Goal: Task Accomplishment & Management: Use online tool/utility

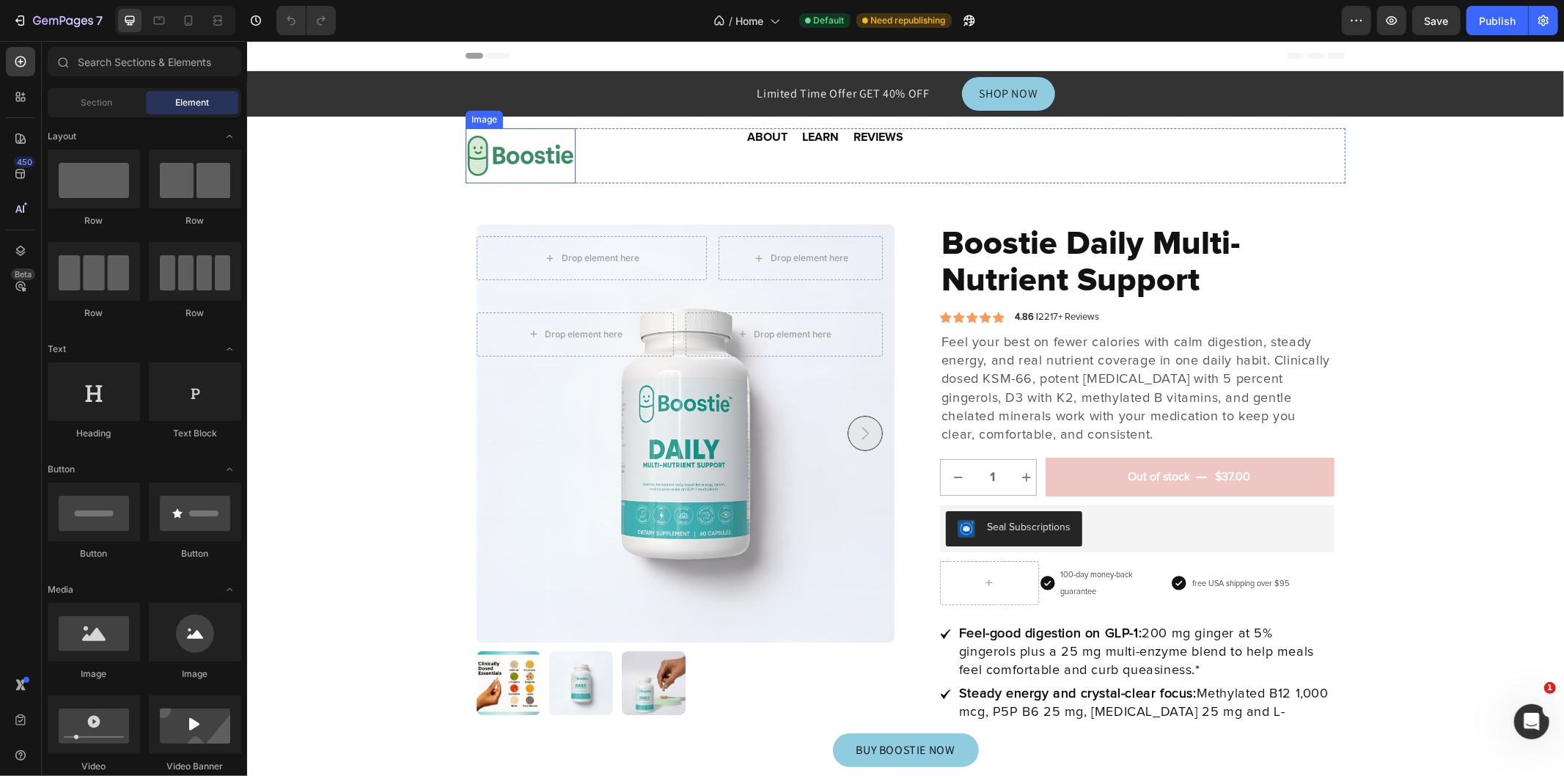
click at [471, 155] on img at bounding box center [520, 155] width 110 height 55
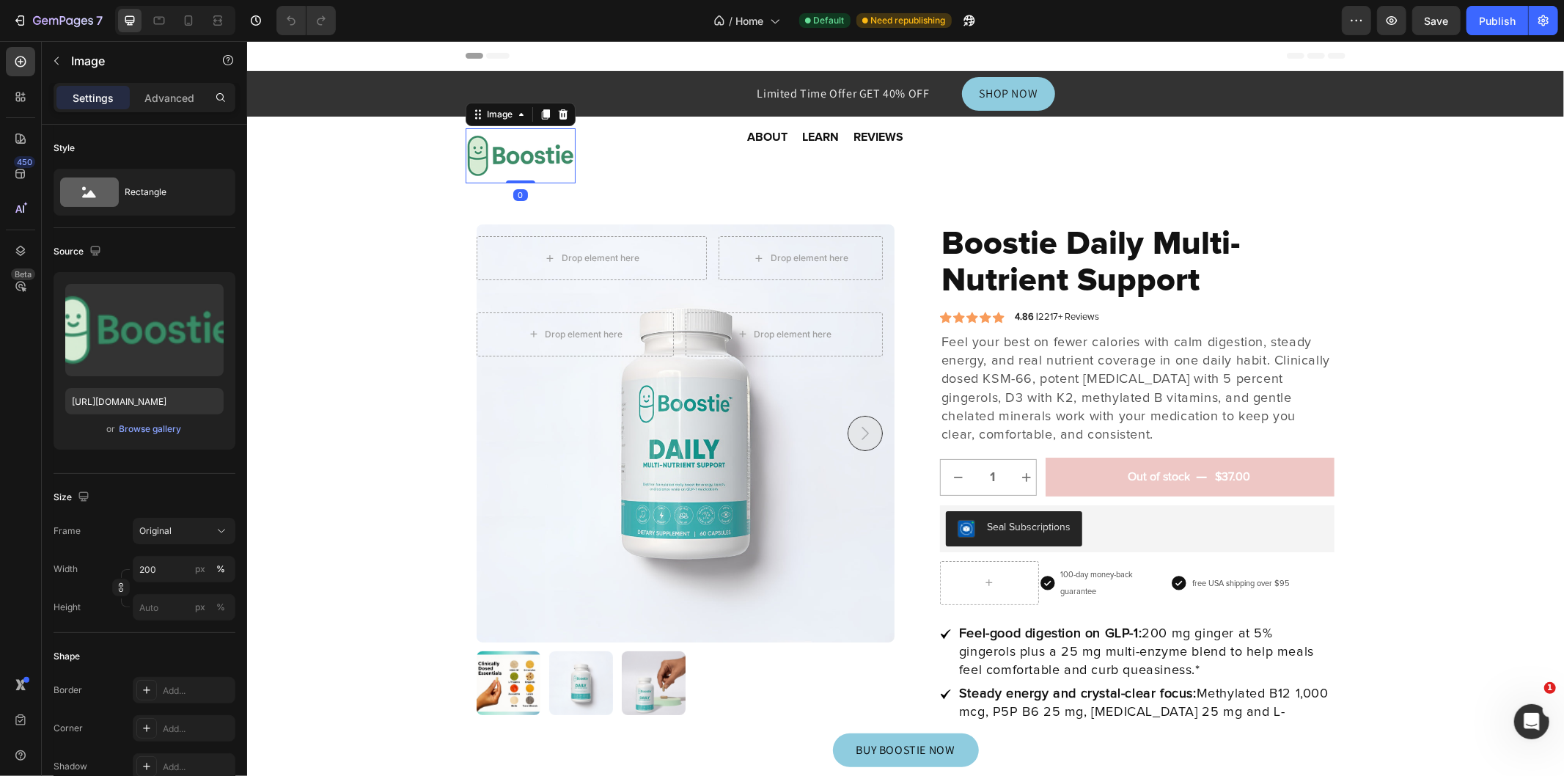
click at [148, 354] on input "file" at bounding box center [144, 354] width 101 height 25
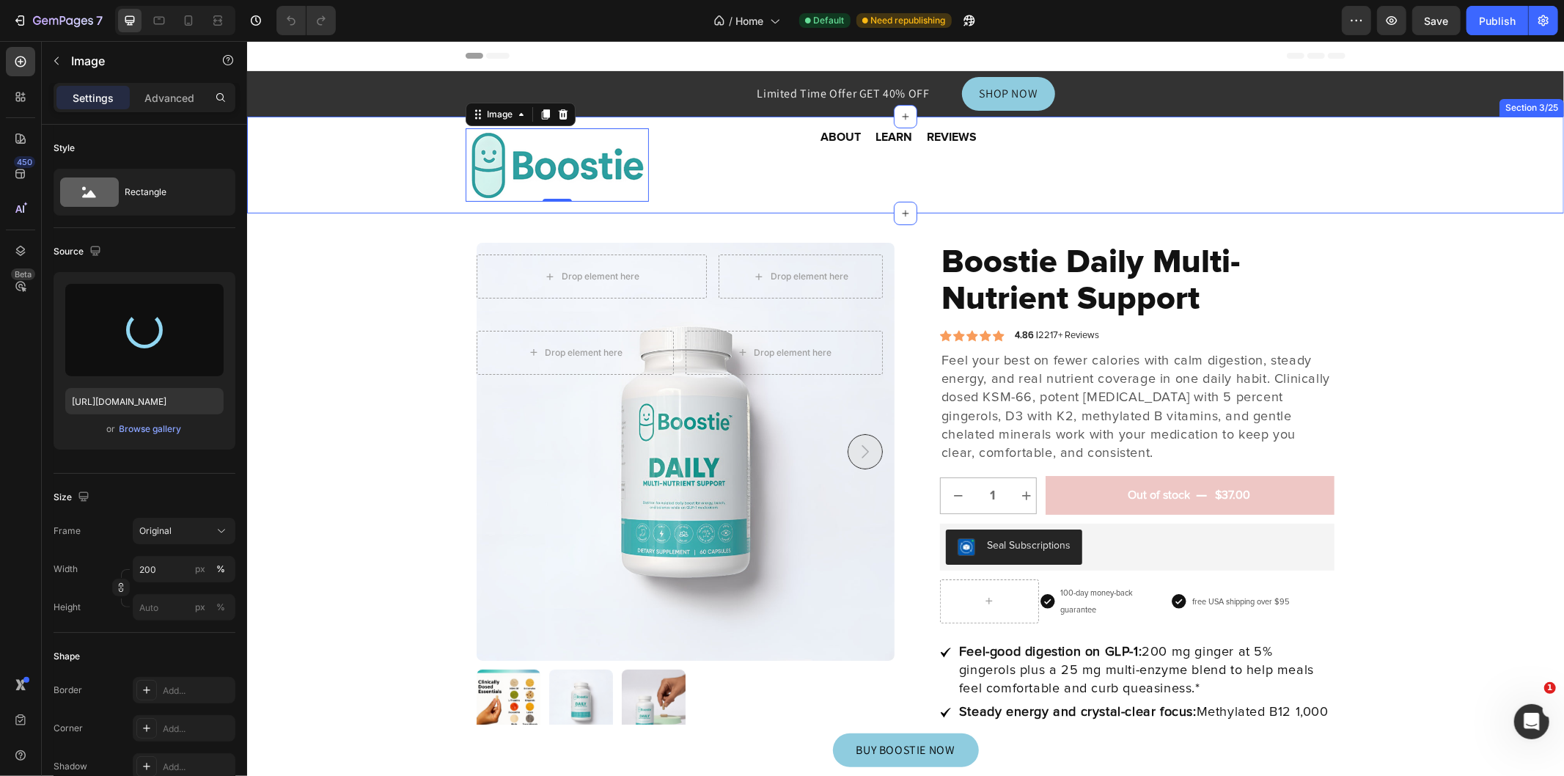
type input "[URL][DOMAIN_NAME]"
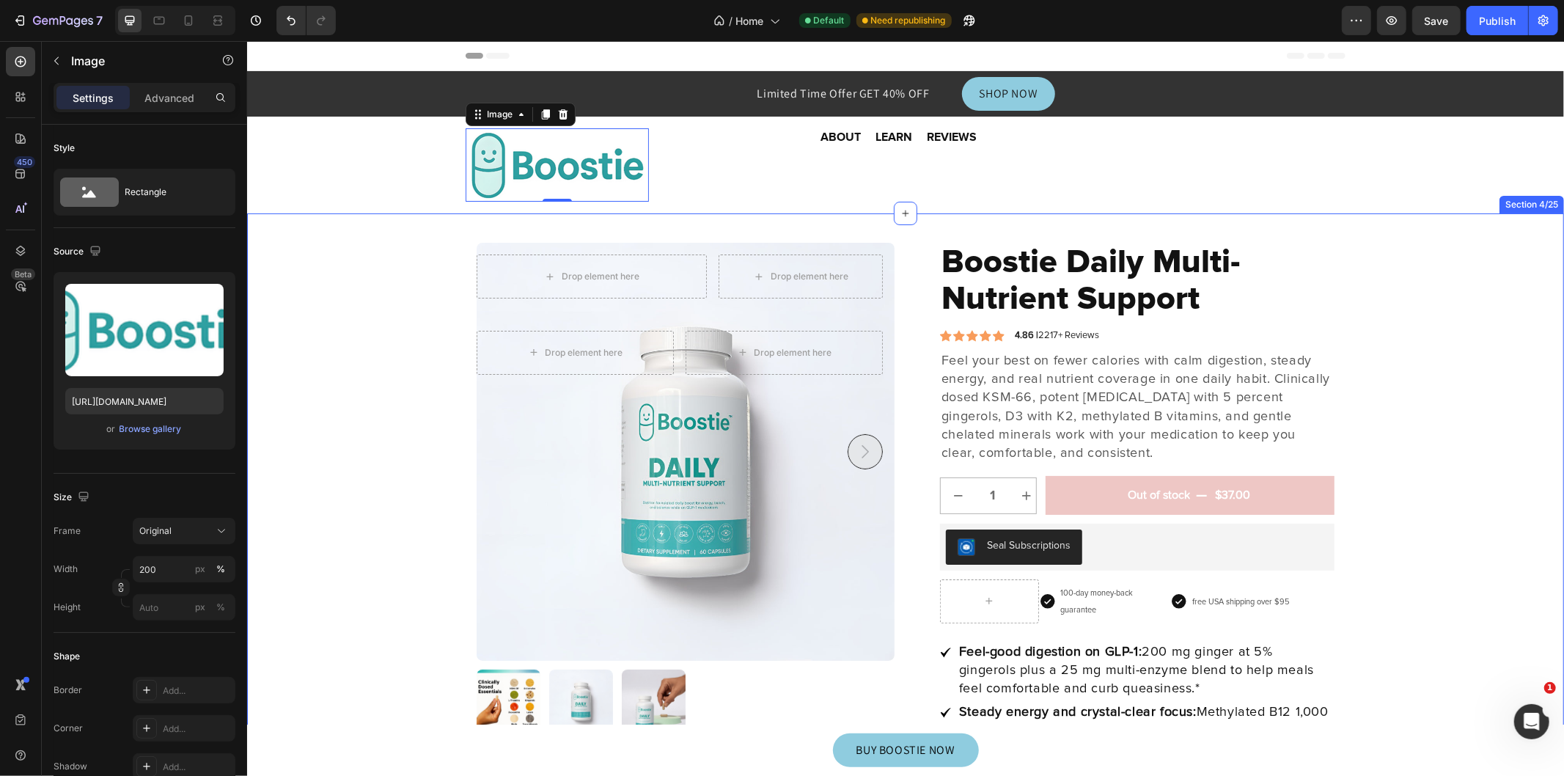
click at [1421, 268] on div "Drop element here Drop element here Row Drop element here Drop element here Row…" at bounding box center [904, 760] width 1295 height 1036
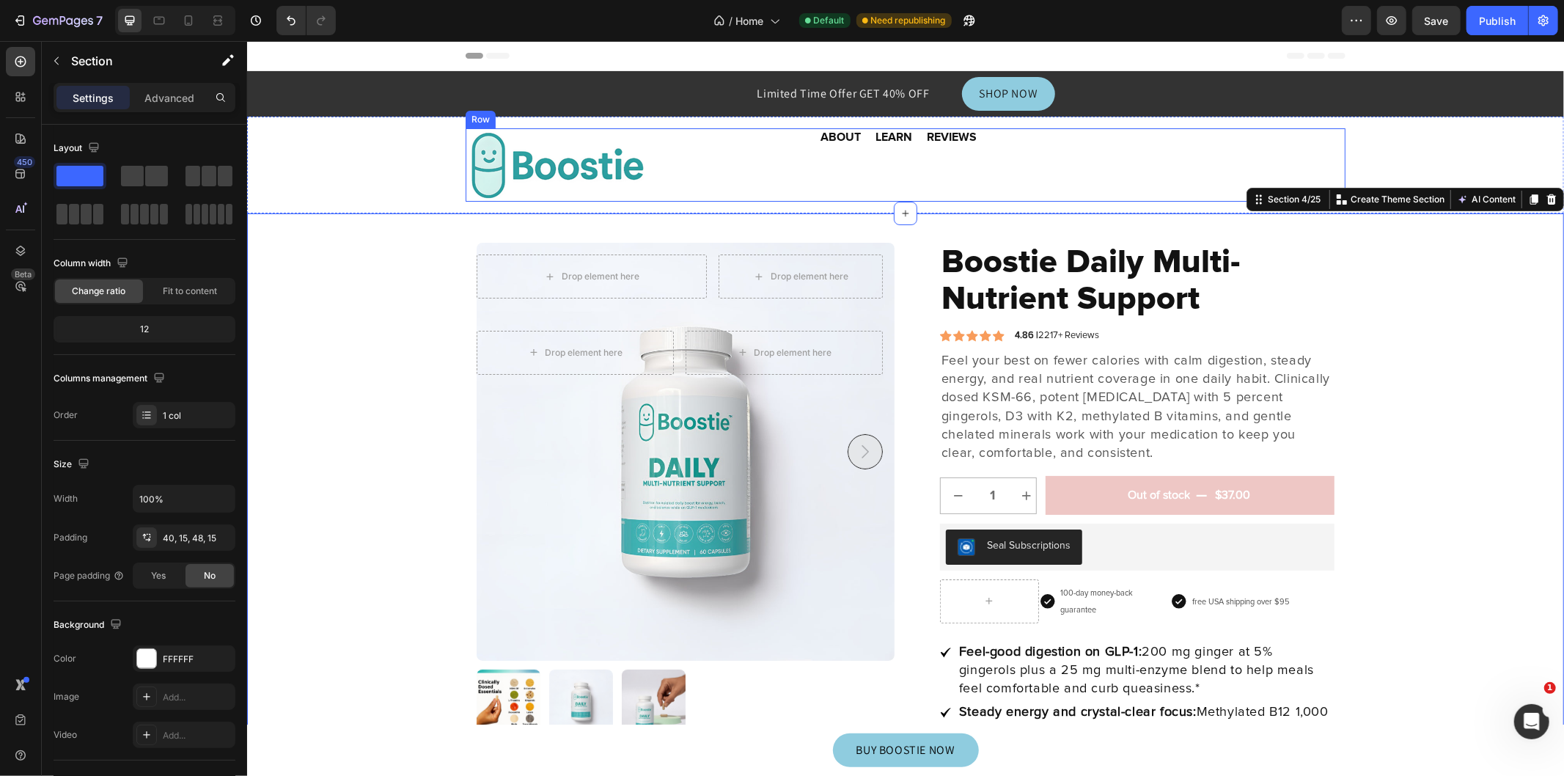
click at [1093, 164] on div "Image Image ABOUT Heading LEARN Heading REVIEWS Heading Row" at bounding box center [905, 164] width 880 height 73
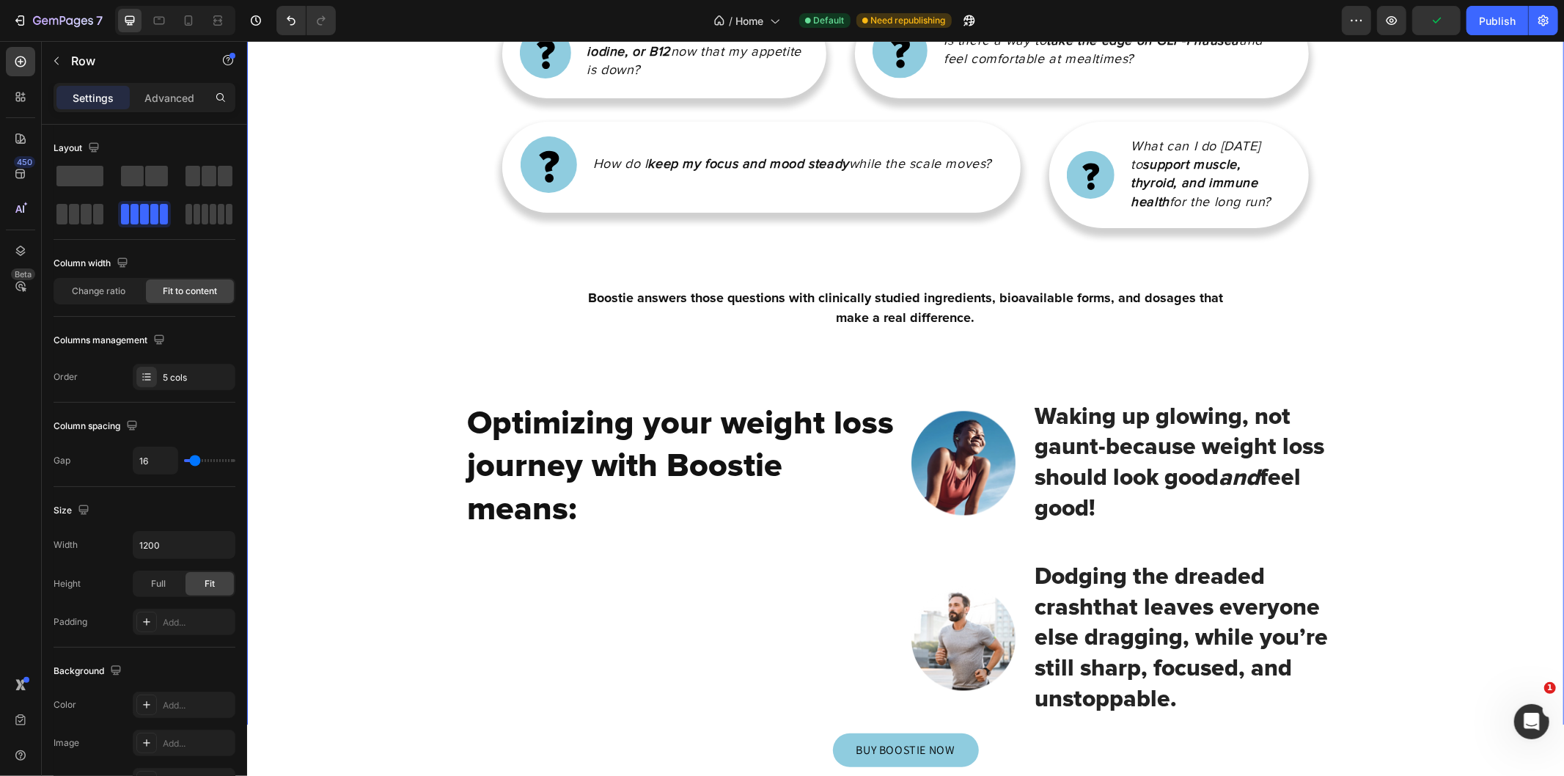
scroll to position [2172, 0]
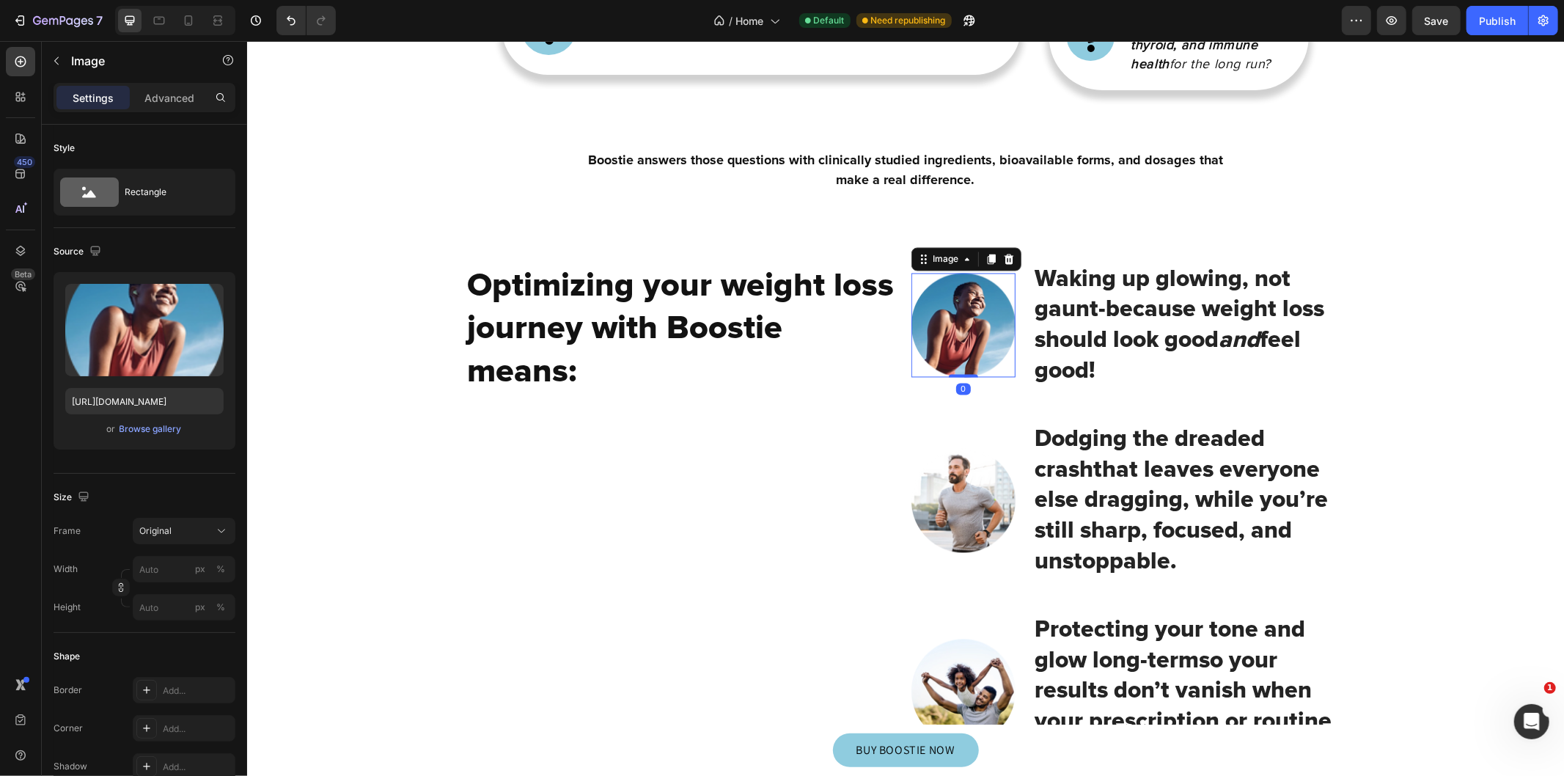
click at [940, 348] on img at bounding box center [963, 325] width 104 height 104
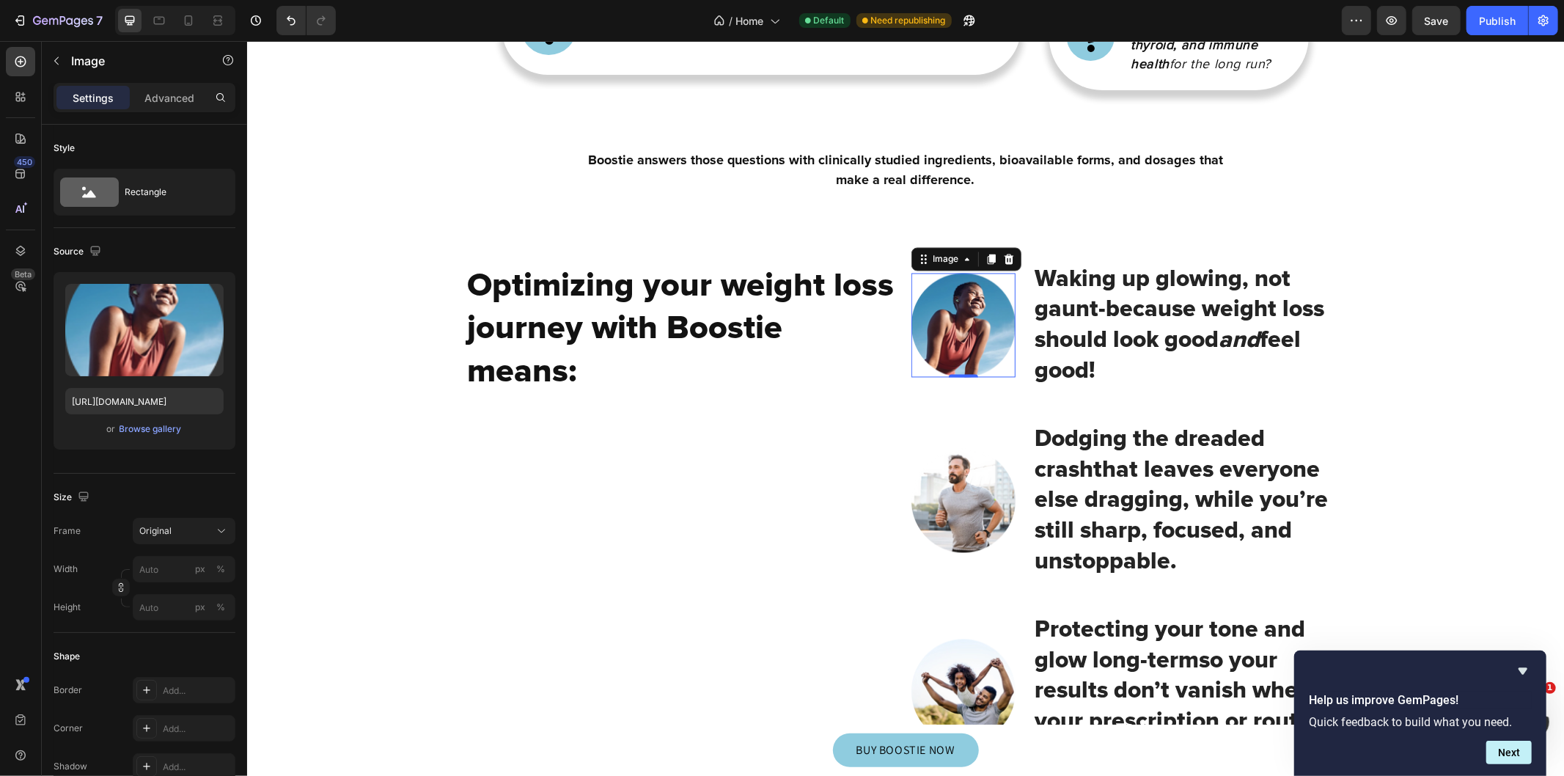
scroll to position [2226, 0]
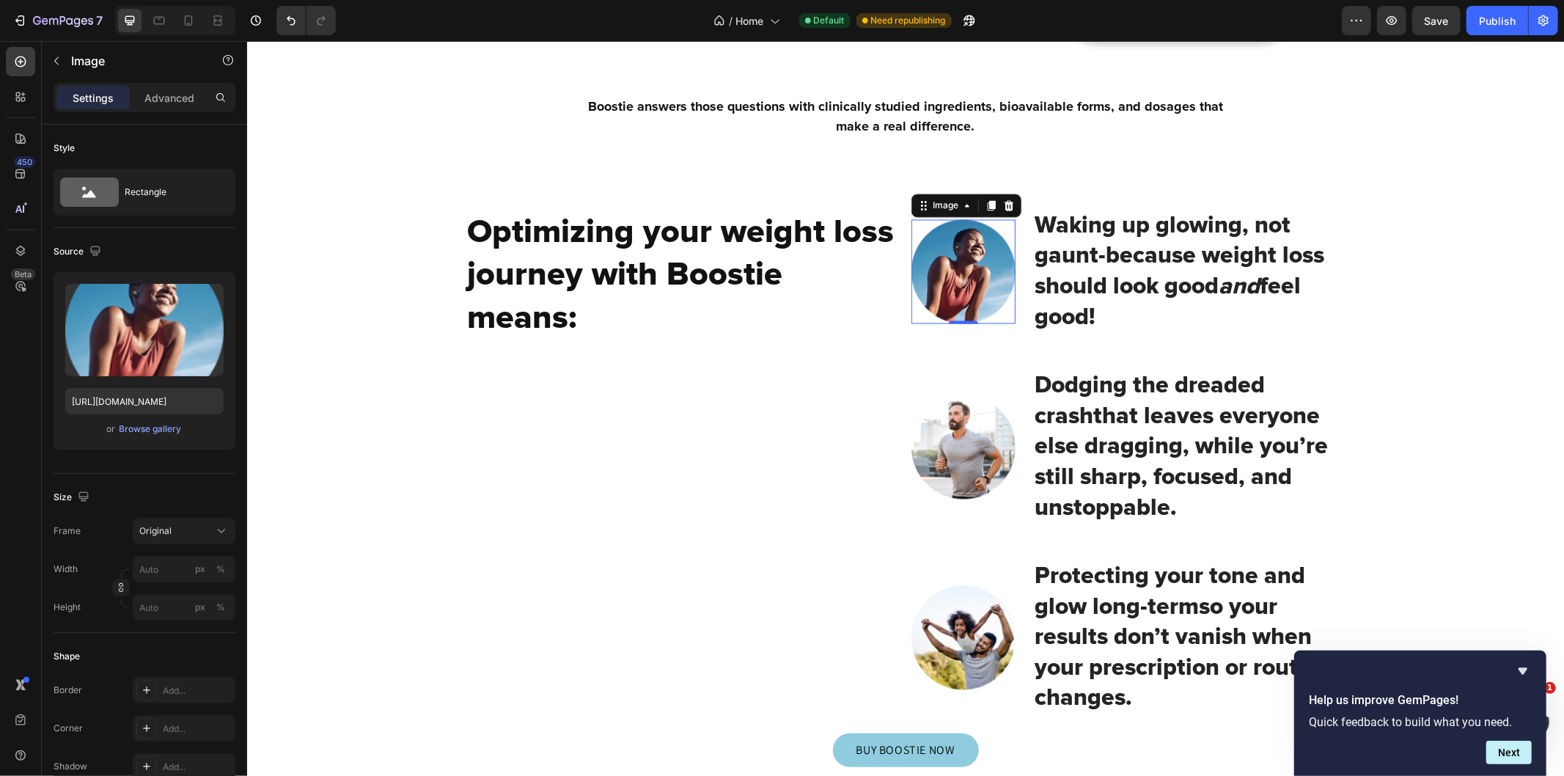
click at [940, 257] on img at bounding box center [963, 271] width 104 height 104
click at [164, 356] on input "file" at bounding box center [144, 354] width 101 height 25
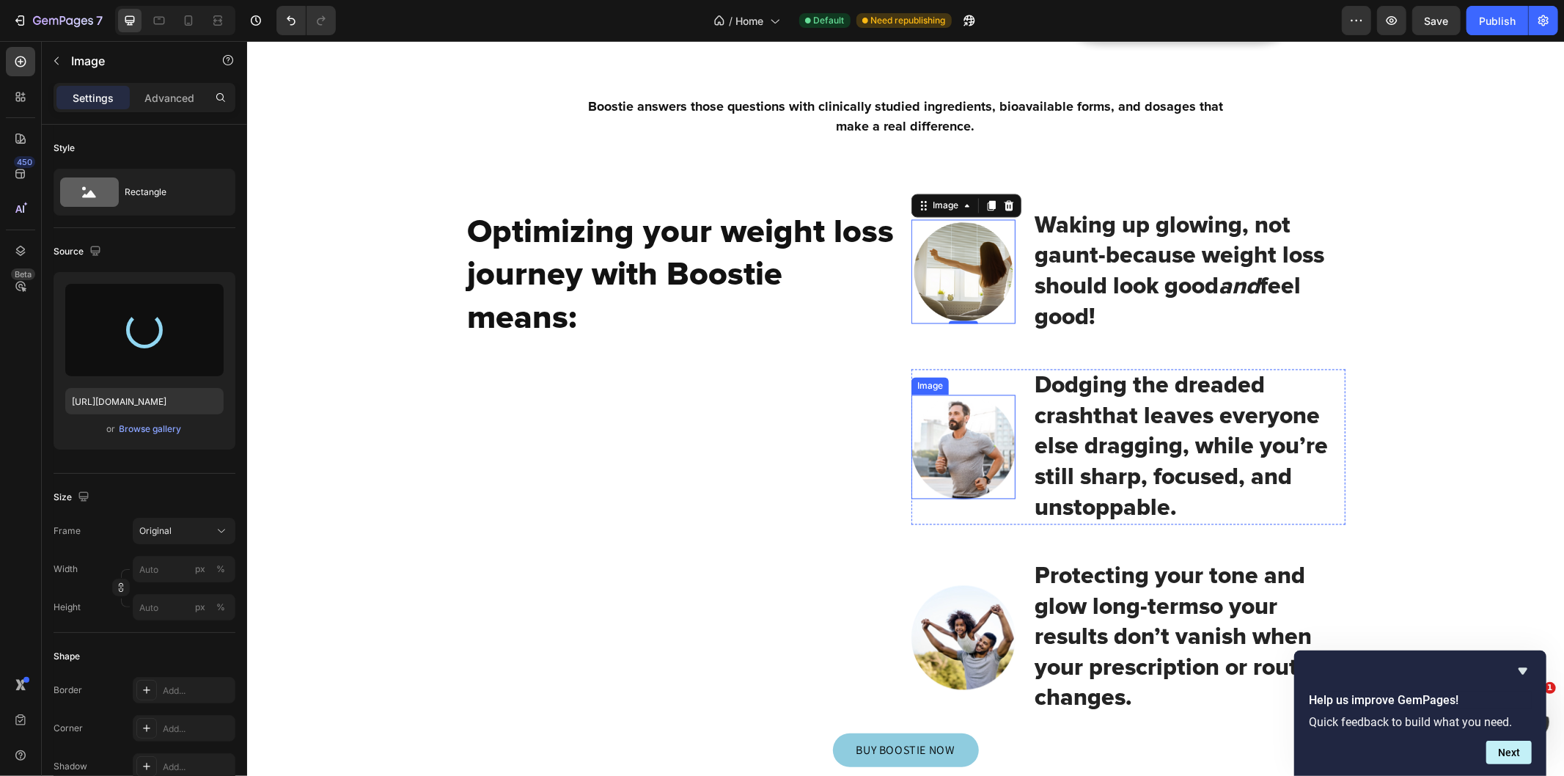
type input "[URL][DOMAIN_NAME]"
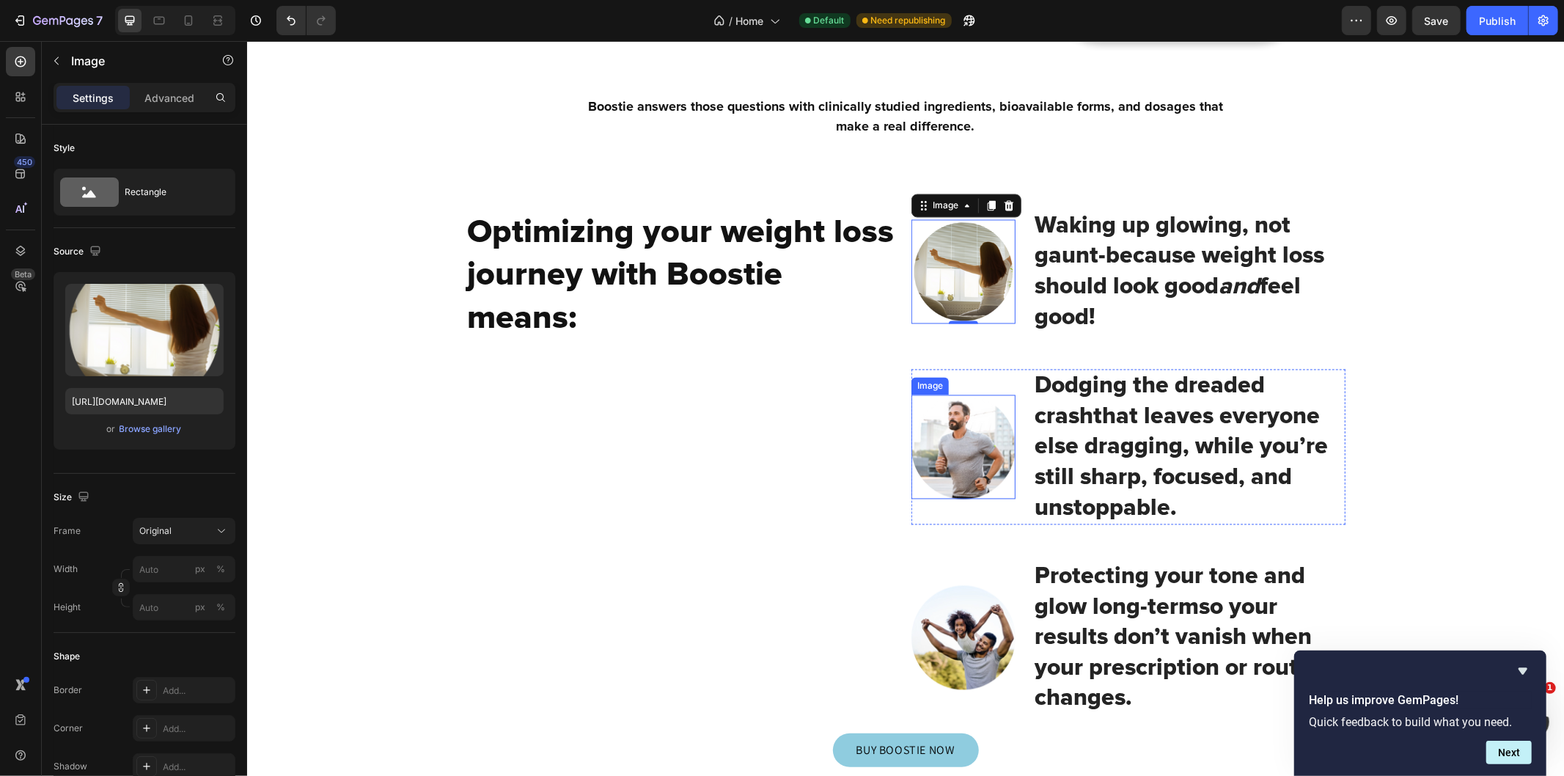
click at [954, 433] on img at bounding box center [963, 446] width 104 height 104
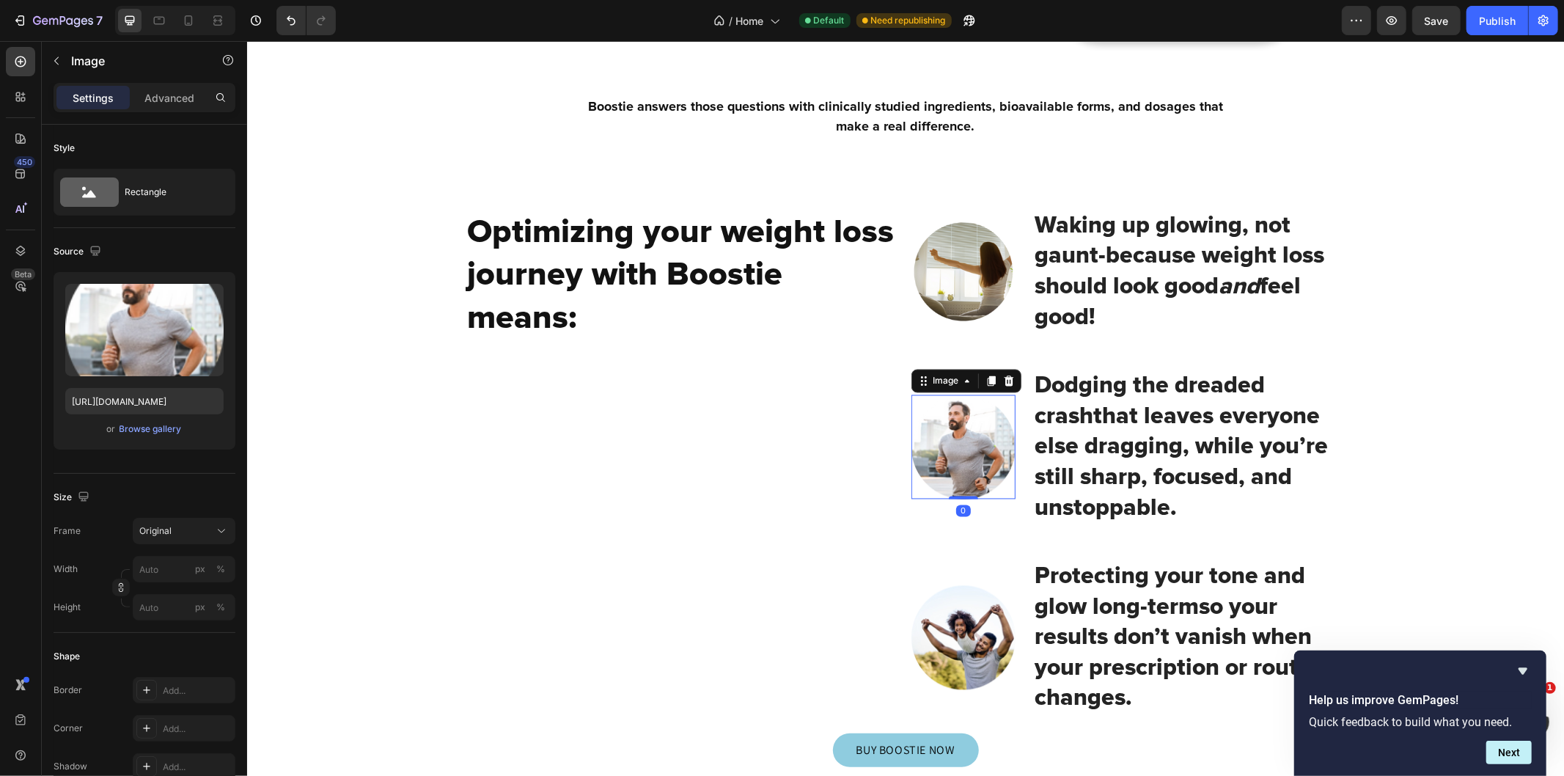
click at [145, 354] on input "file" at bounding box center [144, 354] width 101 height 25
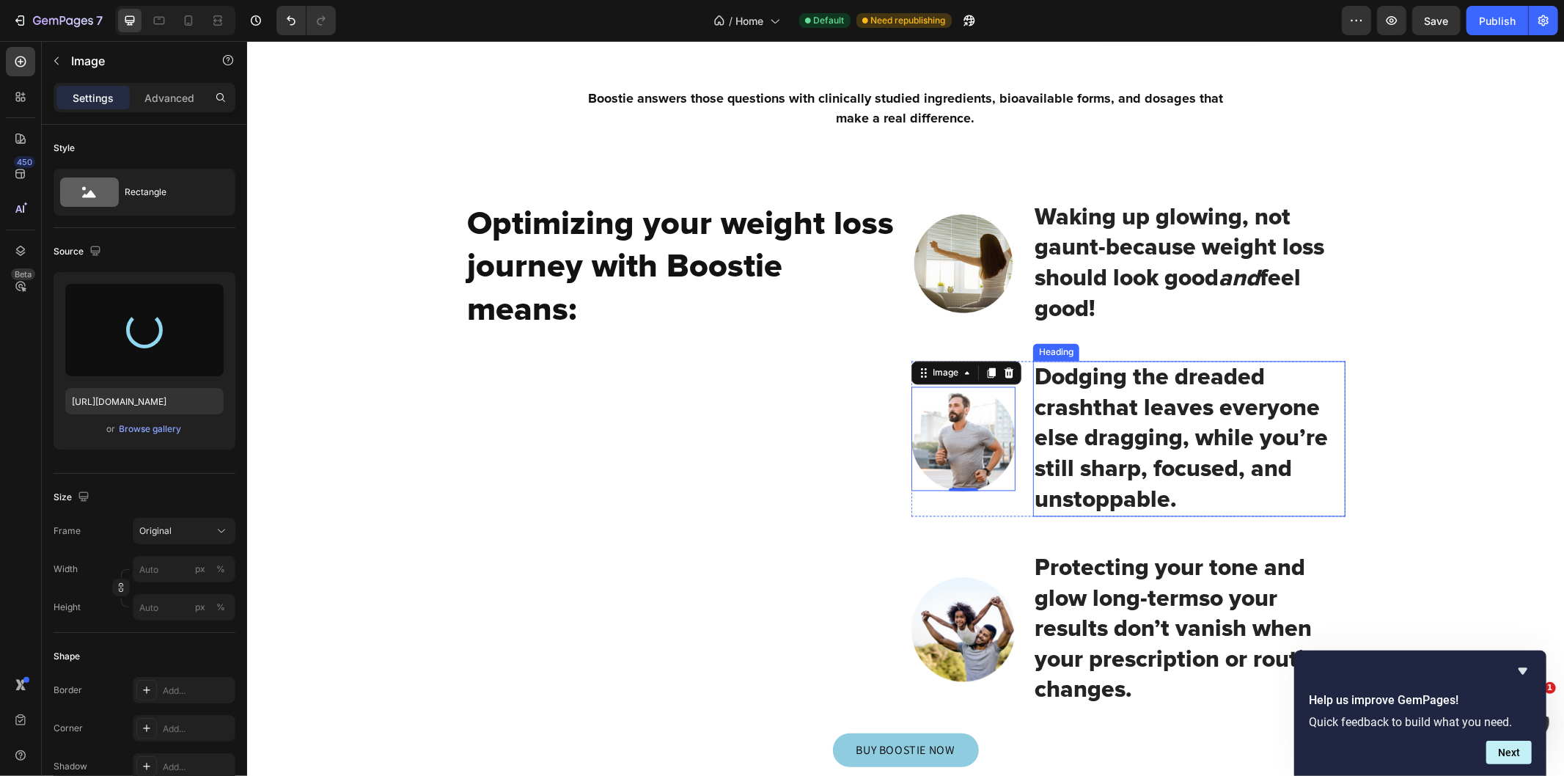
scroll to position [2444, 0]
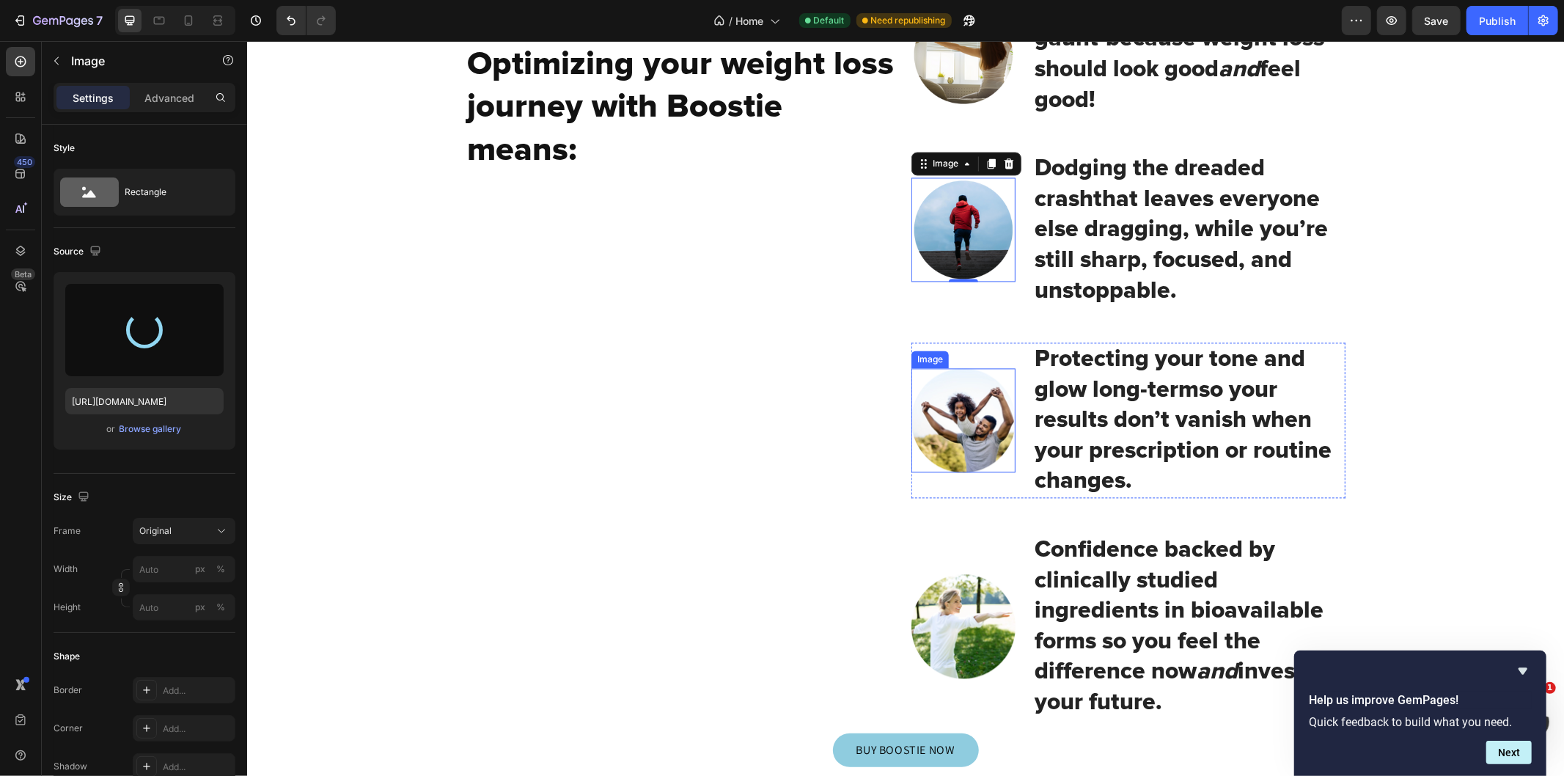
type input "[URL][DOMAIN_NAME]"
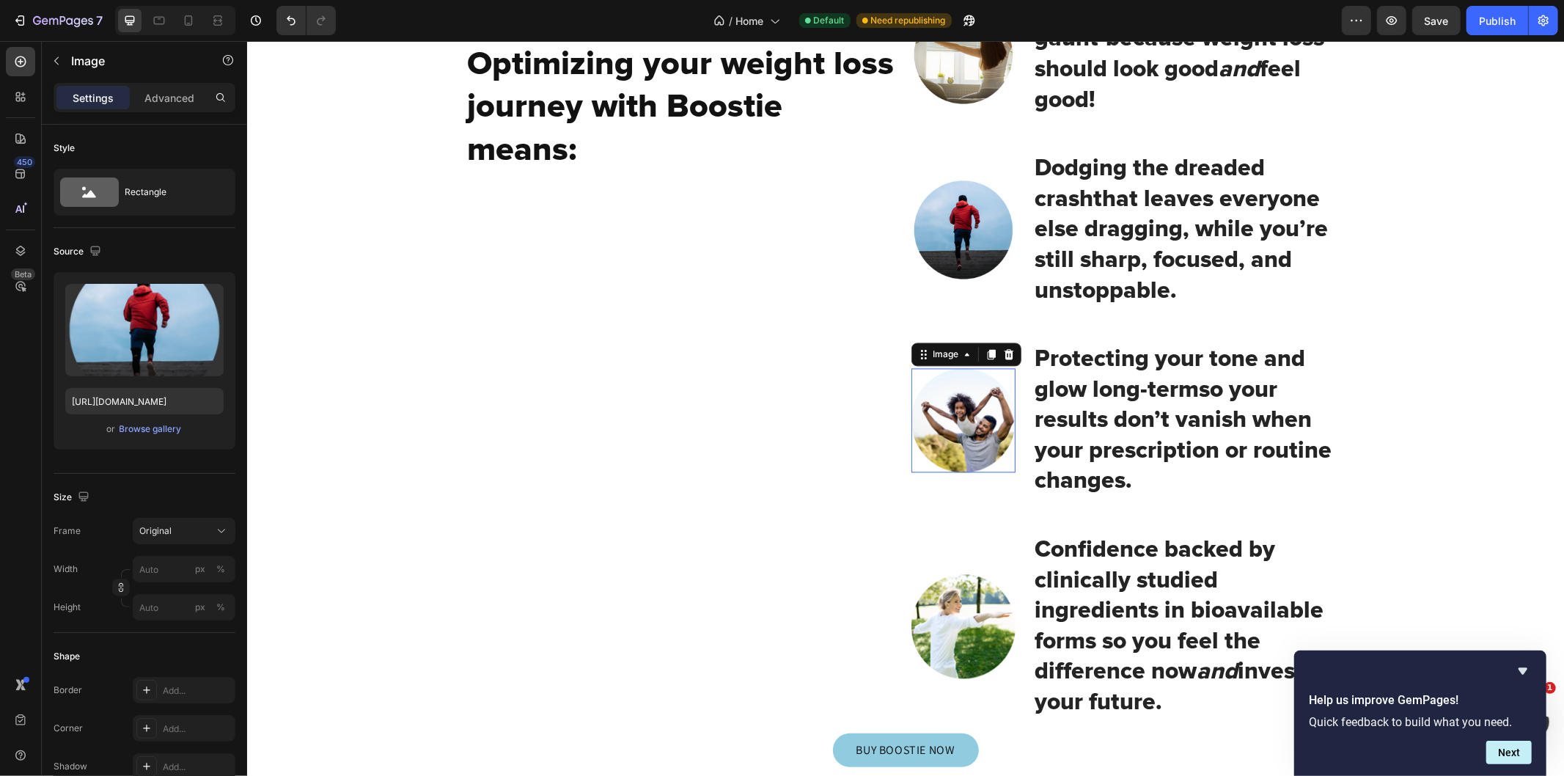
click at [983, 432] on img at bounding box center [963, 419] width 104 height 104
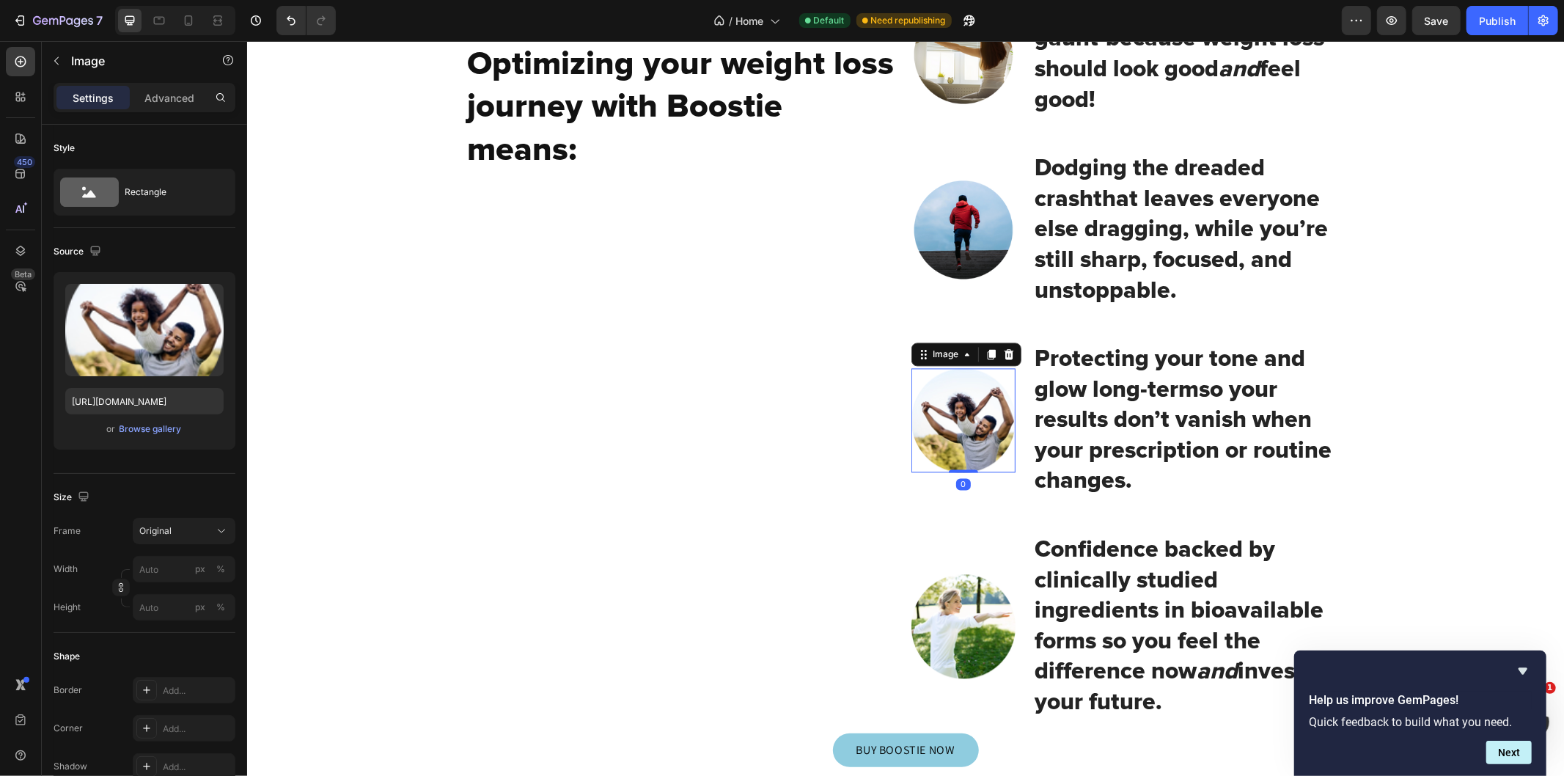
click at [182, 353] on input "file" at bounding box center [144, 354] width 101 height 25
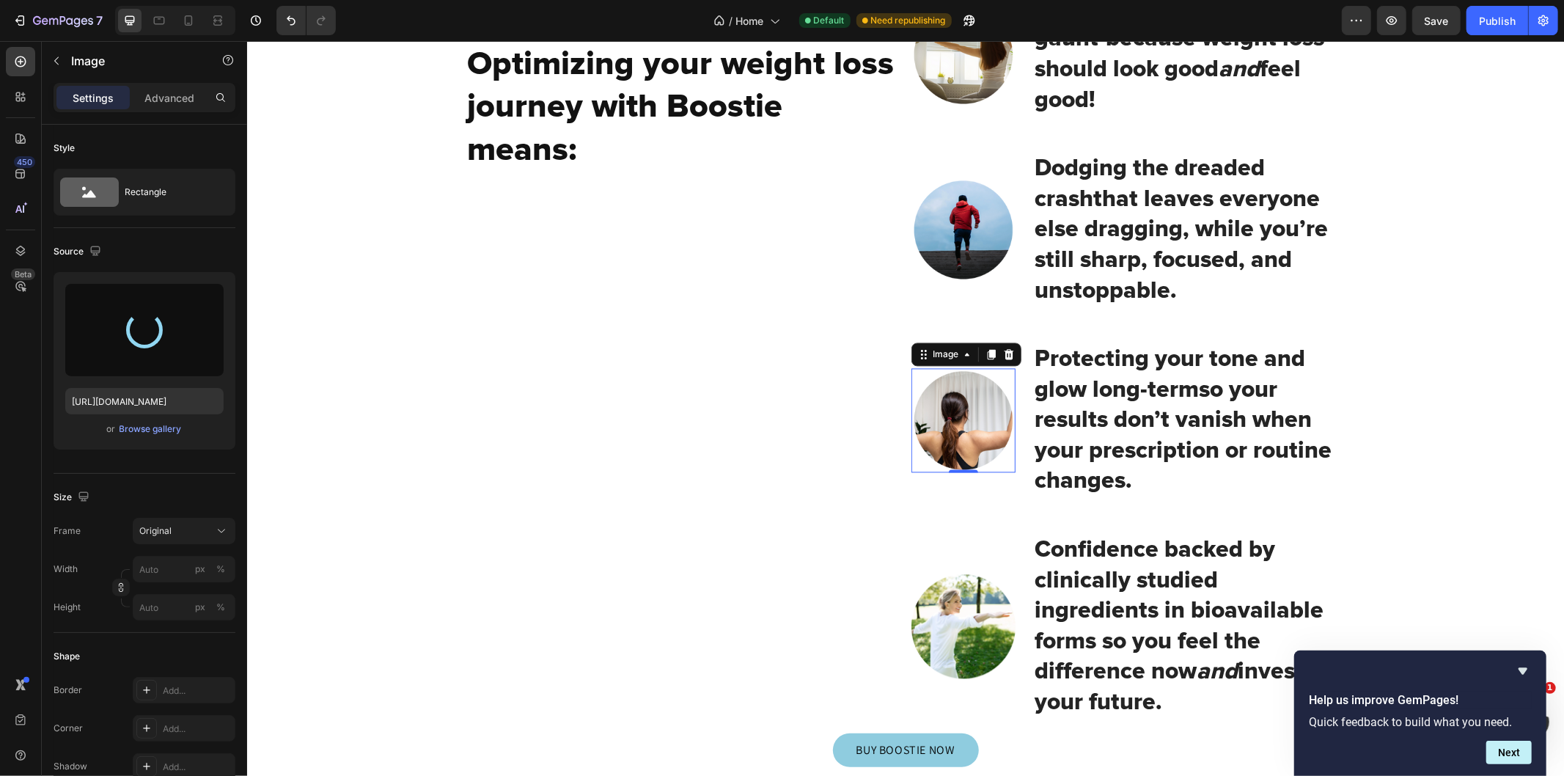
type input "[URL][DOMAIN_NAME]"
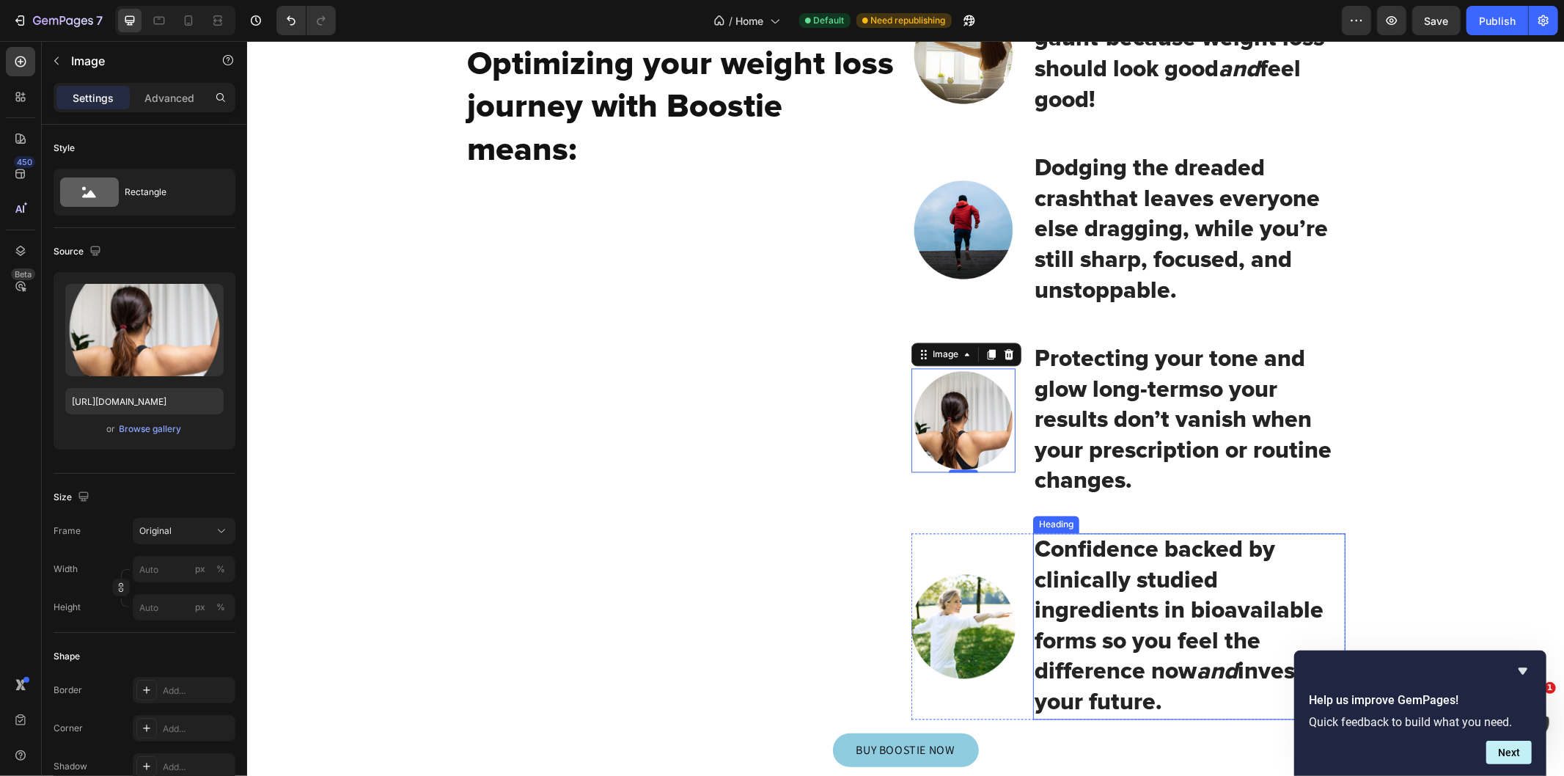
click at [1117, 584] on h2 "Confidence backed by c linically studied ingredients in bioavailable forms so y…" at bounding box center [1188, 625] width 312 height 186
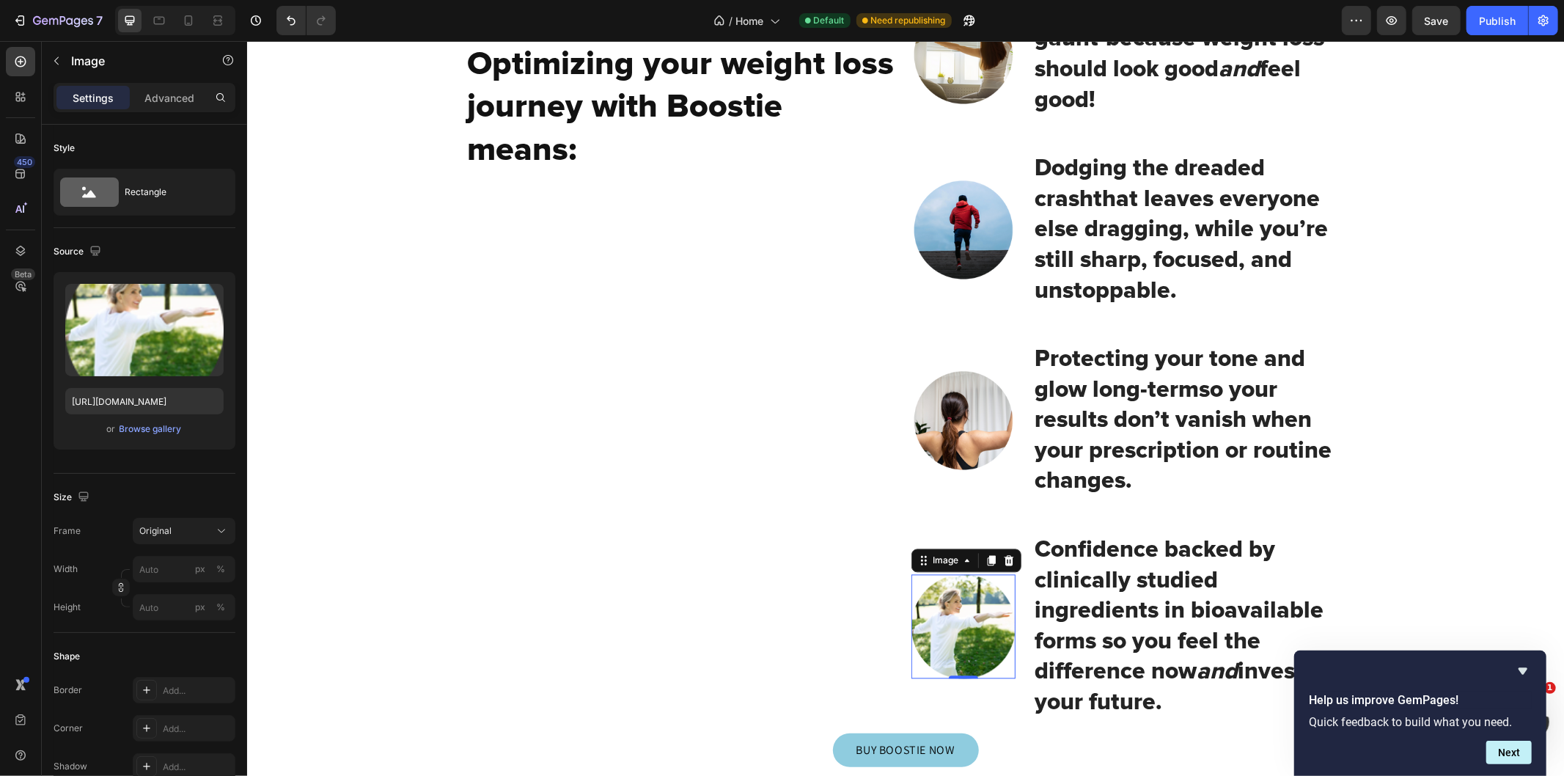
click at [982, 615] on img at bounding box center [963, 625] width 104 height 104
click at [149, 427] on div "Browse gallery" at bounding box center [150, 428] width 62 height 13
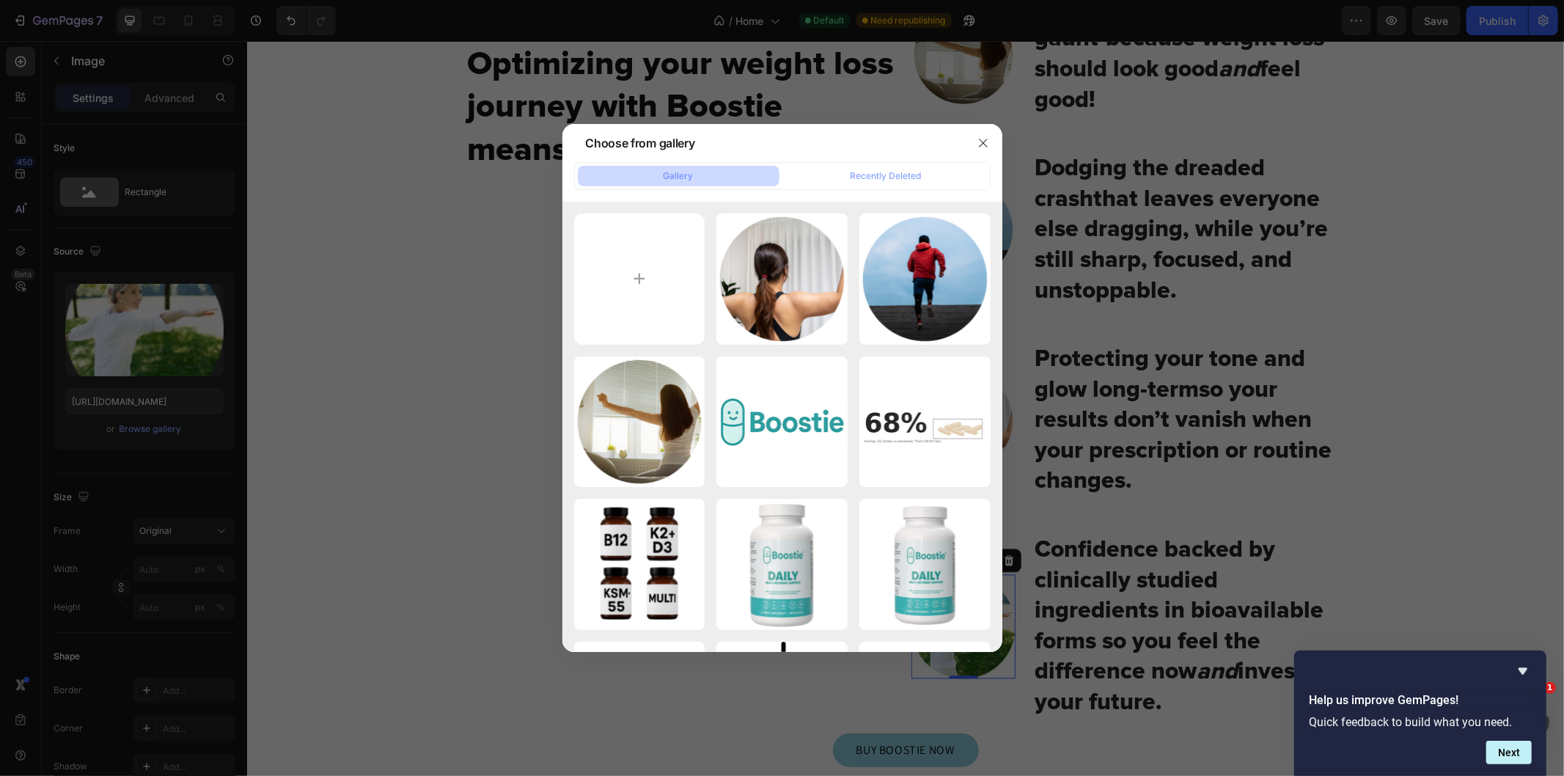
click at [985, 147] on icon "button" at bounding box center [983, 143] width 12 height 12
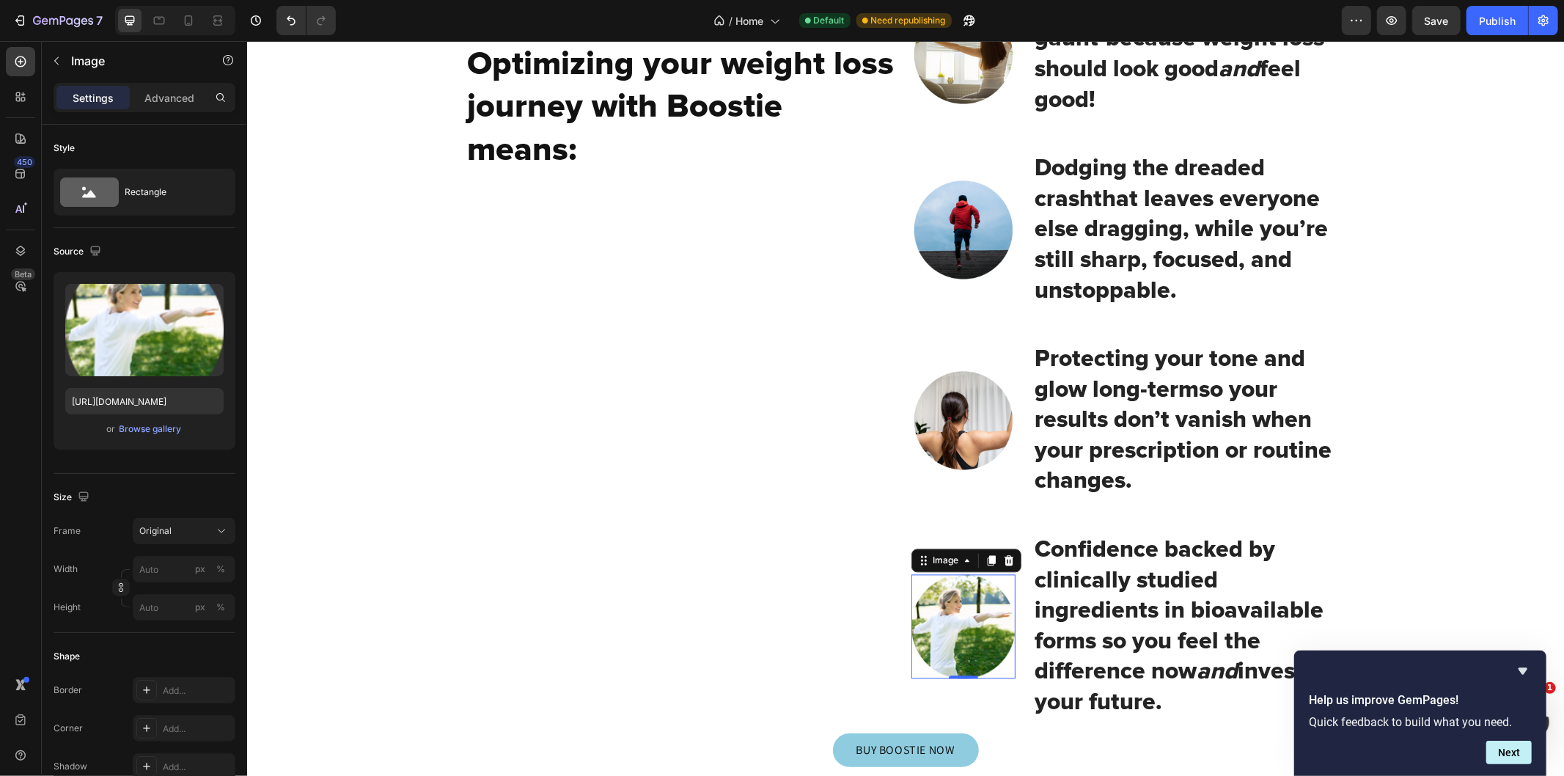
click at [138, 353] on input "file" at bounding box center [144, 354] width 101 height 25
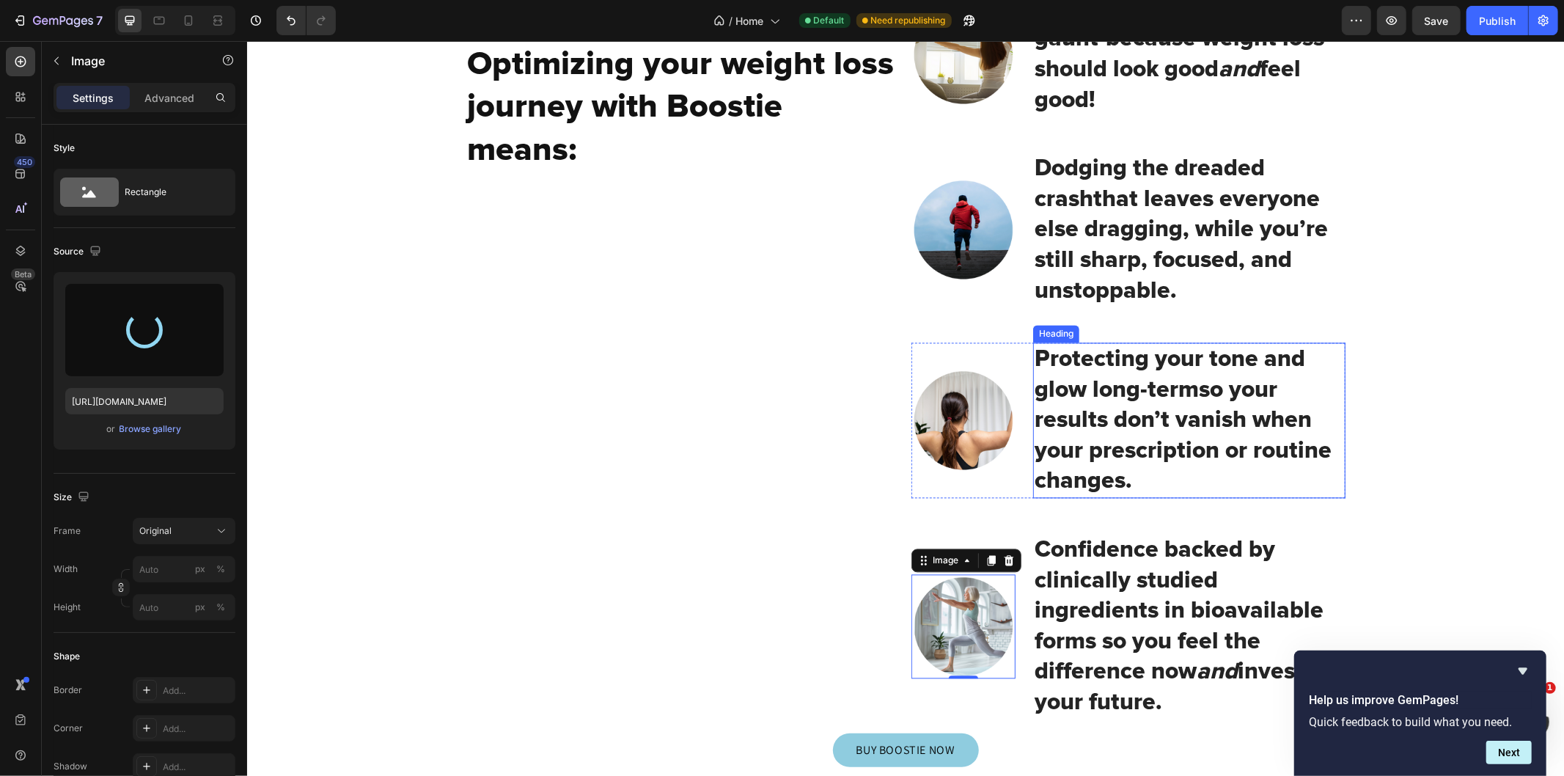
type input "[URL][DOMAIN_NAME]"
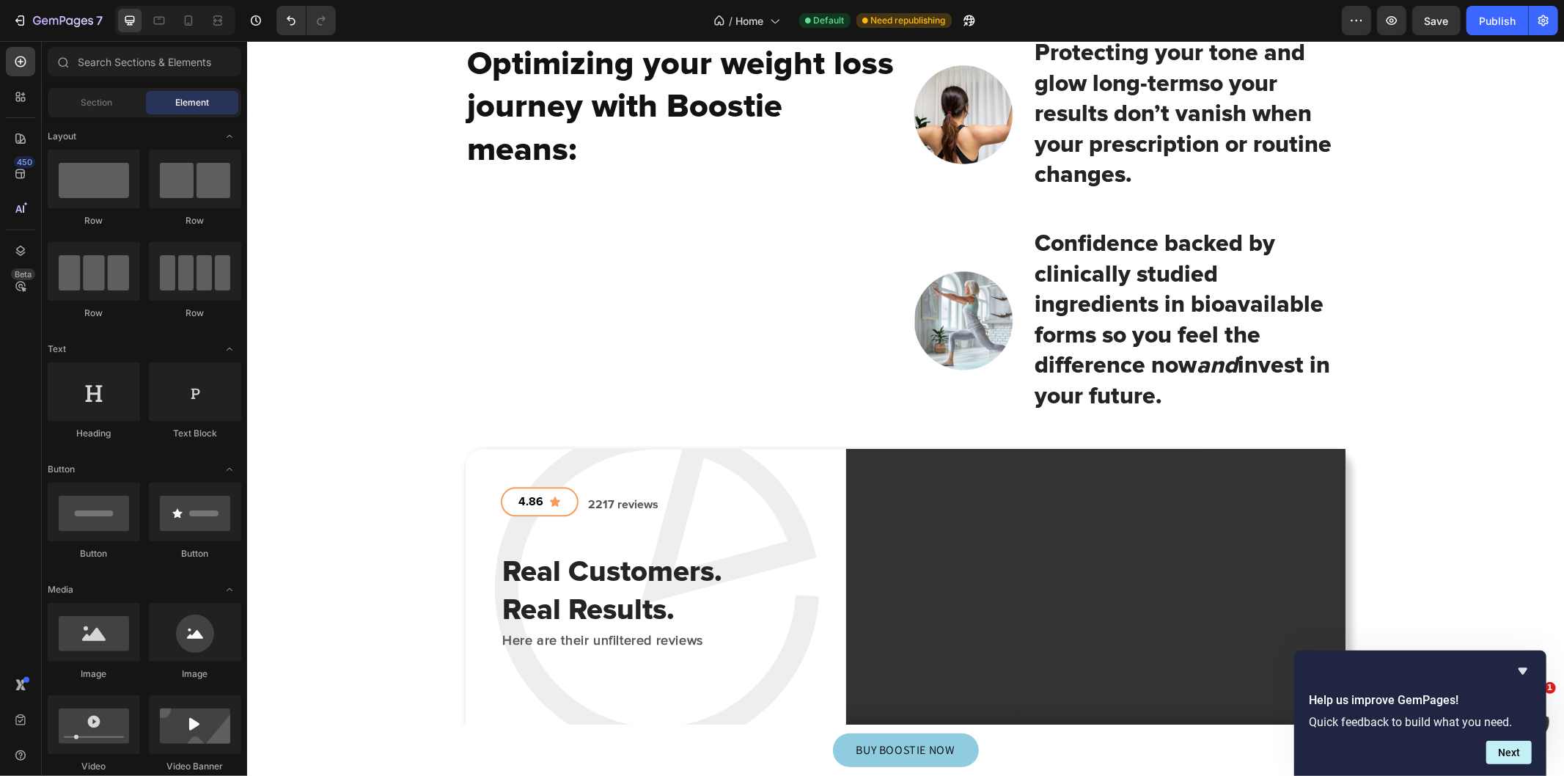
scroll to position [2907, 0]
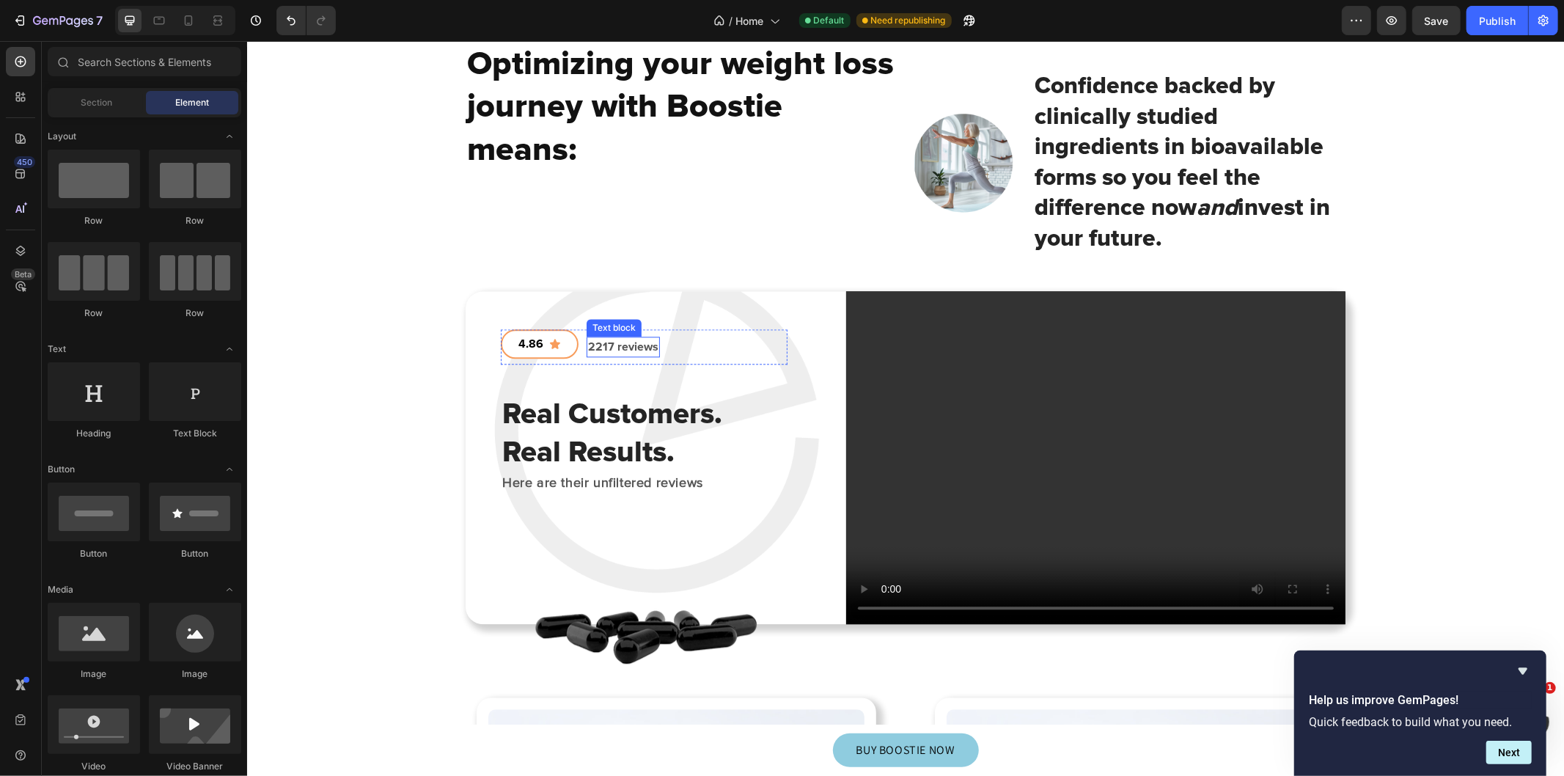
click at [622, 337] on p "2217 reviews" at bounding box center [622, 346] width 70 height 18
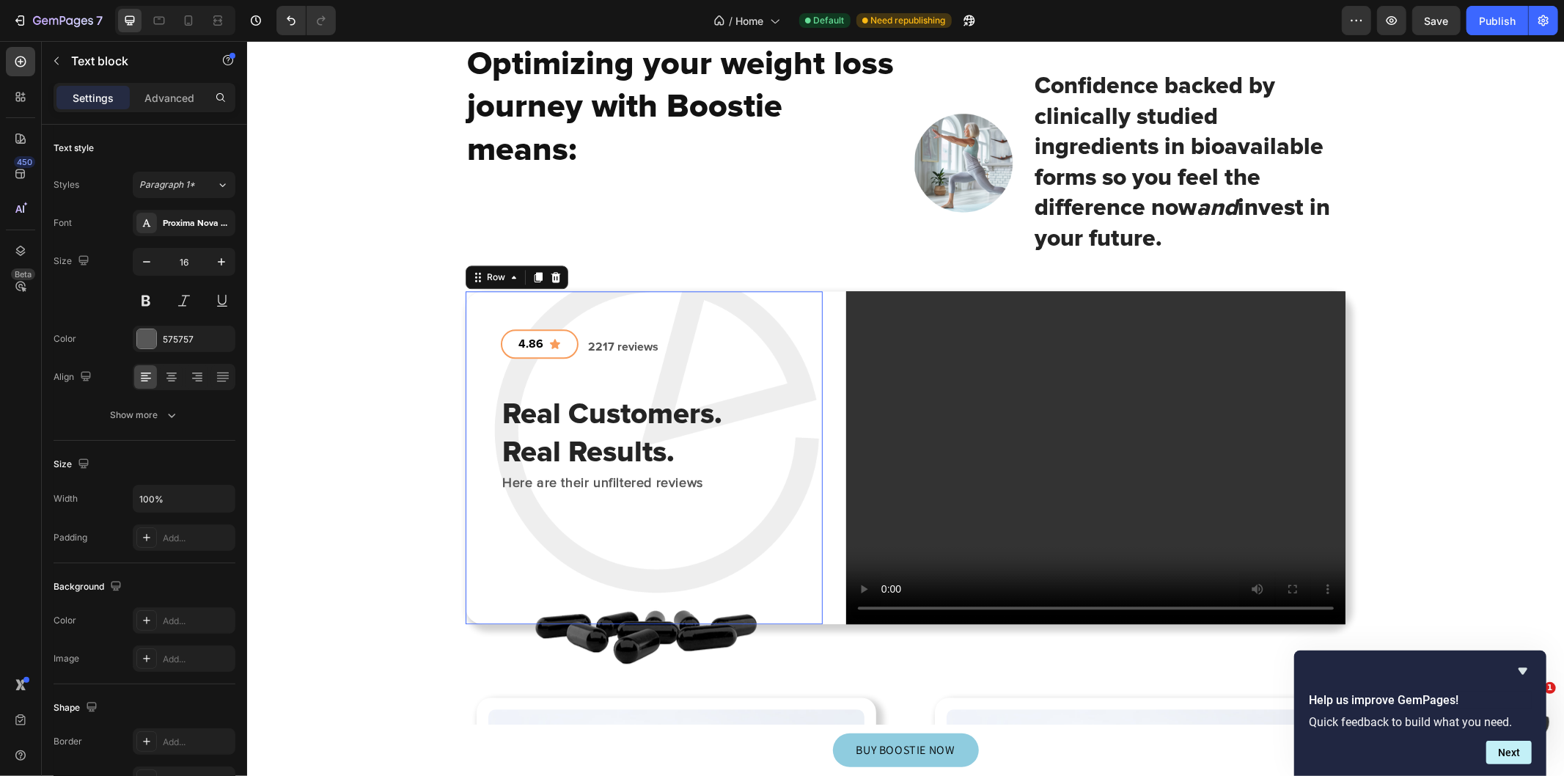
click at [573, 352] on div "4.86 Button 2217 reviews Text block Row Real Customers. Real Results. Heading H…" at bounding box center [643, 410] width 287 height 165
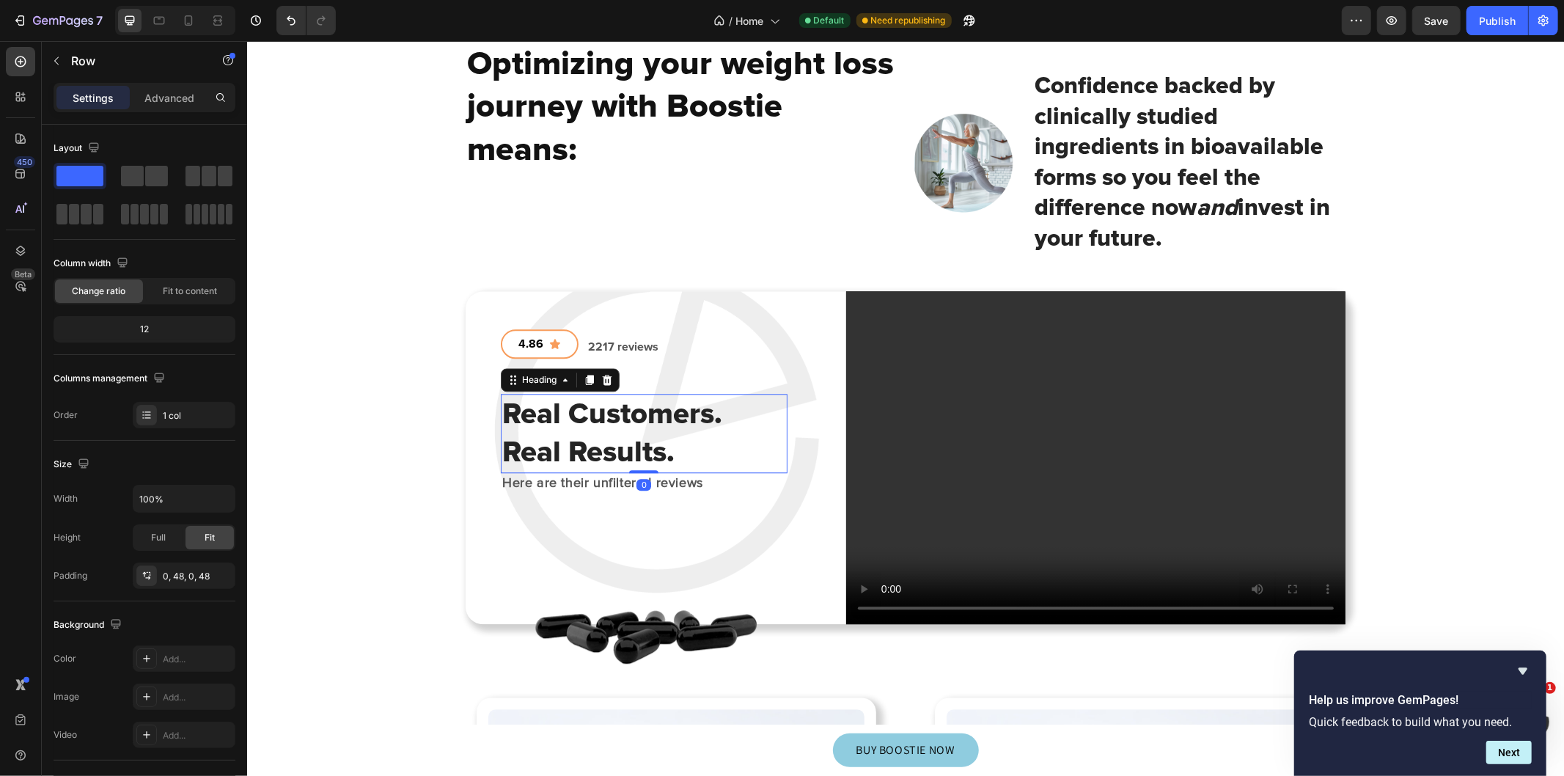
click at [580, 417] on strong "Real Customers. Real Results." at bounding box center [611, 432] width 220 height 74
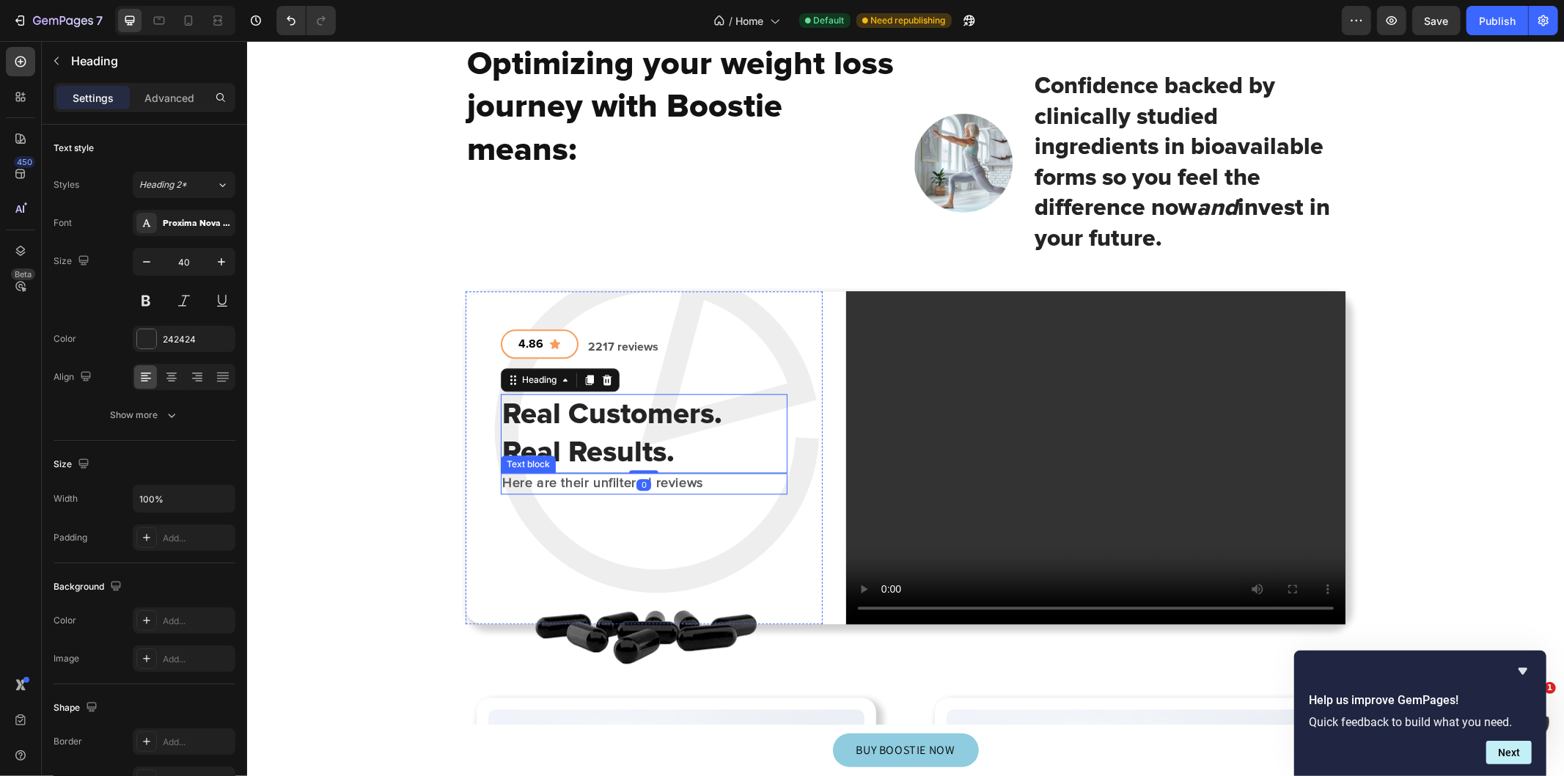
click at [723, 473] on div "4.86 Button 2217 reviews Text block Row Real Customers. Real Results. Heading 0…" at bounding box center [643, 456] width 357 height 333
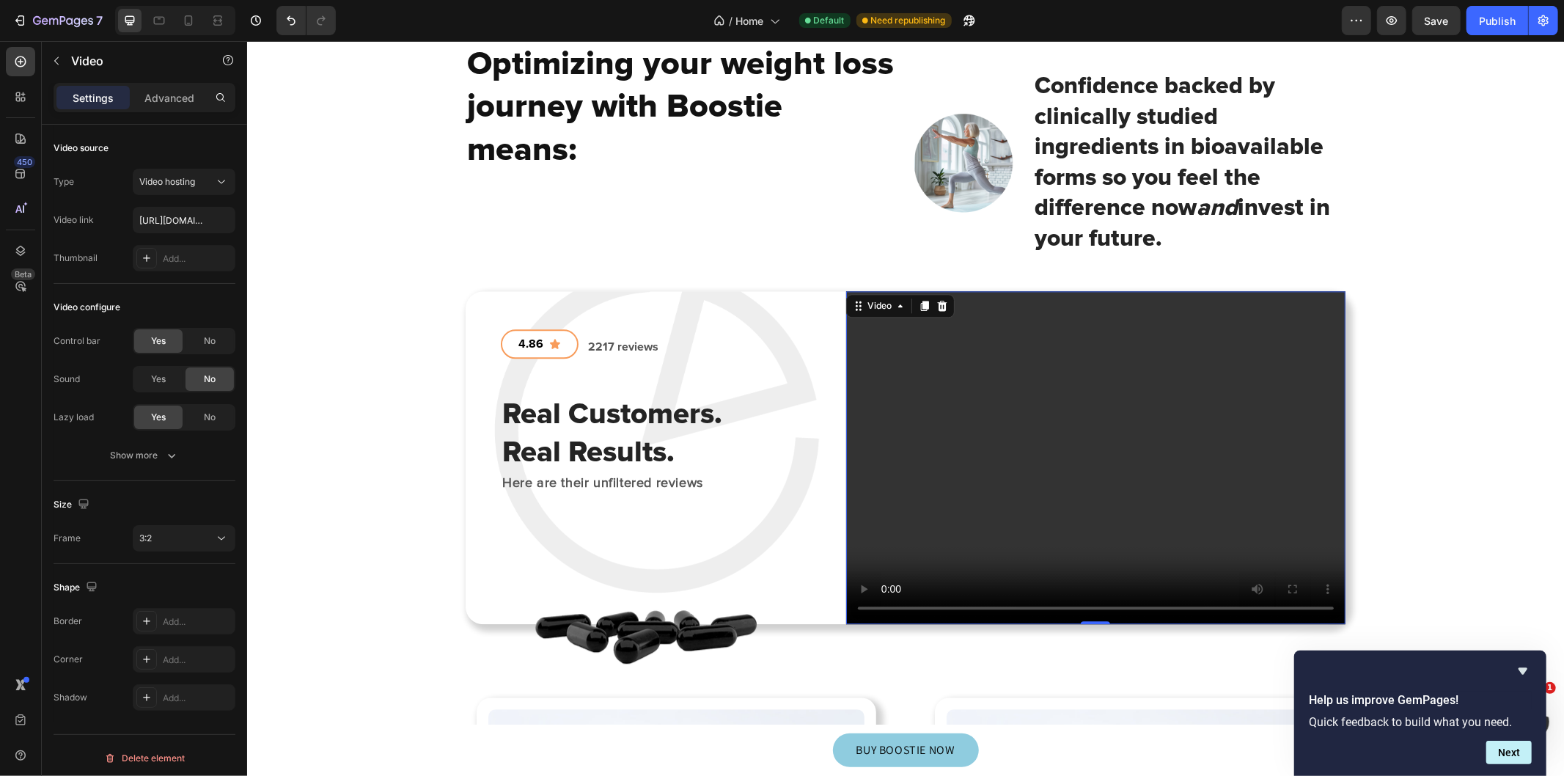
click at [1117, 395] on video at bounding box center [1094, 456] width 499 height 333
click at [894, 299] on icon at bounding box center [900, 305] width 12 height 12
click at [869, 298] on div "Video" at bounding box center [879, 304] width 30 height 13
click at [852, 299] on icon at bounding box center [858, 305] width 12 height 12
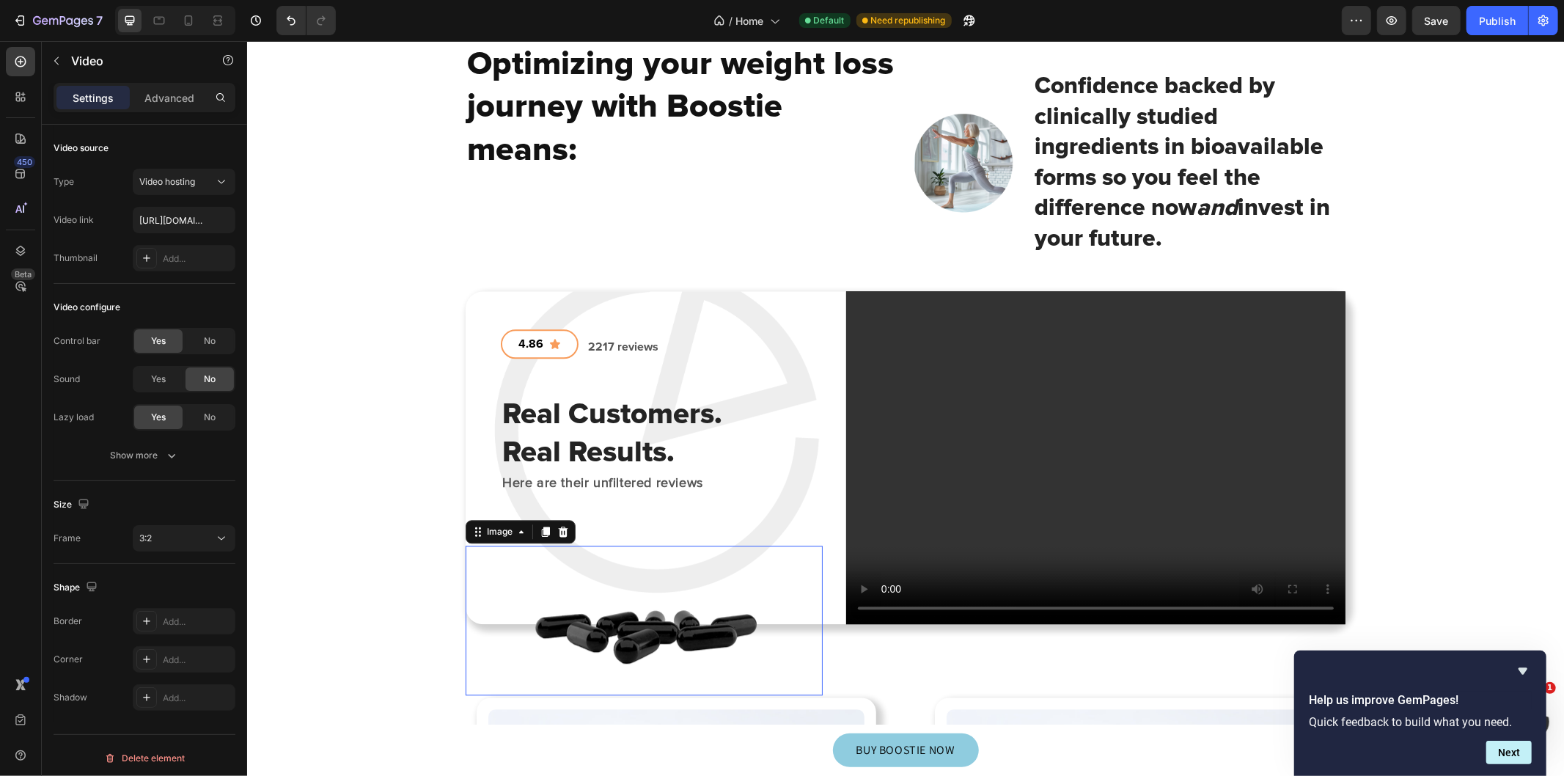
click at [656, 604] on img at bounding box center [643, 620] width 275 height 150
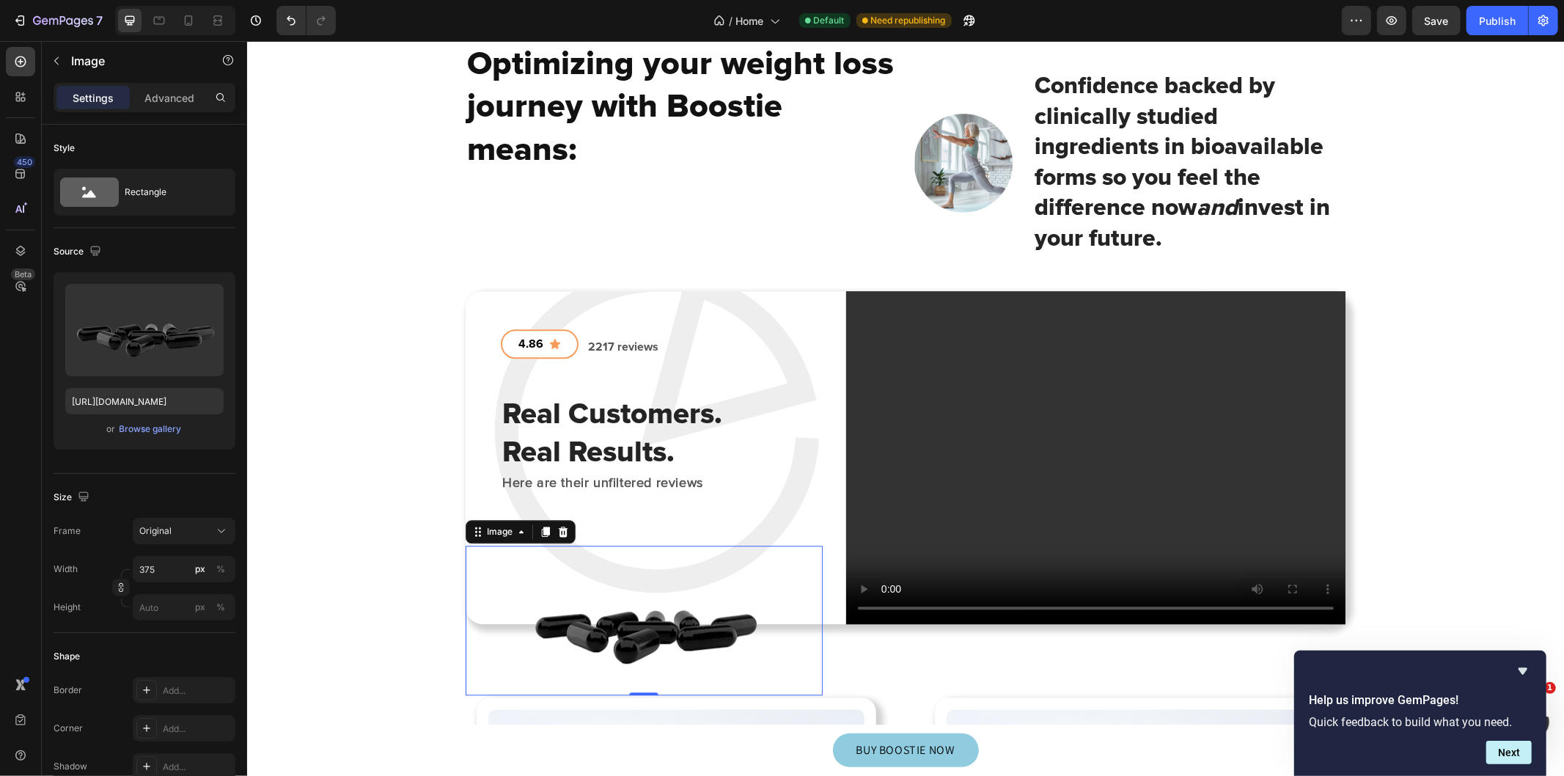
click at [654, 614] on img at bounding box center [643, 620] width 275 height 150
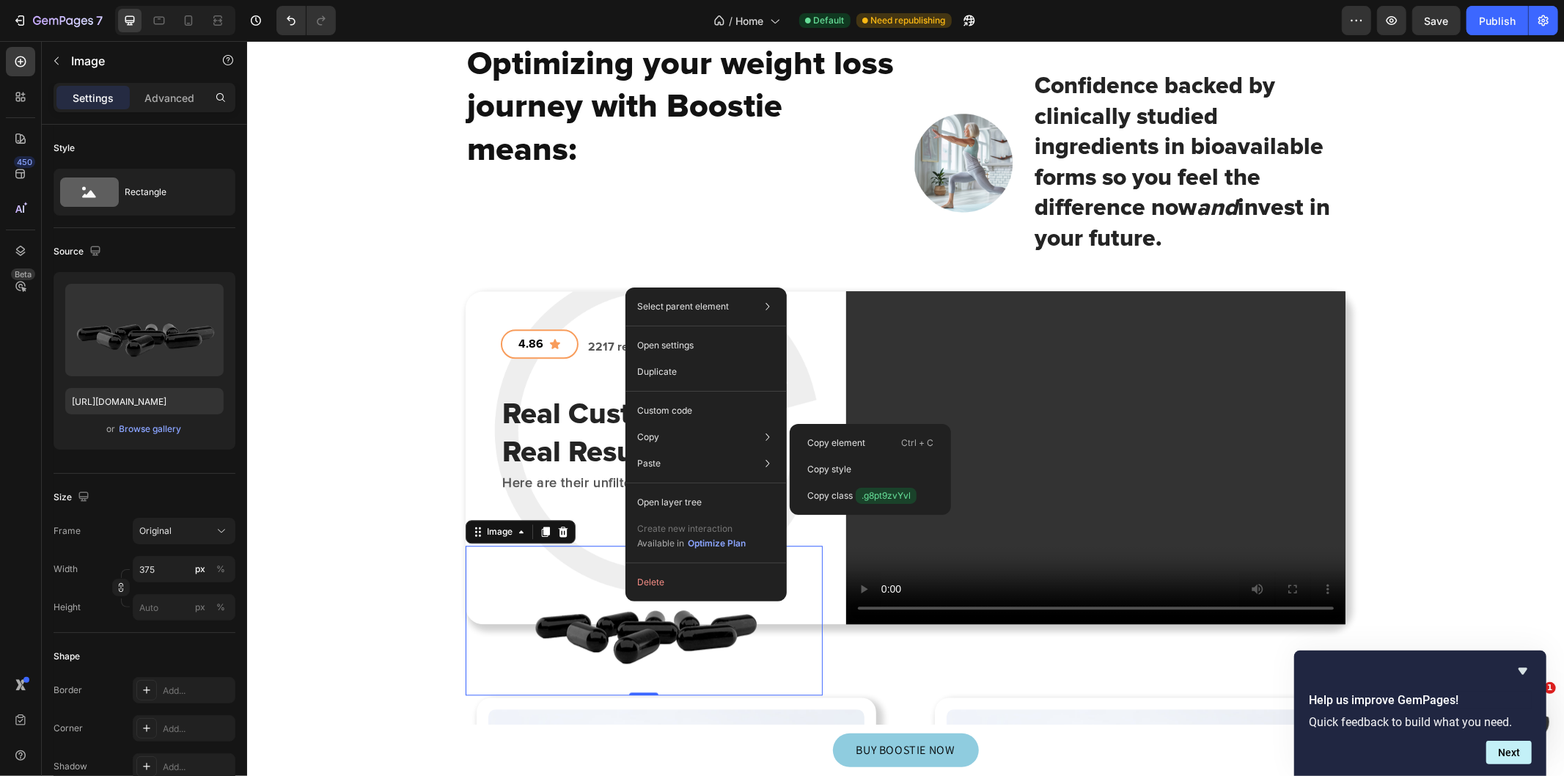
click at [680, 434] on div "Copy Copy element Ctrl + C Copy style Copy class .g8pt9zvYvl" at bounding box center [706, 437] width 150 height 26
click at [869, 446] on div "Copy element Ctrl + C" at bounding box center [870, 443] width 150 height 26
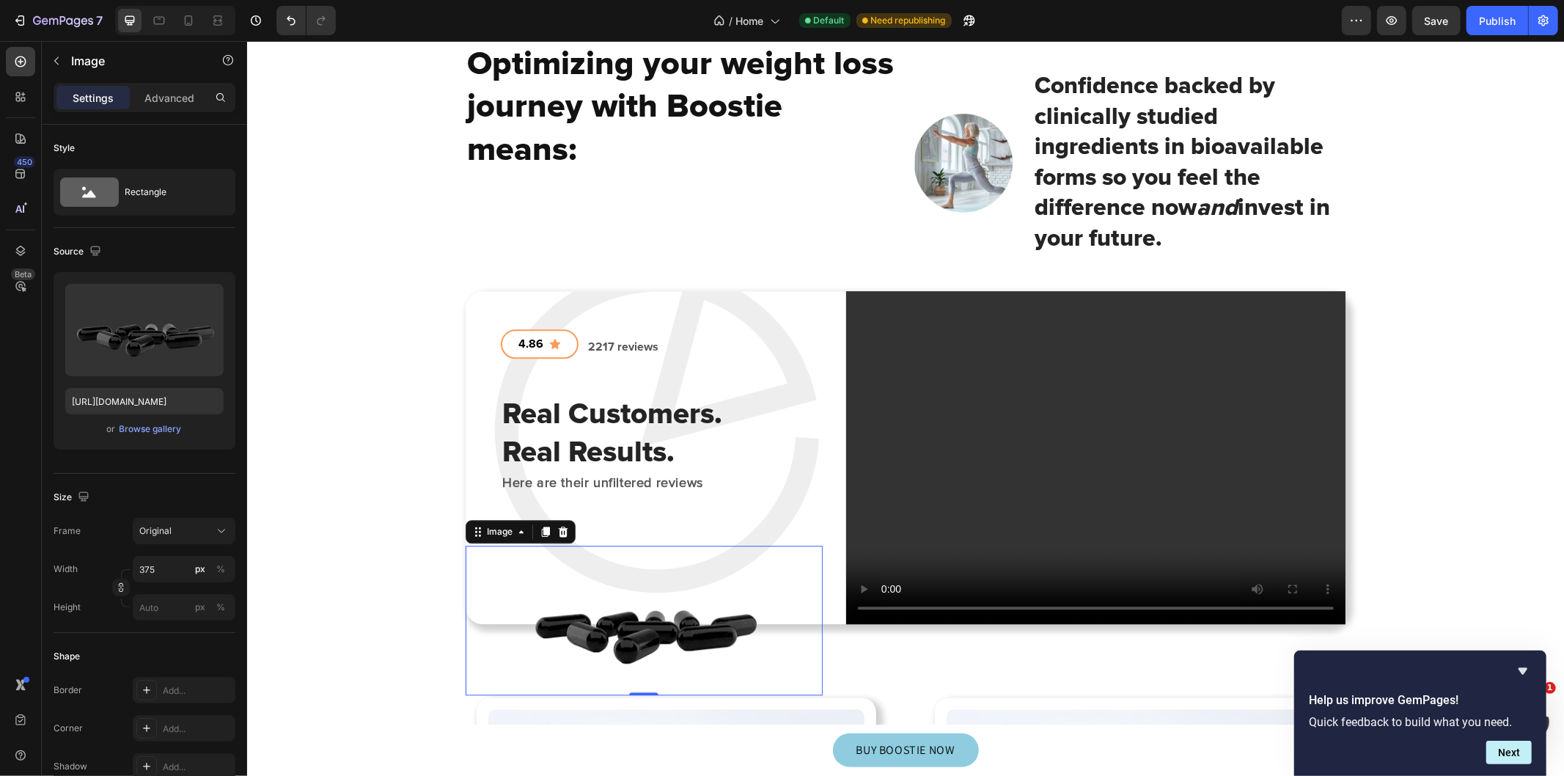
click at [639, 598] on img at bounding box center [643, 620] width 275 height 150
click at [741, 423] on h2 "Real Customers. Real Results." at bounding box center [643, 432] width 287 height 79
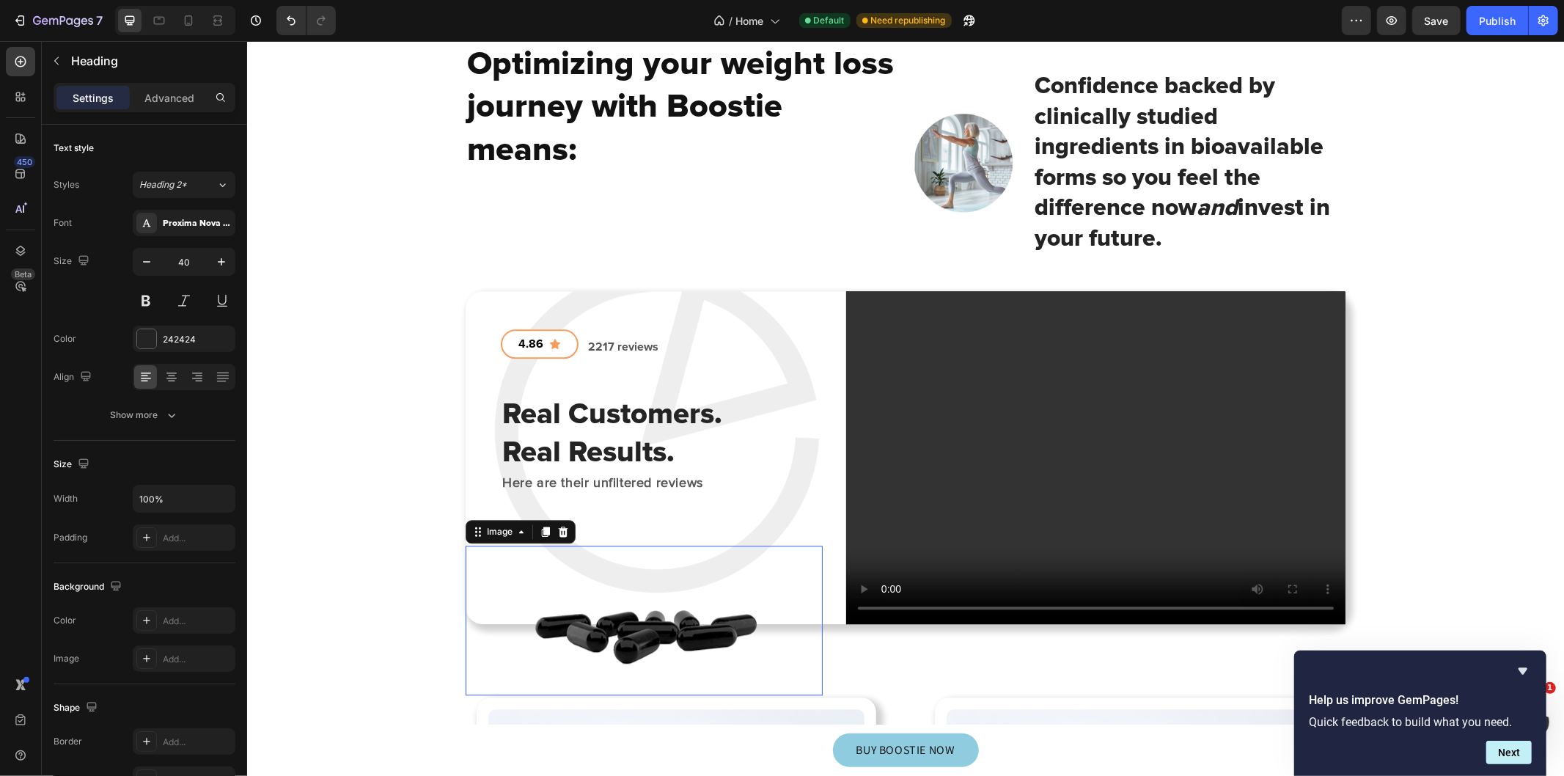
click at [661, 621] on img at bounding box center [643, 620] width 275 height 150
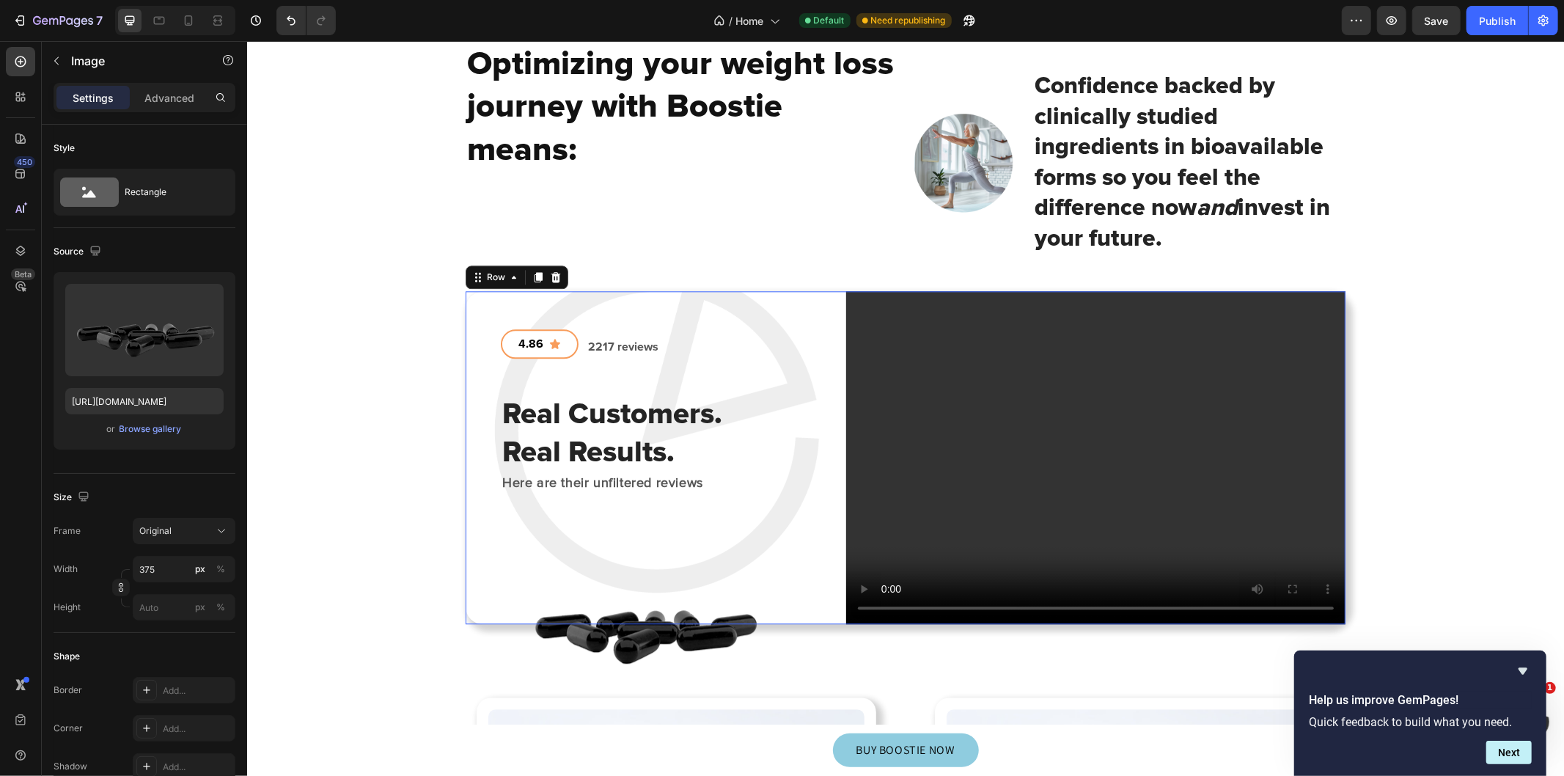
click at [817, 348] on div "4.86 Button 2217 reviews Text block Row Real Customers. Real Results. Heading H…" at bounding box center [905, 456] width 880 height 333
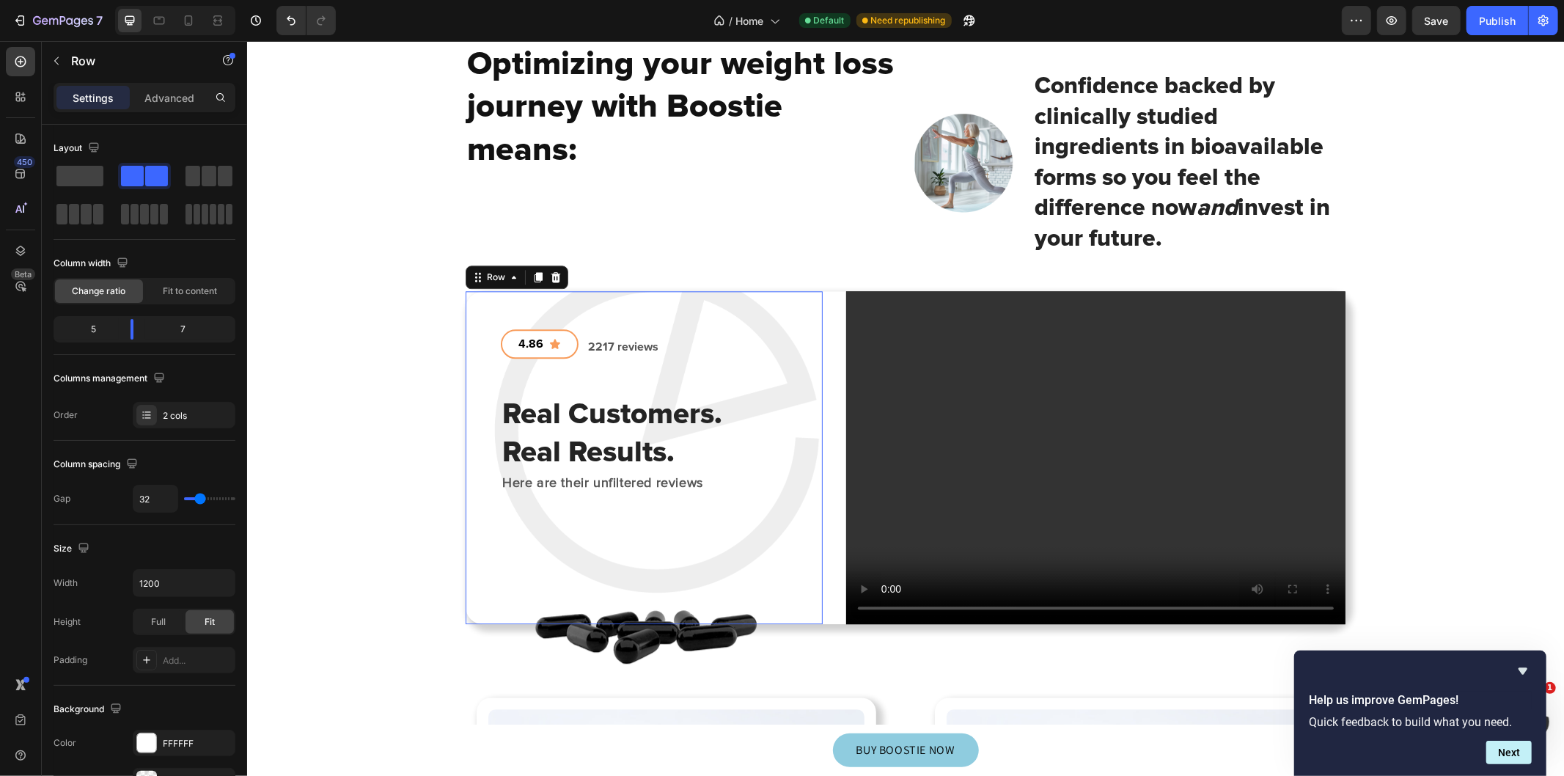
click at [782, 346] on div "4.86 Button 2217 reviews Text block Row Real Customers. Real Results. Heading H…" at bounding box center [643, 410] width 357 height 165
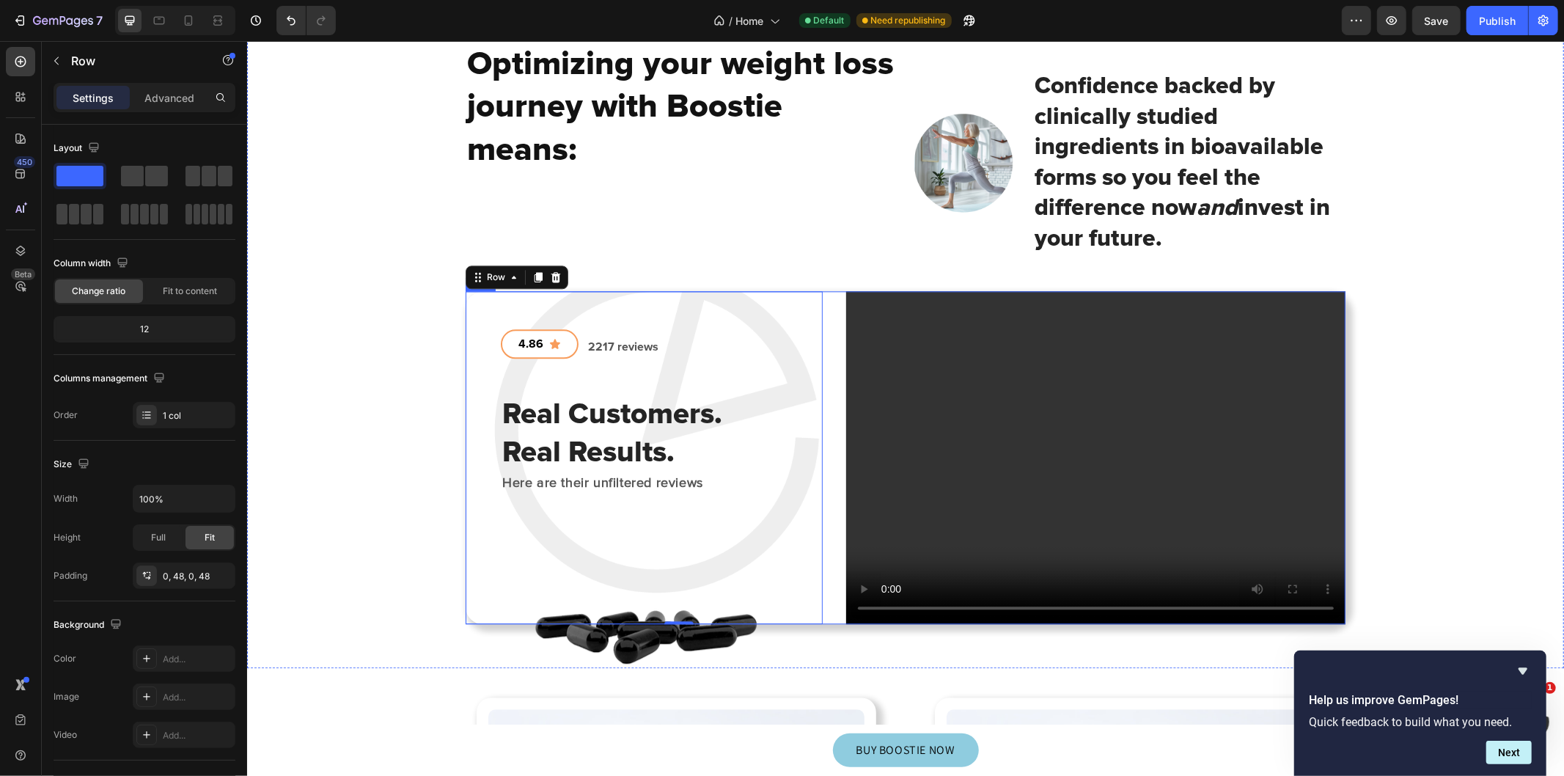
click at [808, 290] on div "4.86 Button 2217 reviews Text block Row Real Customers. Real Results. Heading H…" at bounding box center [643, 456] width 357 height 333
click at [813, 345] on div "4.86 Button 2217 reviews Text block Row Real Customers. Real Results. Heading H…" at bounding box center [643, 410] width 357 height 165
click at [795, 432] on div "4.86 Button 2217 reviews Text block Row Real Customers. Real Results. Heading H…" at bounding box center [643, 410] width 357 height 165
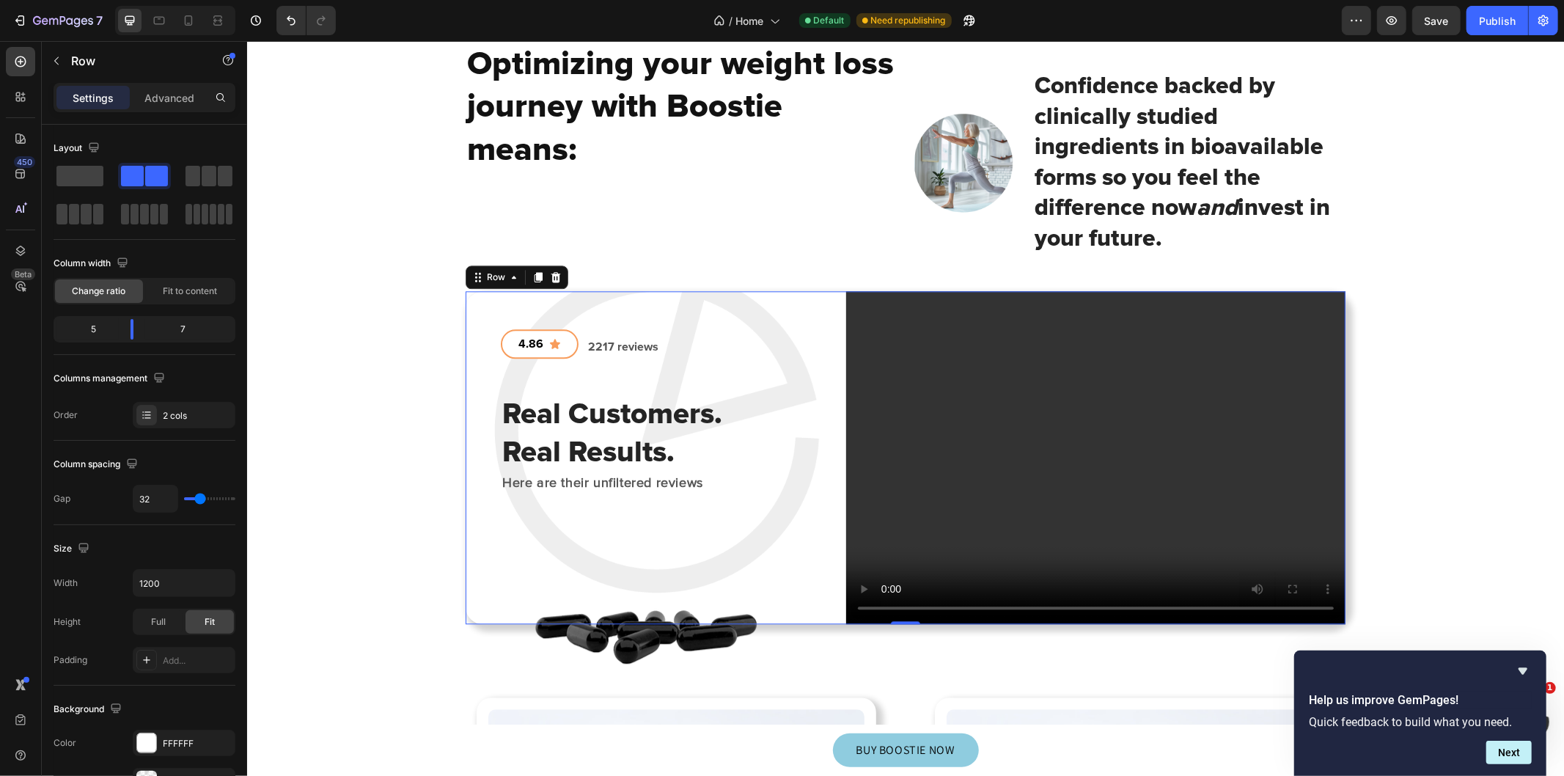
click at [828, 290] on div "4.86 Button 2217 reviews Text block Row Real Customers. Real Results. Heading H…" at bounding box center [905, 456] width 880 height 333
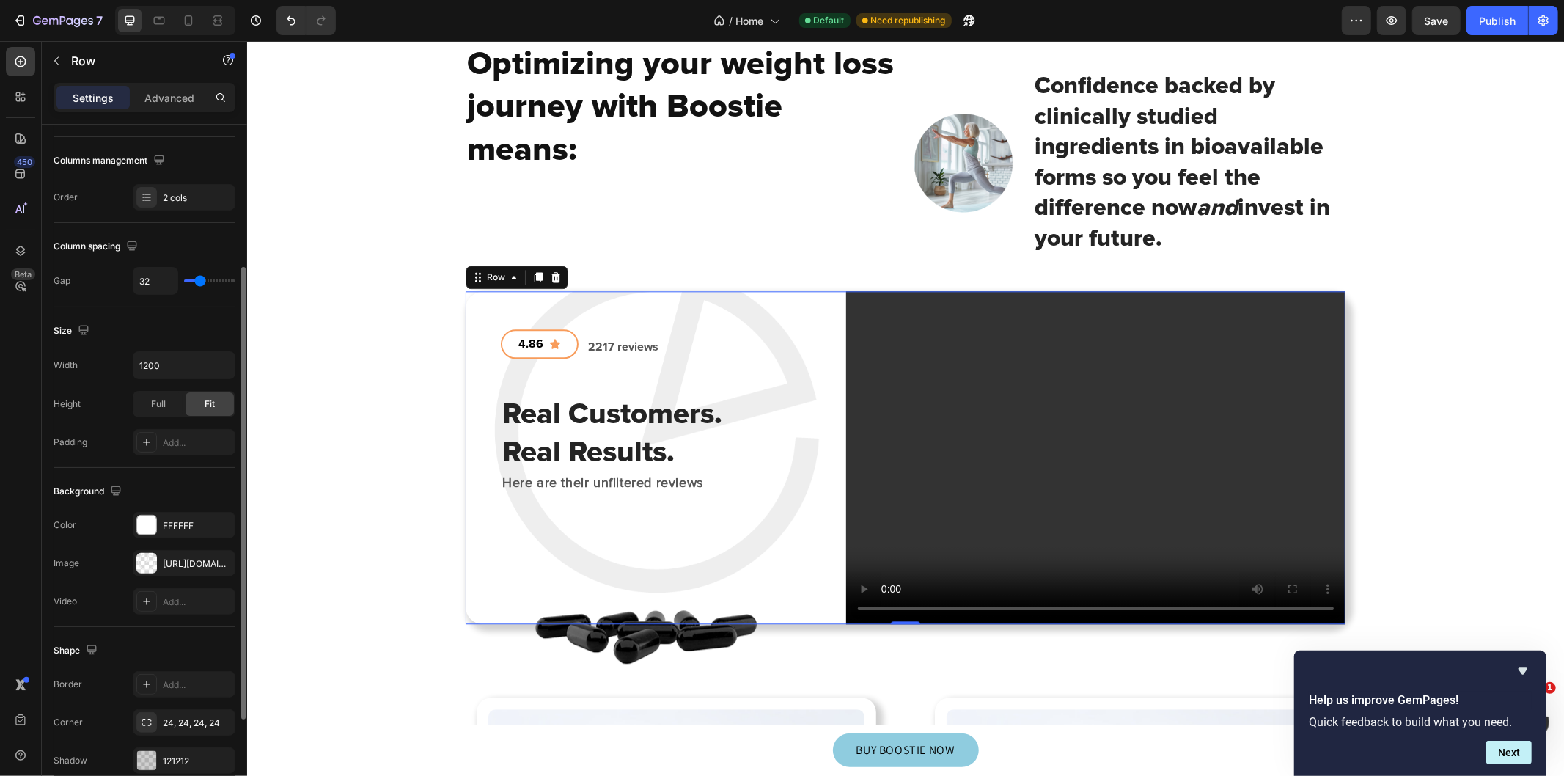
scroll to position [369, 0]
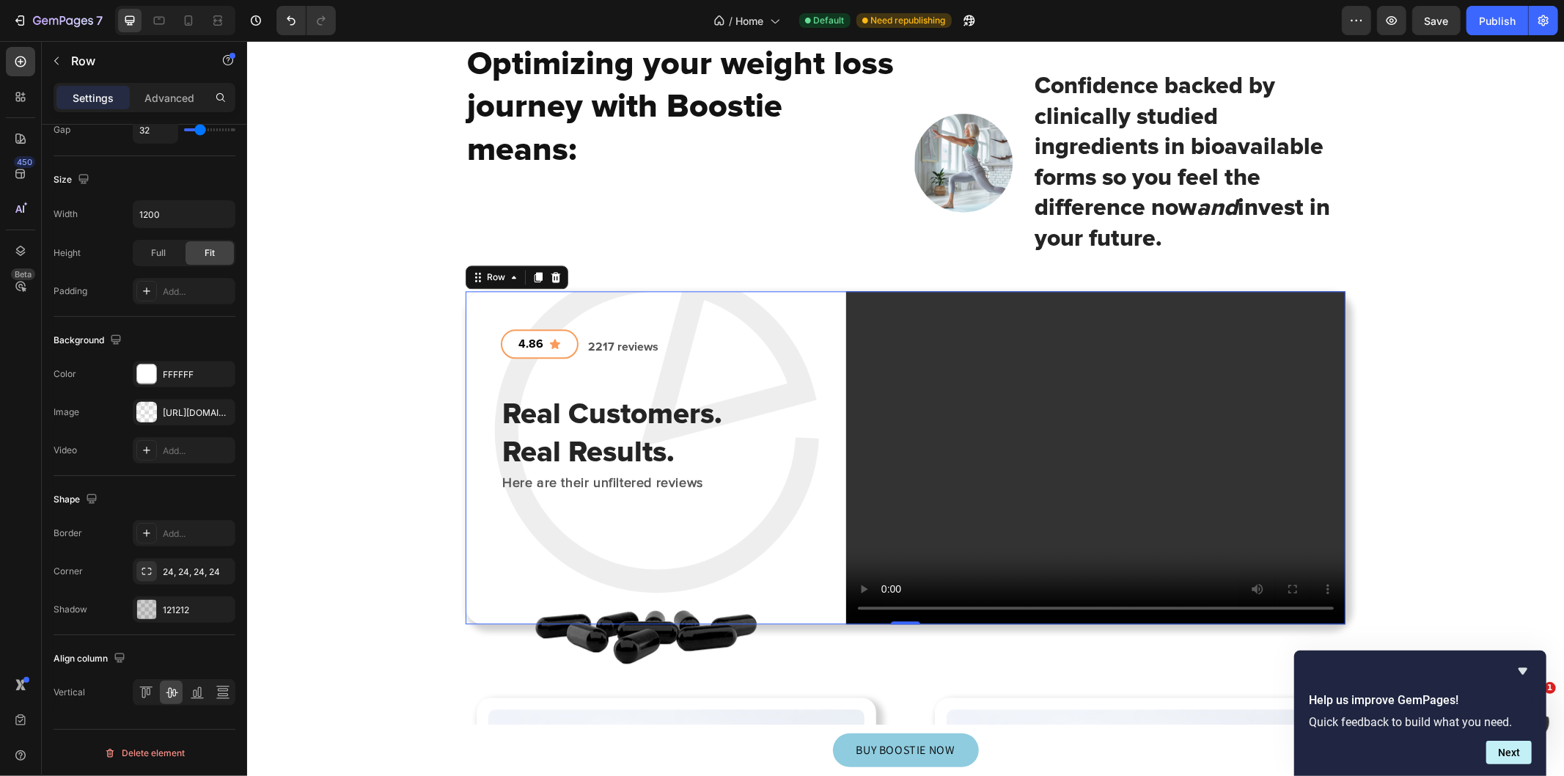
click at [187, 416] on div "[URL][DOMAIN_NAME]" at bounding box center [197, 412] width 69 height 13
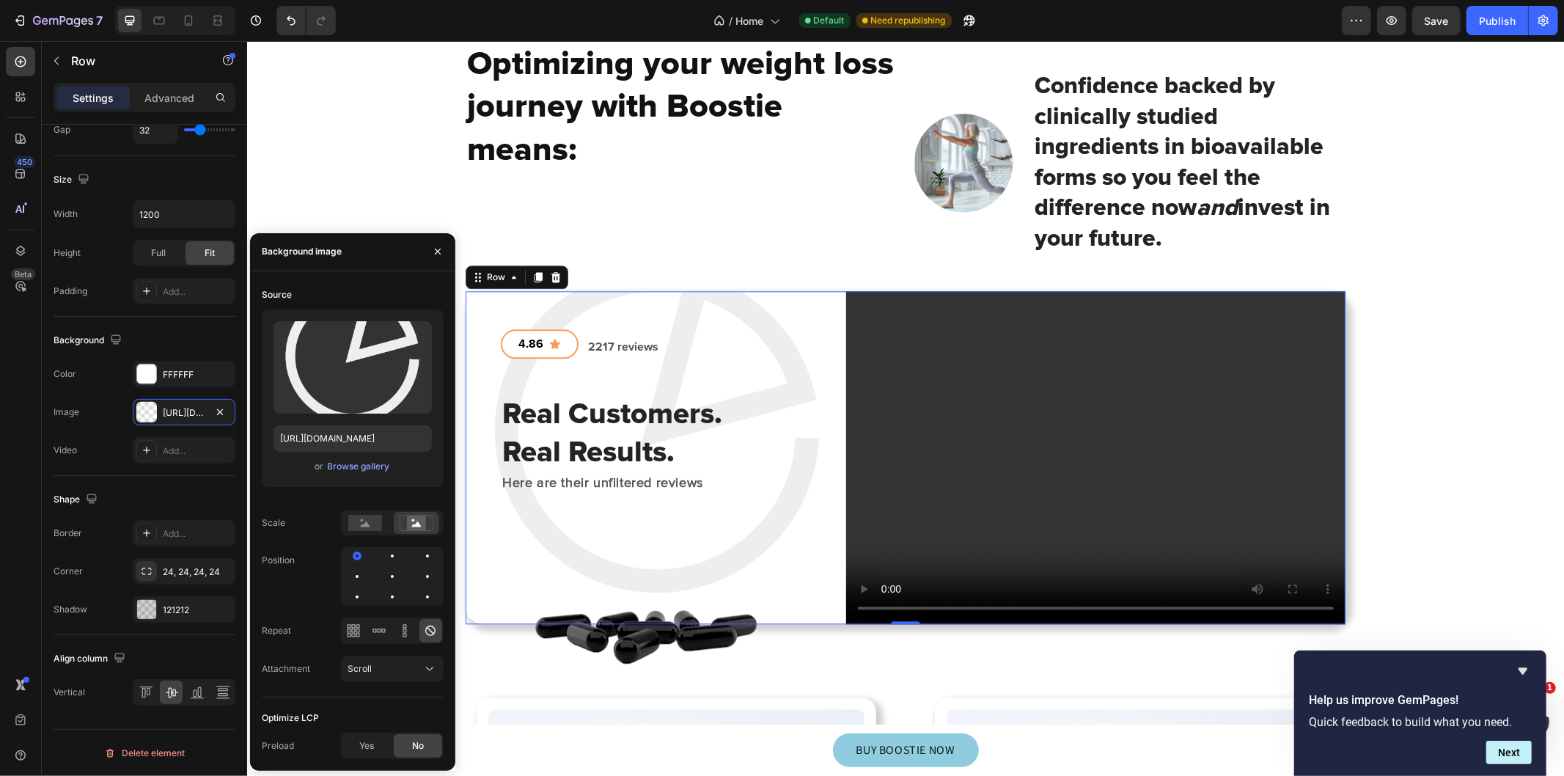
click at [353, 380] on input "file" at bounding box center [352, 391] width 101 height 25
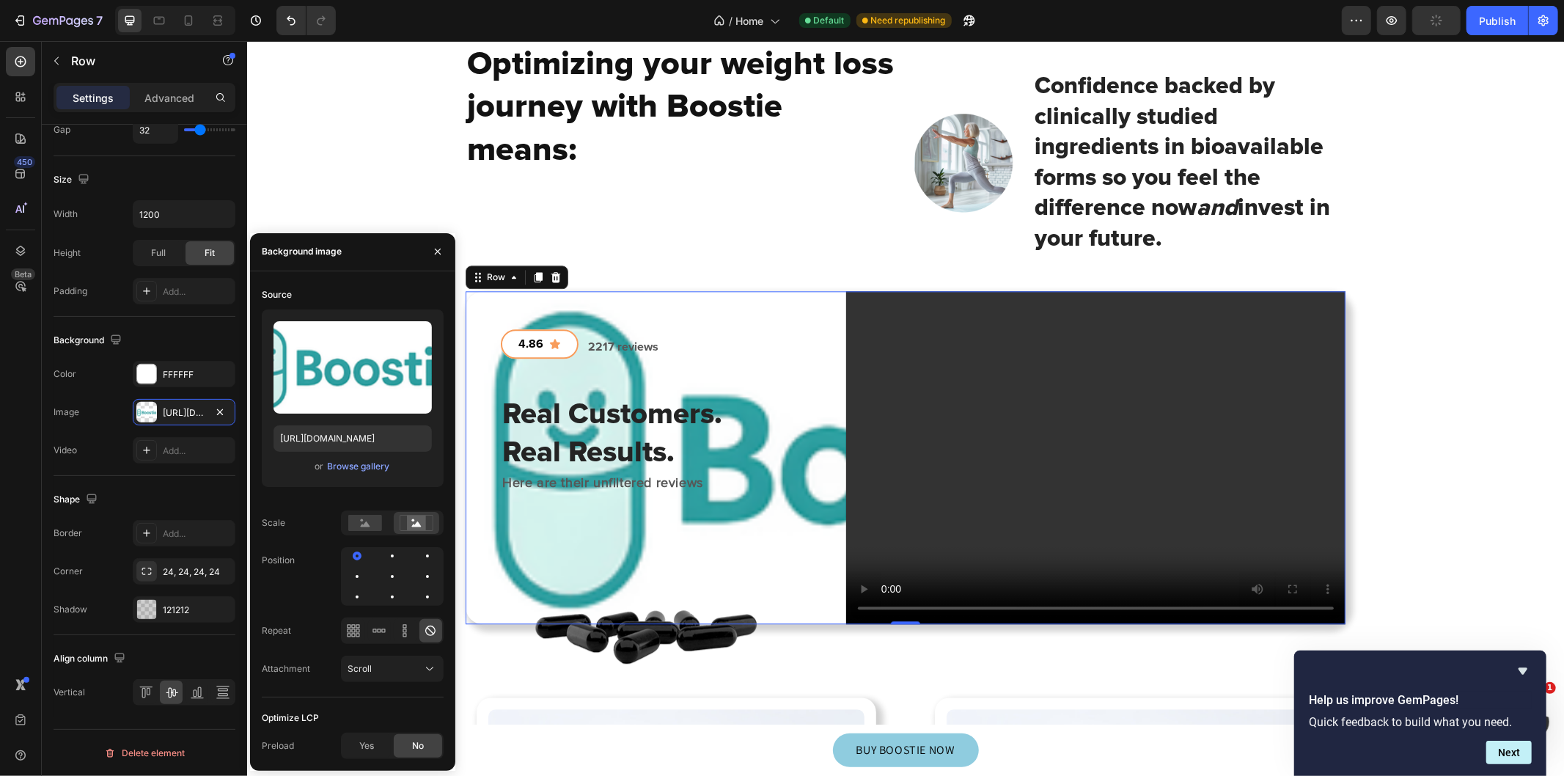
click at [350, 392] on input "file" at bounding box center [352, 391] width 101 height 25
type input "[URL][DOMAIN_NAME]"
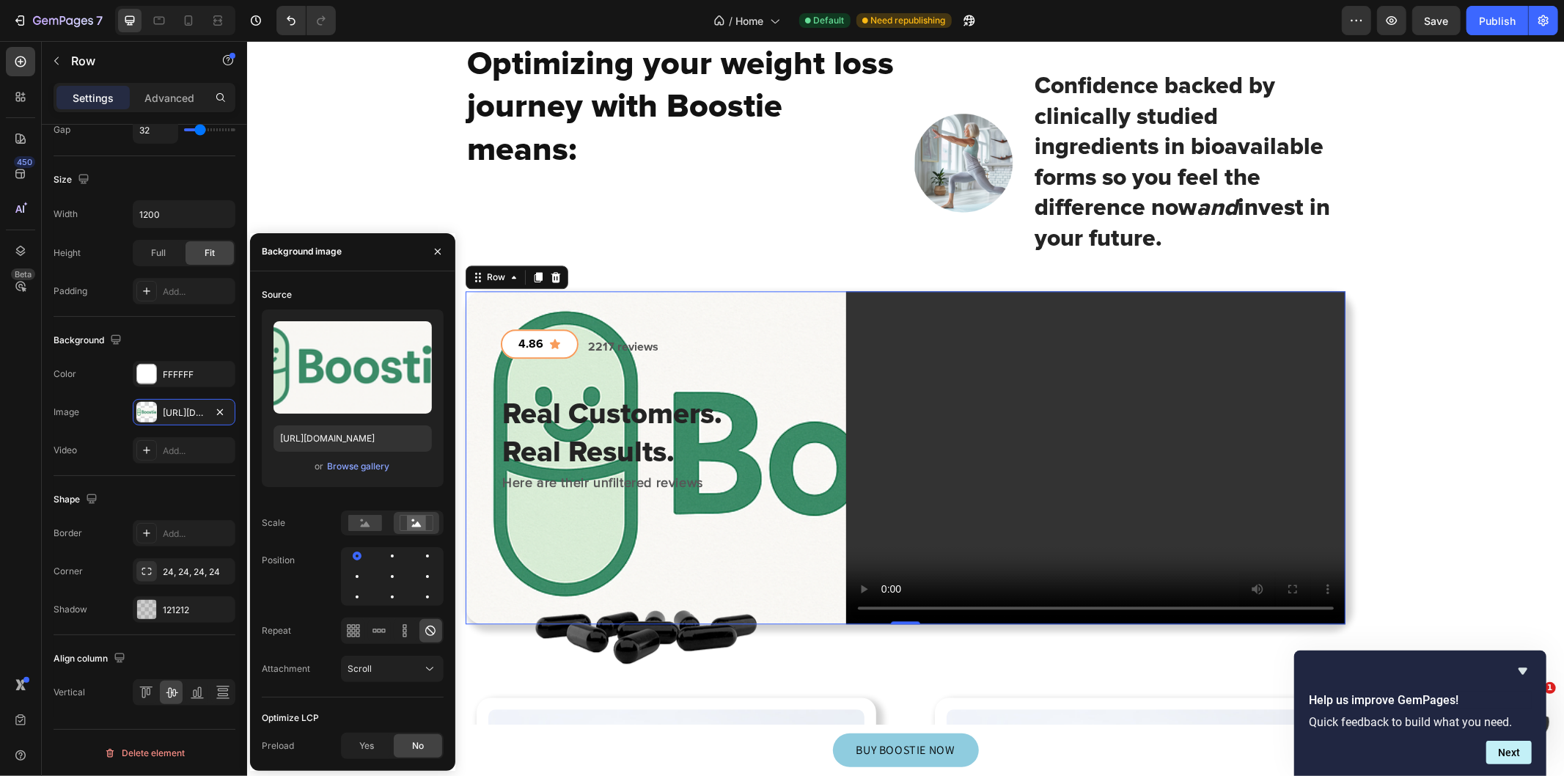
click at [347, 385] on input "file" at bounding box center [352, 391] width 101 height 25
click at [416, 336] on icon "button" at bounding box center [416, 336] width 1 height 4
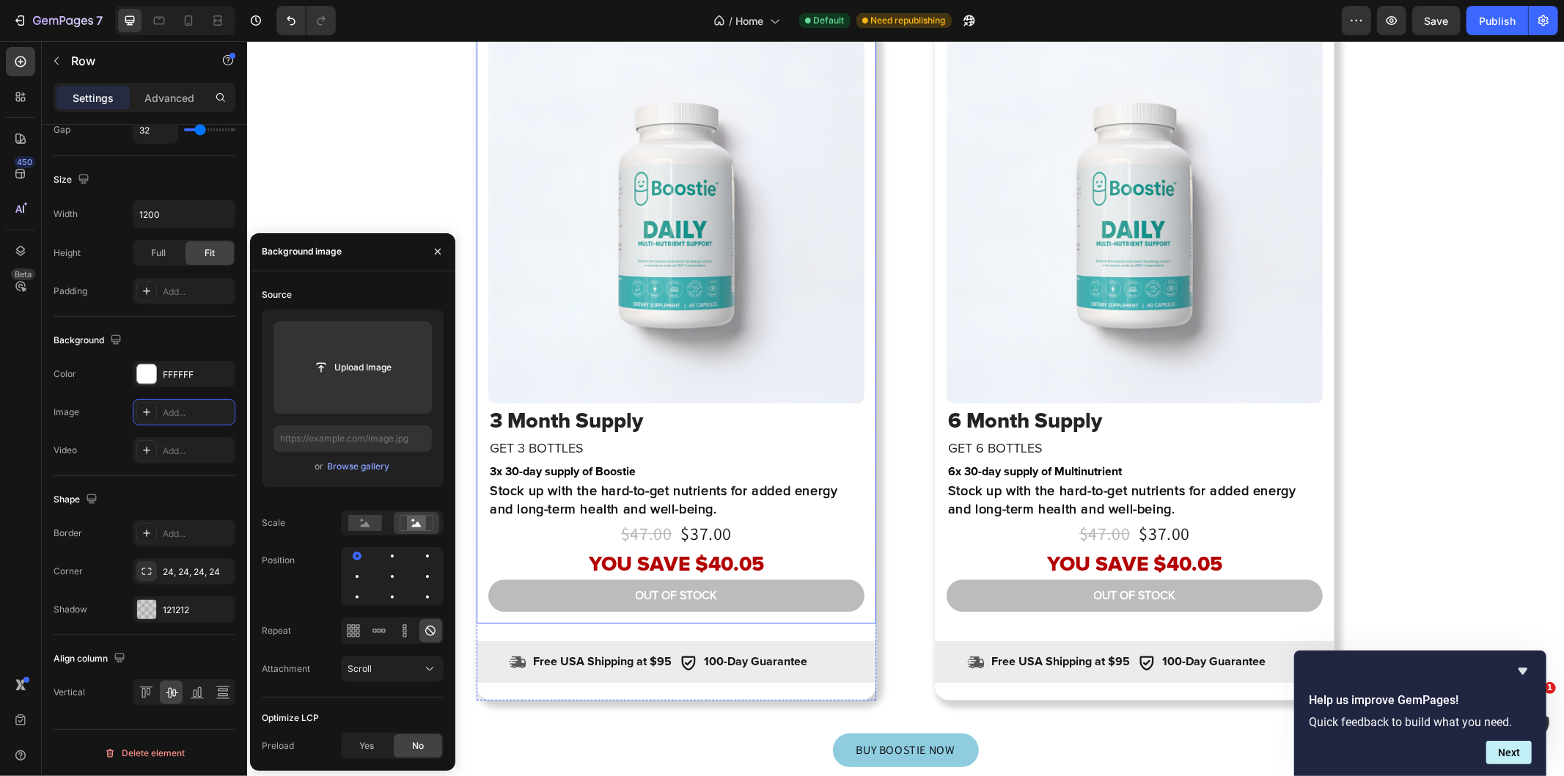
scroll to position [3287, 0]
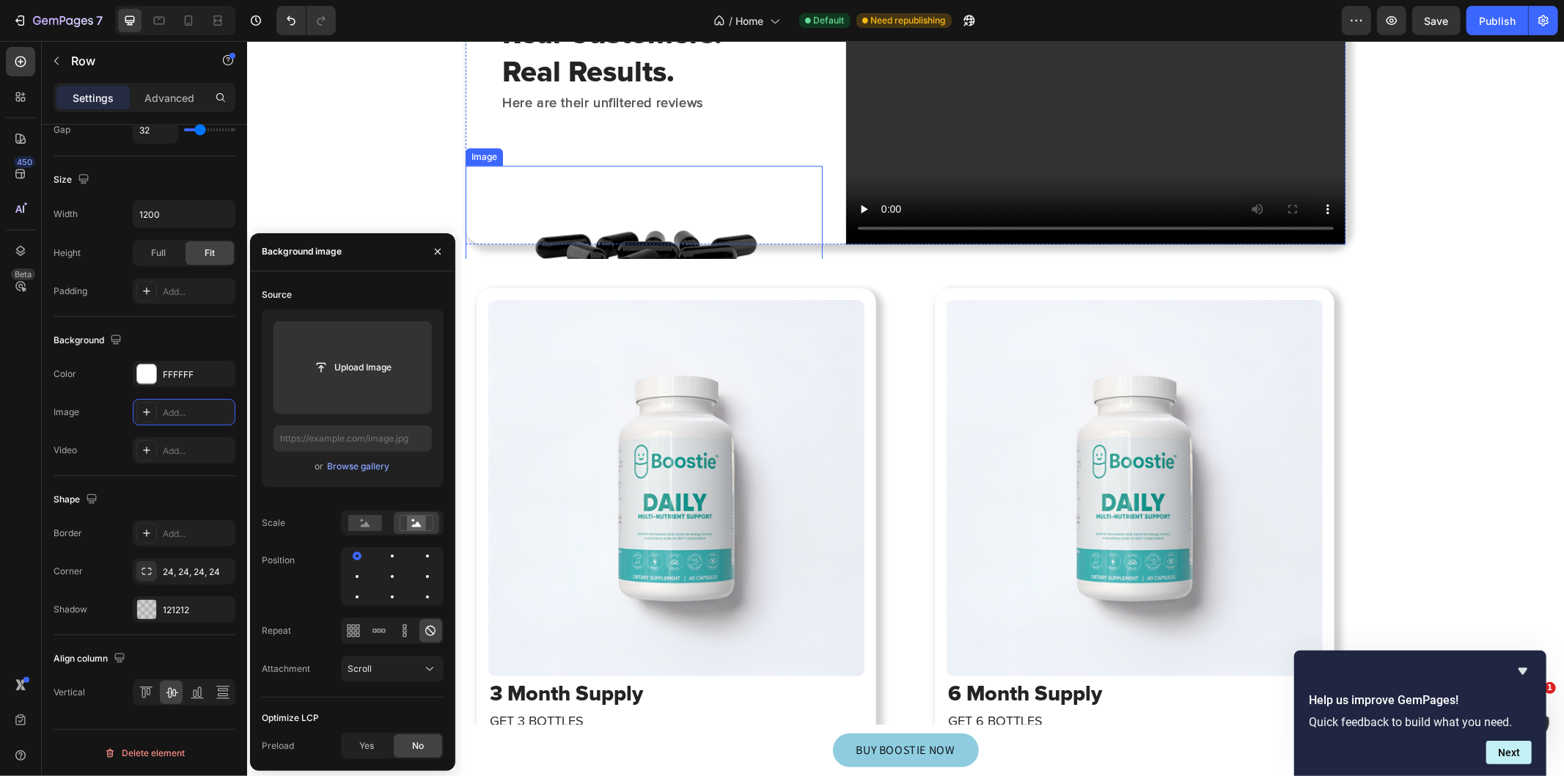
click at [619, 240] on img at bounding box center [643, 240] width 275 height 150
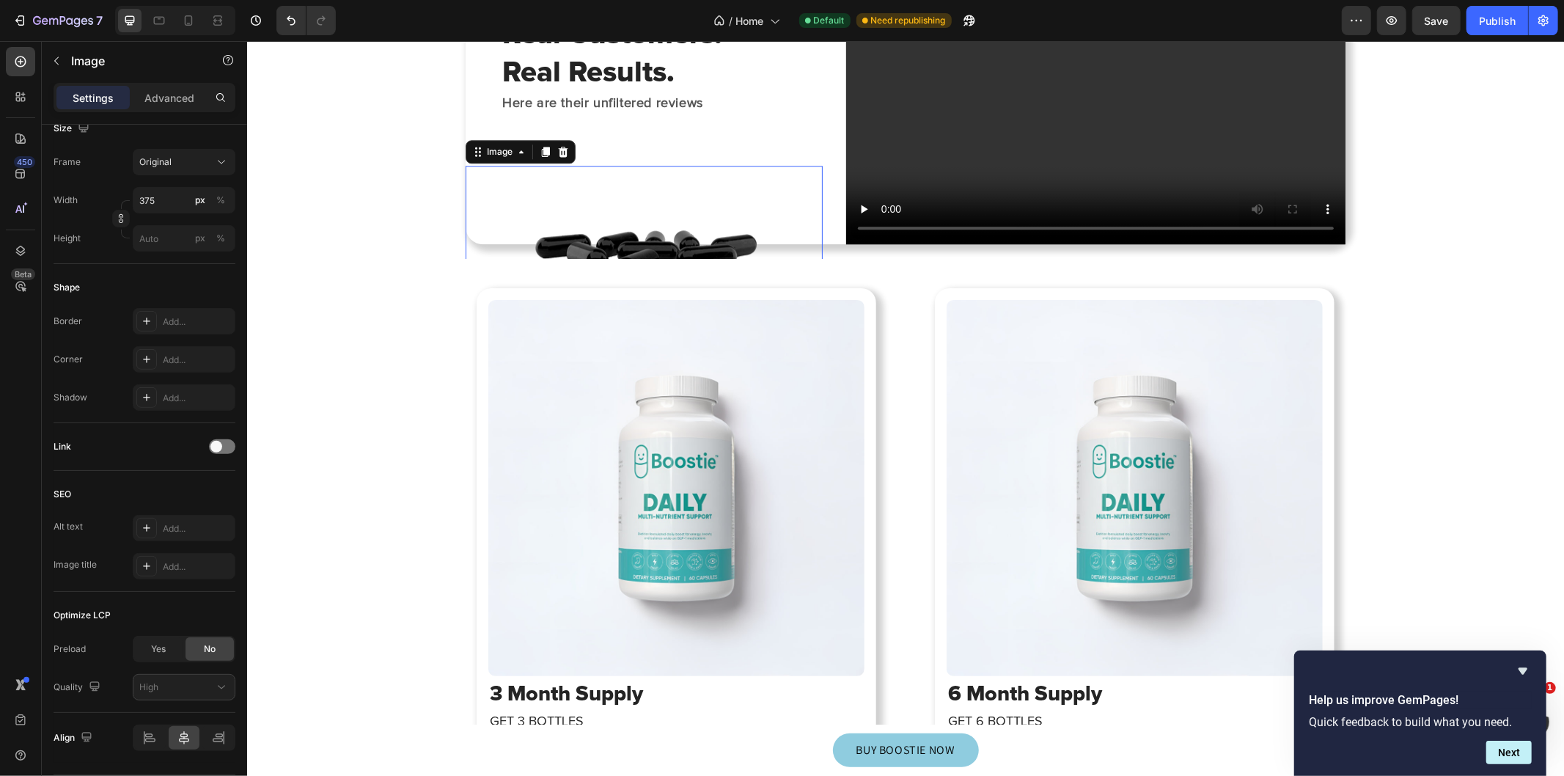
scroll to position [0, 0]
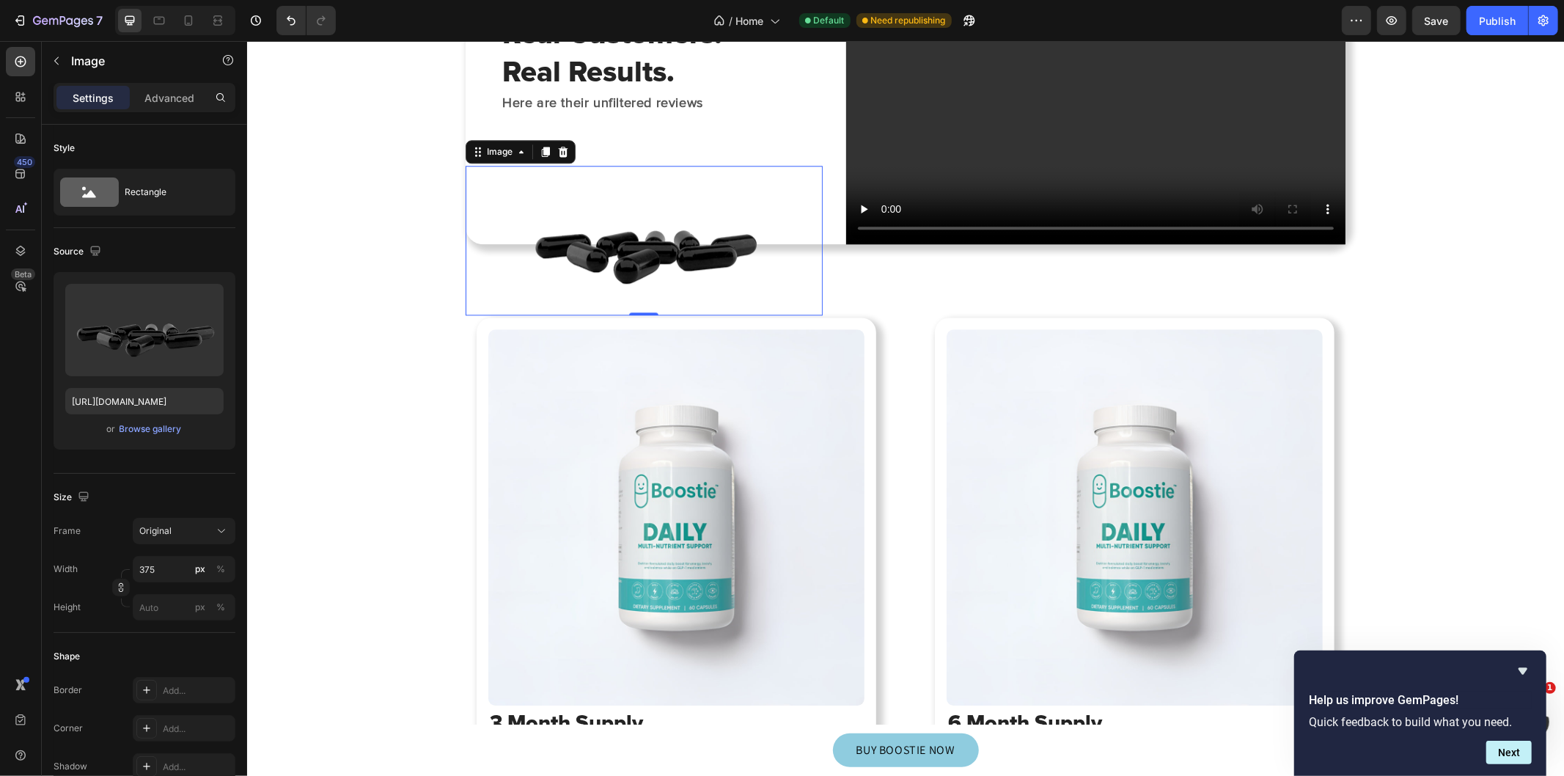
click at [637, 199] on img at bounding box center [643, 240] width 275 height 150
click at [141, 353] on input "file" at bounding box center [144, 354] width 101 height 25
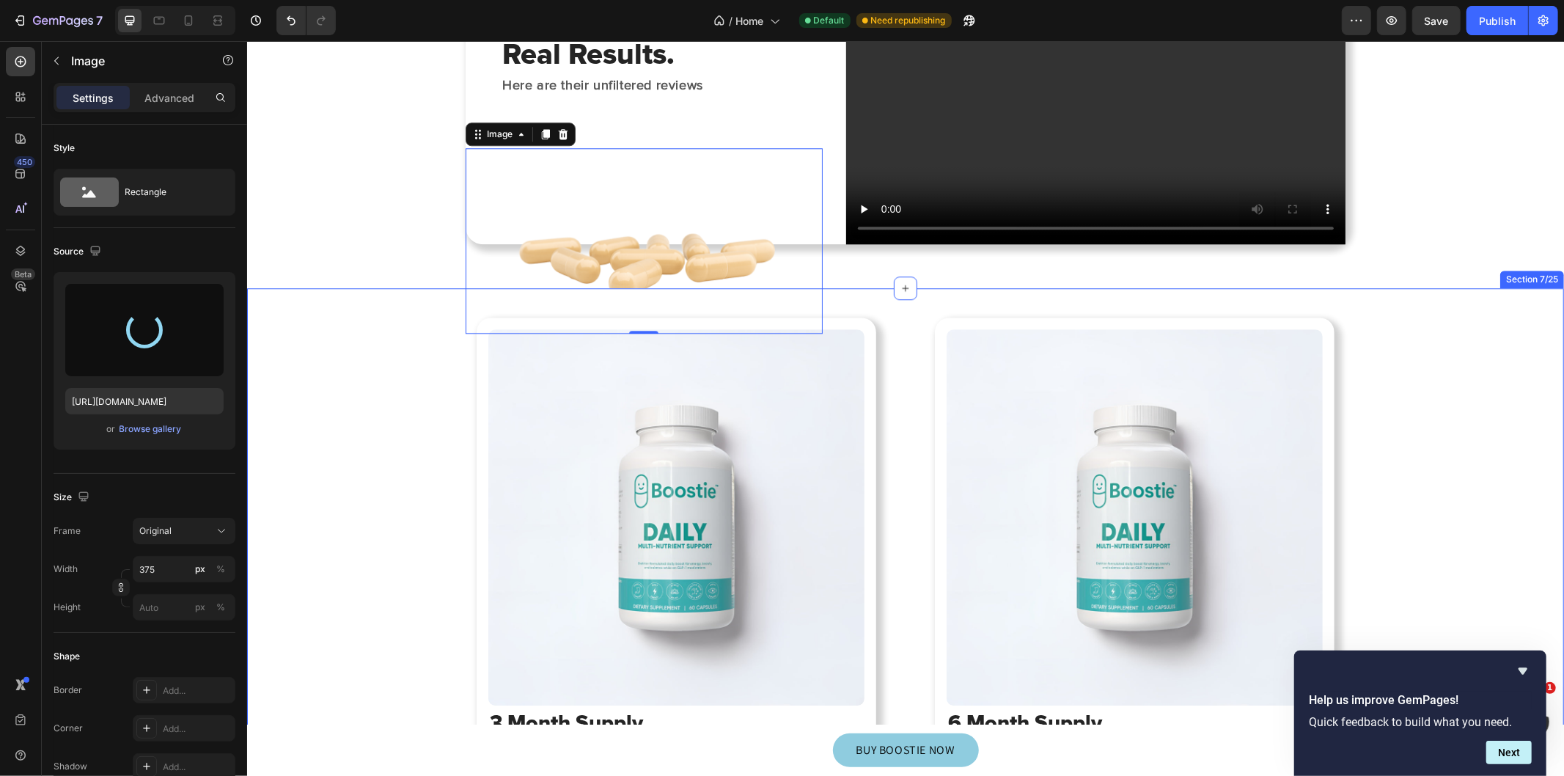
type input "[URL][DOMAIN_NAME]"
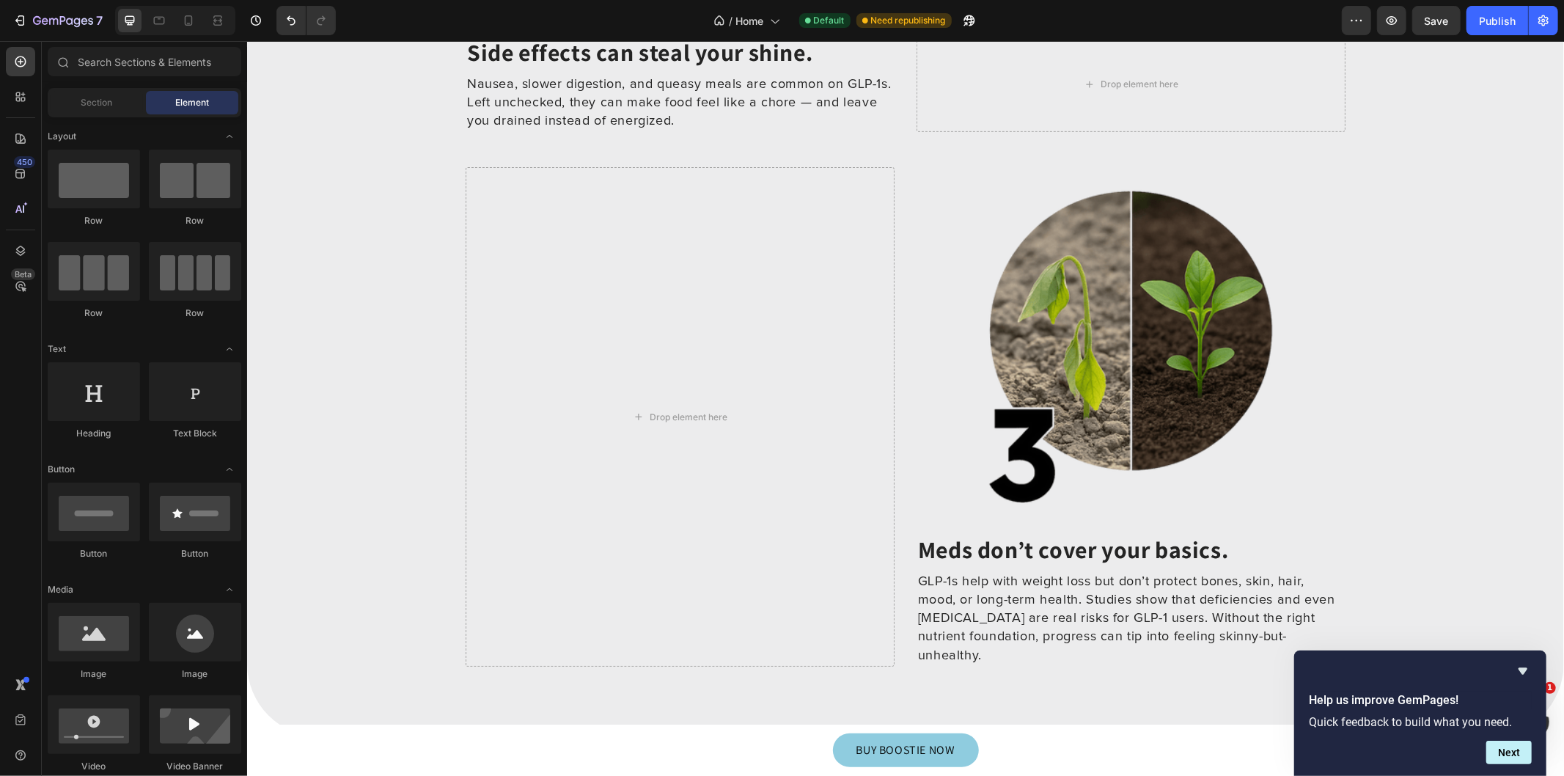
scroll to position [5092, 0]
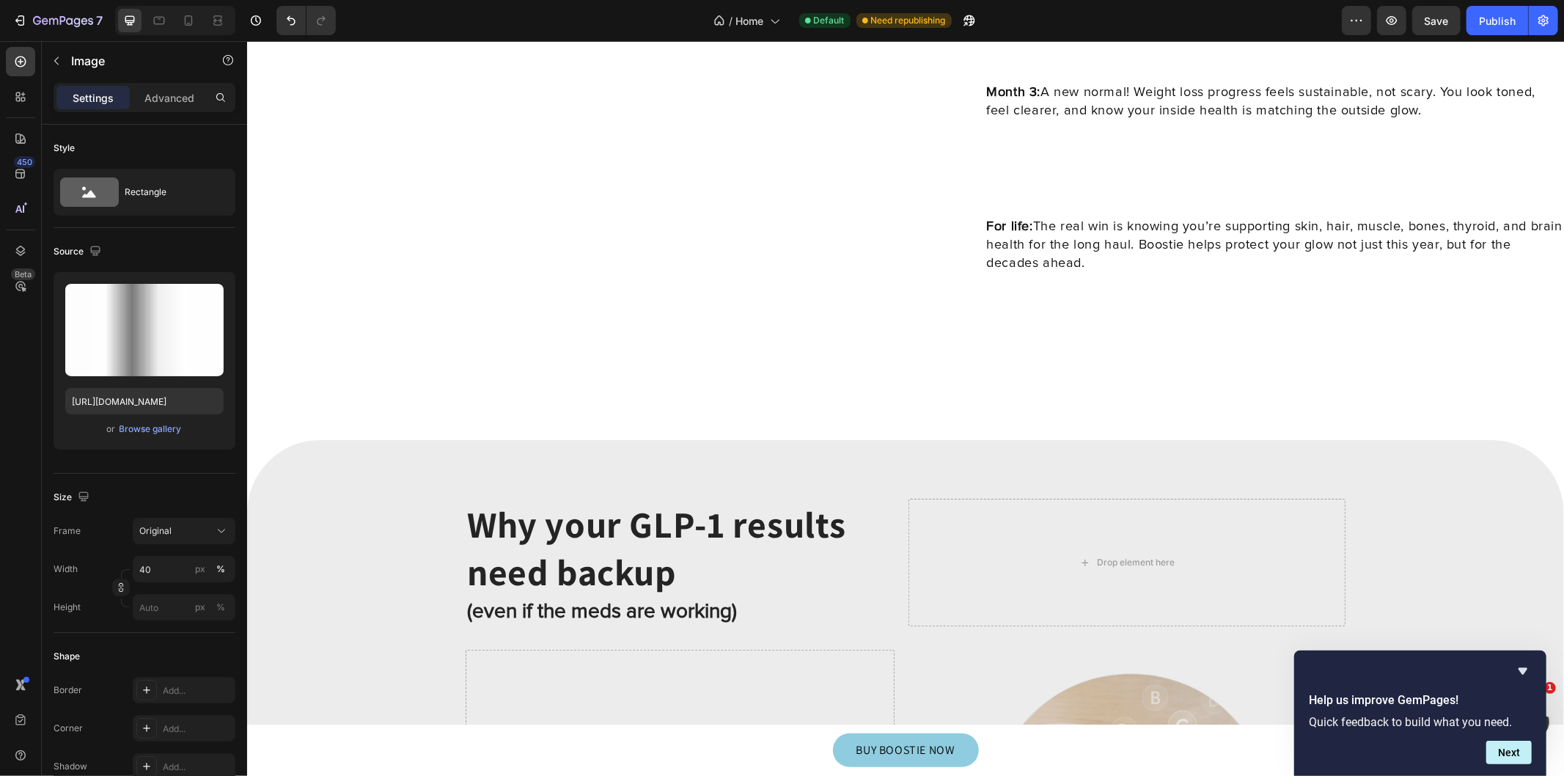
drag, startPoint x: 939, startPoint y: 384, endPoint x: 936, endPoint y: 274, distance: 110.0
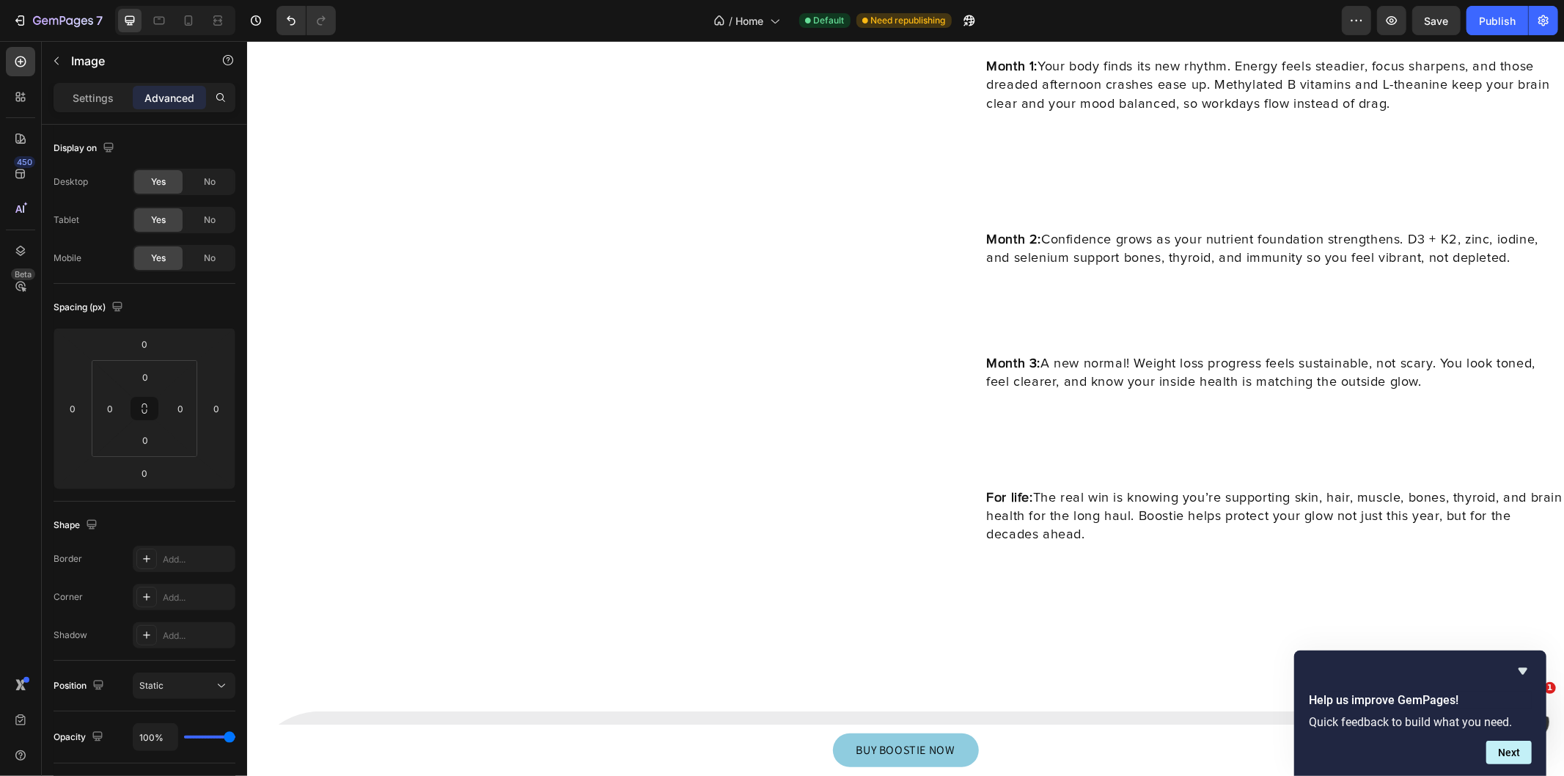
scroll to position [4658, 0]
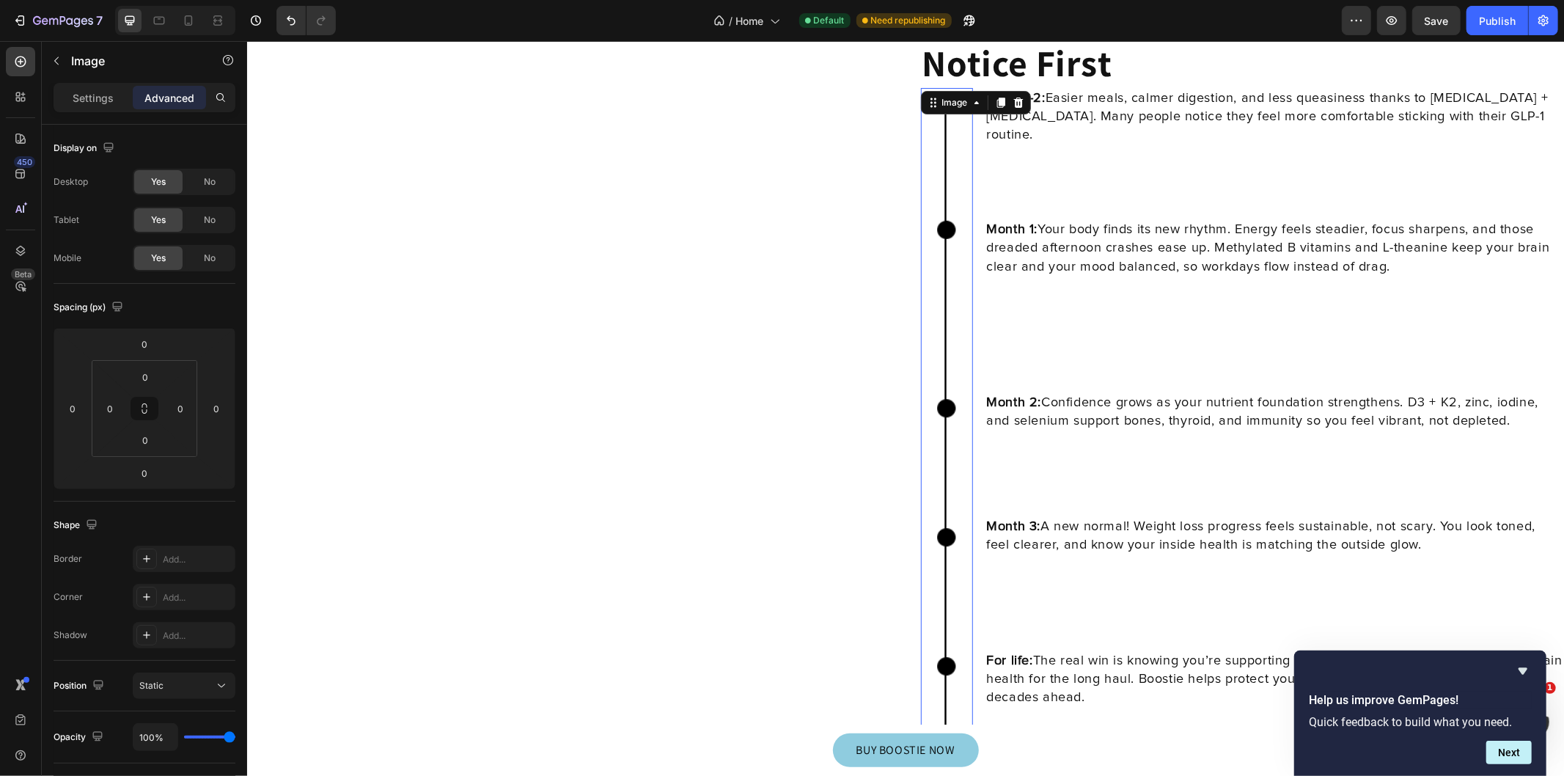
click at [935, 199] on img at bounding box center [945, 458] width 21 height 742
click at [970, 106] on icon at bounding box center [976, 102] width 12 height 12
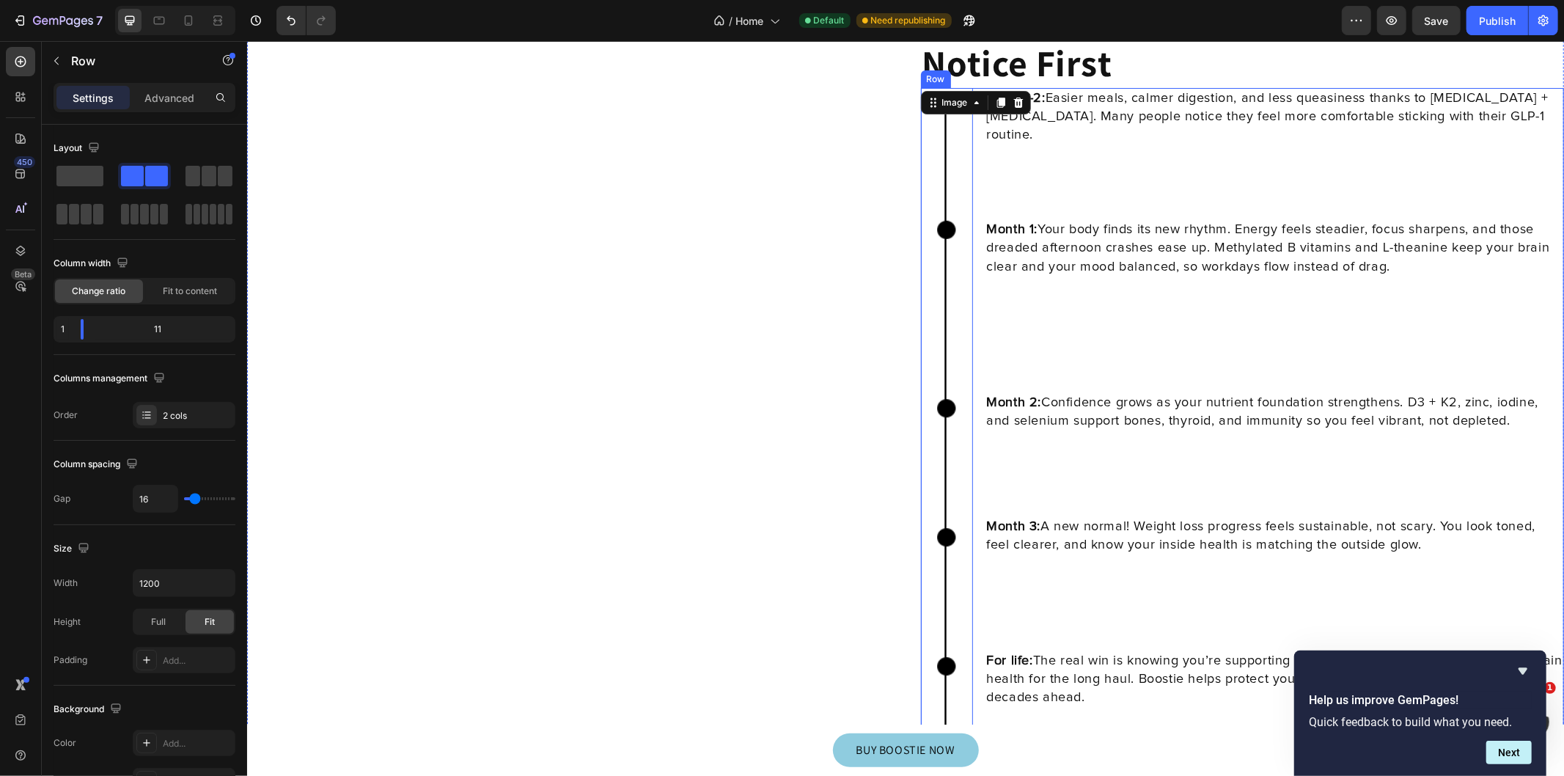
click at [1215, 276] on div "Week 1-2: Easier meals, calmer digestion, and less queasiness thanks to [MEDICA…" at bounding box center [1273, 458] width 579 height 742
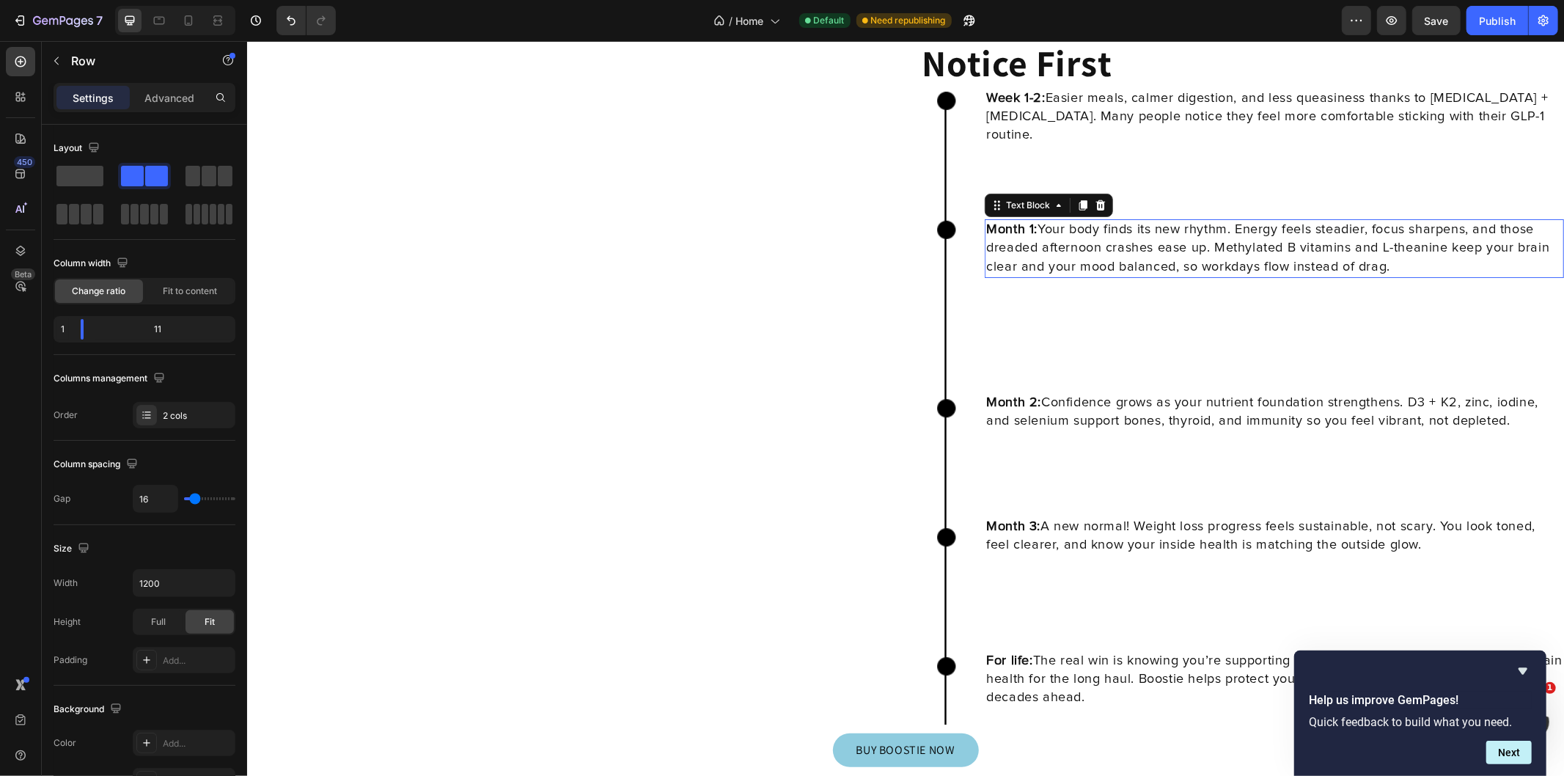
click at [1089, 238] on p "Month 1: Your body finds its new rhythm. Energy feels steadier, focus sharpens,…" at bounding box center [1273, 248] width 576 height 56
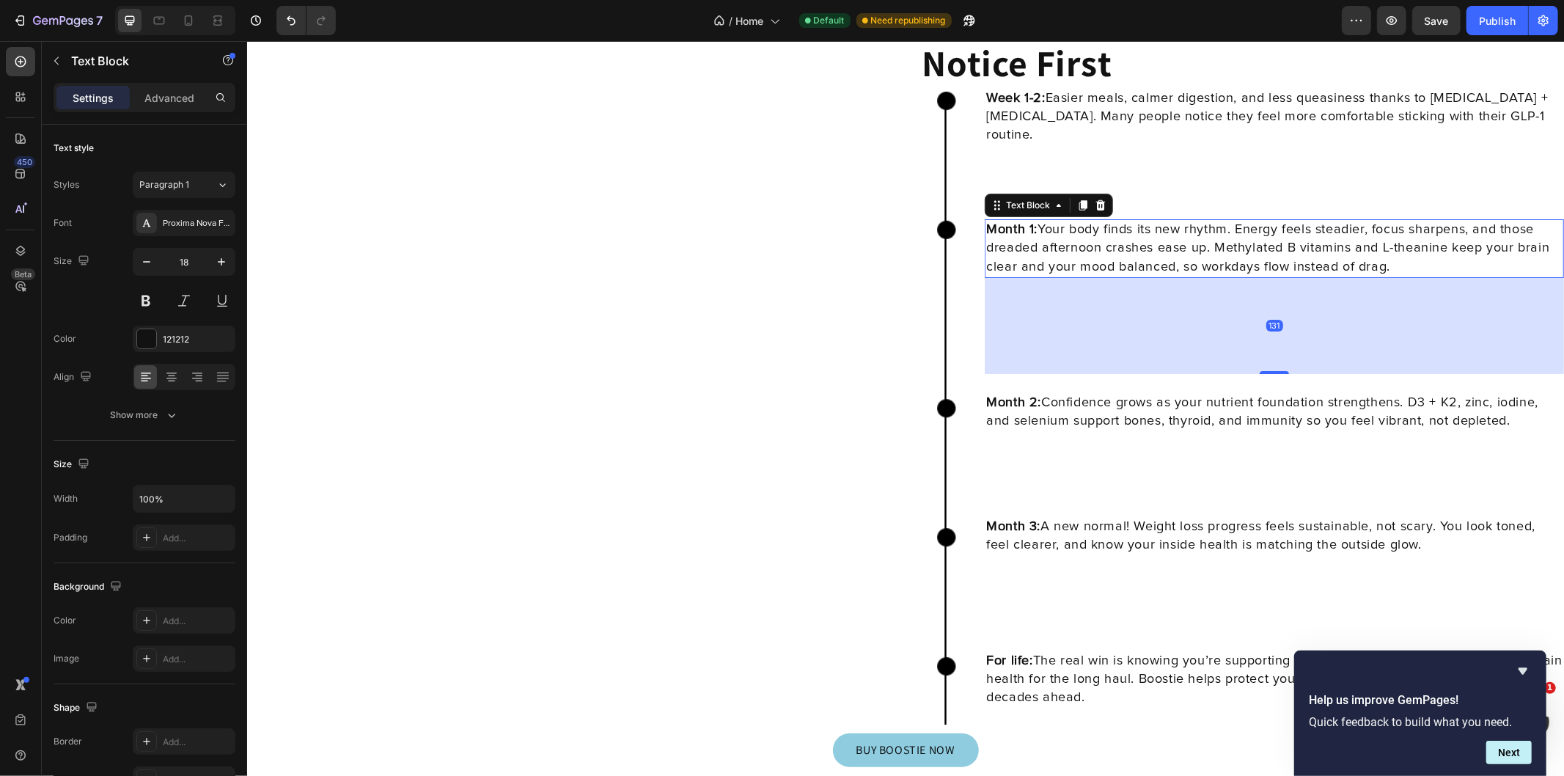
click at [1004, 400] on strong "Month 2:" at bounding box center [1012, 401] width 55 height 13
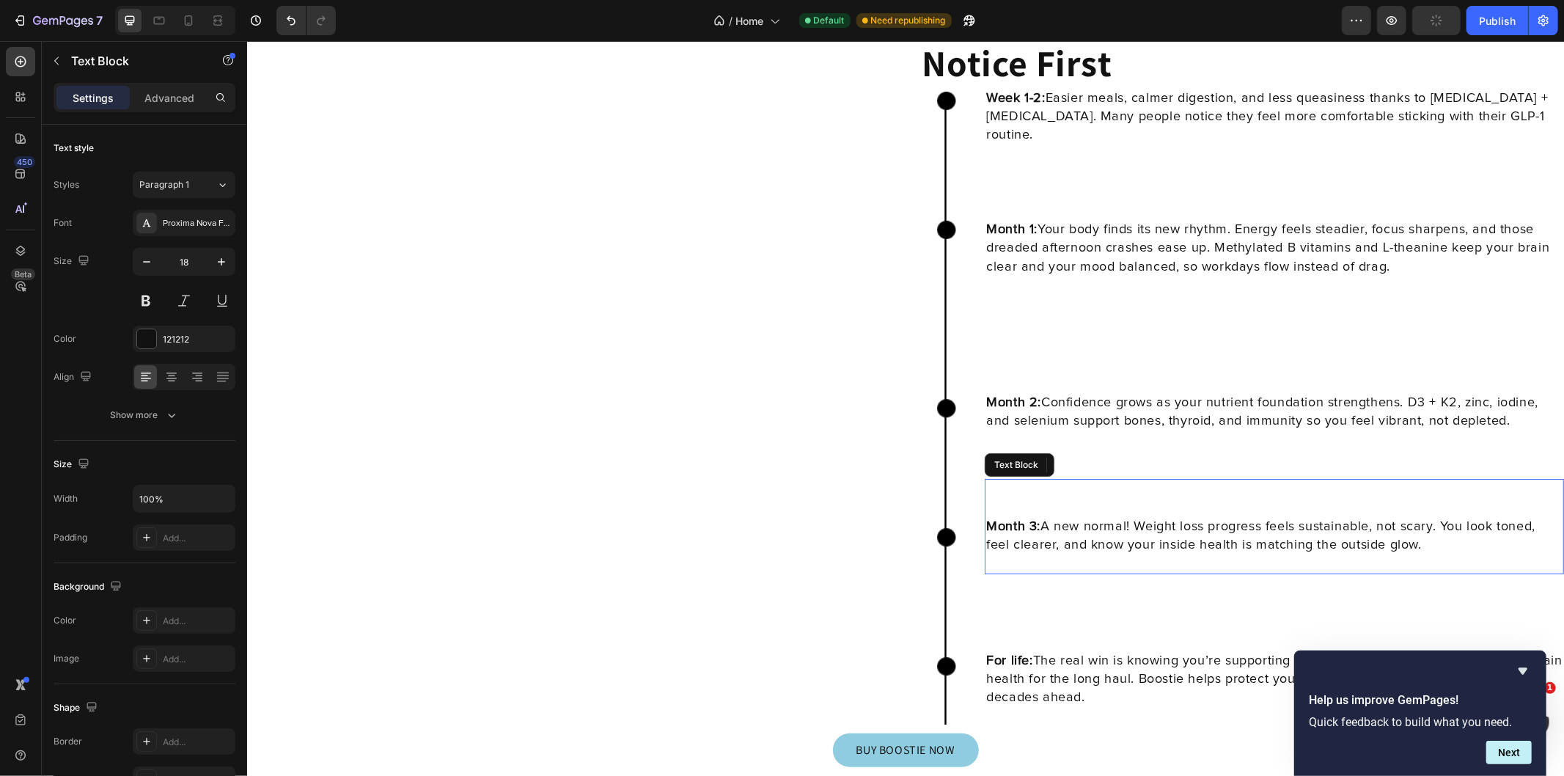
click at [1035, 507] on p at bounding box center [1273, 508] width 576 height 18
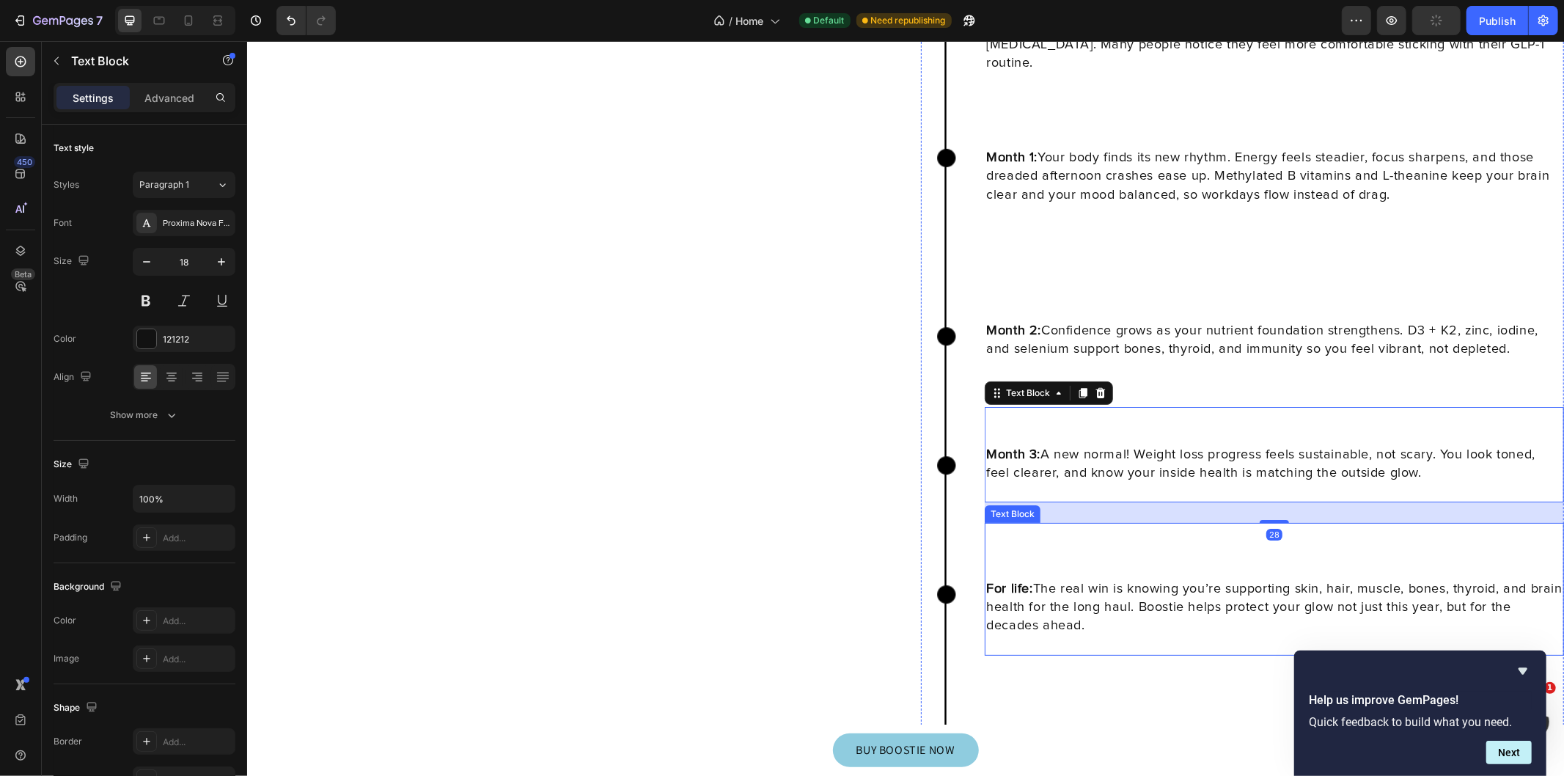
scroll to position [4766, 0]
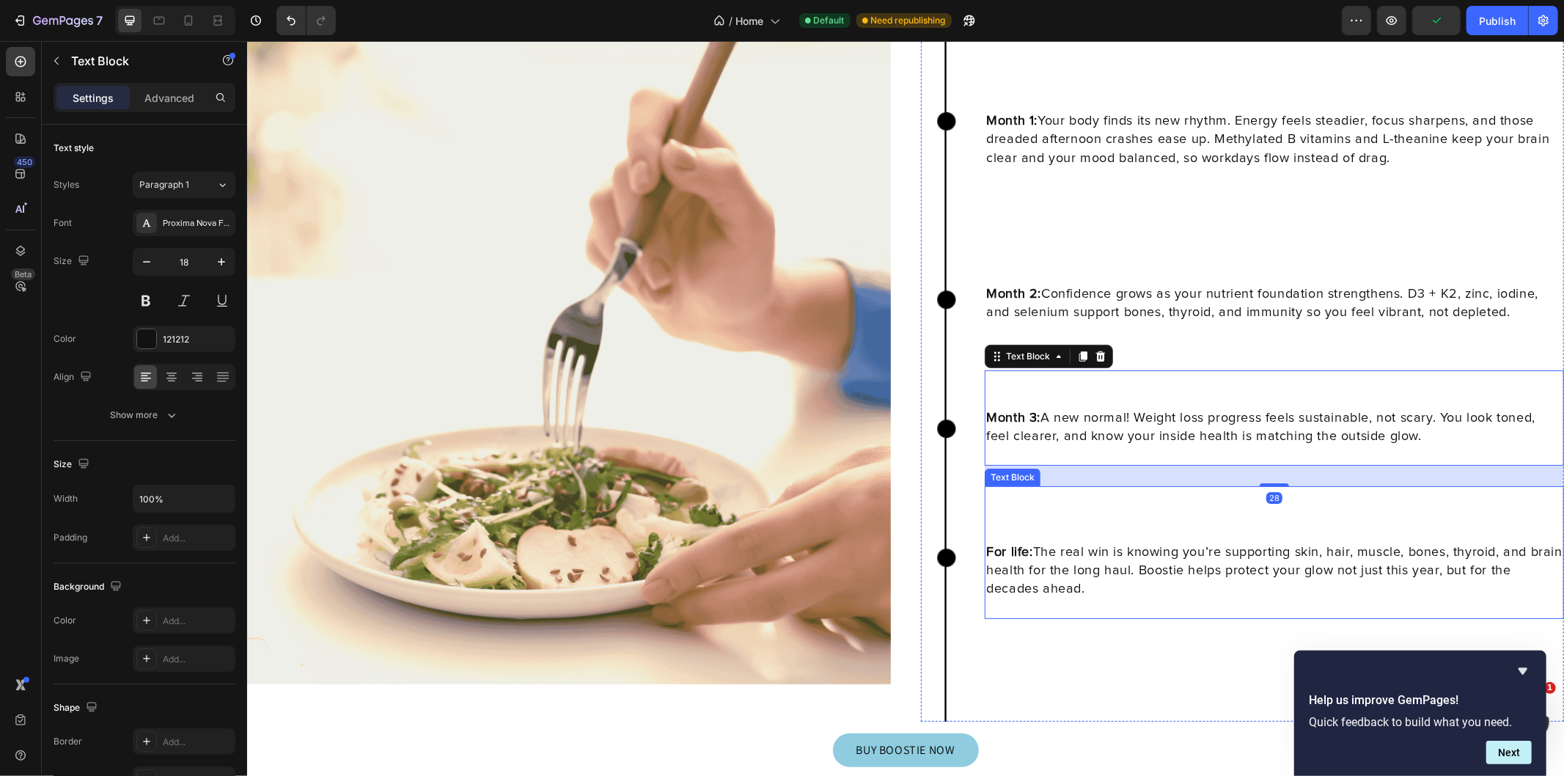
click at [1113, 576] on p "For life: The real win is knowing you’re supporting skin, hair, muscle, bones, …" at bounding box center [1273, 571] width 576 height 56
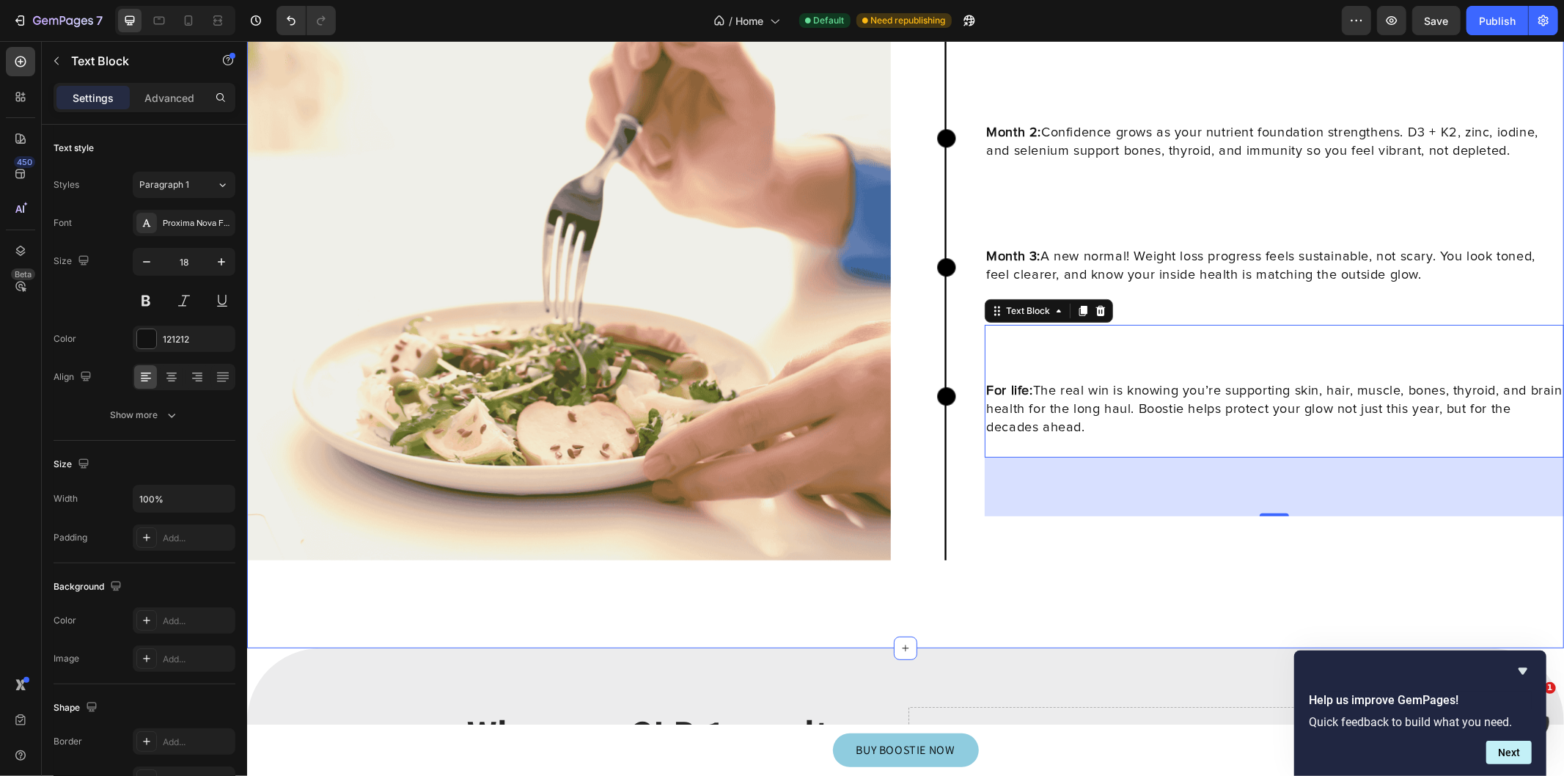
scroll to position [4929, 0]
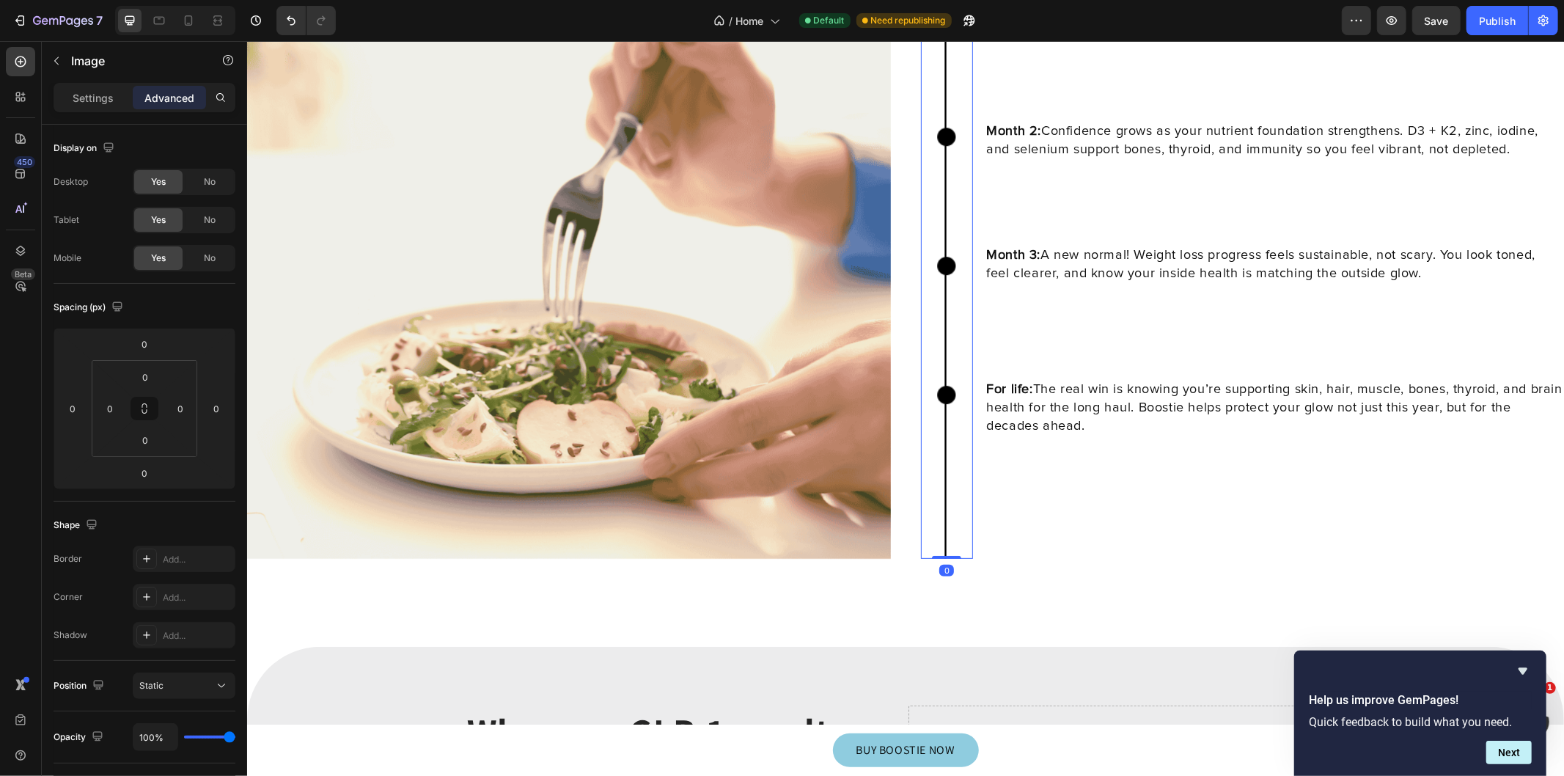
click at [942, 517] on img at bounding box center [945, 187] width 21 height 742
click at [941, 555] on div at bounding box center [945, 556] width 29 height 3
drag, startPoint x: 941, startPoint y: 548, endPoint x: 932, endPoint y: 545, distance: 9.1
click at [936, 467] on div "Image 0" at bounding box center [946, 187] width 53 height 742
click at [938, 564] on div "0" at bounding box center [945, 570] width 15 height 12
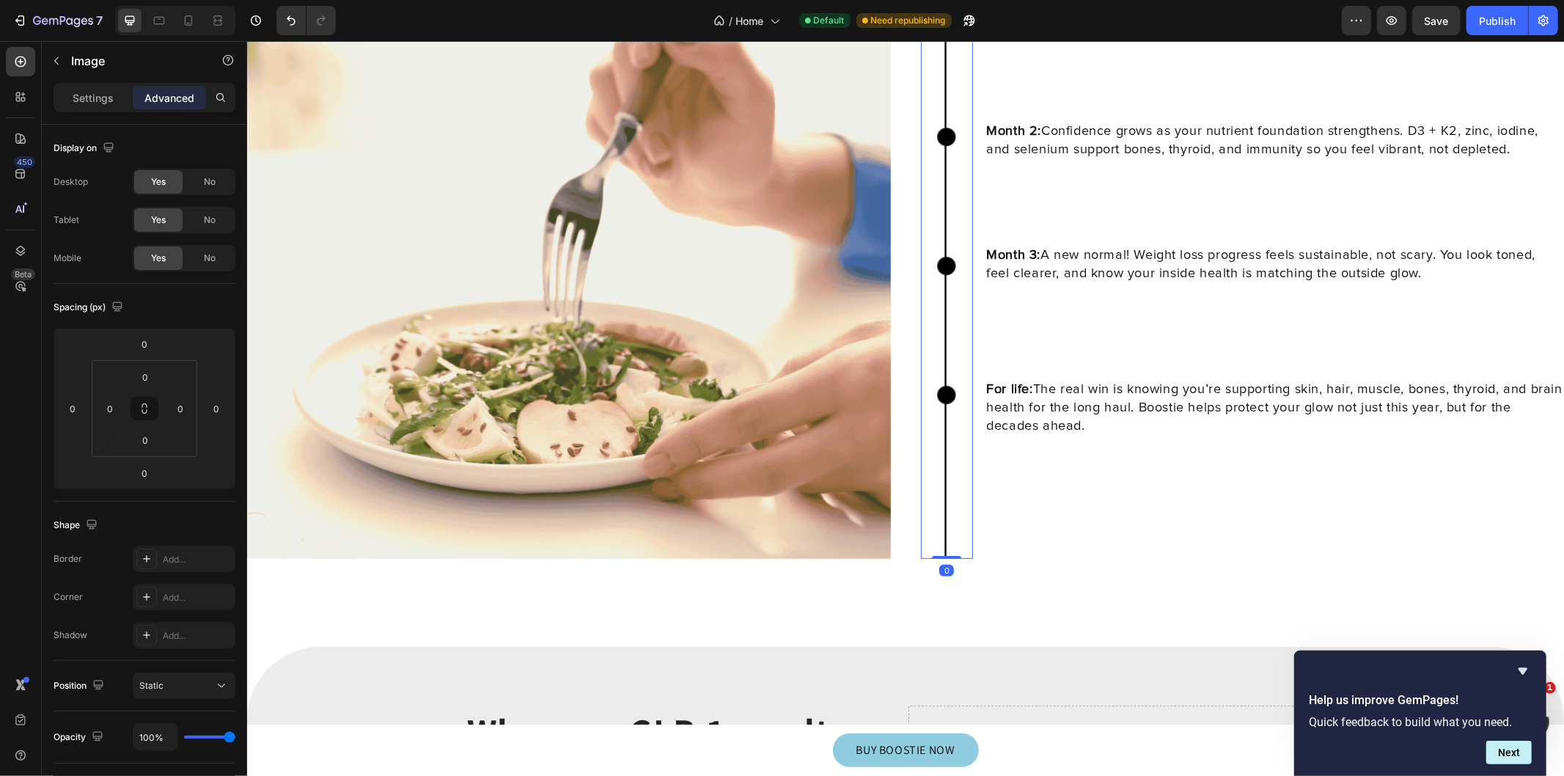
click at [938, 564] on div "0" at bounding box center [945, 570] width 15 height 12
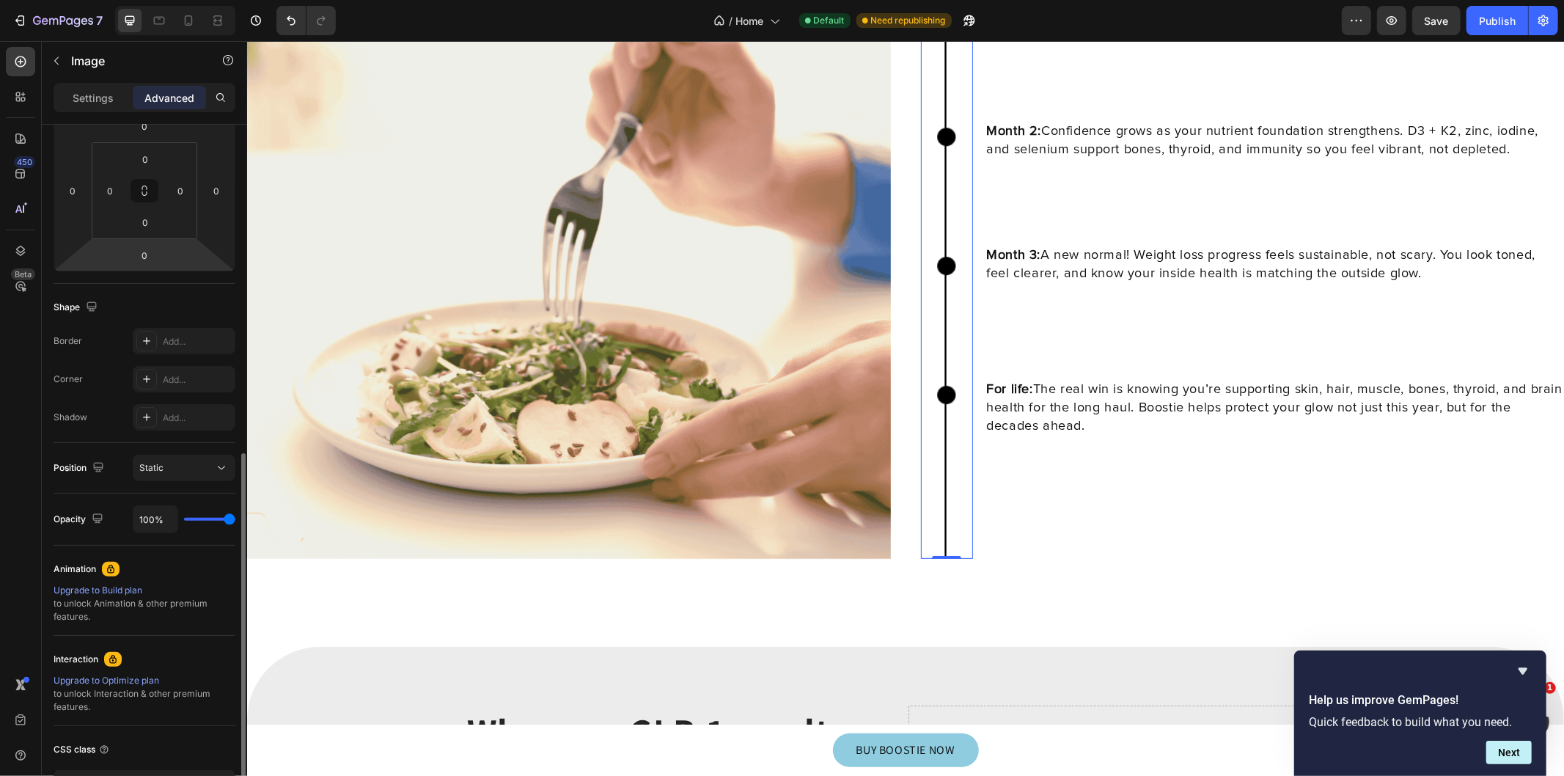
scroll to position [325, 0]
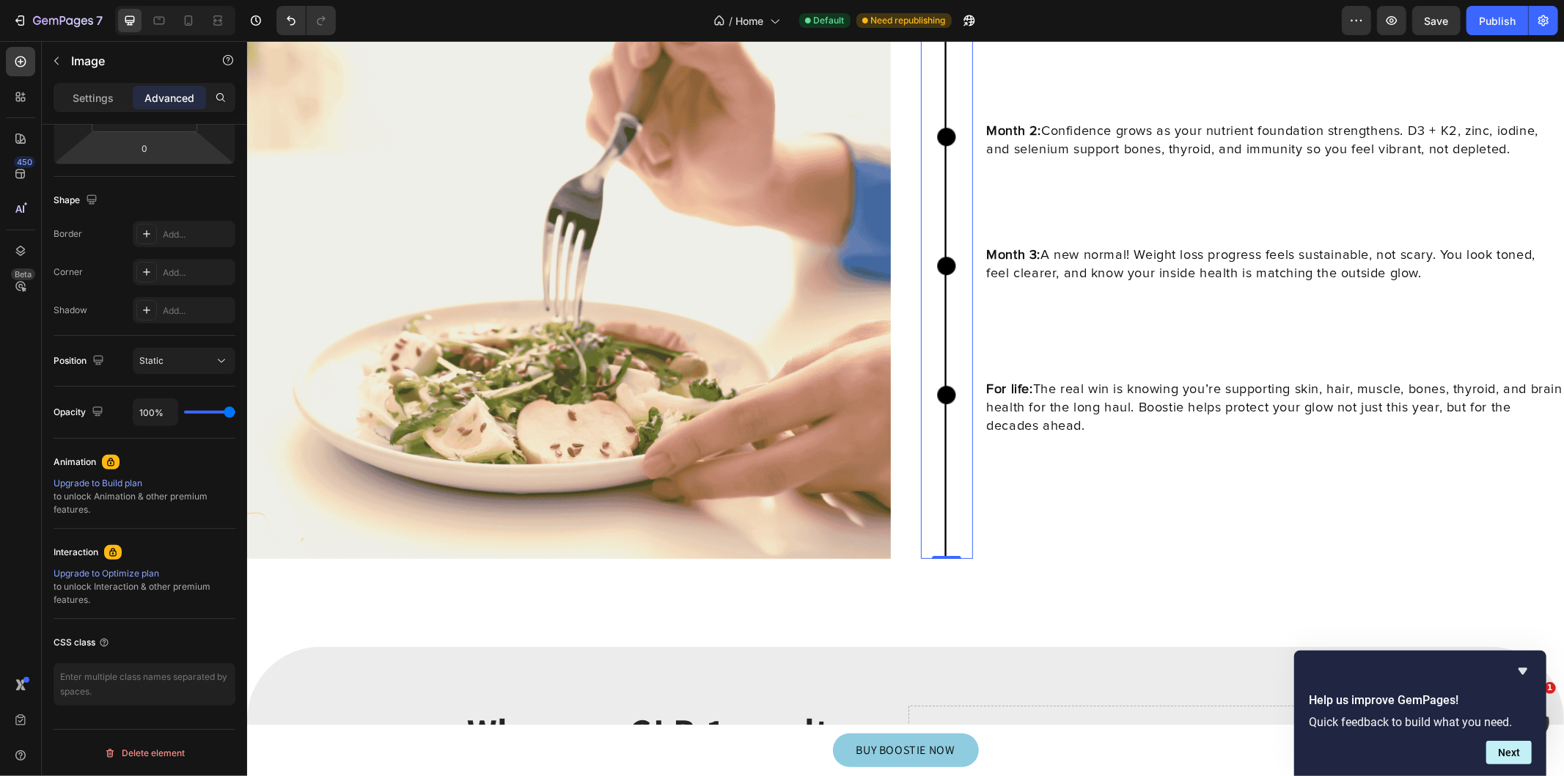
type input "49%"
type input "49"
click at [209, 411] on input "range" at bounding box center [209, 412] width 51 height 3
type input "43%"
type input "43"
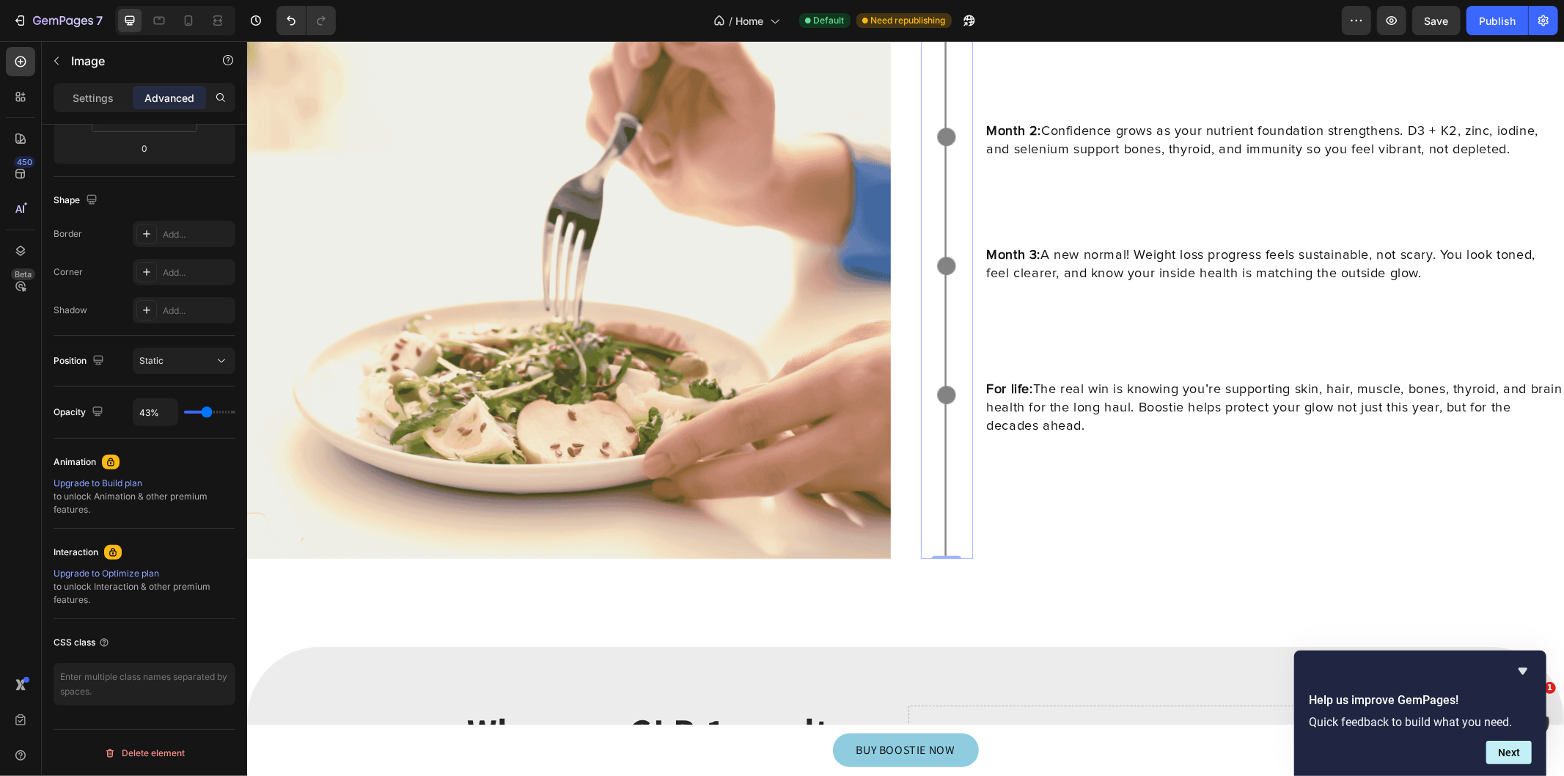
type input "0%"
type input "0"
type input "18%"
type input "18"
type input "20%"
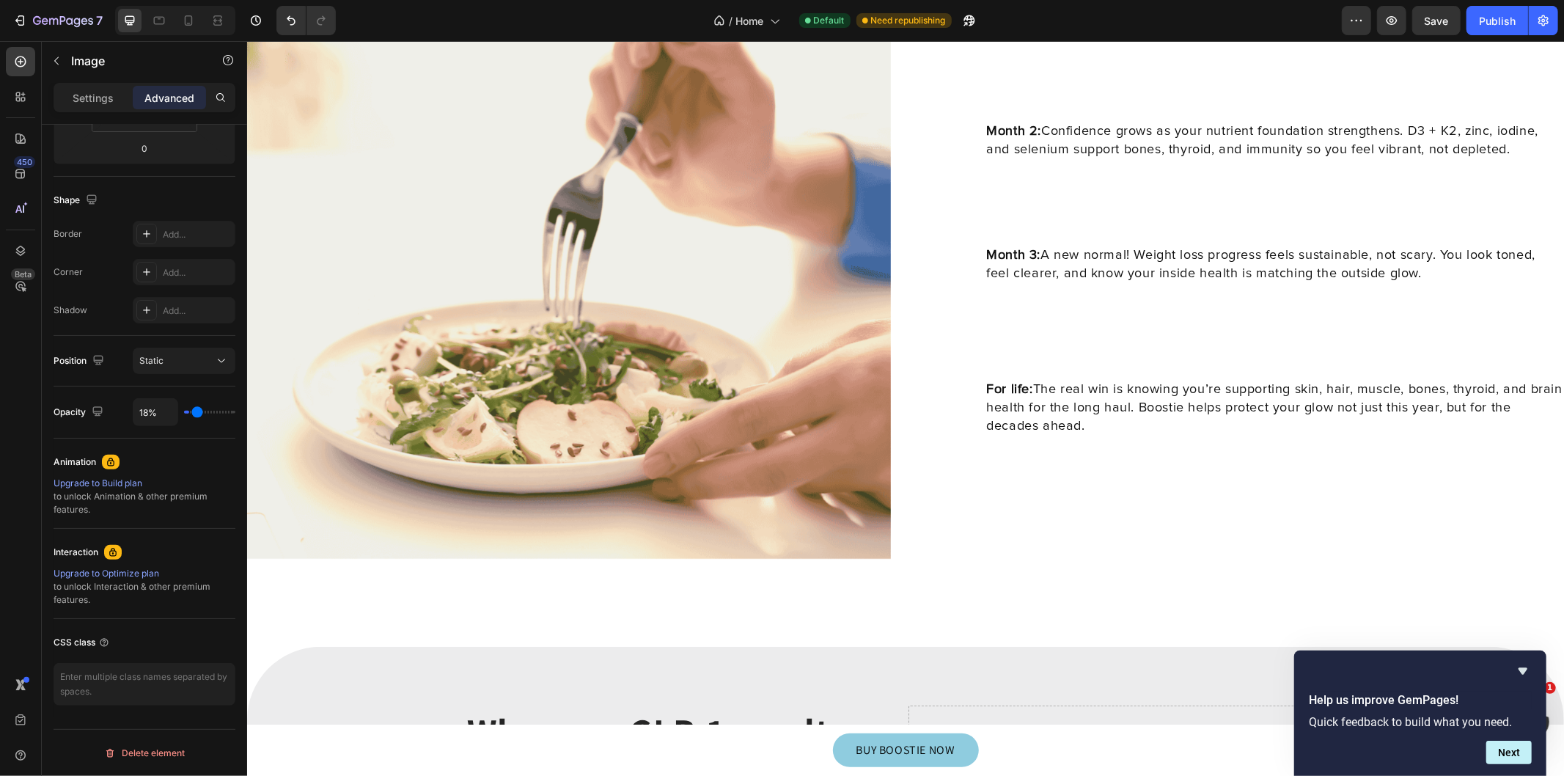
type input "20"
type input "37%"
type input "37"
type input "100%"
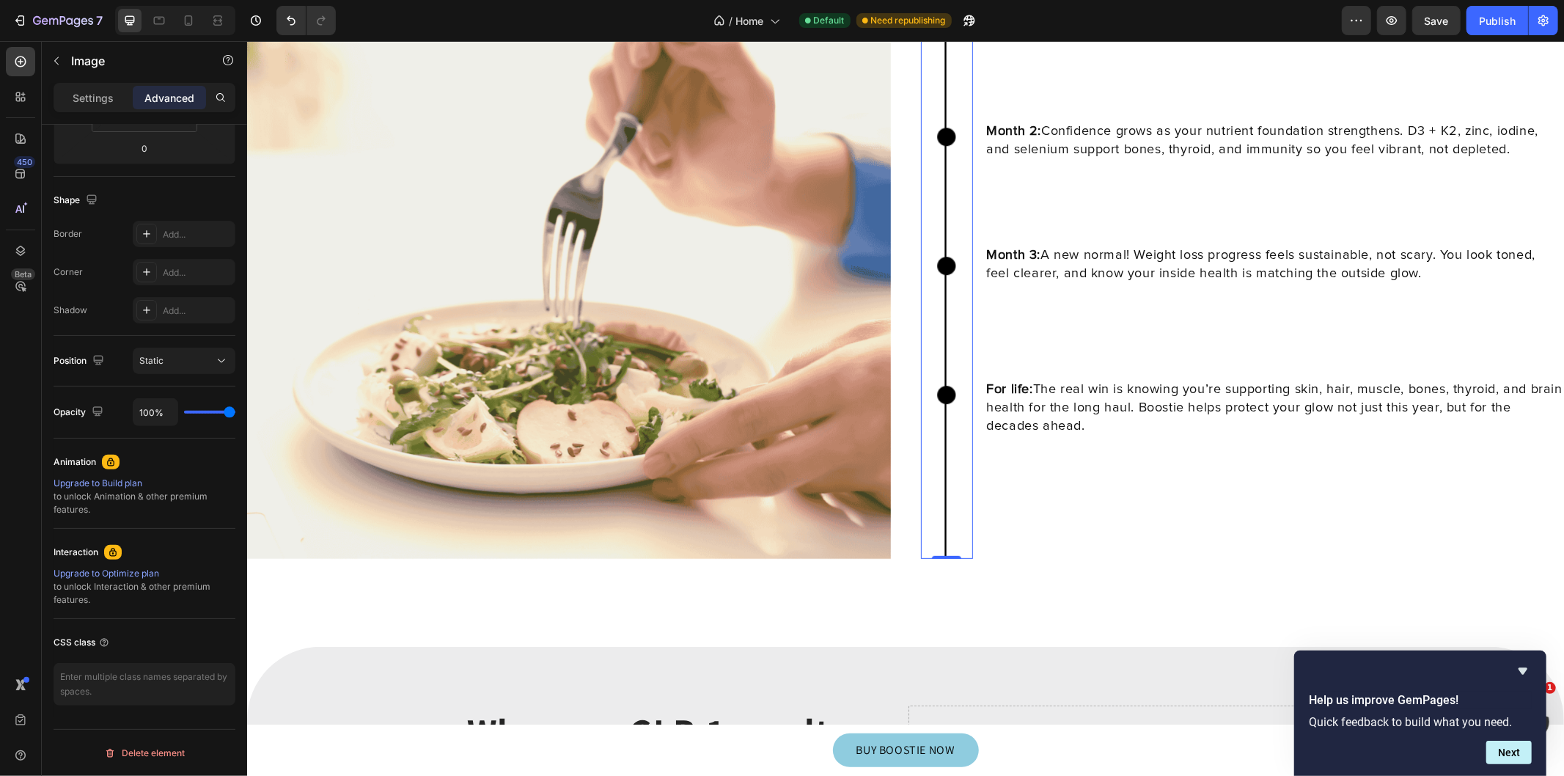
drag, startPoint x: 209, startPoint y: 411, endPoint x: 251, endPoint y: 414, distance: 42.6
type input "100"
click at [235, 413] on input "range" at bounding box center [209, 412] width 51 height 3
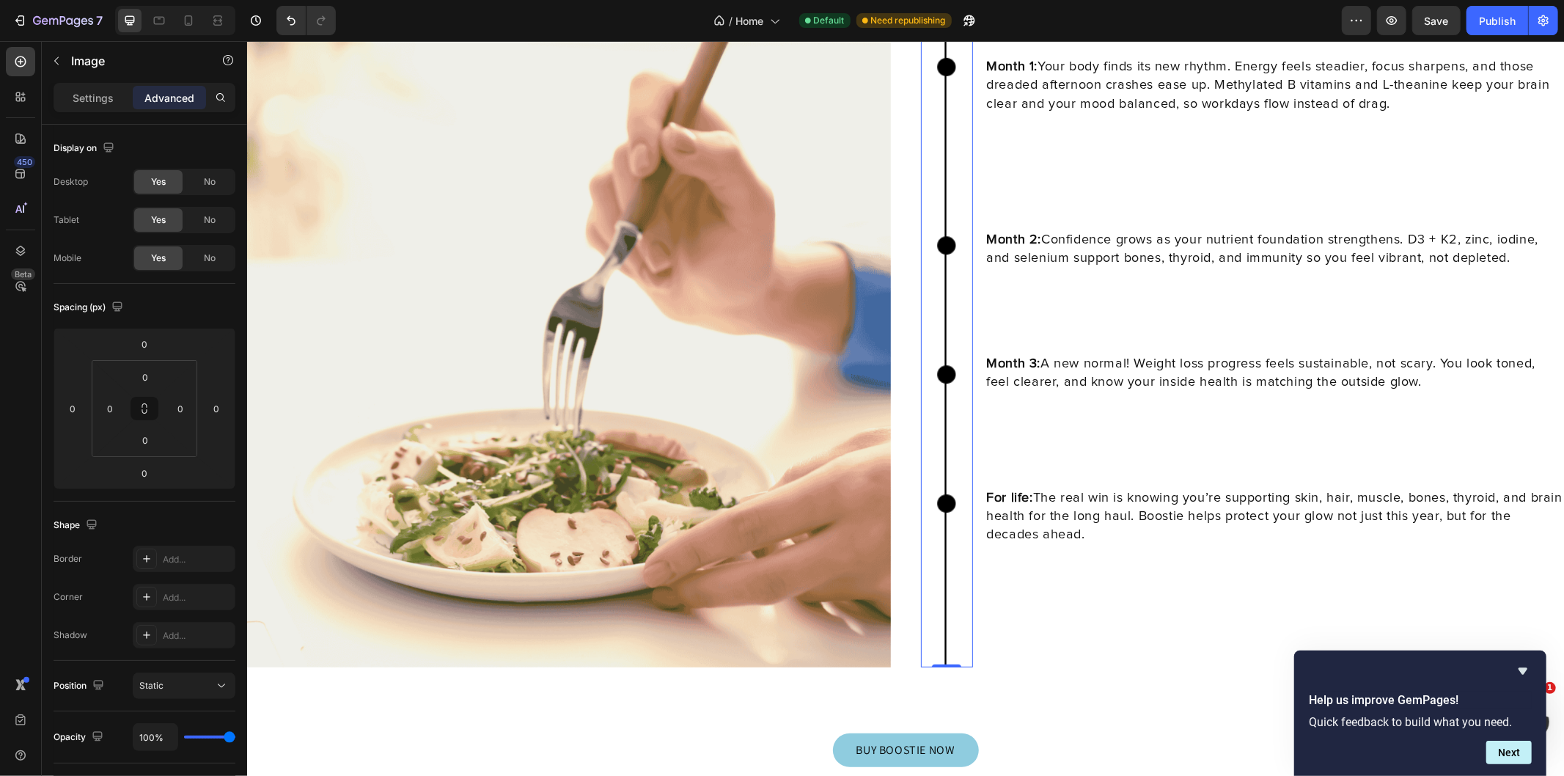
scroll to position [4874, 0]
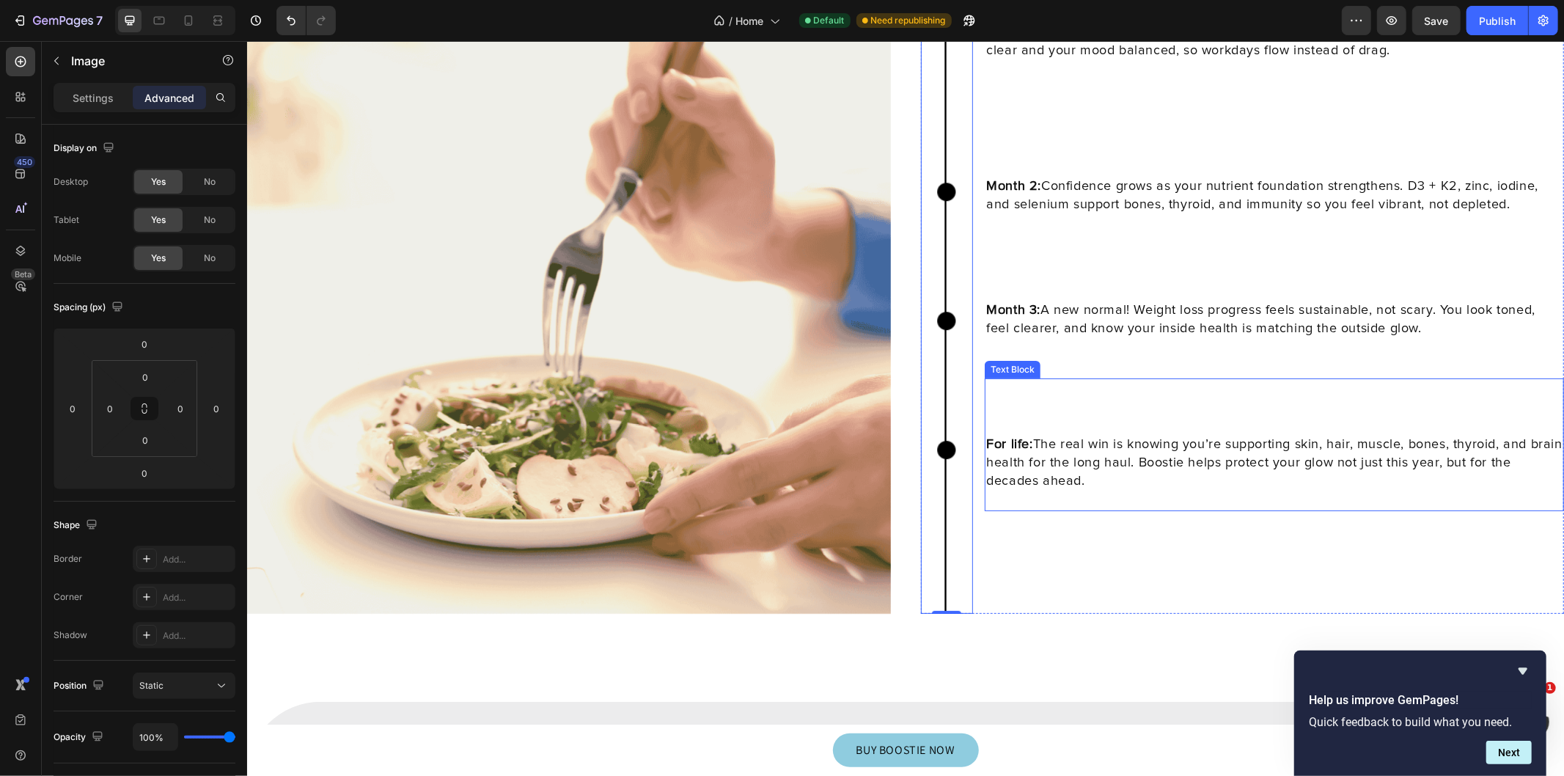
click at [1020, 415] on div "For life: The real win is knowing you’re supporting skin, hair, muscle, bones, …" at bounding box center [1273, 444] width 579 height 132
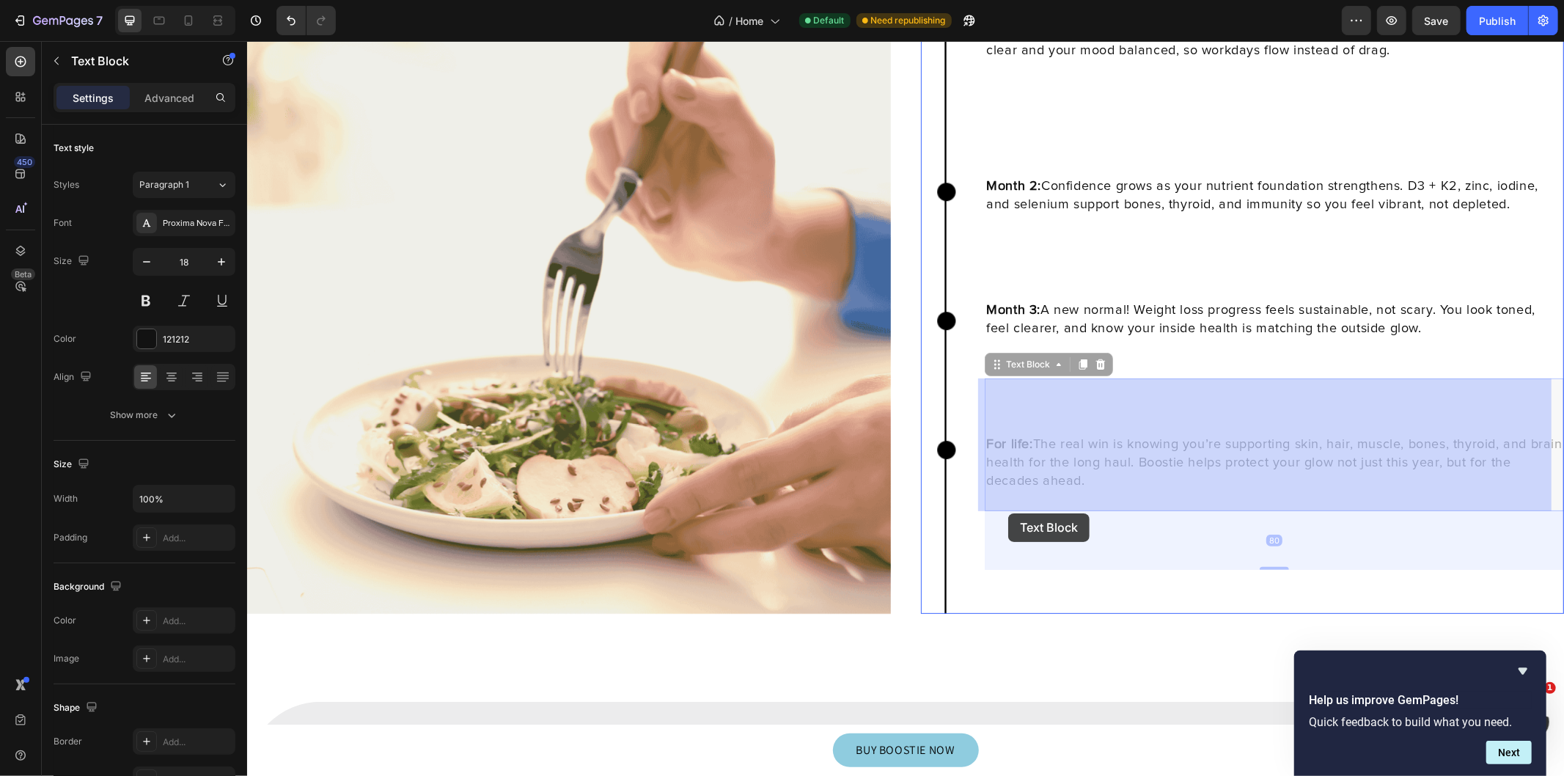
drag, startPoint x: 1011, startPoint y: 484, endPoint x: 1007, endPoint y: 520, distance: 36.1
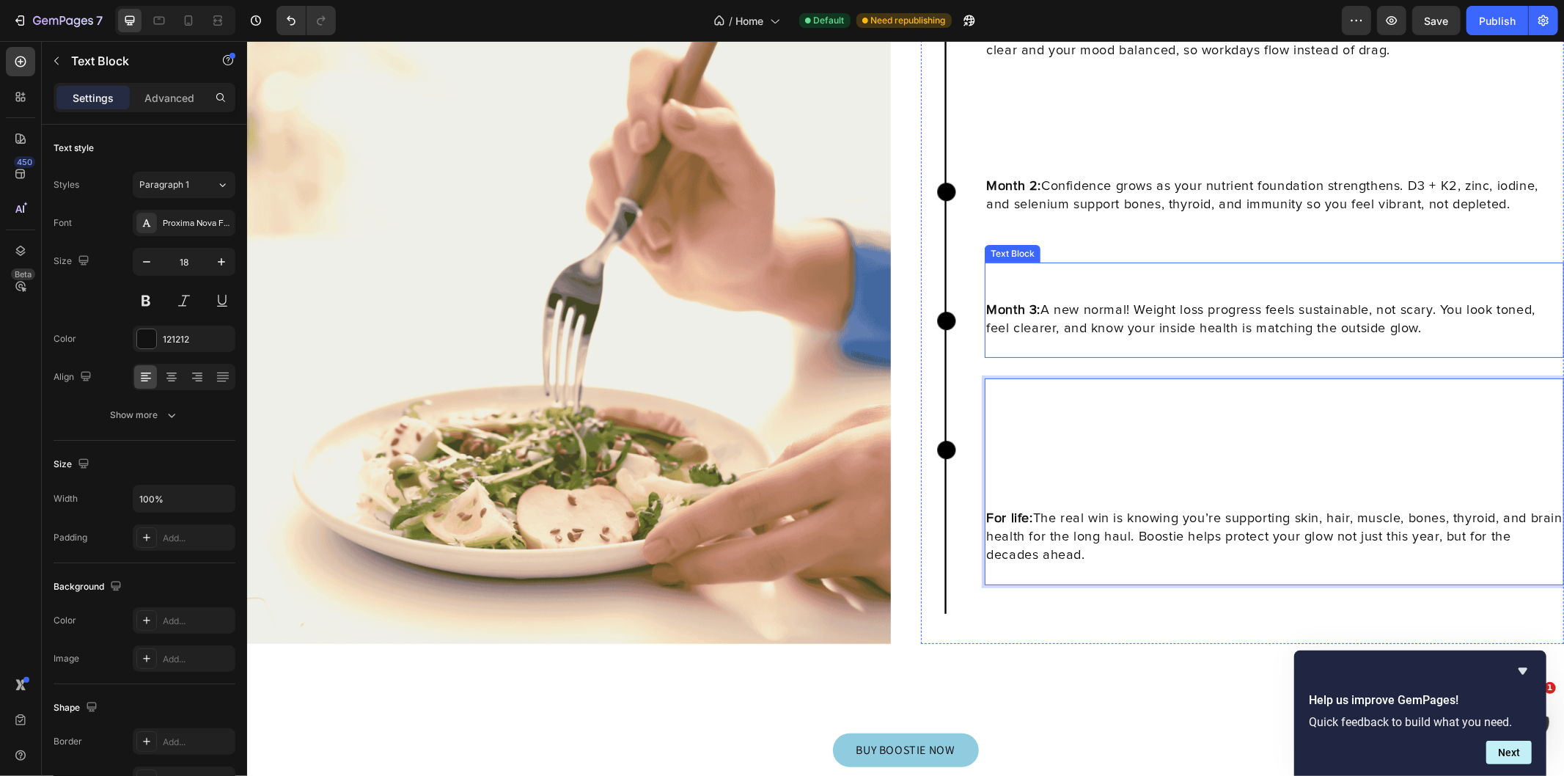
click at [1089, 326] on p "Month 3: A new normal! Weight loss progress feels sustainable, not scary. You l…" at bounding box center [1273, 319] width 576 height 37
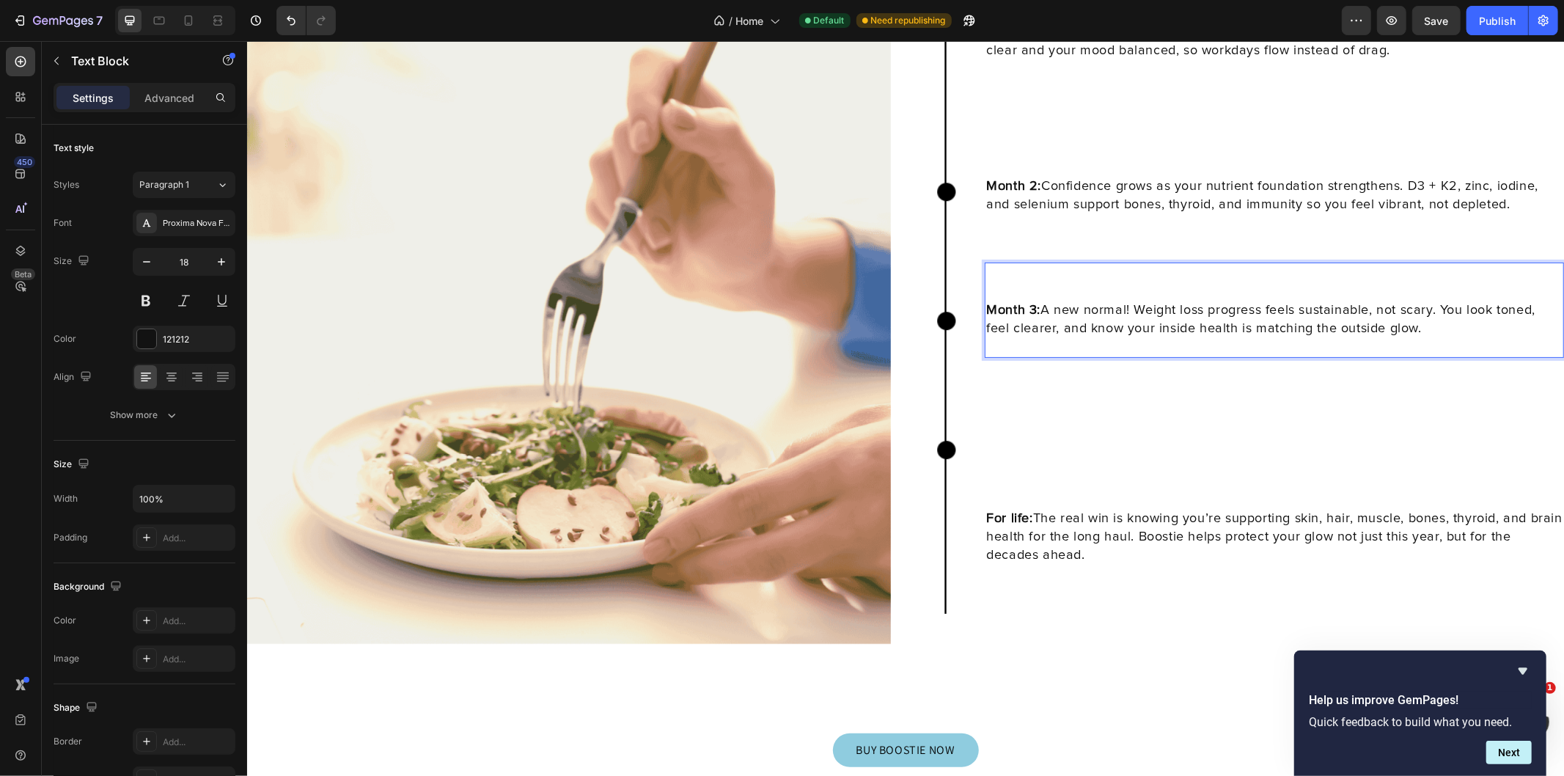
click at [1042, 288] on p "Rich Text Editor. Editing area: main" at bounding box center [1273, 291] width 576 height 18
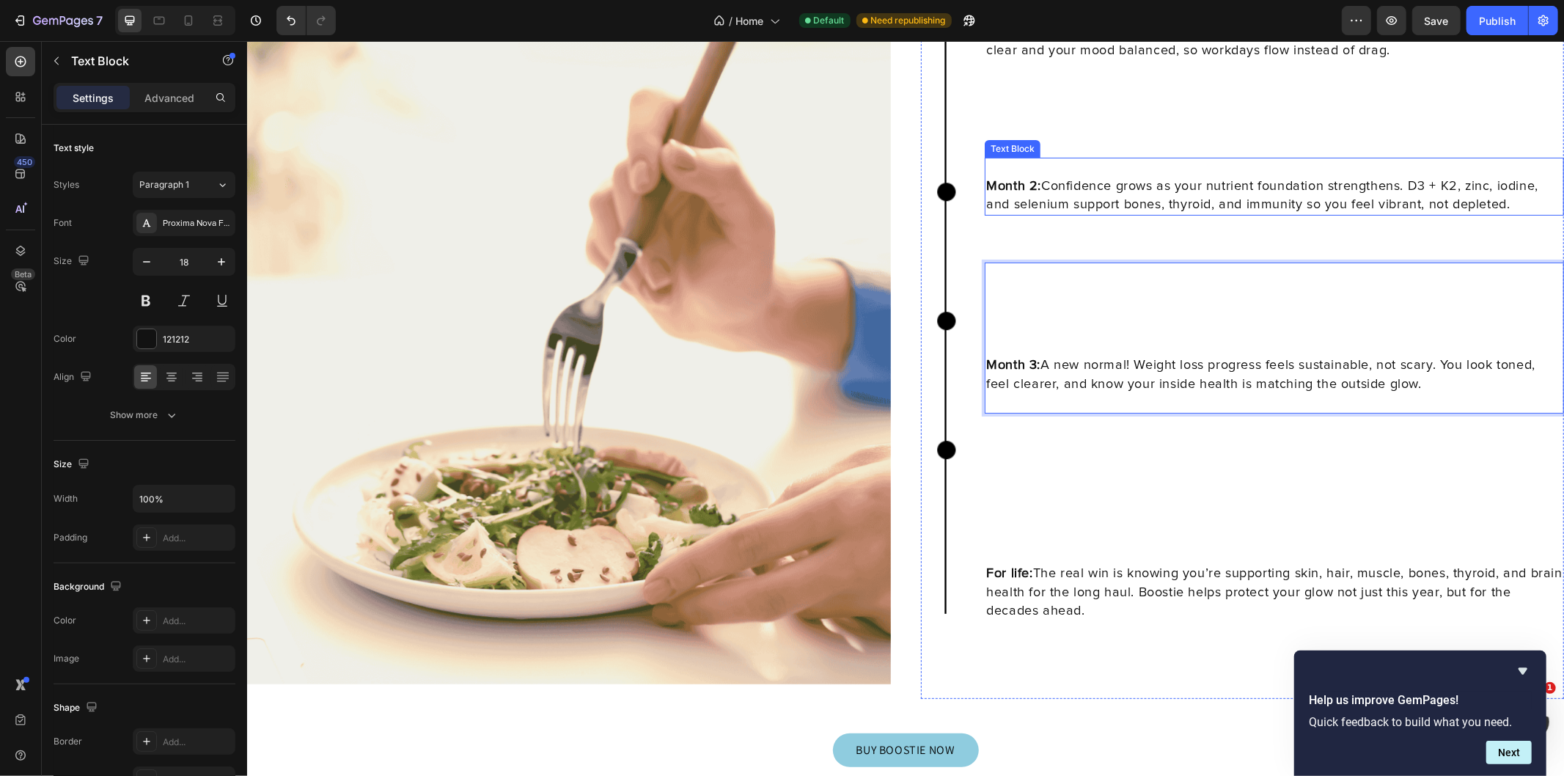
click at [1051, 192] on p "Month 2: Confidence grows as your nutrient foundation strengthens. D3 + K2, zin…" at bounding box center [1273, 195] width 576 height 37
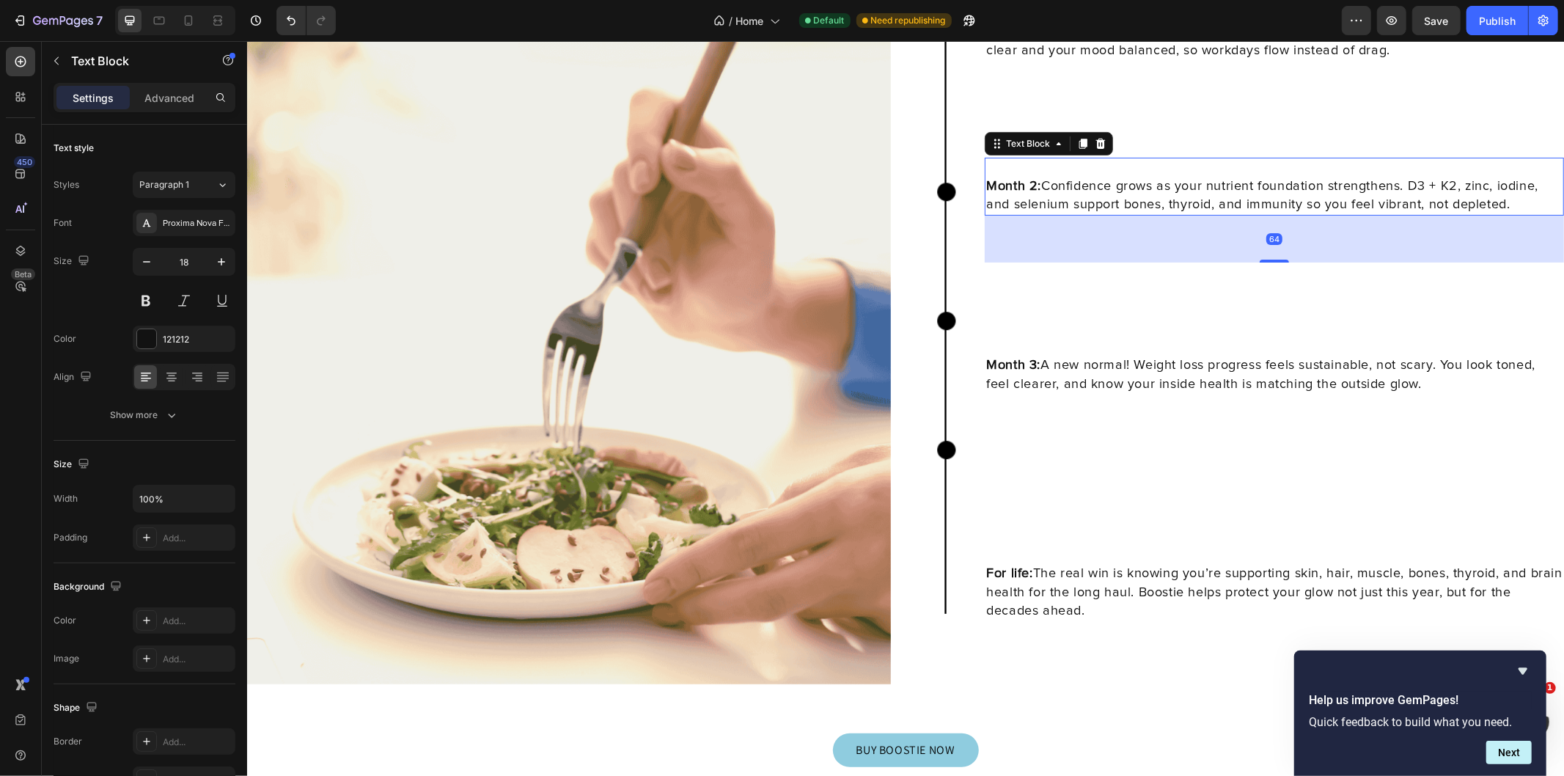
click at [1376, 24] on div "Preview Save Publish" at bounding box center [1450, 20] width 216 height 29
click at [1381, 25] on button "button" at bounding box center [1391, 20] width 29 height 29
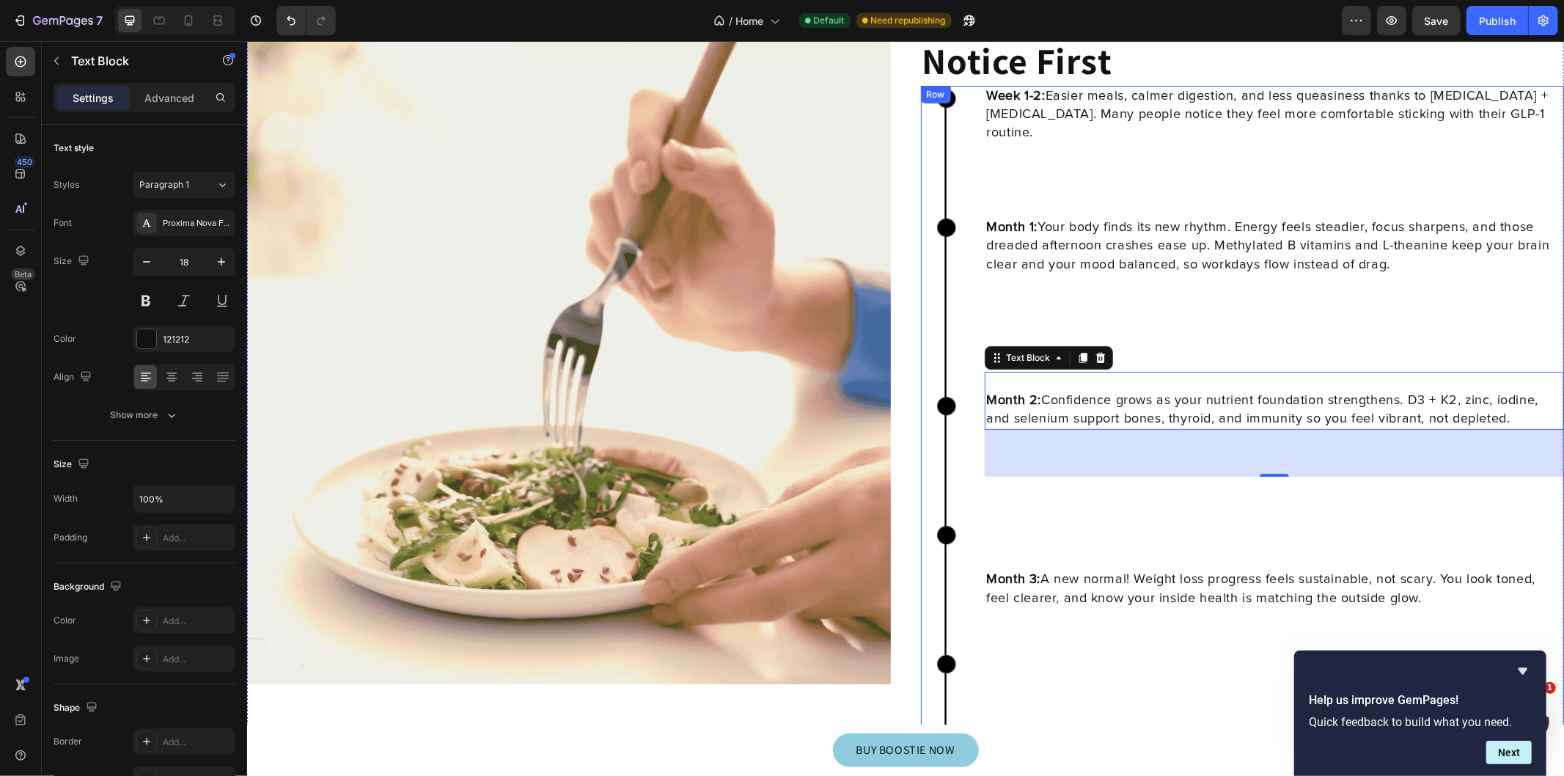
scroll to position [4658, 0]
click at [992, 221] on p "Month 1: Your body finds its new rhythm. Energy feels steadier, focus sharpens,…" at bounding box center [1273, 248] width 576 height 56
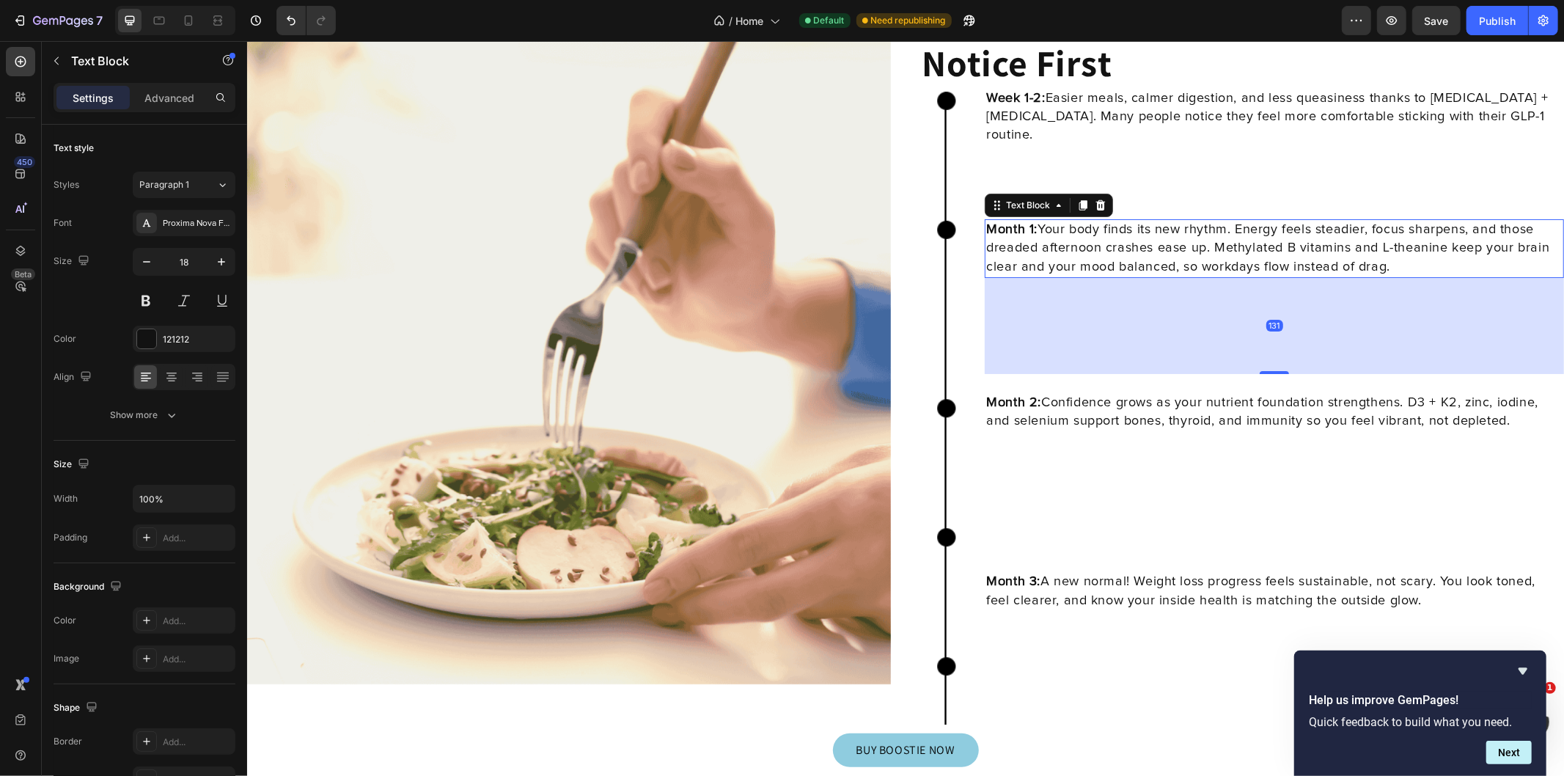
click at [985, 227] on strong "Month 1:" at bounding box center [1010, 228] width 51 height 13
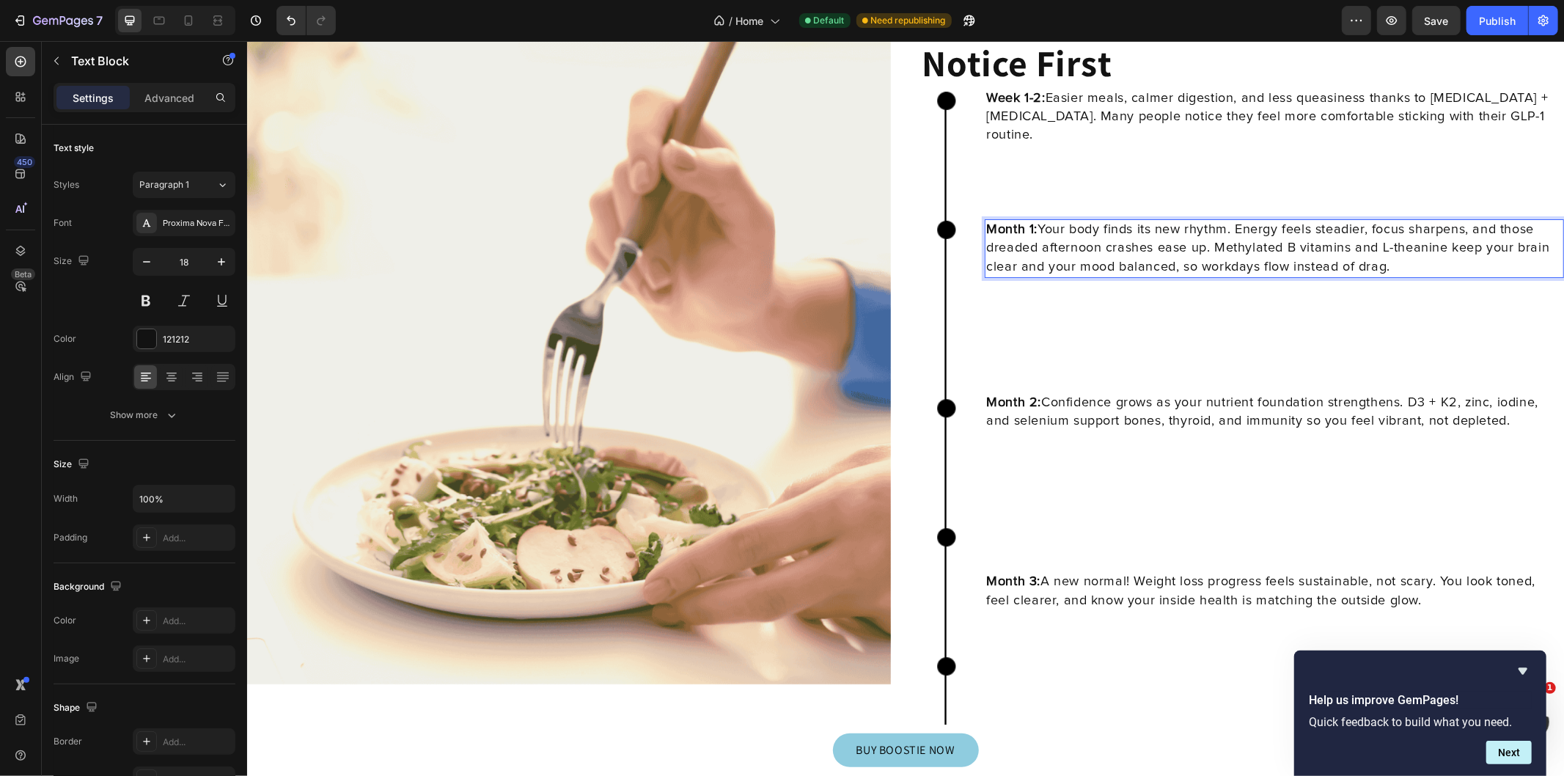
click at [985, 227] on strong "Month 1:" at bounding box center [1010, 228] width 51 height 13
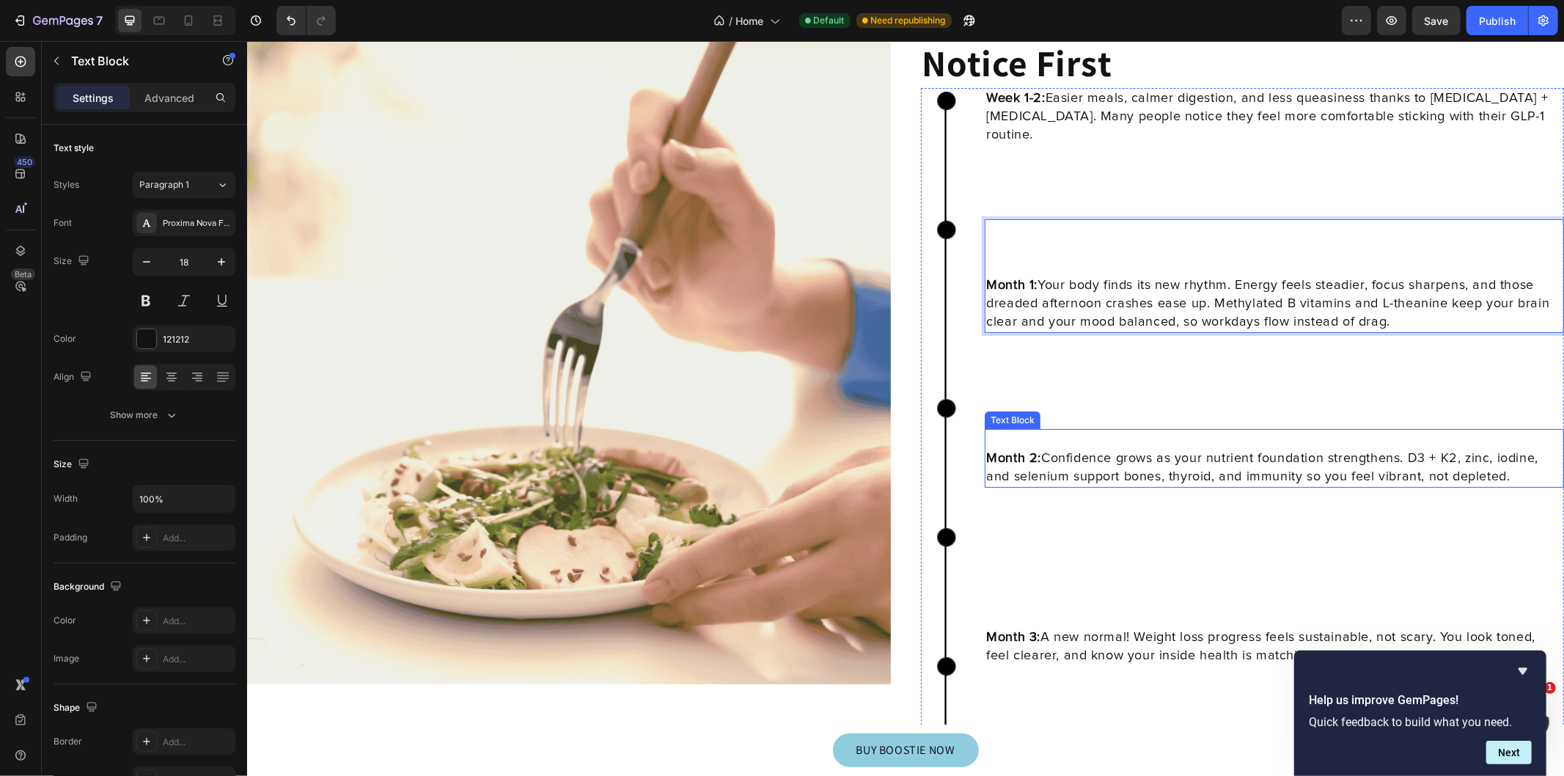
click at [985, 452] on strong "Month 2:" at bounding box center [1012, 457] width 55 height 13
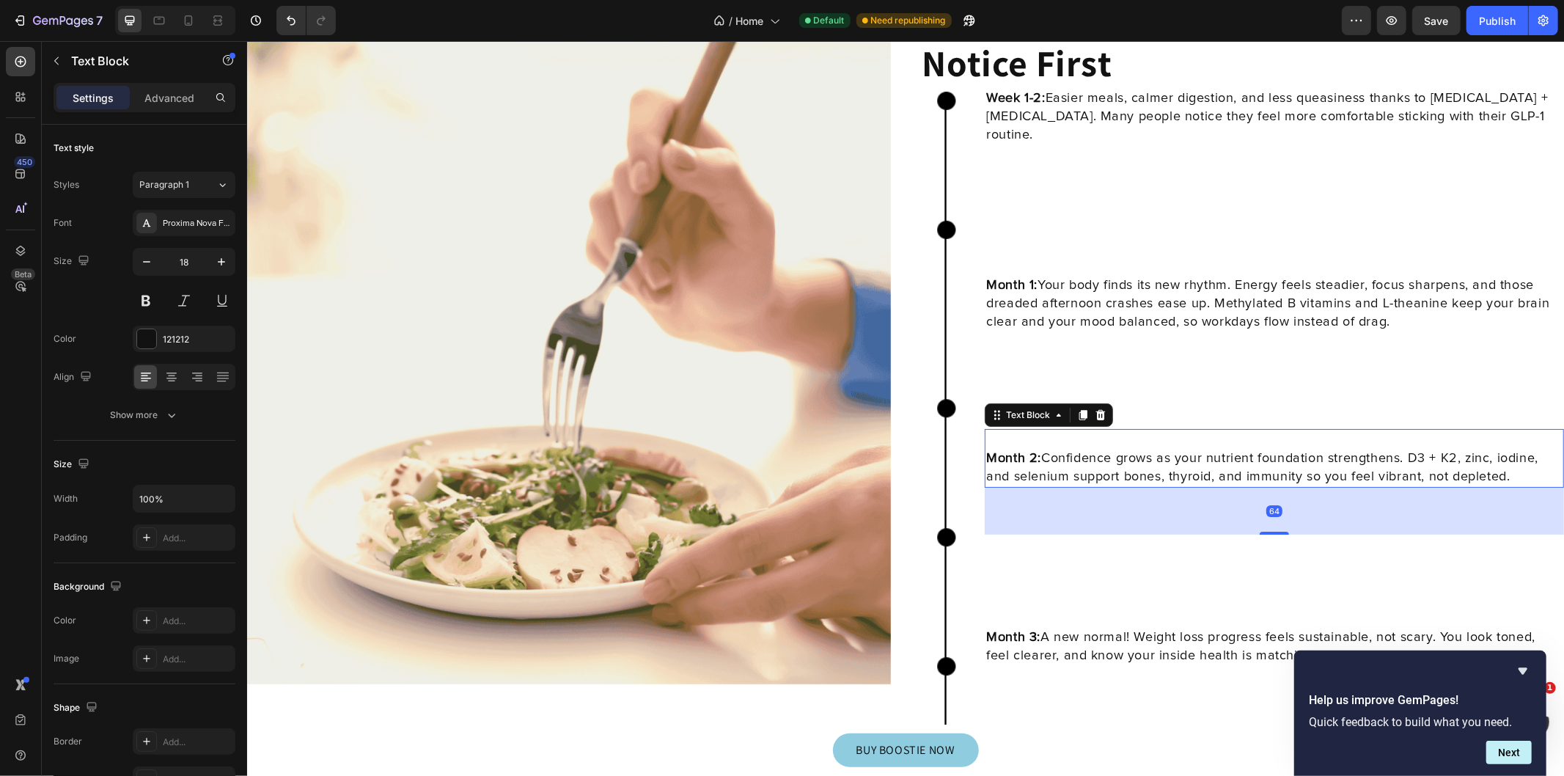
click at [985, 454] on strong "Month 2:" at bounding box center [1012, 457] width 55 height 13
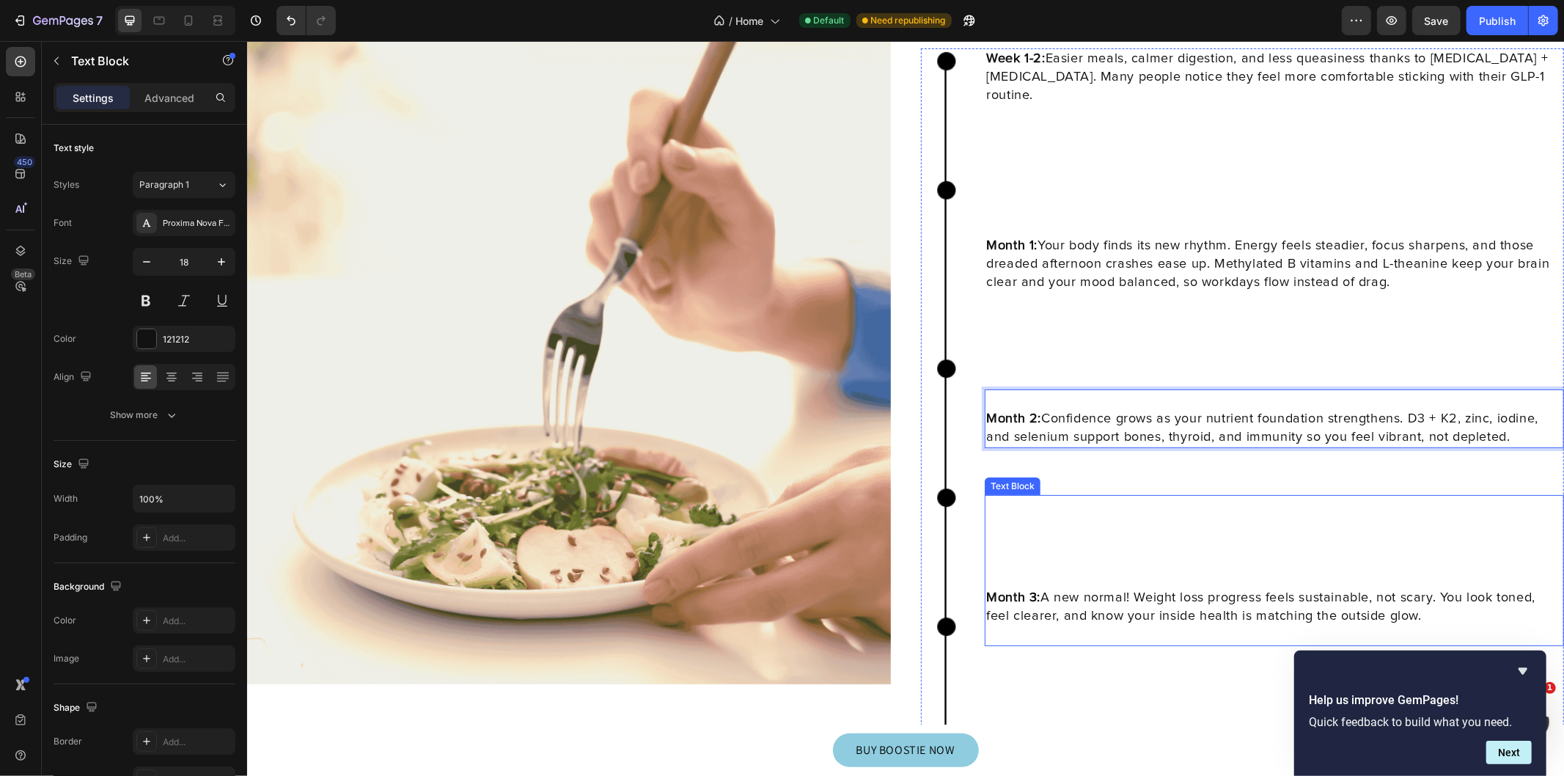
scroll to position [4766, 0]
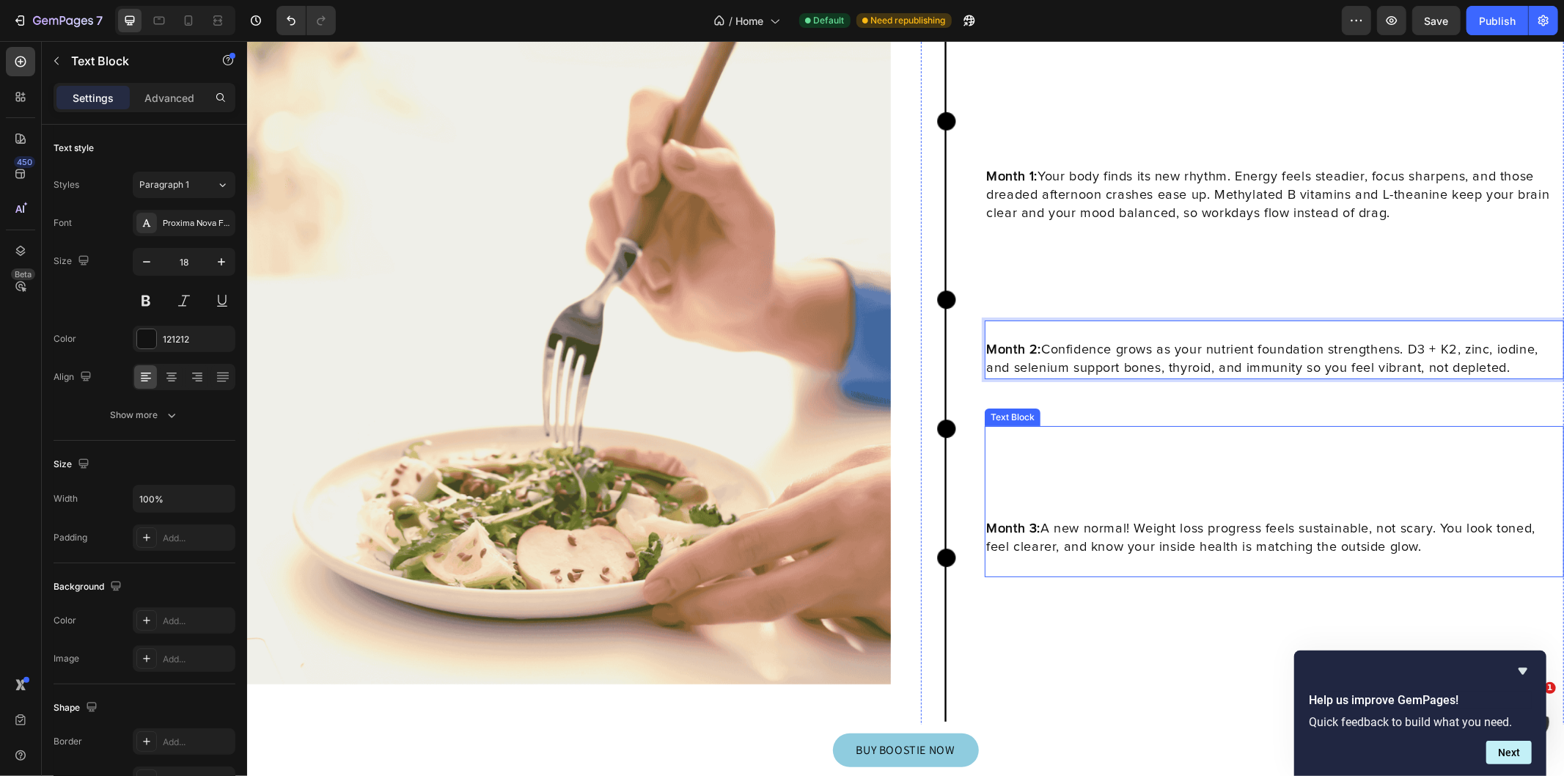
click at [969, 515] on div "Image Week 1-2: Easier meals, calmer digestion, and less queasiness thanks to […" at bounding box center [1242, 420] width 644 height 883
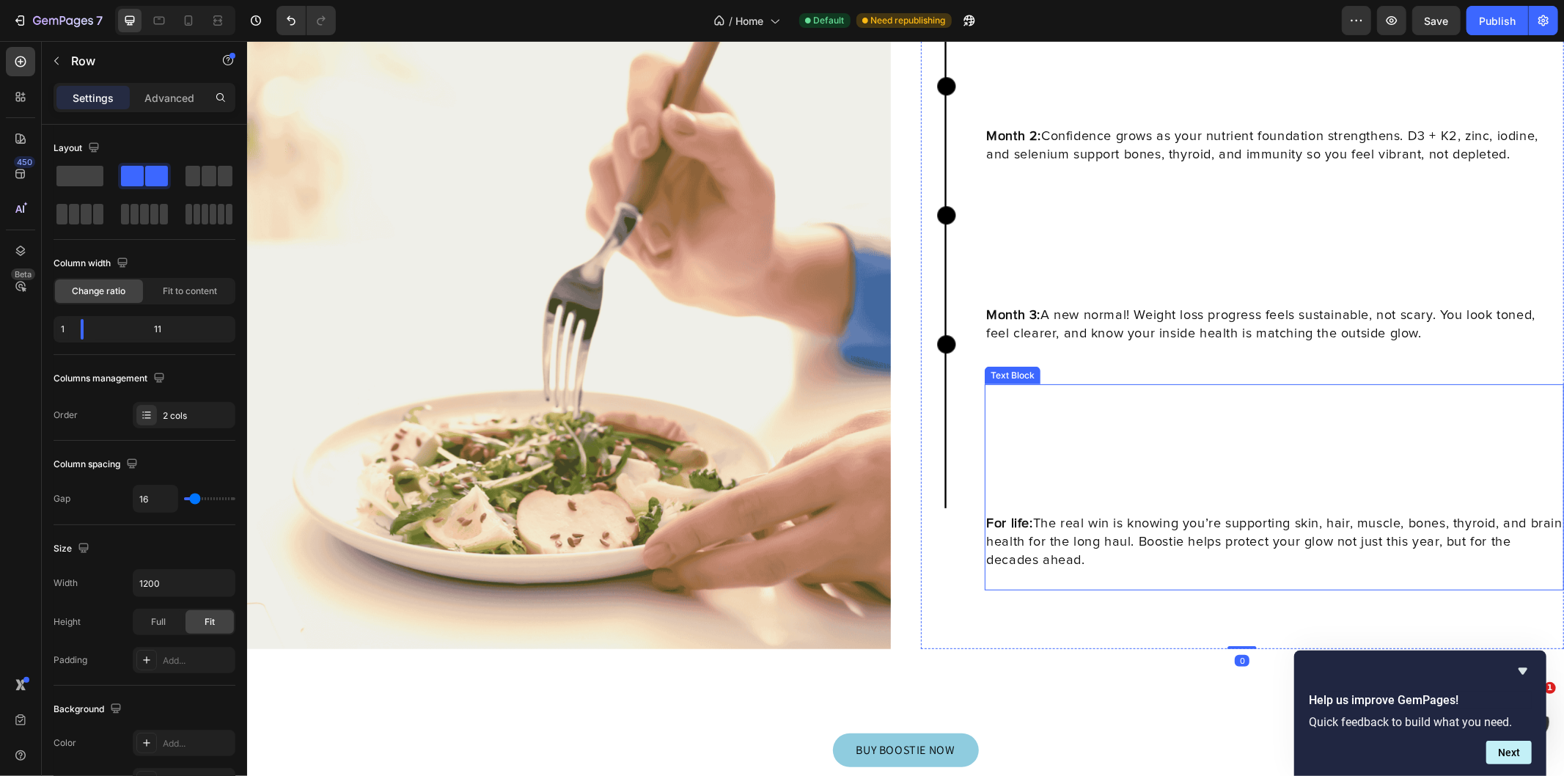
scroll to position [4983, 0]
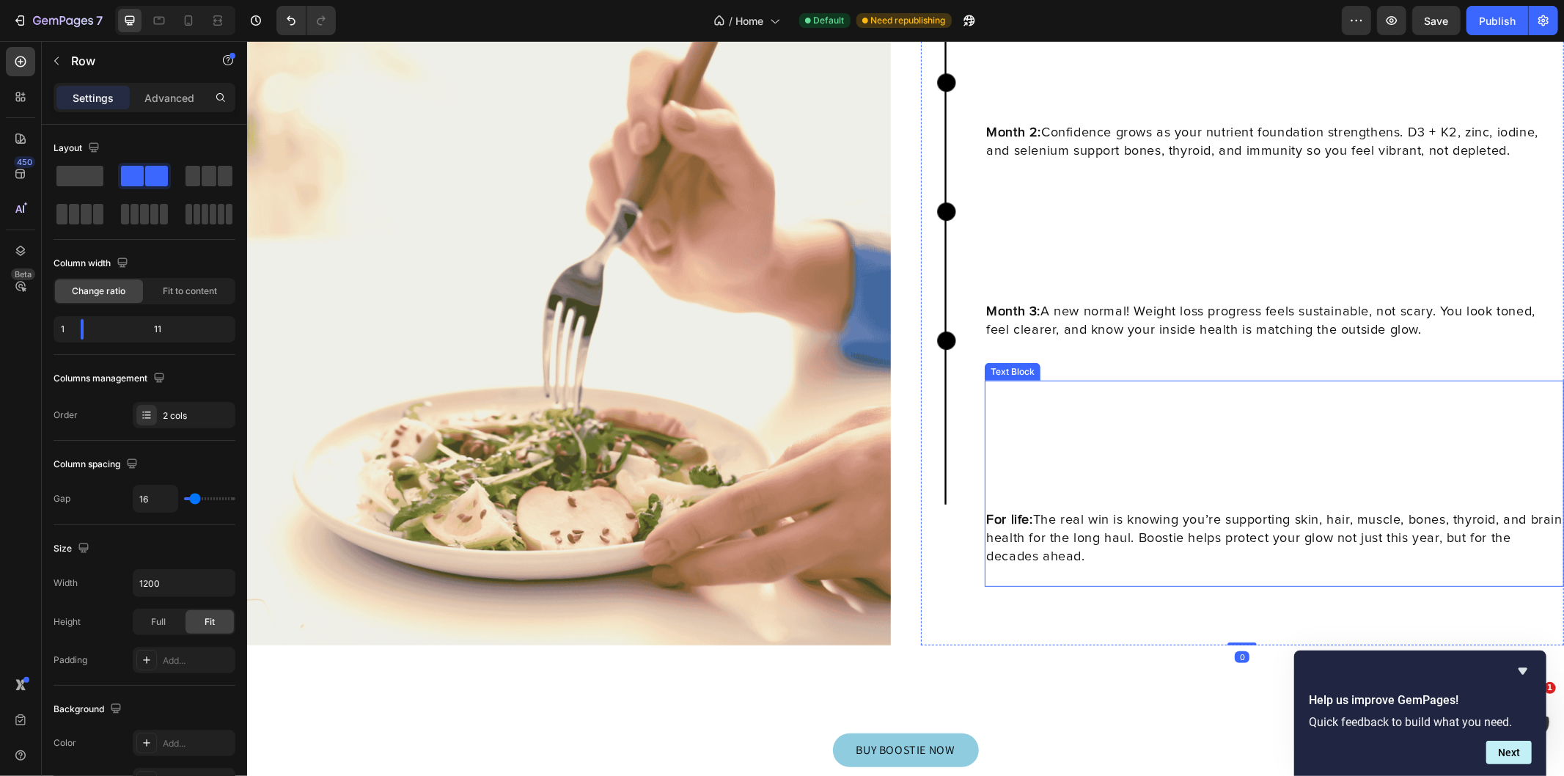
click at [985, 523] on strong "For life:" at bounding box center [1008, 518] width 46 height 13
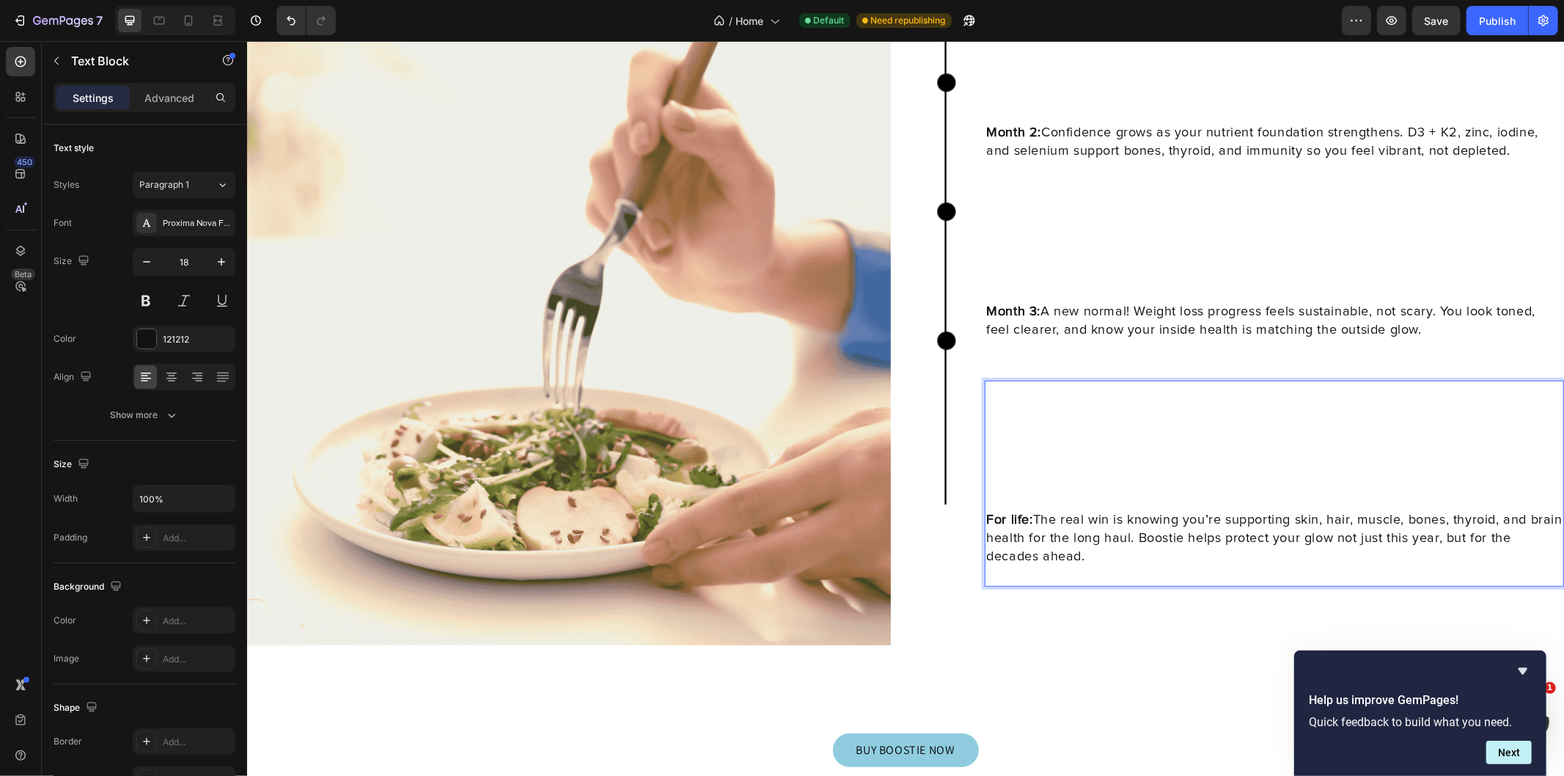
click at [985, 516] on strong "For life:" at bounding box center [1008, 518] width 46 height 13
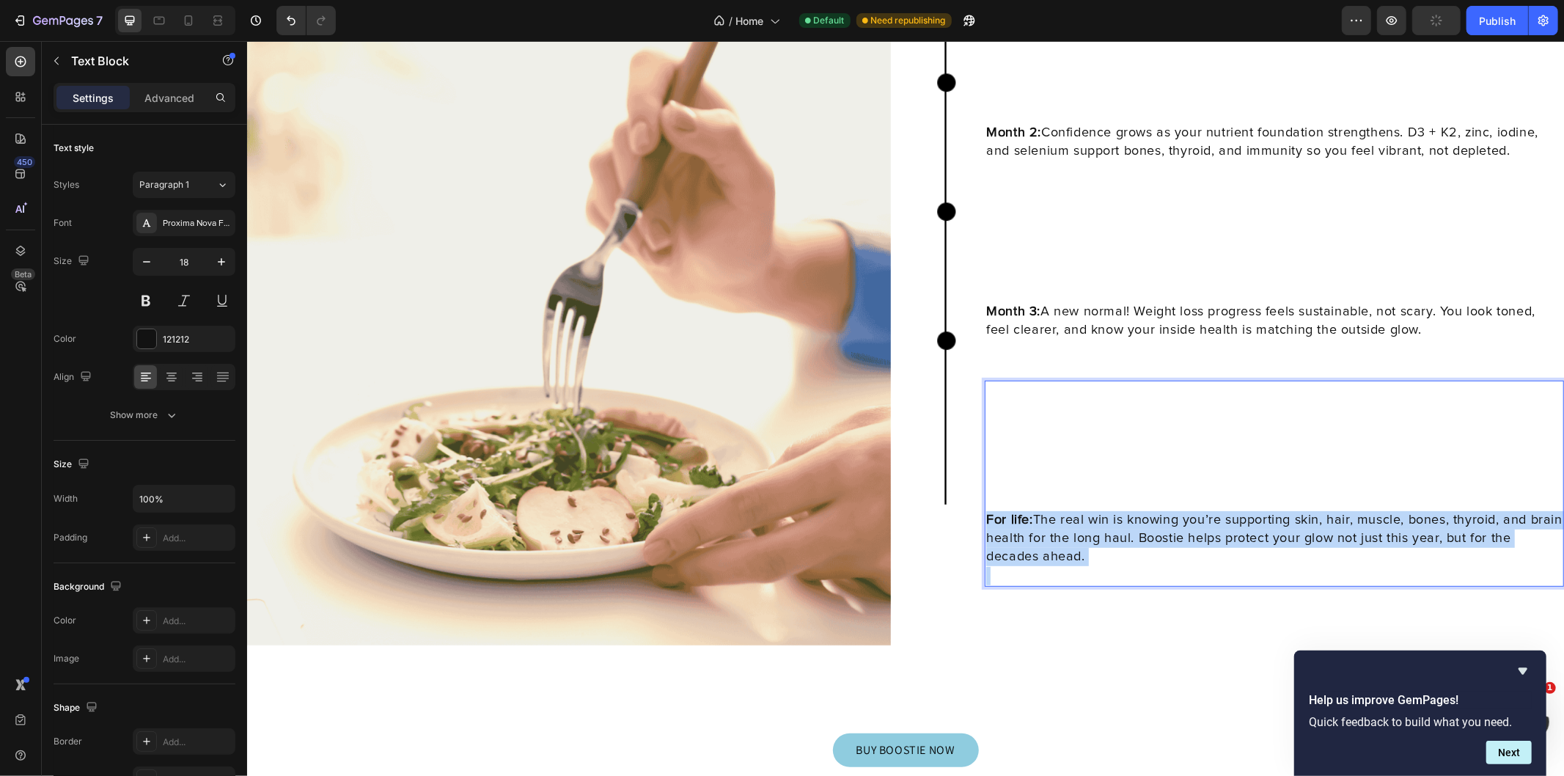
click at [985, 516] on strong "For life:" at bounding box center [1008, 518] width 46 height 13
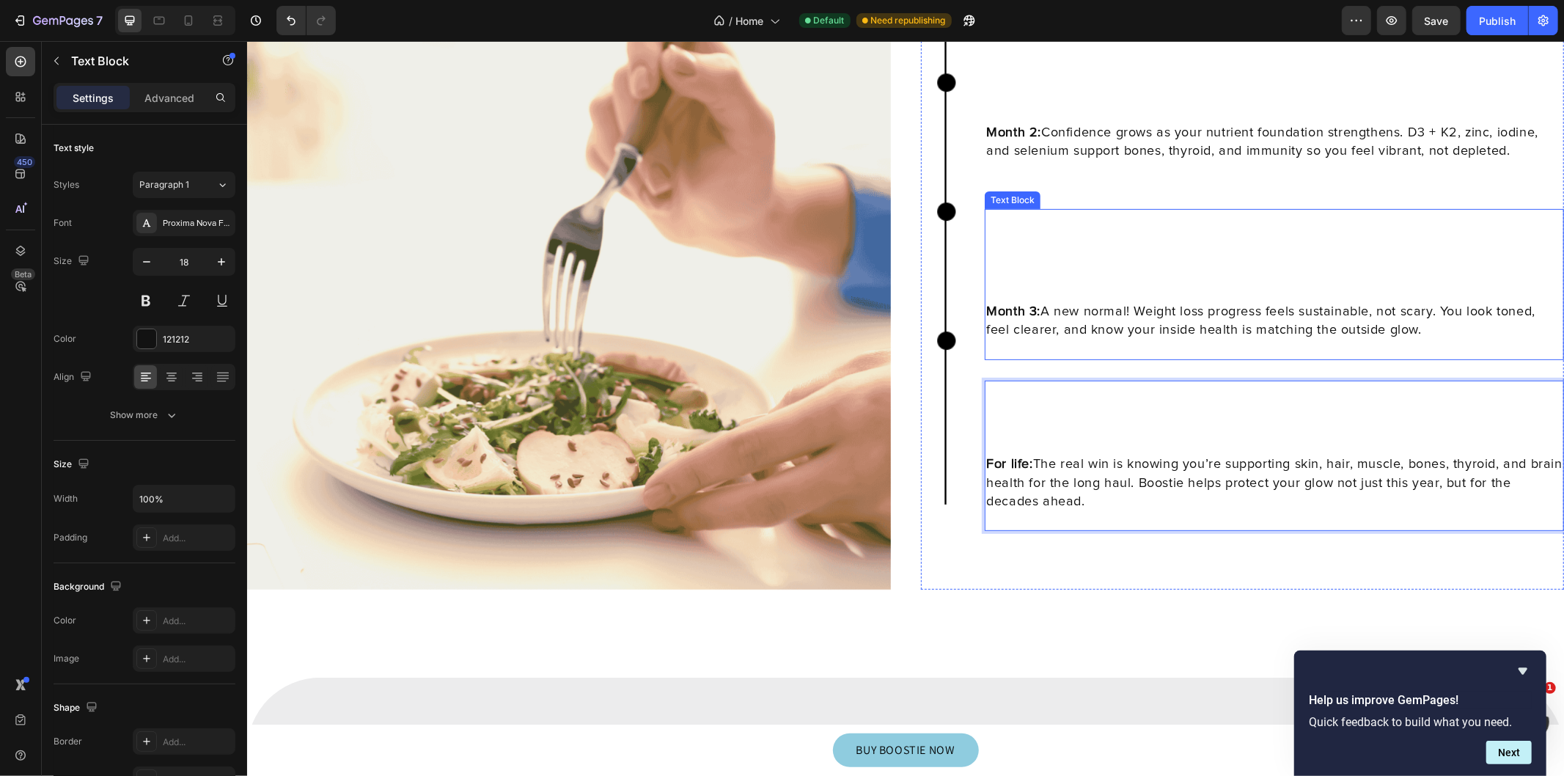
click at [988, 303] on p "Month 3: A new normal! Weight loss progress feels sustainable, not scary. You l…" at bounding box center [1273, 320] width 576 height 37
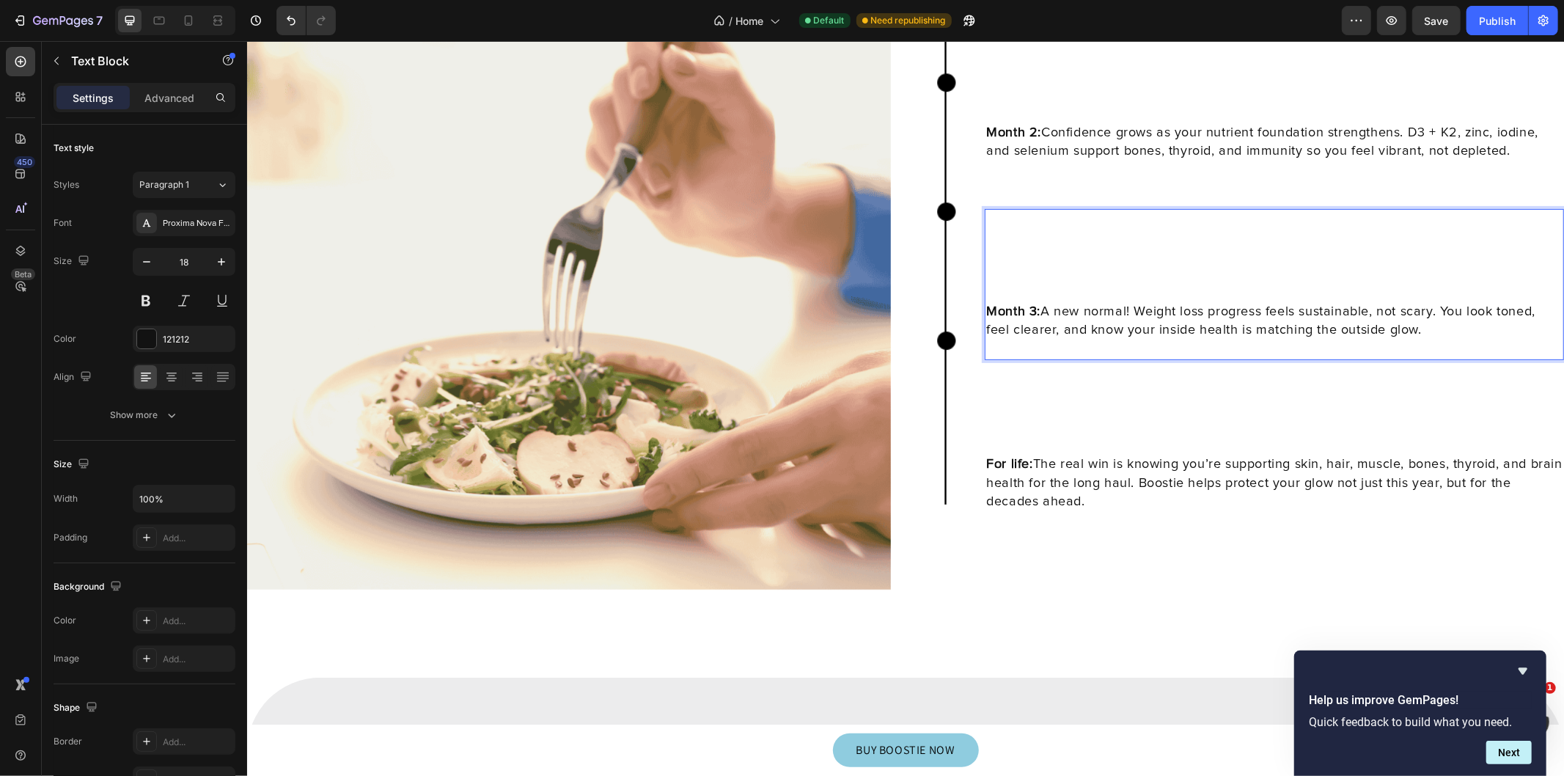
click at [985, 309] on strong "Month 3:" at bounding box center [1012, 310] width 54 height 13
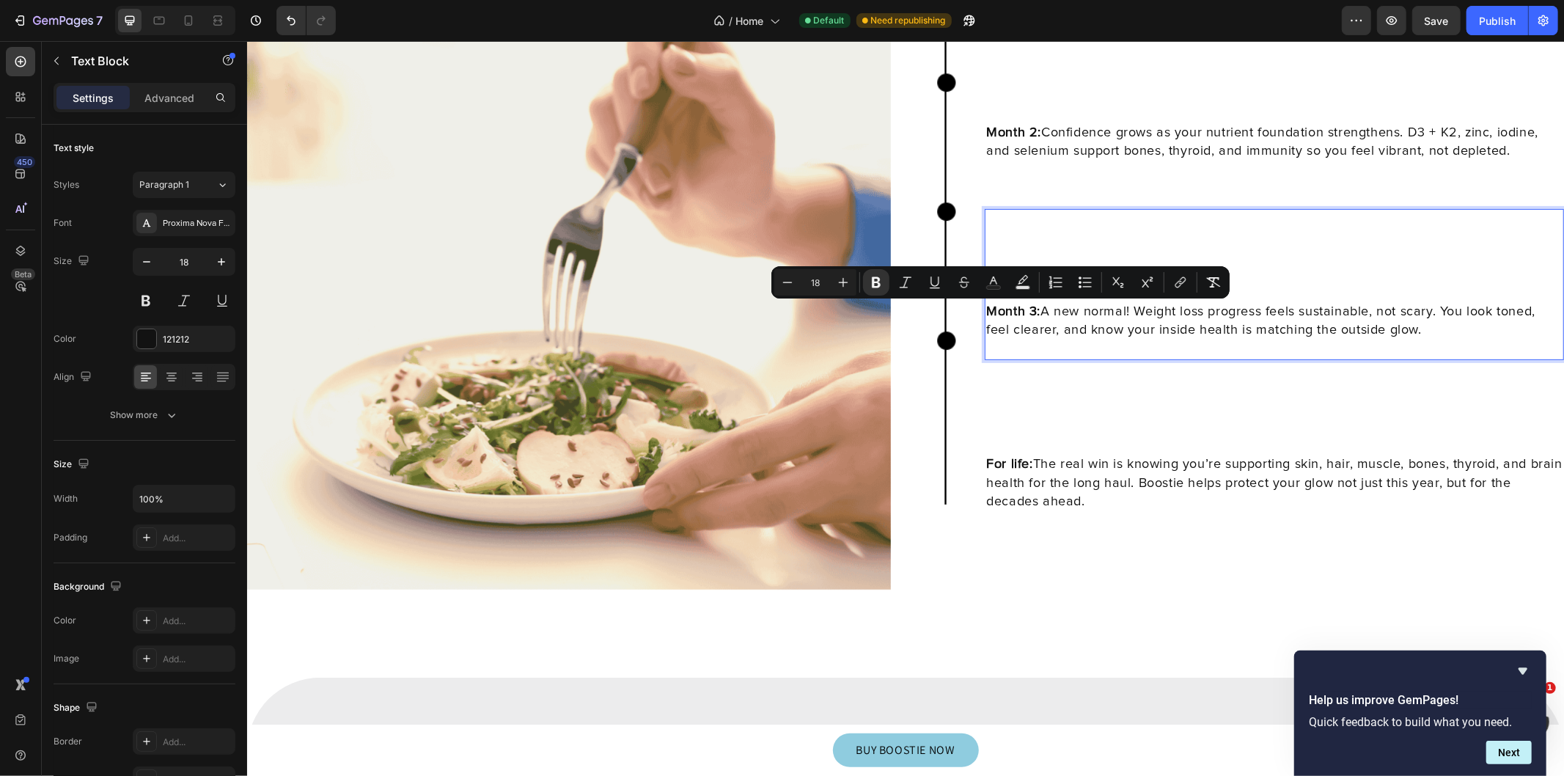
click at [985, 309] on strong "Month 3:" at bounding box center [1012, 310] width 54 height 13
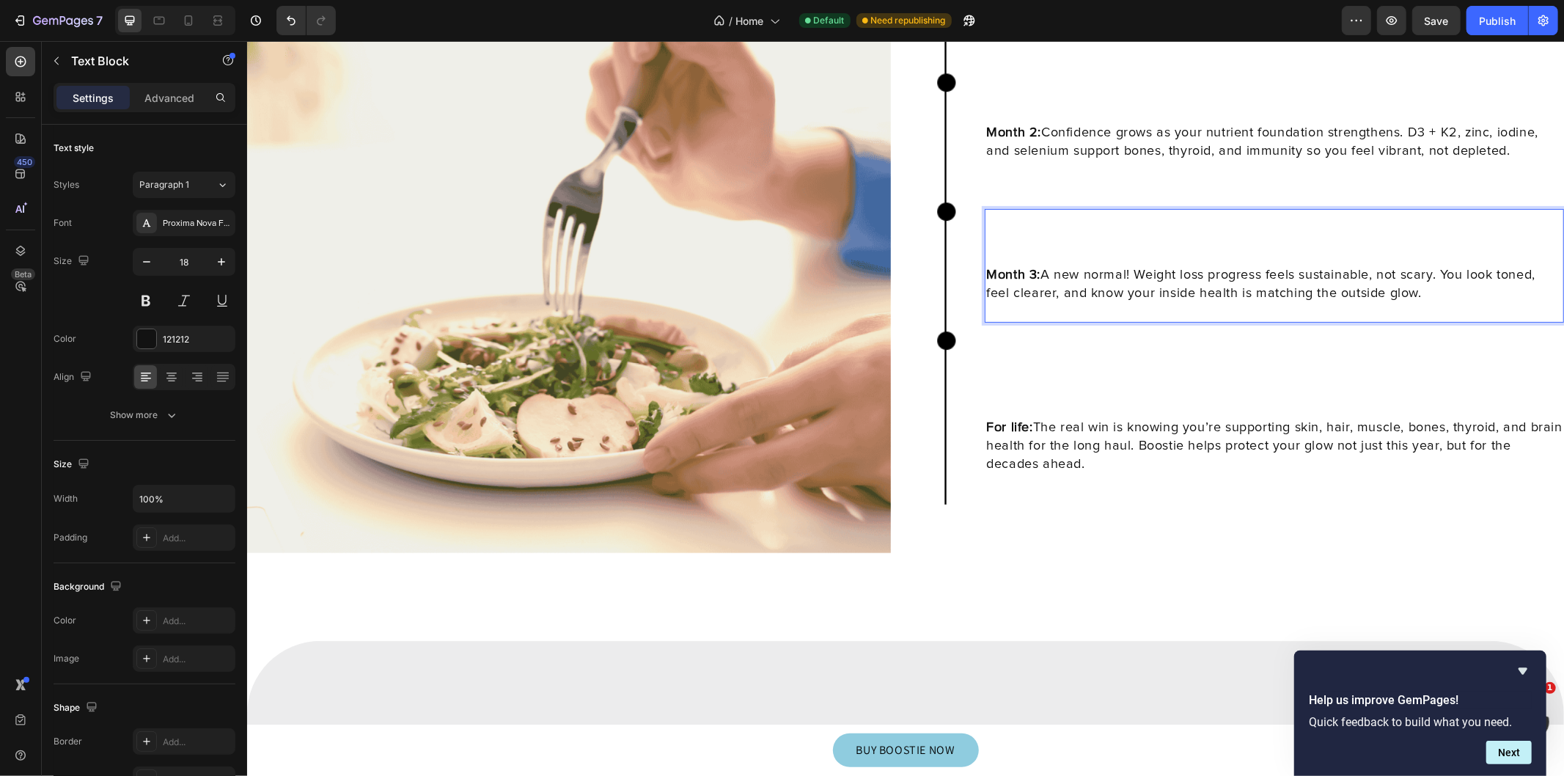
scroll to position [4766, 0]
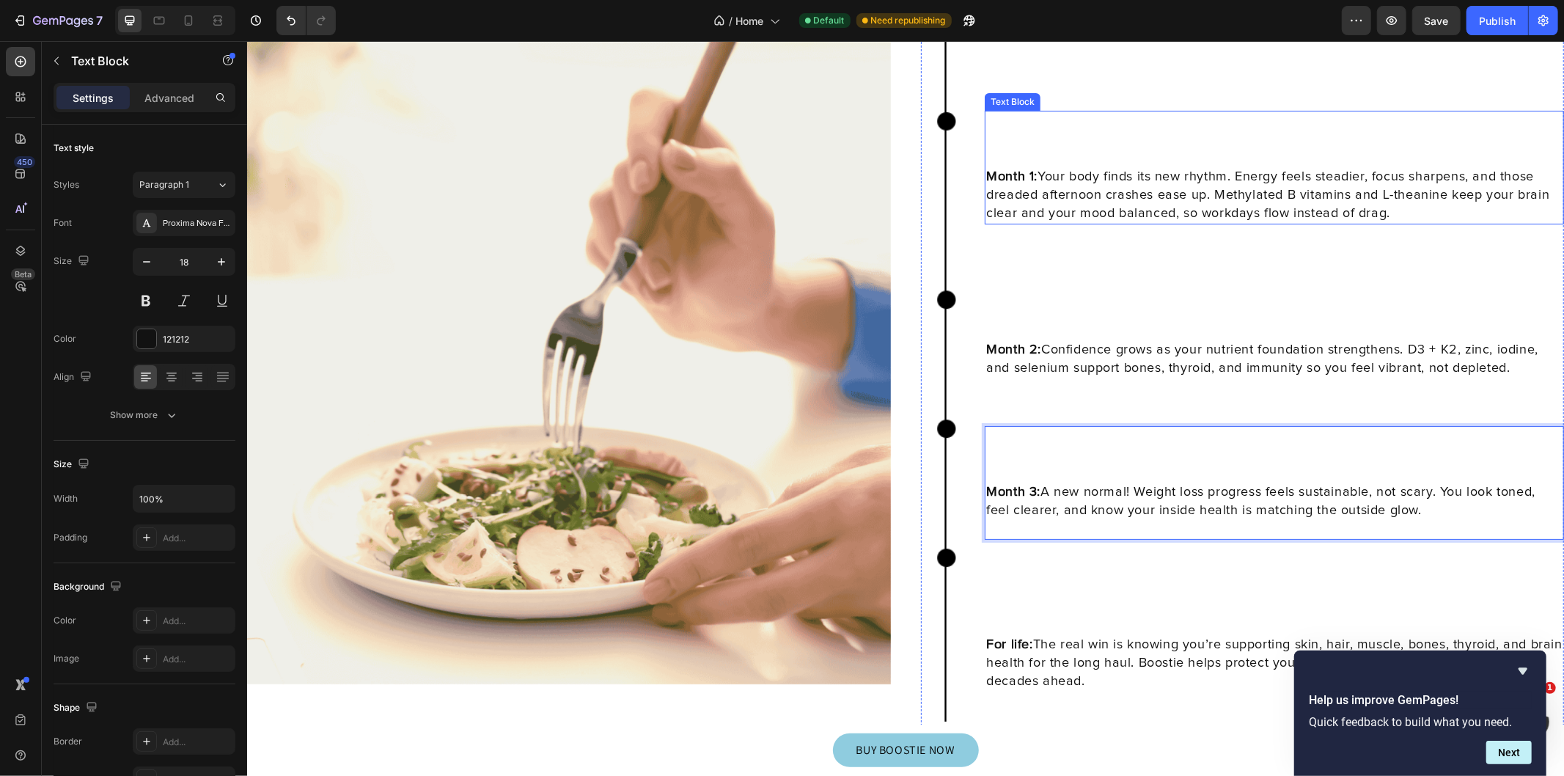
click at [985, 172] on strong "Month 1:" at bounding box center [1010, 175] width 51 height 13
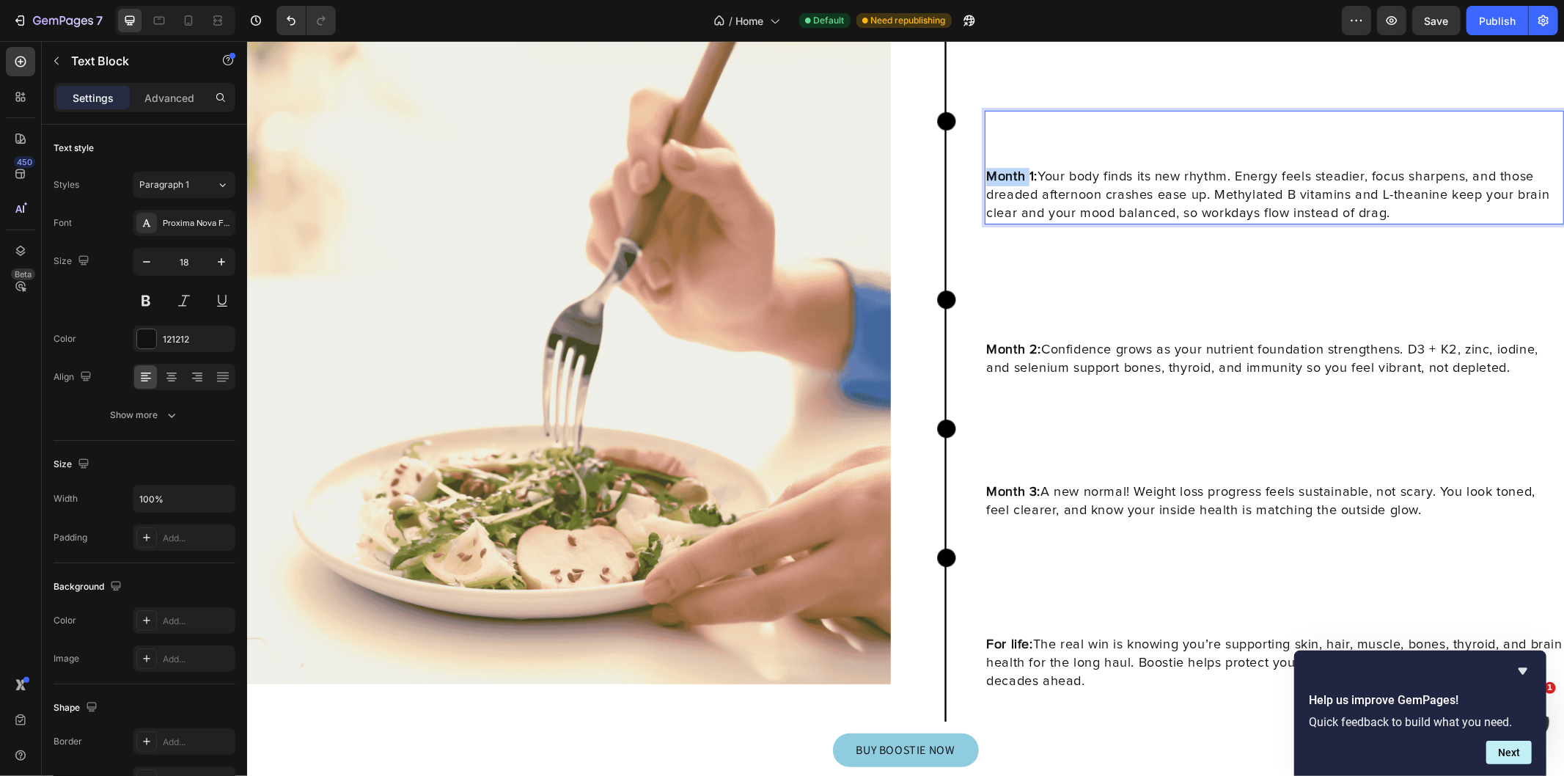
click at [985, 172] on strong "Month 1:" at bounding box center [1010, 175] width 51 height 13
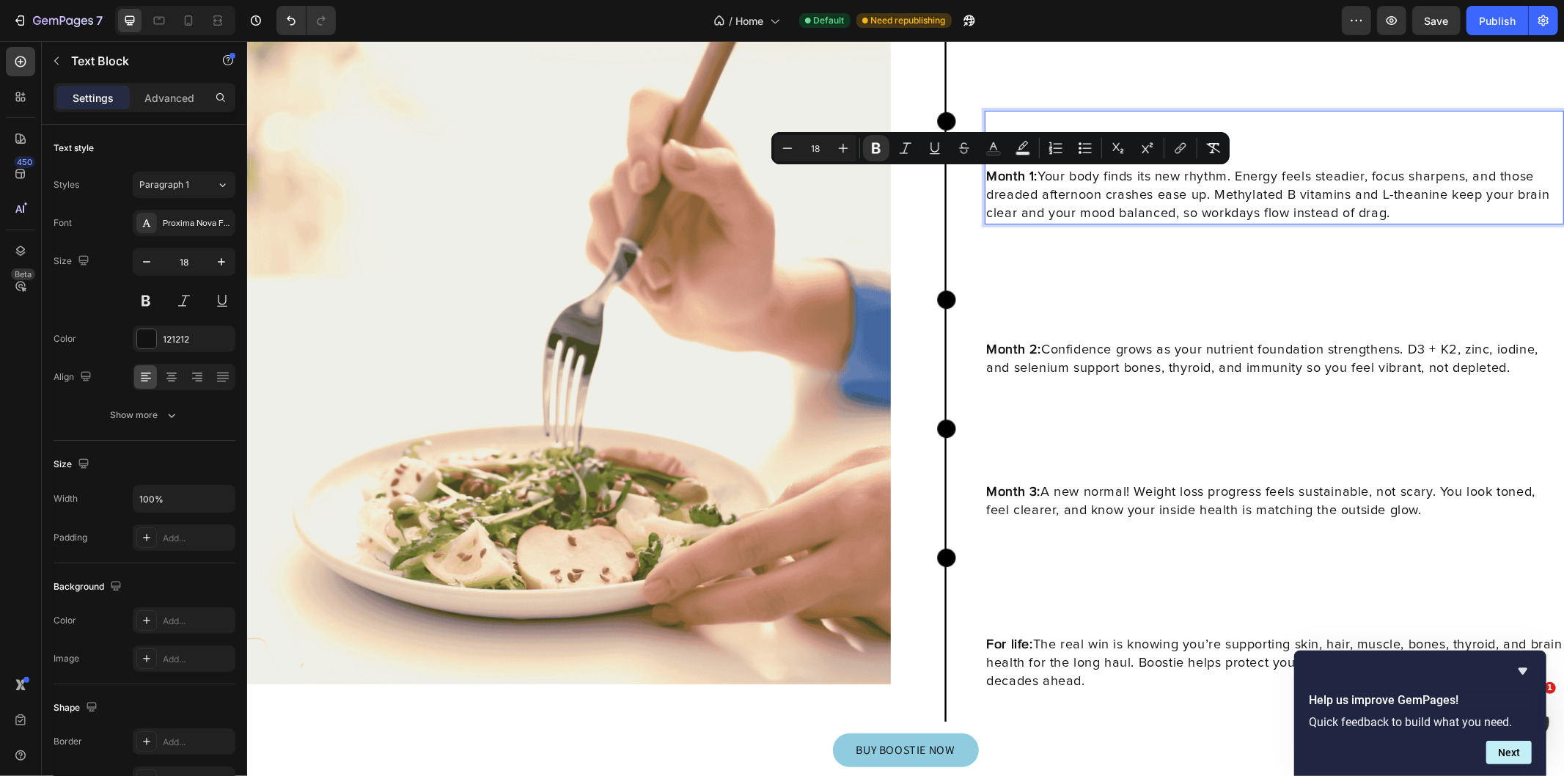
click at [1273, 139] on p "Rich Text Editor. Editing area: main" at bounding box center [1273, 139] width 576 height 18
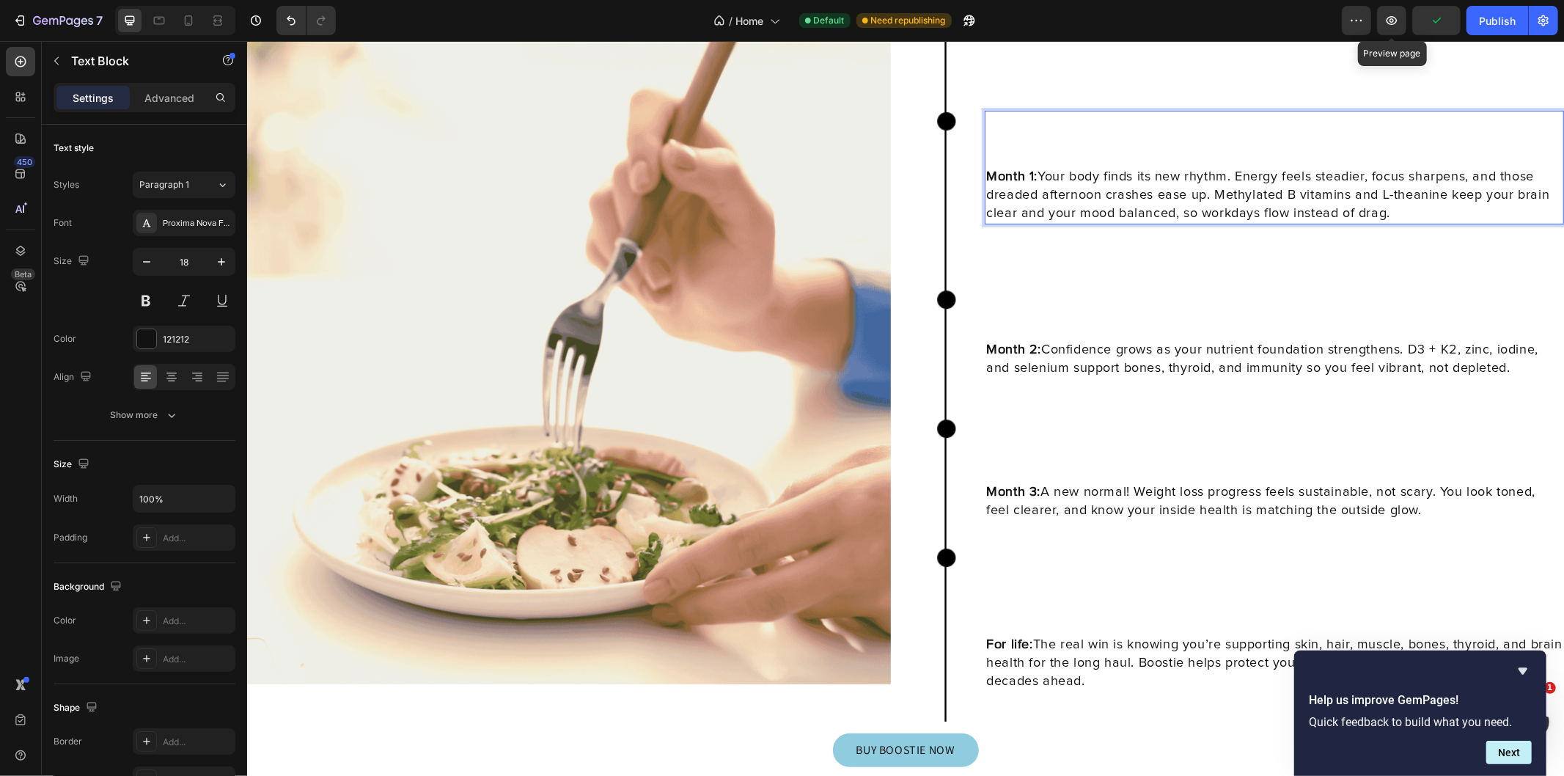
click at [1382, 19] on button "button" at bounding box center [1391, 20] width 29 height 29
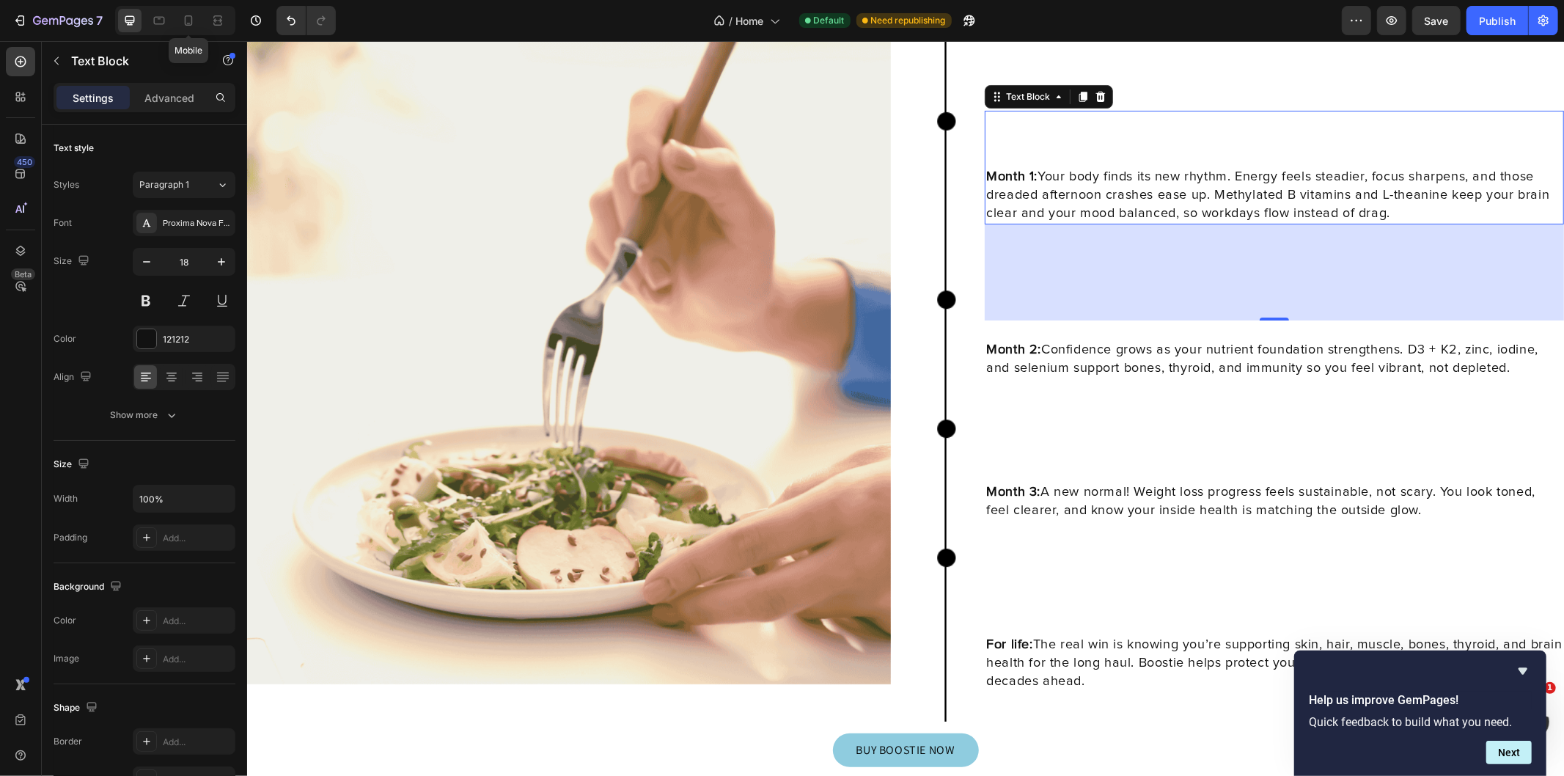
click at [193, 25] on icon at bounding box center [188, 20] width 15 height 15
type input "23"
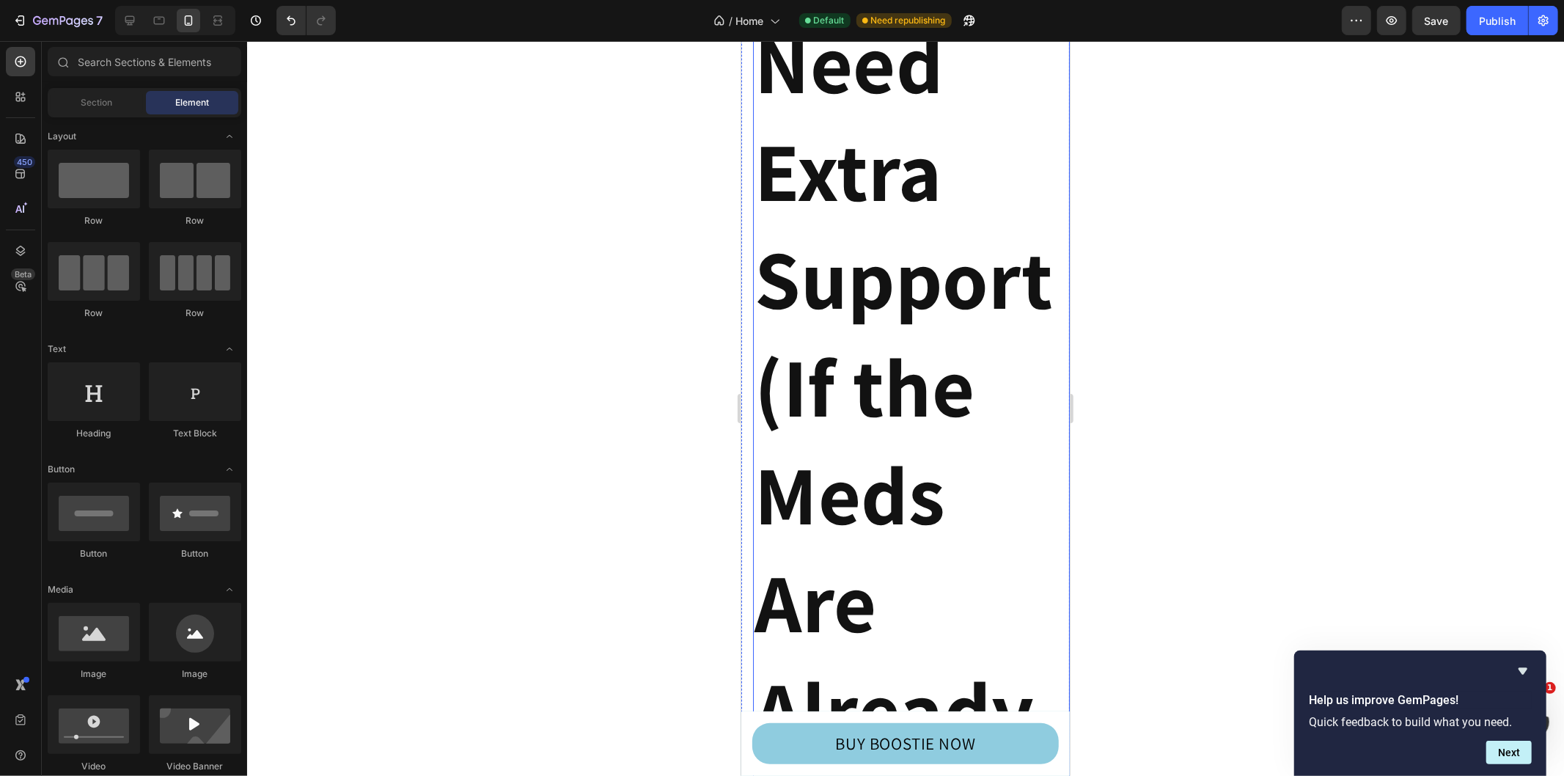
scroll to position [4950, 0]
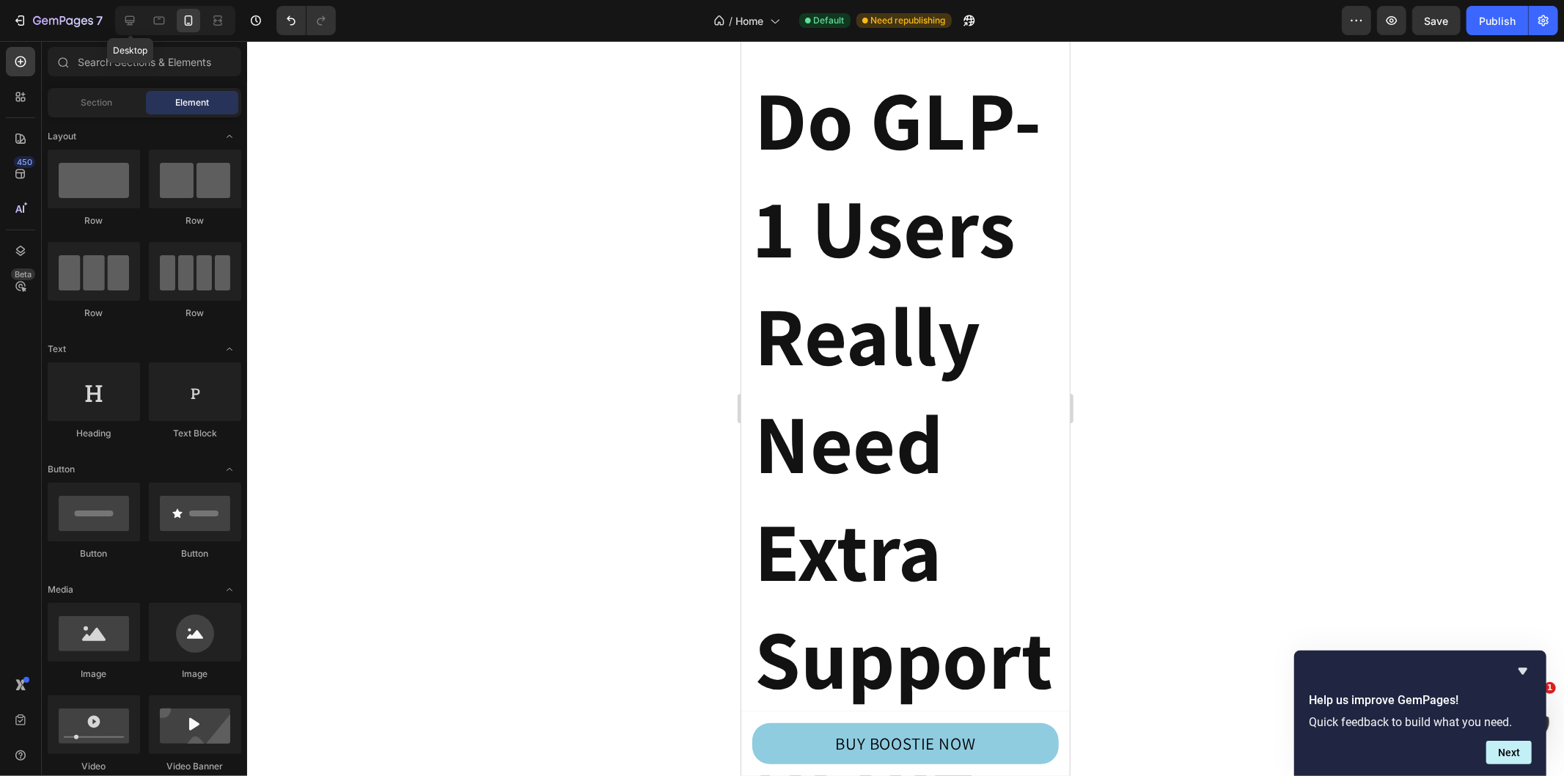
click at [139, 23] on div at bounding box center [129, 20] width 23 height 23
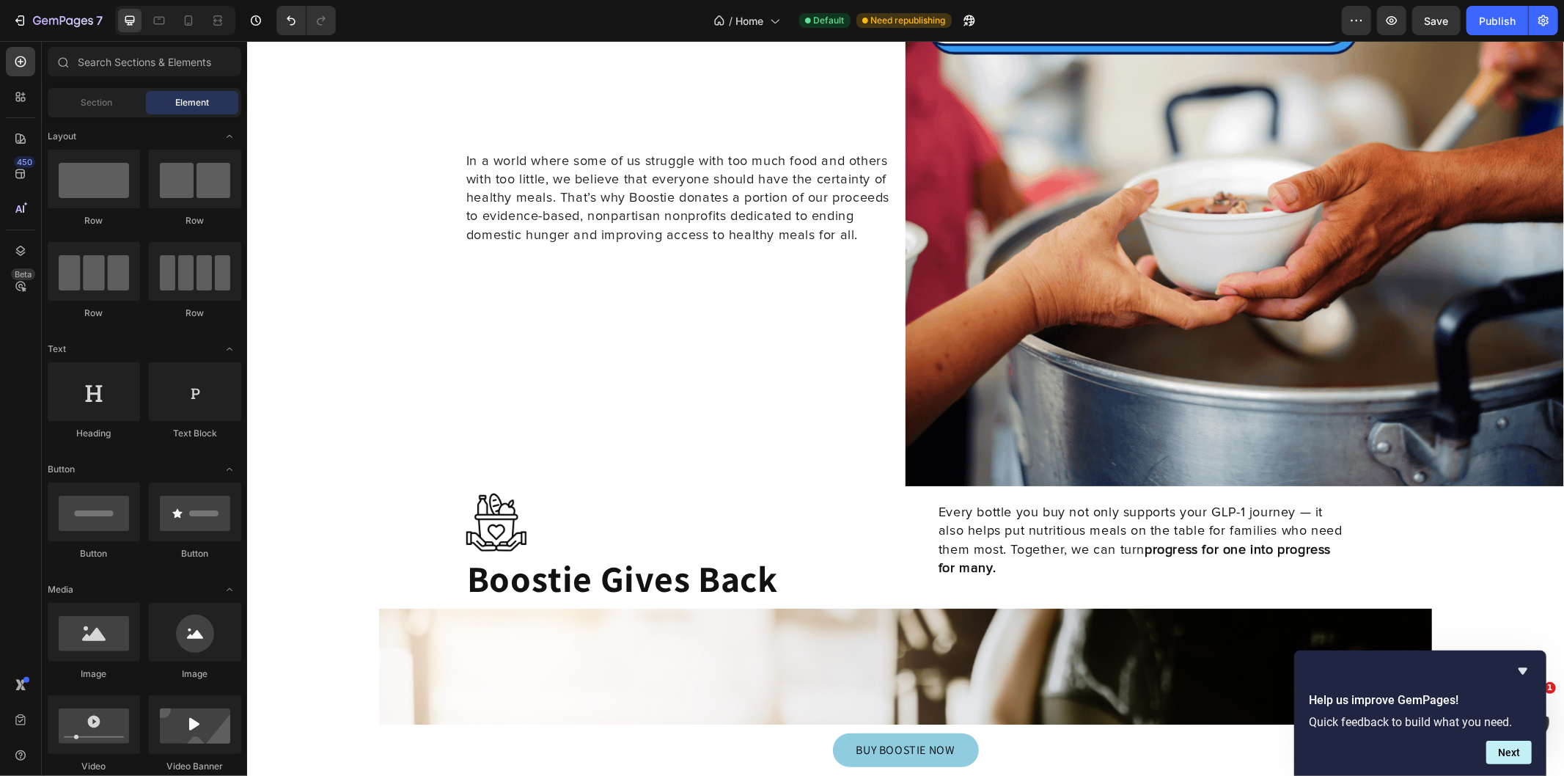
scroll to position [9541, 0]
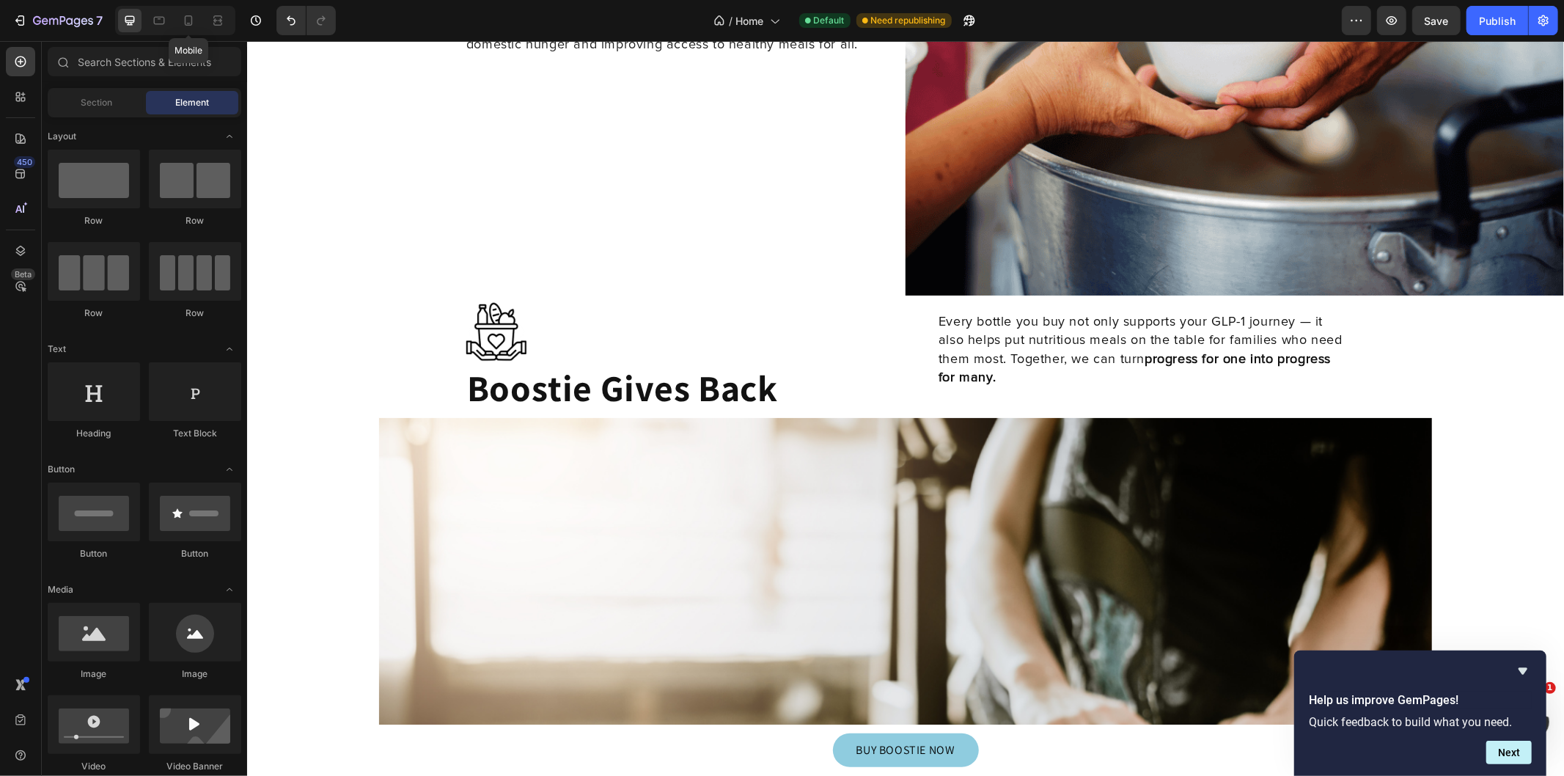
click at [188, 18] on icon at bounding box center [188, 20] width 15 height 15
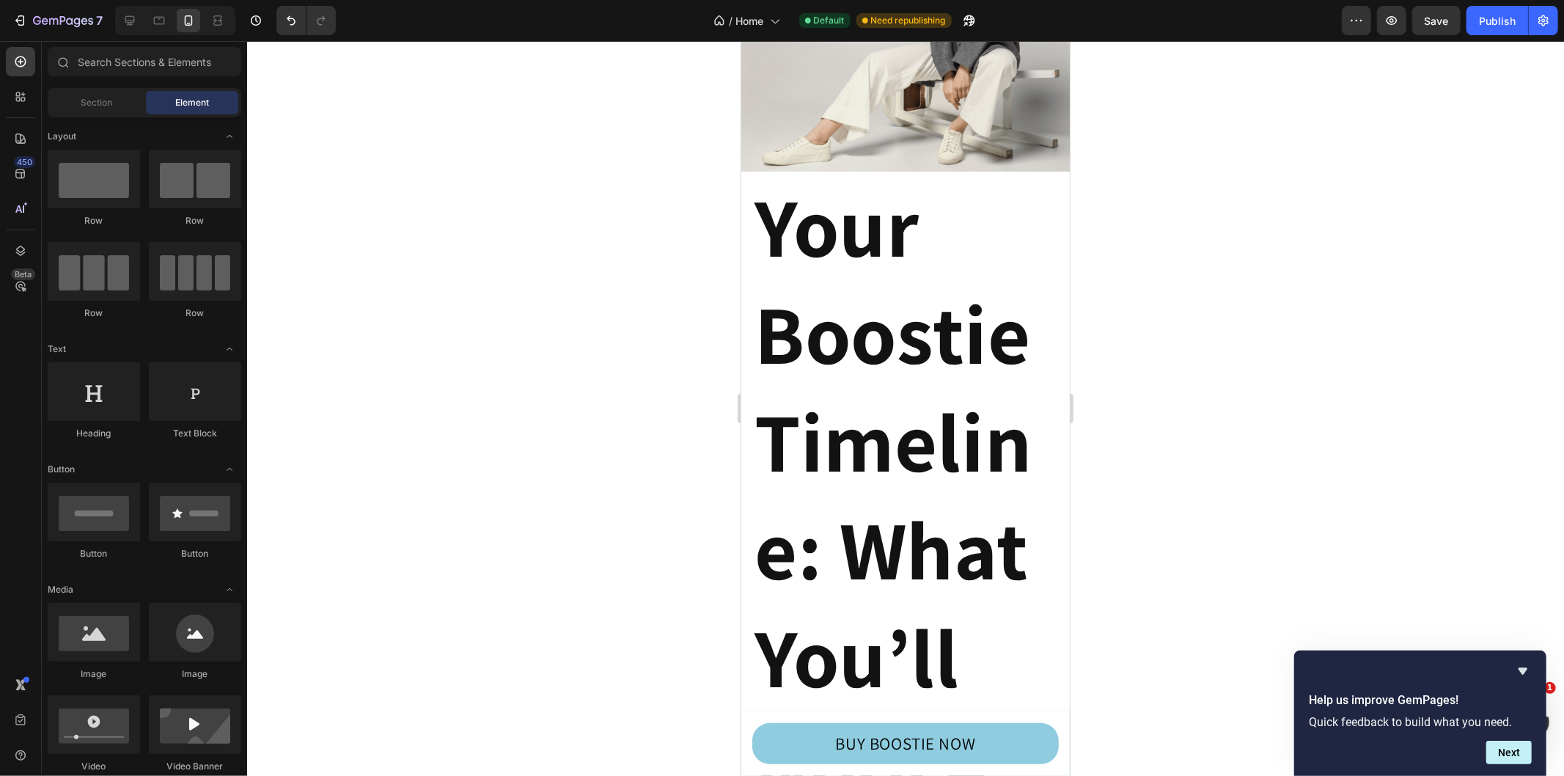
scroll to position [8874, 0]
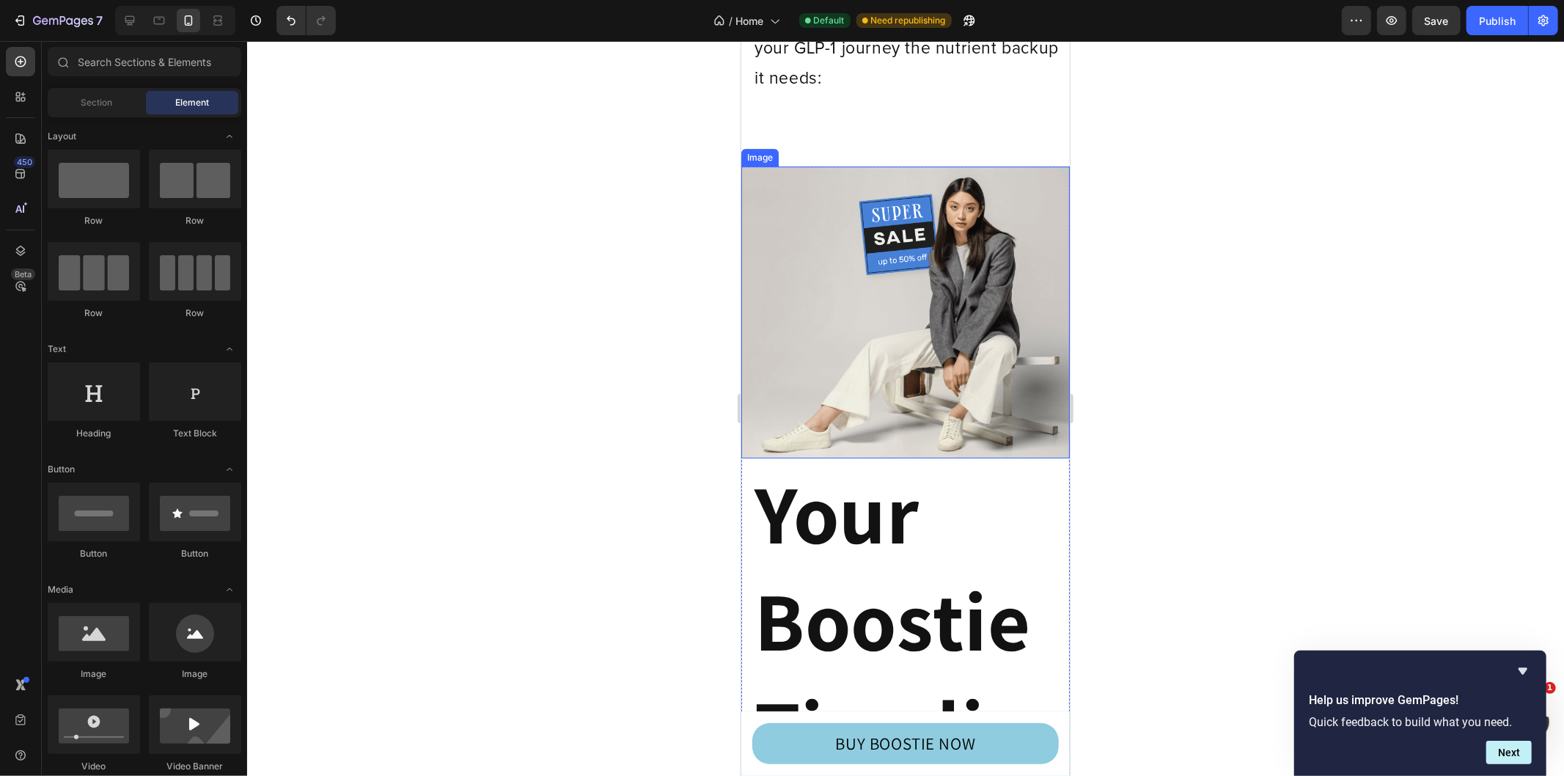
click at [969, 306] on img at bounding box center [904, 312] width 328 height 292
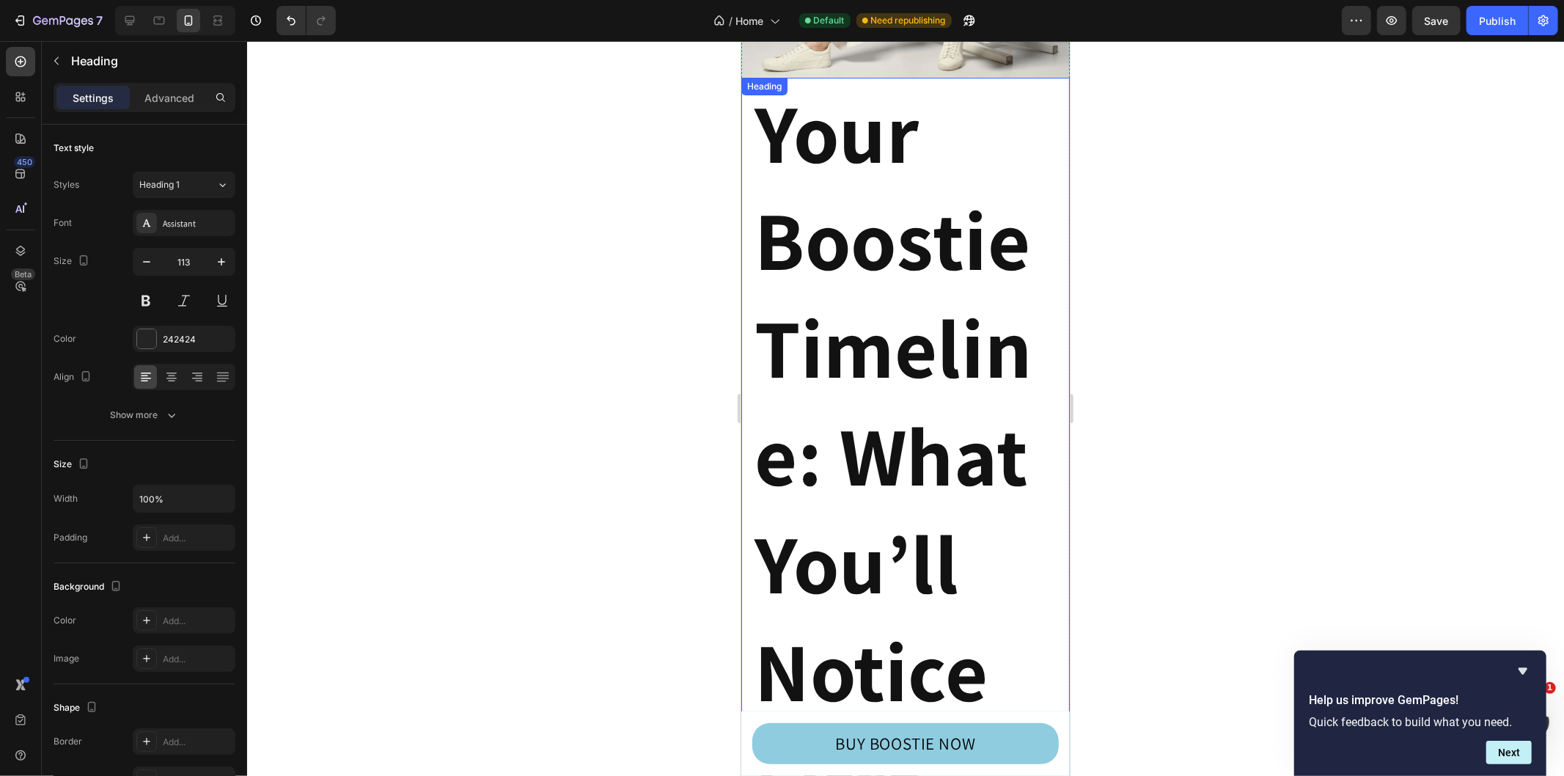
scroll to position [8929, 0]
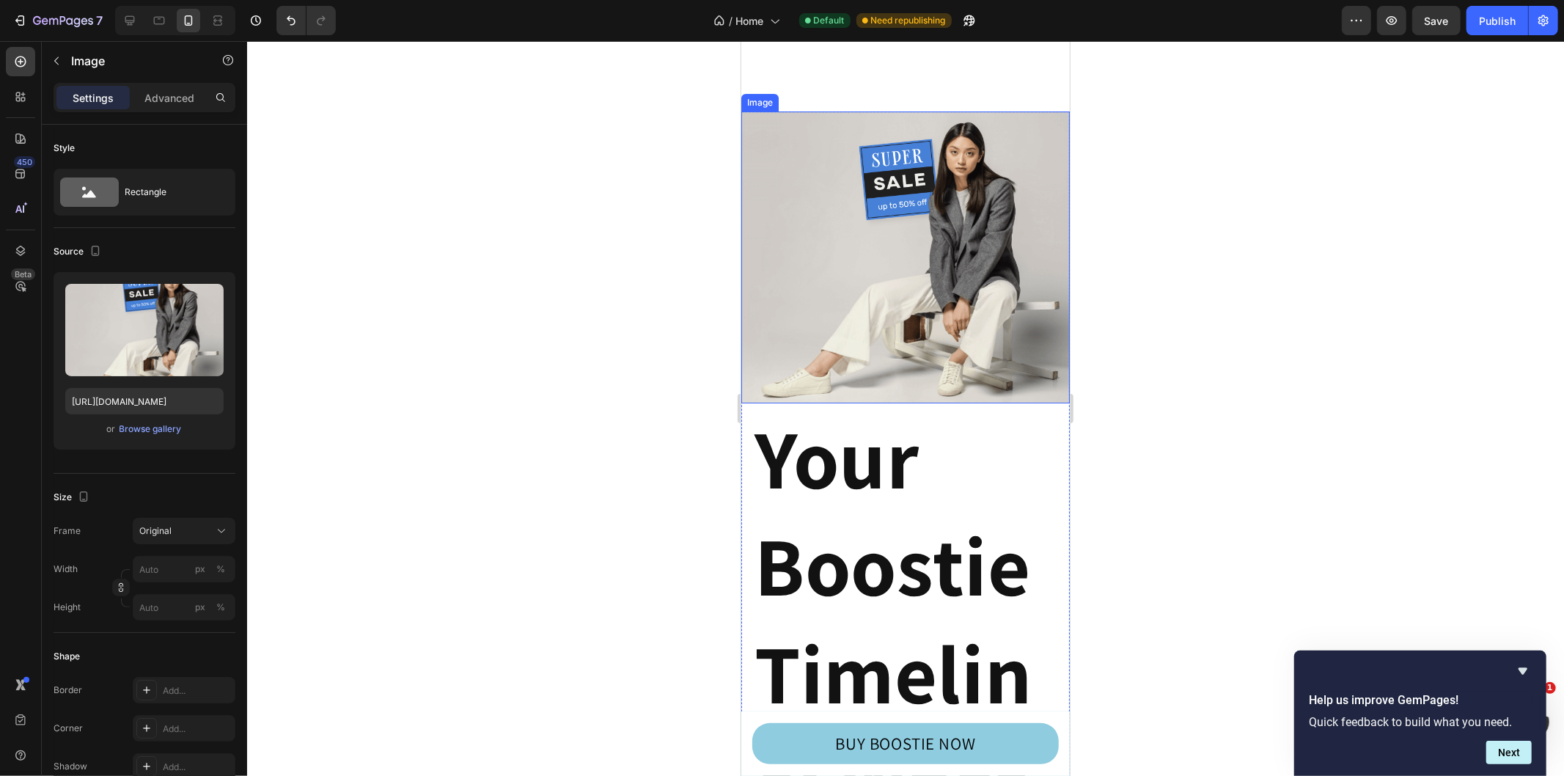
click at [974, 232] on img at bounding box center [904, 257] width 328 height 292
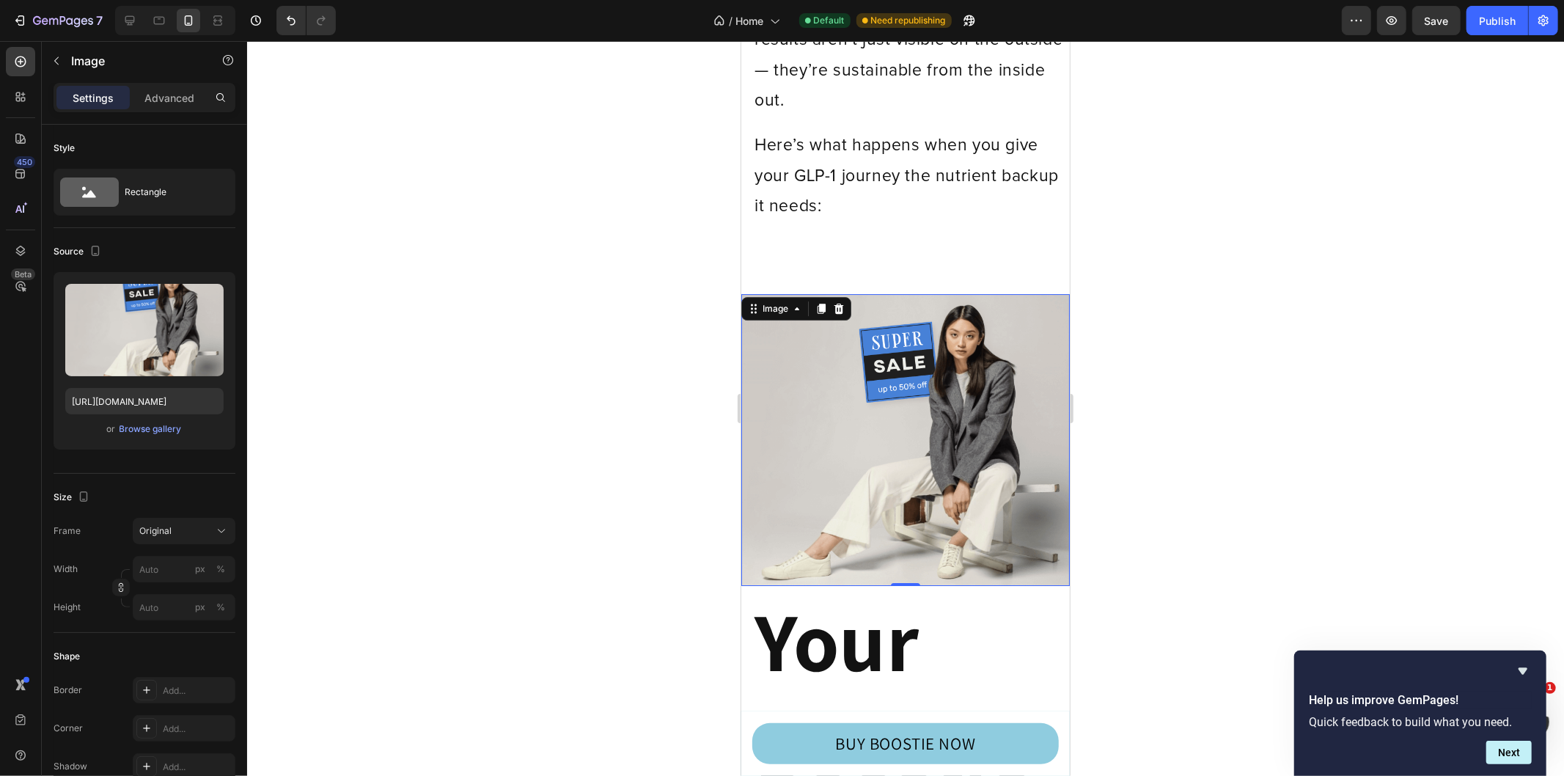
scroll to position [8712, 0]
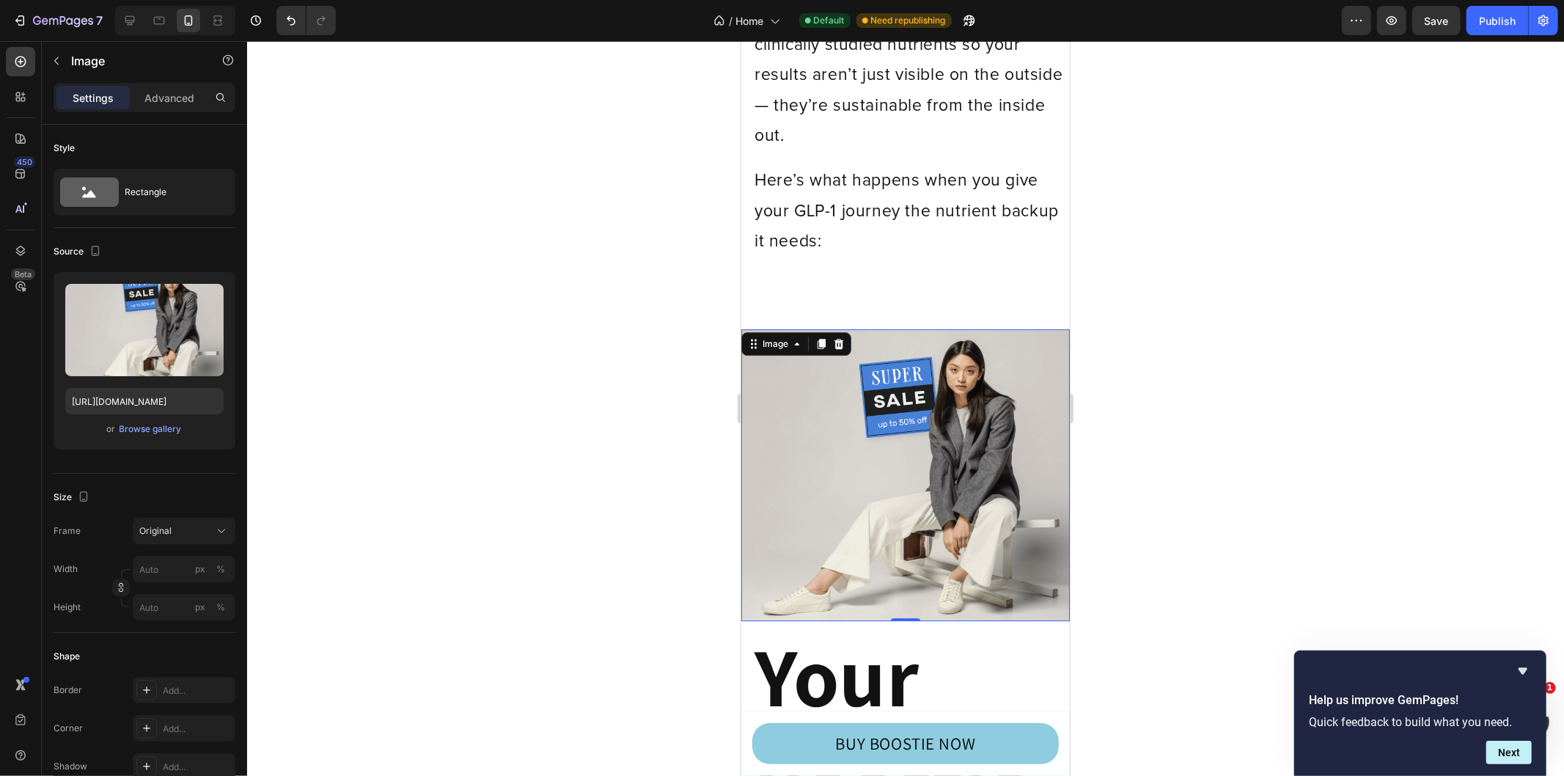
click at [835, 338] on icon at bounding box center [839, 343] width 10 height 10
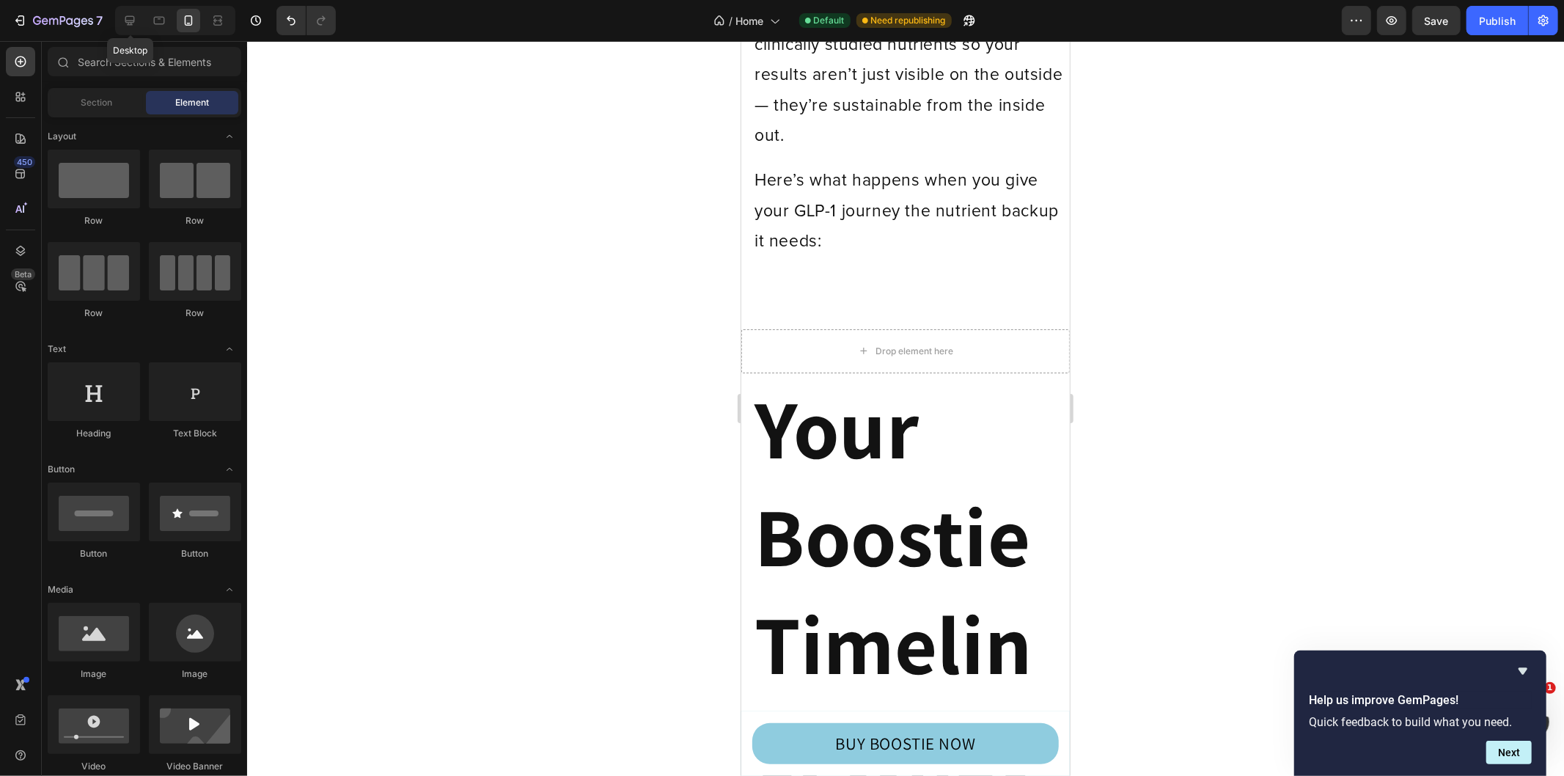
click at [133, 20] on icon at bounding box center [130, 21] width 10 height 10
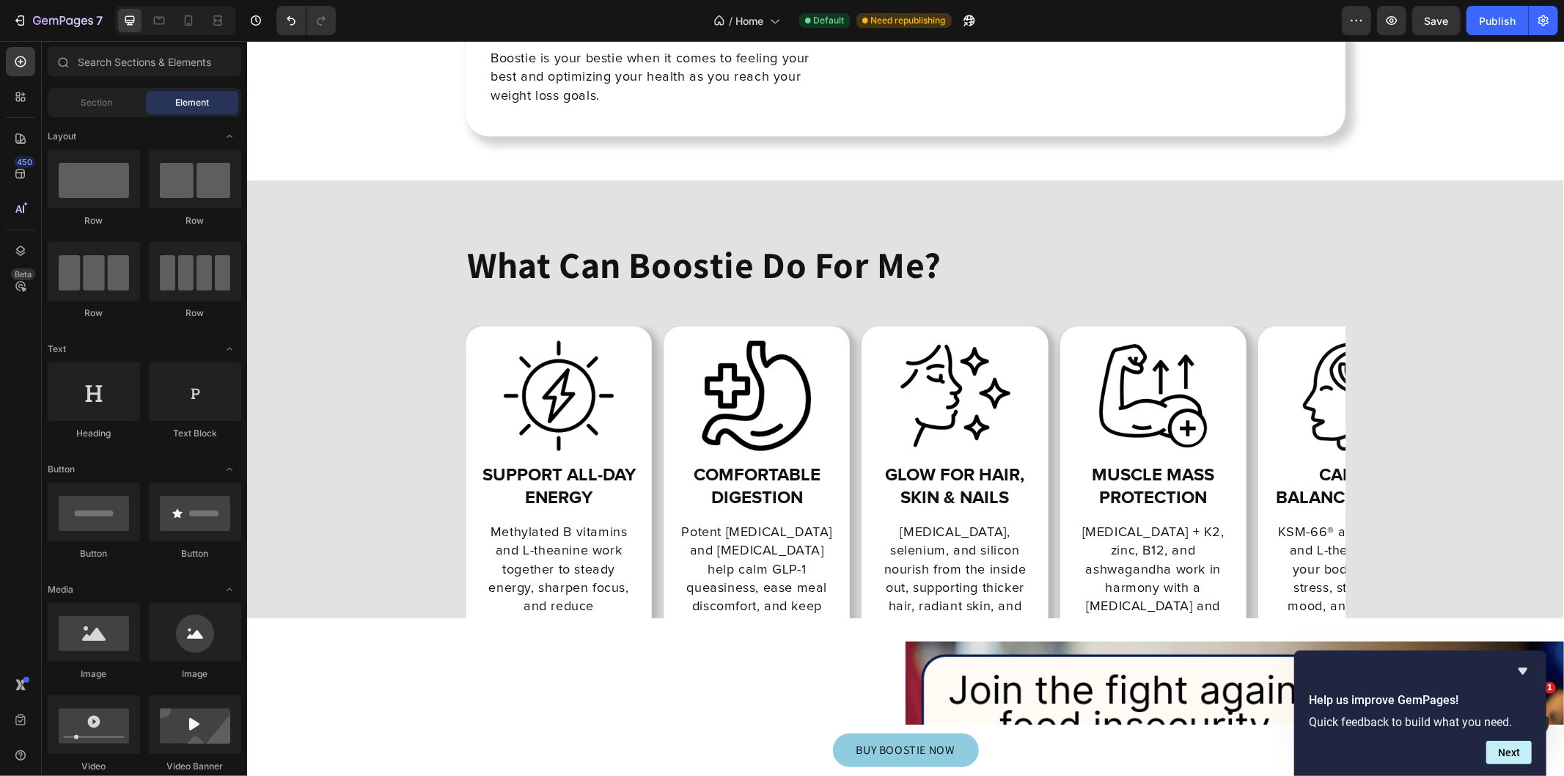
scroll to position [10913, 0]
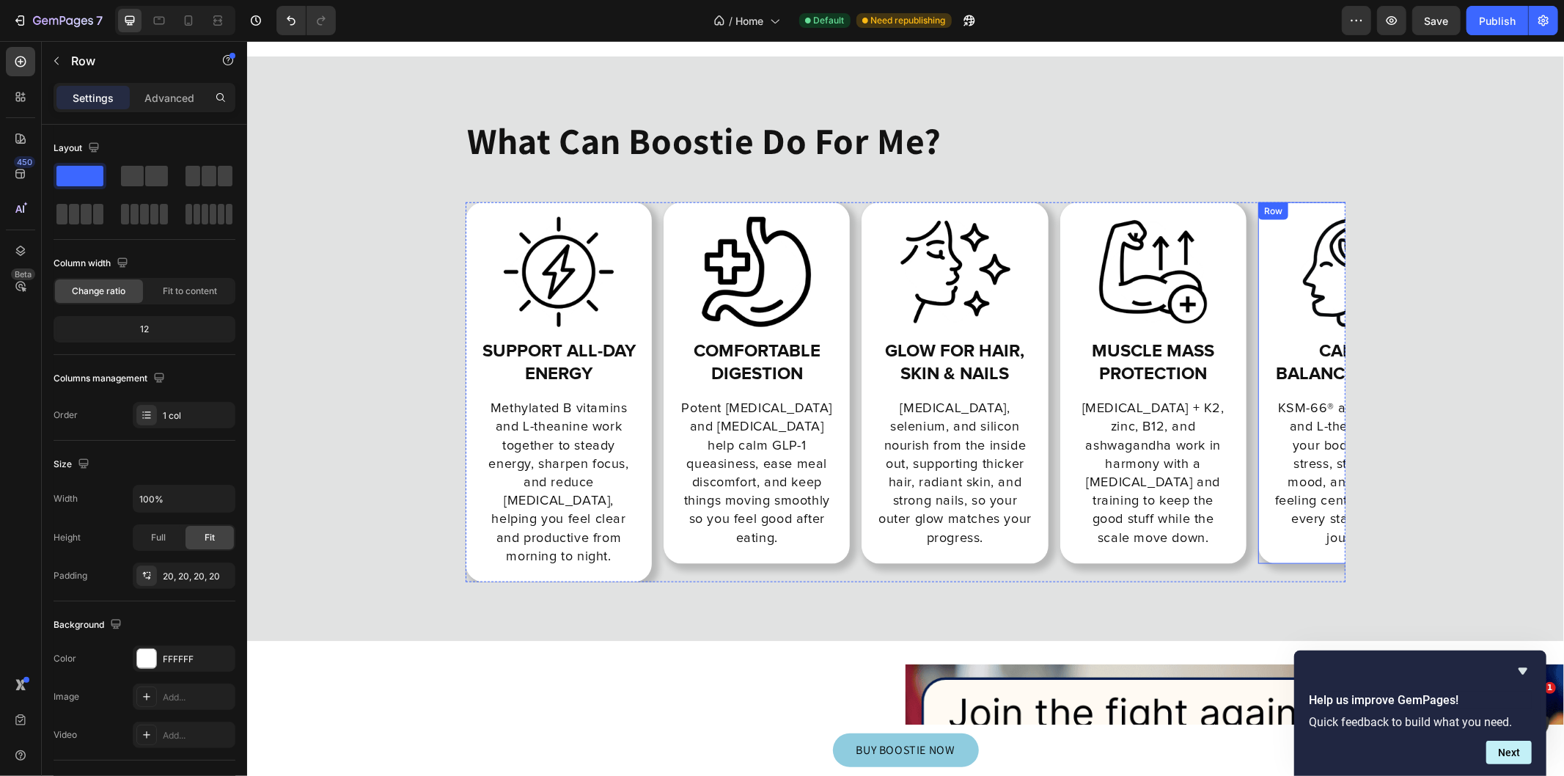
click at [1313, 332] on div "Image Calm & Balanced Mood Heading KSM-66® ashwagandha and L-theanine help your…" at bounding box center [1350, 382] width 157 height 332
click at [192, 290] on span "Fit to content" at bounding box center [190, 290] width 54 height 13
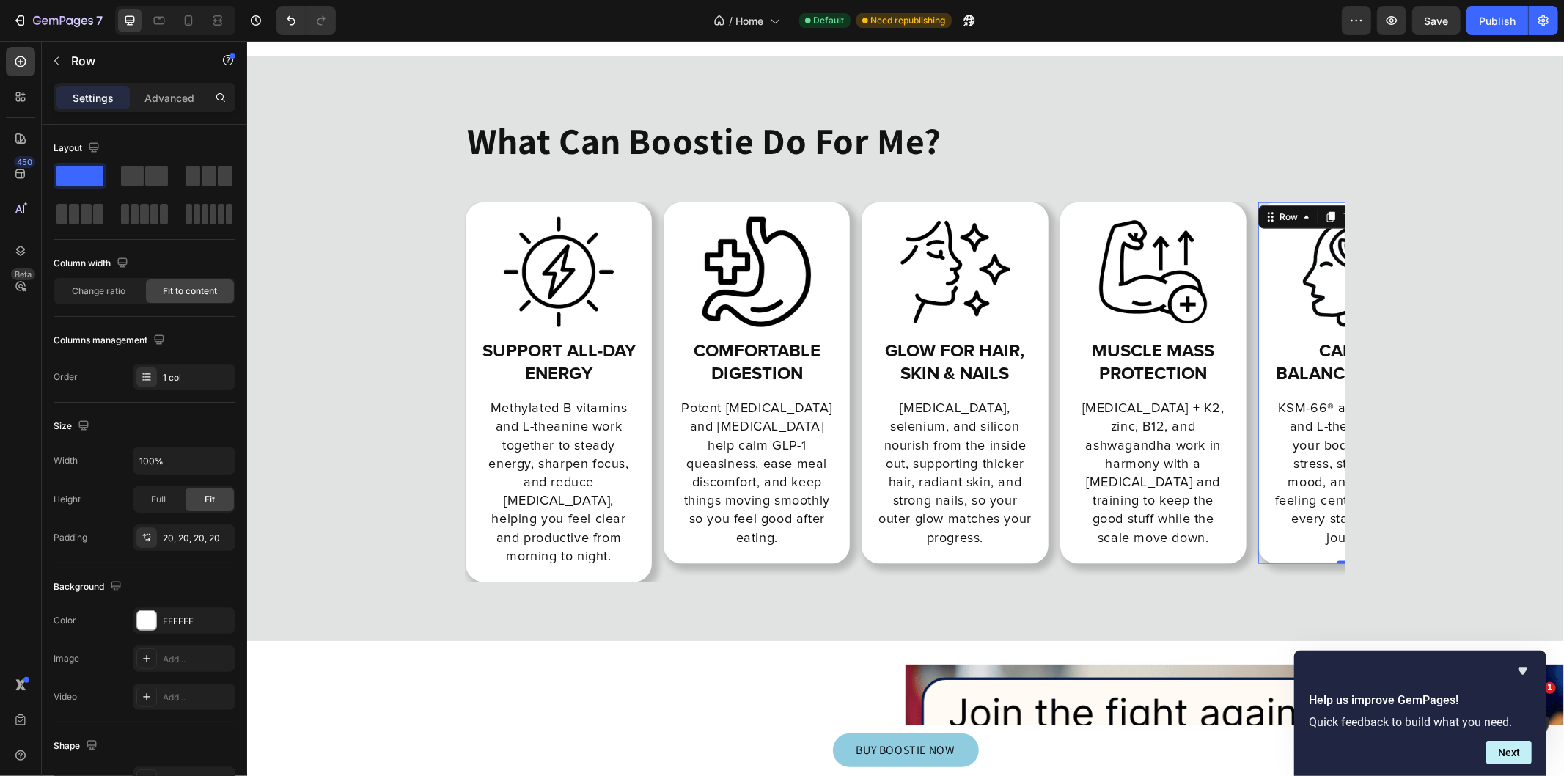
click at [128, 288] on div "Change ratio" at bounding box center [99, 290] width 88 height 23
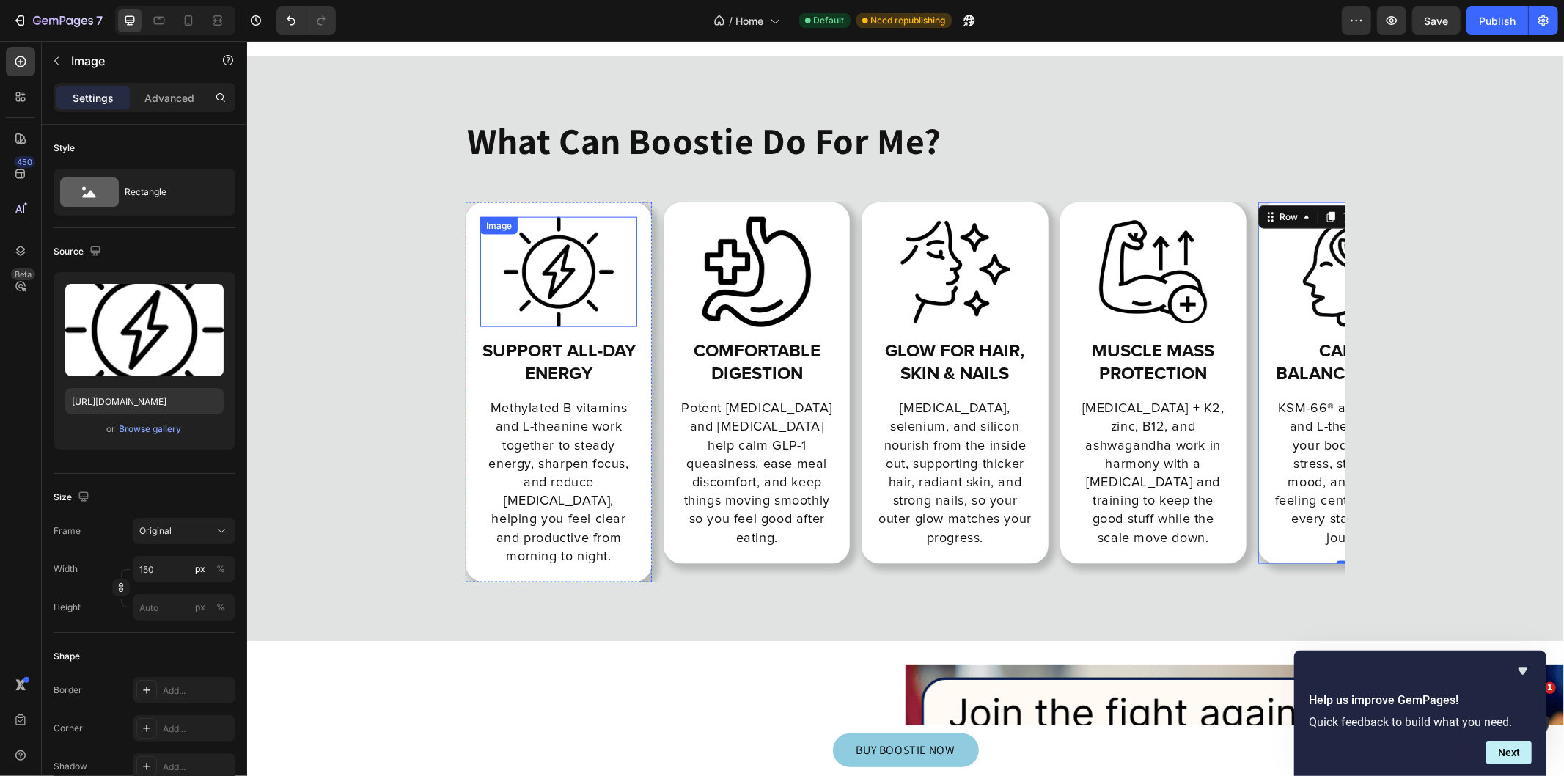
click at [529, 290] on img at bounding box center [558, 271] width 110 height 110
click at [518, 364] on h2 "Support all-day energy" at bounding box center [557, 361] width 157 height 48
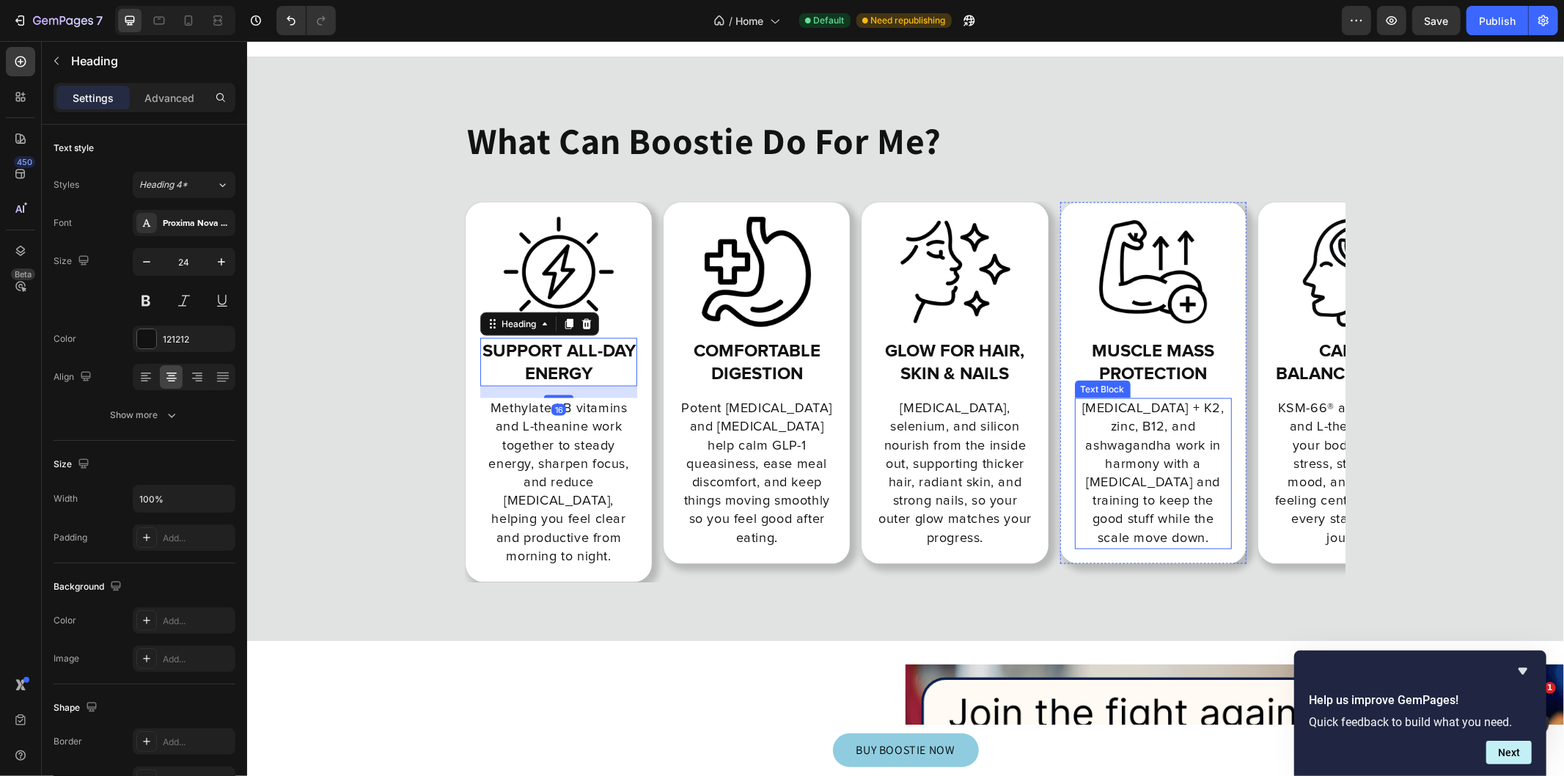
click at [1185, 499] on p "[MEDICAL_DATA] + K2, zinc, B12, and ashwagandha work in harmony with a [MEDICAL…" at bounding box center [1152, 473] width 154 height 148
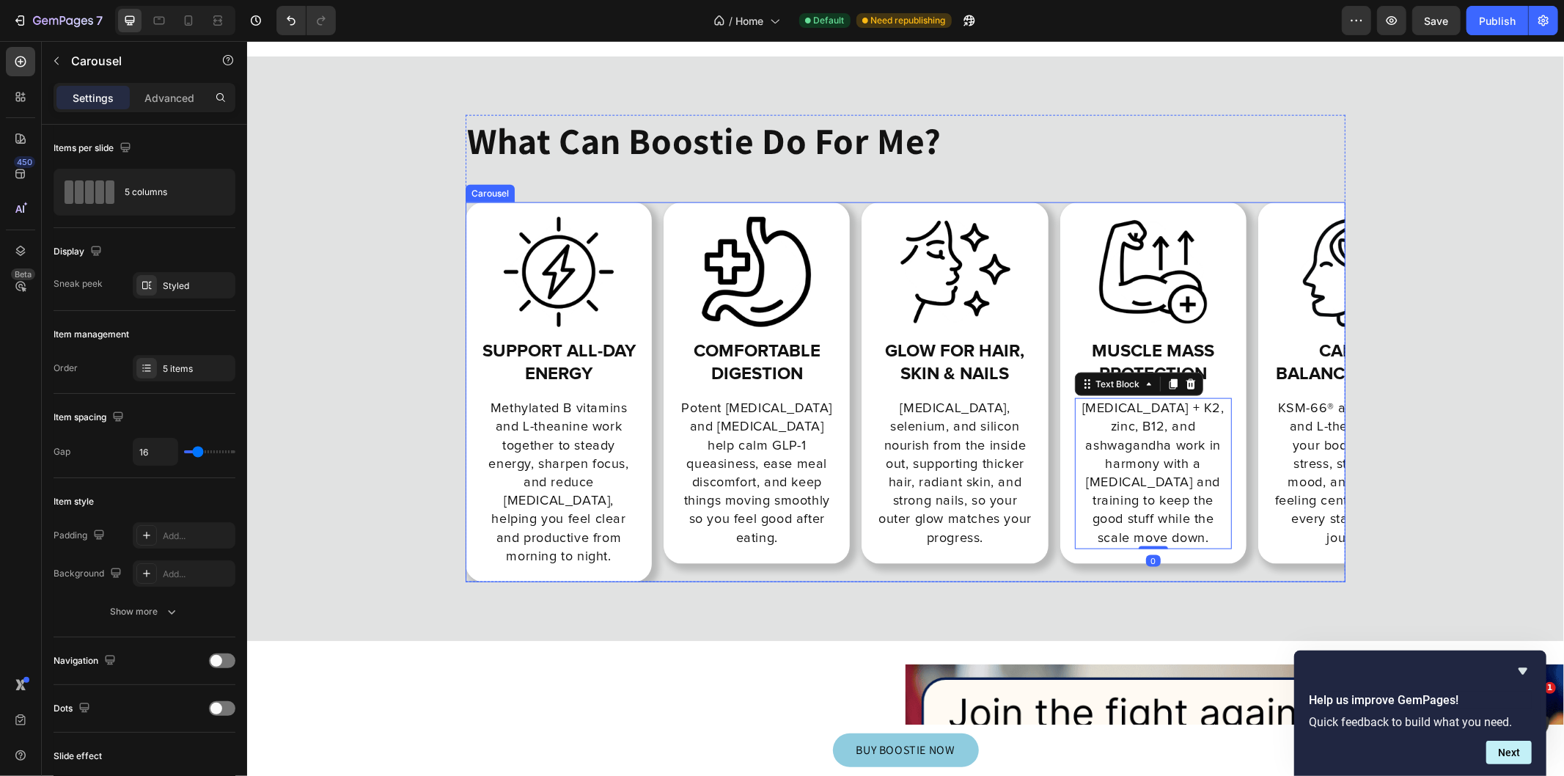
click at [1116, 558] on div "Image muscle mass protection Heading [MEDICAL_DATA] + K2, zinc, B12, and ashwag…" at bounding box center [1152, 392] width 186 height 380
click at [152, 283] on div at bounding box center [146, 285] width 21 height 21
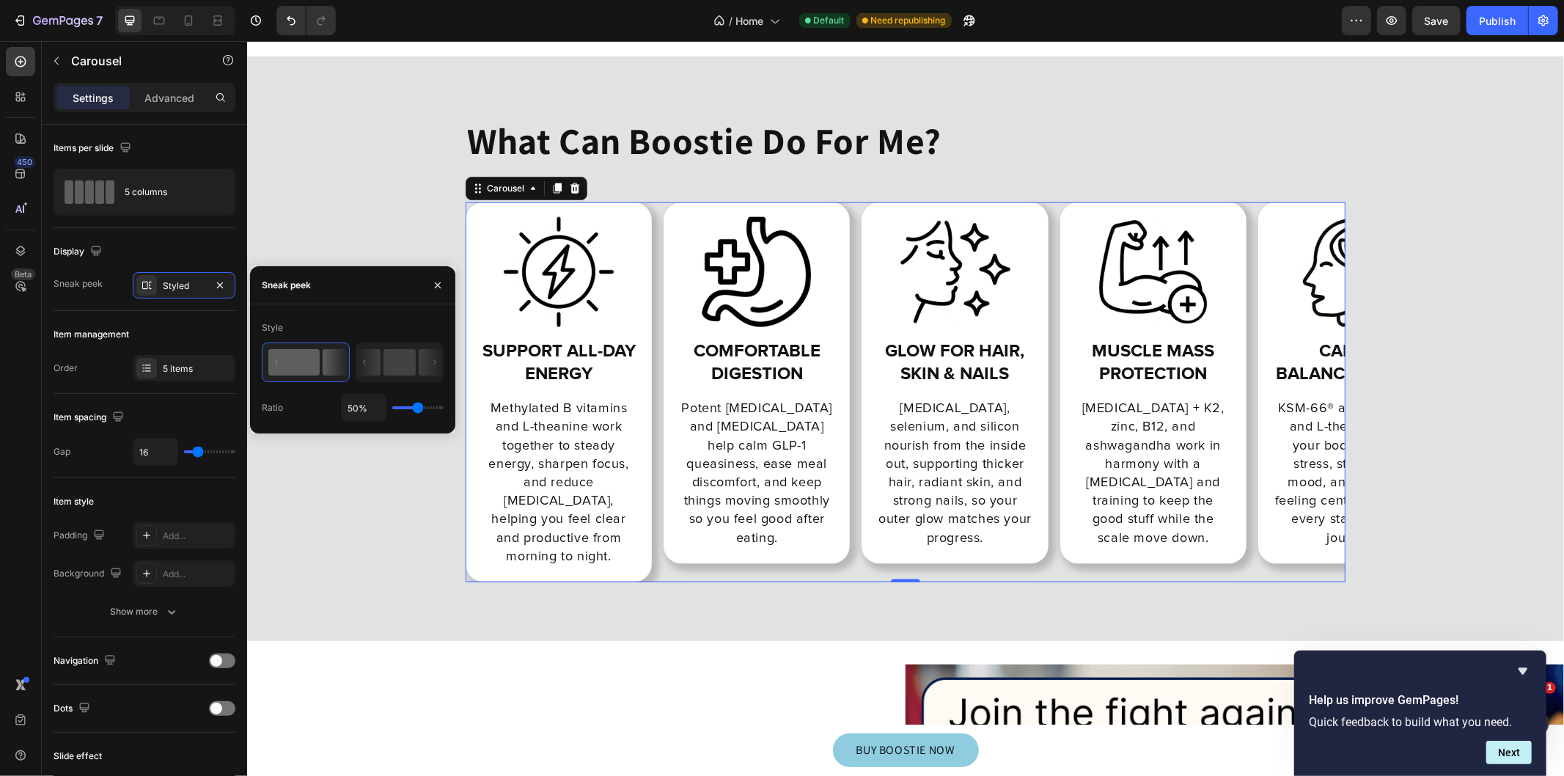
drag, startPoint x: 406, startPoint y: 377, endPoint x: 212, endPoint y: 333, distance: 199.2
click at [406, 377] on icon at bounding box center [399, 362] width 87 height 38
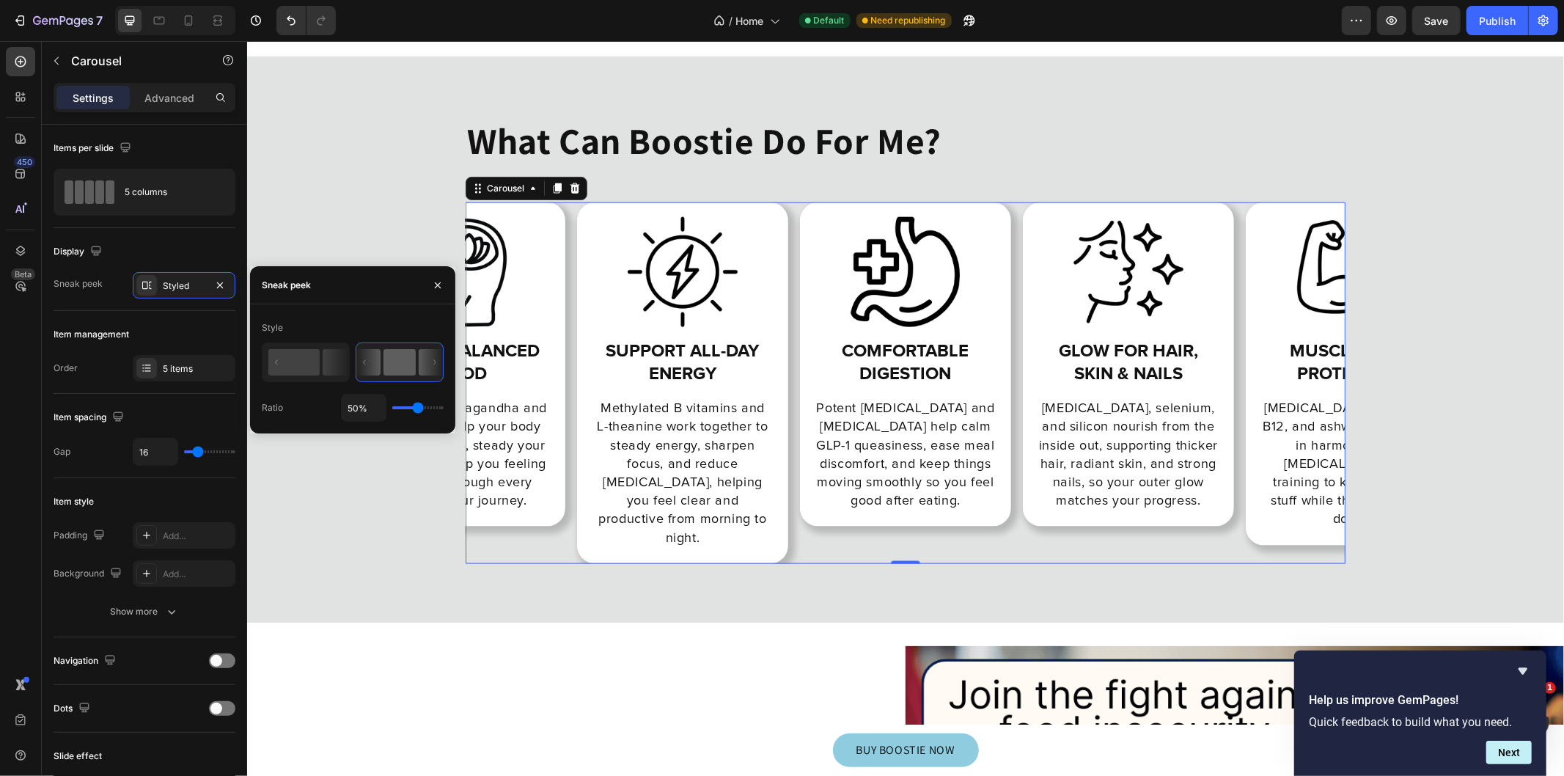
type input "22%"
type input "22"
type input "6%"
type input "6"
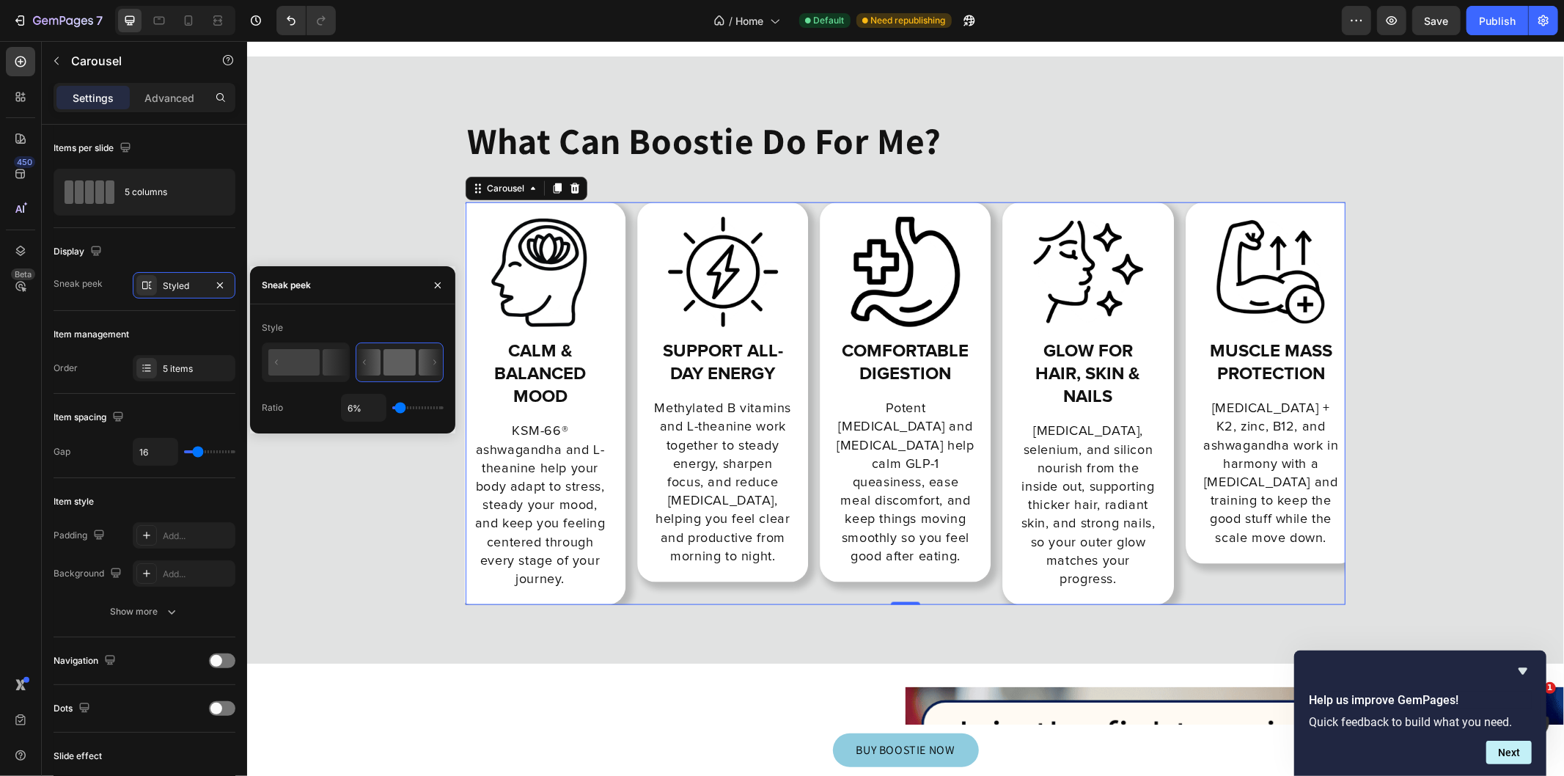
type input "1%"
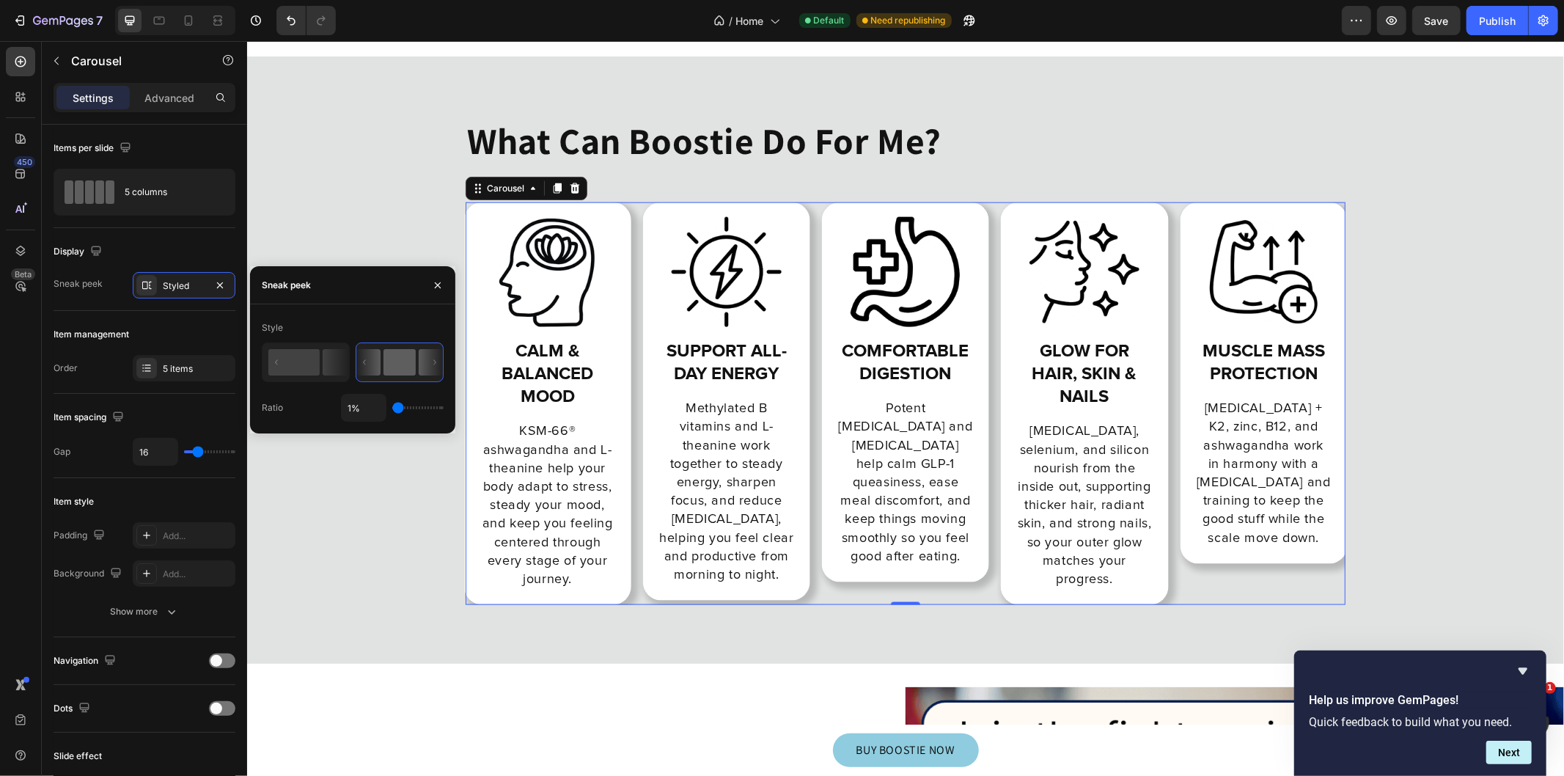
drag, startPoint x: 421, startPoint y: 405, endPoint x: 441, endPoint y: 383, distance: 29.0
click at [392, 406] on input "range" at bounding box center [417, 407] width 51 height 3
drag, startPoint x: 400, startPoint y: 401, endPoint x: 430, endPoint y: 402, distance: 30.1
click at [430, 402] on div "1%" at bounding box center [392, 408] width 103 height 28
type input "40"
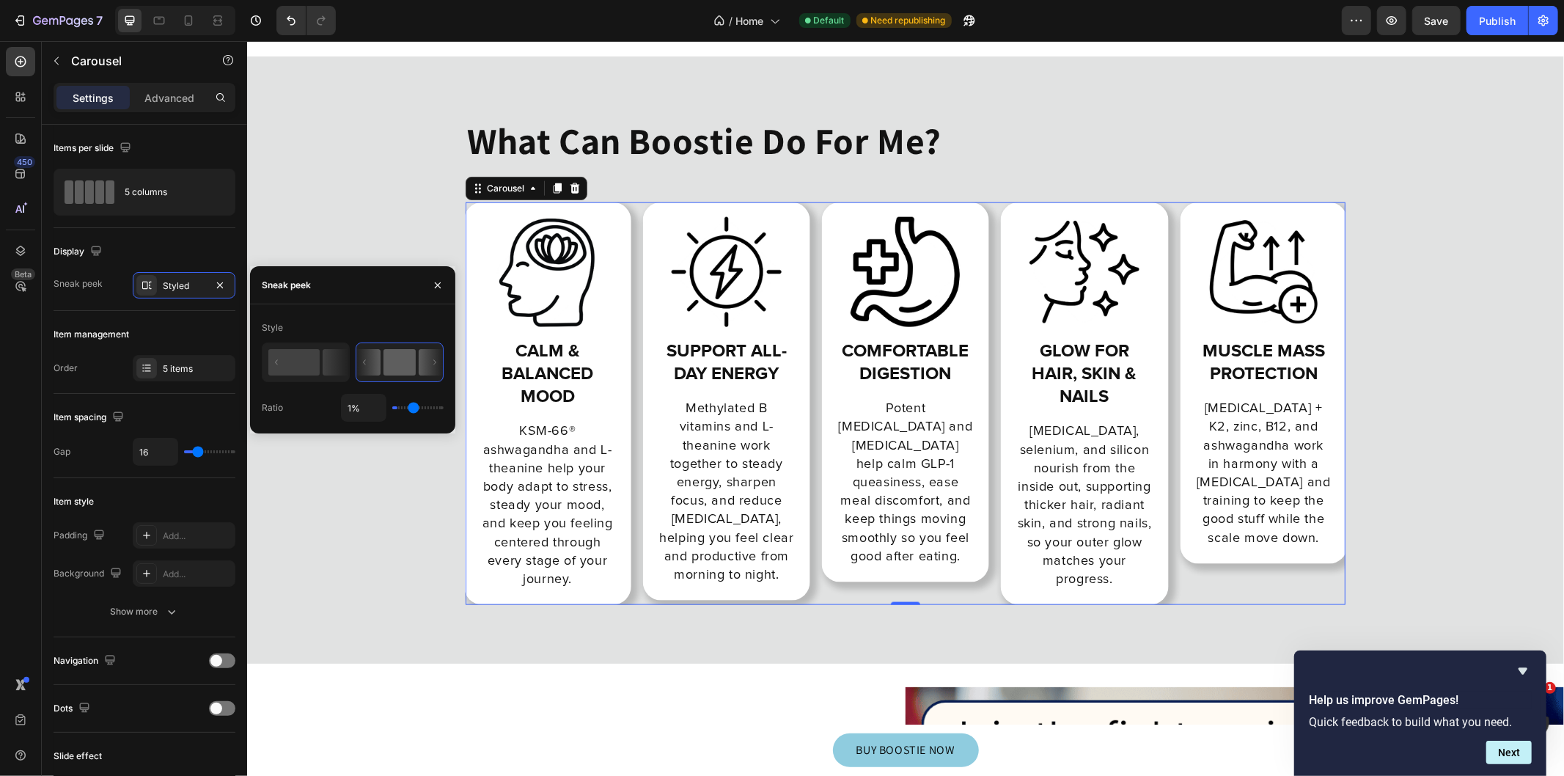
click at [413, 406] on input "range" at bounding box center [417, 407] width 51 height 3
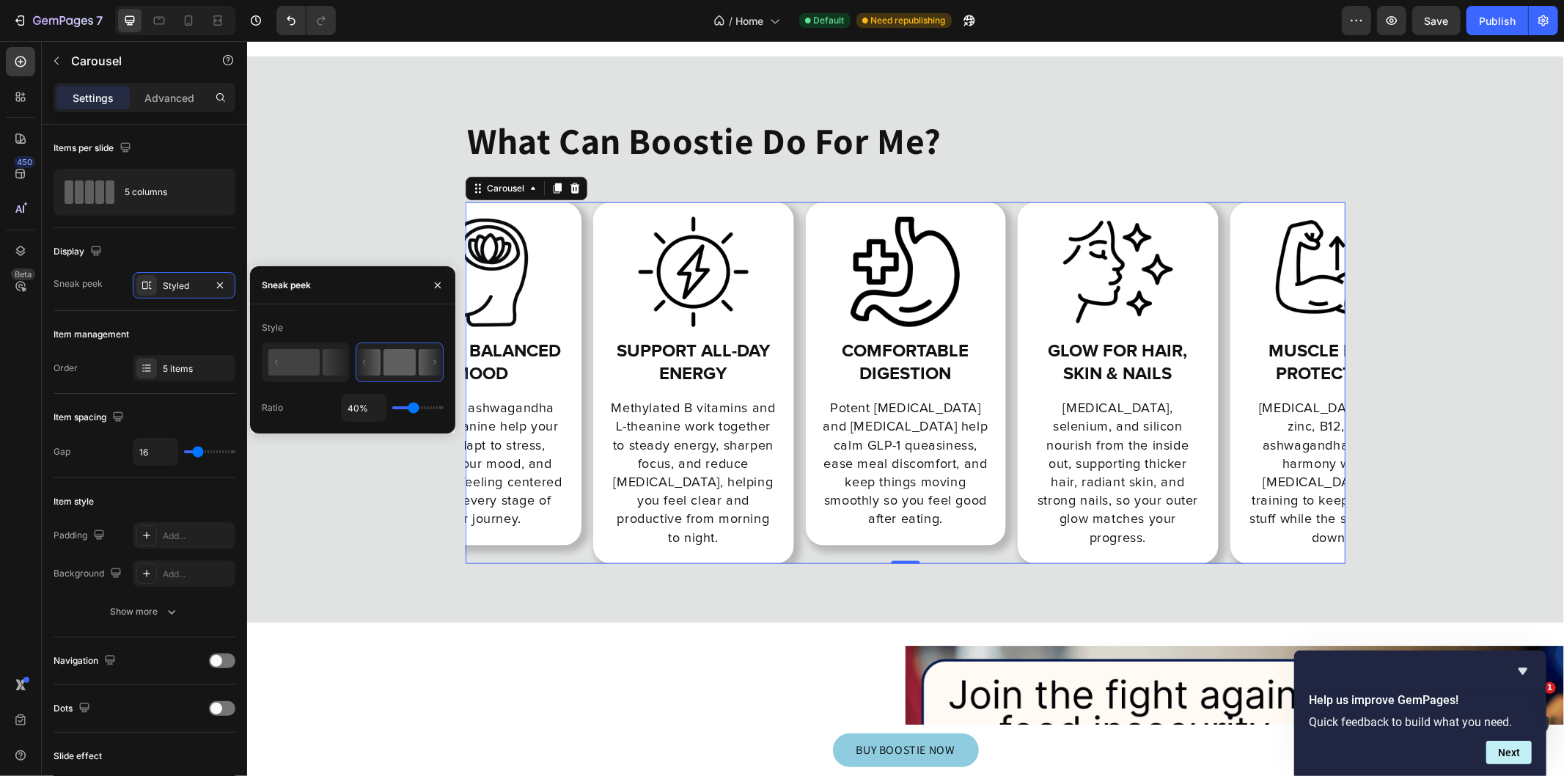
type input "61%"
drag, startPoint x: 422, startPoint y: 405, endPoint x: 429, endPoint y: 404, distance: 7.5
type input "79"
click at [429, 406] on input "range" at bounding box center [417, 407] width 51 height 3
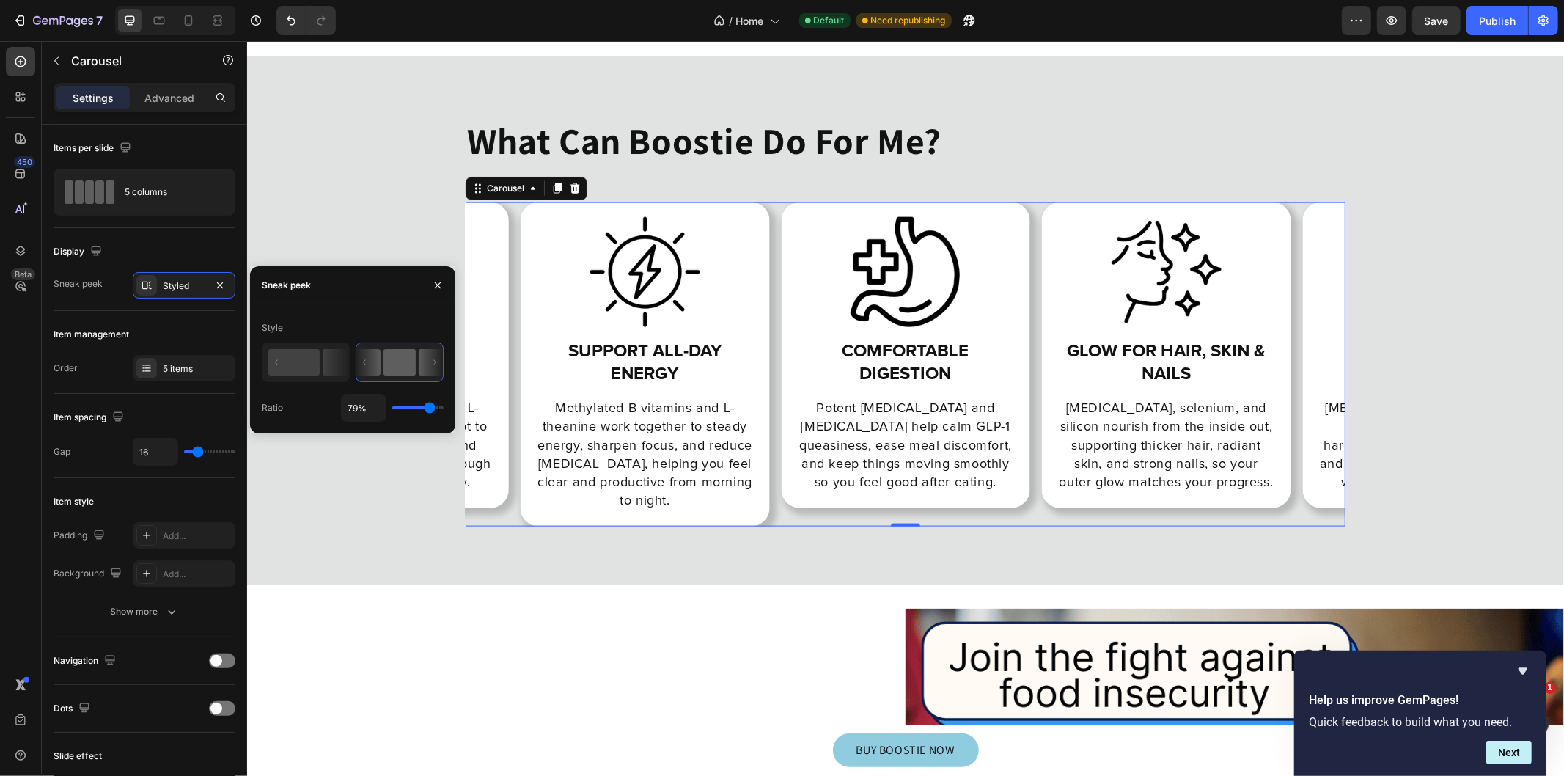
type input "81%"
type input "81"
type input "93%"
type input "93"
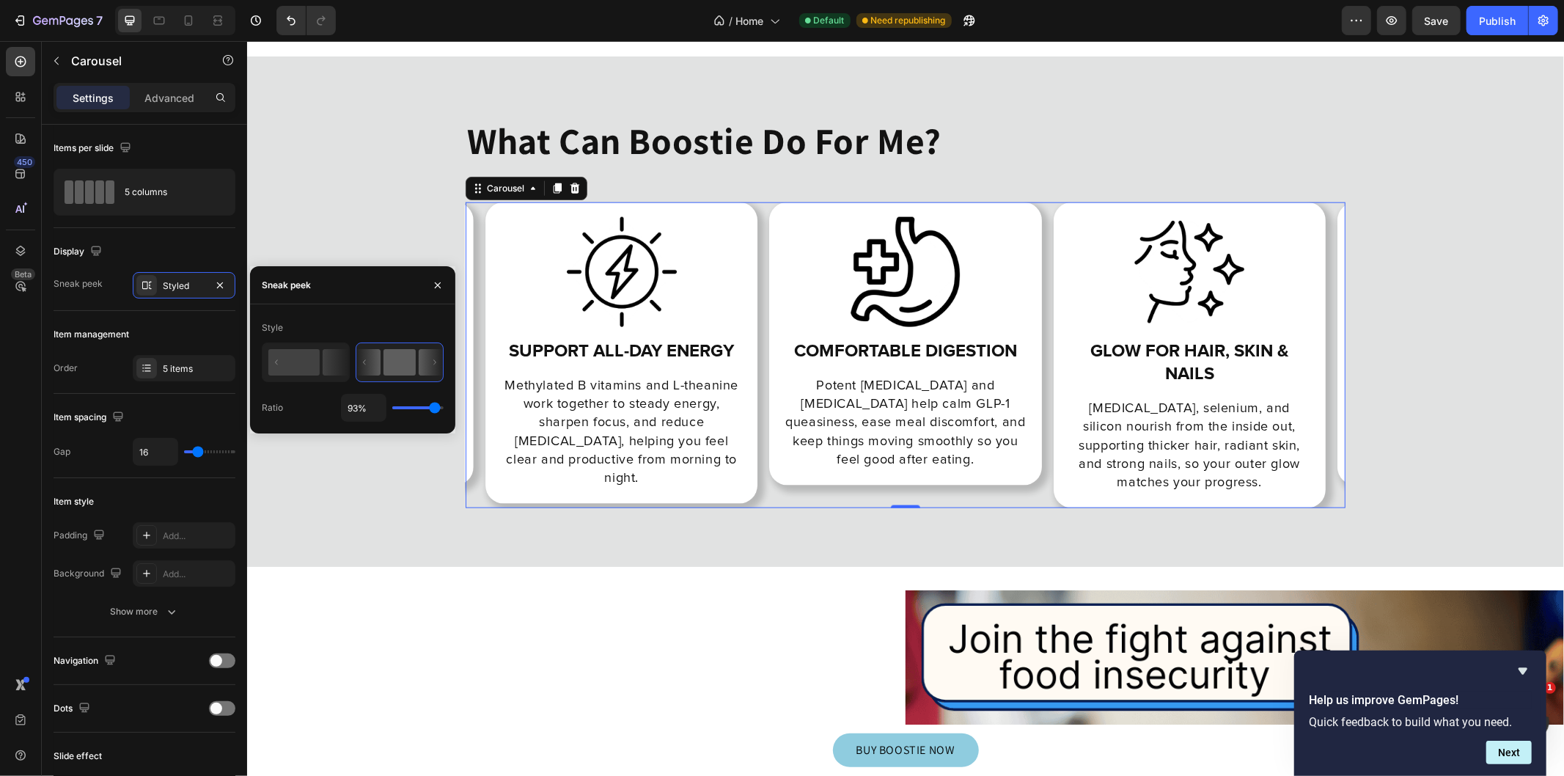
type input "100%"
type input "100"
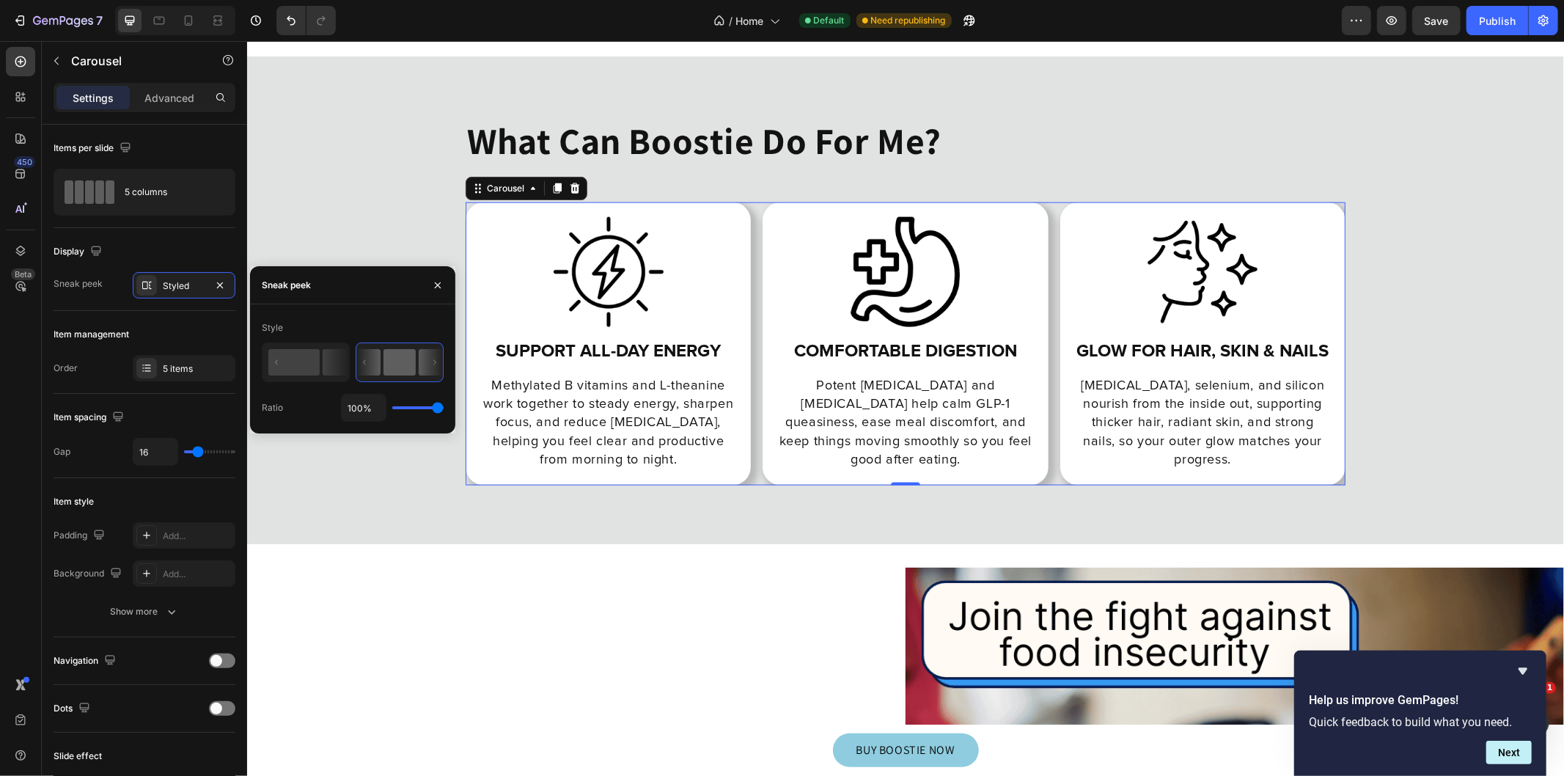
type input "69%"
type input "69"
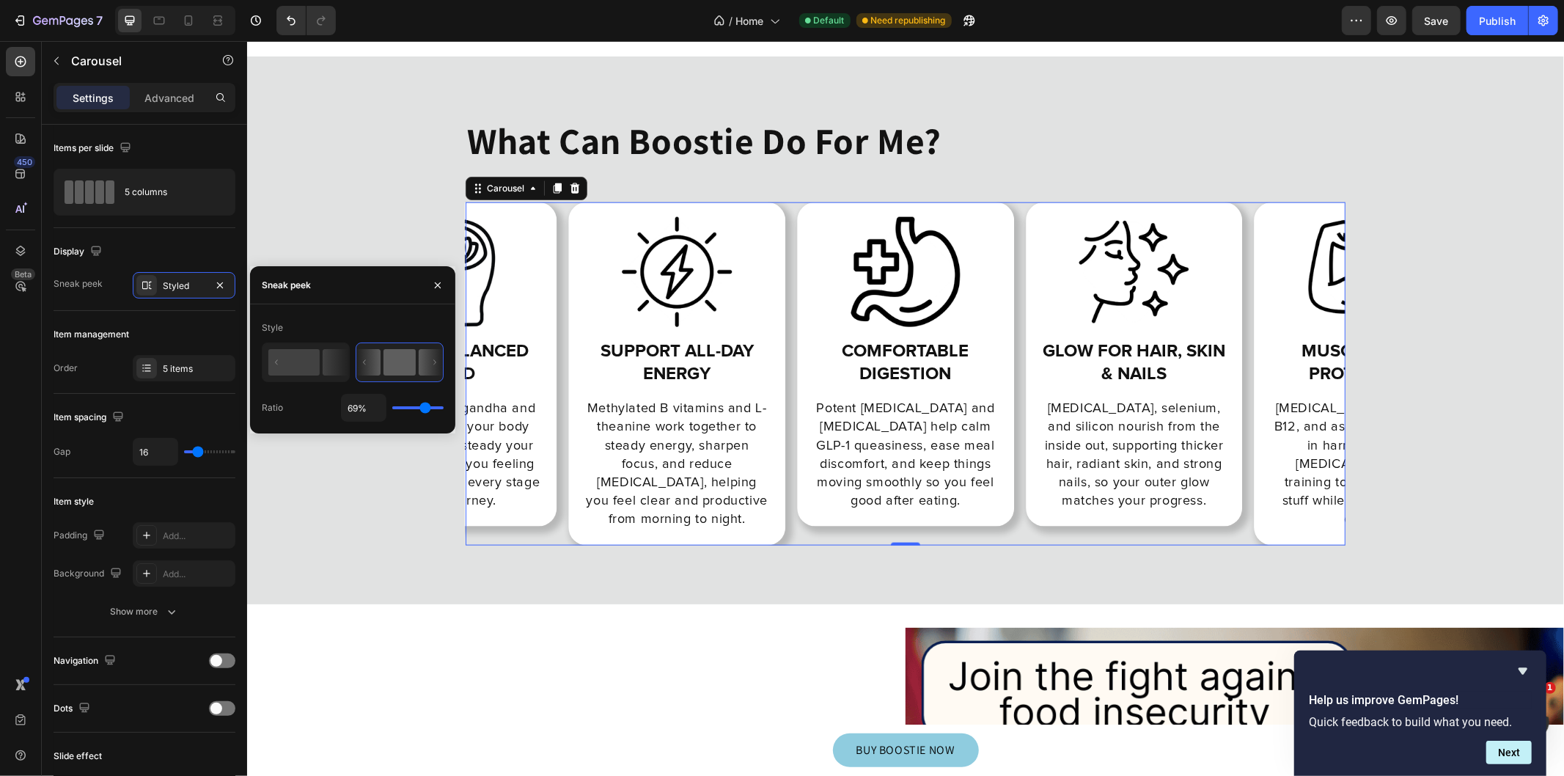
type input "55%"
drag, startPoint x: 429, startPoint y: 404, endPoint x: 419, endPoint y: 405, distance: 9.6
type input "55"
click at [419, 406] on input "range" at bounding box center [417, 407] width 51 height 3
click at [294, 356] on rect at bounding box center [293, 362] width 51 height 26
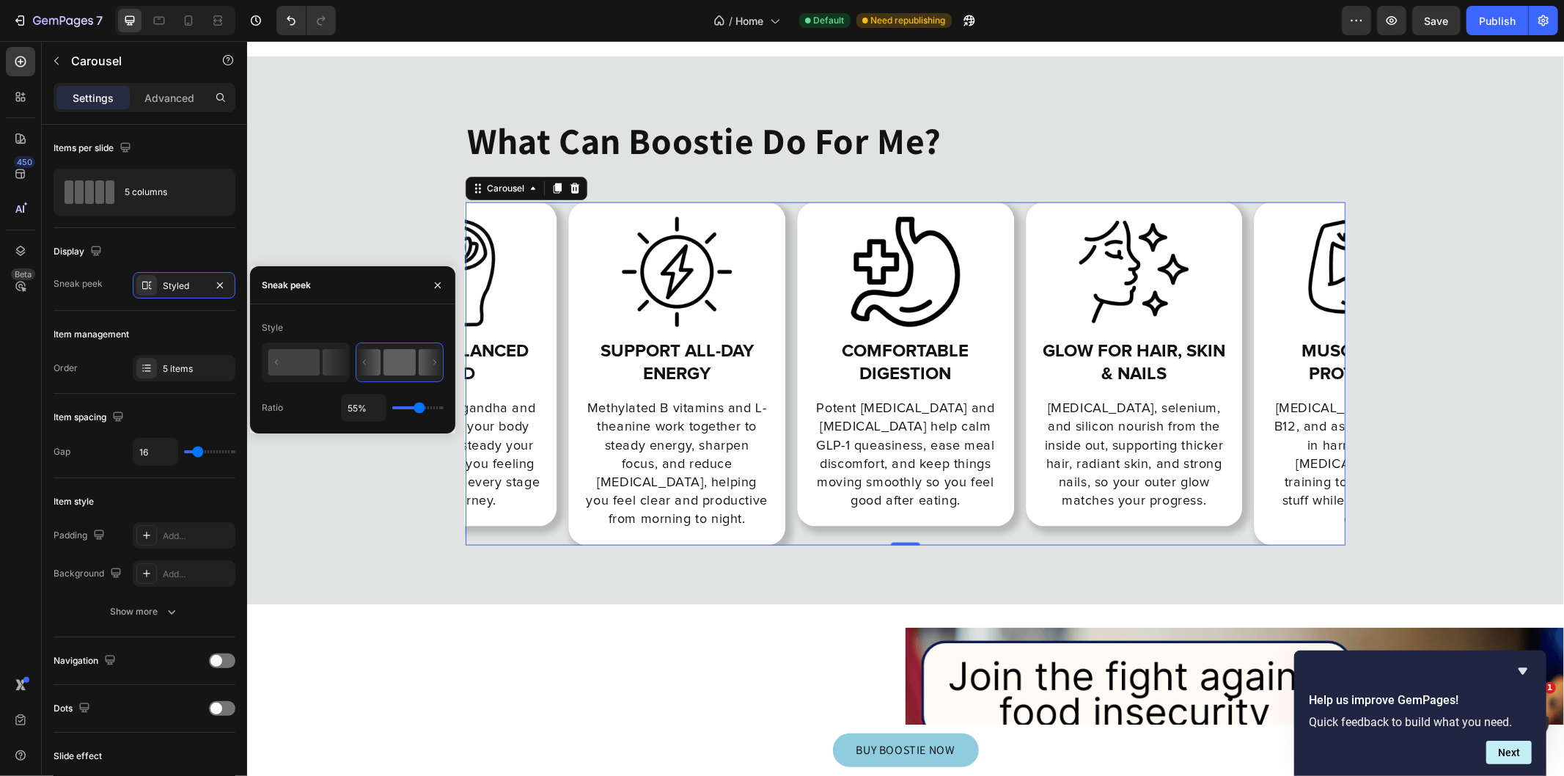
type input "50%"
type input "50"
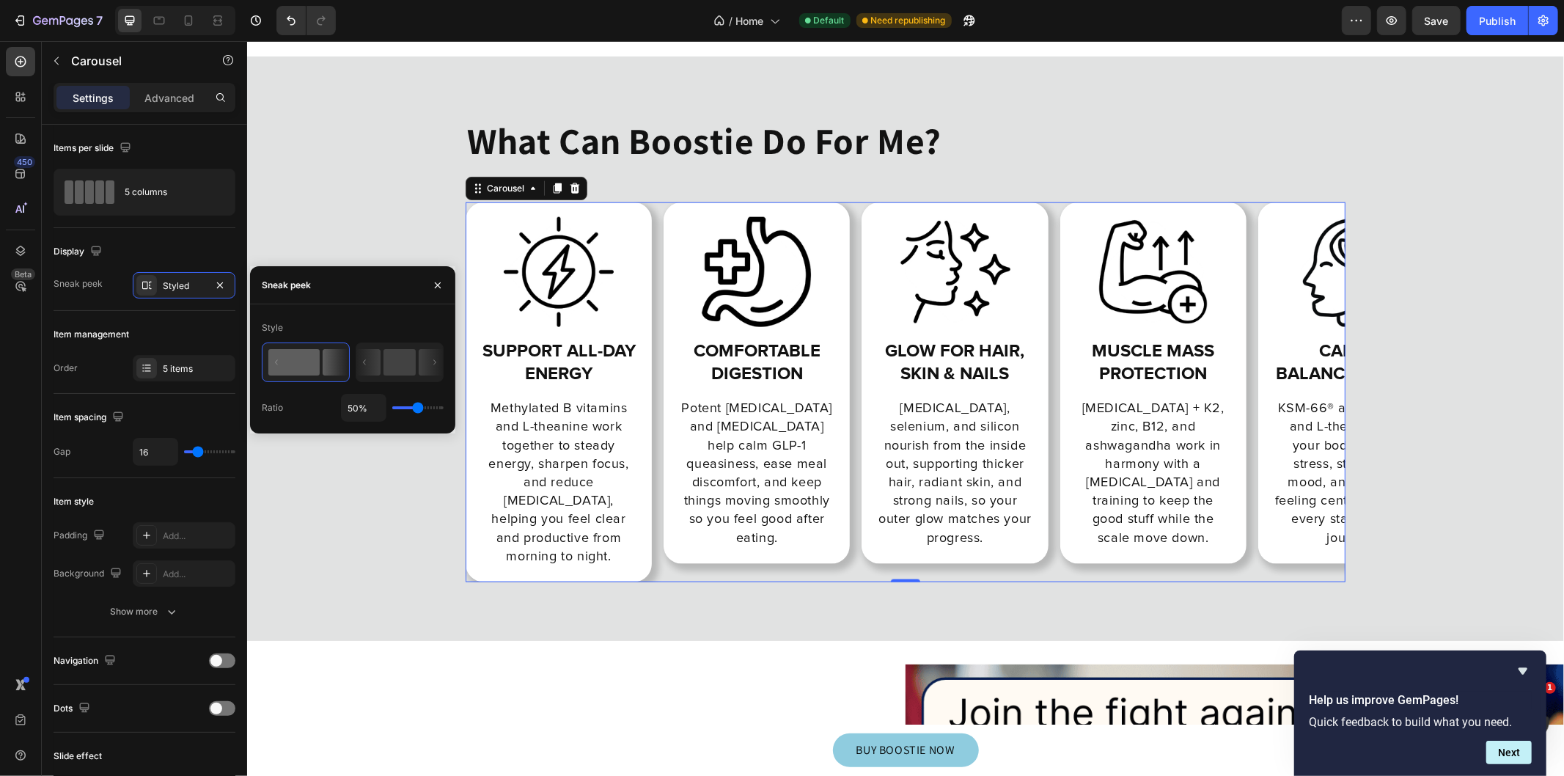
type input "16%"
type input "16"
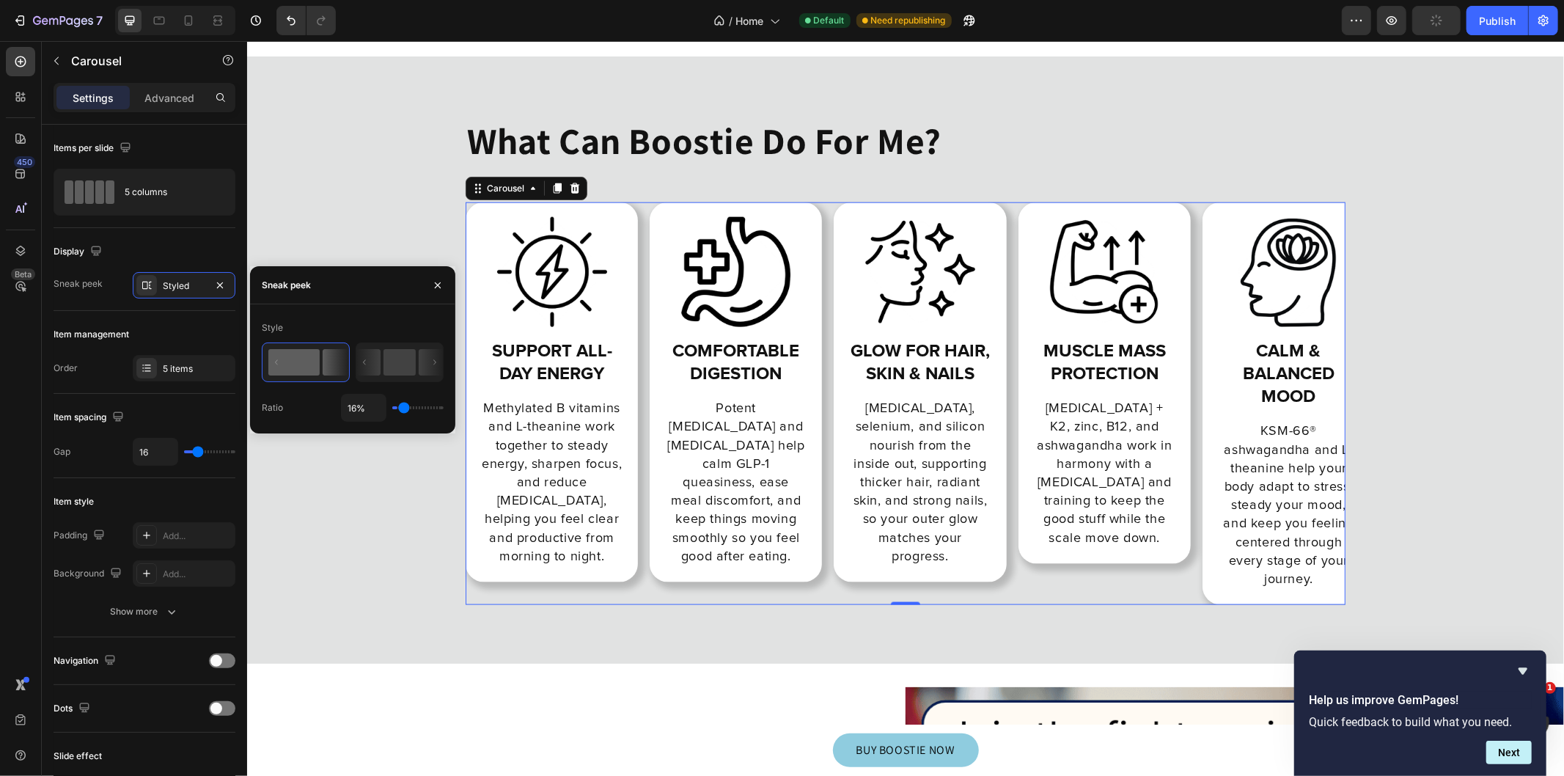
type input "1%"
type input "1"
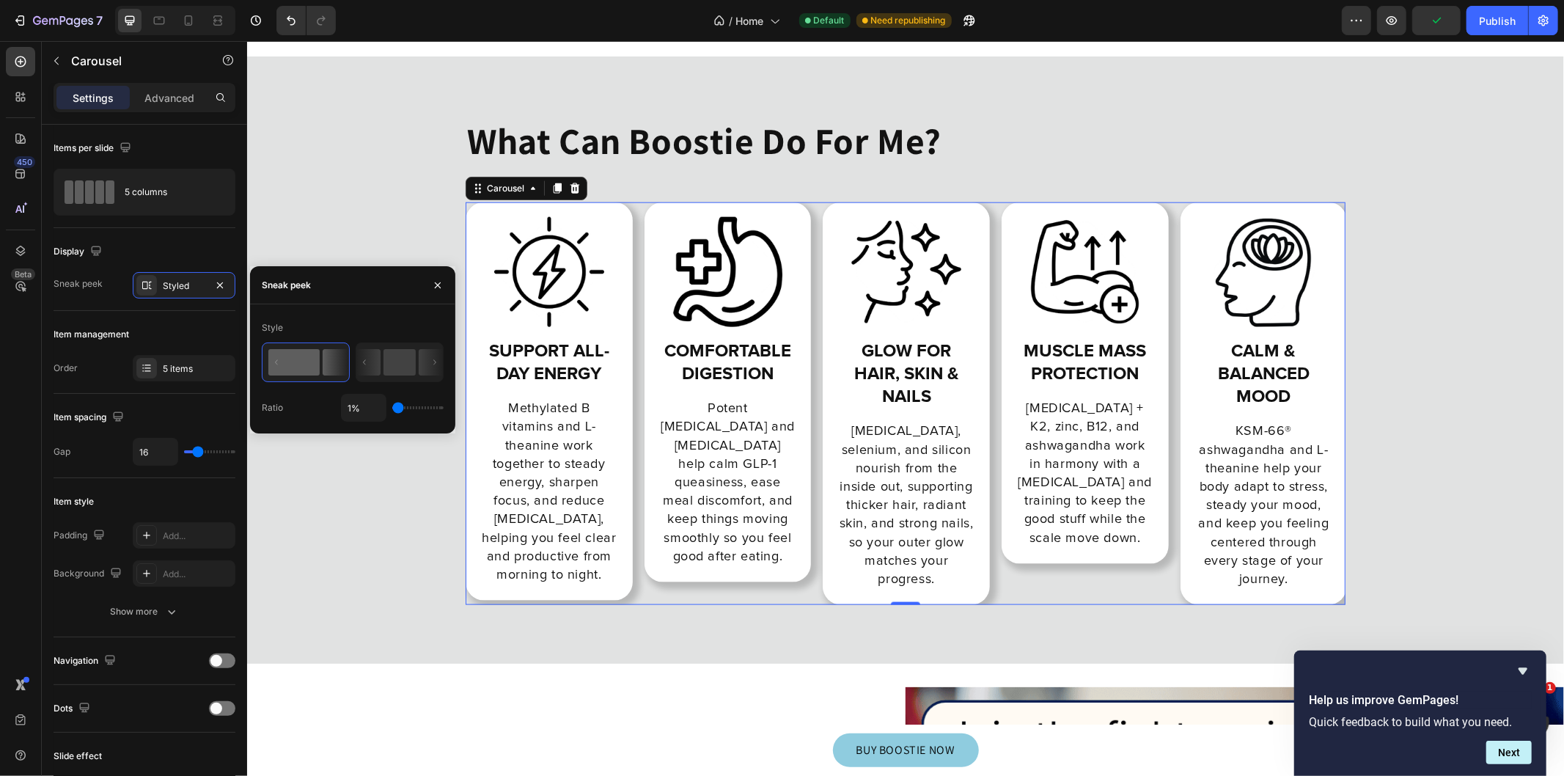
type input "51%"
type input "51"
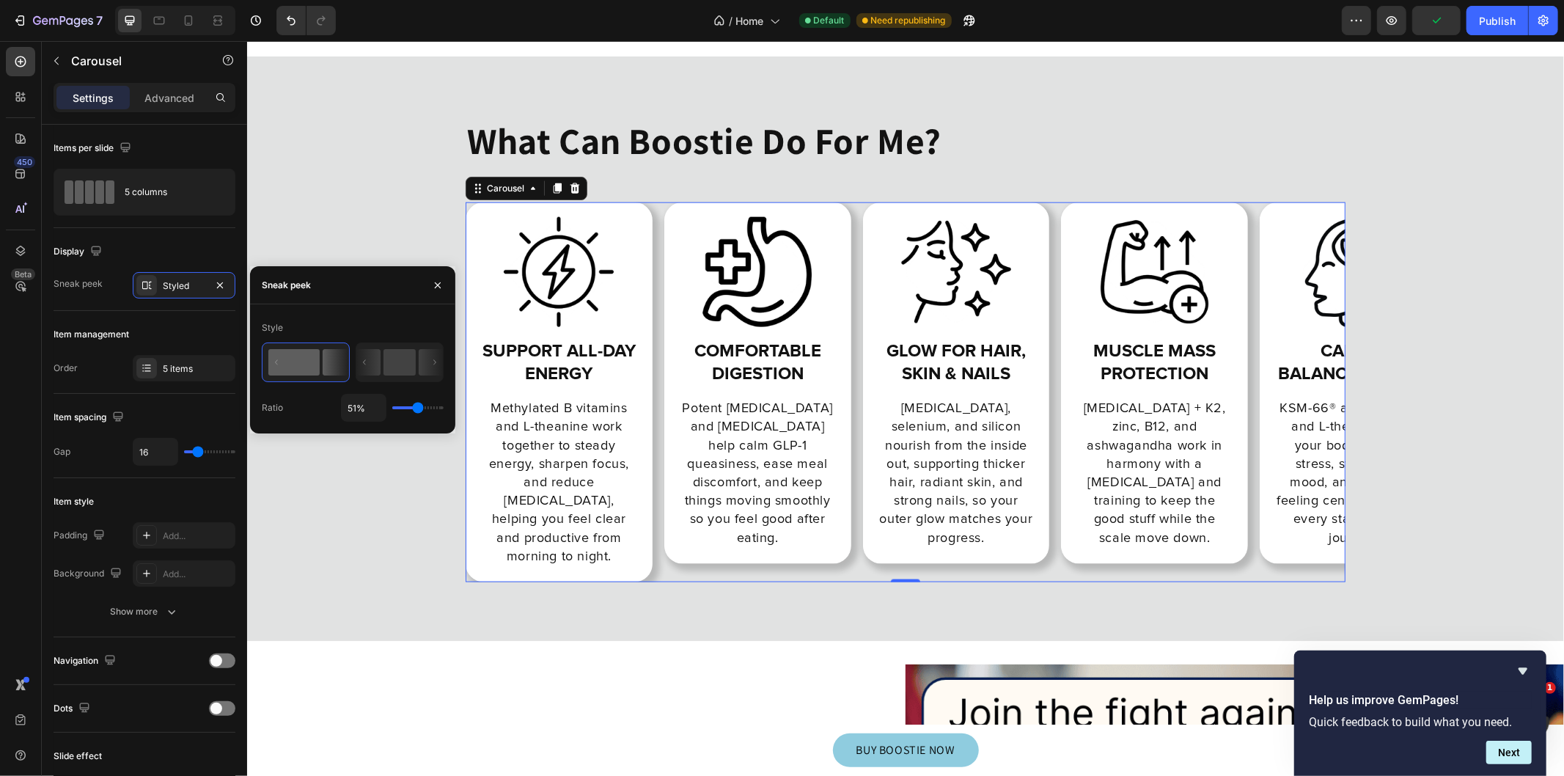
type input "99%"
type input "99"
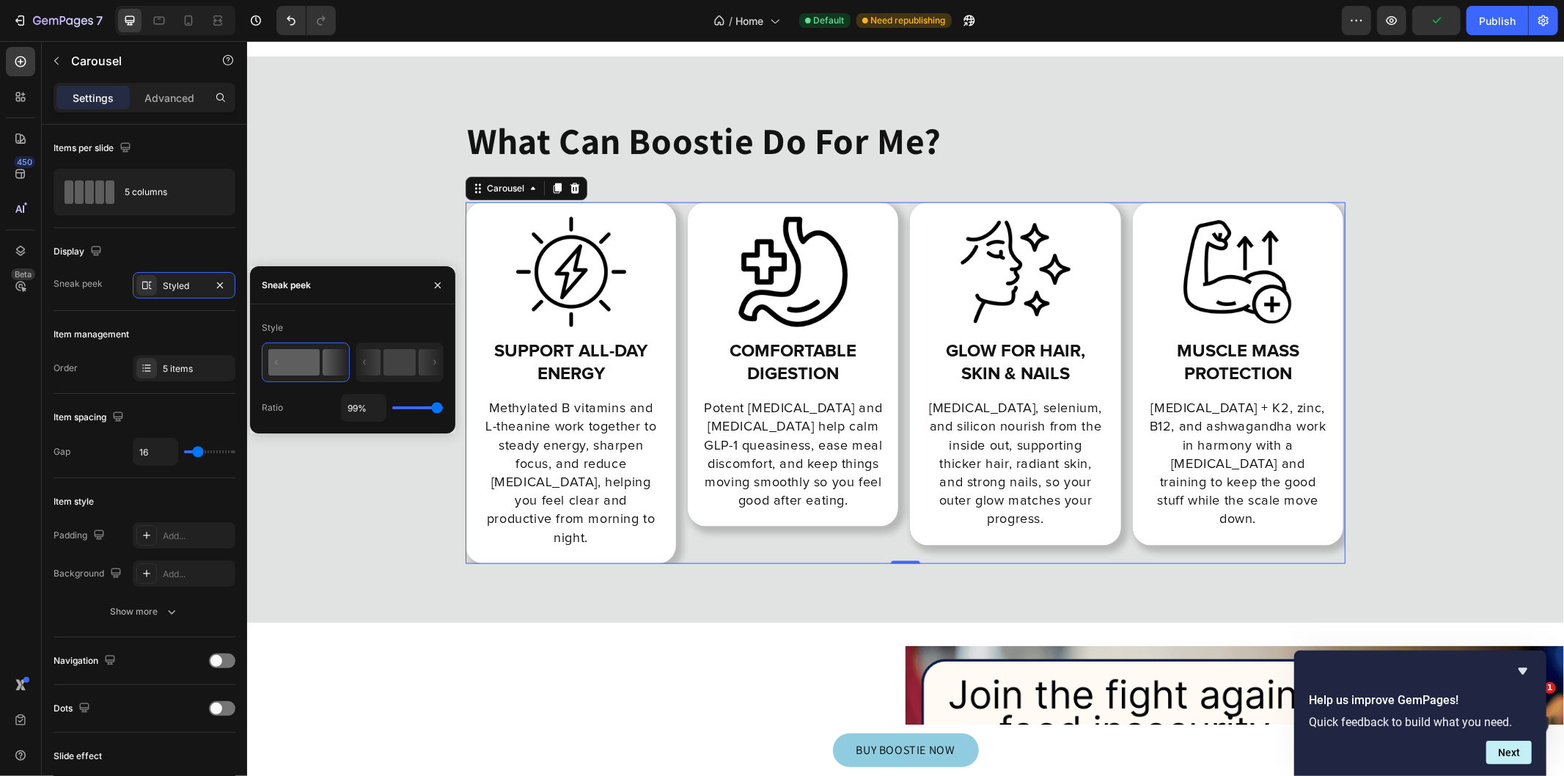
type input "100%"
type input "100"
type input "61%"
type input "61"
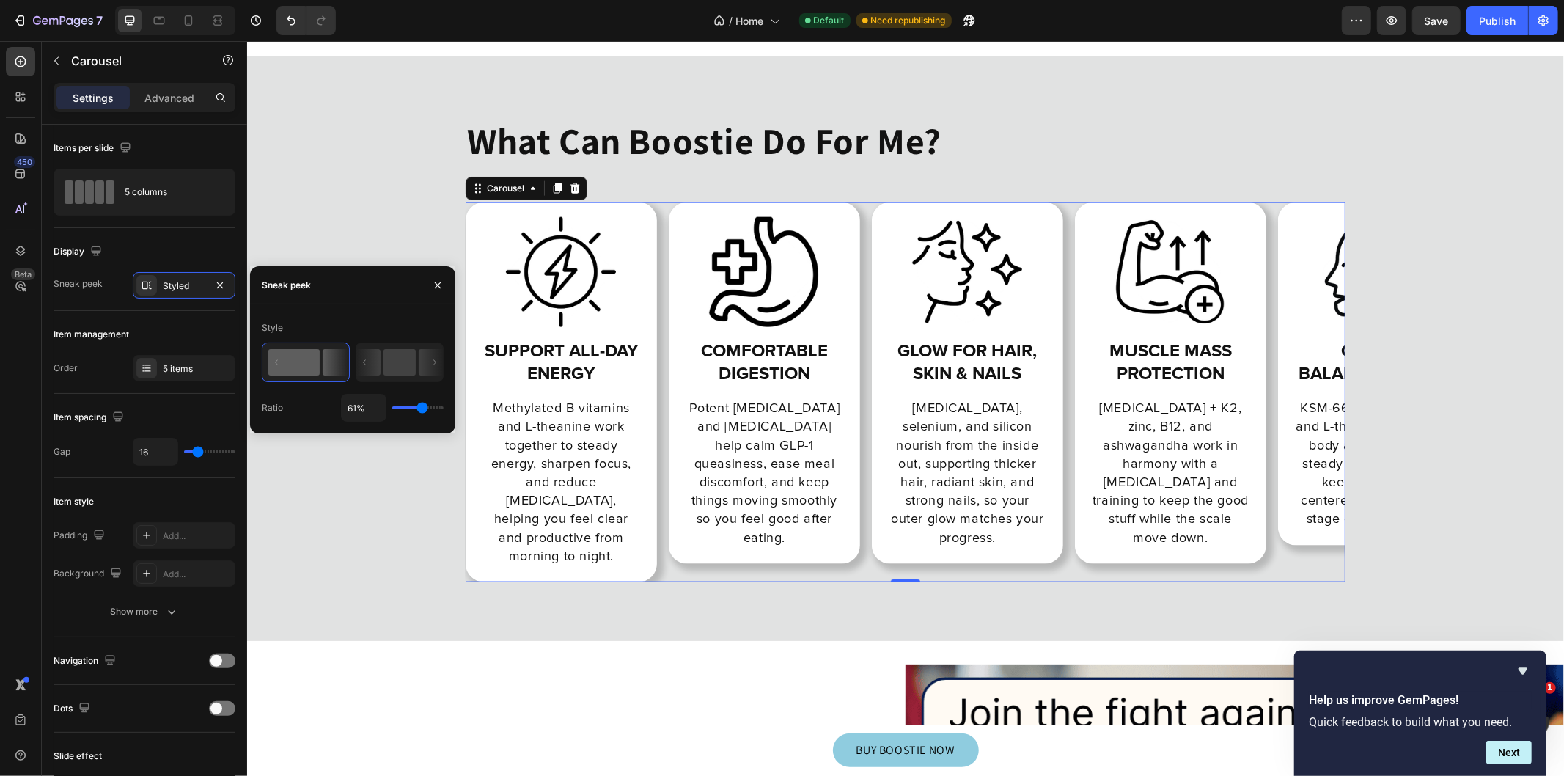
type input "48%"
type input "48"
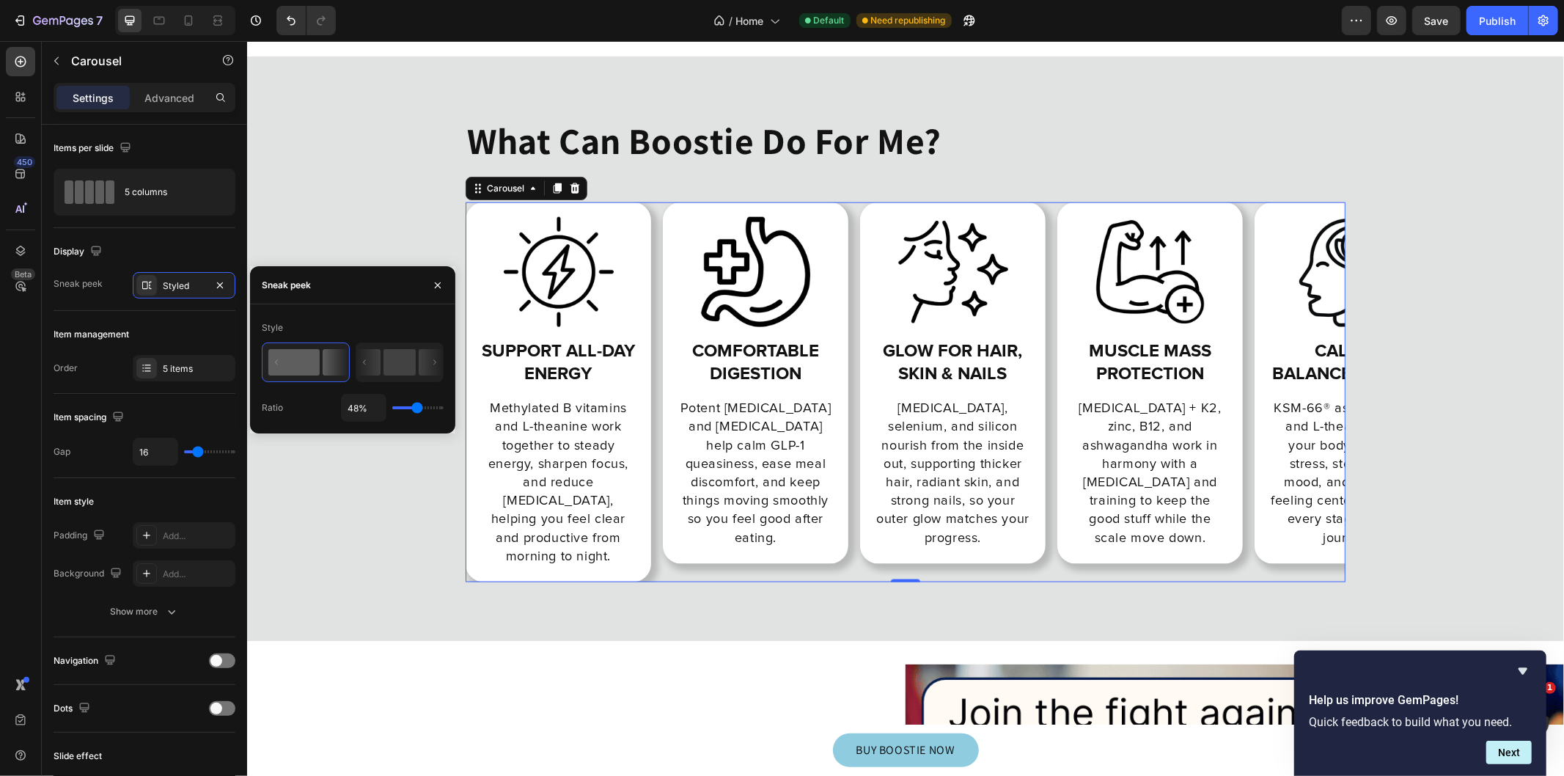
type input "1%"
type input "1"
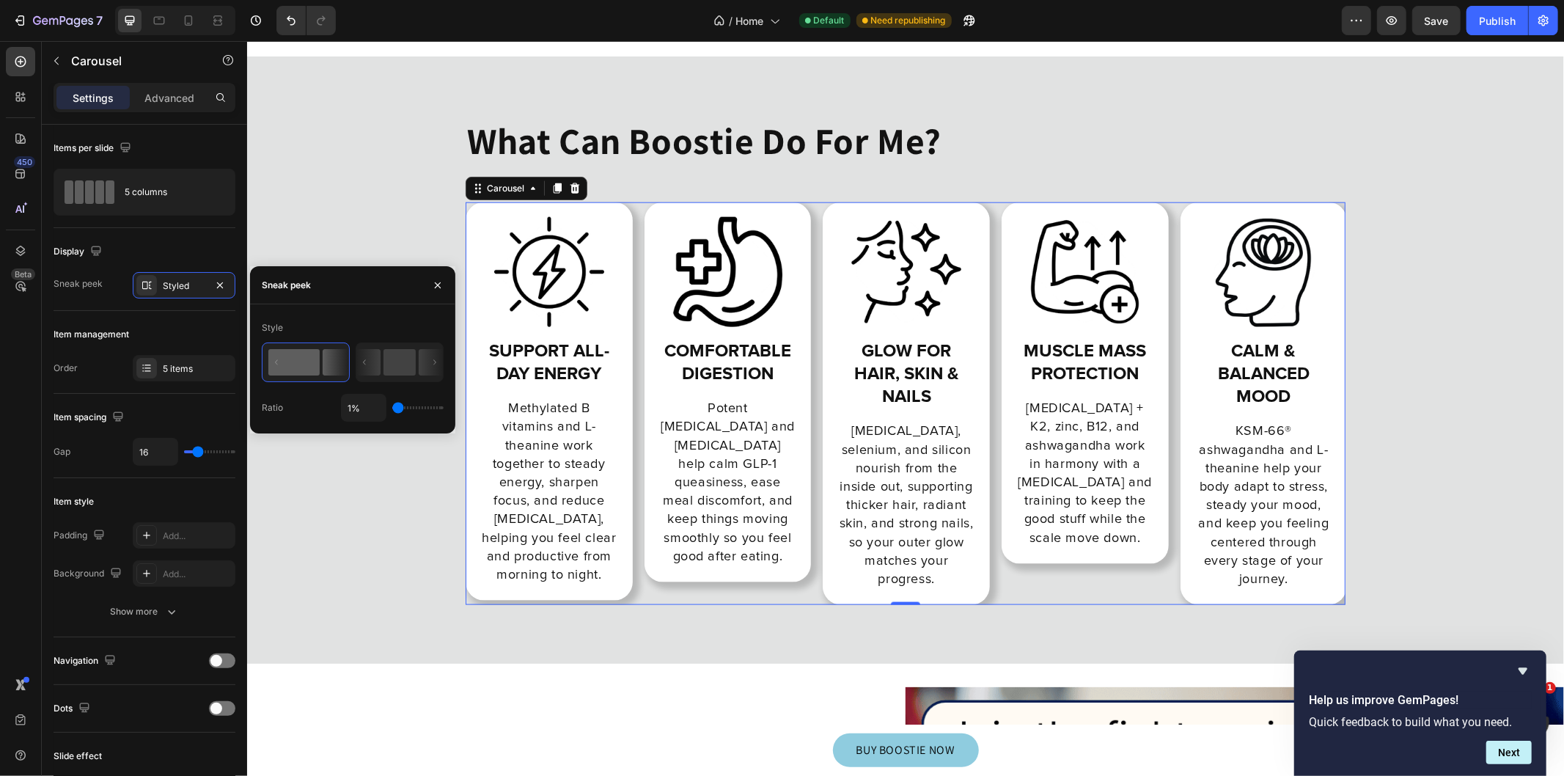
type input "42%"
type input "42"
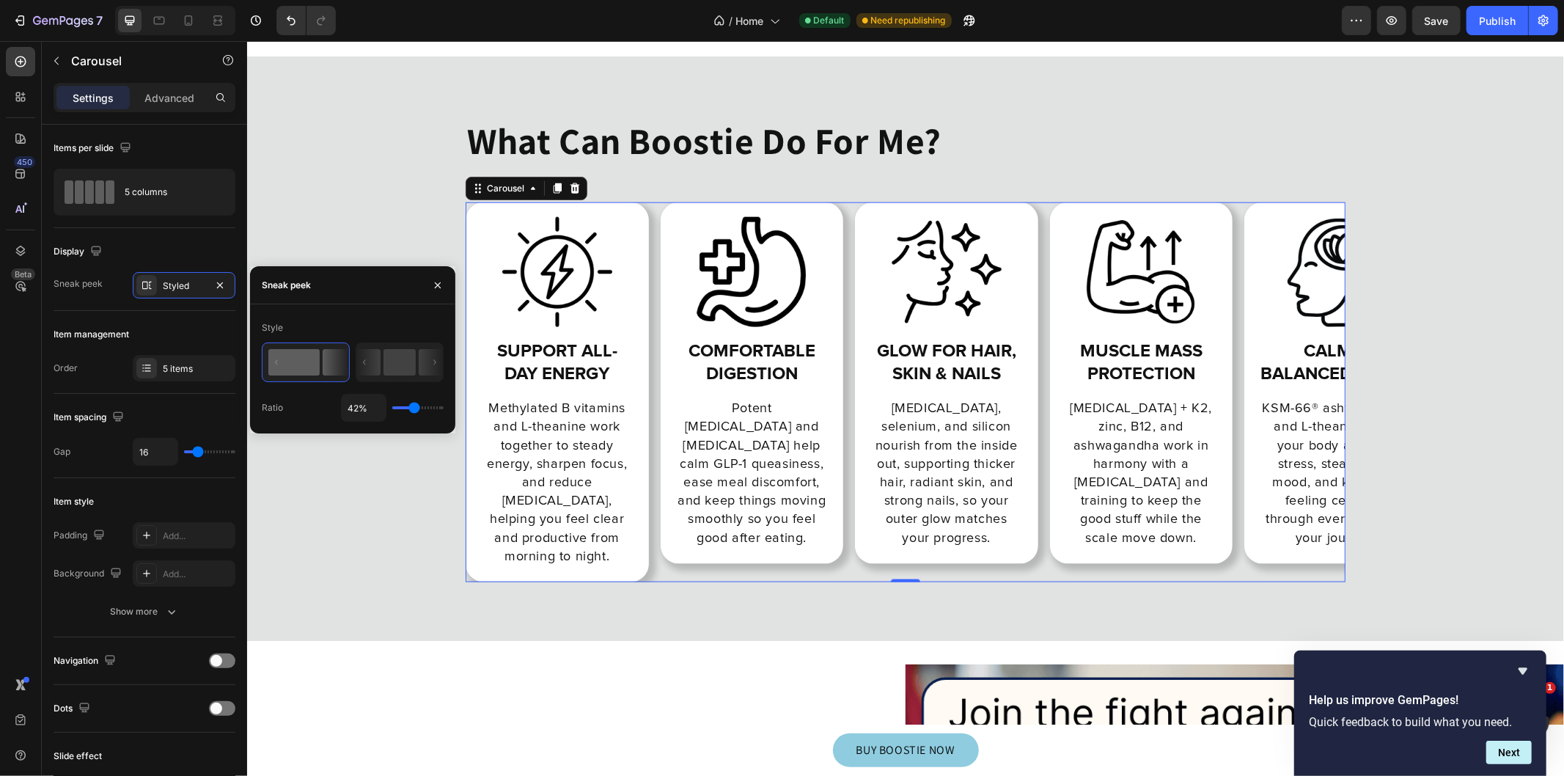
type input "59%"
type input "59"
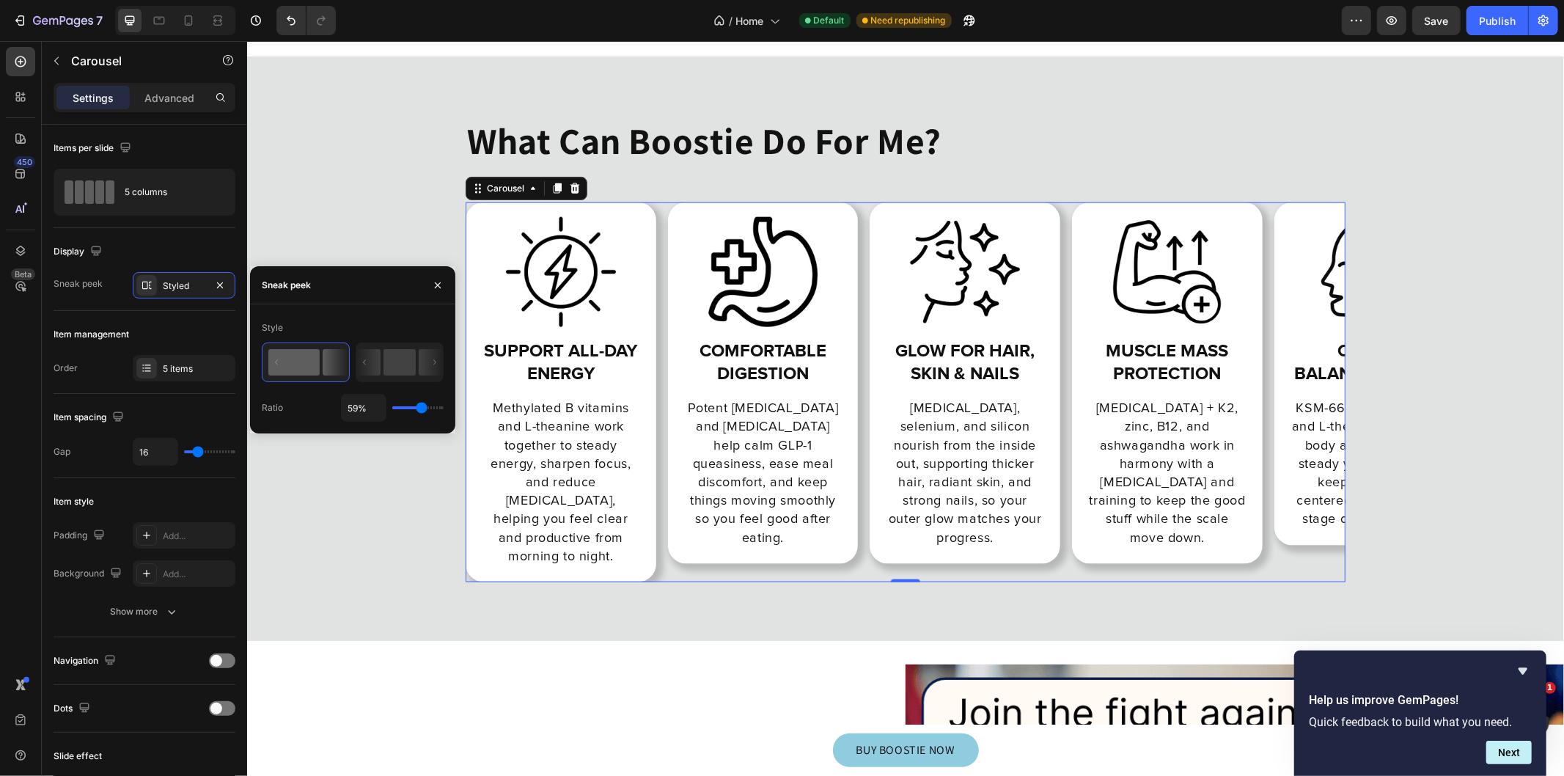
type input "38%"
type input "38"
click at [413, 409] on input "range" at bounding box center [417, 407] width 51 height 3
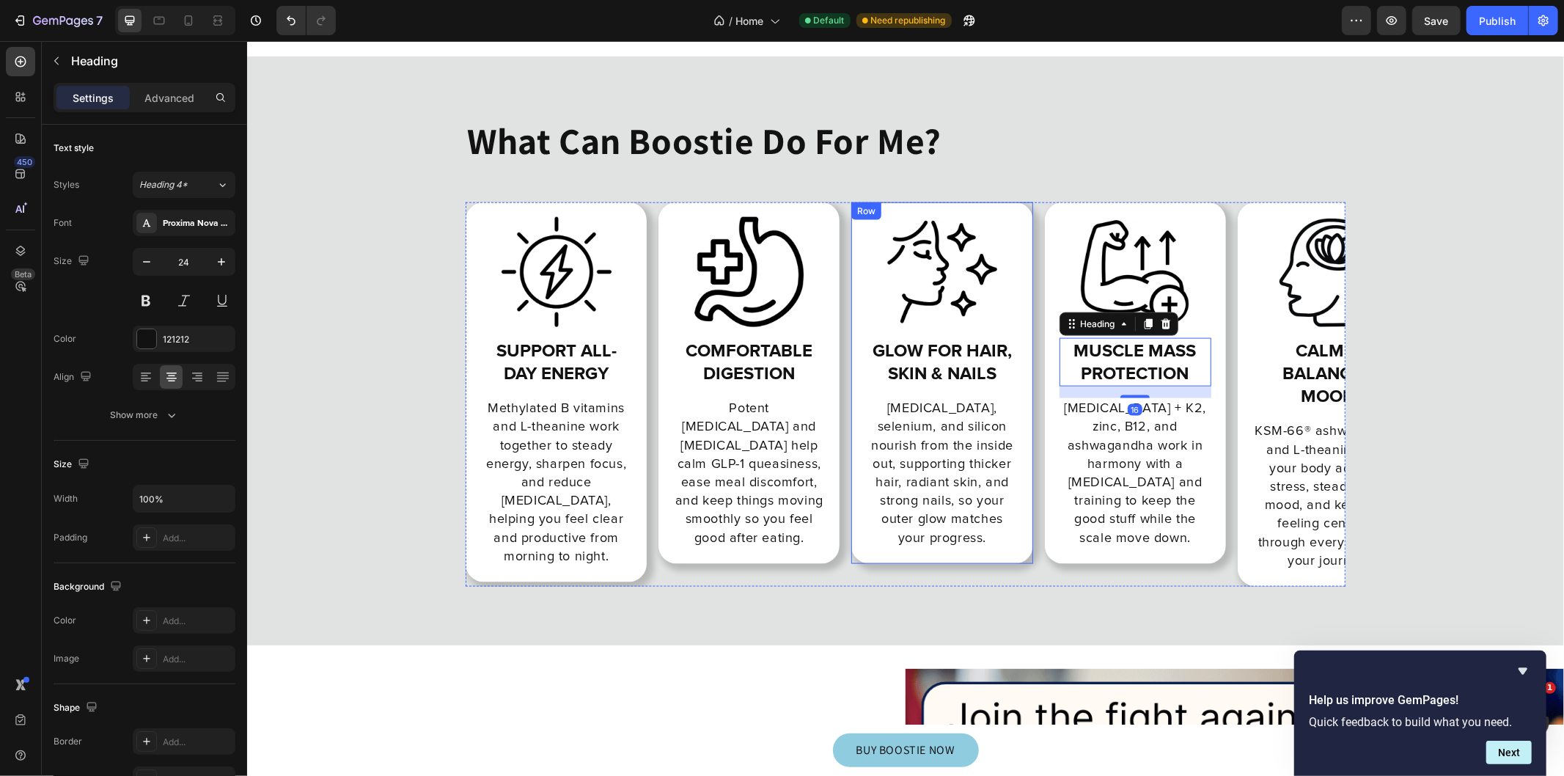
drag, startPoint x: 1022, startPoint y: 368, endPoint x: 892, endPoint y: 398, distance: 133.2
click at [1003, 367] on div "Image Support all-day energy Heading Methylated B vitamins and L-theanine work …" at bounding box center [905, 394] width 880 height 384
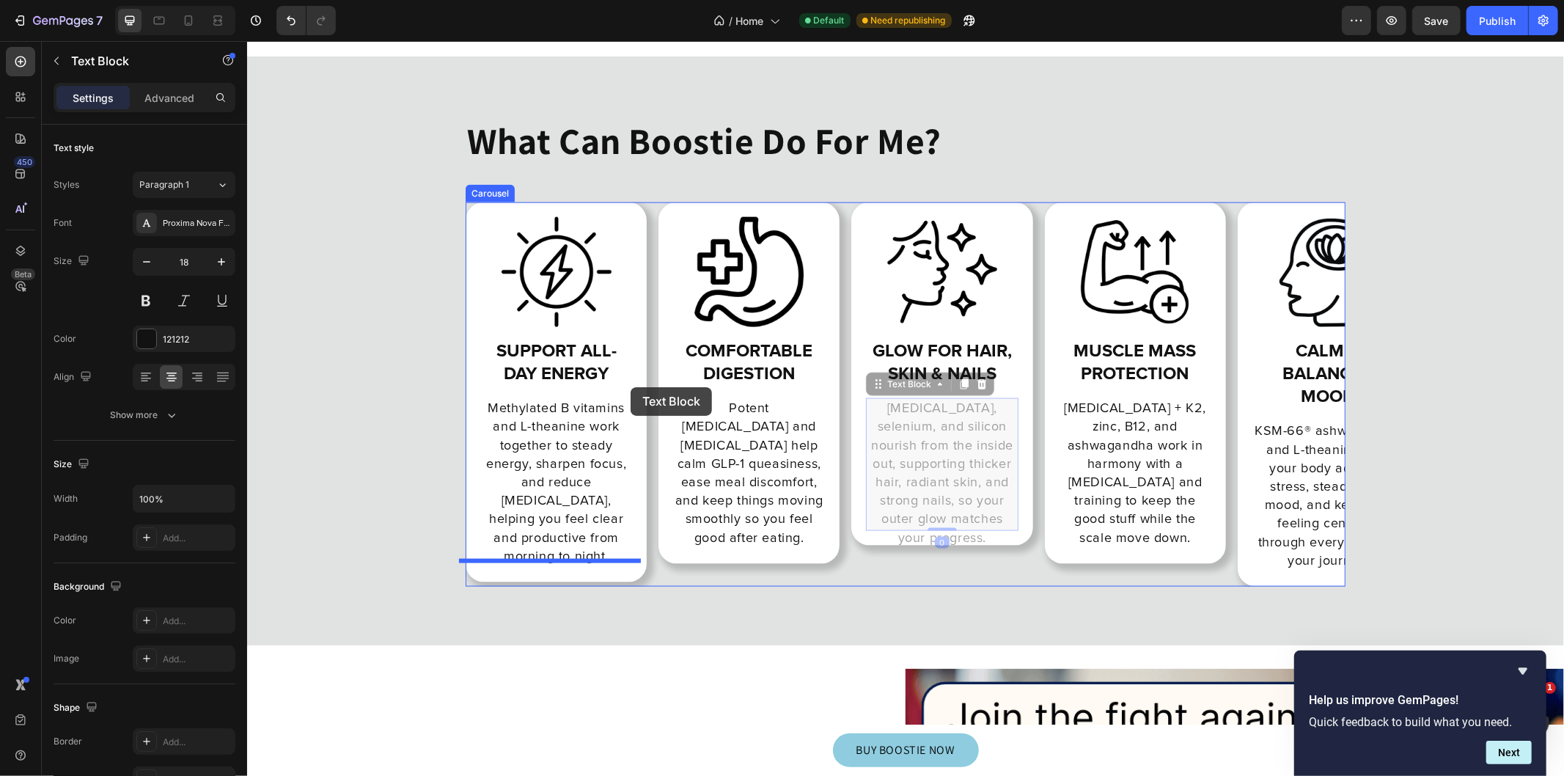
drag, startPoint x: 760, startPoint y: 396, endPoint x: 630, endPoint y: 386, distance: 130.1
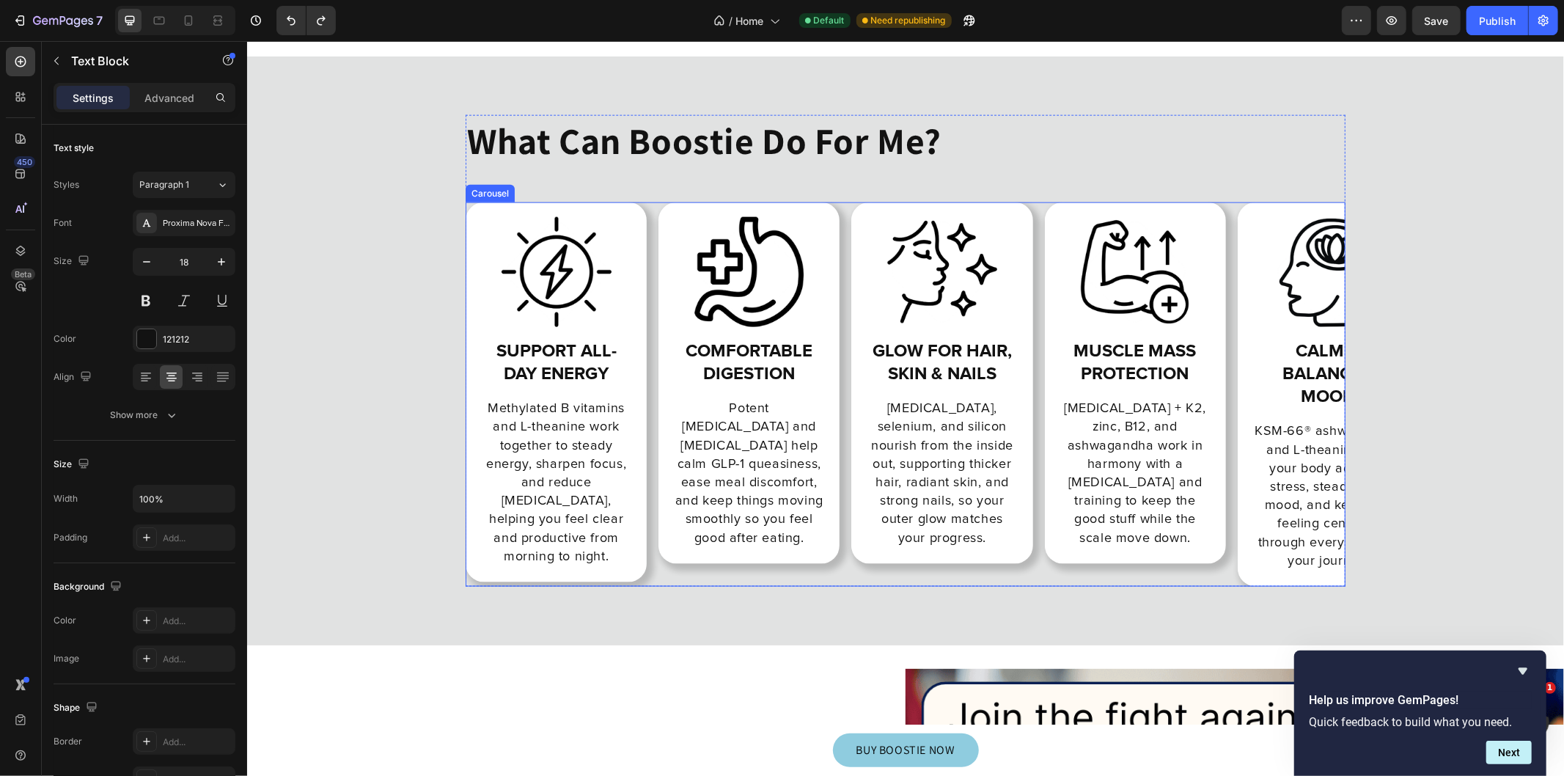
click at [641, 329] on div "Image Support all-day energy Heading Methylated B vitamins and L-theanine work …" at bounding box center [905, 394] width 880 height 384
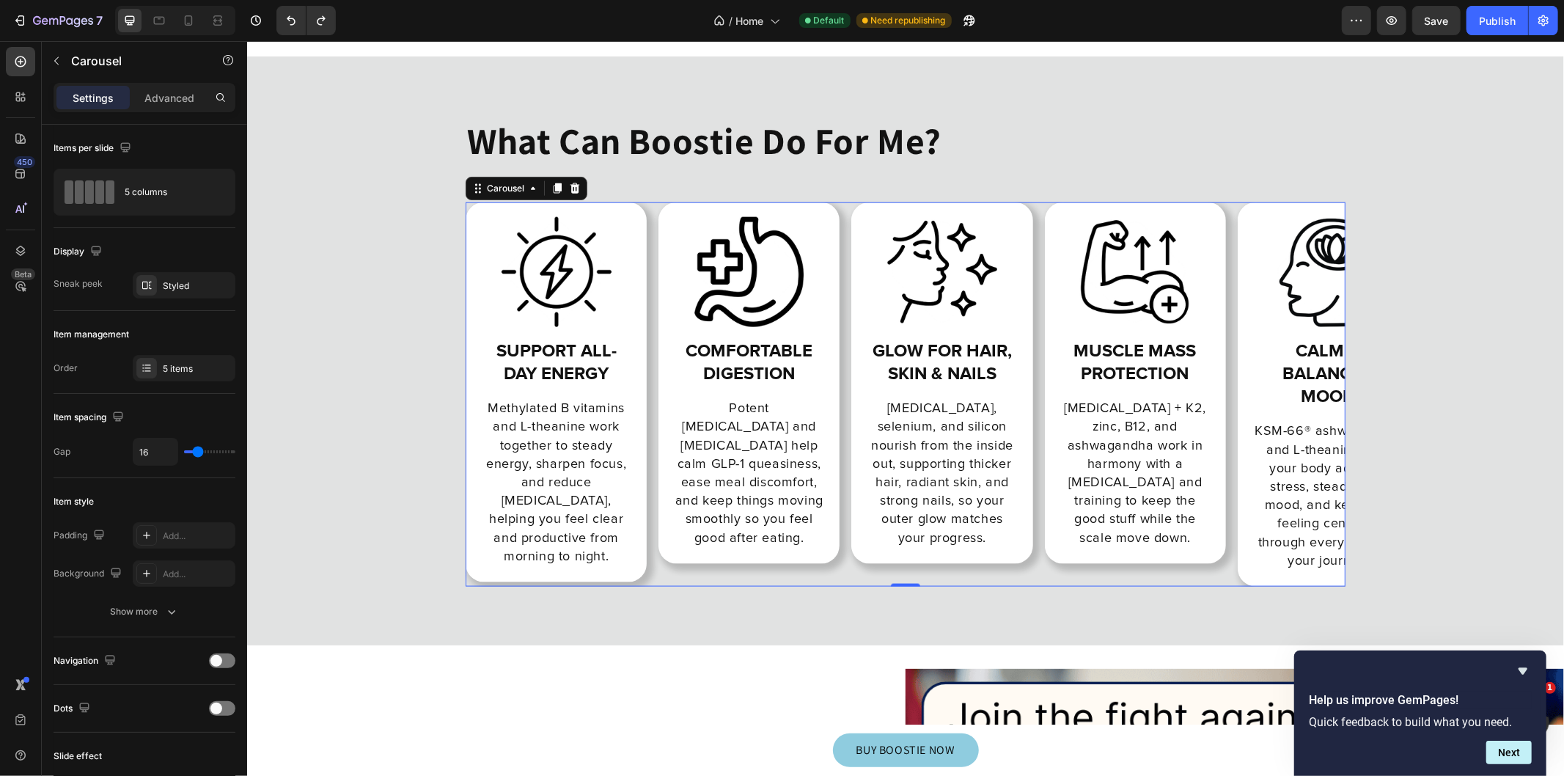
click at [154, 370] on div at bounding box center [146, 368] width 21 height 21
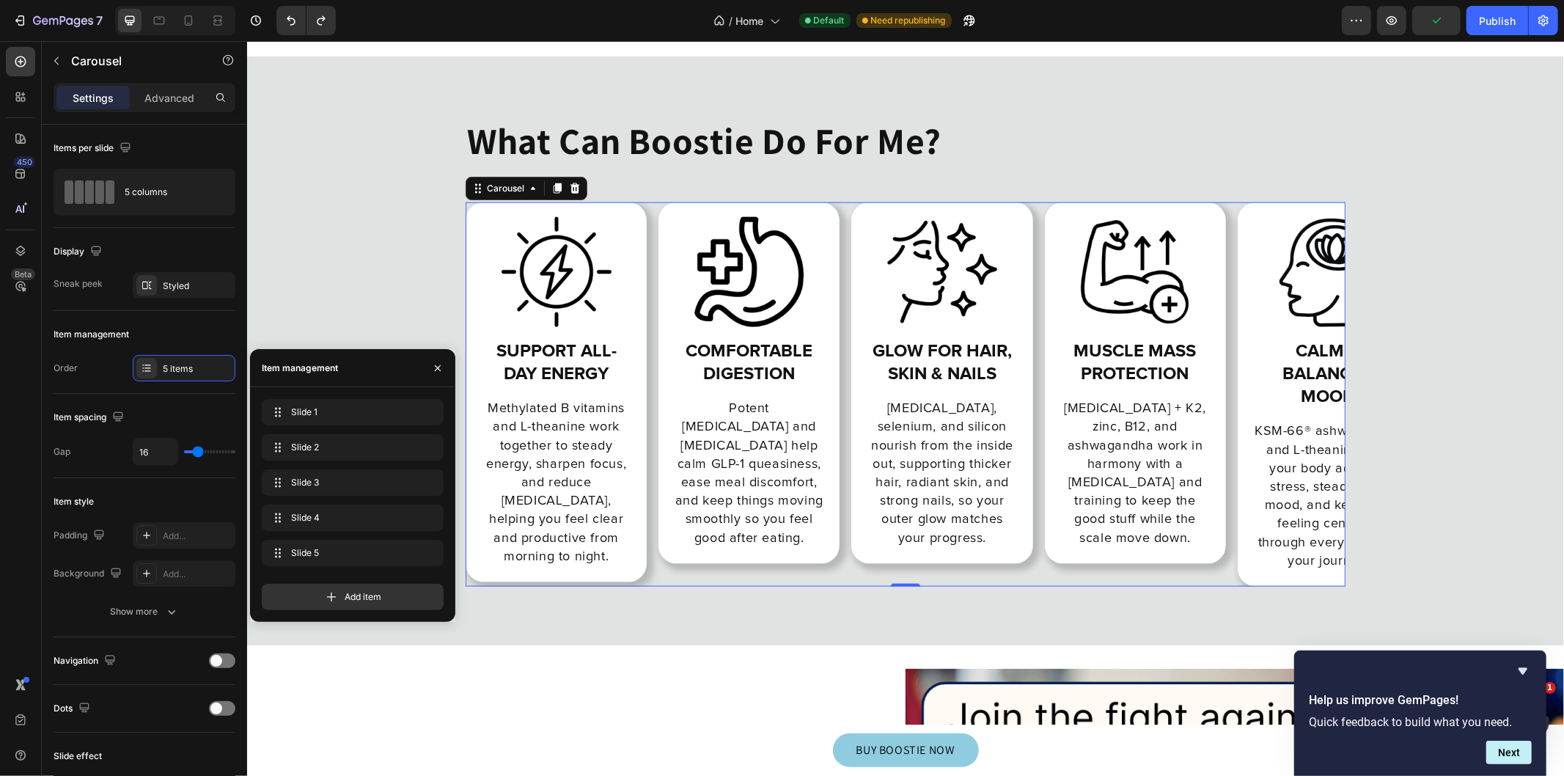
click at [333, 599] on icon at bounding box center [331, 596] width 15 height 15
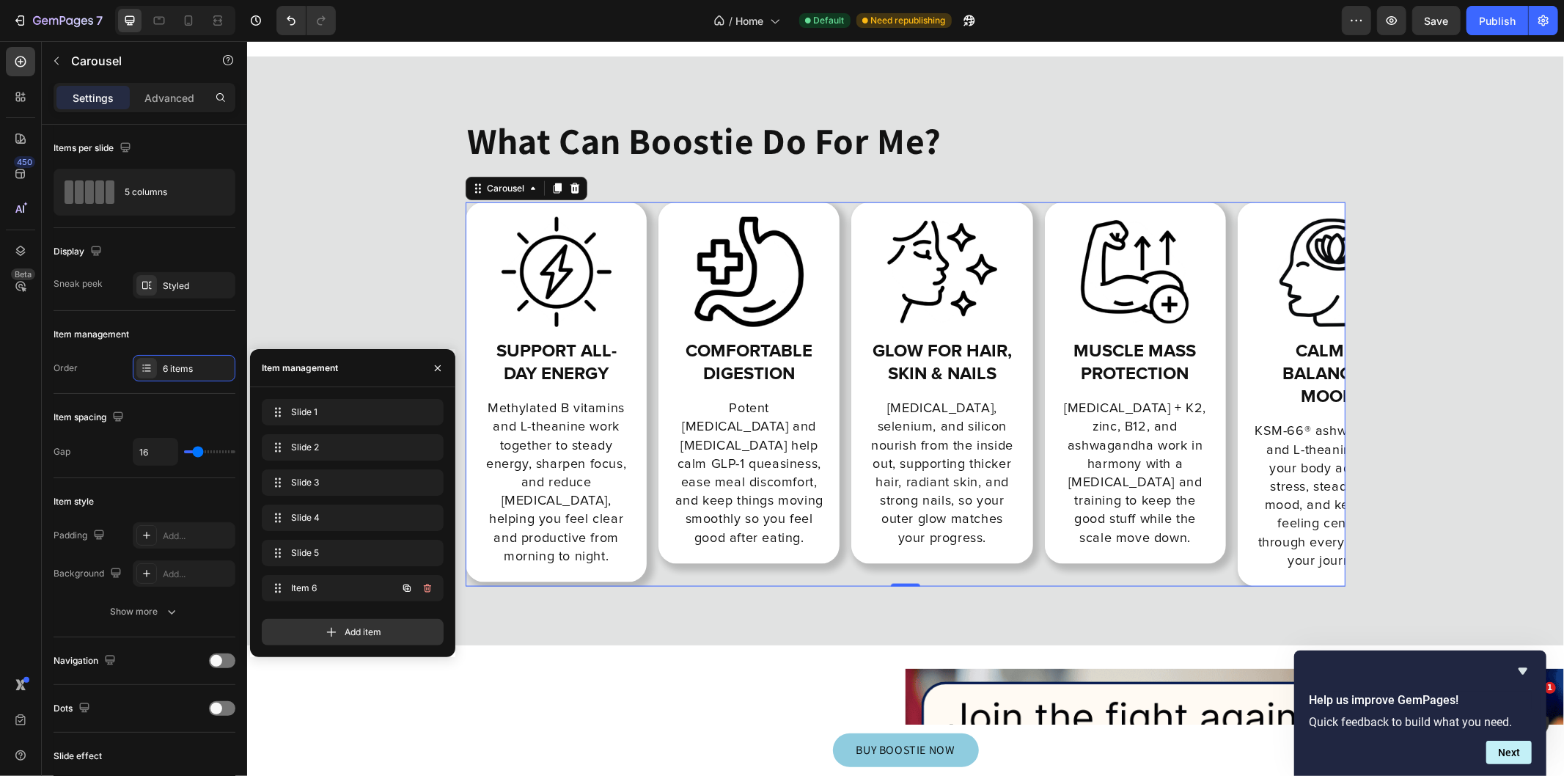
click at [336, 592] on span "Item 6" at bounding box center [332, 587] width 83 height 13
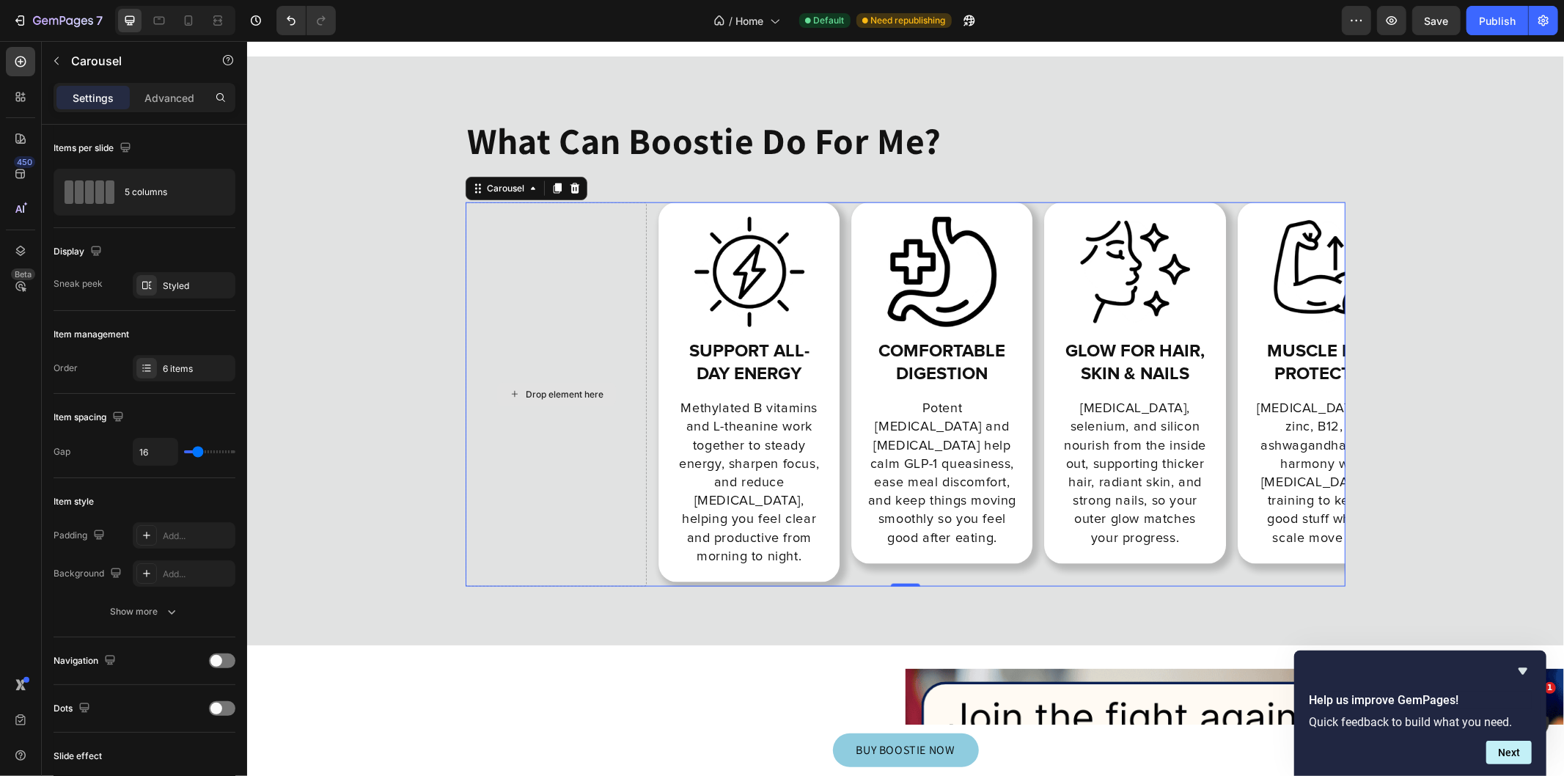
click at [610, 419] on div "Drop element here" at bounding box center [555, 394] width 181 height 384
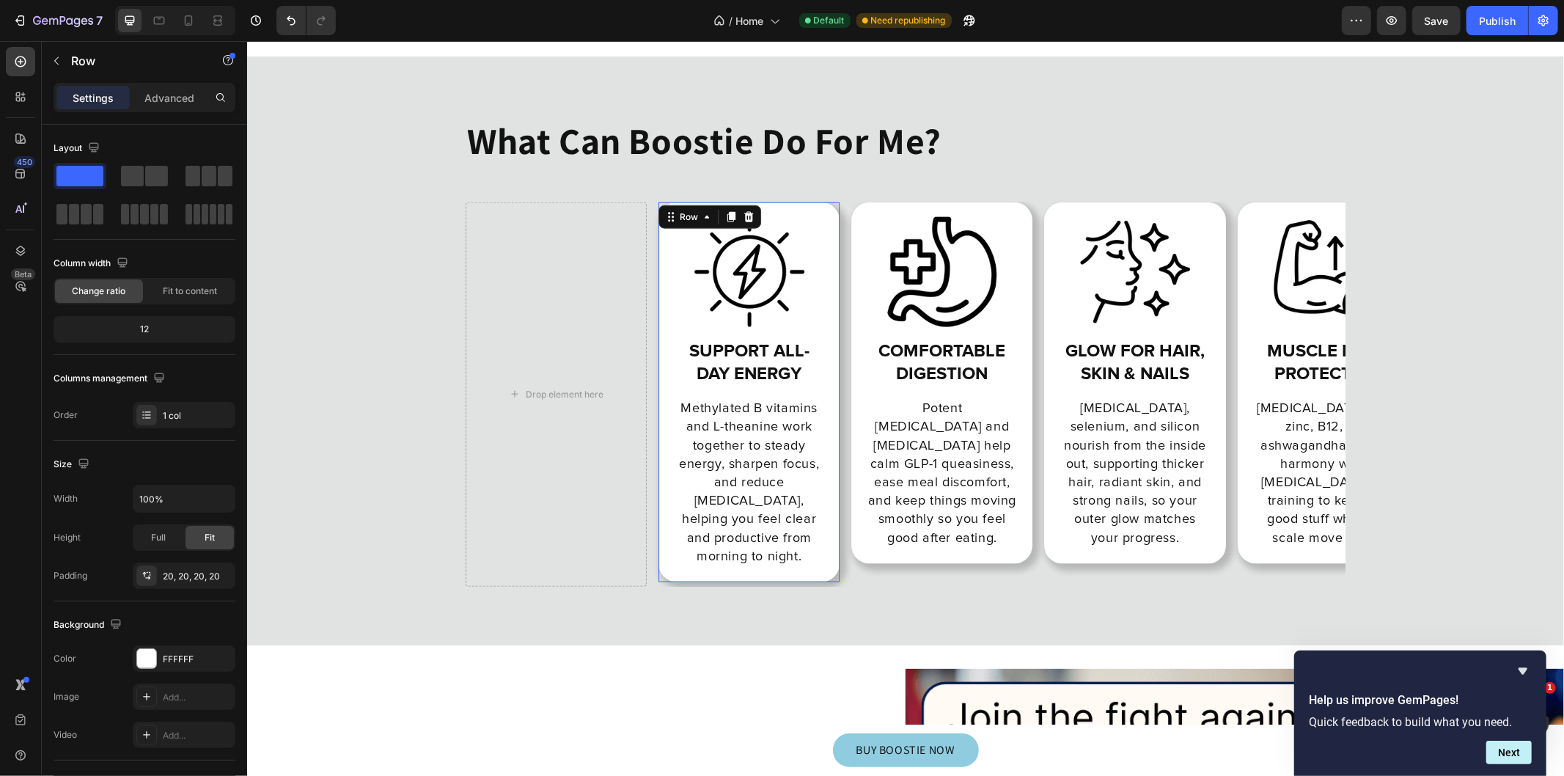
click at [735, 383] on div "Image Support all-day energy Heading Methylated B vitamins and L-theanine work …" at bounding box center [748, 391] width 152 height 350
click at [727, 211] on icon at bounding box center [731, 216] width 8 height 10
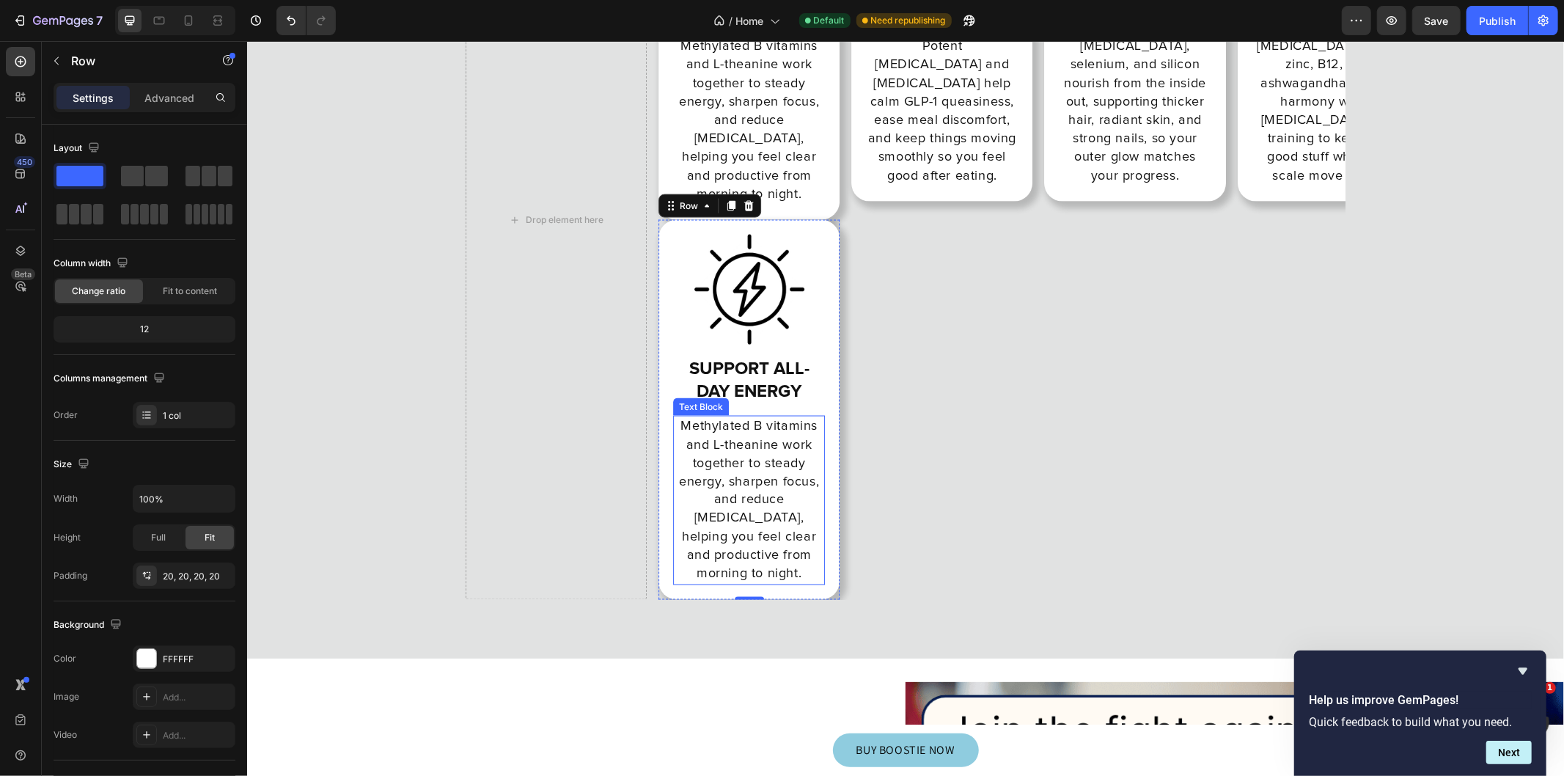
scroll to position [11218, 0]
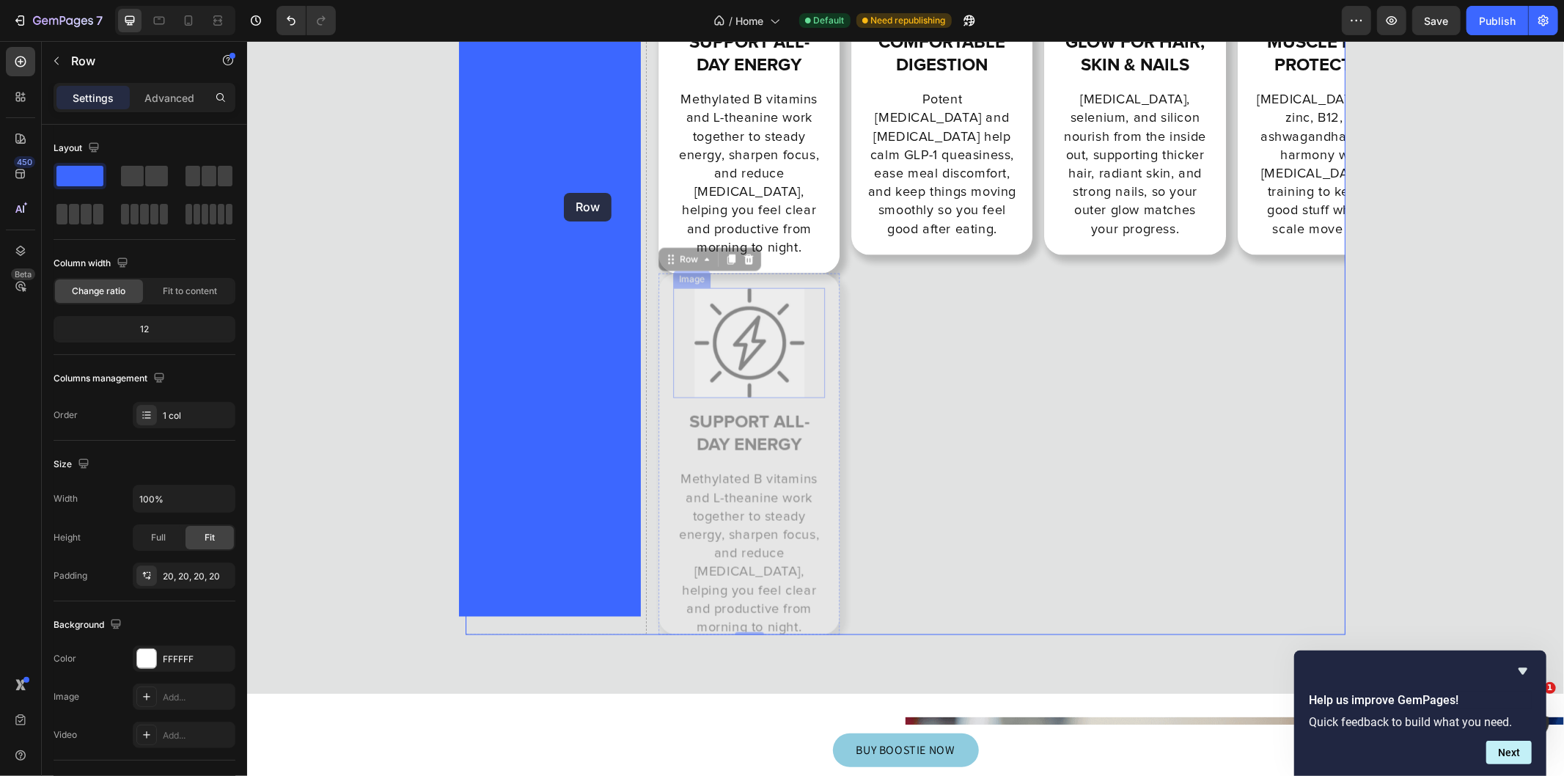
drag, startPoint x: 780, startPoint y: 386, endPoint x: 562, endPoint y: 191, distance: 292.4
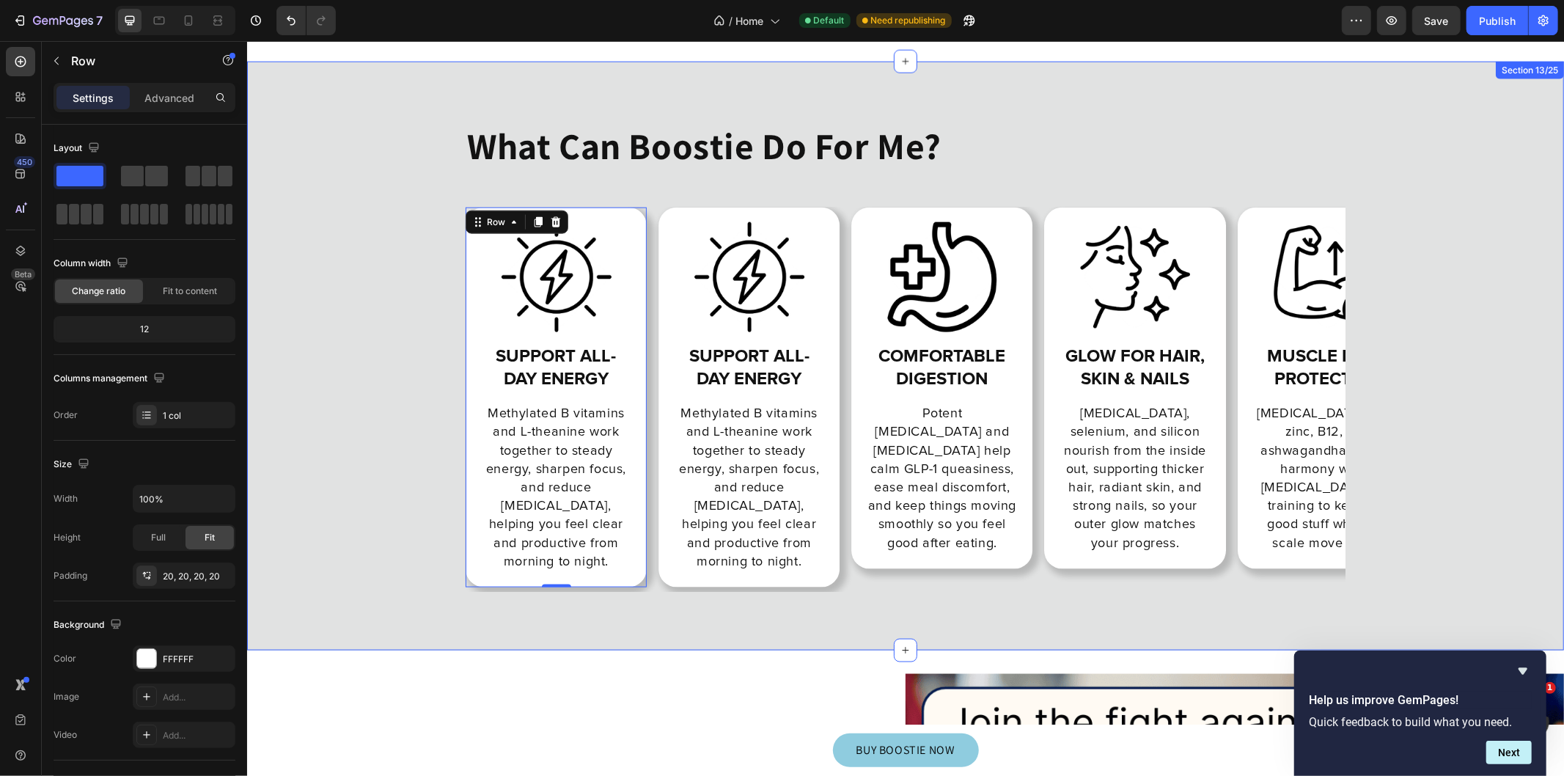
scroll to position [10839, 0]
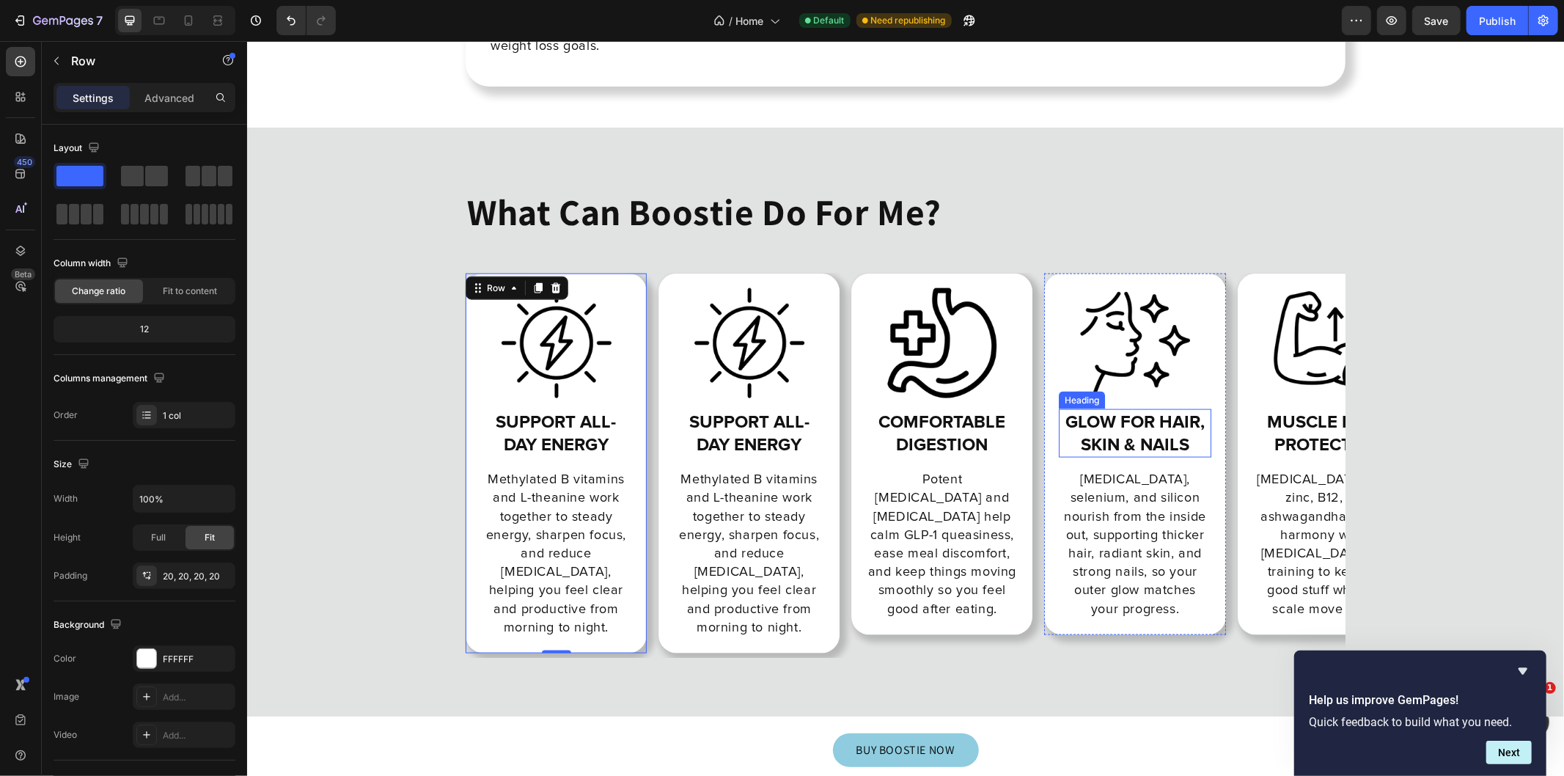
drag, startPoint x: 1038, startPoint y: 450, endPoint x: 986, endPoint y: 456, distance: 52.4
click at [984, 455] on div "Image Support all-day energy Heading Methylated B vitamins and L-theanine work …" at bounding box center [905, 465] width 880 height 384
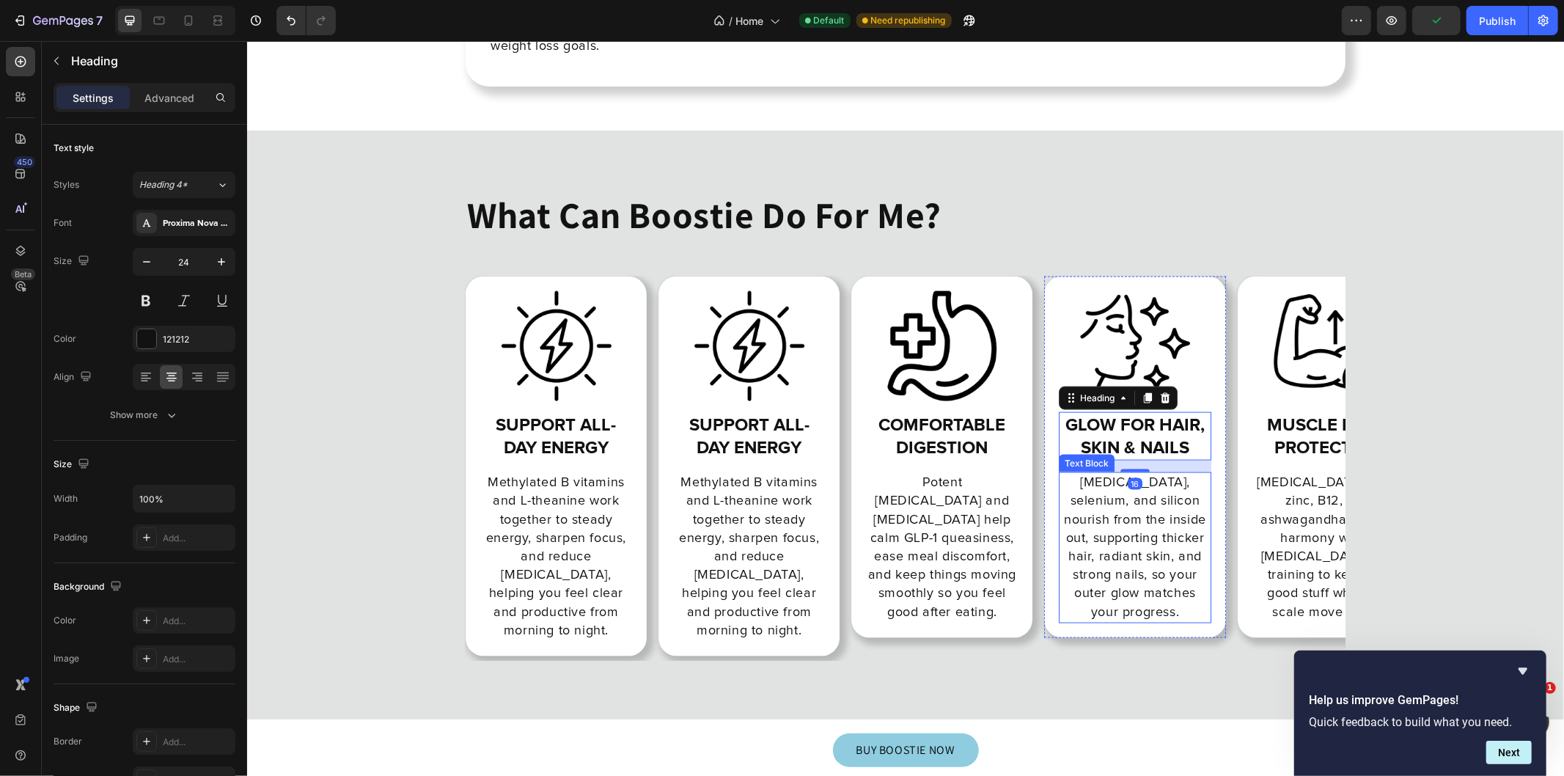
click at [1182, 505] on p "[MEDICAL_DATA], selenium, and silicon nourish from the inside out, supporting t…" at bounding box center [1134, 547] width 149 height 148
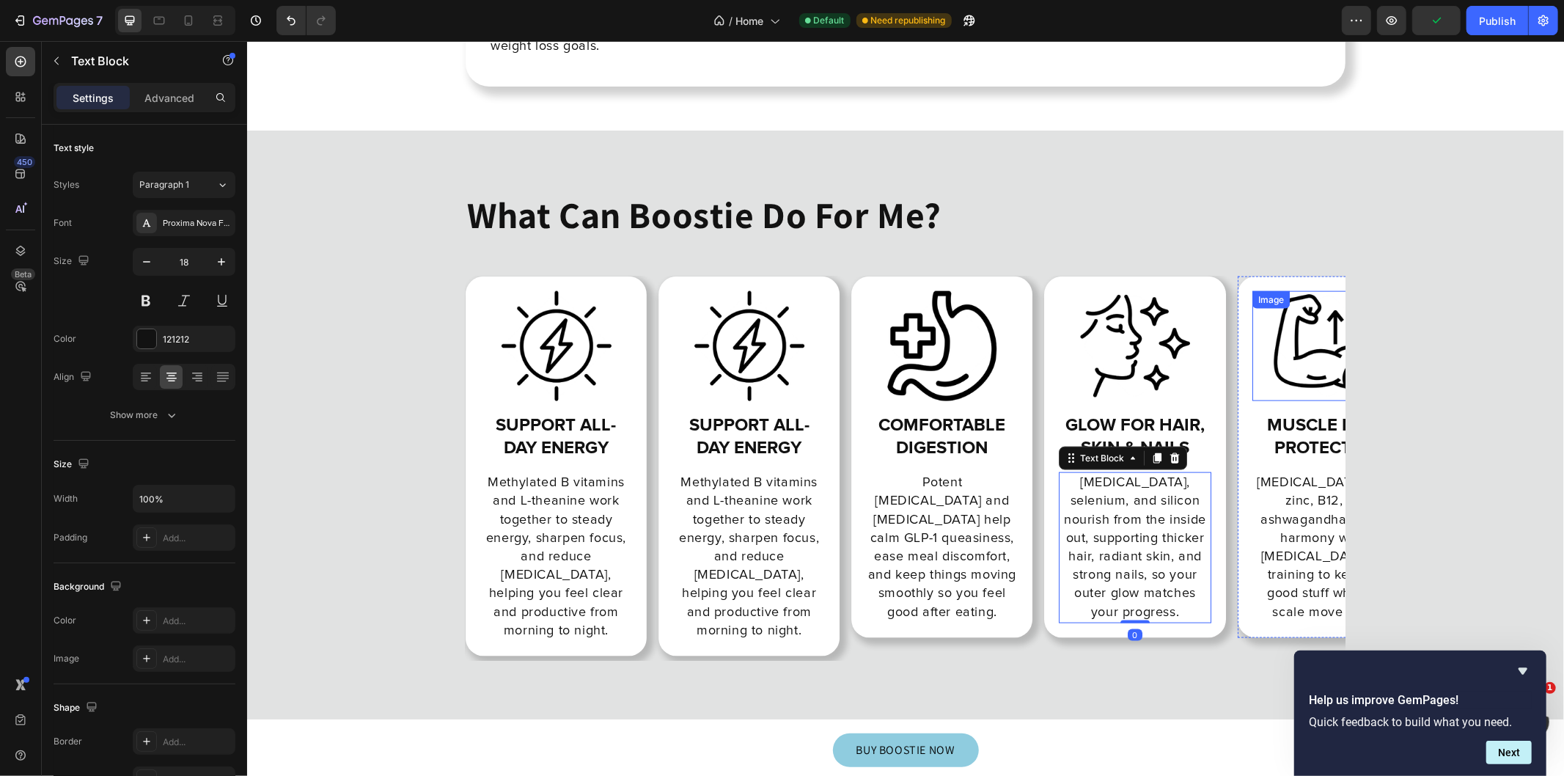
click at [1282, 361] on img at bounding box center [1327, 345] width 110 height 110
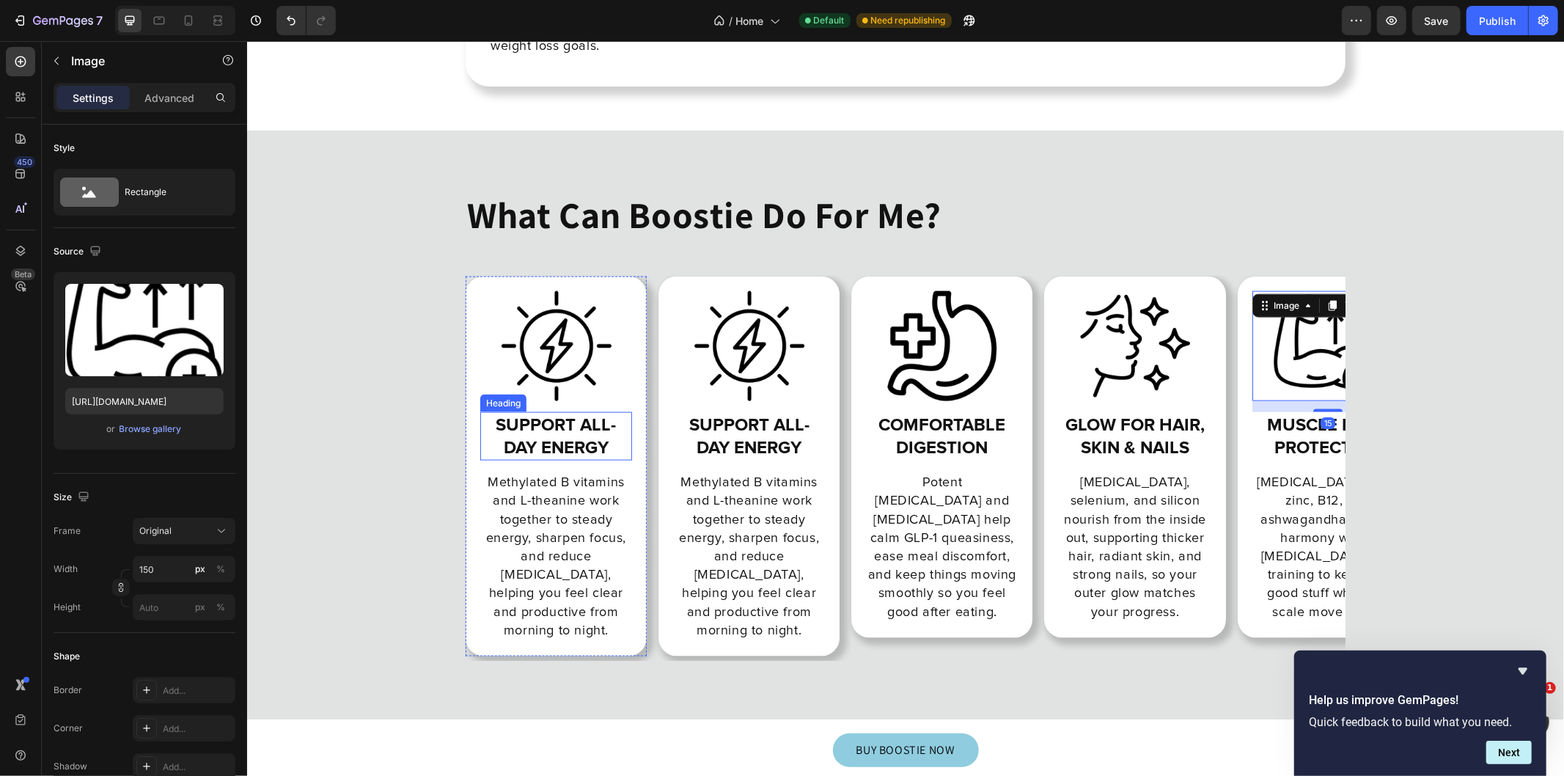
click at [543, 412] on h2 "Support all-day energy" at bounding box center [555, 435] width 152 height 48
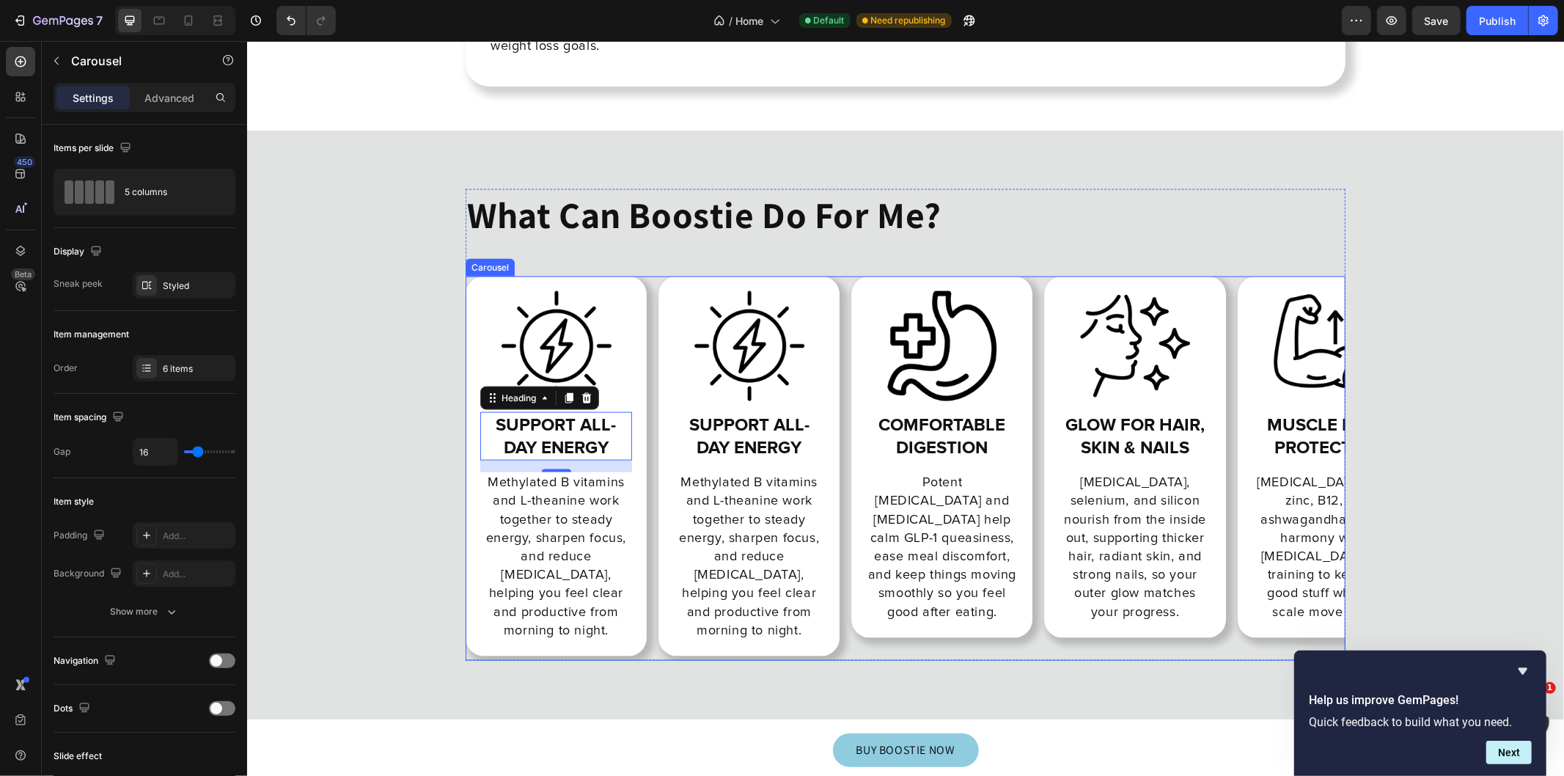
click at [647, 276] on div "Image Support all-day energy Heading Methylated B vitamins and L-theanine work …" at bounding box center [905, 468] width 880 height 384
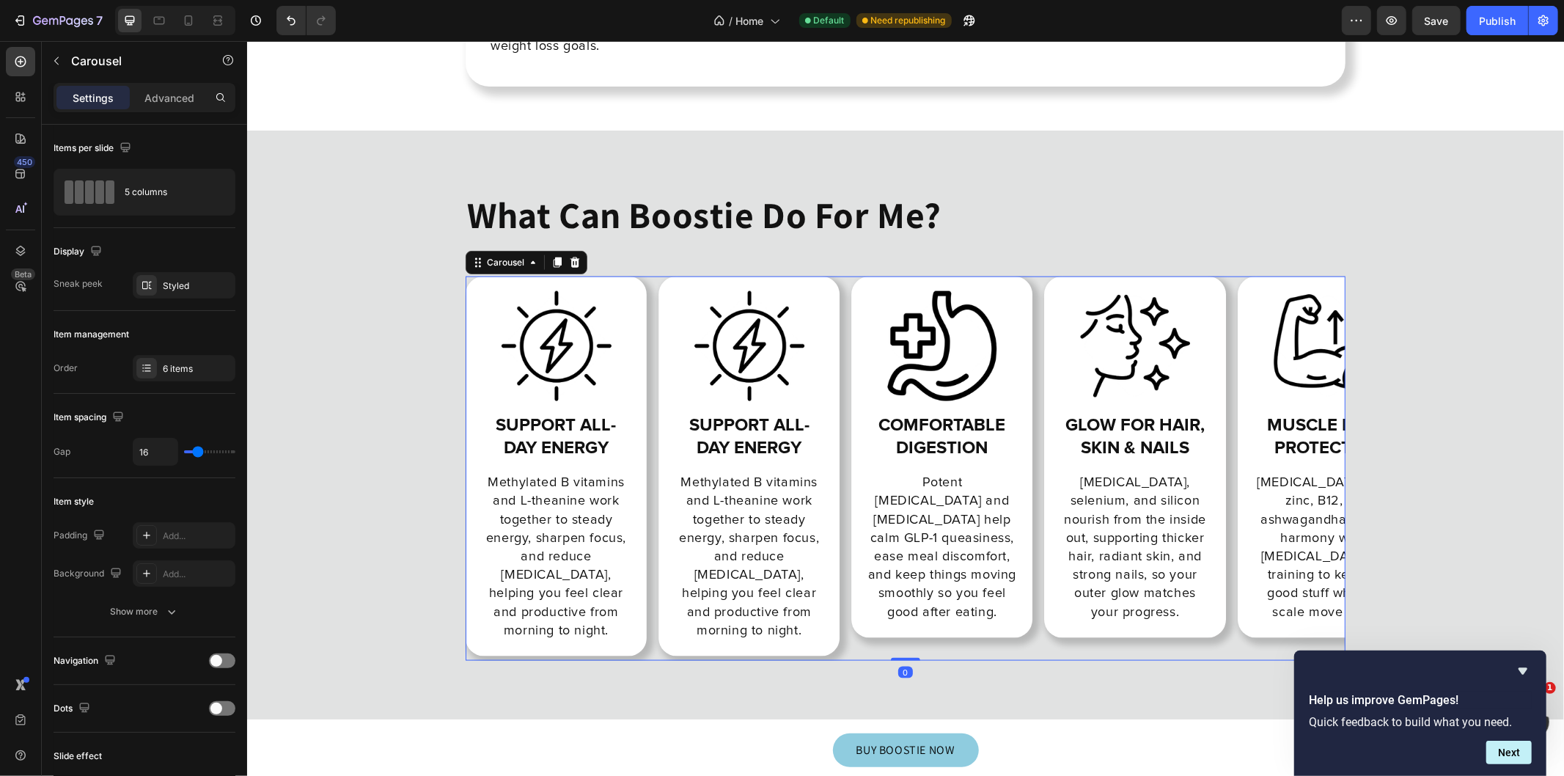
click at [644, 287] on div "Image Support all-day energy Heading Methylated B vitamins and L-theanine work …" at bounding box center [905, 468] width 880 height 384
click at [658, 652] on div "Image Support all-day energy Heading Methylated B vitamins and L-theanine work …" at bounding box center [748, 468] width 181 height 384
click at [658, 650] on div "Image Support all-day energy Heading Methylated B vitamins and L-theanine work …" at bounding box center [748, 468] width 181 height 384
click at [191, 282] on div "Styled" at bounding box center [197, 285] width 69 height 13
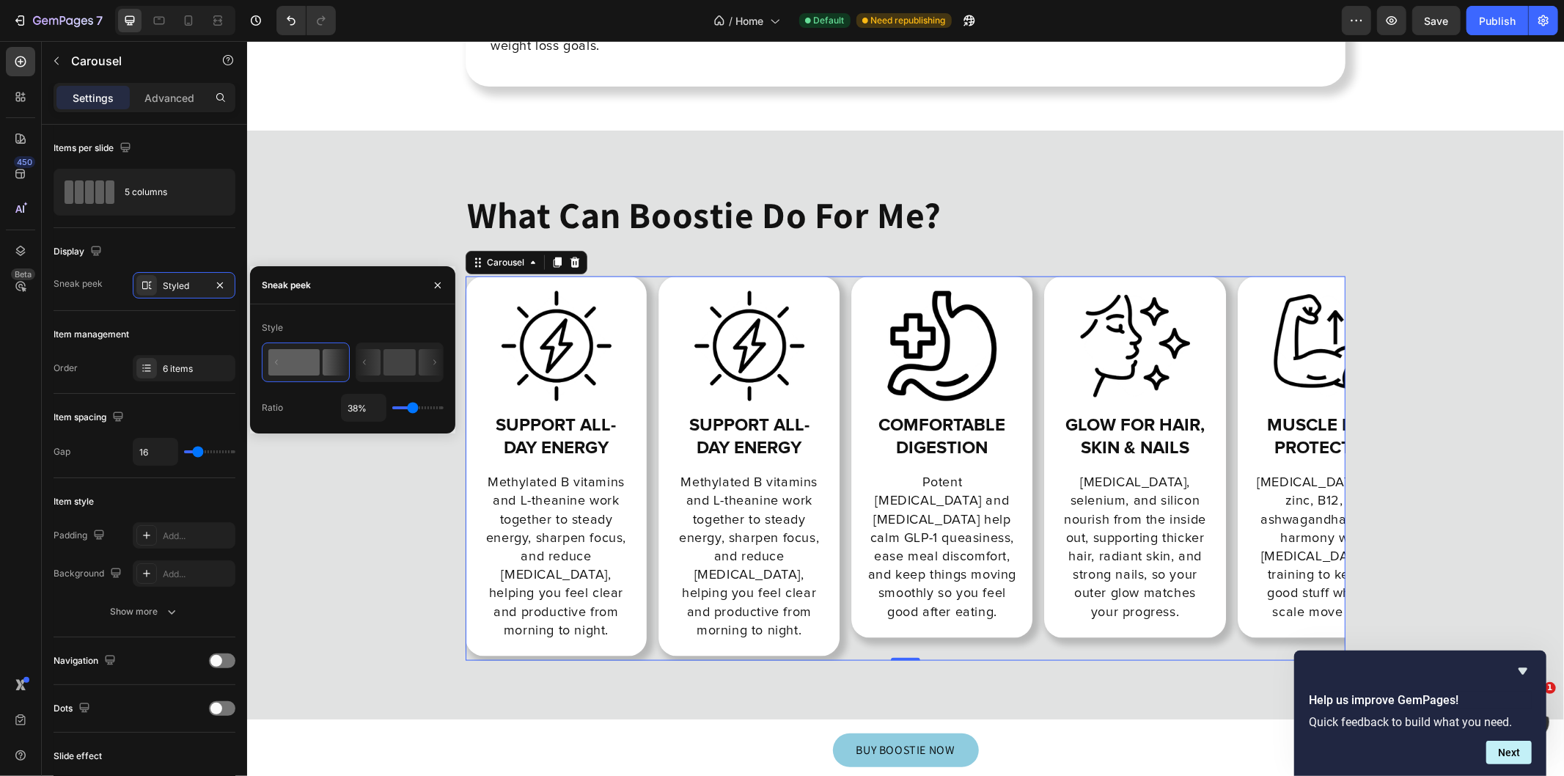
click at [420, 367] on icon at bounding box center [431, 362] width 24 height 26
type input "55%"
type input "55"
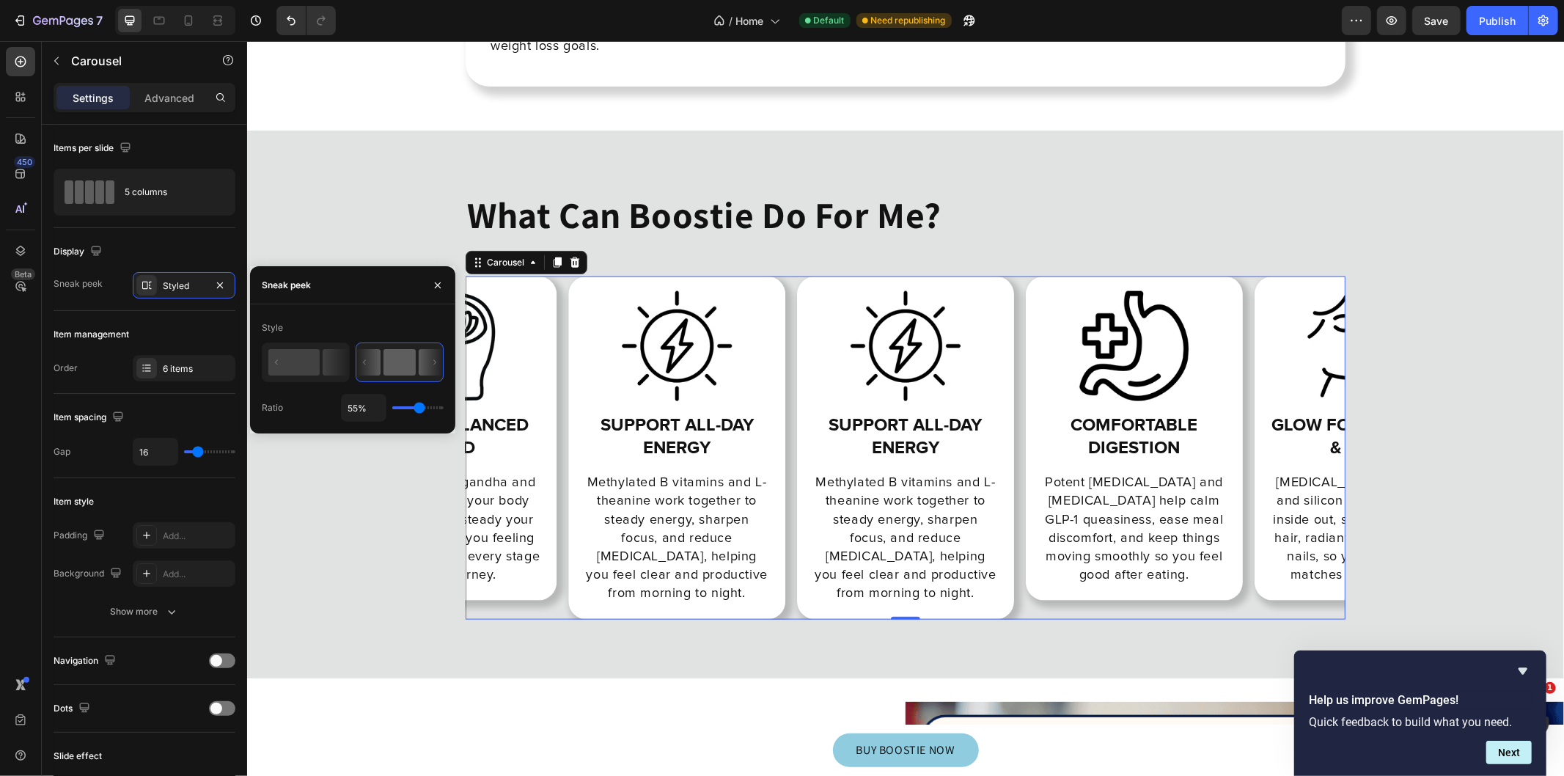
type input "40%"
type input "40"
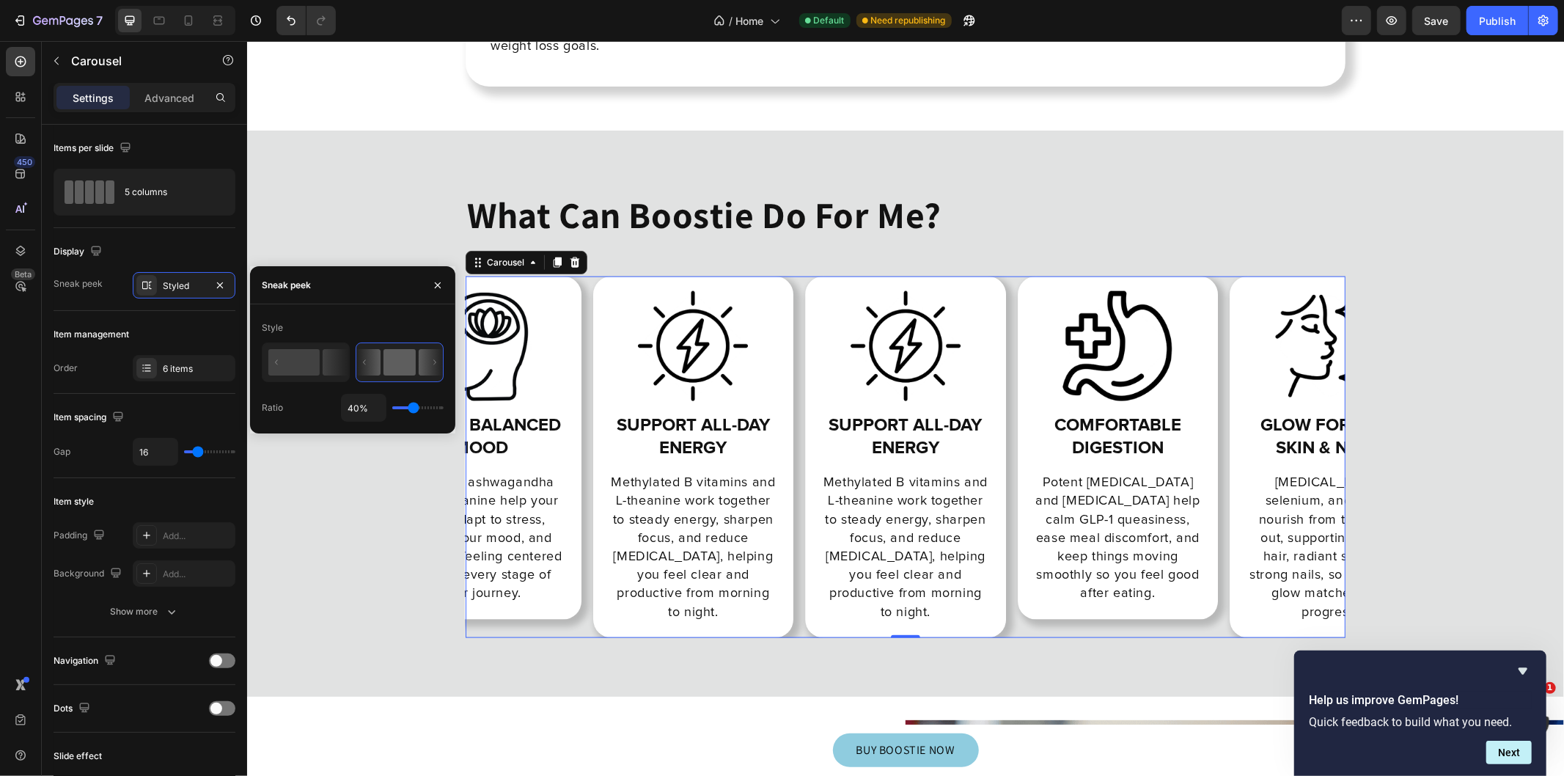
type input "1%"
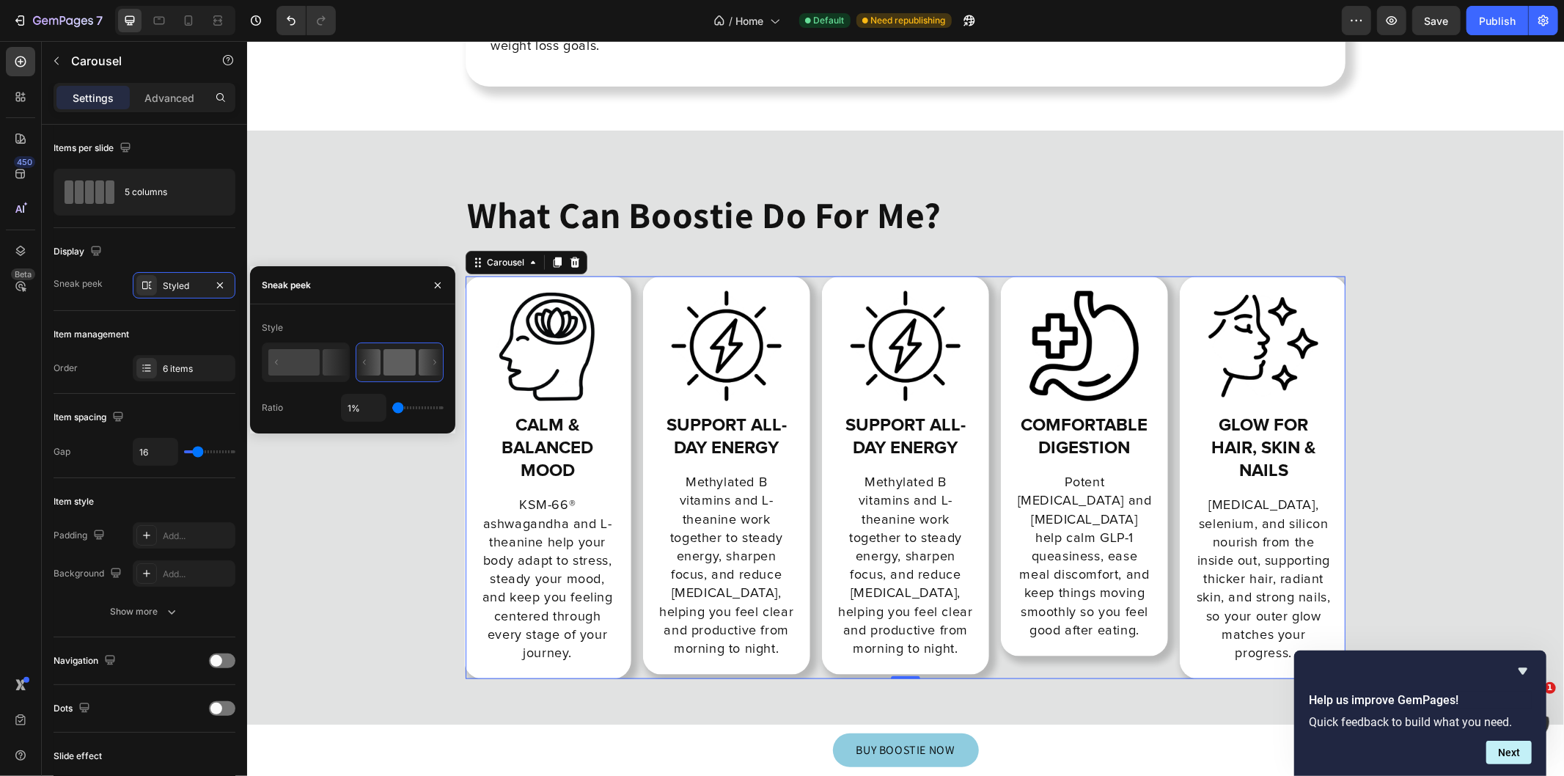
drag, startPoint x: 420, startPoint y: 405, endPoint x: 323, endPoint y: 404, distance: 97.5
type input "1"
click at [392, 406] on input "range" at bounding box center [417, 407] width 51 height 3
click at [323, 370] on icon at bounding box center [336, 362] width 26 height 26
type input "38%"
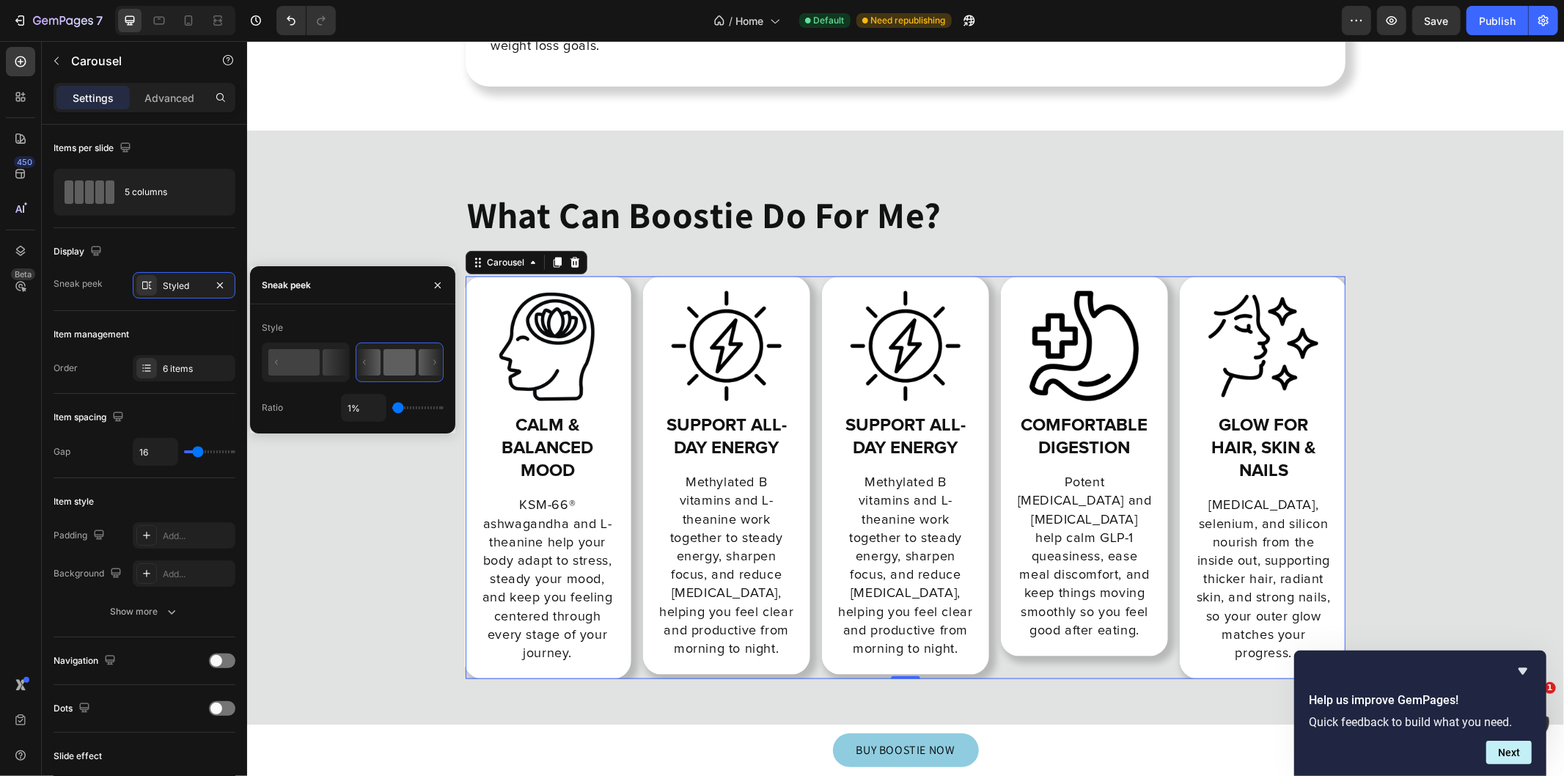
type input "38"
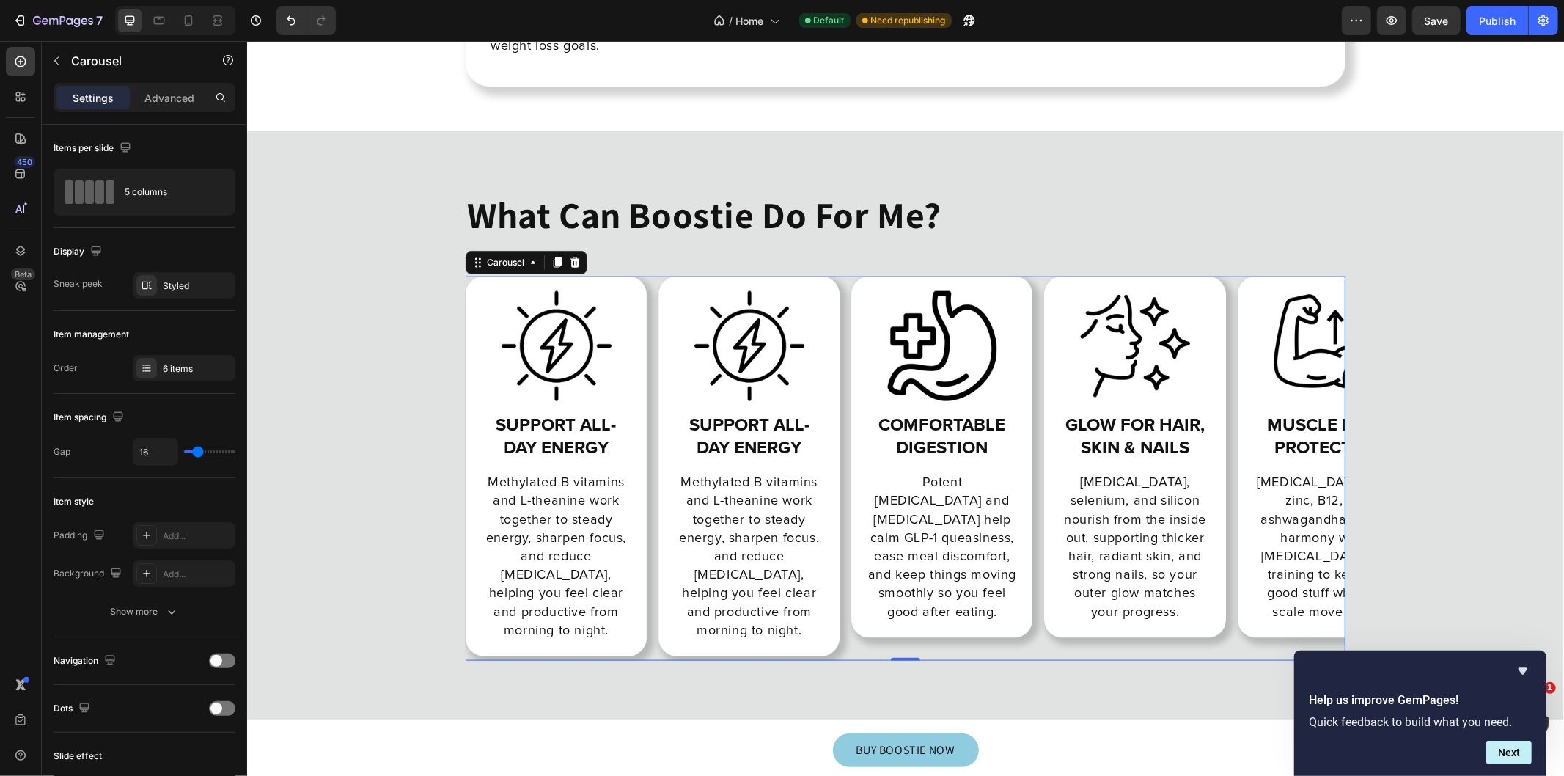
click at [1030, 624] on div "Image Support all-day energy Heading Methylated B vitamins and L-theanine work …" at bounding box center [905, 468] width 880 height 384
click at [1259, 618] on div "Image muscle mass protection Heading [MEDICAL_DATA] + K2, zinc, B12, and ashwag…" at bounding box center [1327, 468] width 181 height 384
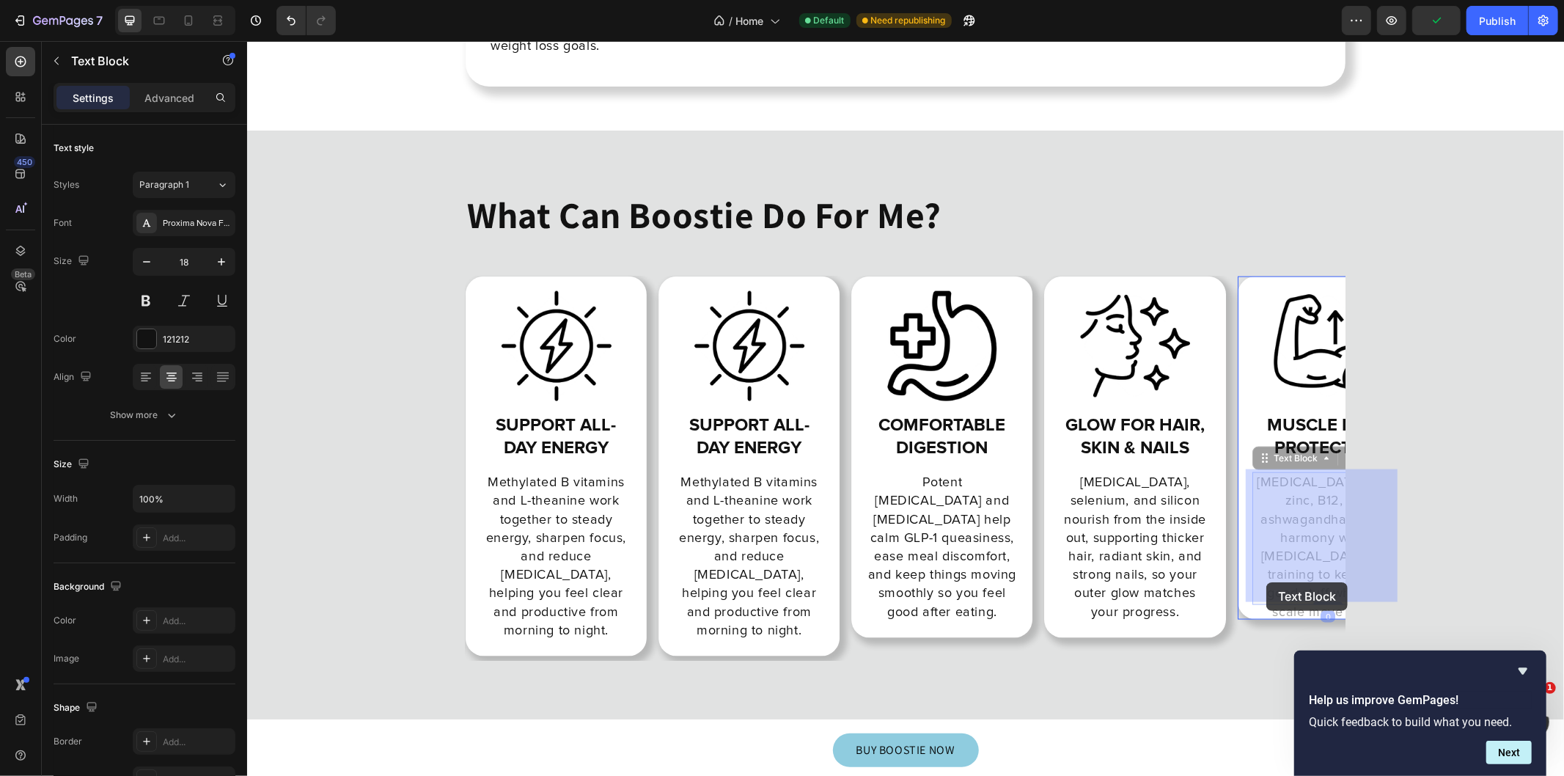
drag, startPoint x: 1255, startPoint y: 584, endPoint x: 1265, endPoint y: 581, distance: 10.7
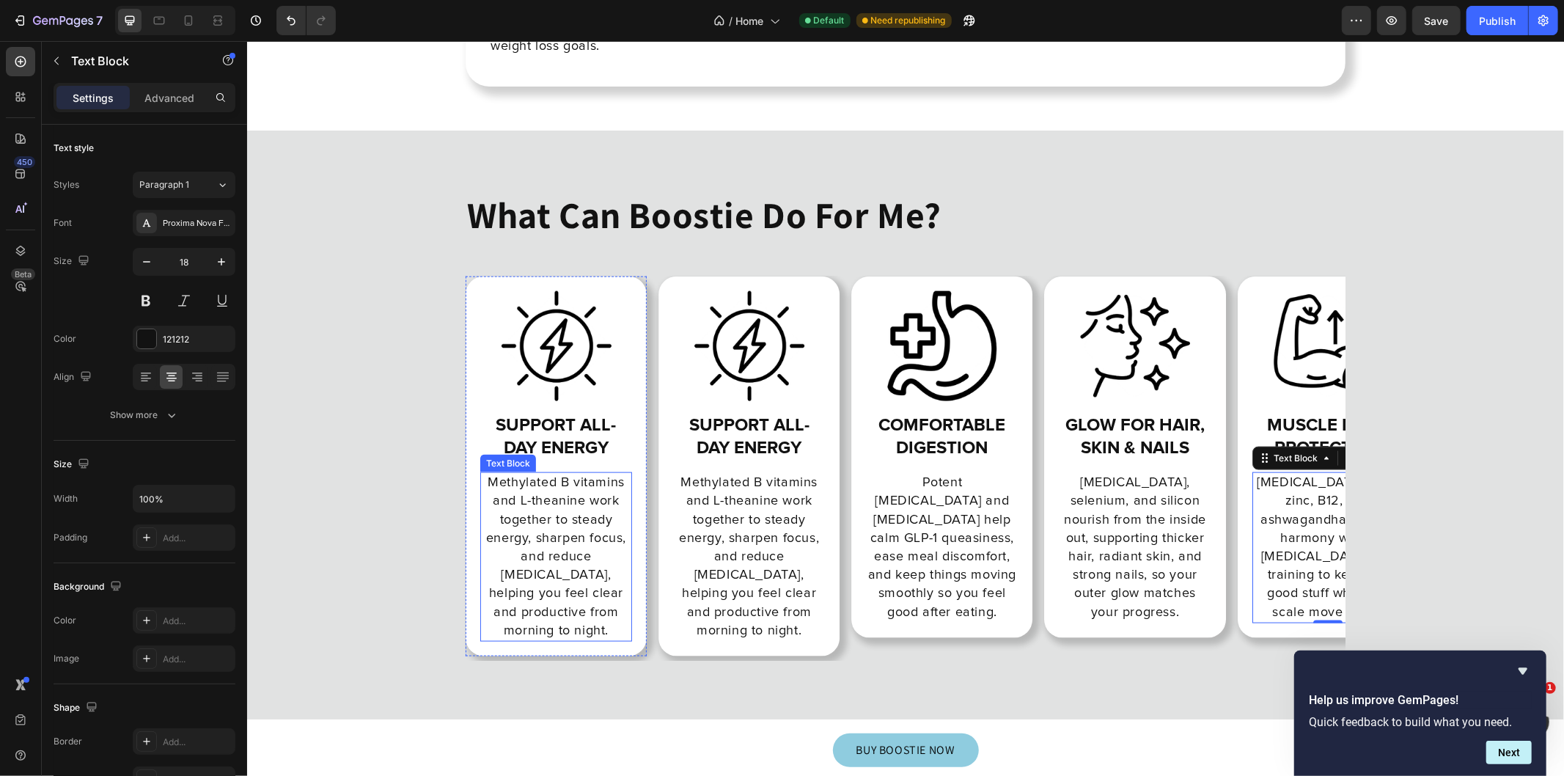
click at [592, 504] on p "Methylated B vitamins and L-theanine work together to steady energy, sharpen fo…" at bounding box center [555, 556] width 149 height 166
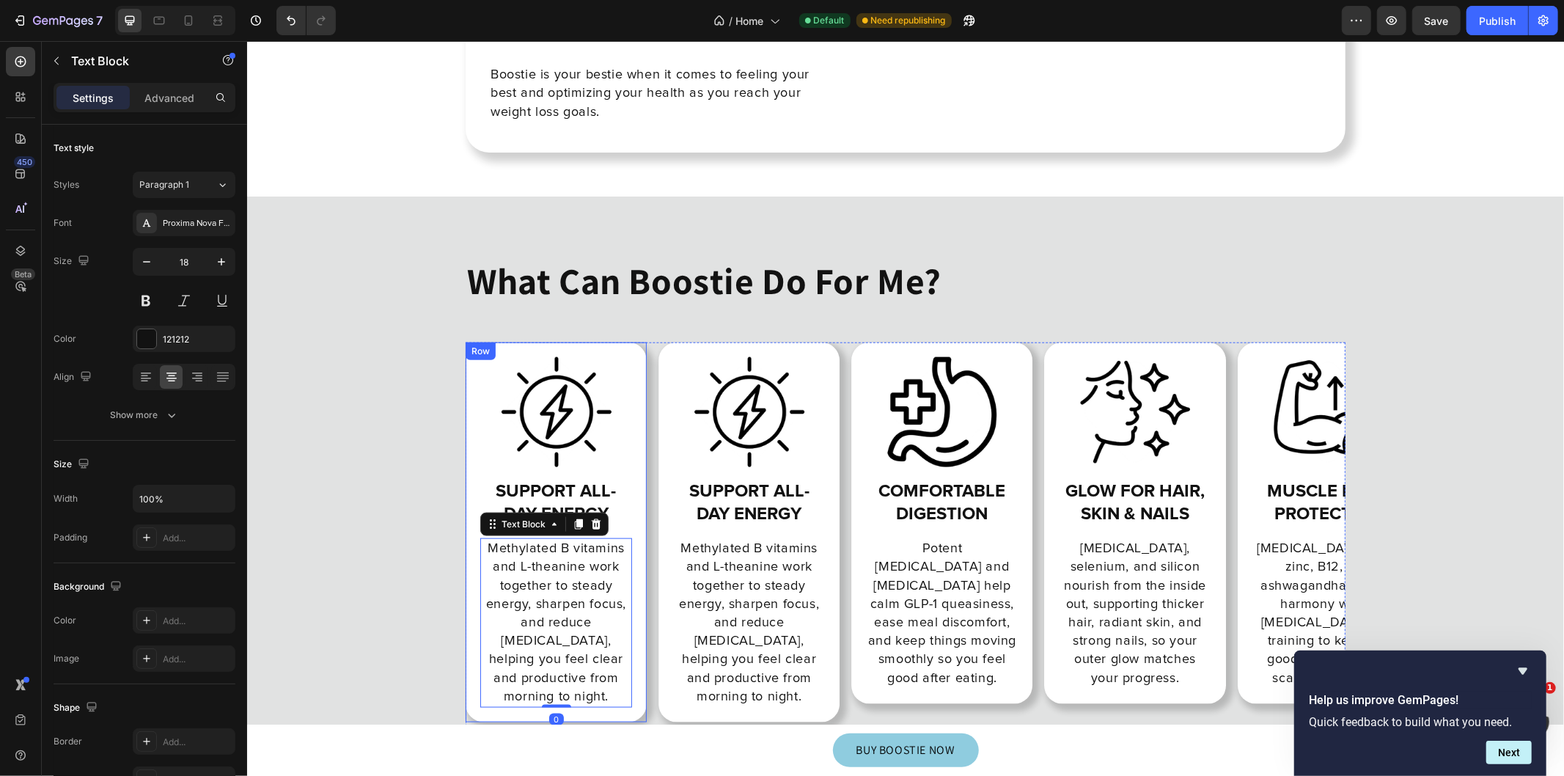
scroll to position [10784, 0]
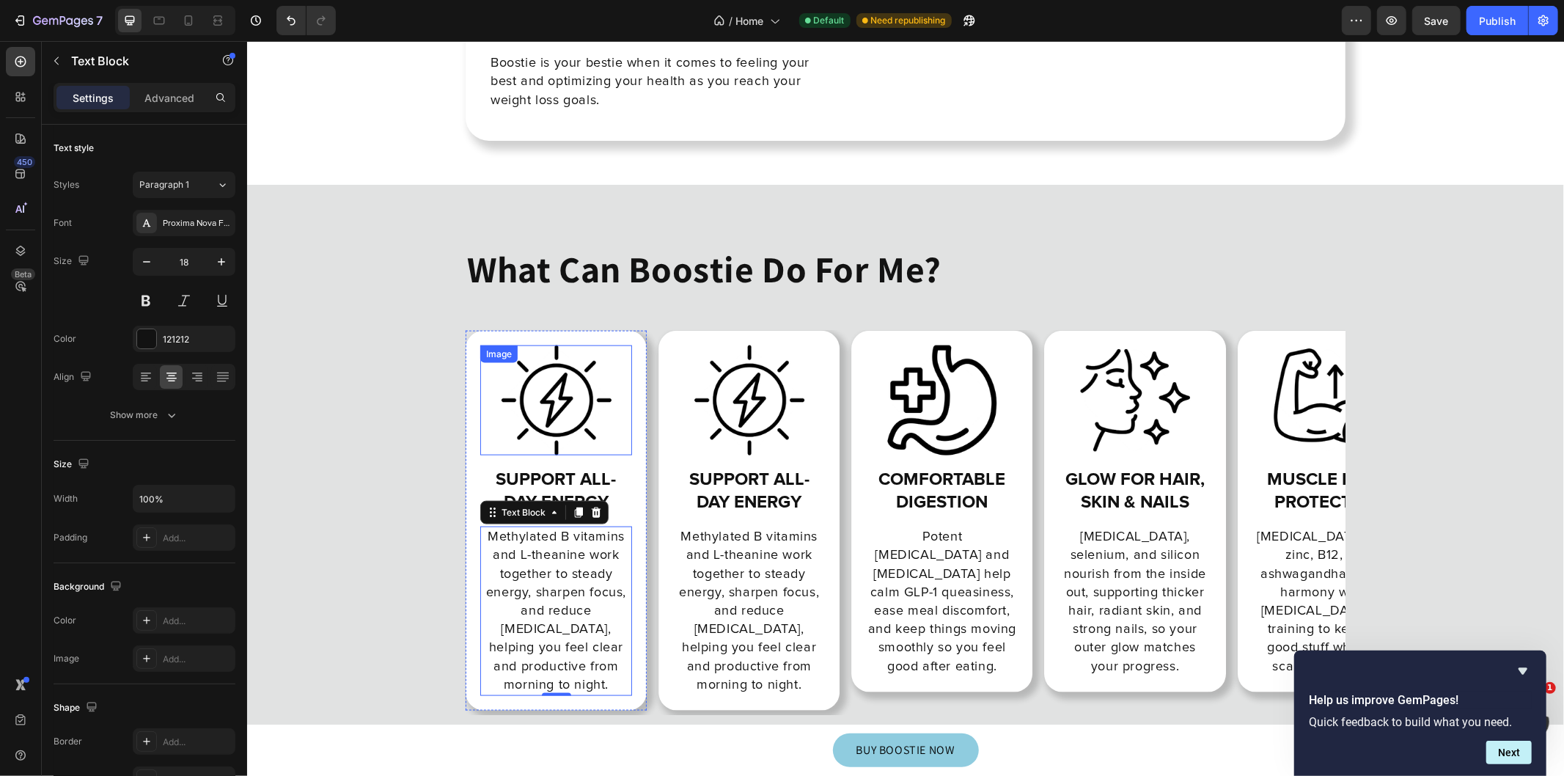
click at [587, 389] on img at bounding box center [556, 400] width 110 height 110
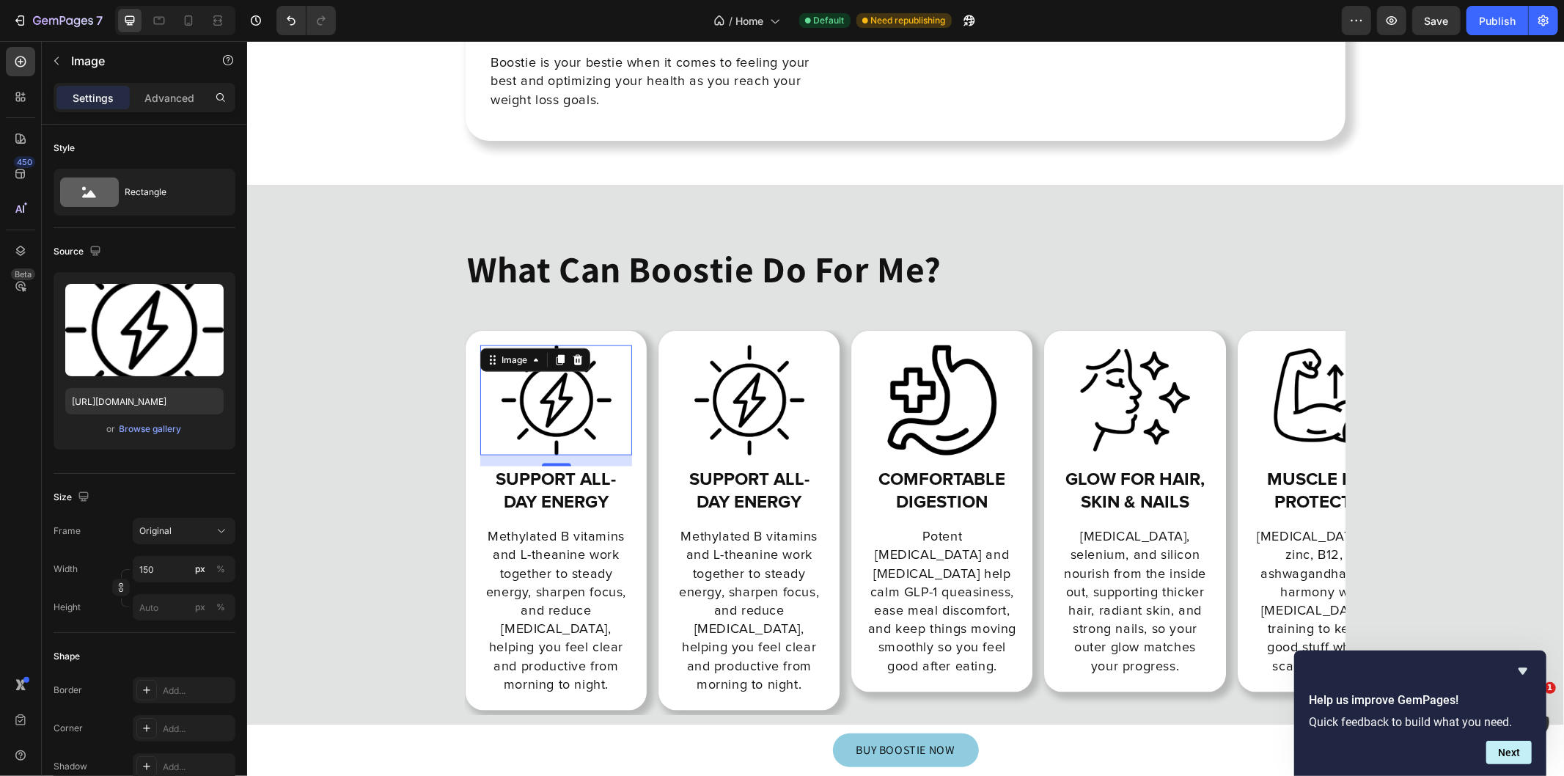
click at [527, 423] on img at bounding box center [556, 400] width 110 height 110
click at [139, 355] on input "file" at bounding box center [144, 354] width 101 height 25
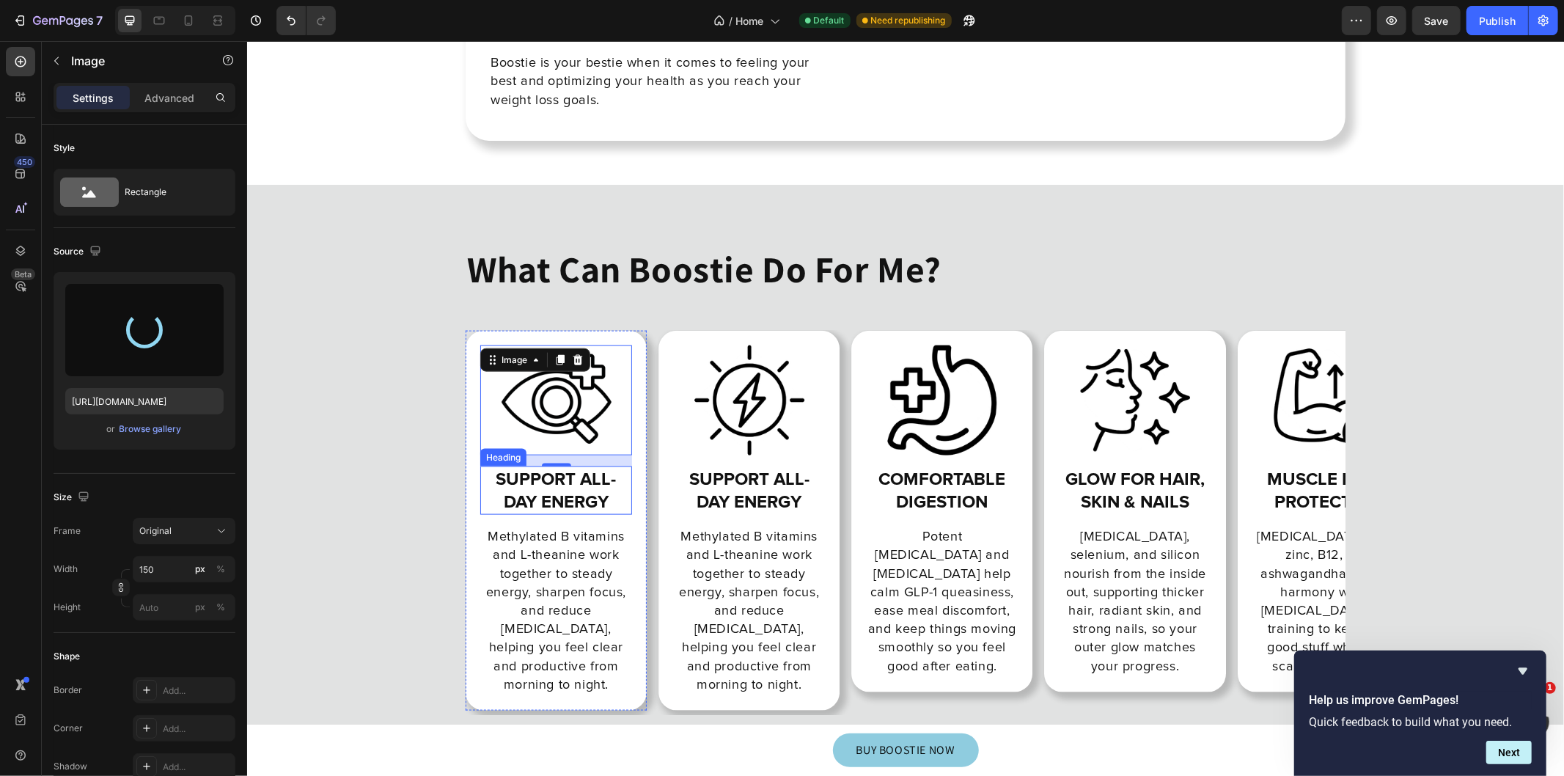
type input "[URL][DOMAIN_NAME]"
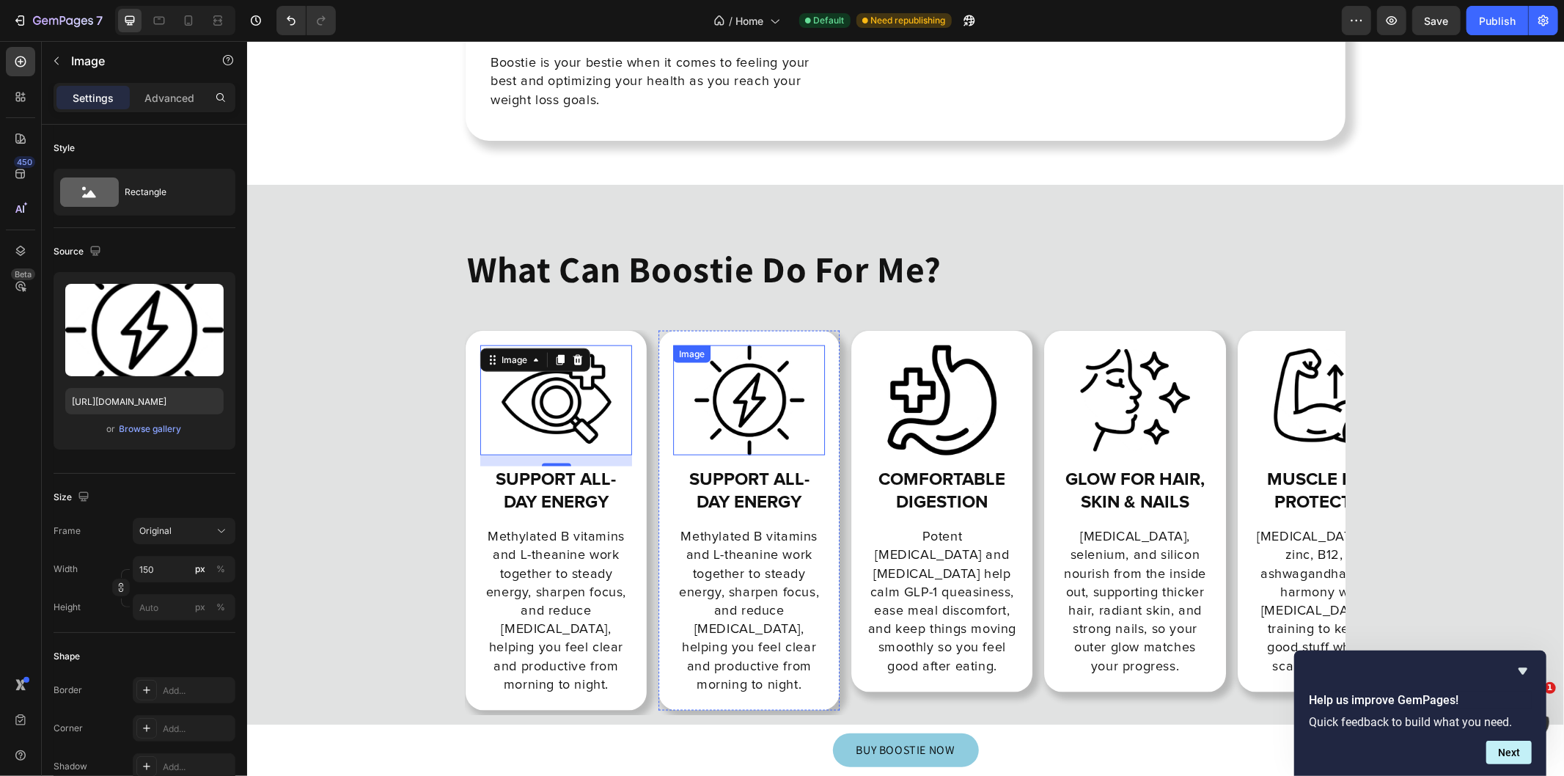
click at [756, 426] on img at bounding box center [749, 400] width 110 height 110
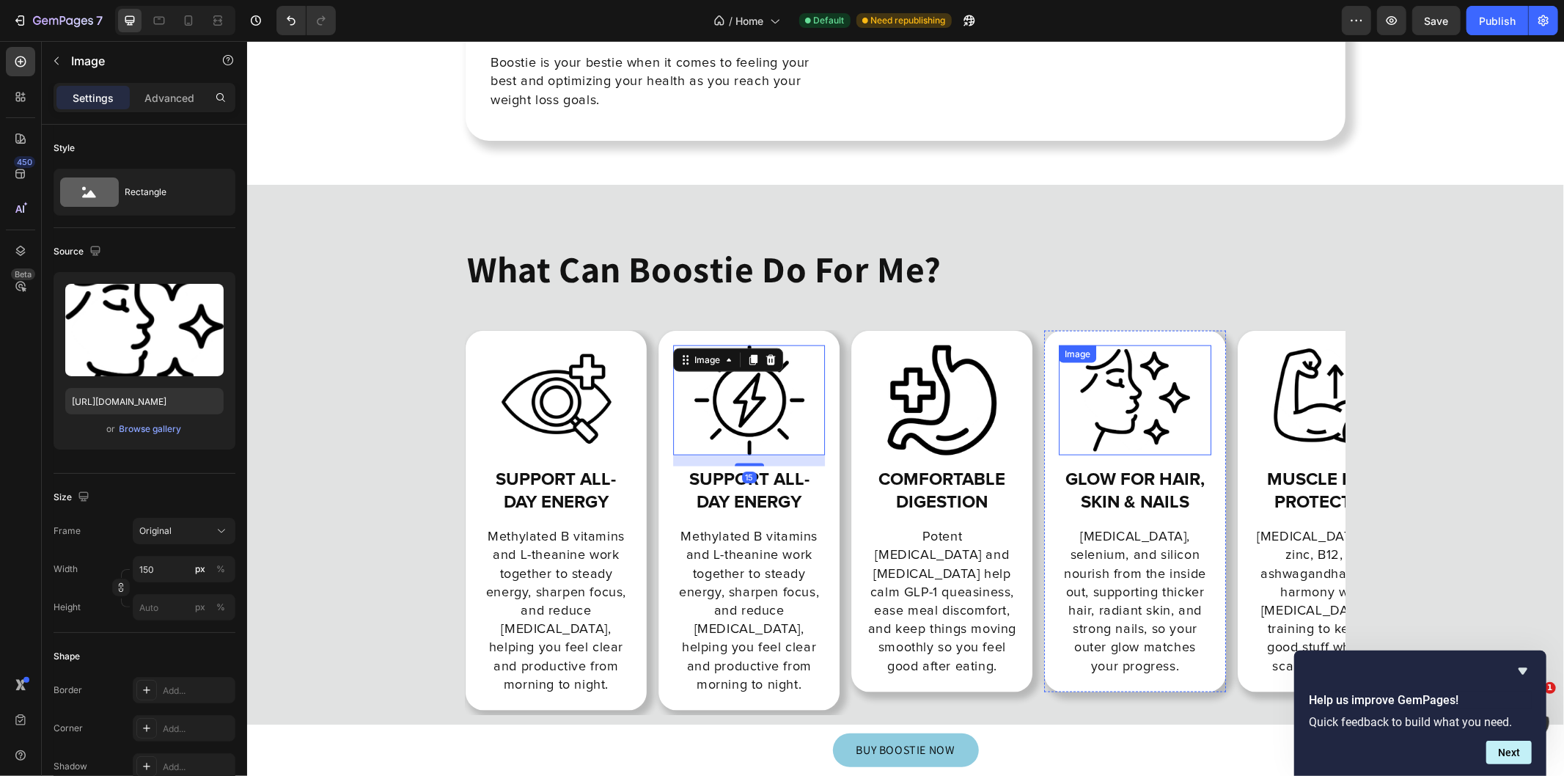
click at [1154, 408] on img at bounding box center [1134, 400] width 110 height 110
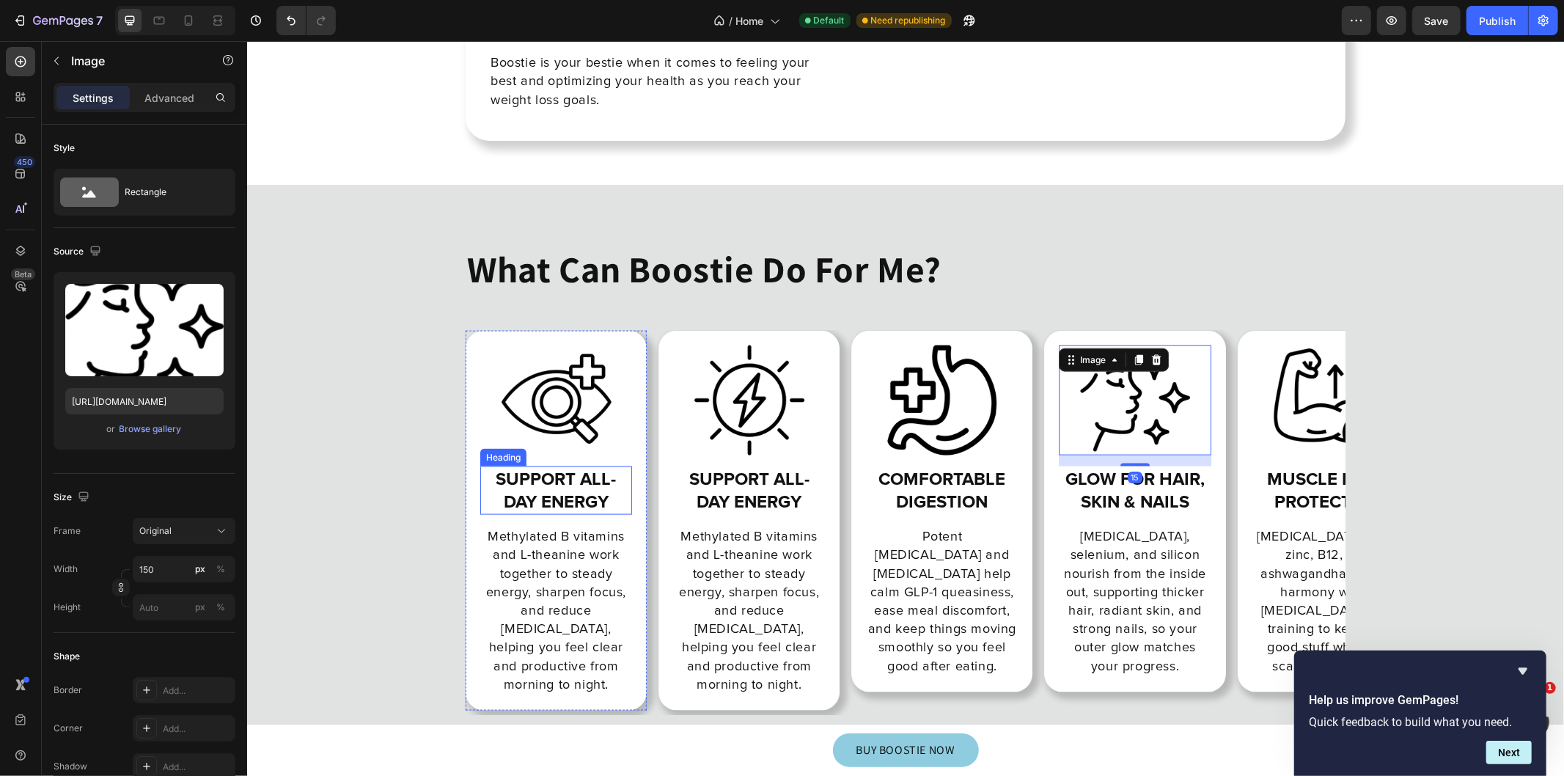
click at [559, 466] on h2 "Support all-day energy" at bounding box center [555, 490] width 152 height 48
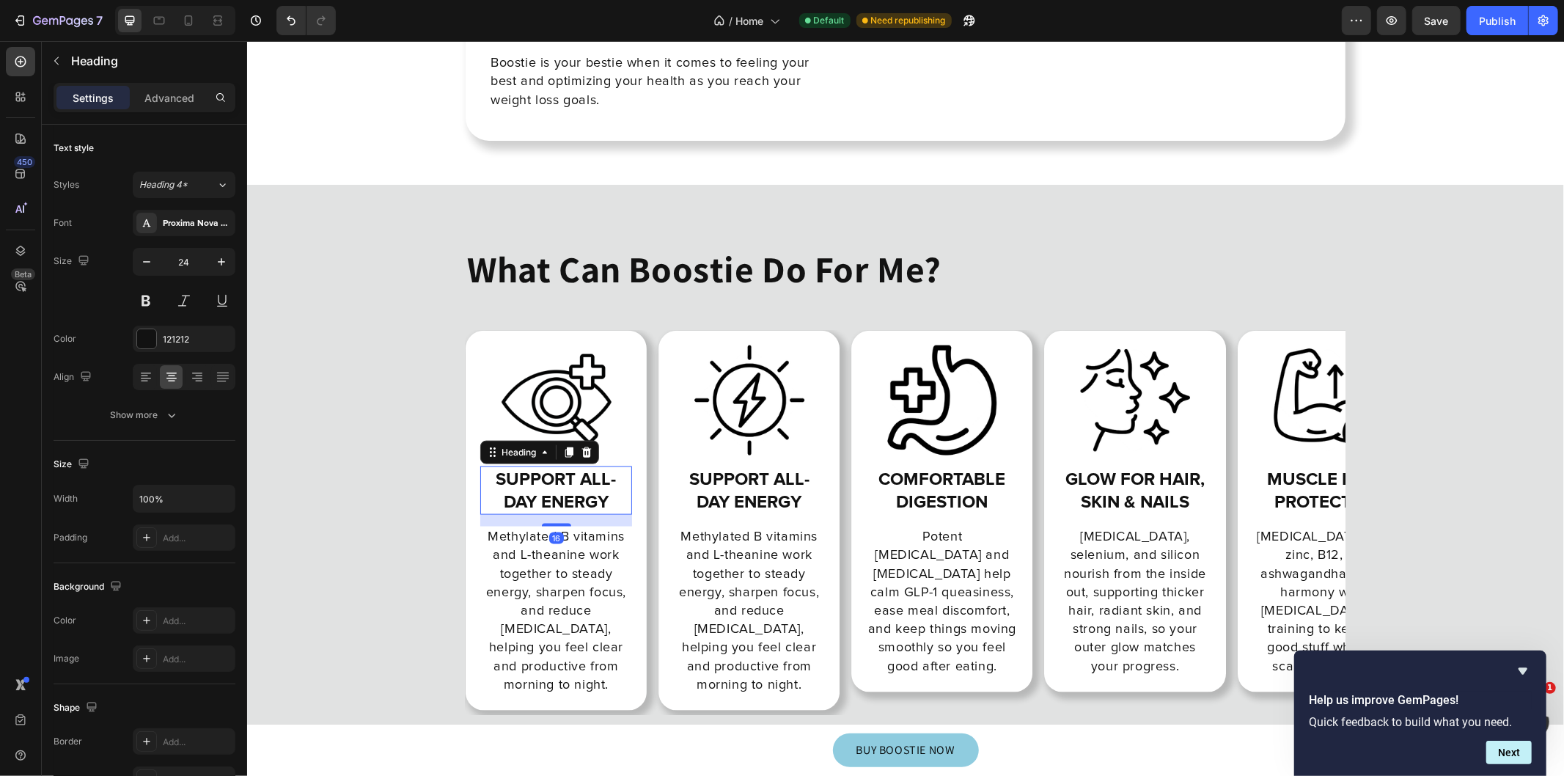
click at [562, 474] on h2 "Support all-day energy" at bounding box center [555, 490] width 152 height 48
click at [562, 474] on p "Support all-day energy" at bounding box center [555, 489] width 149 height 45
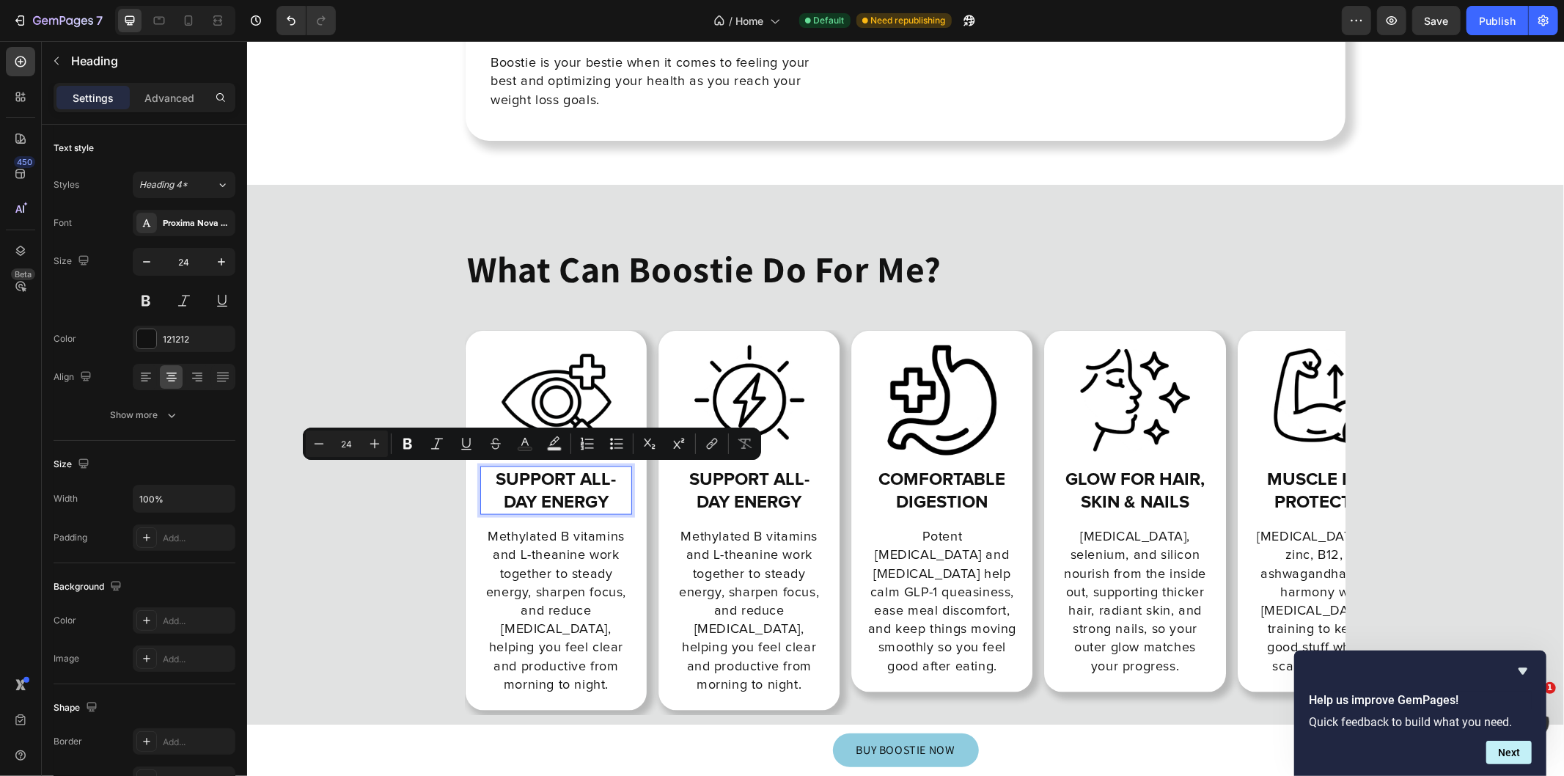
click at [570, 491] on p "Support all-day energy" at bounding box center [555, 489] width 149 height 45
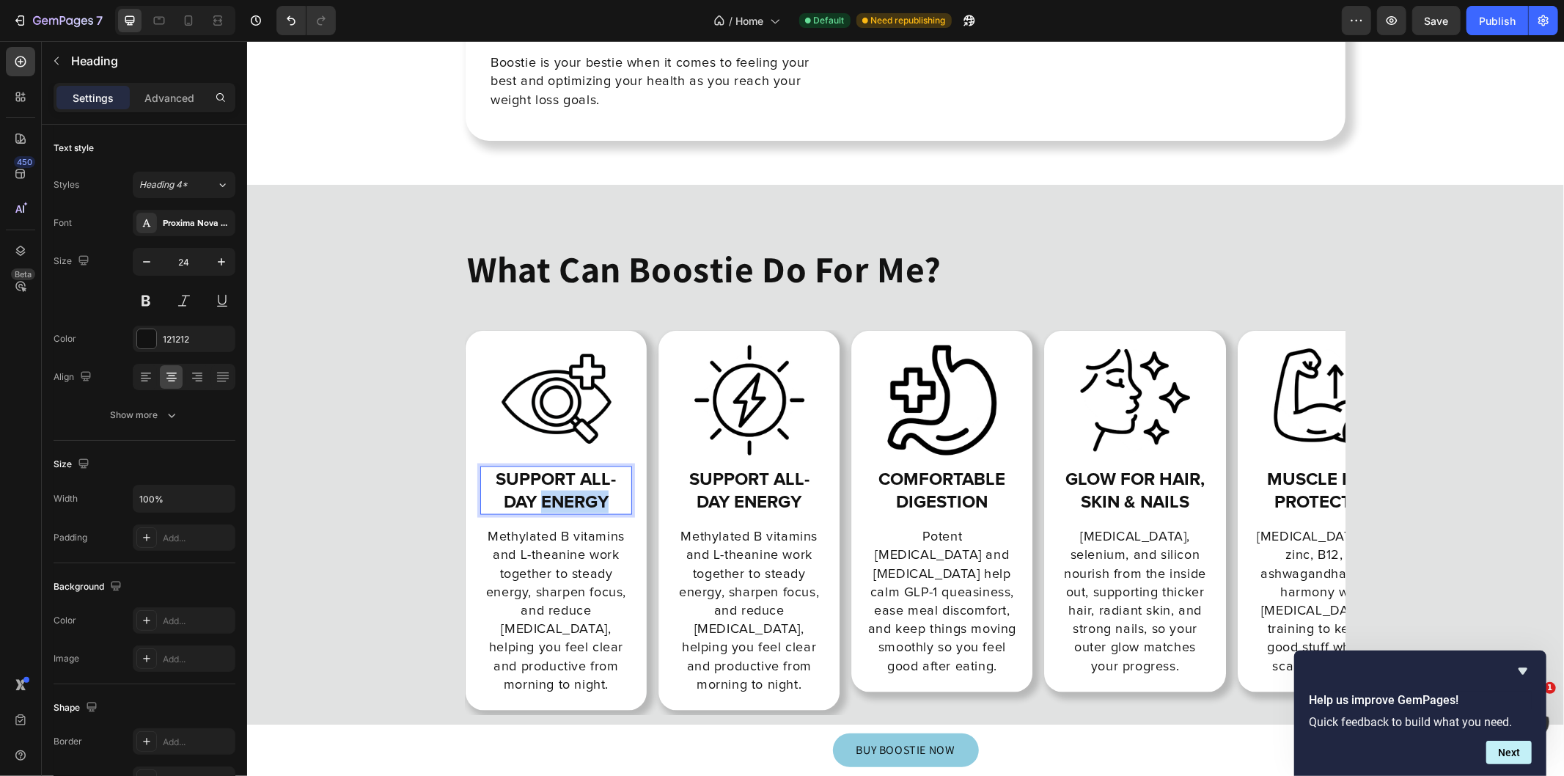
click at [570, 491] on p "Support all-day energy" at bounding box center [555, 489] width 149 height 45
click at [605, 612] on p "Methylated B vitamins and L-theanine work together to steady energy, sharpen fo…" at bounding box center [555, 610] width 149 height 166
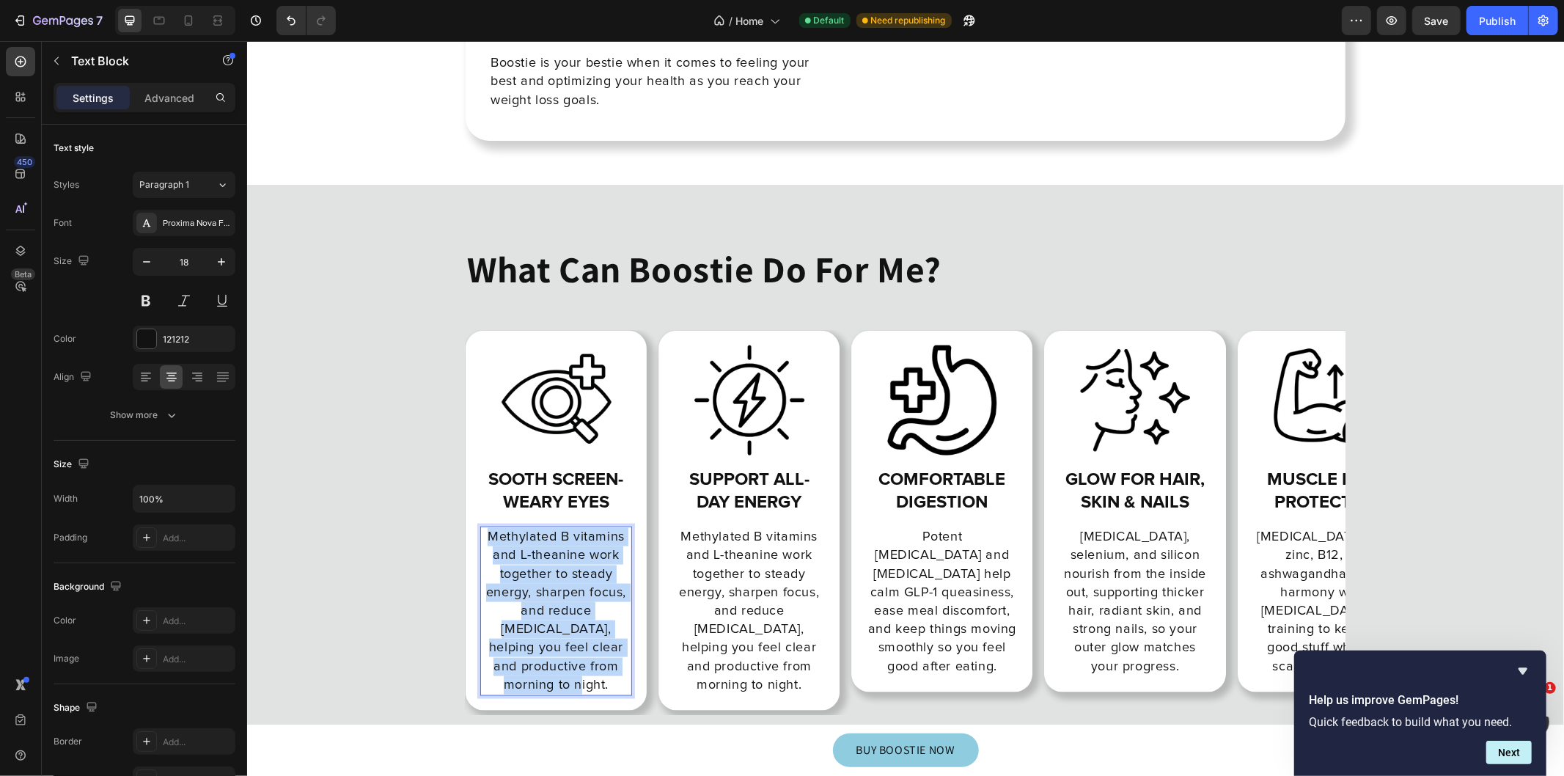
click at [605, 612] on p "Methylated B vitamins and L-theanine work together to steady energy, sharpen fo…" at bounding box center [555, 610] width 149 height 166
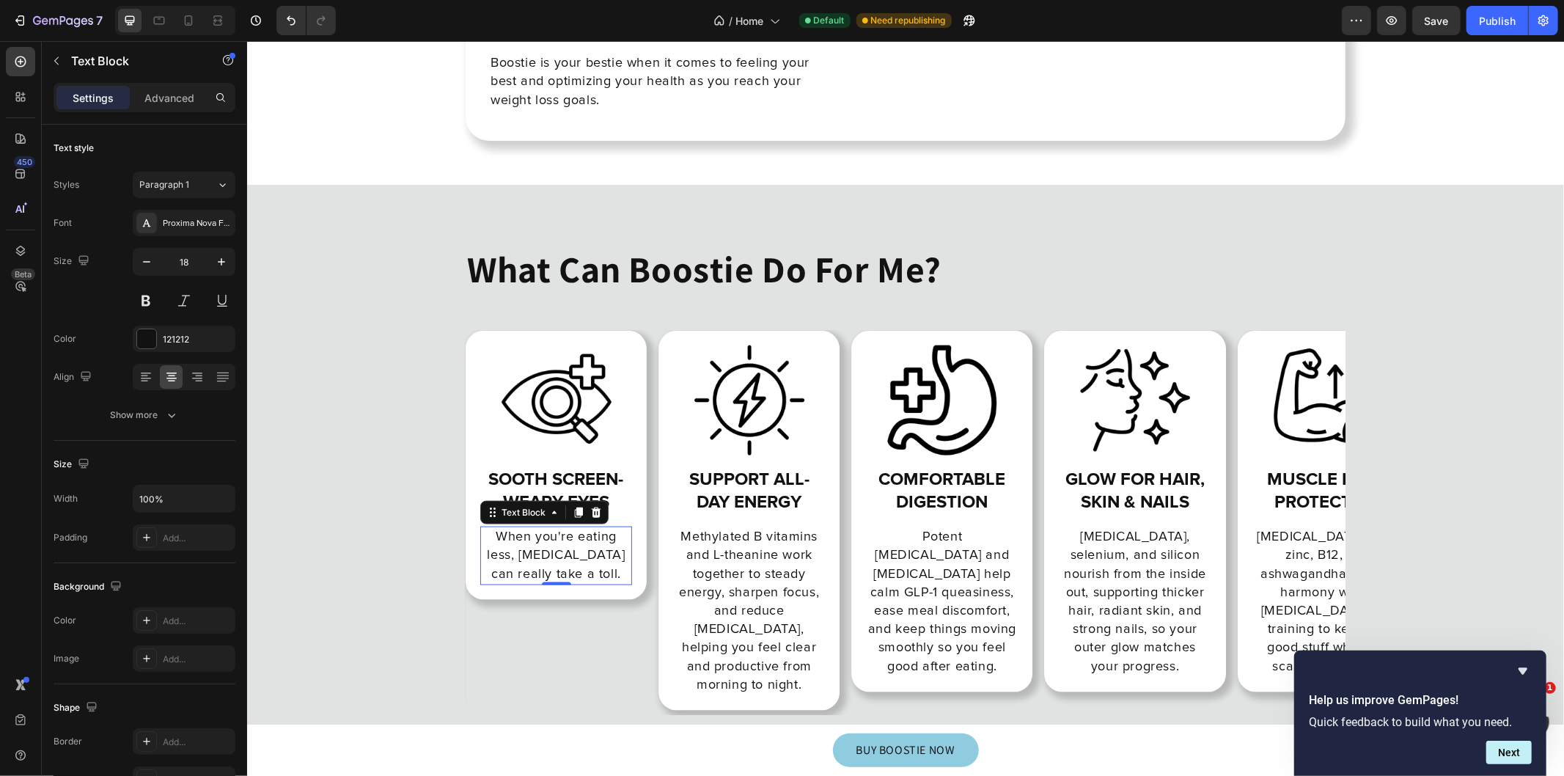
click at [619, 566] on p "When you're eating less, [MEDICAL_DATA] can really take a toll." at bounding box center [555, 555] width 149 height 56
click at [592, 564] on p "When you're eating less, [MEDICAL_DATA] can really take a toll." at bounding box center [555, 555] width 149 height 56
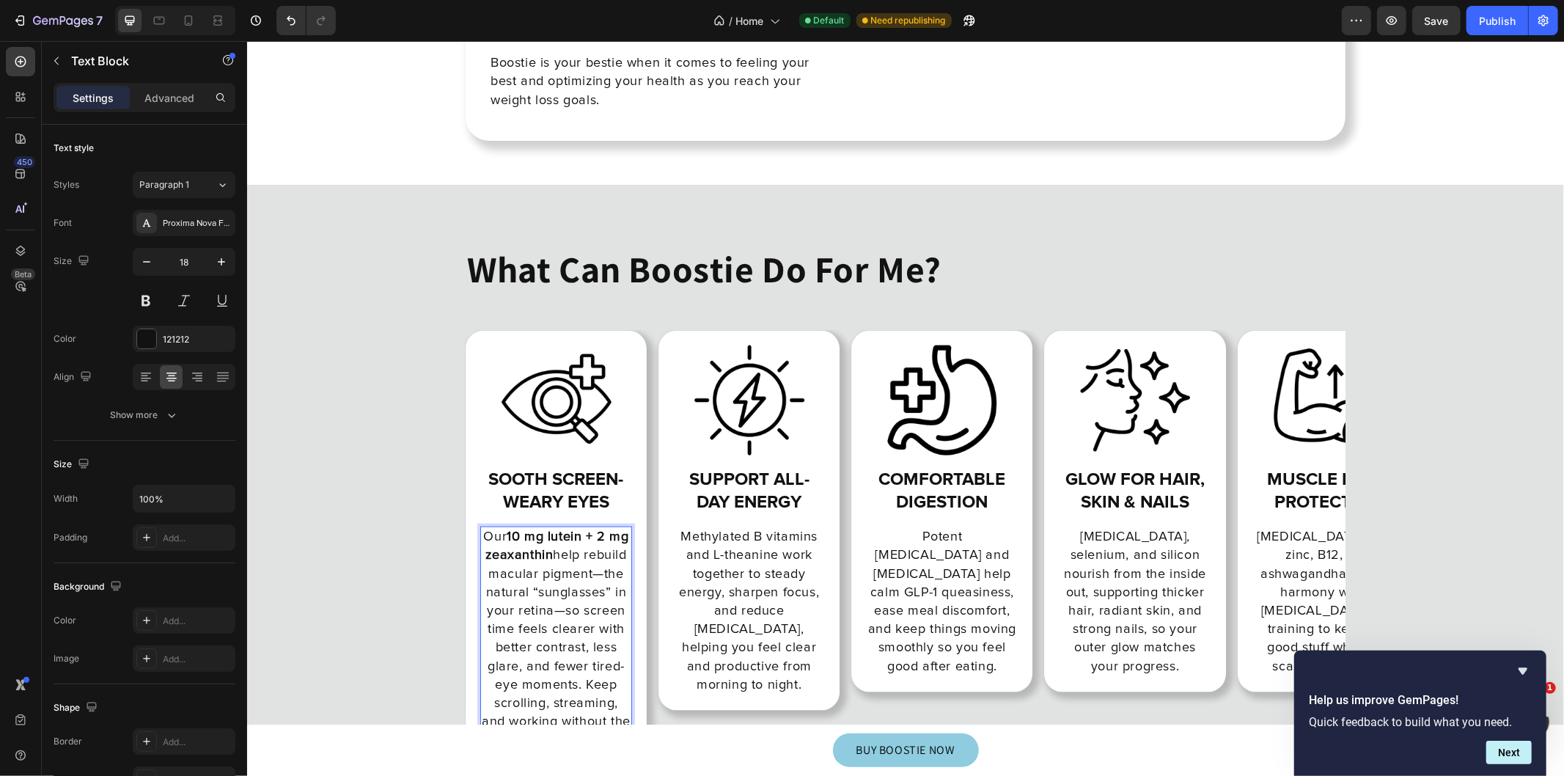
scroll to position [11001, 0]
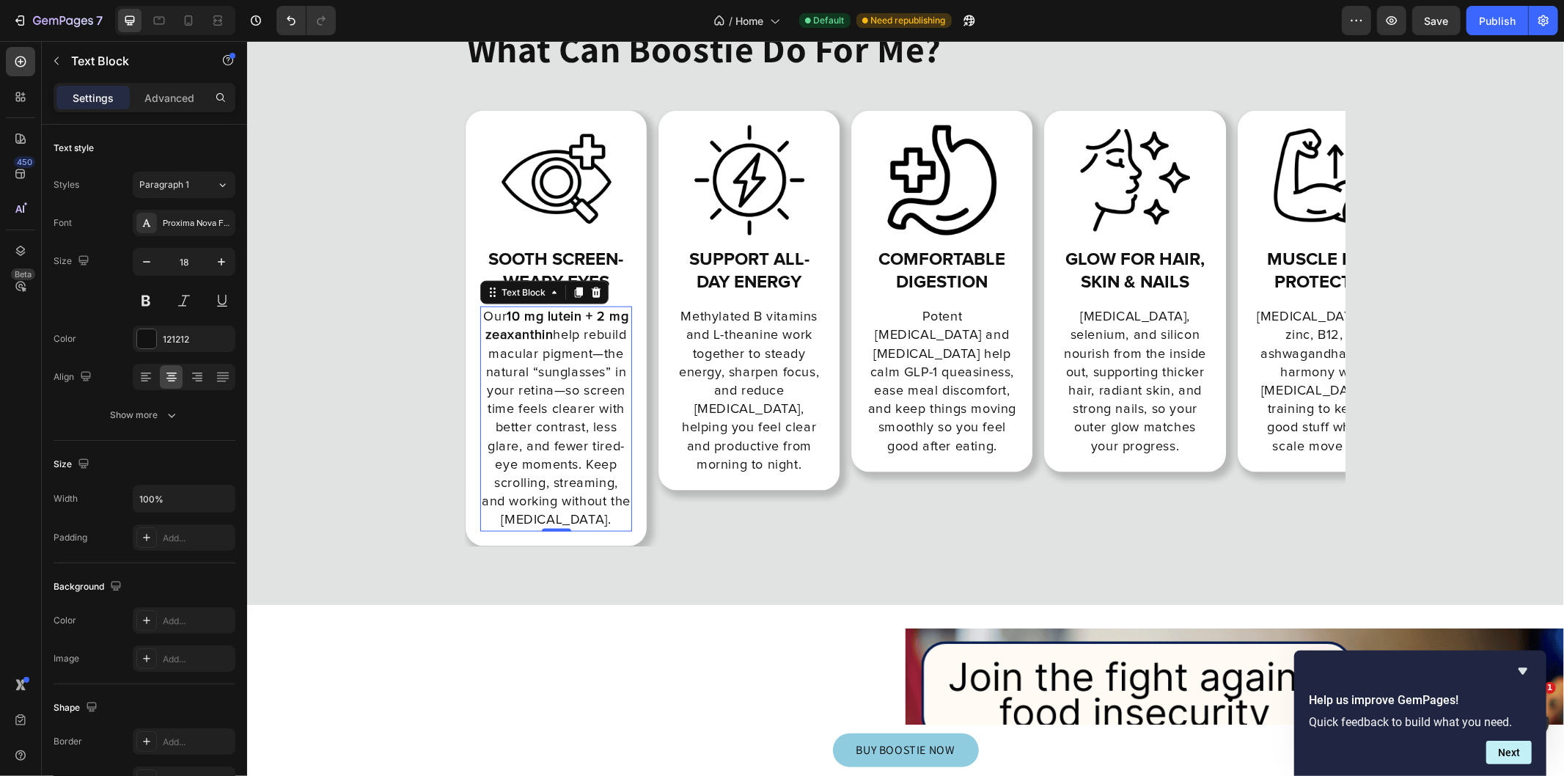
click at [576, 345] on p "Our 10 mg lutein + 2 mg zeaxanthin help rebuild macular pigment—the natural “su…" at bounding box center [555, 417] width 149 height 221
click at [589, 352] on p "Our 10 mg lutein + 2 mg zeaxanthin help rebuild macular pigment—the natural “su…" at bounding box center [555, 417] width 149 height 221
click at [753, 313] on p "Methylated B vitamins and L-theanine work together to steady energy, sharpen fo…" at bounding box center [748, 390] width 149 height 166
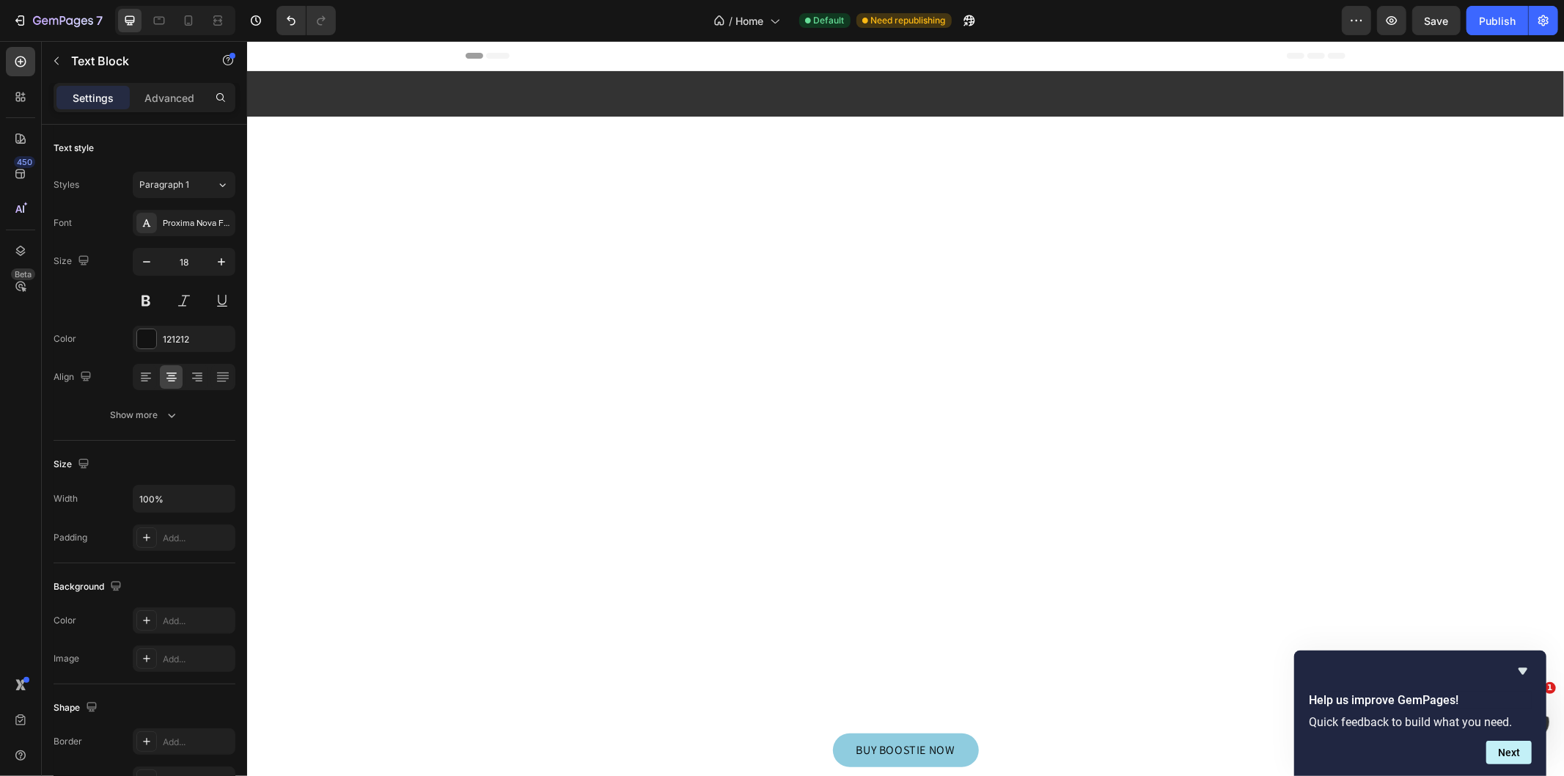
scroll to position [11001, 0]
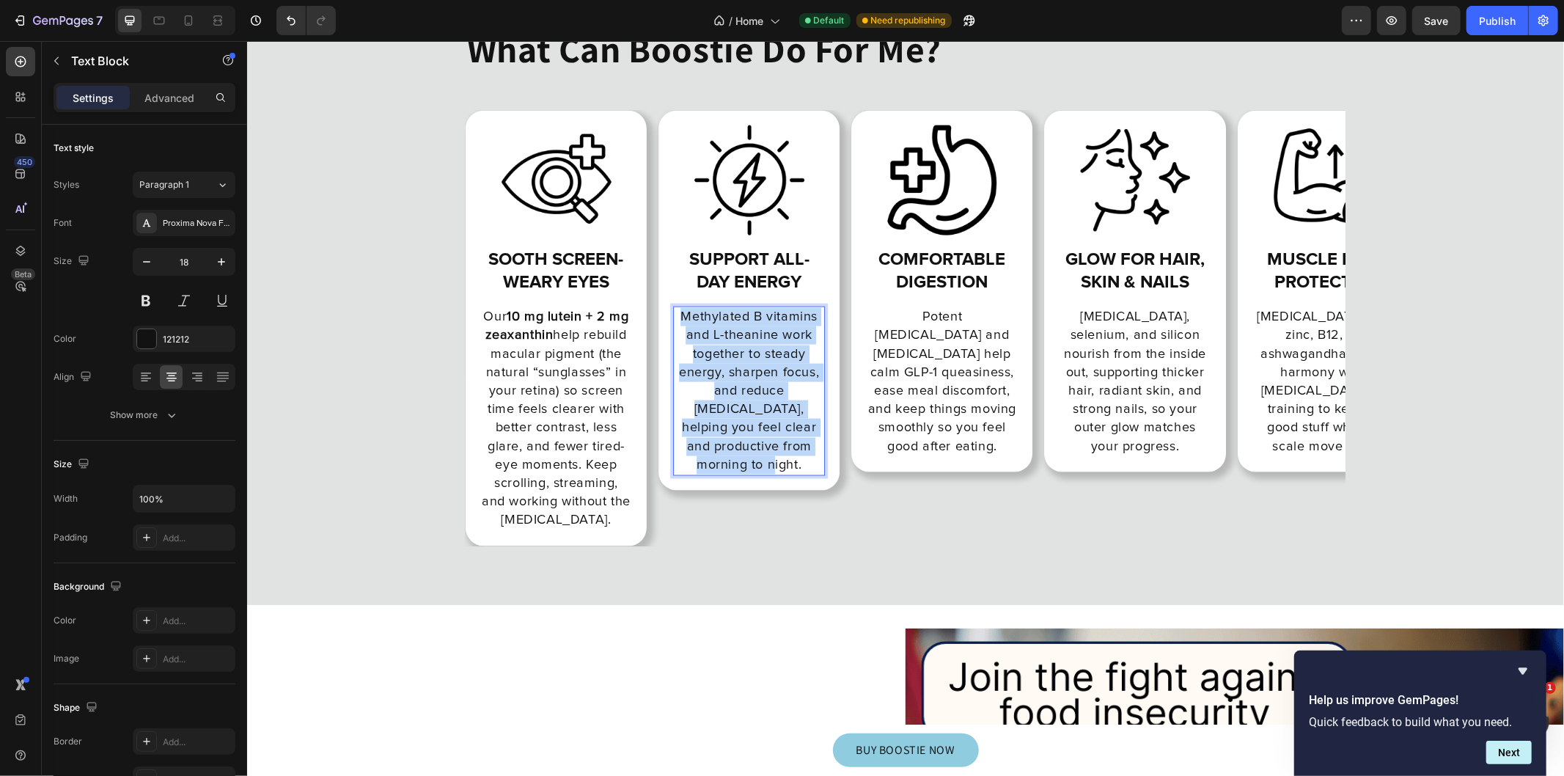
click at [753, 313] on p "Methylated B vitamins and L-theanine work together to steady energy, sharpen fo…" at bounding box center [748, 390] width 149 height 166
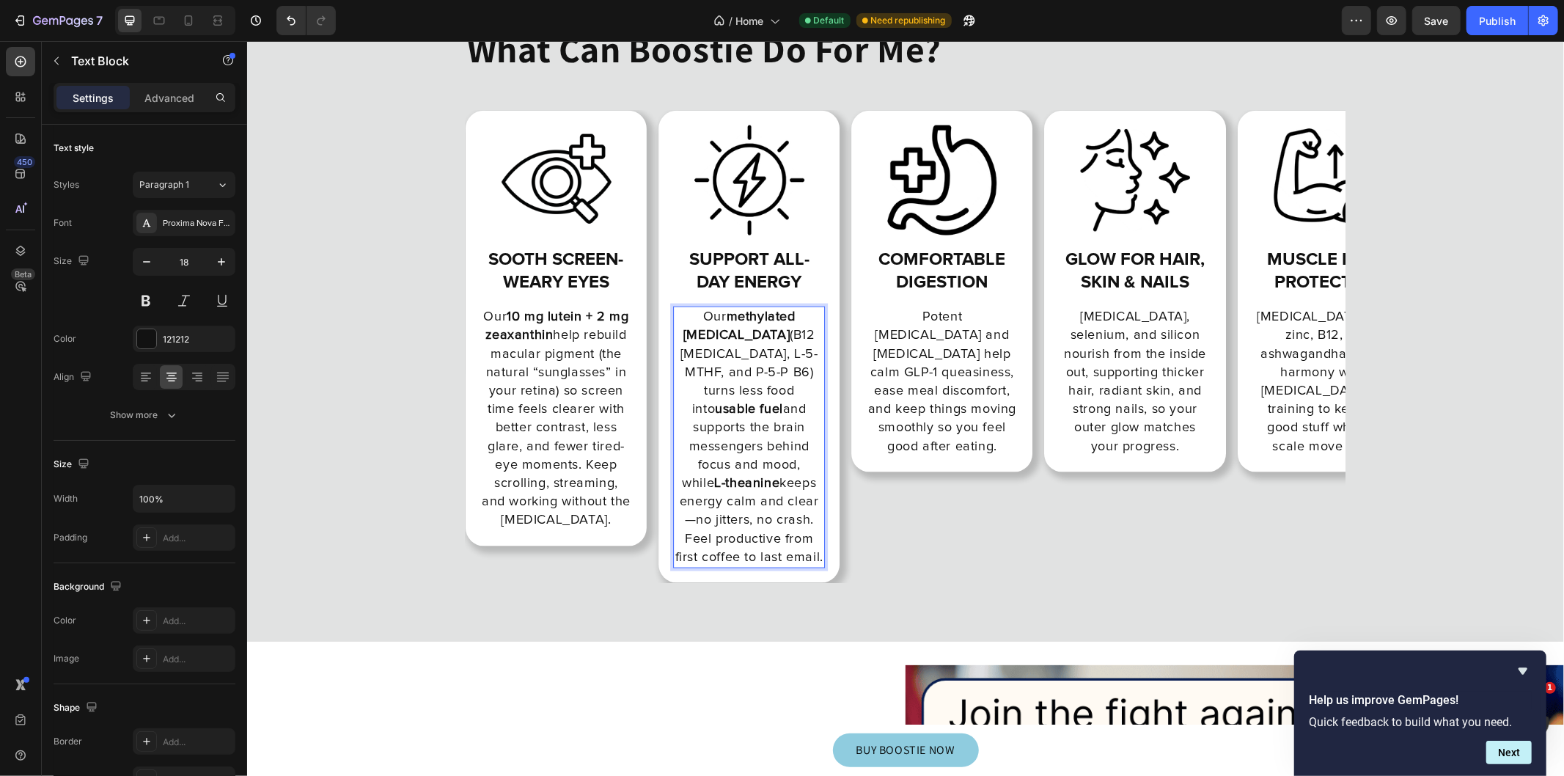
click at [771, 331] on p "Our methylated B-complex (B12 methylcobalamin, L-5-MTHF, and P-5-P B6) turns le…" at bounding box center [748, 436] width 149 height 259
click at [736, 392] on p "Our methylated B-complex (B12 methylcobalamin, L-5-MTHF, and P-5-P B6) turns le…" at bounding box center [748, 436] width 149 height 259
click at [808, 501] on p "Our methylated B-complex (B12 methylcobalamin, L-5-MTHF, and P-5-P B6) turns le…" at bounding box center [748, 436] width 149 height 259
click at [904, 346] on p "Potent [MEDICAL_DATA] and [MEDICAL_DATA] help calm GLP-1 queasiness, ease meal …" at bounding box center [941, 381] width 149 height 148
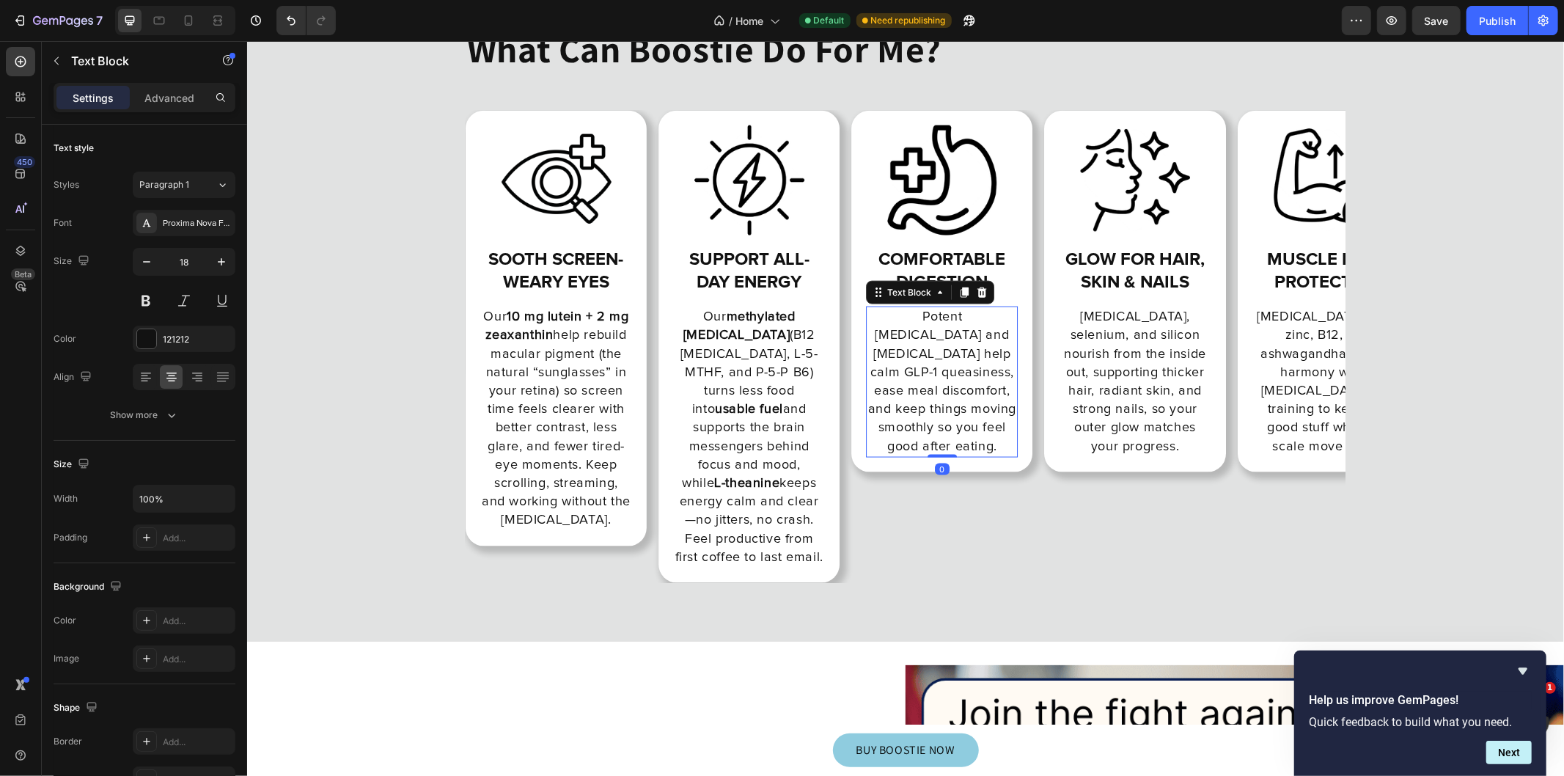
click at [904, 346] on p "Potent [MEDICAL_DATA] and [MEDICAL_DATA] help calm GLP-1 queasiness, ease meal …" at bounding box center [941, 381] width 149 height 148
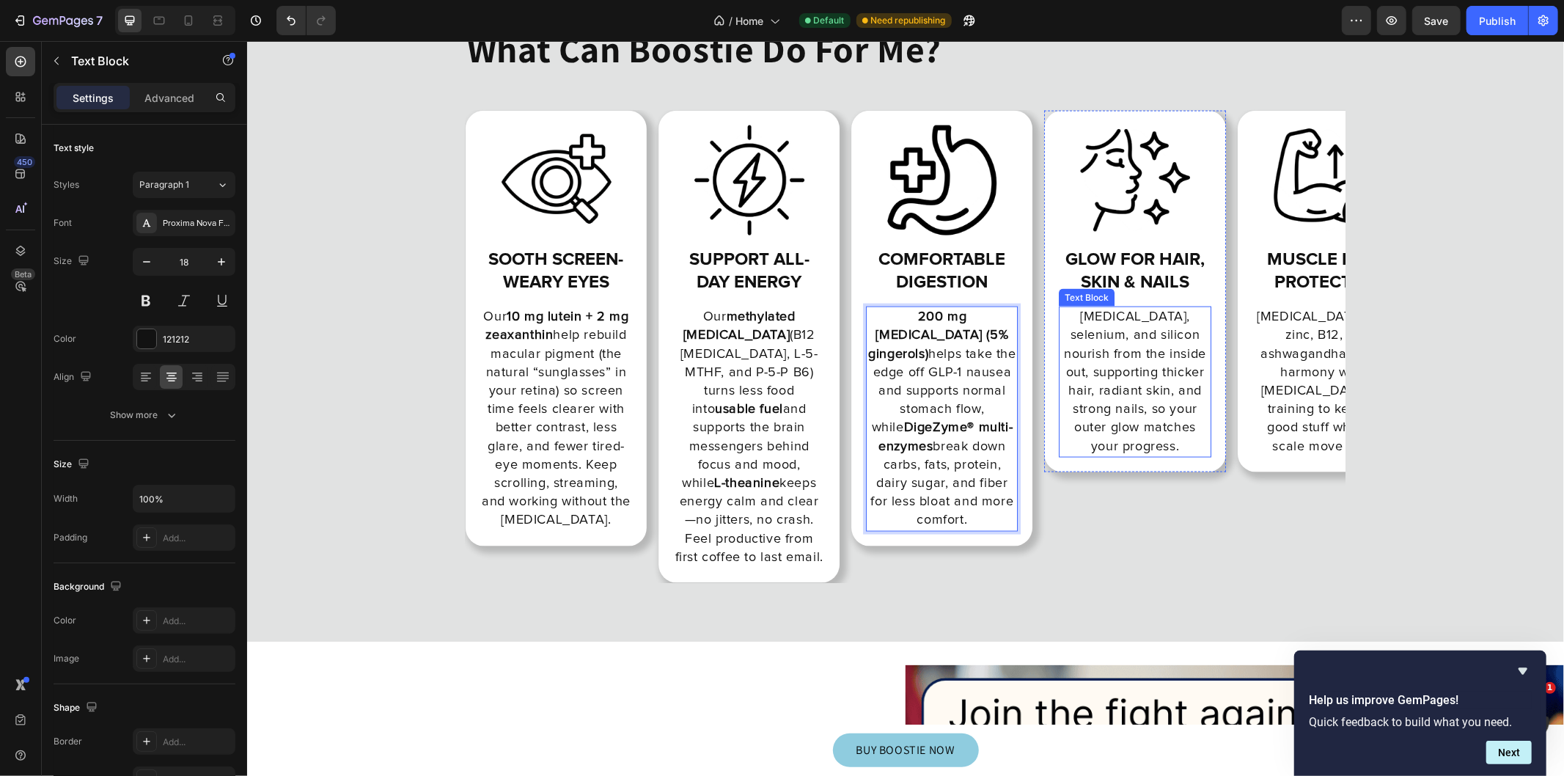
click at [1139, 377] on p "[MEDICAL_DATA], selenium, and silicon nourish from the inside out, supporting t…" at bounding box center [1134, 381] width 149 height 148
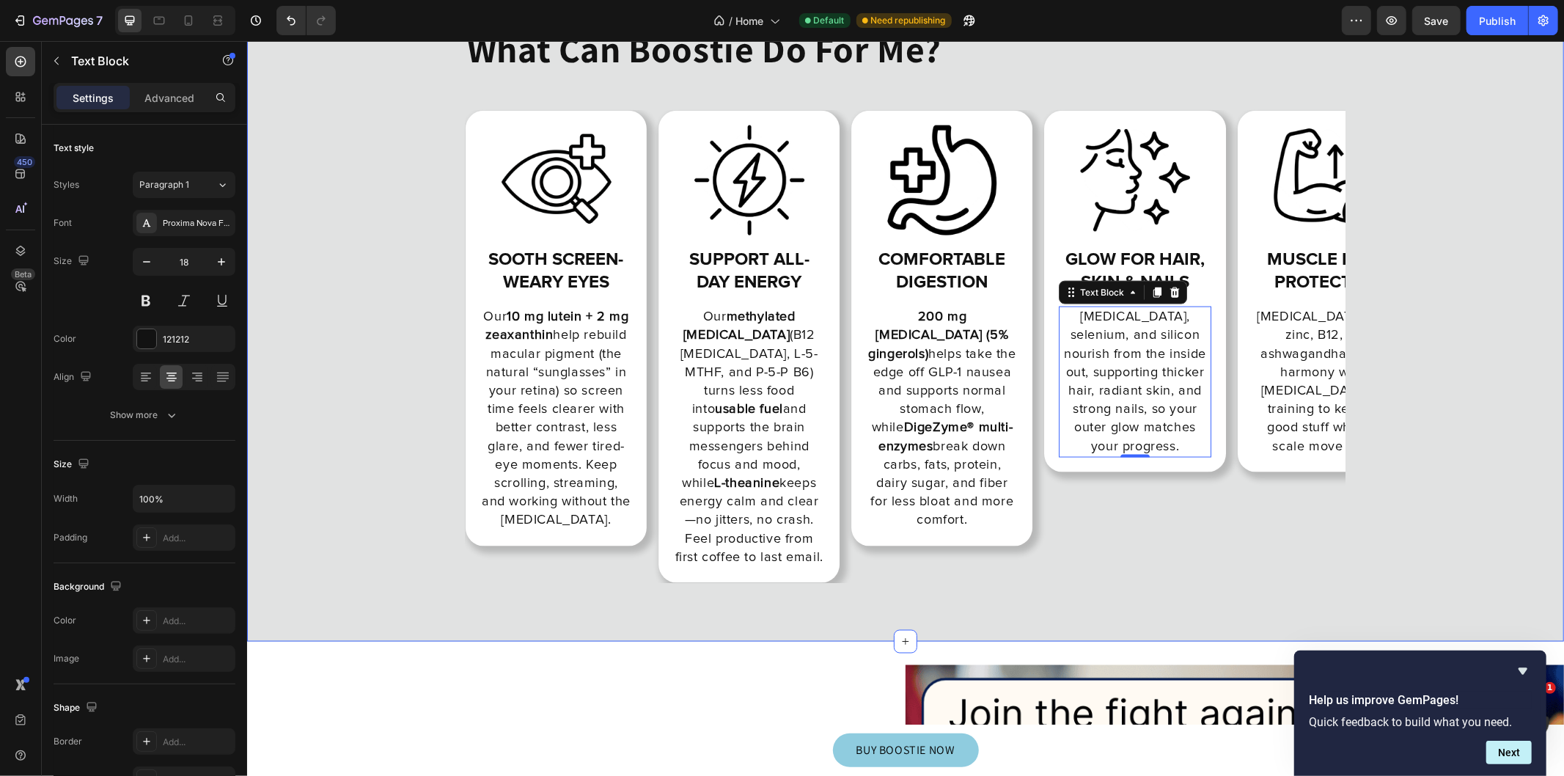
scroll to position [10947, 0]
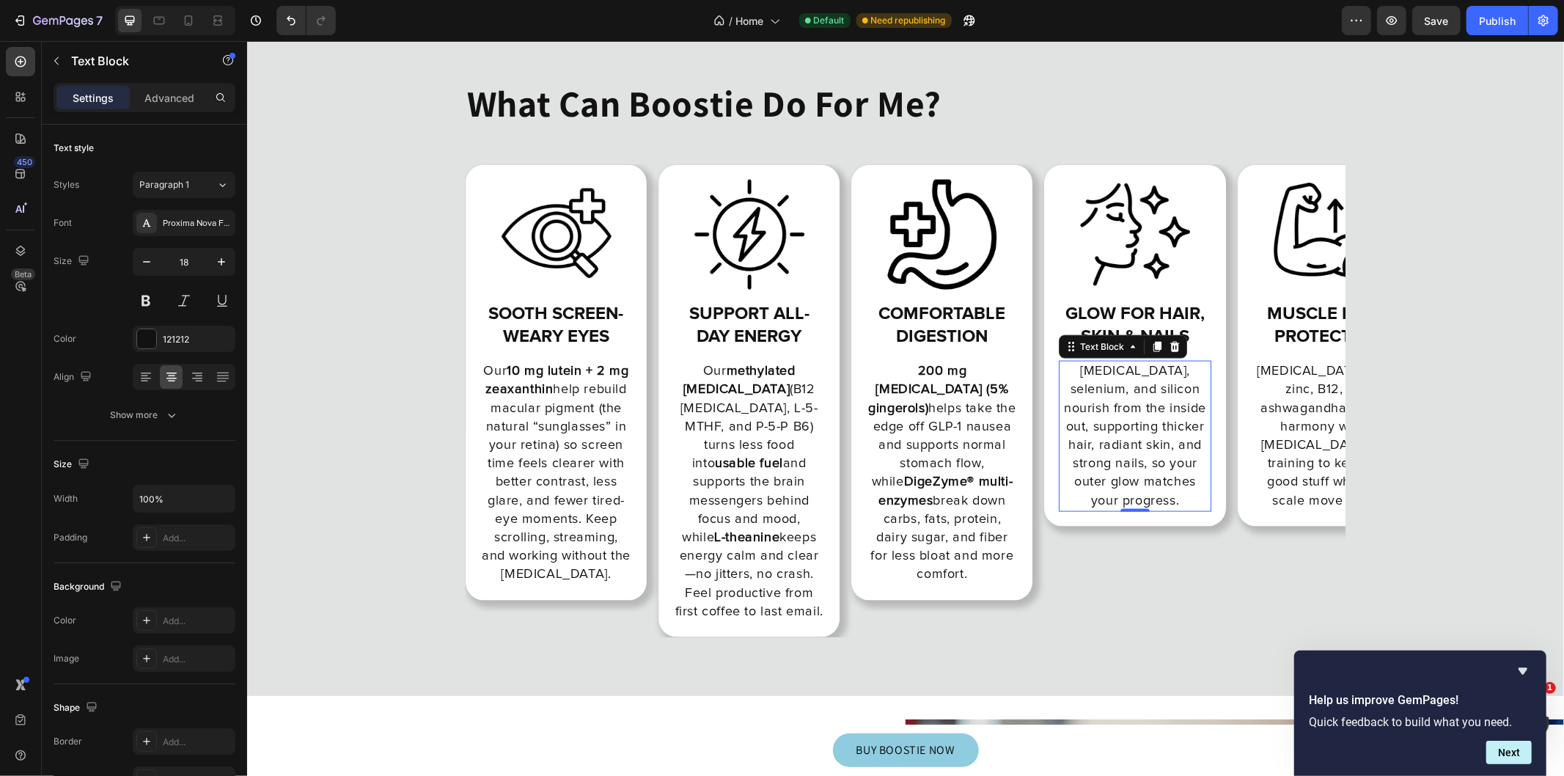
click at [1159, 405] on p "[MEDICAL_DATA], selenium, and silicon nourish from the inside out, supporting t…" at bounding box center [1134, 435] width 149 height 148
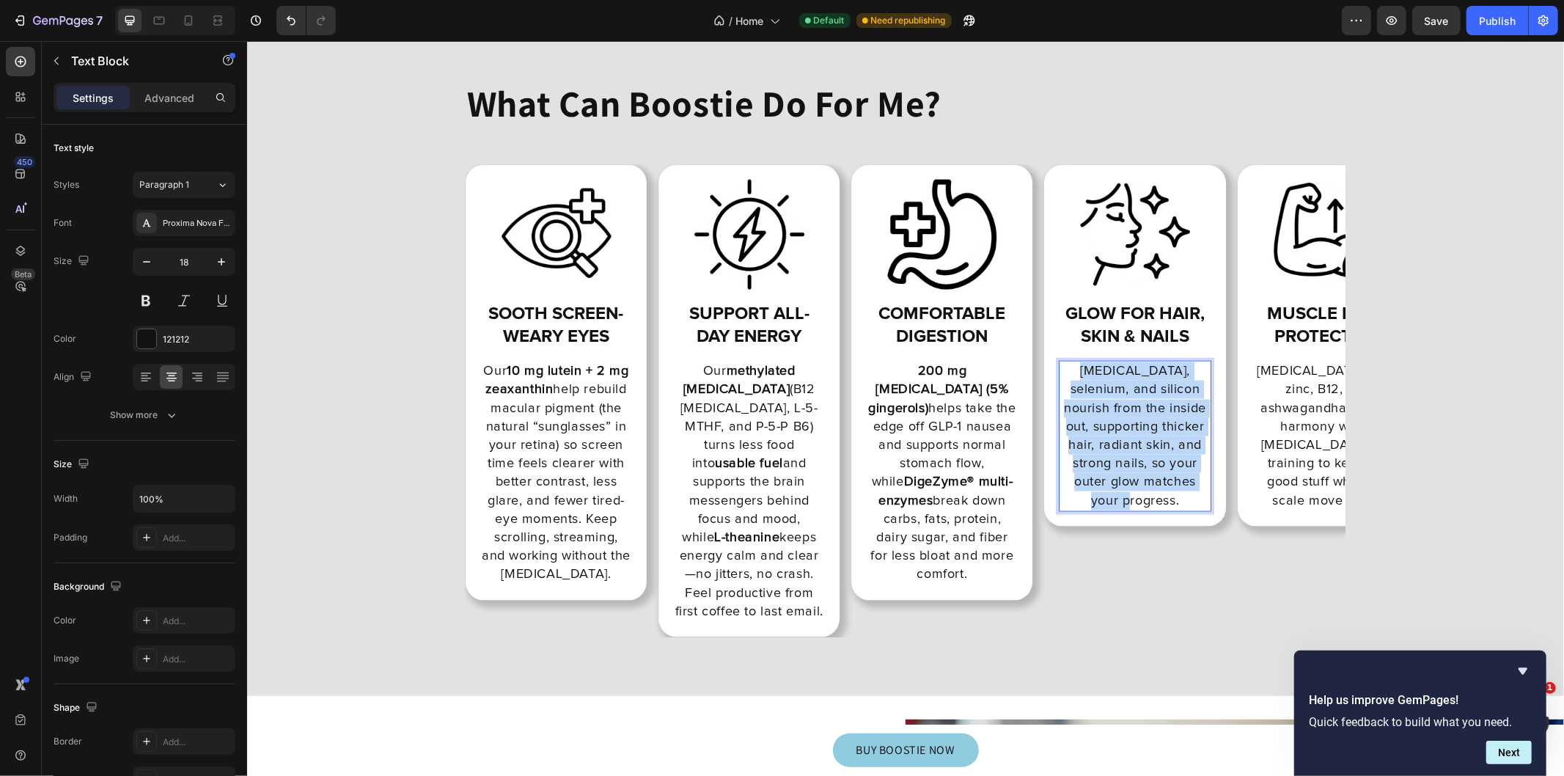
click at [1159, 405] on p "[MEDICAL_DATA], selenium, and silicon nourish from the inside out, supporting t…" at bounding box center [1134, 435] width 149 height 148
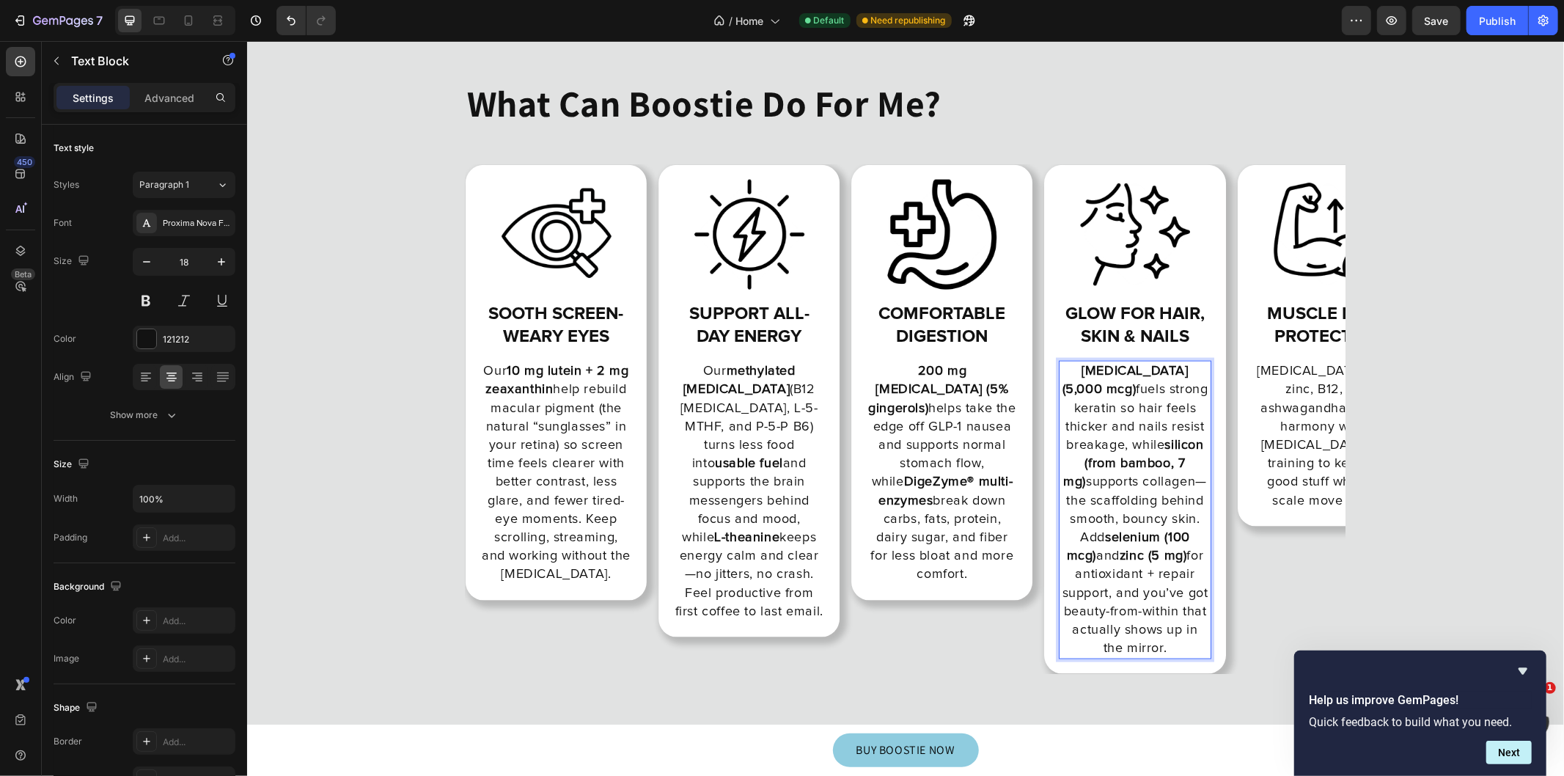
click at [1103, 466] on p "Biotin (5,000 mcg) fuels strong keratin so hair feels thicker and nails resist …" at bounding box center [1134, 508] width 149 height 295
click at [1191, 444] on strong "silicon (from bamboo, 7 mg)" at bounding box center [1132, 463] width 140 height 50
click at [1108, 482] on p "Biotin (5,000 mcg) fuels strong keratin so hair feels thicker and nails resist …" at bounding box center [1134, 508] width 149 height 295
click at [1164, 420] on p "Biotin (5,000 mcg) fuels strong keratin so hair feels thicker and nails resist …" at bounding box center [1134, 508] width 149 height 295
click at [1189, 469] on p "Biotin (5,000 mcg) fuels strong keratin so hair feels thicker and nails resist …" at bounding box center [1134, 508] width 149 height 295
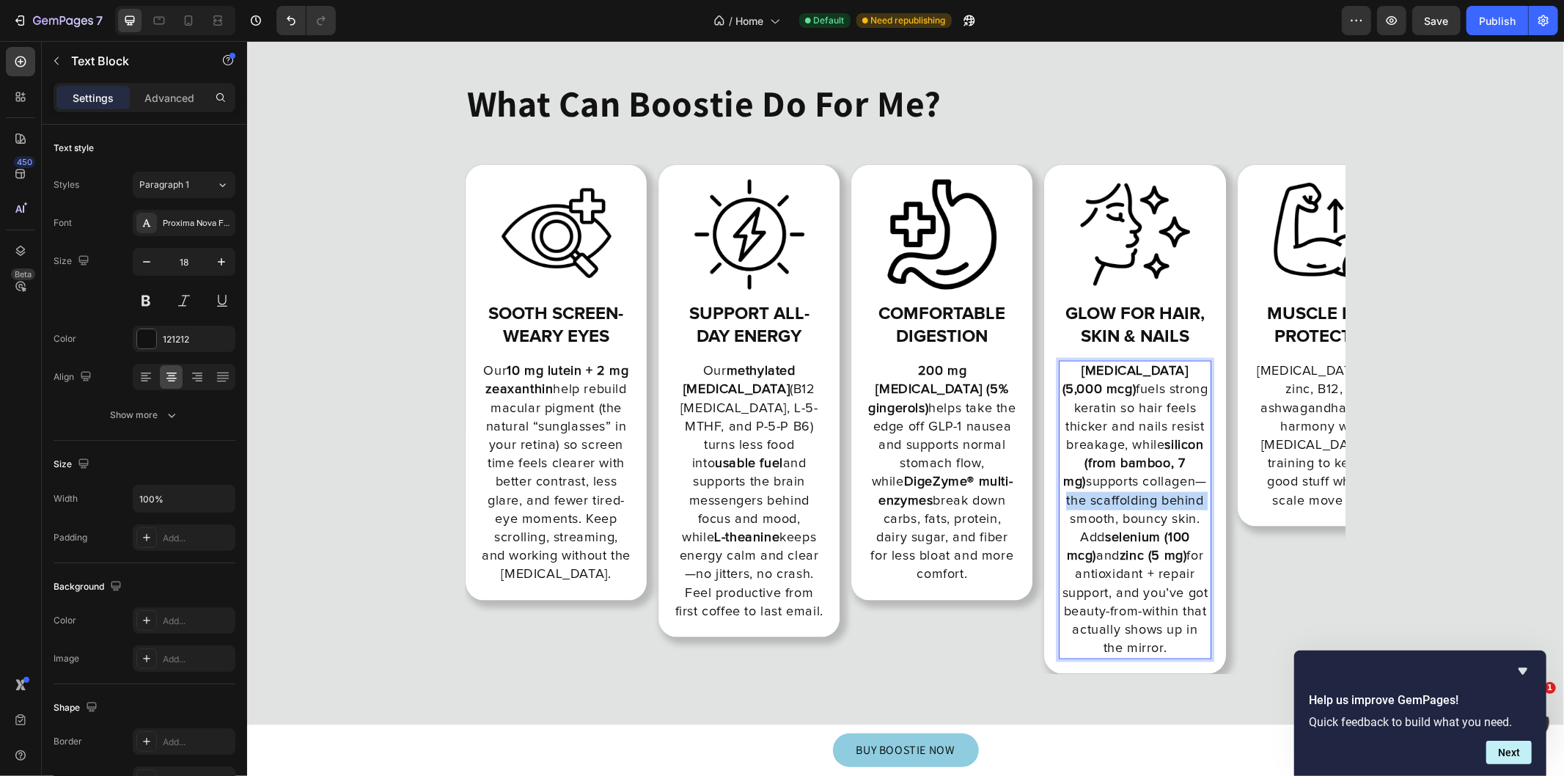
drag, startPoint x: 1194, startPoint y: 482, endPoint x: 1190, endPoint y: 463, distance: 18.8
click at [1190, 463] on p "Biotin (5,000 mcg) fuels strong keratin so hair feels thicker and nails resist …" at bounding box center [1134, 508] width 149 height 295
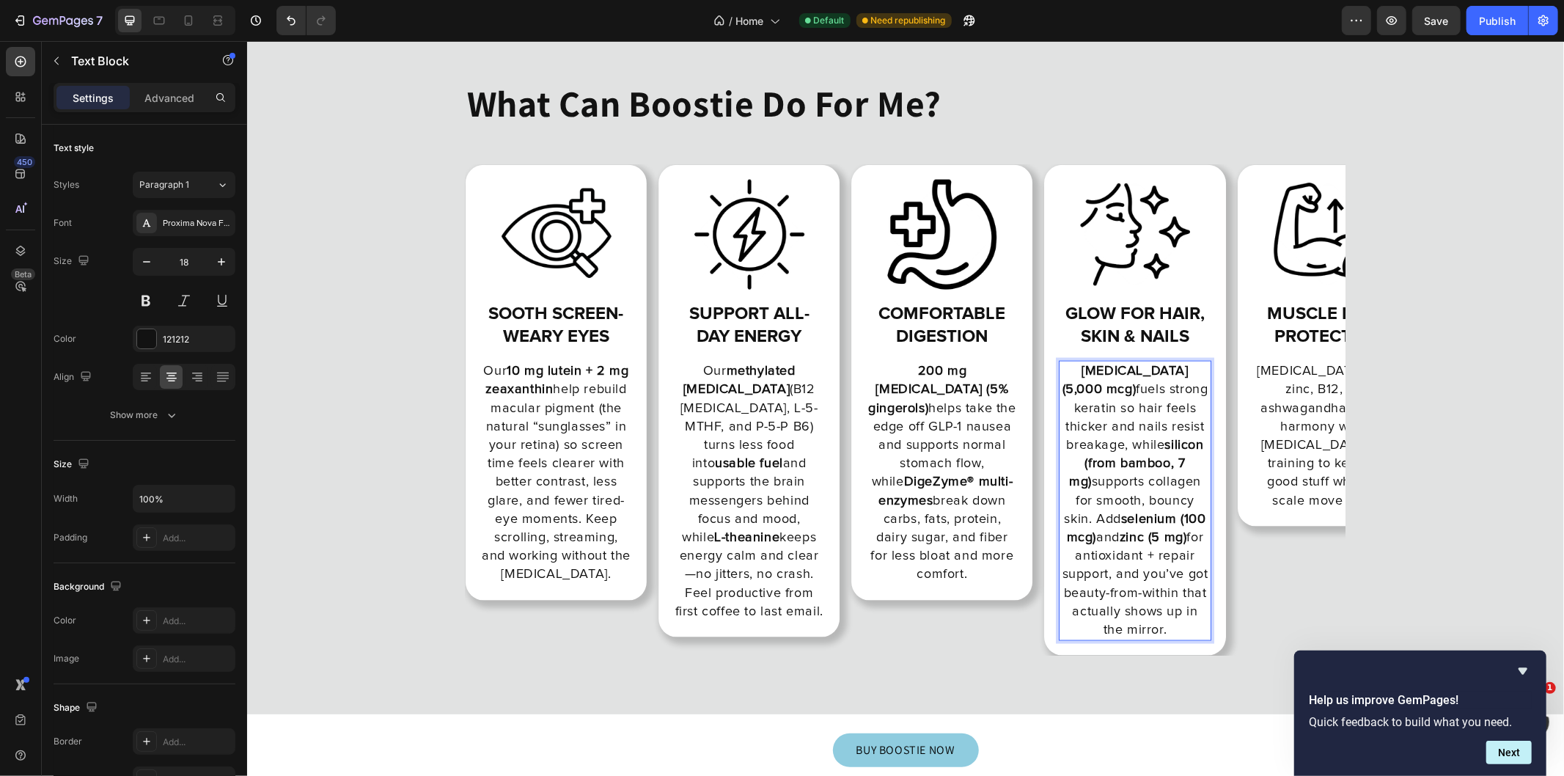
click at [1179, 591] on p "Biotin (5,000 mcg) fuels strong keratin so hair feels thicker and nails resist …" at bounding box center [1134, 499] width 149 height 277
click at [1169, 617] on p "Biotin (5,000 mcg) fuels strong keratin so hair feels thicker and nails resist …" at bounding box center [1134, 499] width 149 height 277
click at [1295, 369] on p "[MEDICAL_DATA] + K2, zinc, B12, and ashwagandha work in harmony with a [MEDICAL…" at bounding box center [1327, 435] width 149 height 148
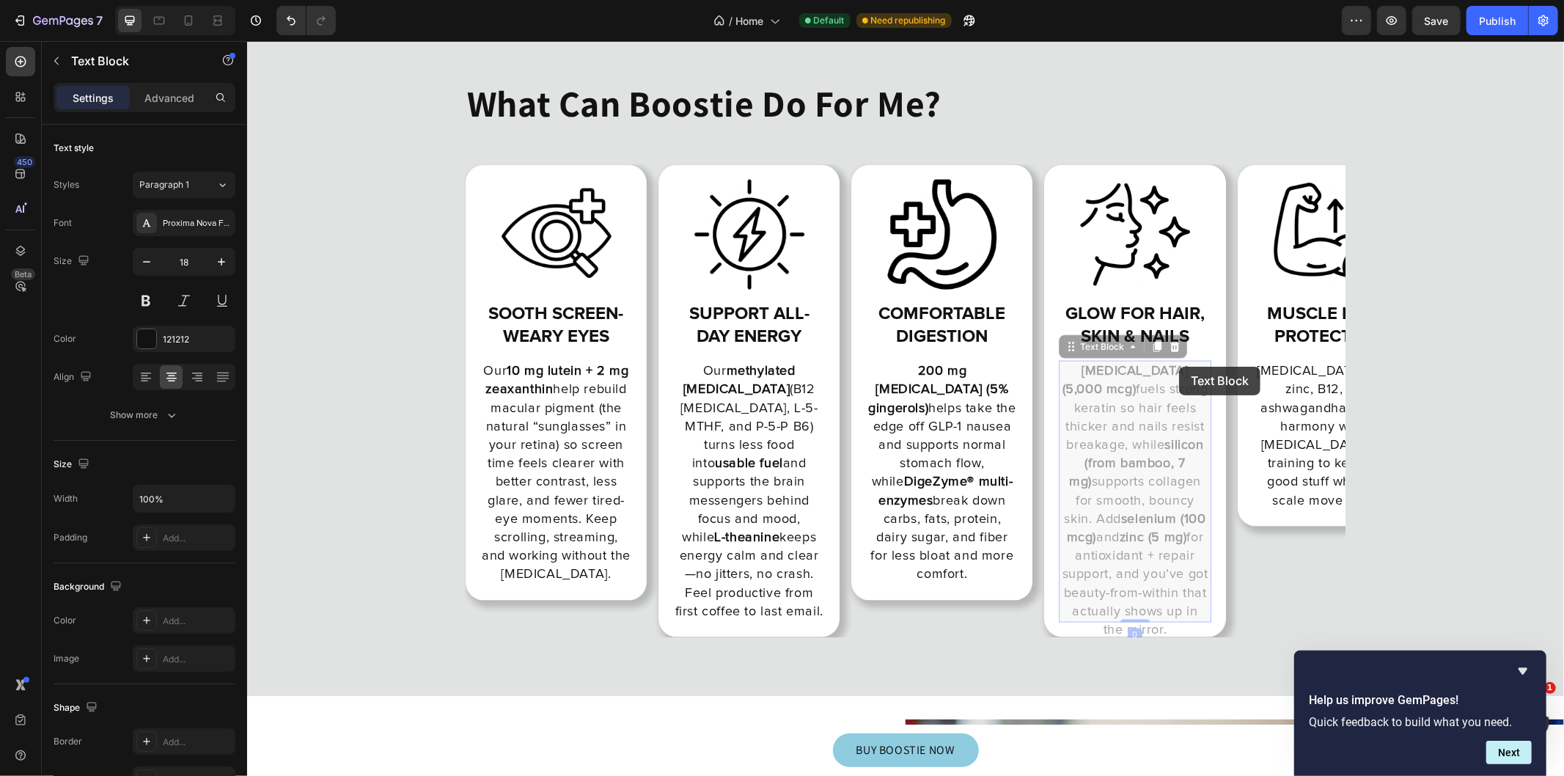
drag, startPoint x: 1178, startPoint y: 366, endPoint x: 1169, endPoint y: 366, distance: 8.8
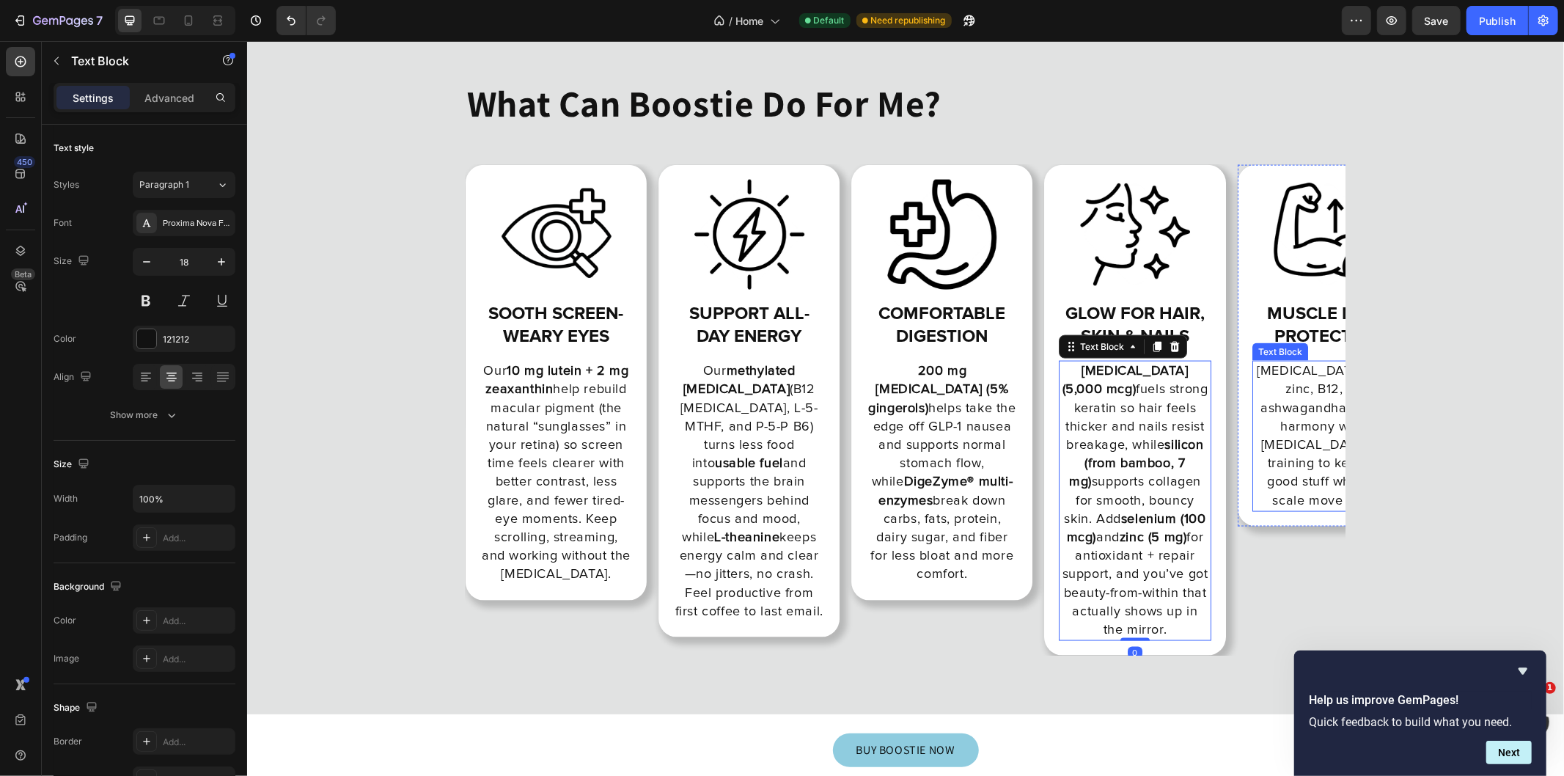
click at [1304, 424] on p "[MEDICAL_DATA] + K2, zinc, B12, and ashwagandha work in harmony with a [MEDICAL…" at bounding box center [1327, 435] width 149 height 148
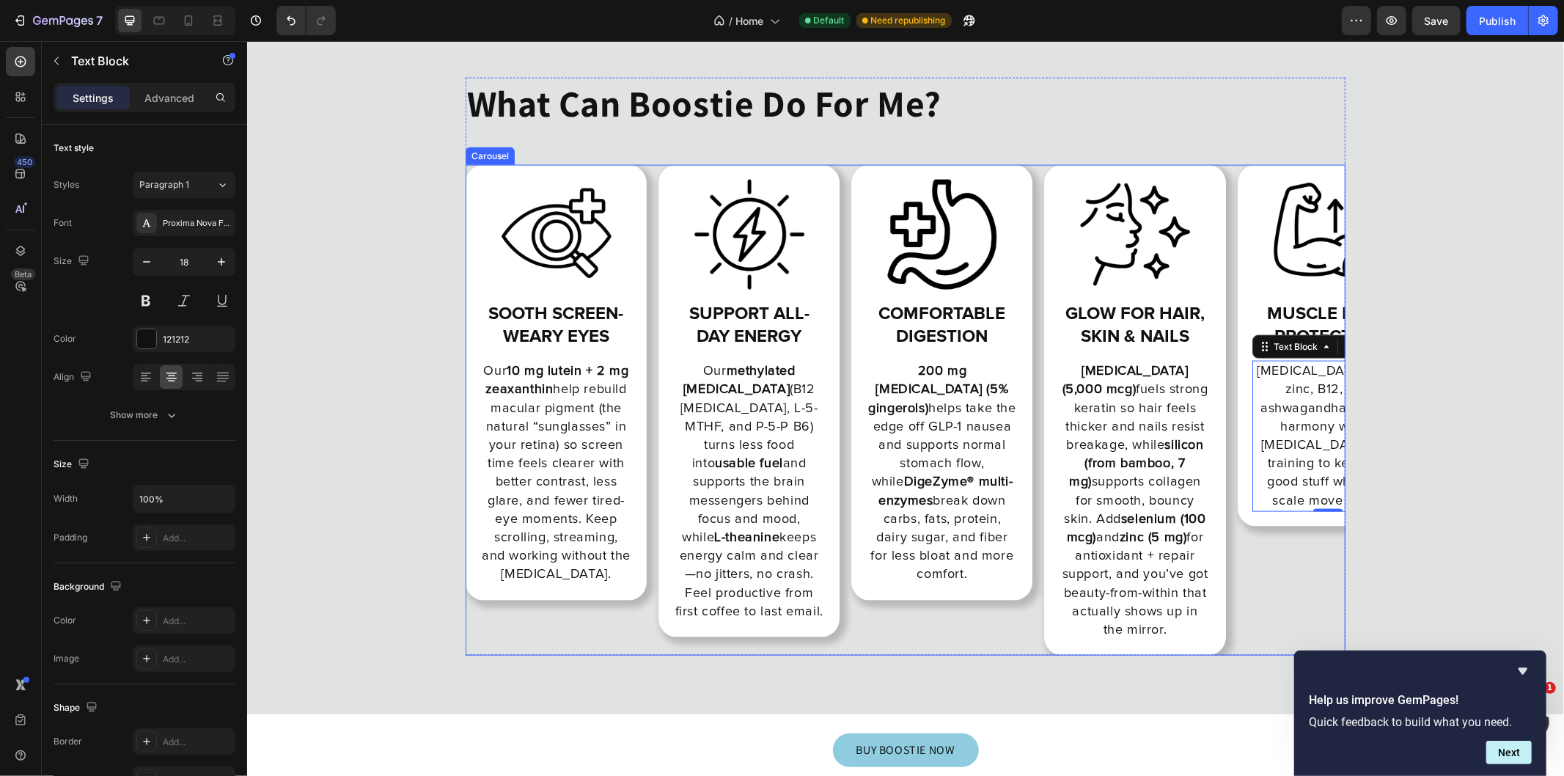
click at [1297, 580] on div "Image muscle mass protection Heading [MEDICAL_DATA] + K2, zinc, B12, and ashwag…" at bounding box center [1327, 409] width 181 height 490
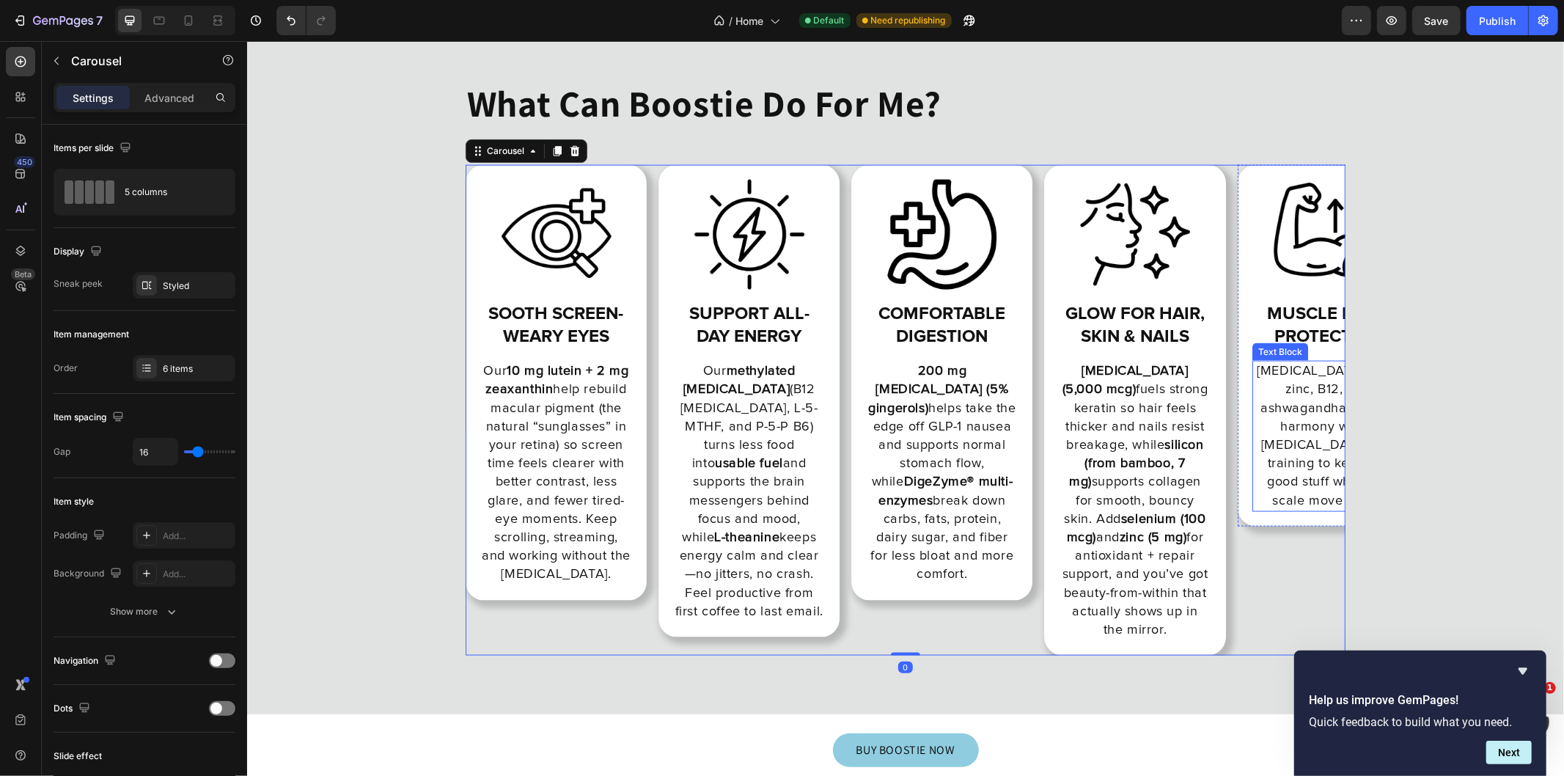
click at [1301, 446] on p "[MEDICAL_DATA] + K2, zinc, B12, and ashwagandha work in harmony with a [MEDICAL…" at bounding box center [1327, 435] width 149 height 148
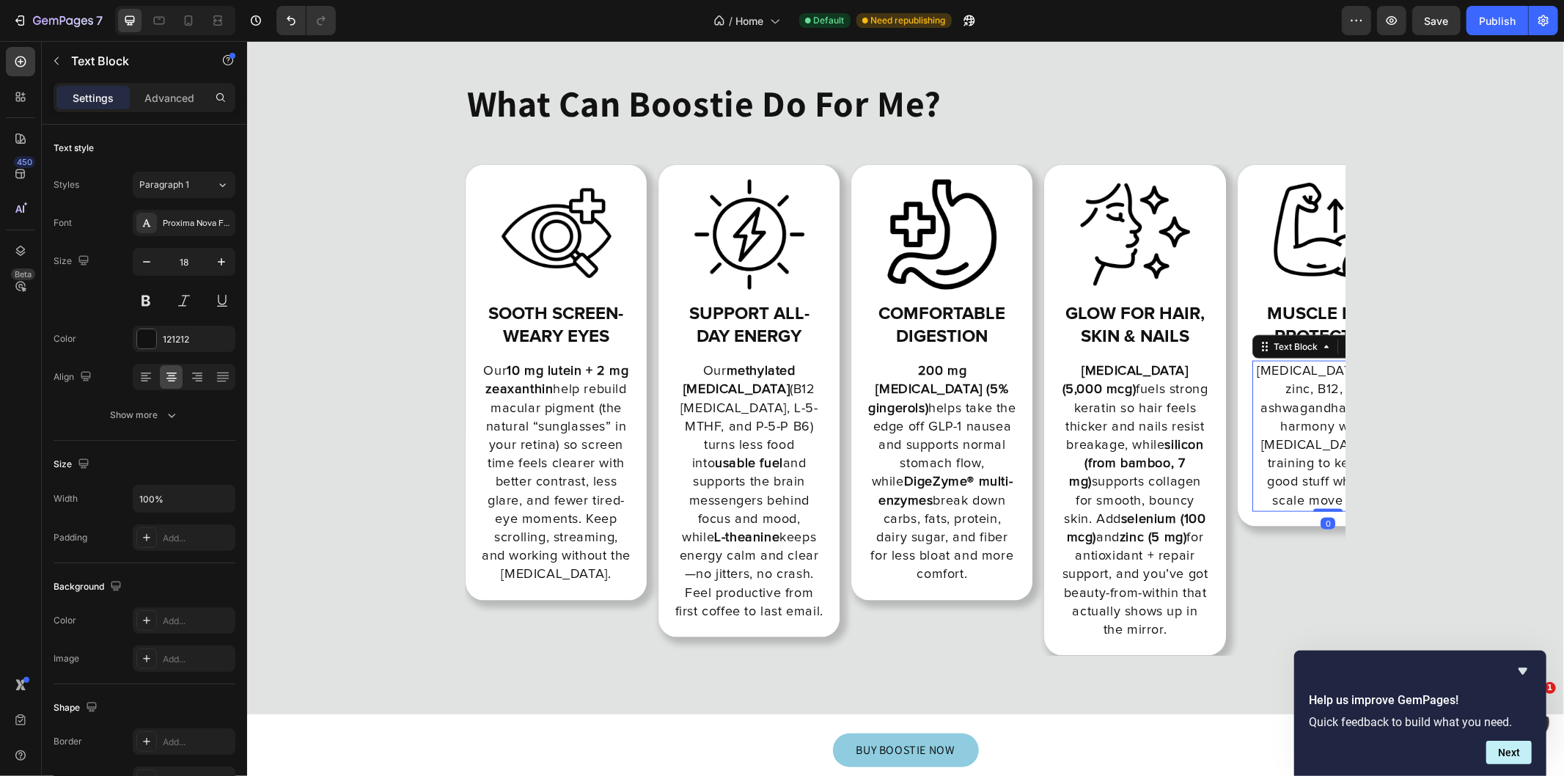
click at [1301, 446] on p "[MEDICAL_DATA] + K2, zinc, B12, and ashwagandha work in harmony with a [MEDICAL…" at bounding box center [1327, 435] width 149 height 148
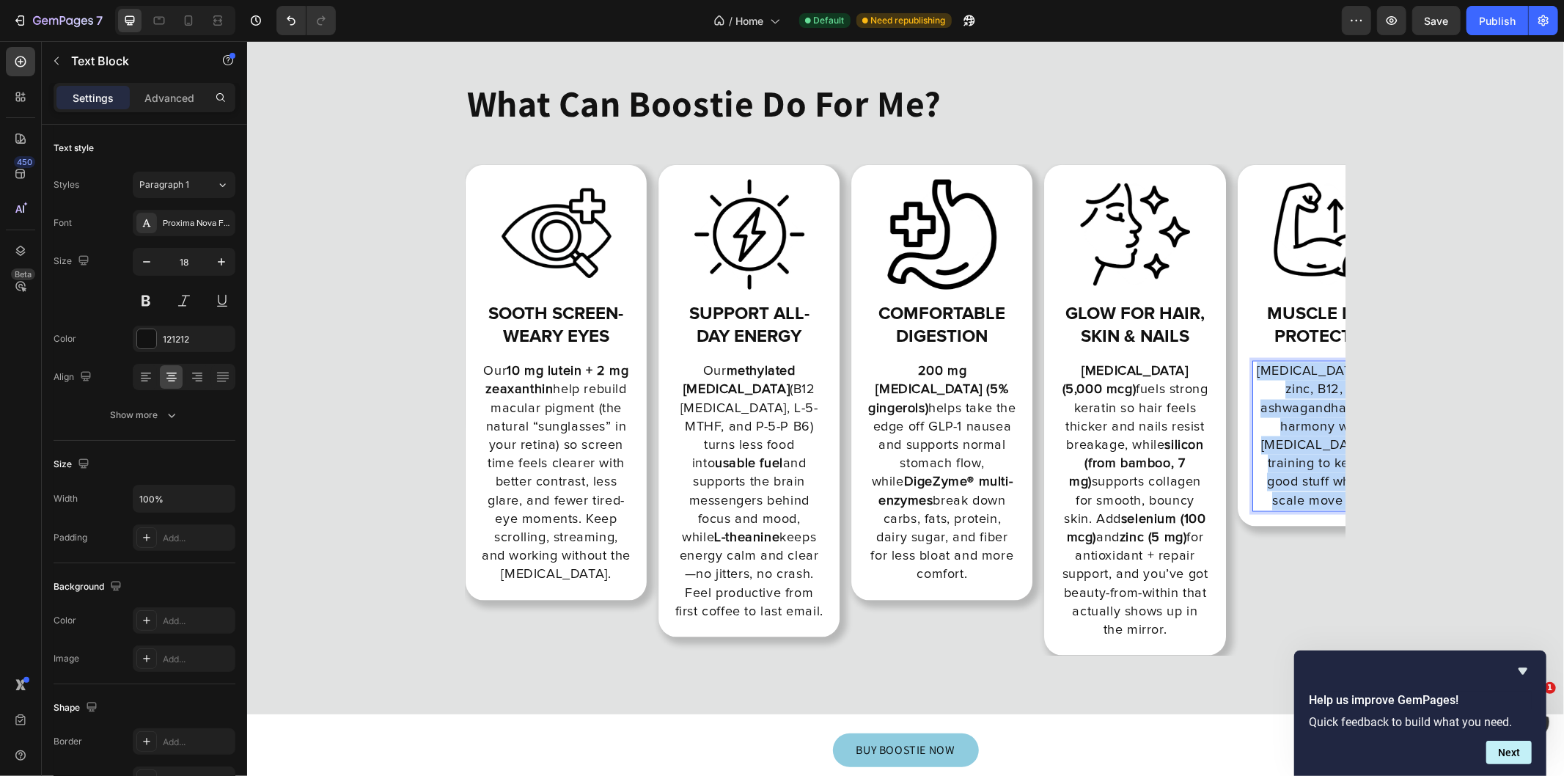
click at [1301, 446] on p "[MEDICAL_DATA] + K2, zinc, B12, and ashwagandha work in harmony with a [MEDICAL…" at bounding box center [1327, 435] width 149 height 148
click at [1330, 430] on p "[MEDICAL_DATA] + K2, zinc, B12, and ashwagandha work in harmony with a [MEDICAL…" at bounding box center [1327, 435] width 149 height 148
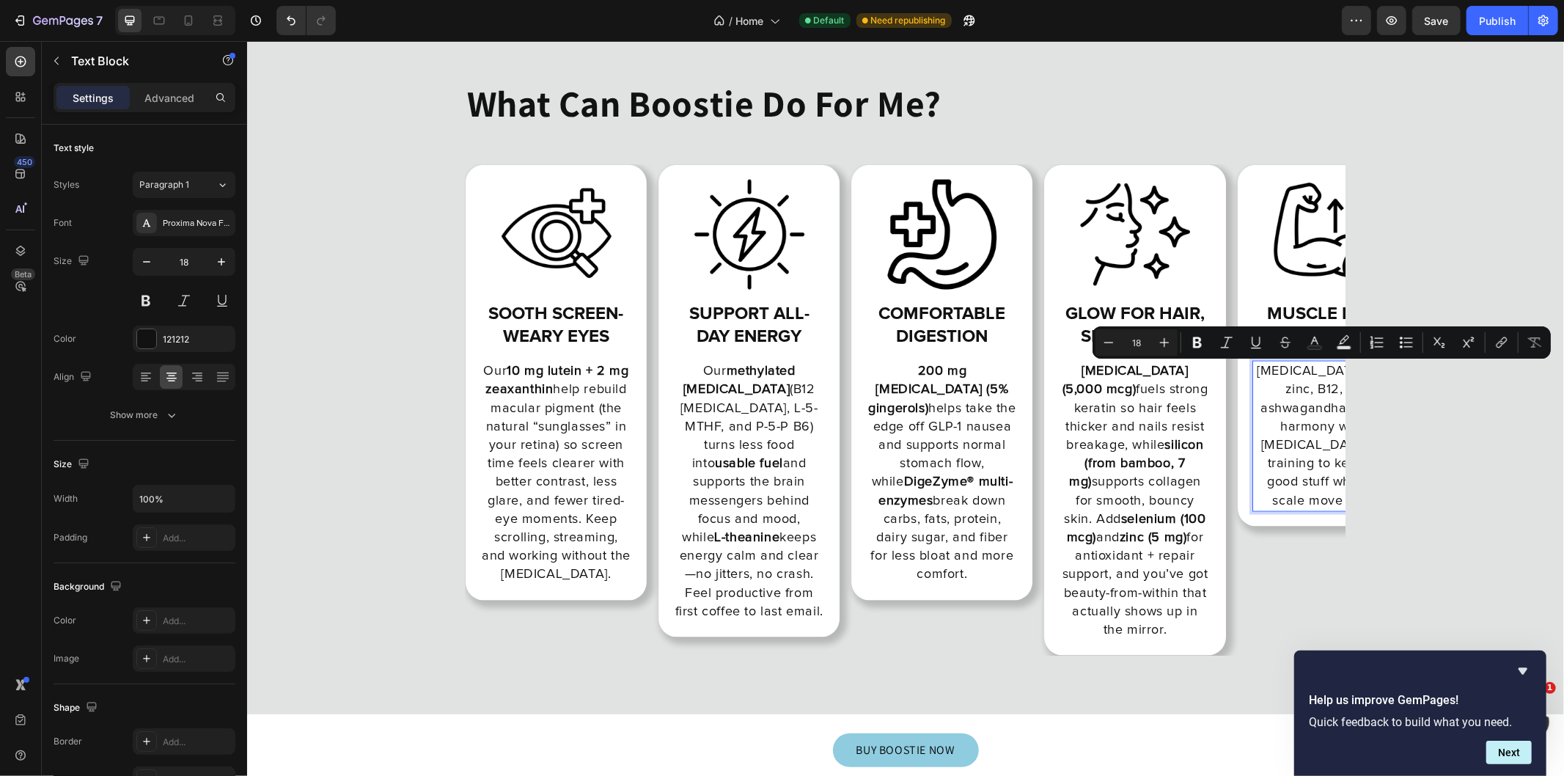
scroll to position [0, 45]
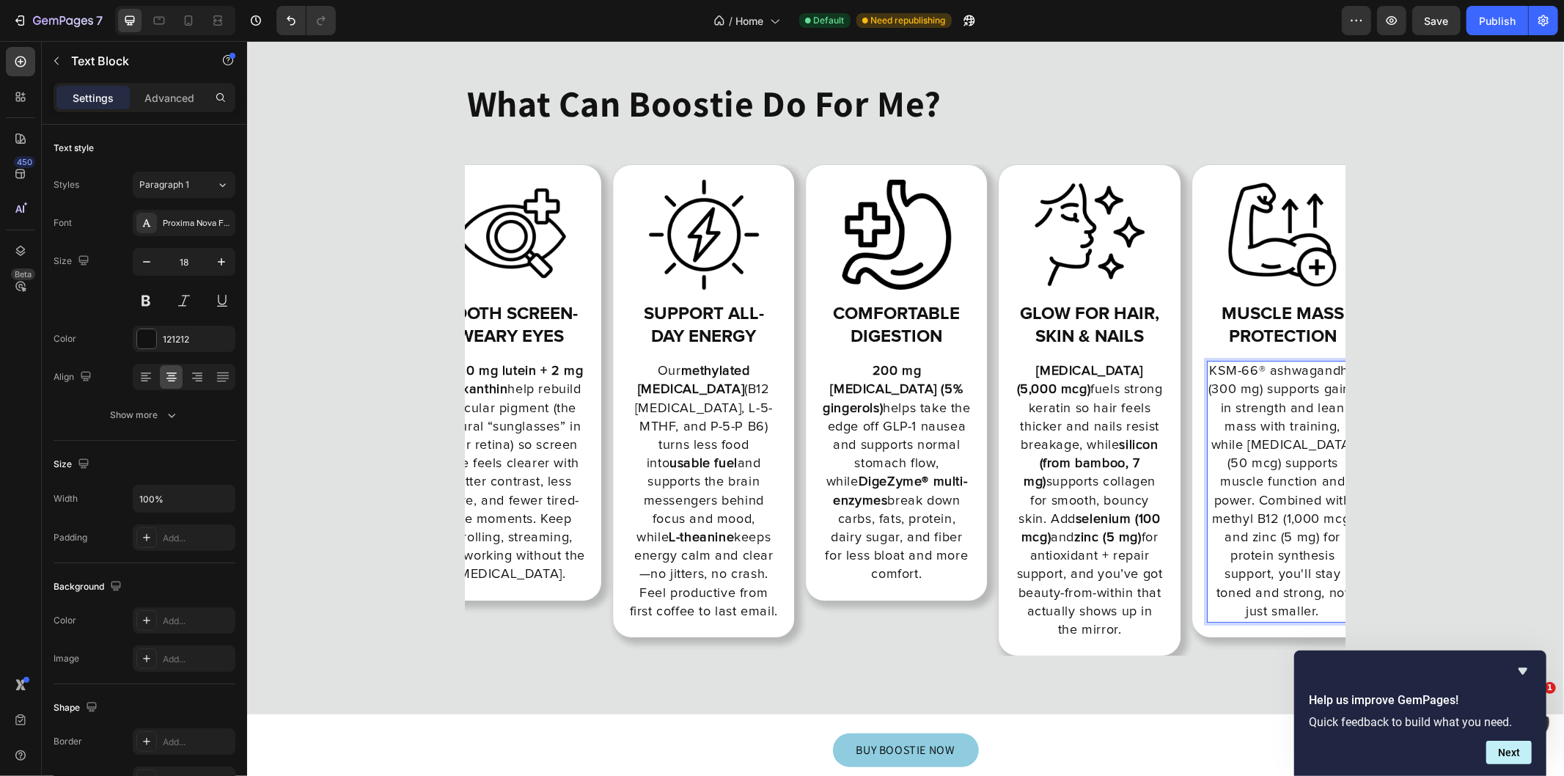
click at [1032, 480] on p "Biotin (5,000 mcg) fuels strong keratin so hair feels thicker and nails resist …" at bounding box center [1089, 499] width 149 height 277
click at [1263, 471] on p "KSM-66® ashwagandha (300 mg) supports gains in strength and lean mass with trai…" at bounding box center [1281, 490] width 149 height 259
click at [765, 556] on p "Our methylated B-complex (B12 methylcobalamin, L-5-MTHF, and P-5-P B6) turns le…" at bounding box center [702, 490] width 149 height 259
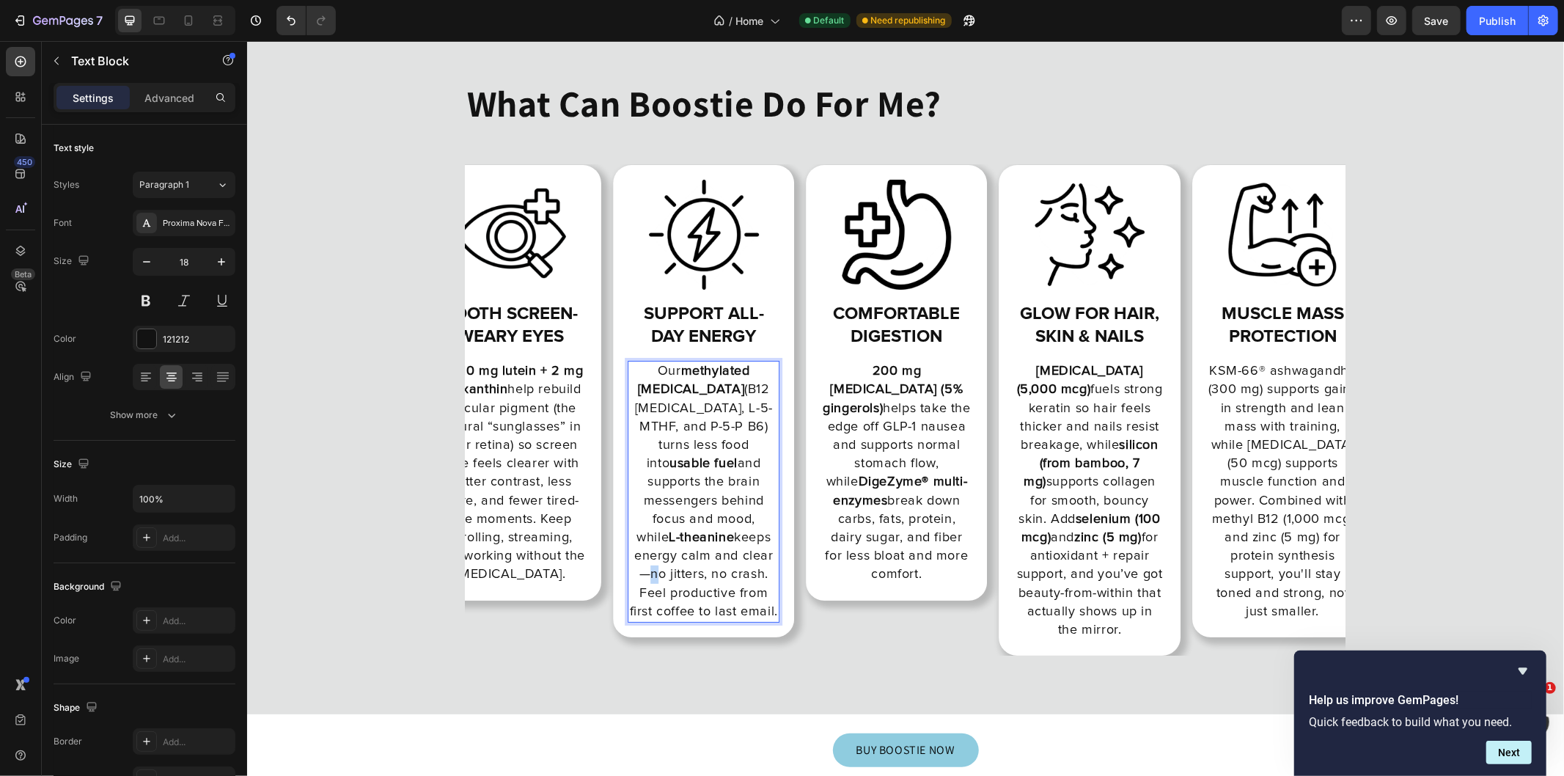
click at [758, 558] on p "Our methylated B-complex (B12 methylcobalamin, L-5-MTHF, and P-5-P B6) turns le…" at bounding box center [702, 490] width 149 height 259
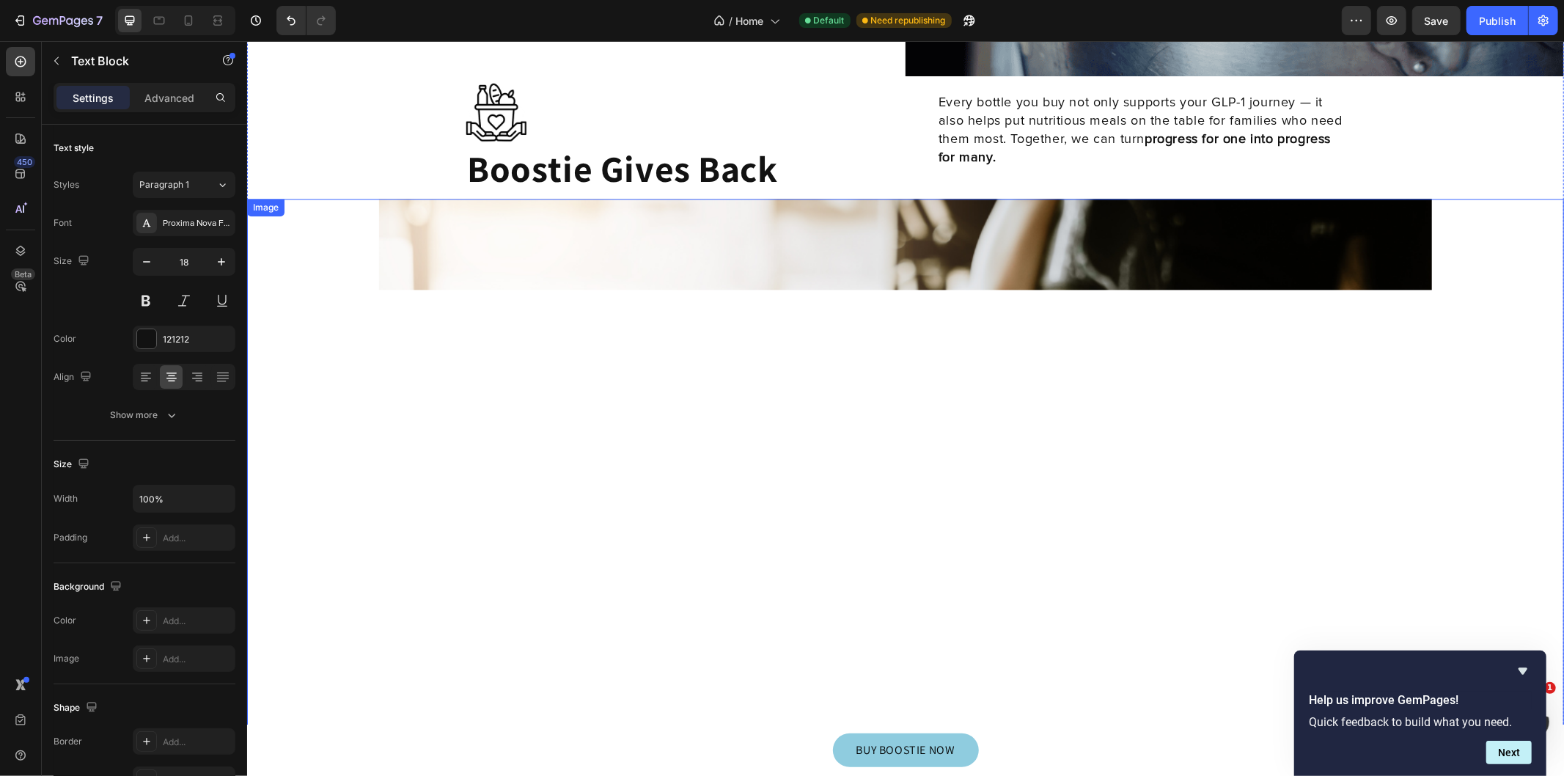
scroll to position [11762, 0]
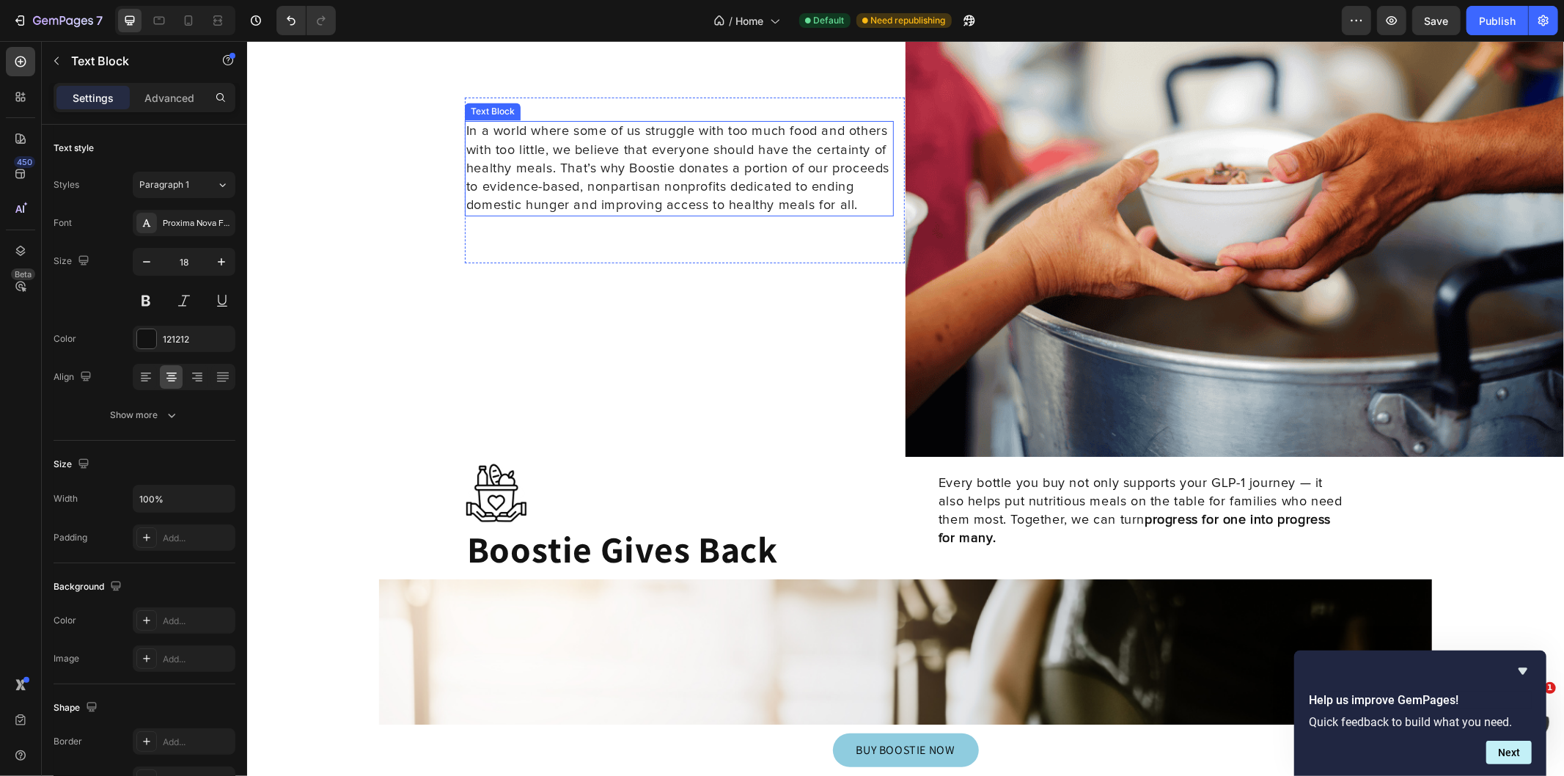
click at [612, 183] on p "In a world where some of us struggle with too much food and others with too lit…" at bounding box center [679, 168] width 426 height 92
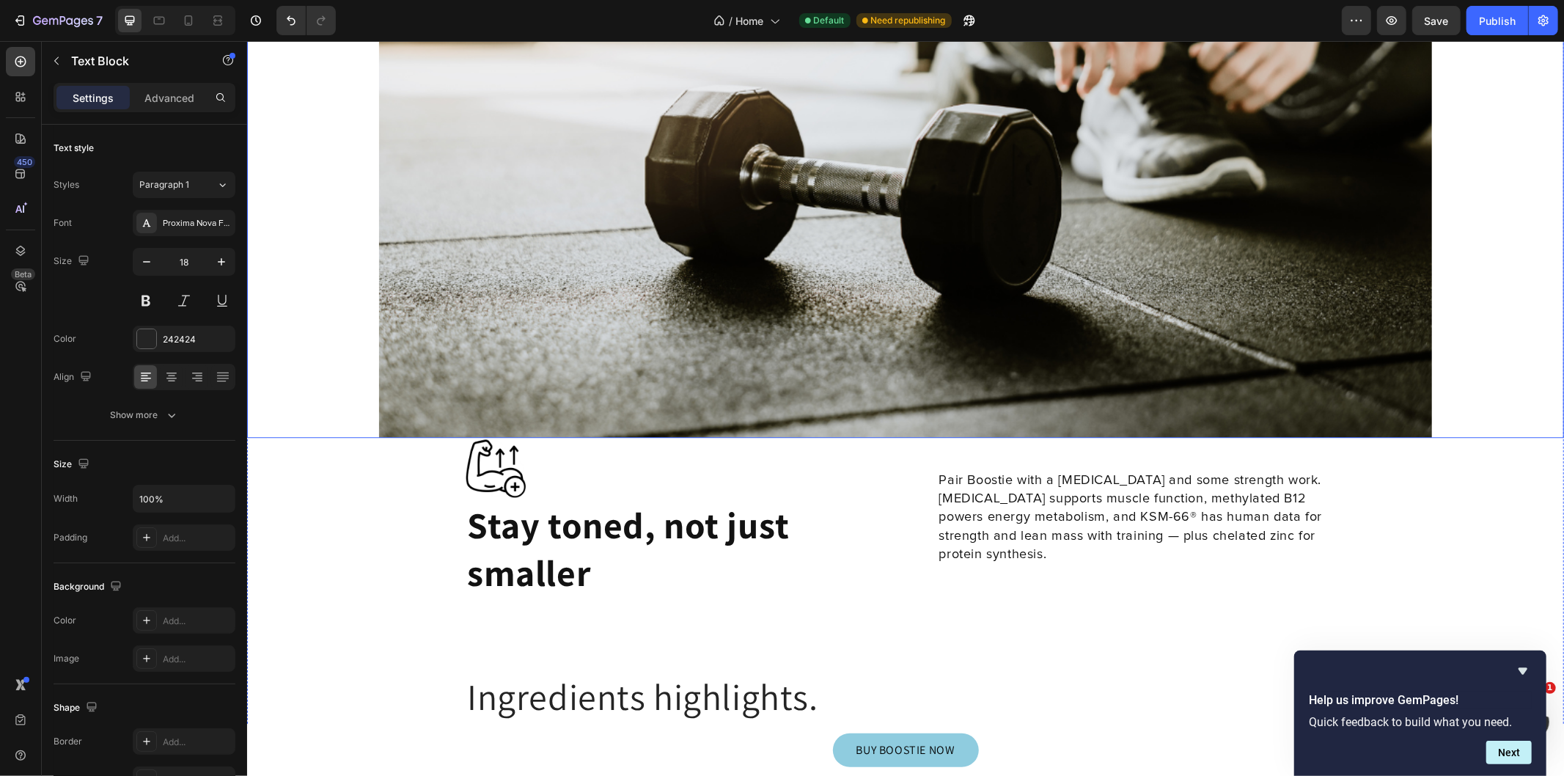
scroll to position [12957, 0]
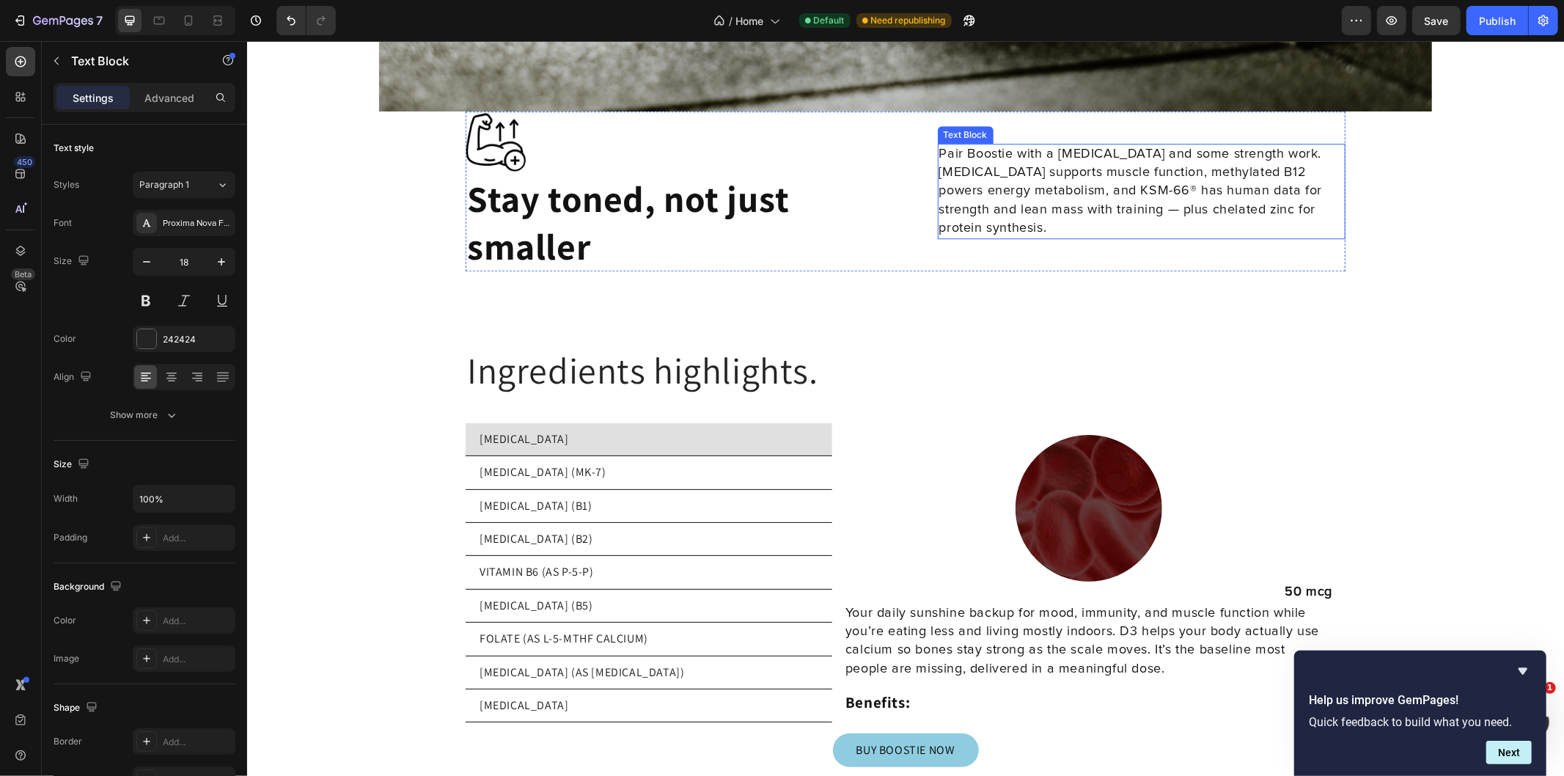
click at [1115, 194] on p "Pair Boostie with a [MEDICAL_DATA] and some strength work. [MEDICAL_DATA] suppo…" at bounding box center [1140, 190] width 405 height 92
click at [1044, 201] on p "Pair Boostie with a [MEDICAL_DATA] and some strength work. [MEDICAL_DATA] suppo…" at bounding box center [1140, 190] width 405 height 92
click at [1111, 199] on p "Pair Boostie with a [MEDICAL_DATA] and some strength work. [MEDICAL_DATA] suppo…" at bounding box center [1140, 190] width 405 height 92
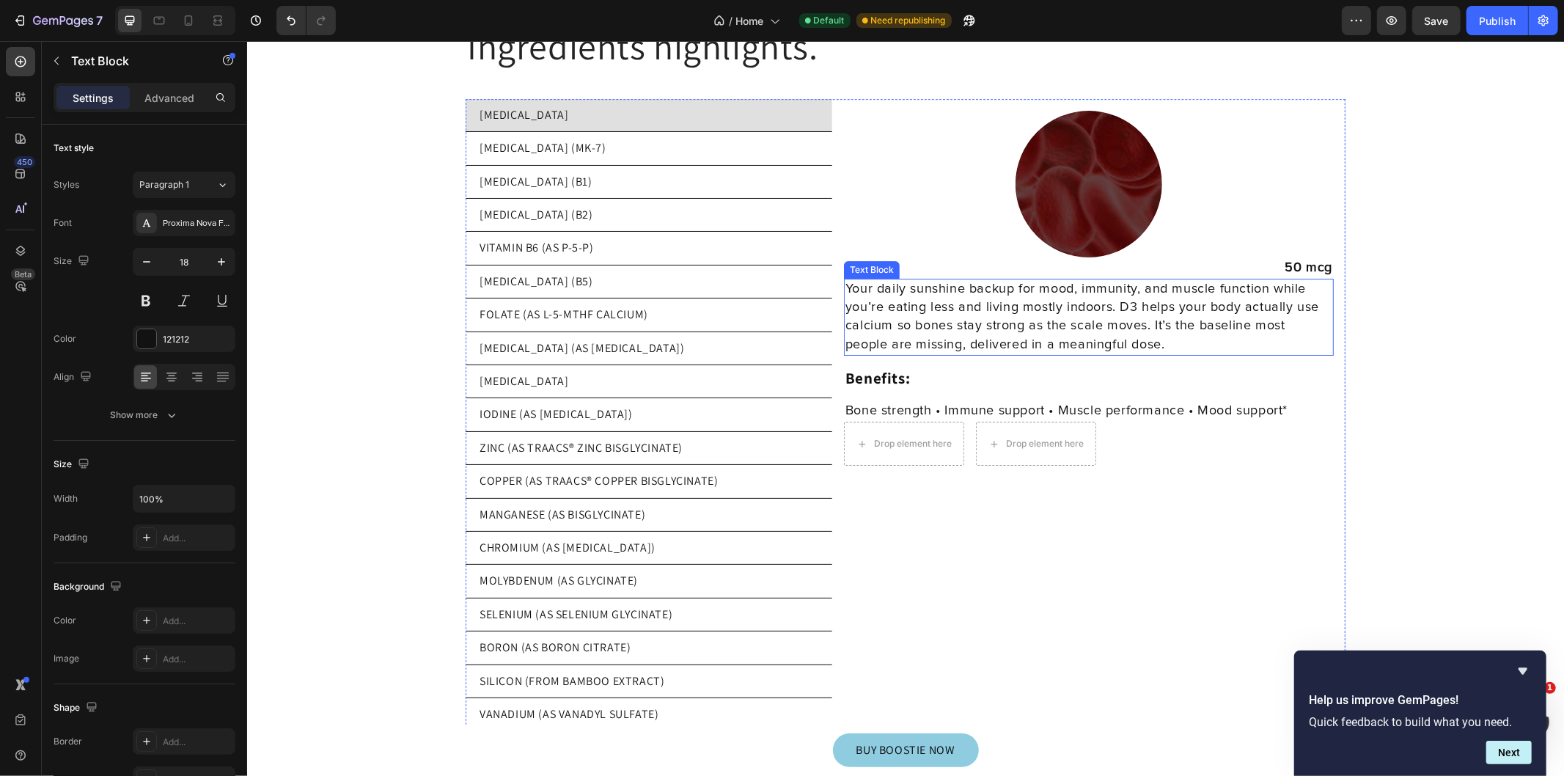
scroll to position [13282, 0]
click at [688, 198] on li "[MEDICAL_DATA] (B2)" at bounding box center [648, 212] width 367 height 33
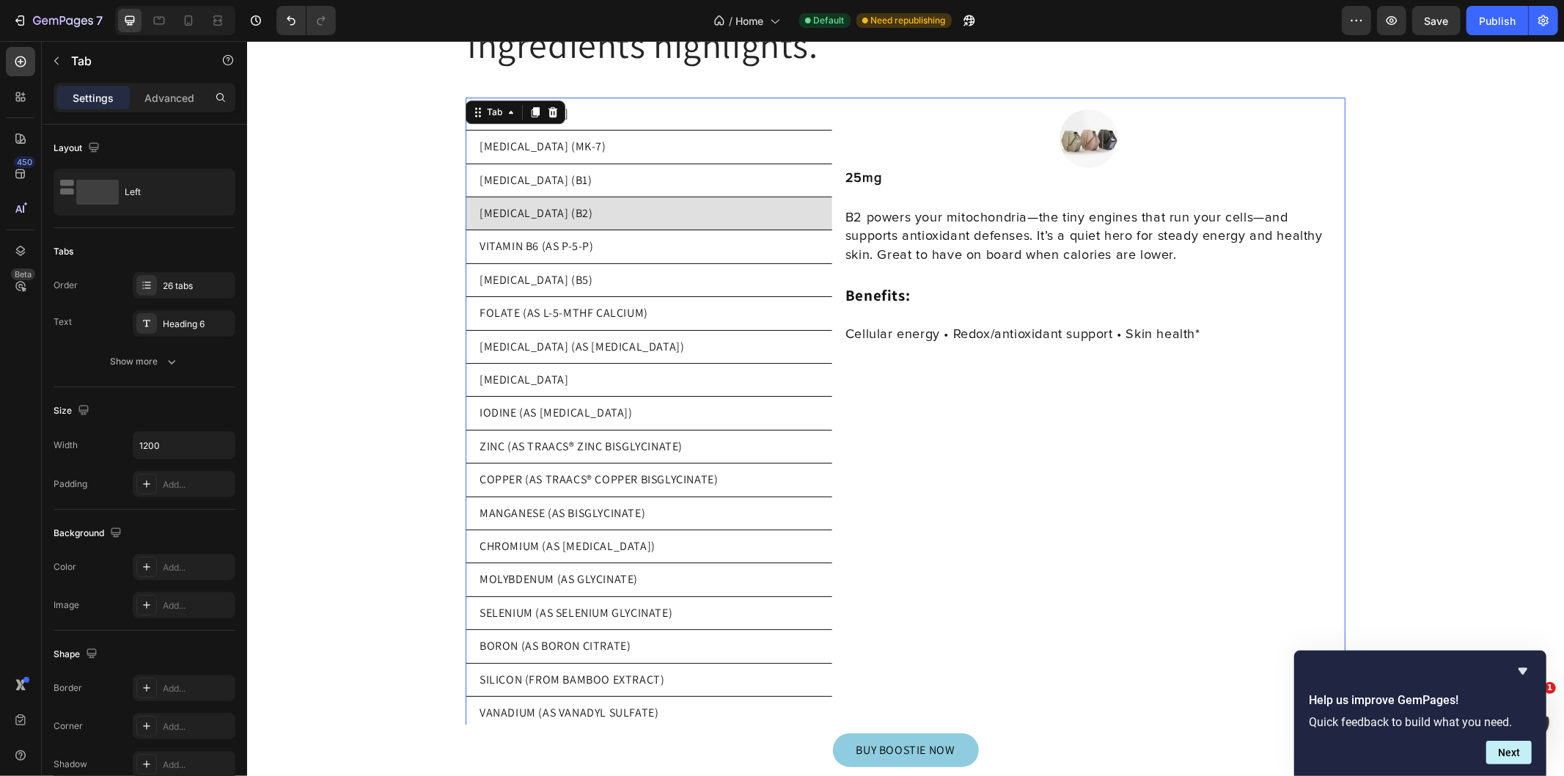
click at [735, 174] on li "[MEDICAL_DATA] (B1)" at bounding box center [648, 179] width 367 height 33
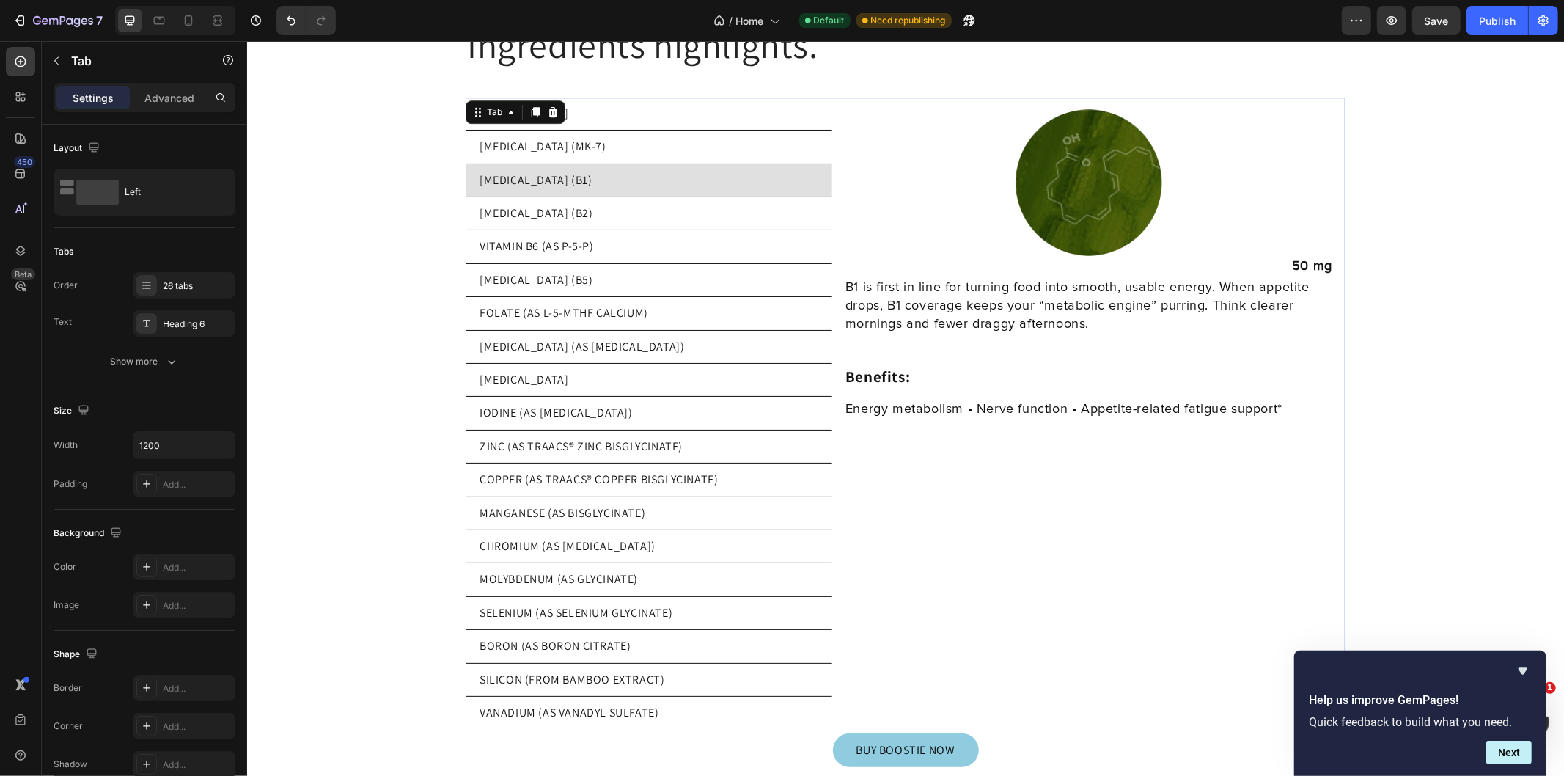
click at [751, 132] on li "[MEDICAL_DATA] (MK-7)" at bounding box center [648, 146] width 367 height 33
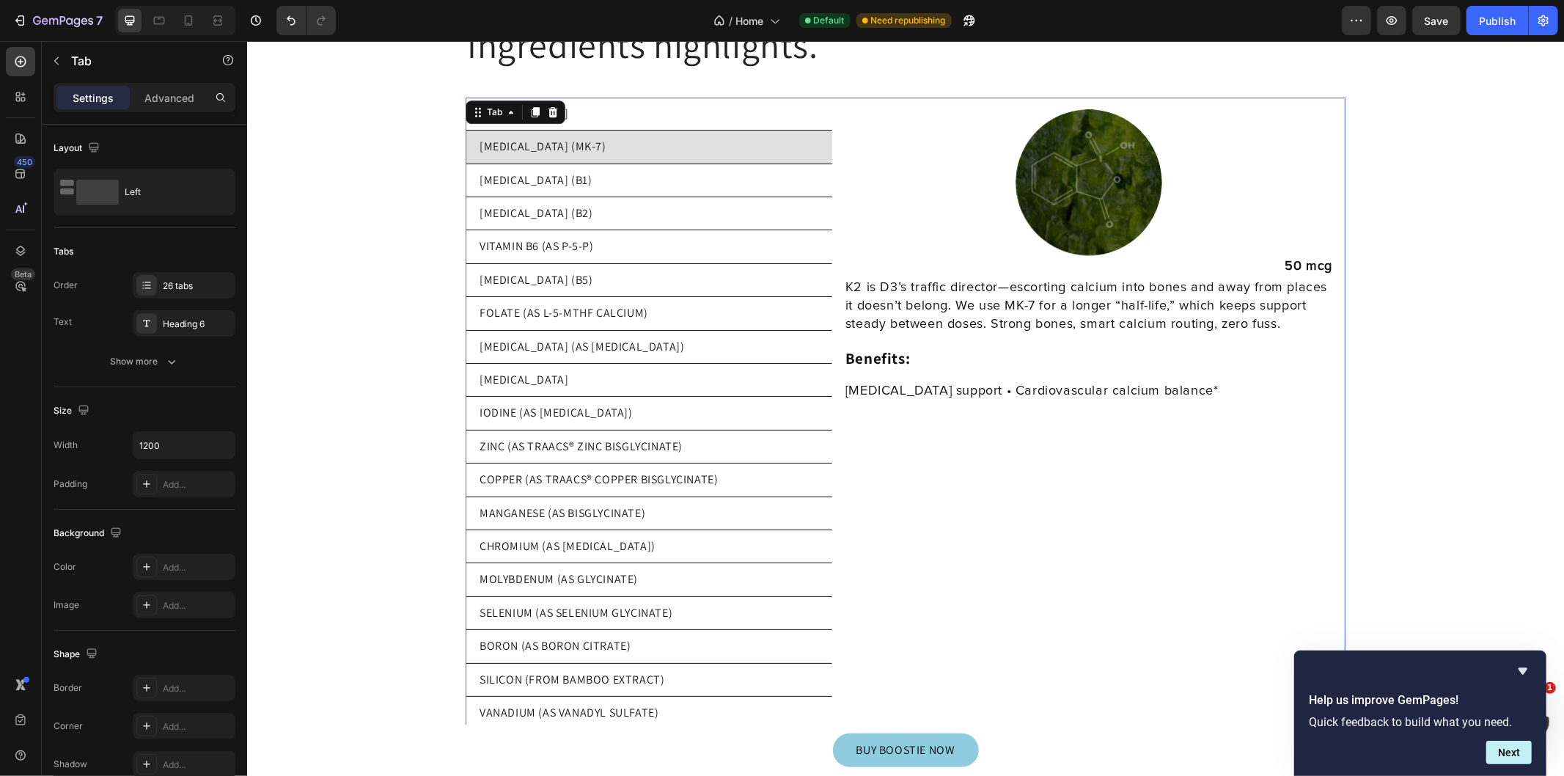
click at [703, 229] on li "VITAMIN B6 (AS P-5-P)" at bounding box center [648, 245] width 367 height 33
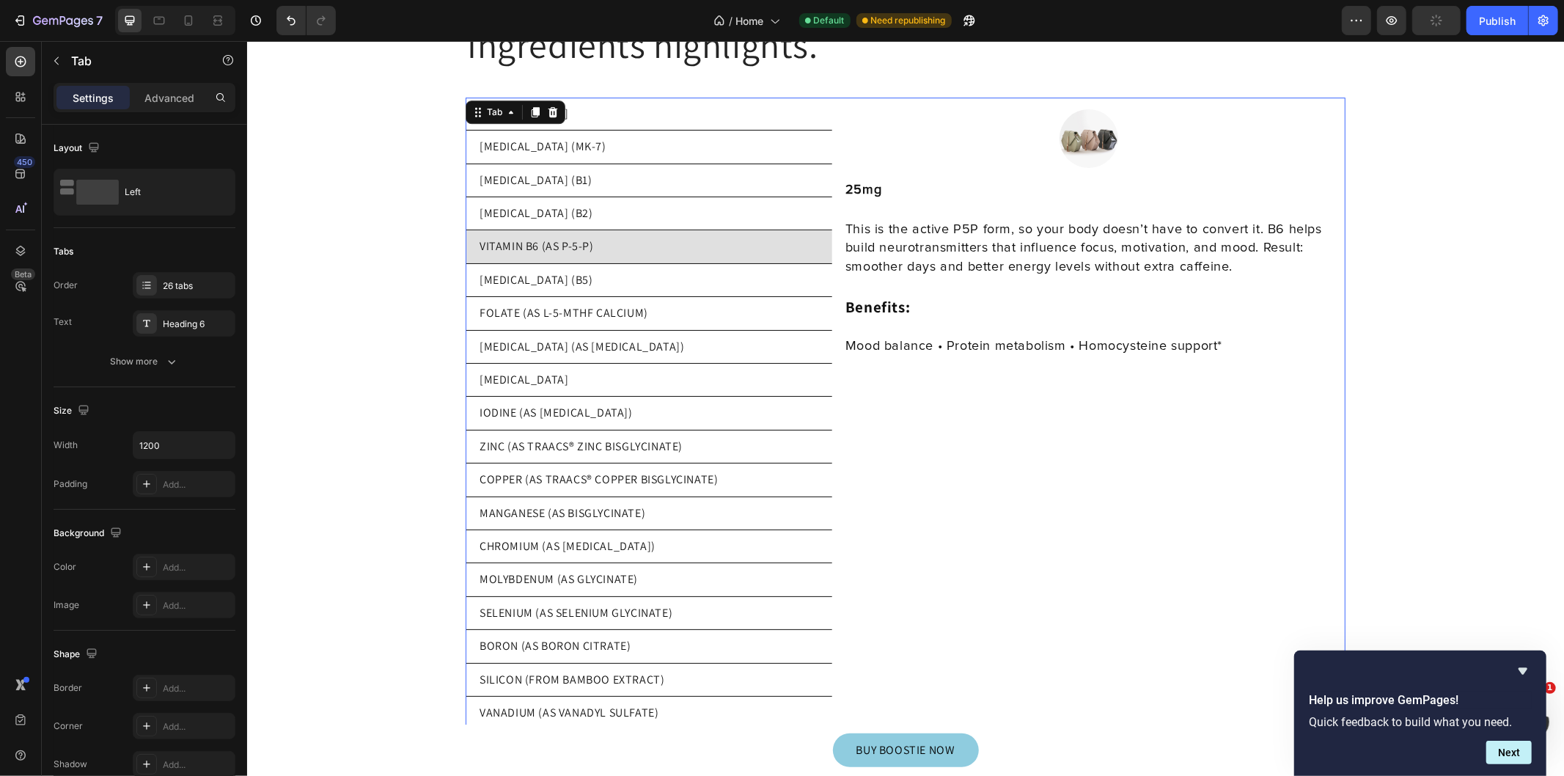
click at [697, 309] on li "FOLATE (AS L-5-MTHF CALCIUM)" at bounding box center [648, 312] width 367 height 33
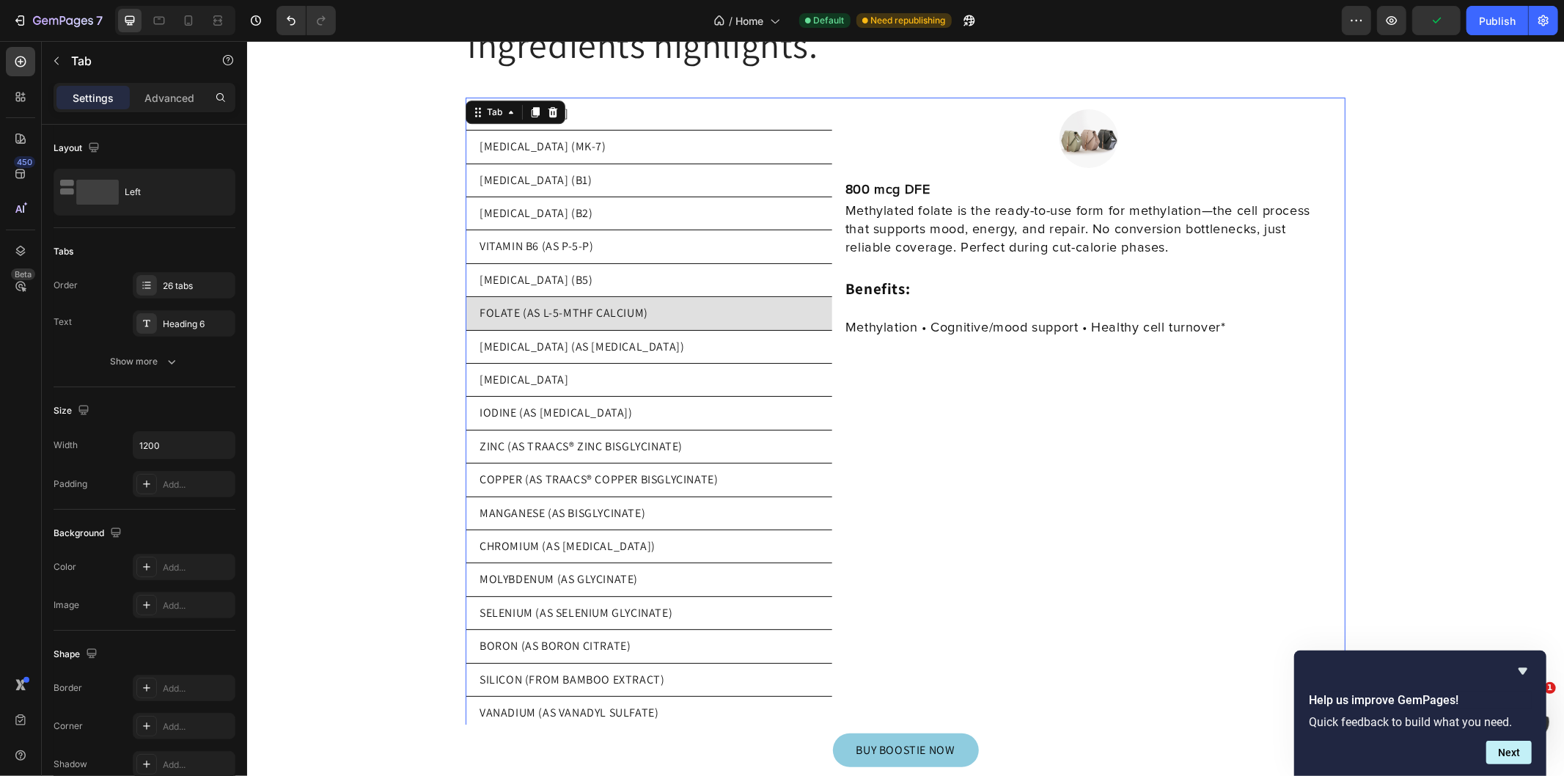
click at [710, 139] on li "[MEDICAL_DATA] (MK-7)" at bounding box center [648, 146] width 367 height 33
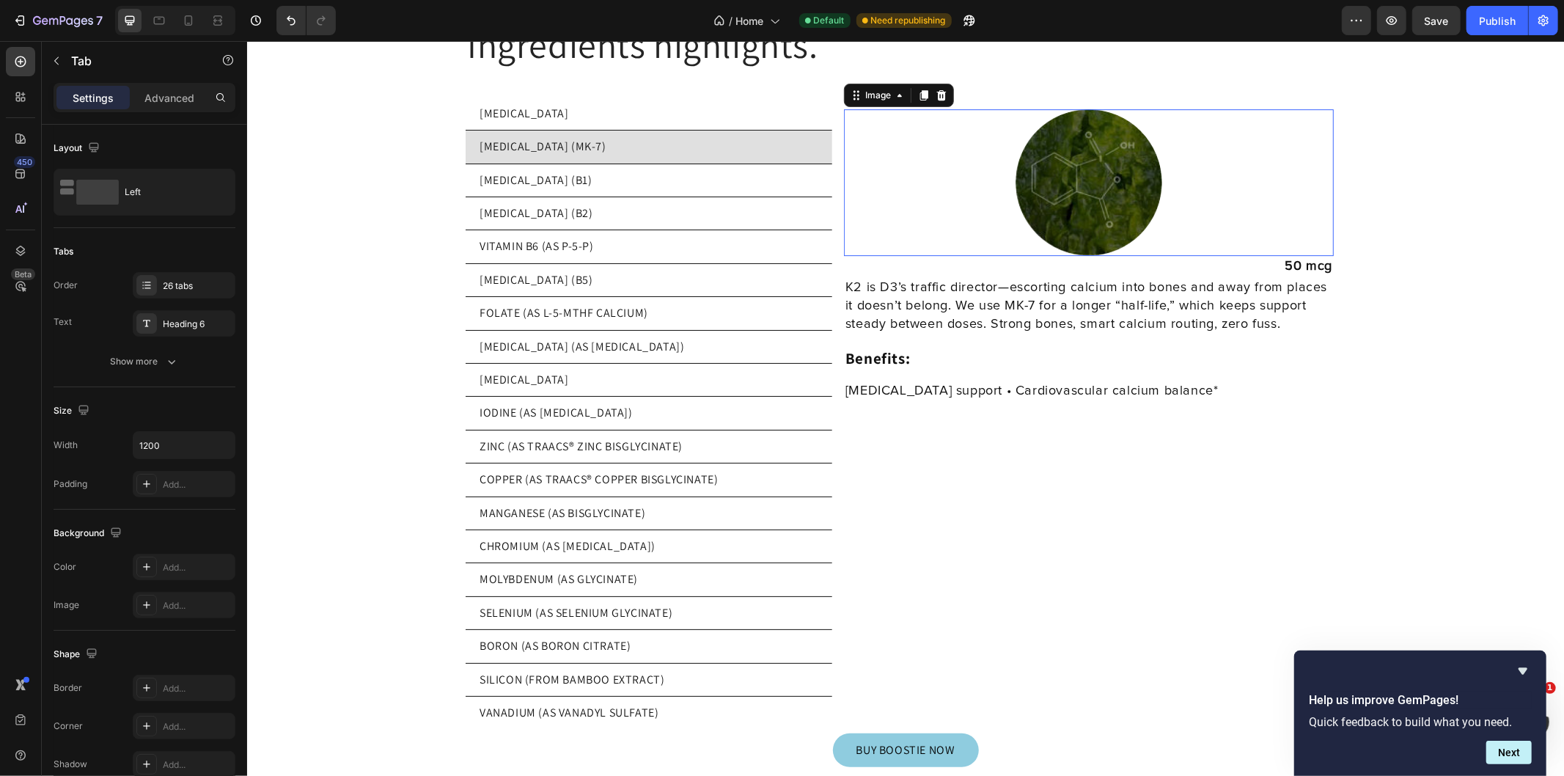
click at [1120, 181] on img at bounding box center [1088, 182] width 147 height 147
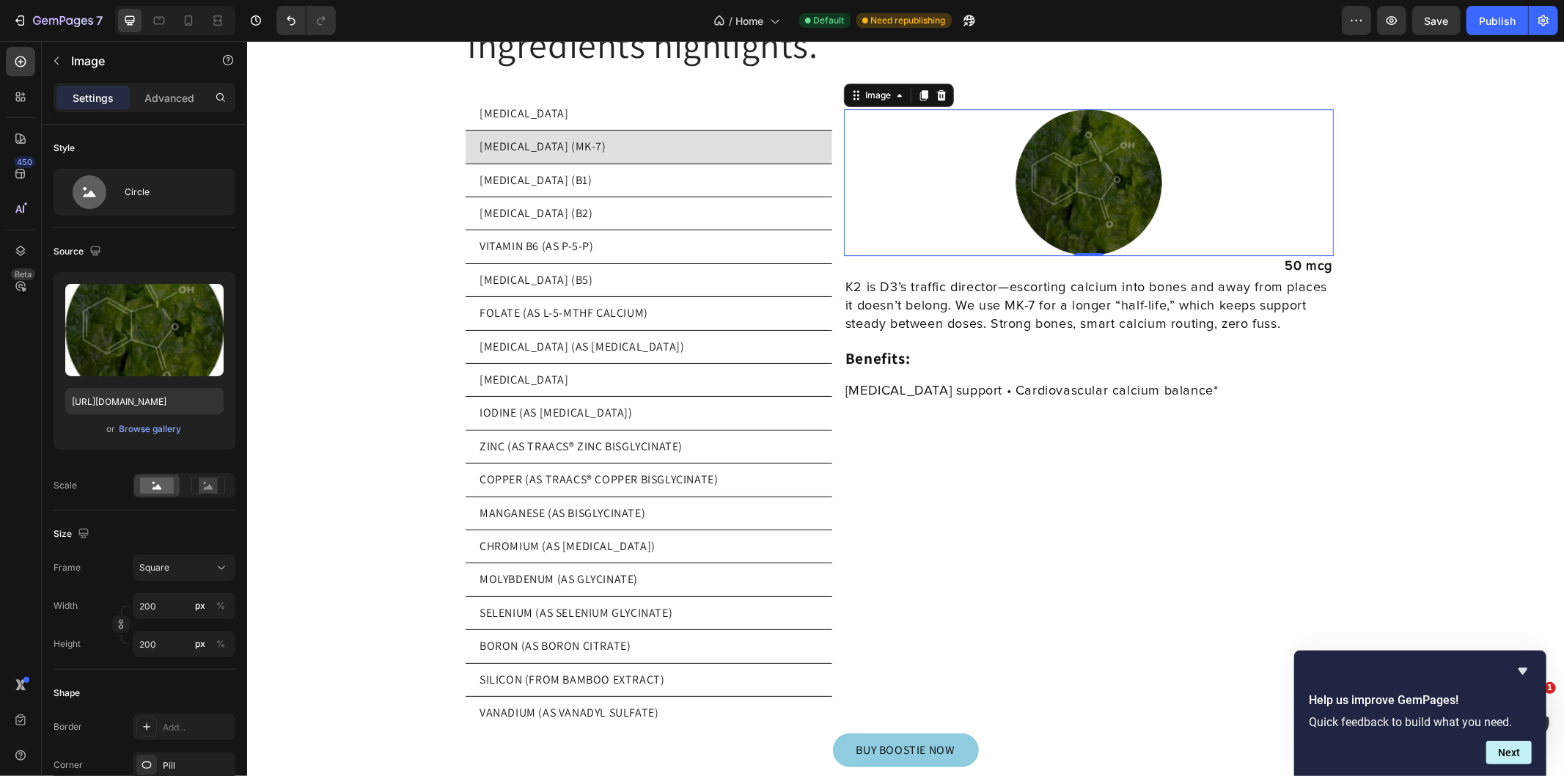
click at [166, 354] on input "file" at bounding box center [144, 354] width 101 height 25
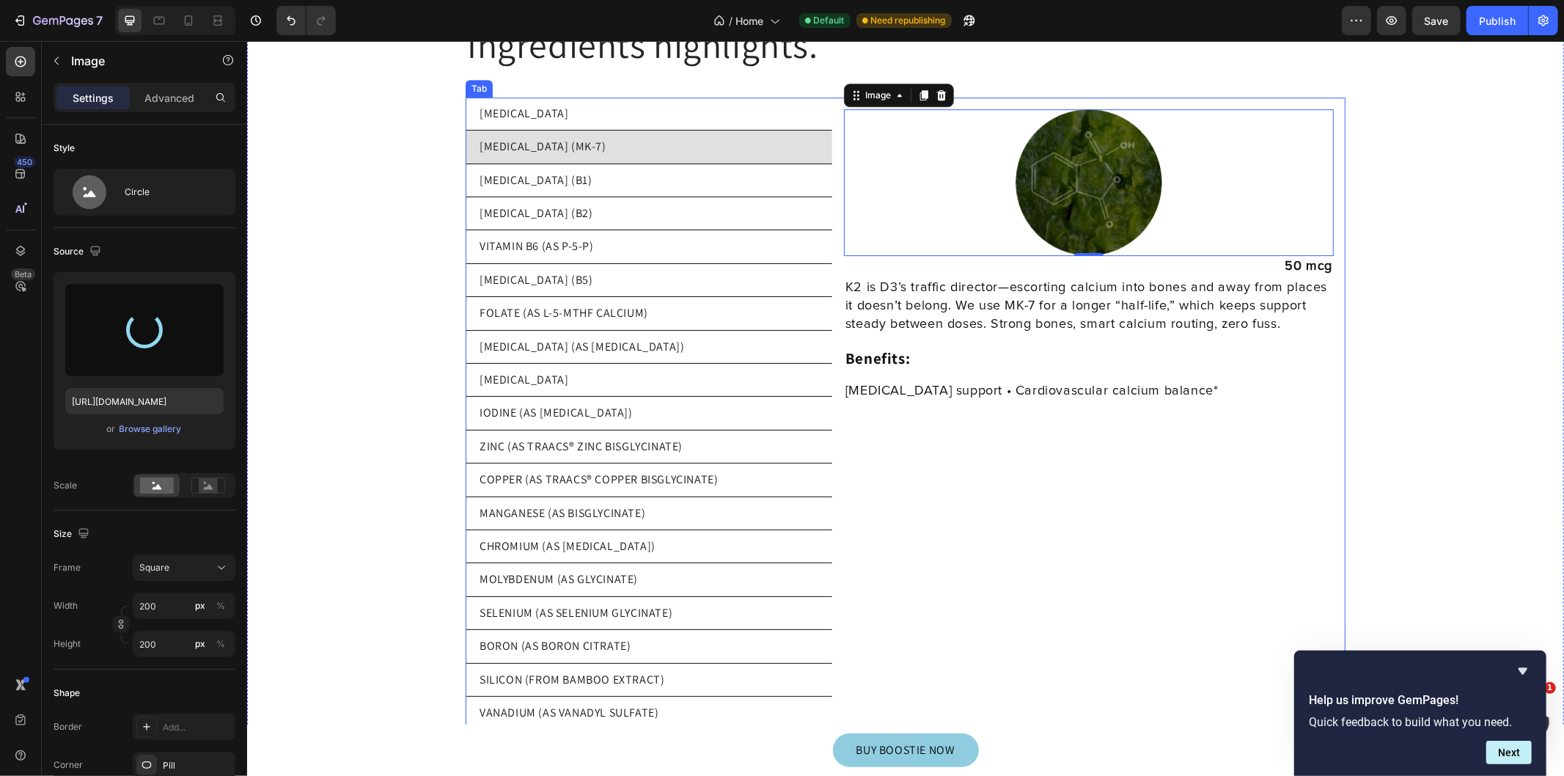
type input "https://cdn.shopify.com/s/files/1/0769/5804/0303/files/gempages_579775665239229…"
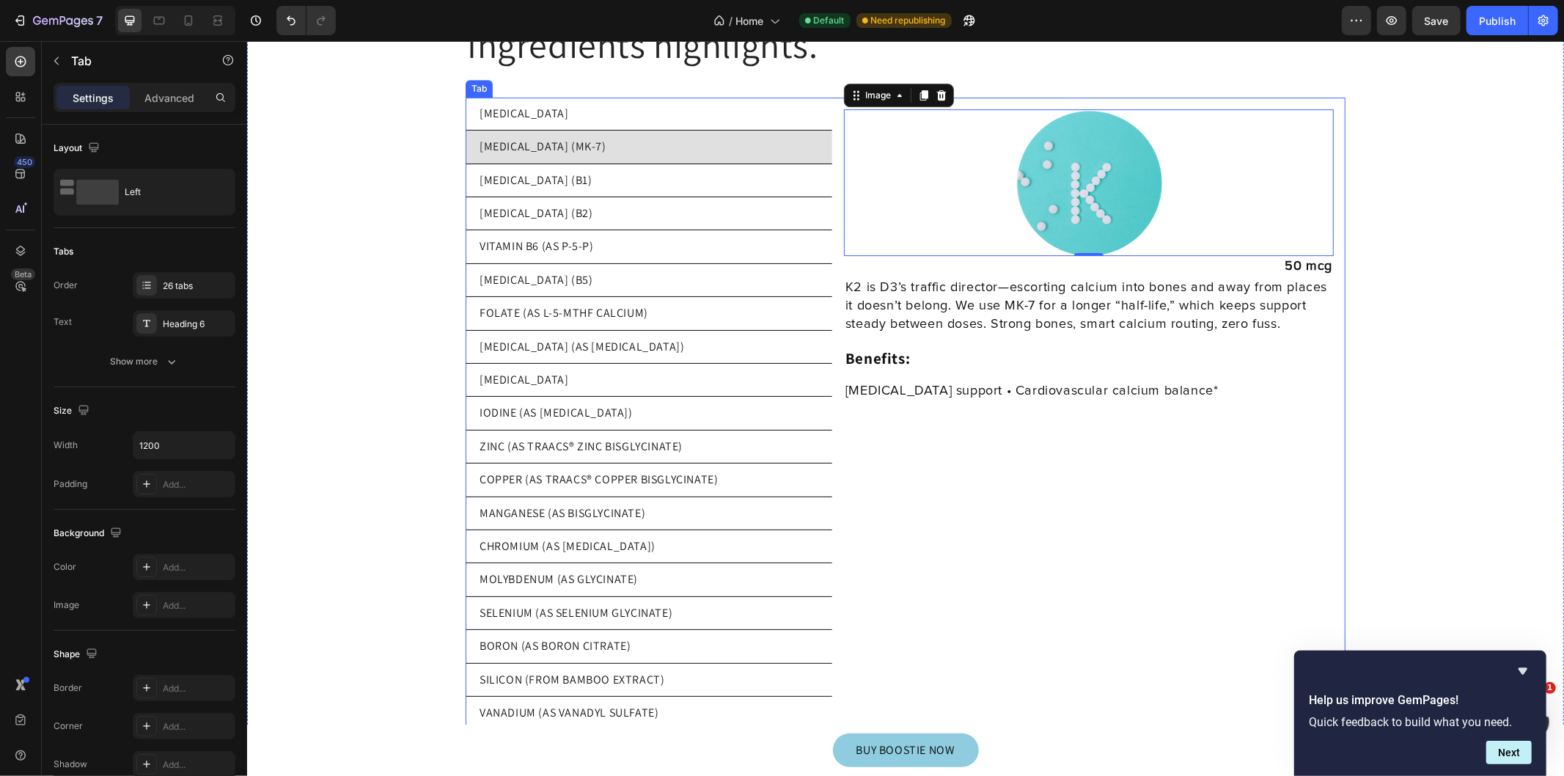
click at [552, 138] on p "[MEDICAL_DATA] (MK-7)" at bounding box center [542, 146] width 127 height 16
click at [618, 102] on li "[MEDICAL_DATA]" at bounding box center [648, 113] width 367 height 33
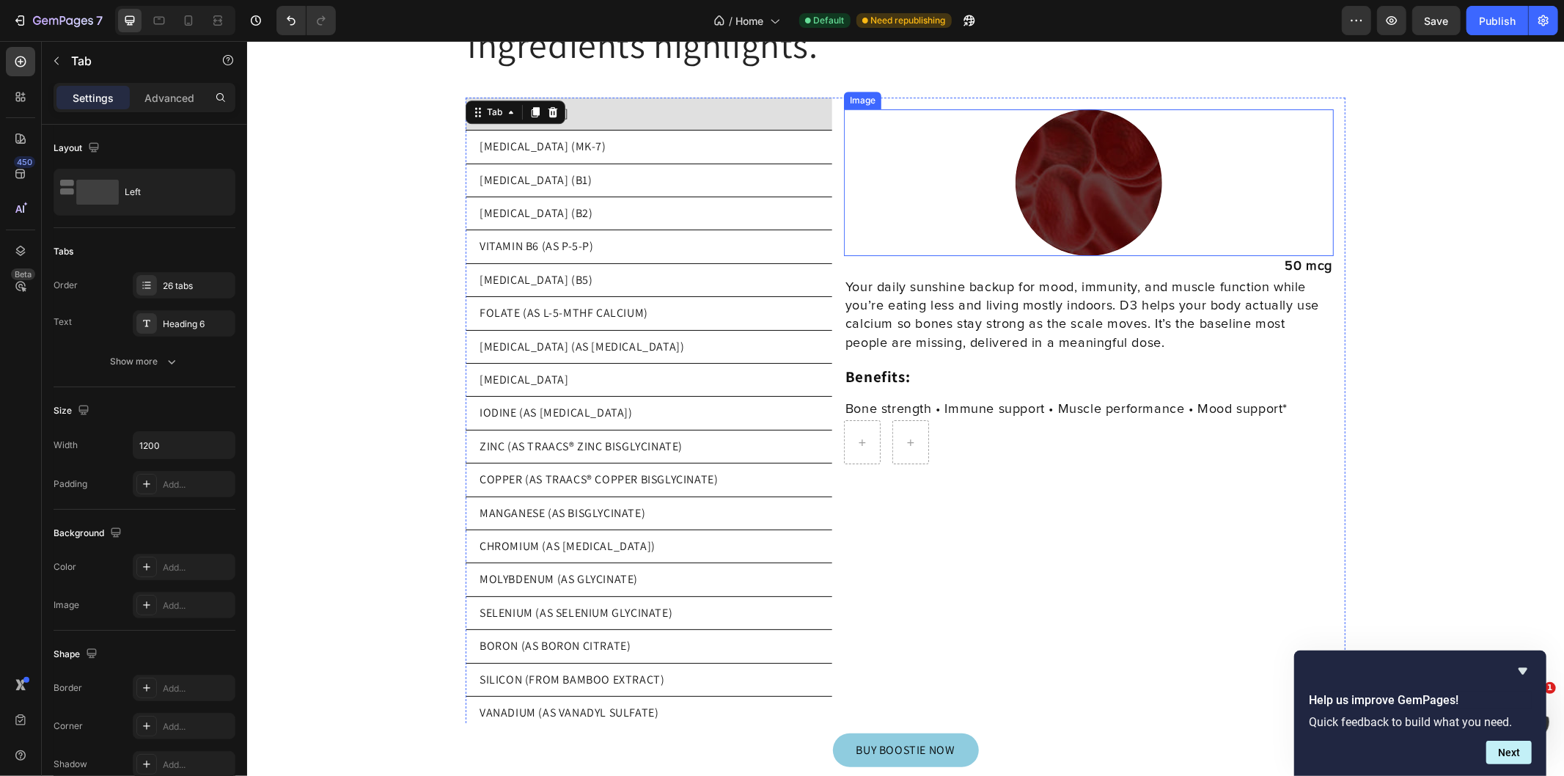
click at [1088, 184] on img at bounding box center [1088, 182] width 147 height 147
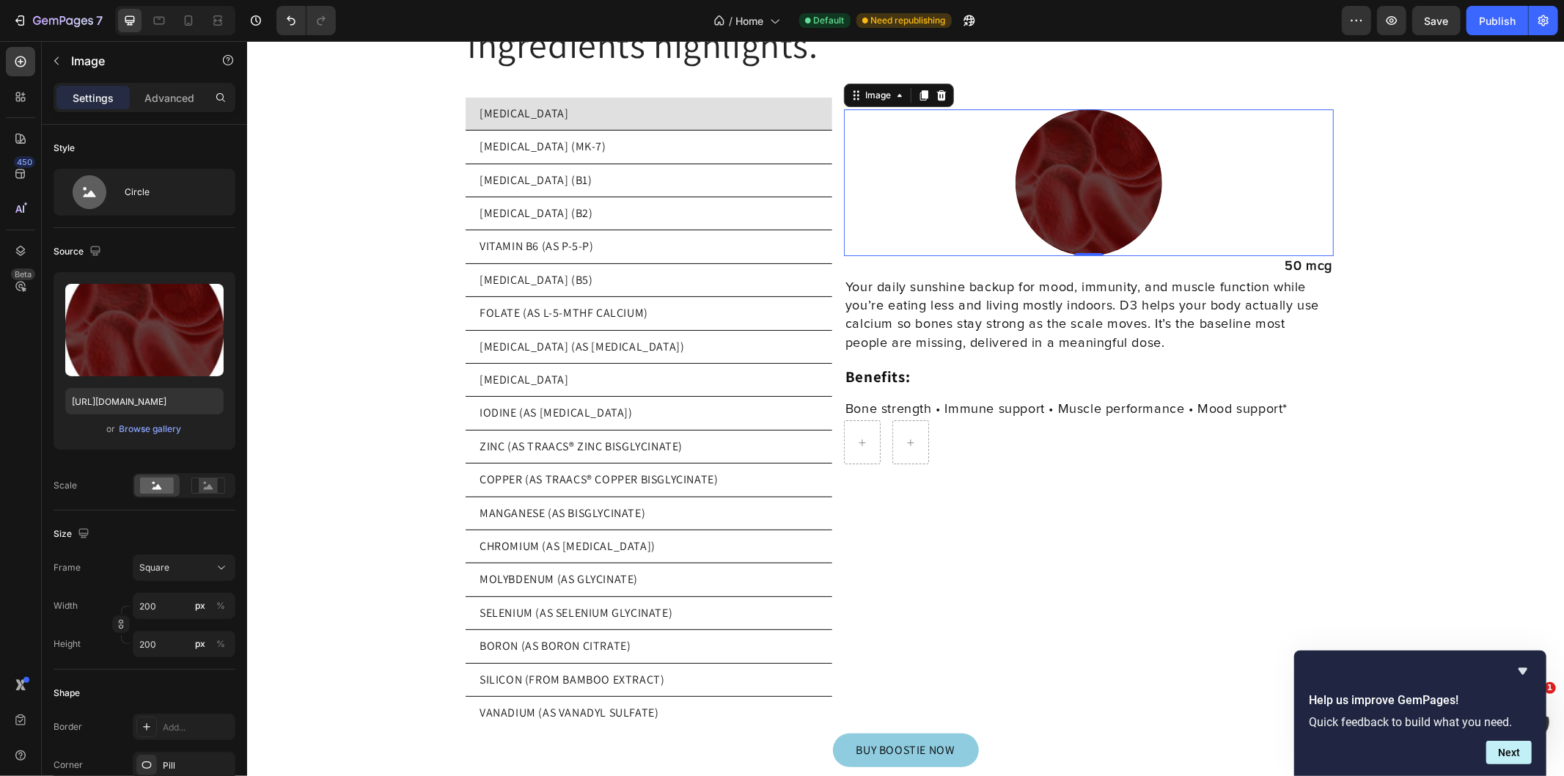
click at [150, 347] on input "file" at bounding box center [144, 354] width 101 height 25
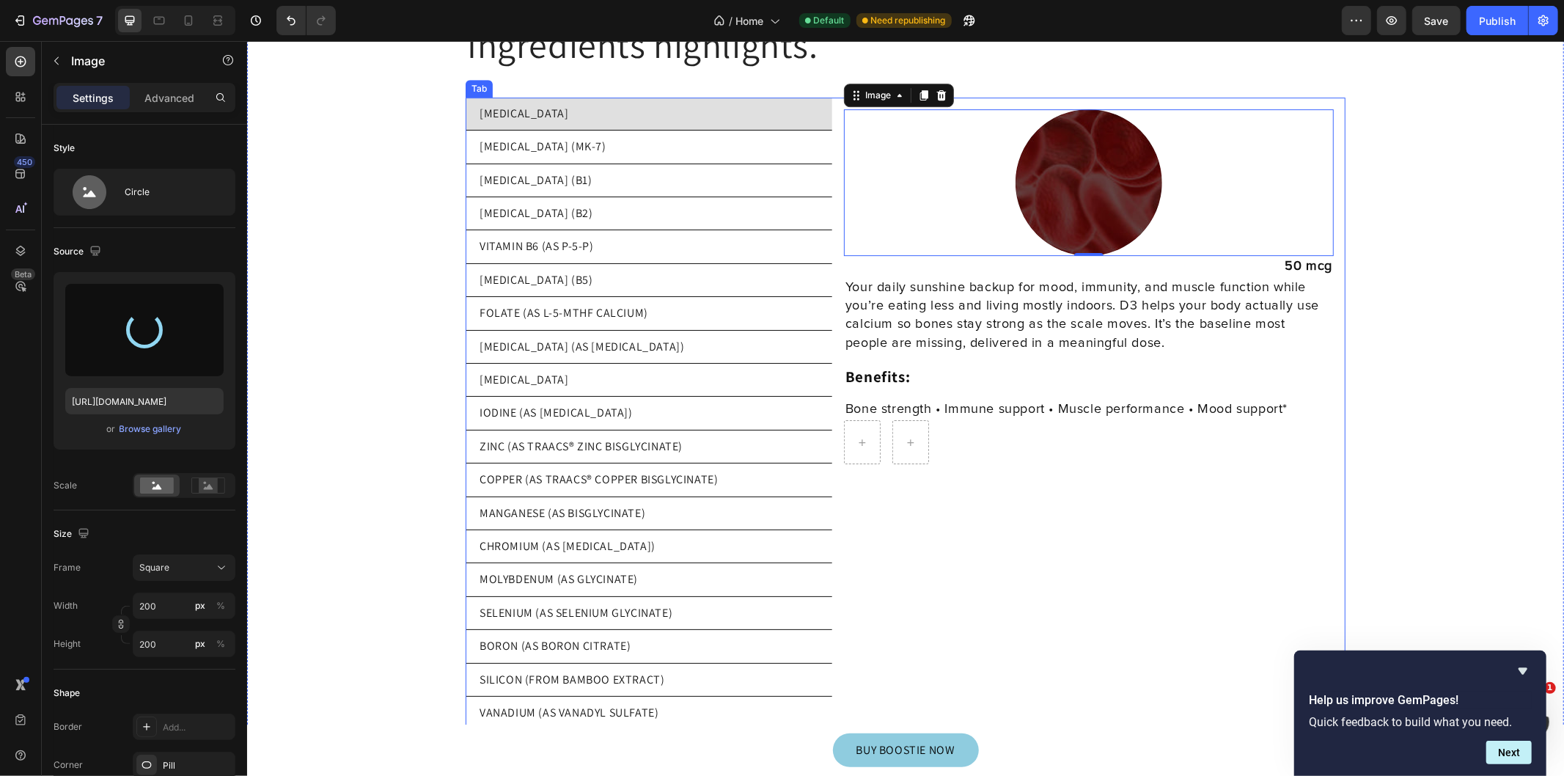
type input "https://cdn.shopify.com/s/files/1/0769/5804/0303/files/gempages_579775665239229…"
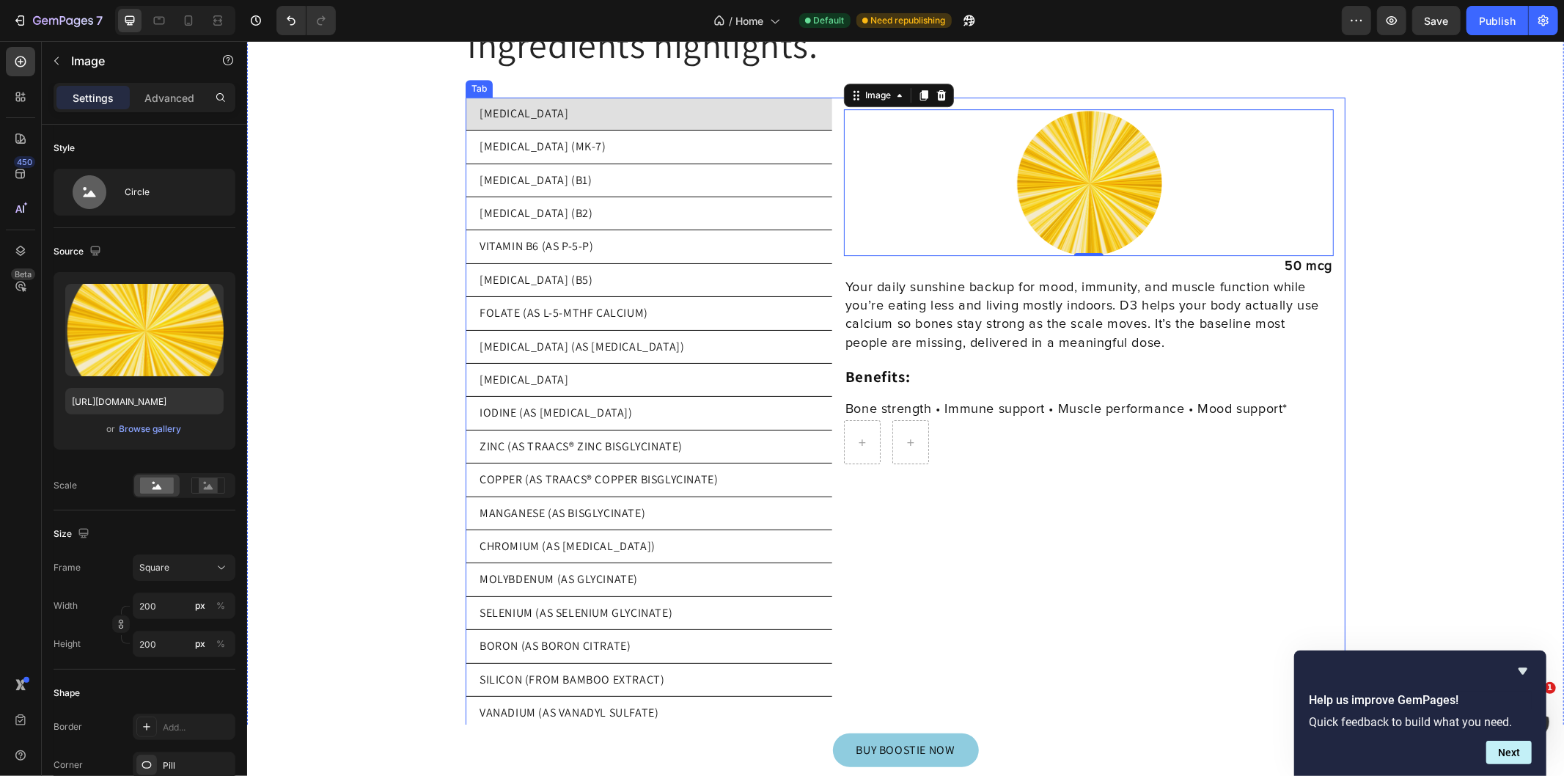
click at [551, 136] on div "[MEDICAL_DATA] (MK-7)" at bounding box center [542, 146] width 131 height 21
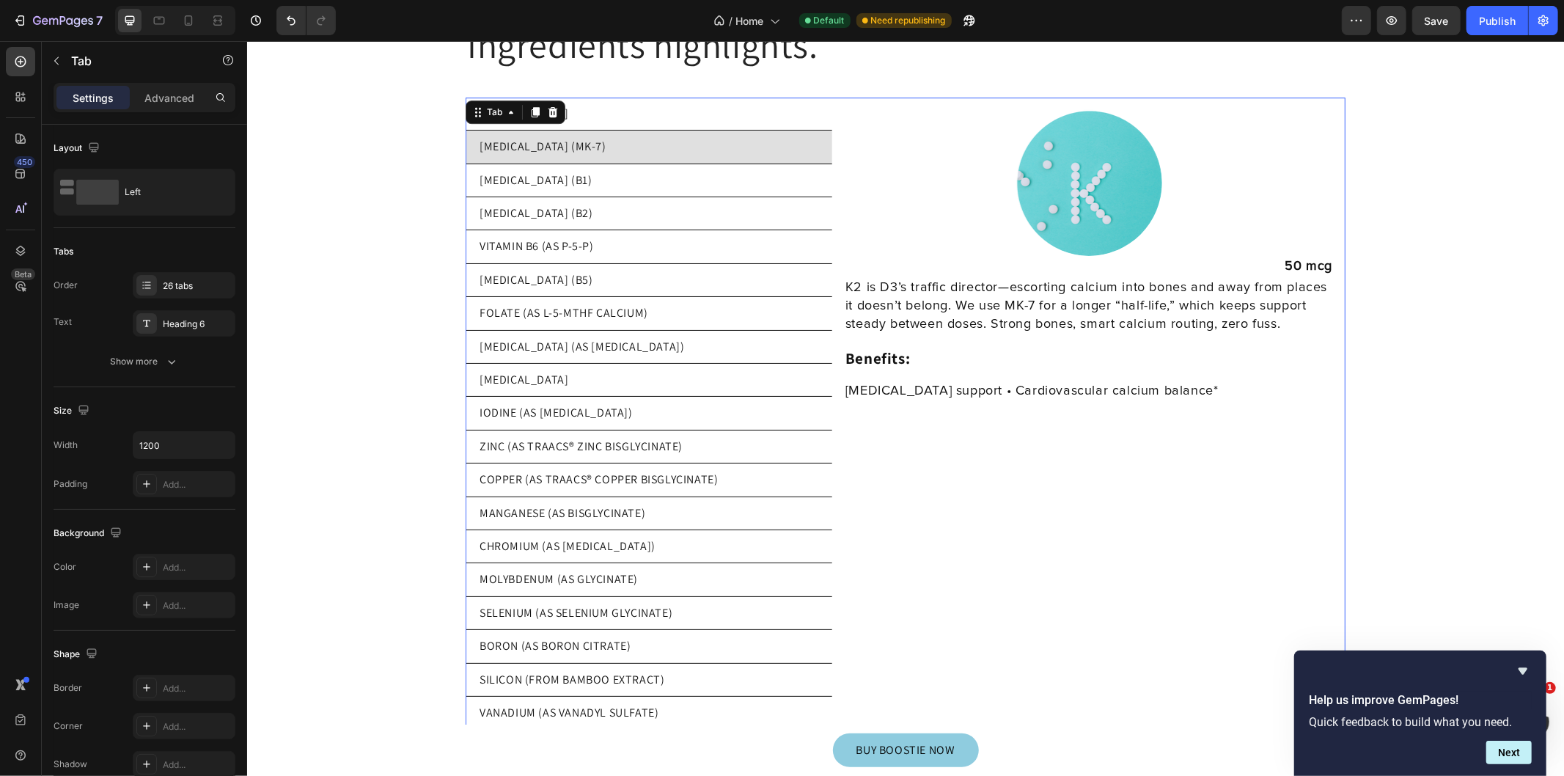
click at [536, 172] on p "[MEDICAL_DATA] (B1)" at bounding box center [535, 180] width 112 height 16
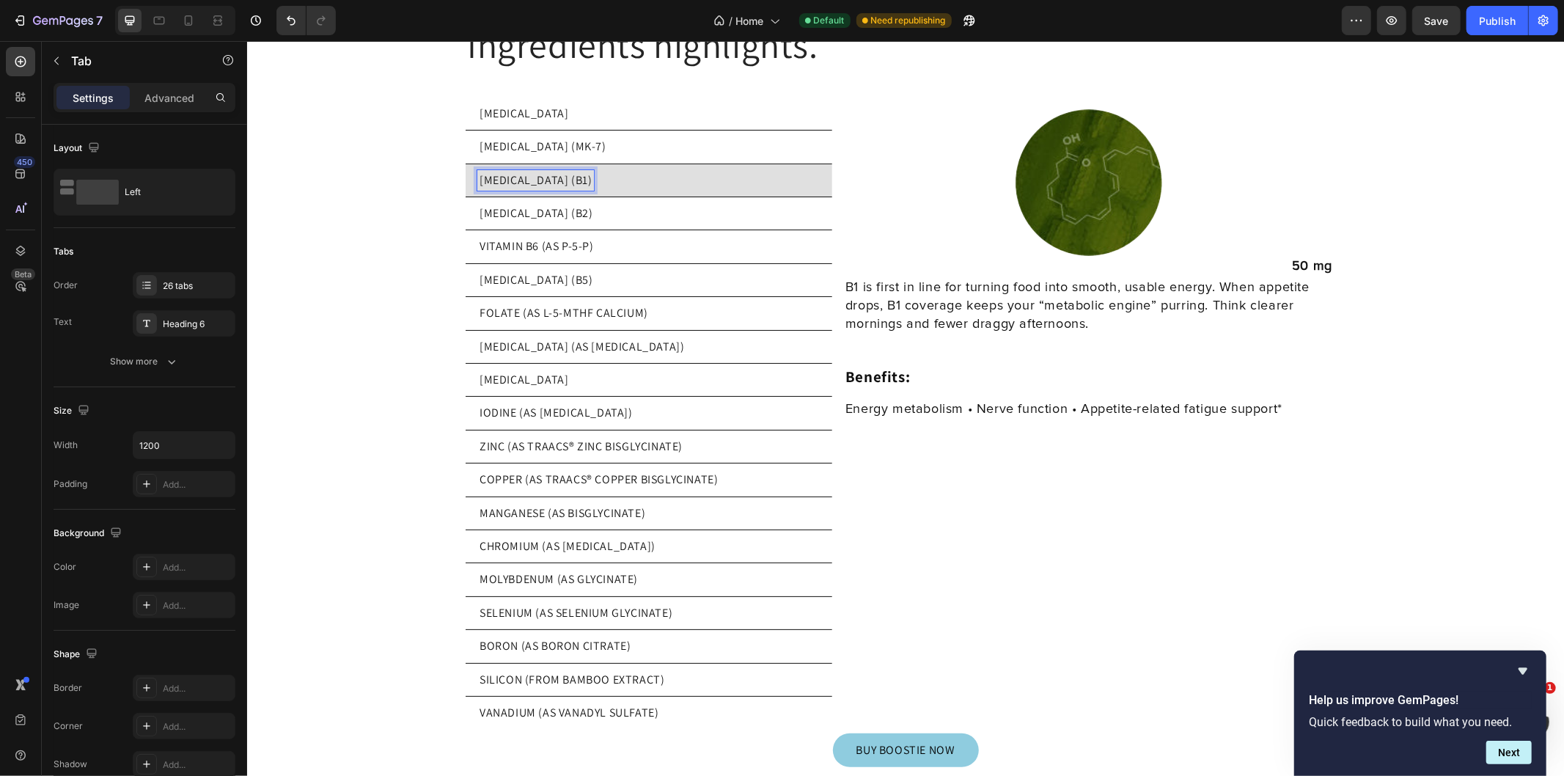
click at [621, 163] on li "[MEDICAL_DATA] (B1)" at bounding box center [648, 179] width 367 height 33
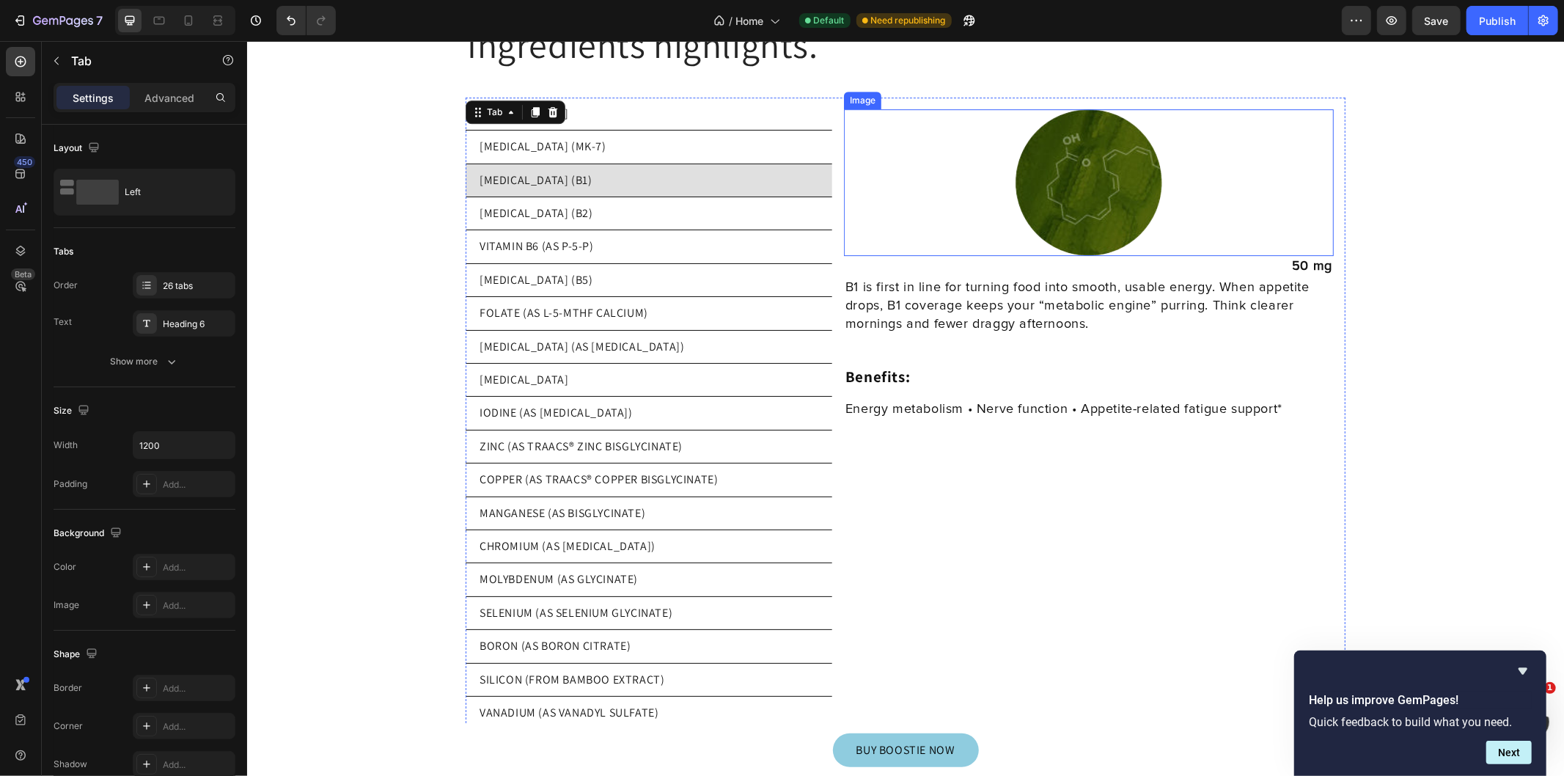
click at [1051, 172] on img at bounding box center [1088, 182] width 147 height 147
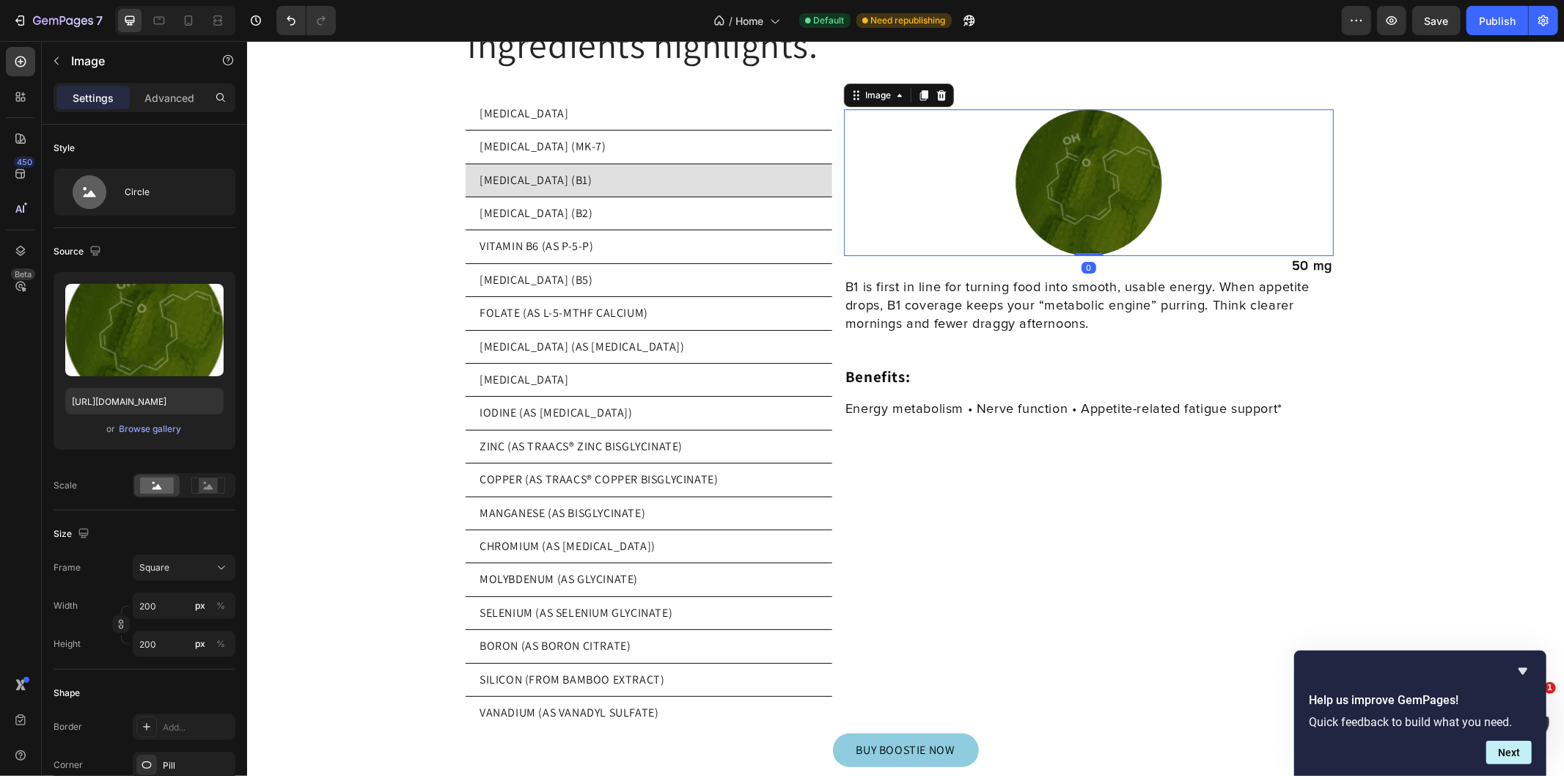
click at [158, 359] on input "file" at bounding box center [144, 354] width 101 height 25
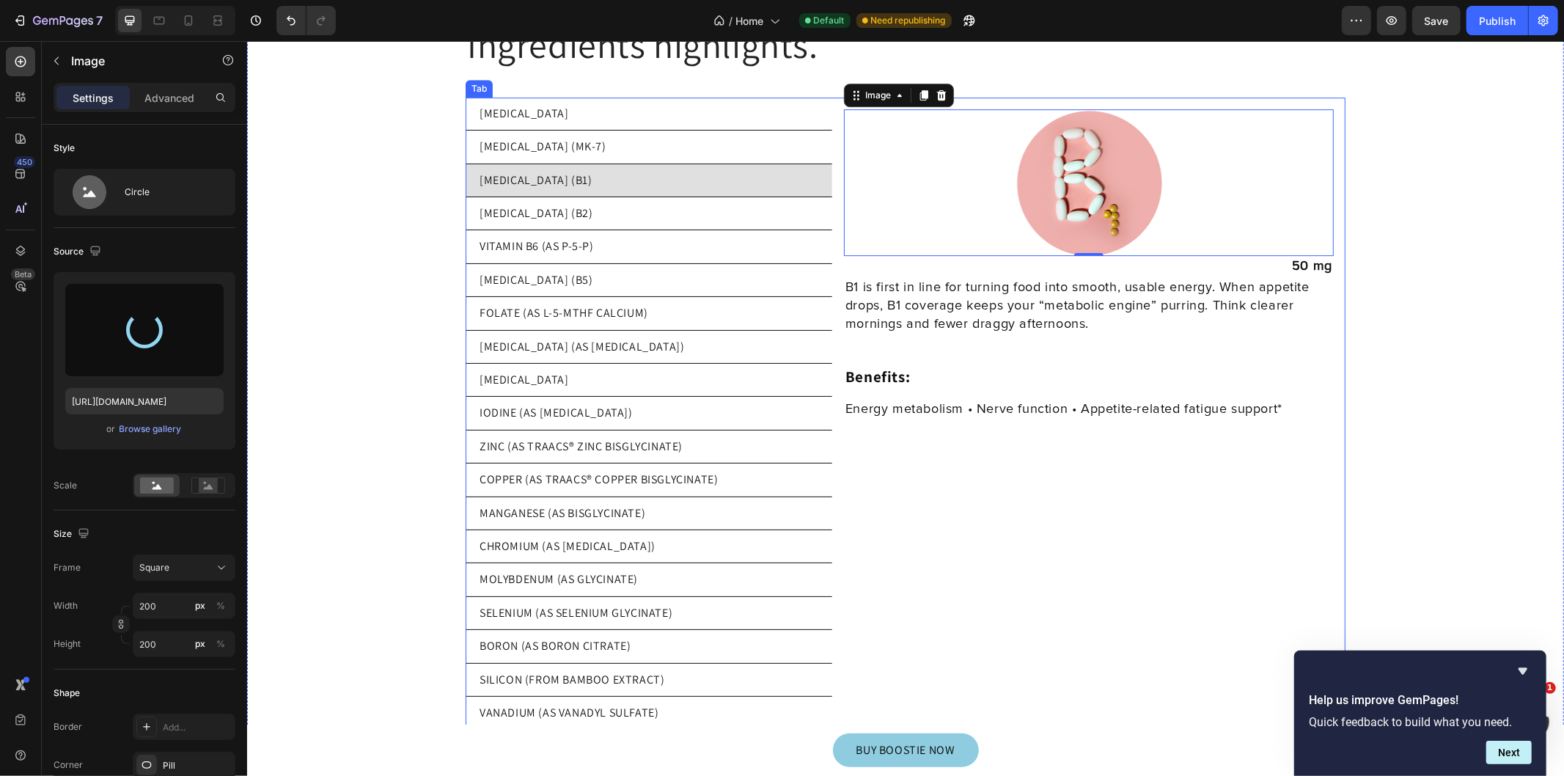
type input "https://cdn.shopify.com/s/files/1/0769/5804/0303/files/gempages_579775665239229…"
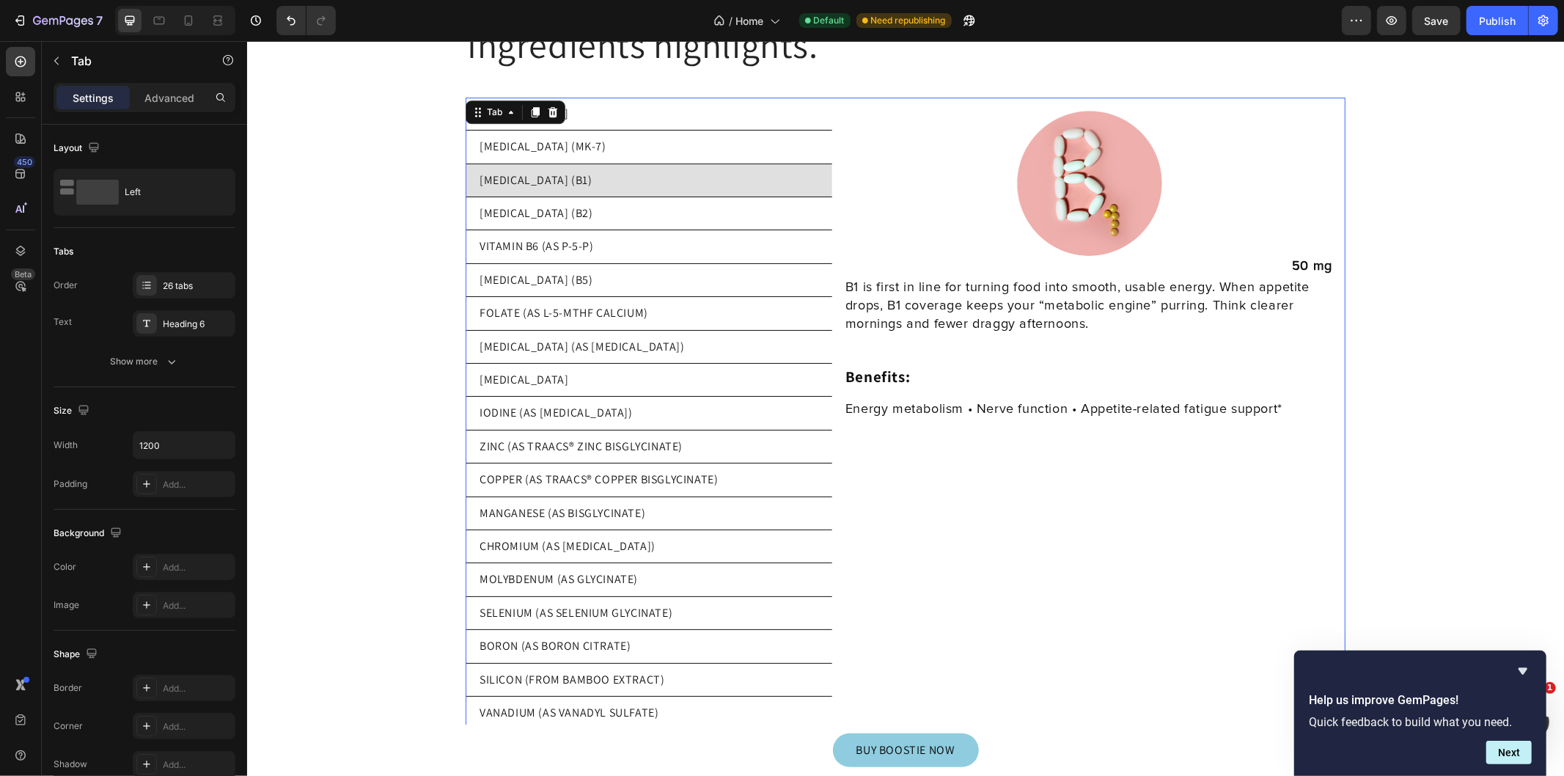
click at [624, 202] on li "[MEDICAL_DATA] (B2)" at bounding box center [648, 212] width 367 height 33
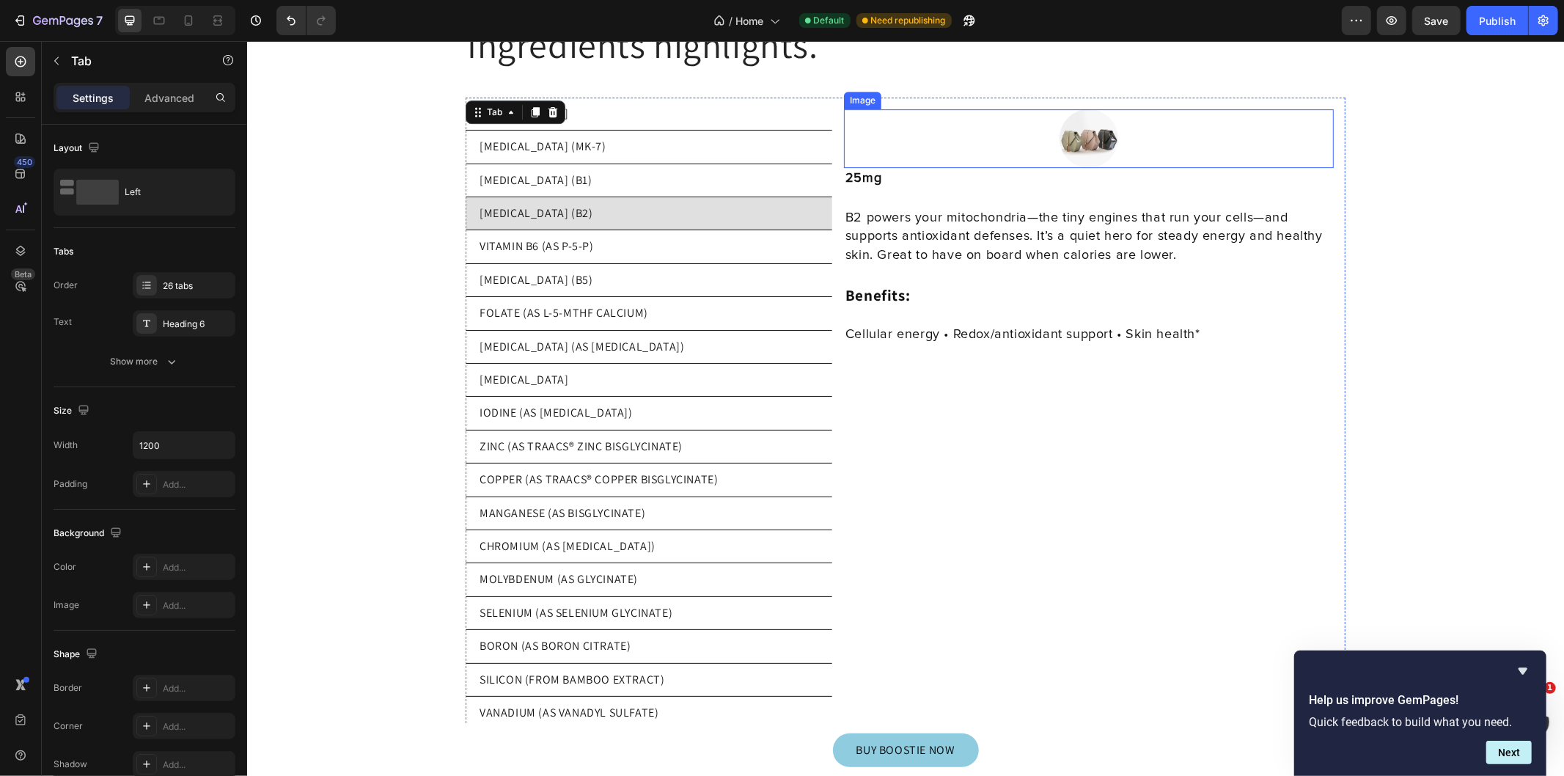
click at [1111, 117] on div at bounding box center [1088, 138] width 490 height 59
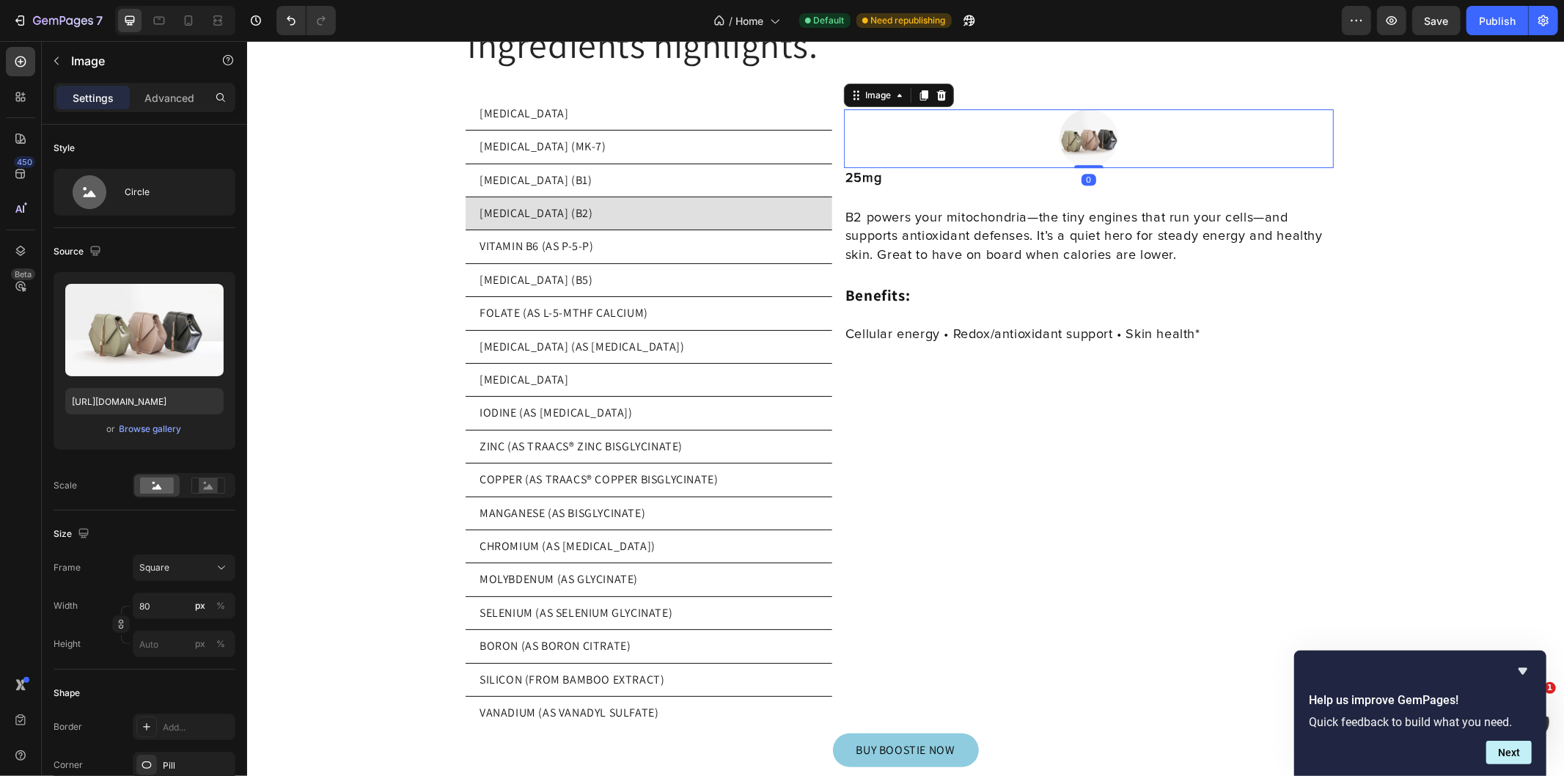
click at [139, 342] on input "file" at bounding box center [144, 354] width 101 height 25
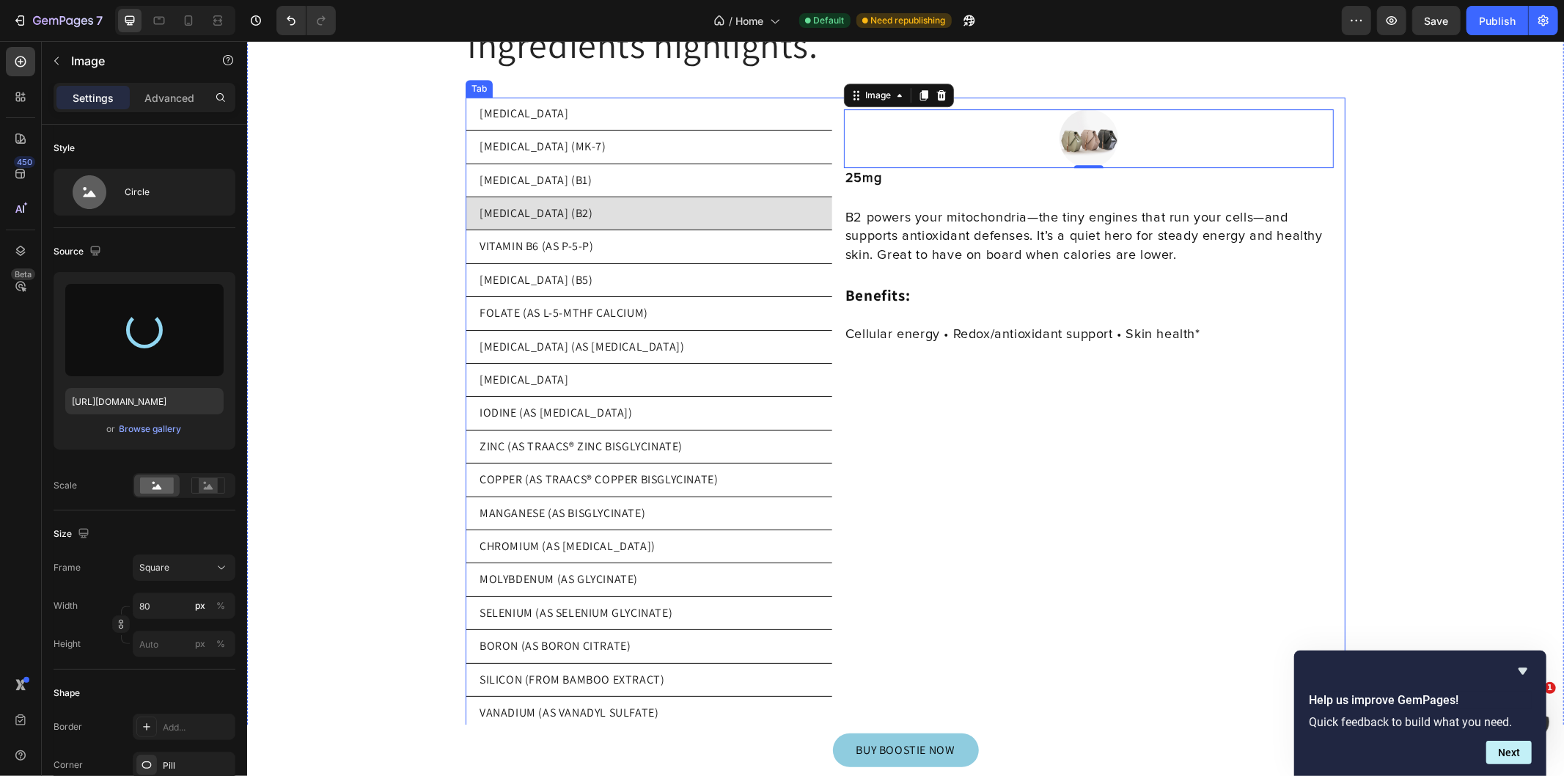
type input "https://cdn.shopify.com/s/files/1/0769/5804/0303/files/gempages_579775665239229…"
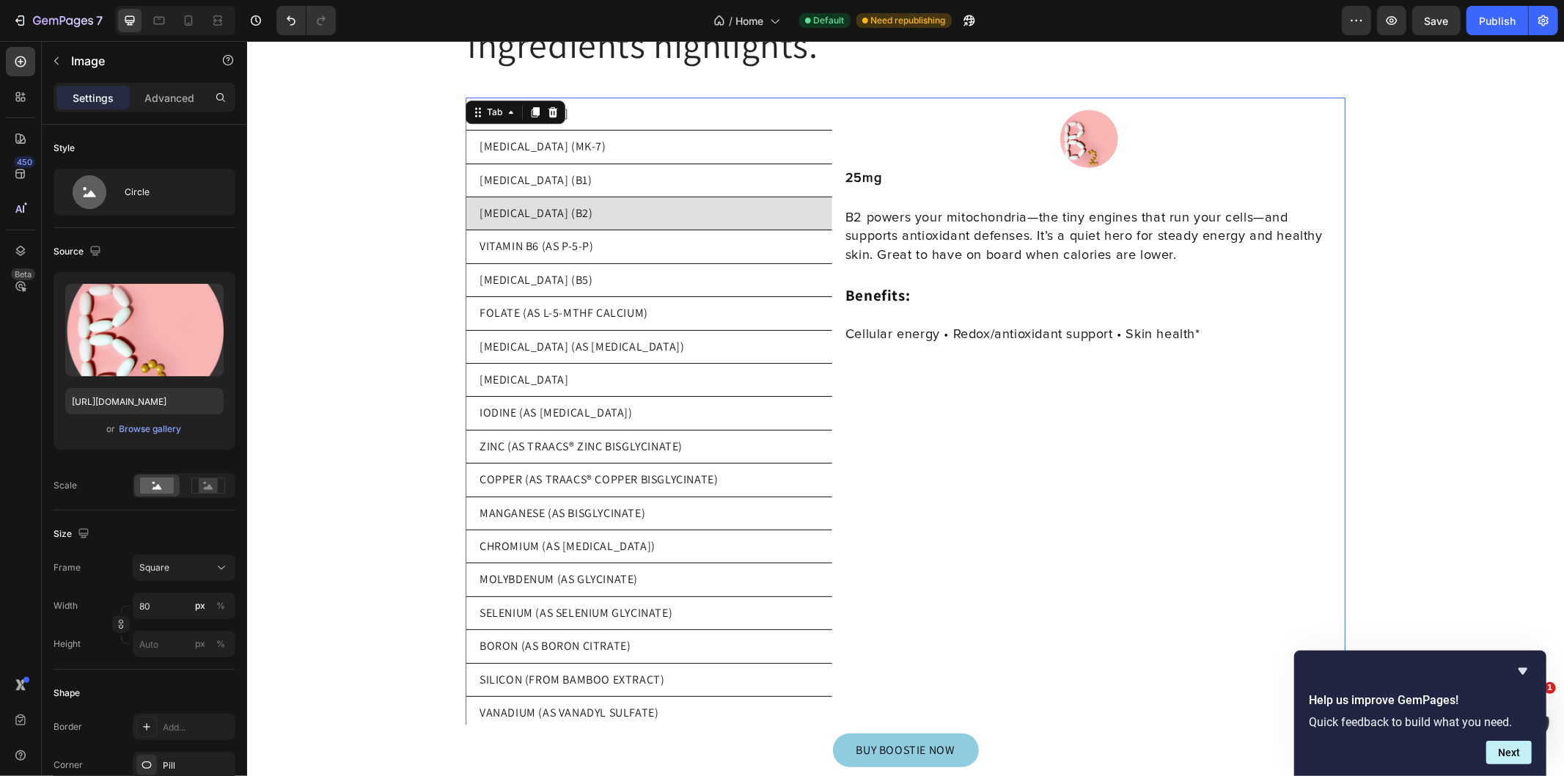
click at [606, 234] on li "VITAMIN B6 (AS P-5-P)" at bounding box center [648, 245] width 367 height 33
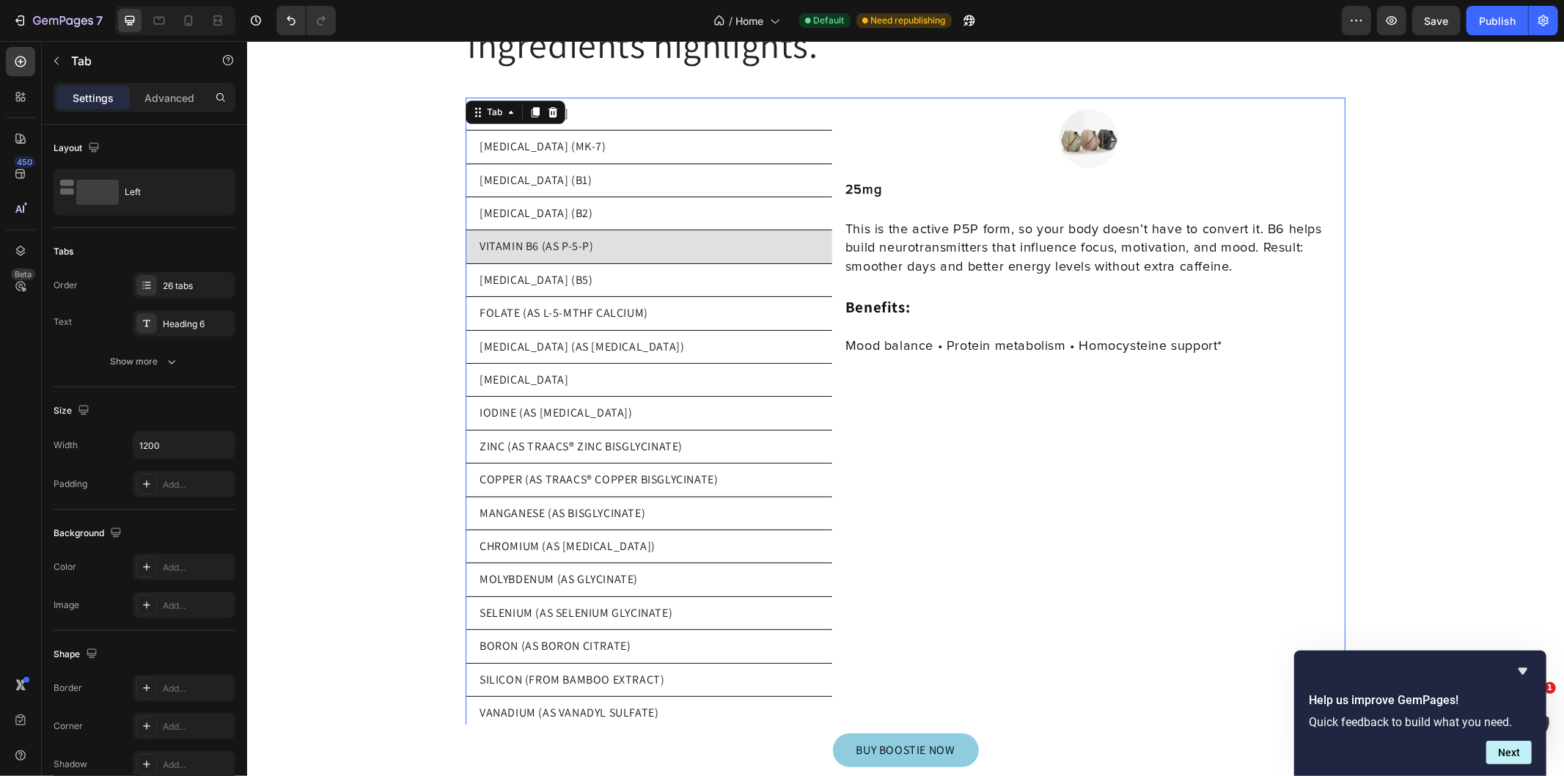
click at [670, 207] on li "[MEDICAL_DATA] (B2)" at bounding box center [648, 212] width 367 height 33
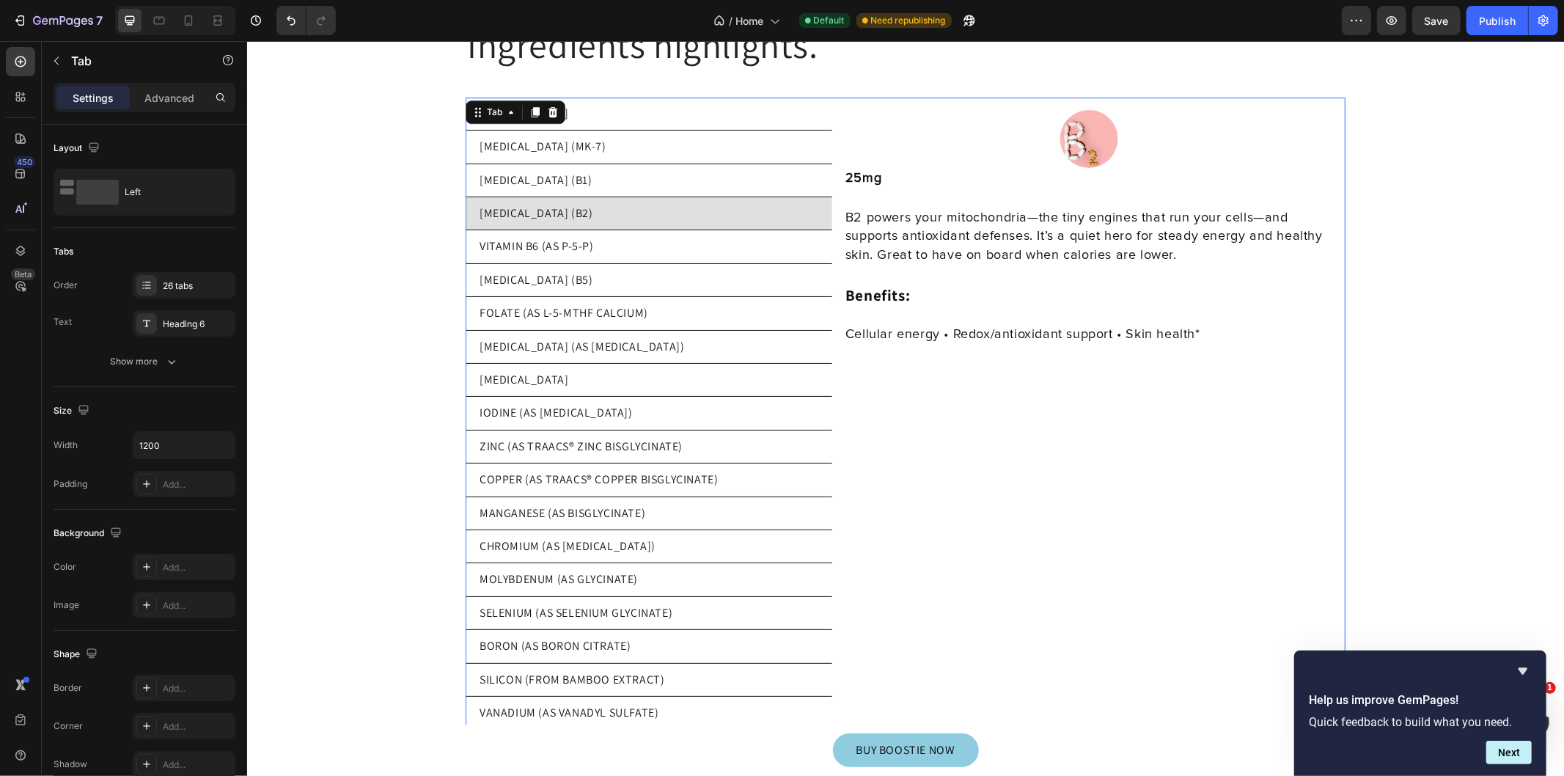
click at [686, 172] on li "[MEDICAL_DATA] (B1)" at bounding box center [648, 179] width 367 height 33
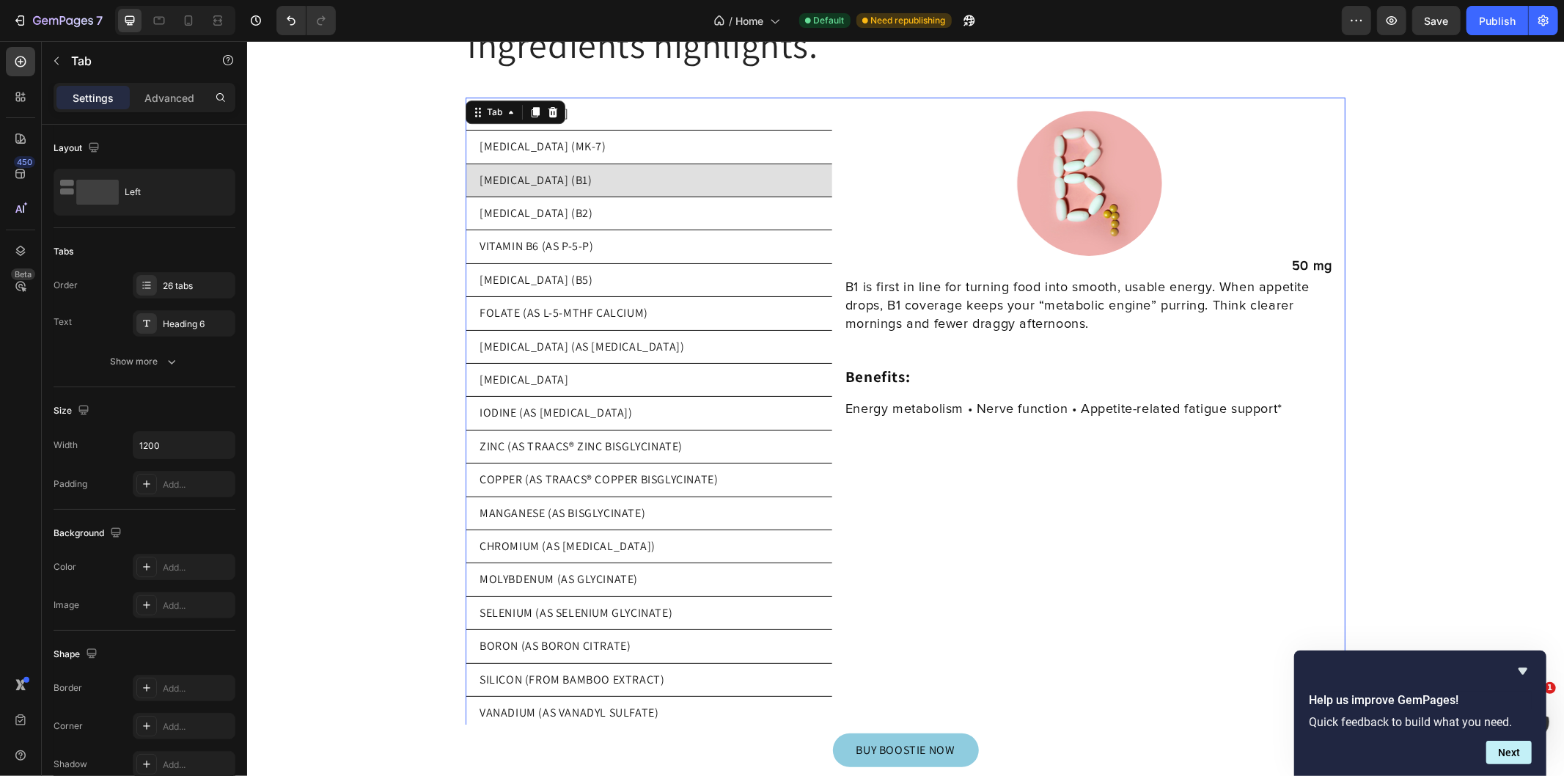
click at [685, 200] on li "[MEDICAL_DATA] (B2)" at bounding box center [648, 212] width 367 height 33
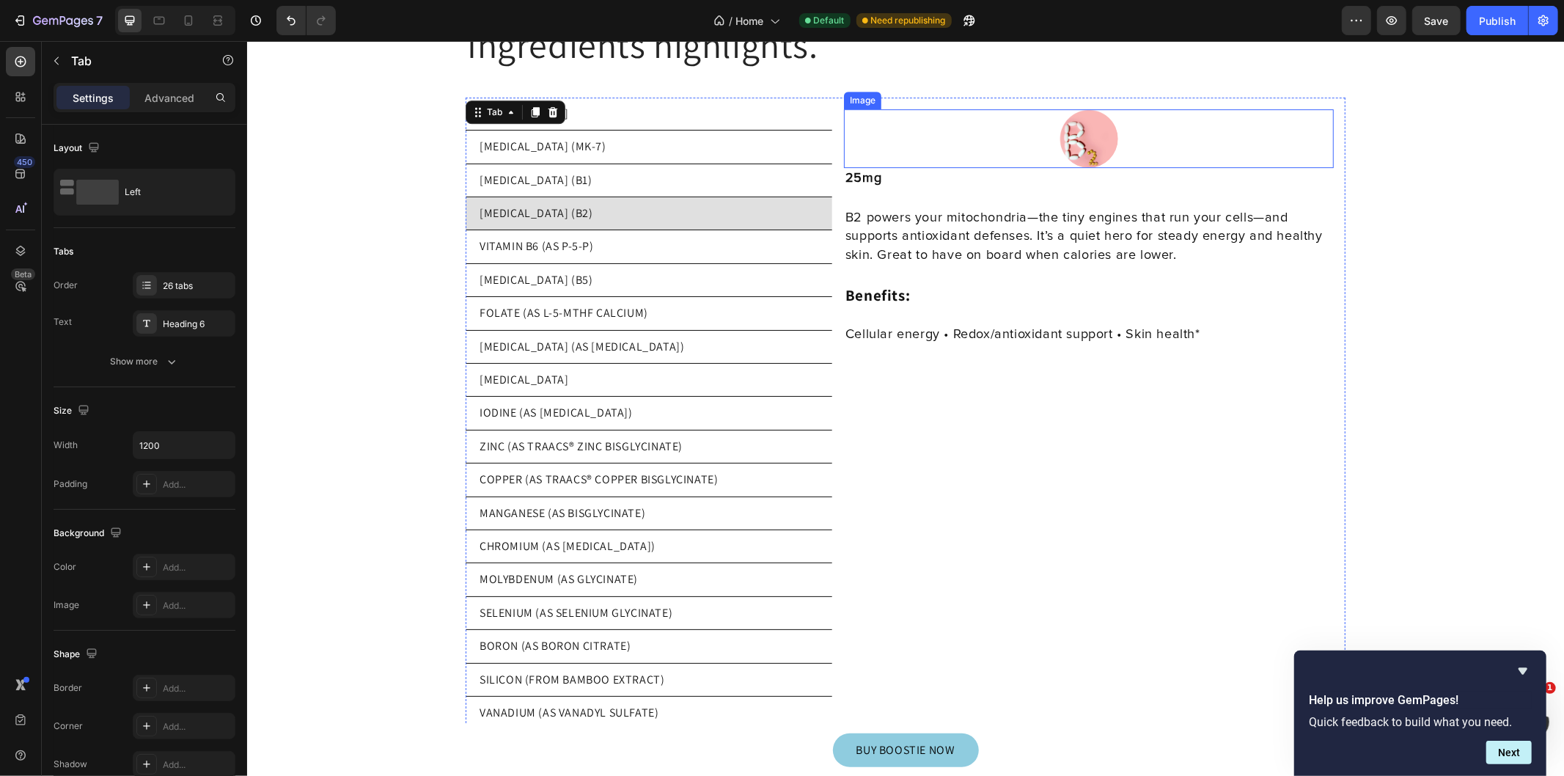
click at [1111, 135] on div at bounding box center [1088, 138] width 490 height 59
click at [619, 177] on li "[MEDICAL_DATA] (B1)" at bounding box center [648, 179] width 367 height 33
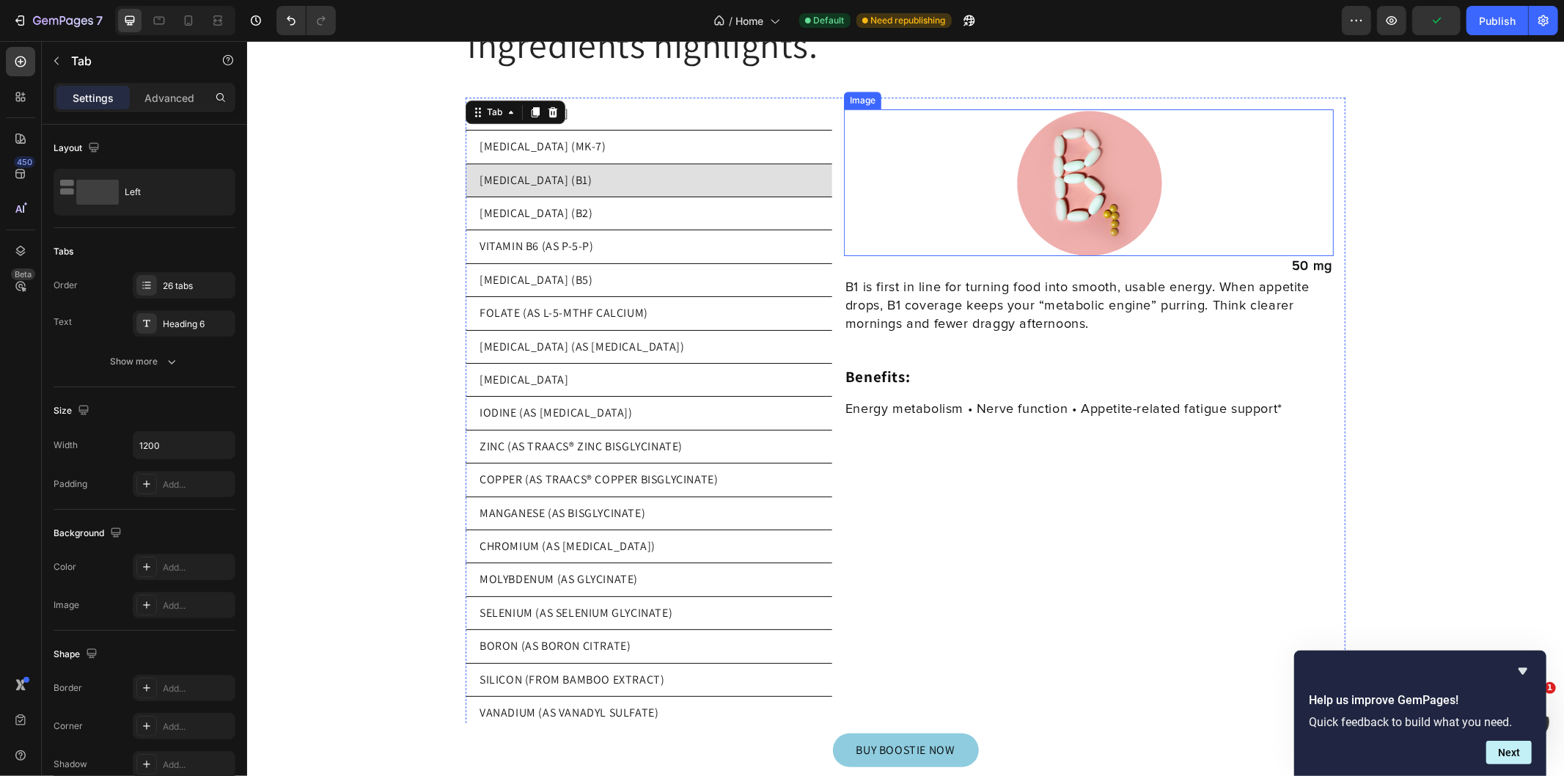
click at [1097, 150] on img at bounding box center [1088, 182] width 147 height 147
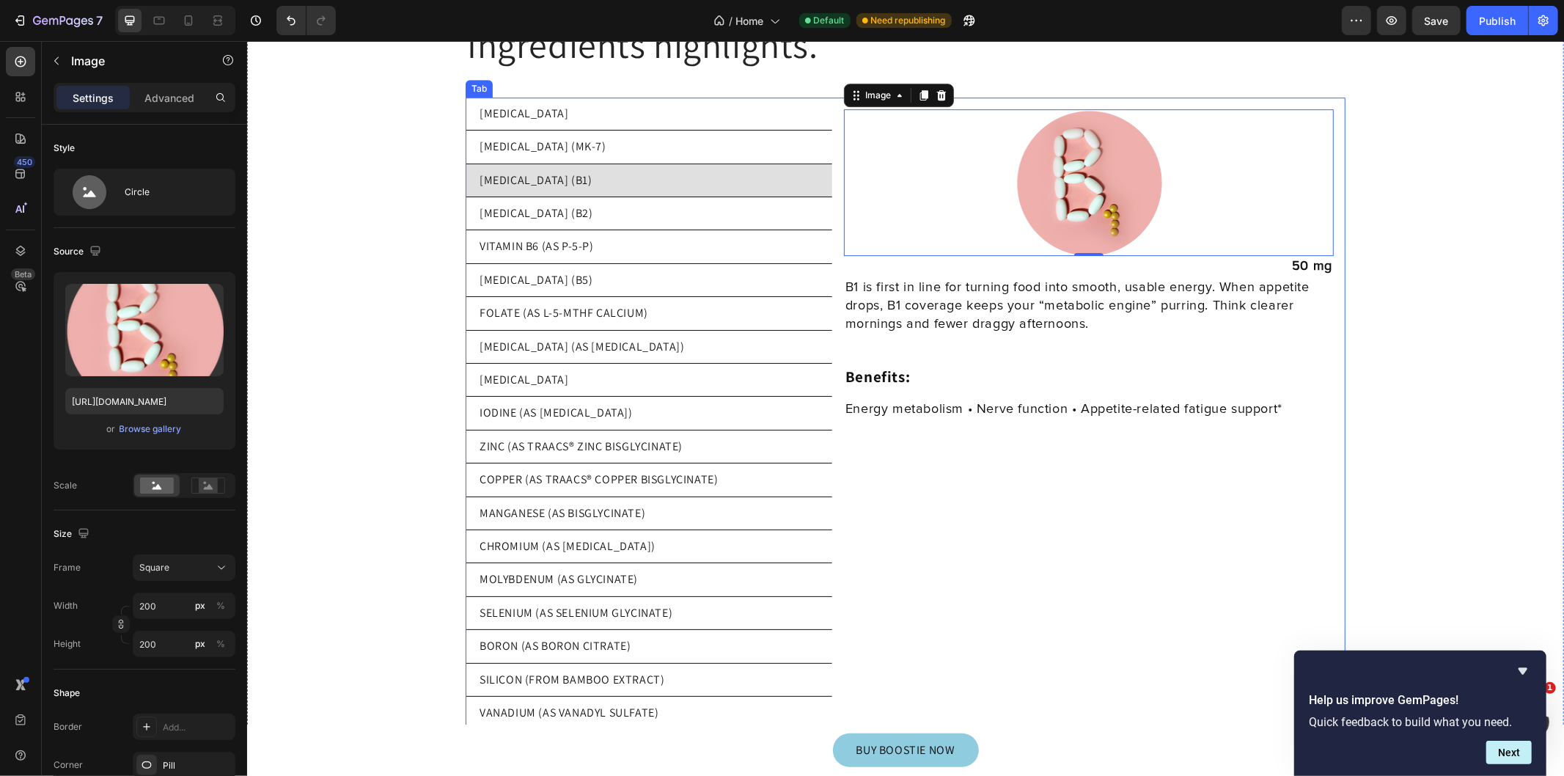
click at [669, 196] on li "[MEDICAL_DATA] (B2)" at bounding box center [648, 212] width 367 height 33
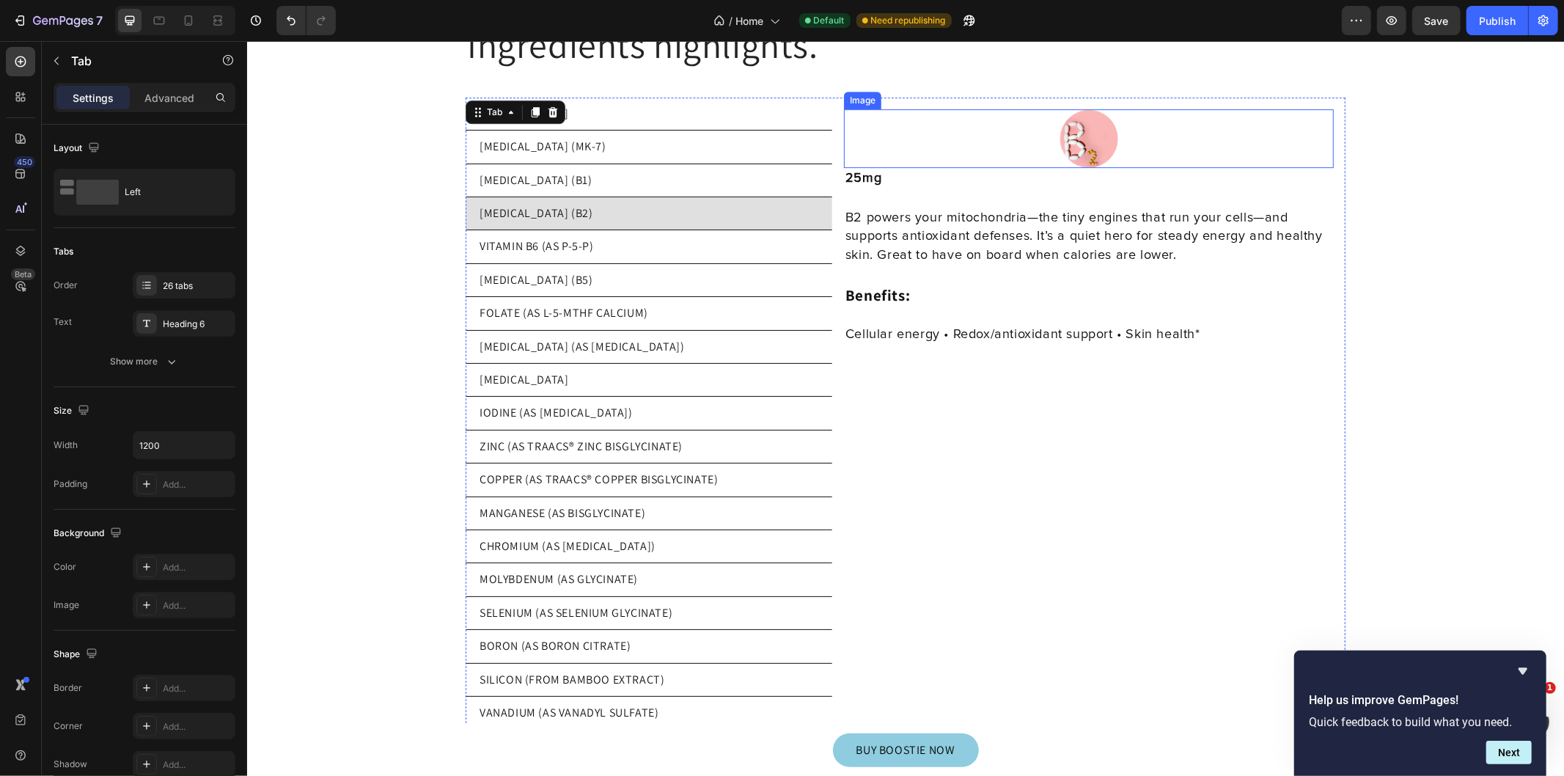
click at [1109, 125] on img at bounding box center [1088, 138] width 59 height 59
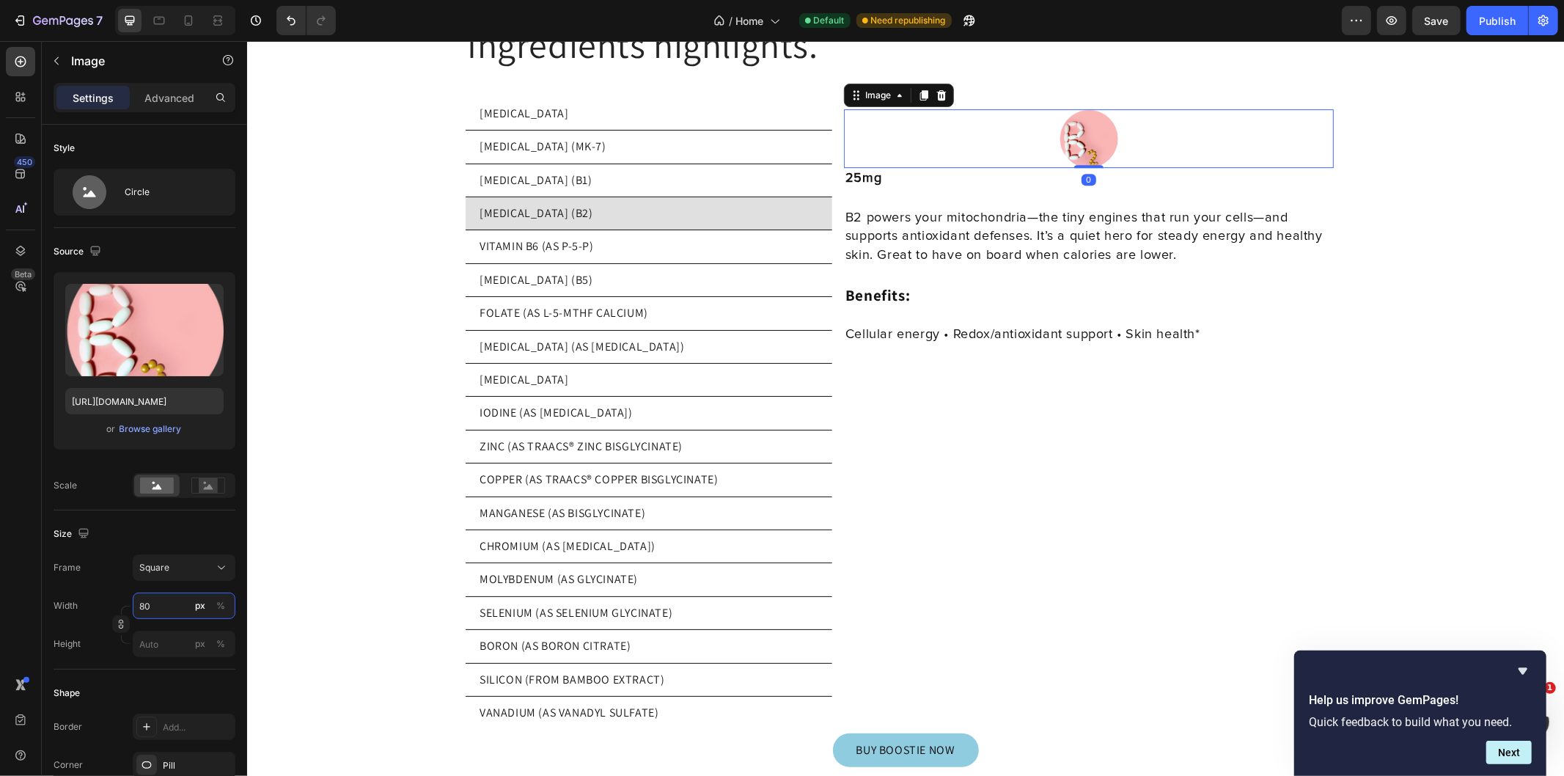
click at [166, 601] on input "80" at bounding box center [184, 605] width 103 height 26
drag, startPoint x: 167, startPoint y: 601, endPoint x: 150, endPoint y: 598, distance: 17.8
click at [148, 598] on input "80" at bounding box center [184, 605] width 103 height 26
click at [165, 597] on input "80" at bounding box center [184, 605] width 103 height 26
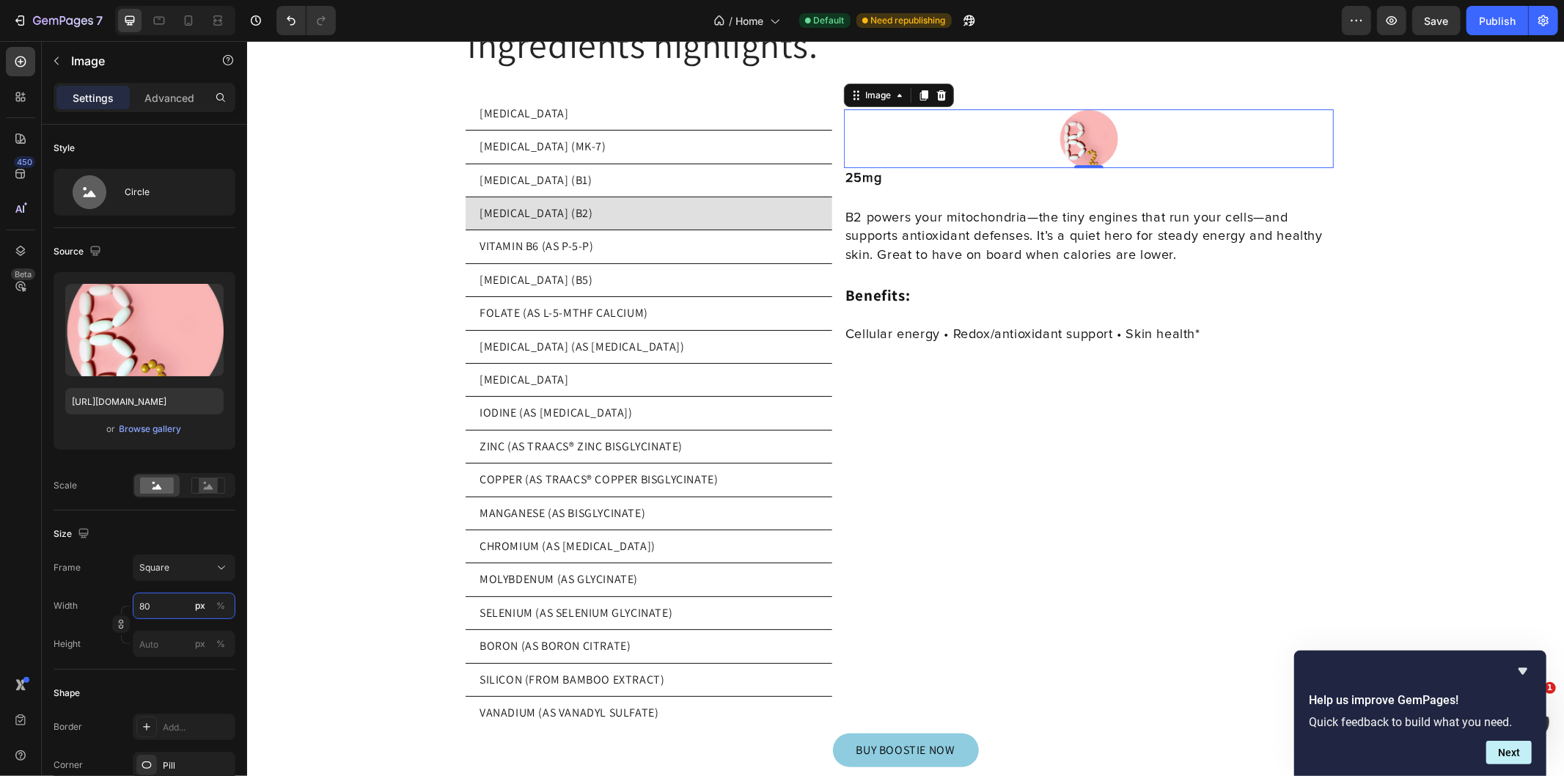
click at [165, 597] on input "80" at bounding box center [184, 605] width 103 height 26
type input "2"
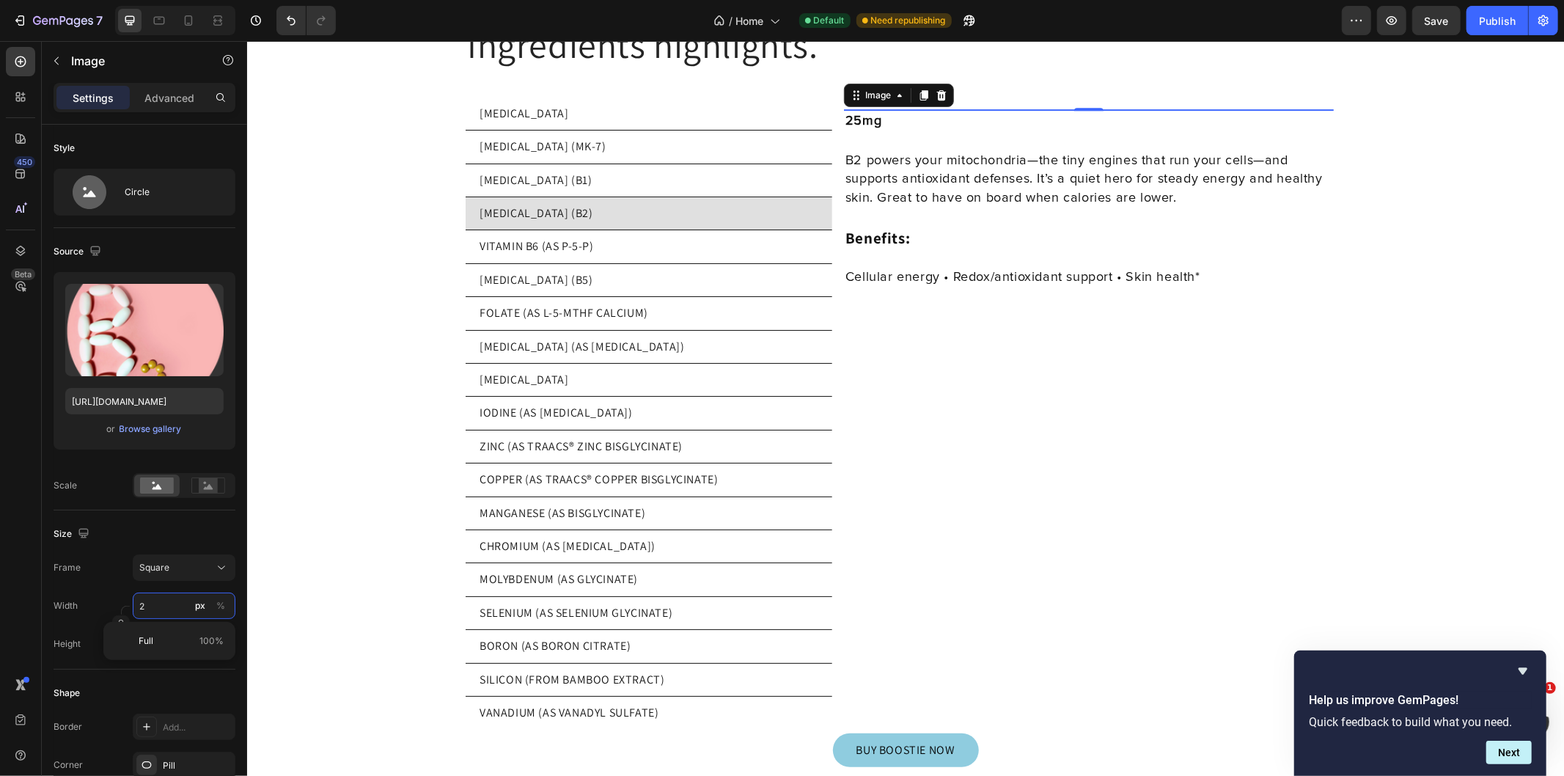
type input "20"
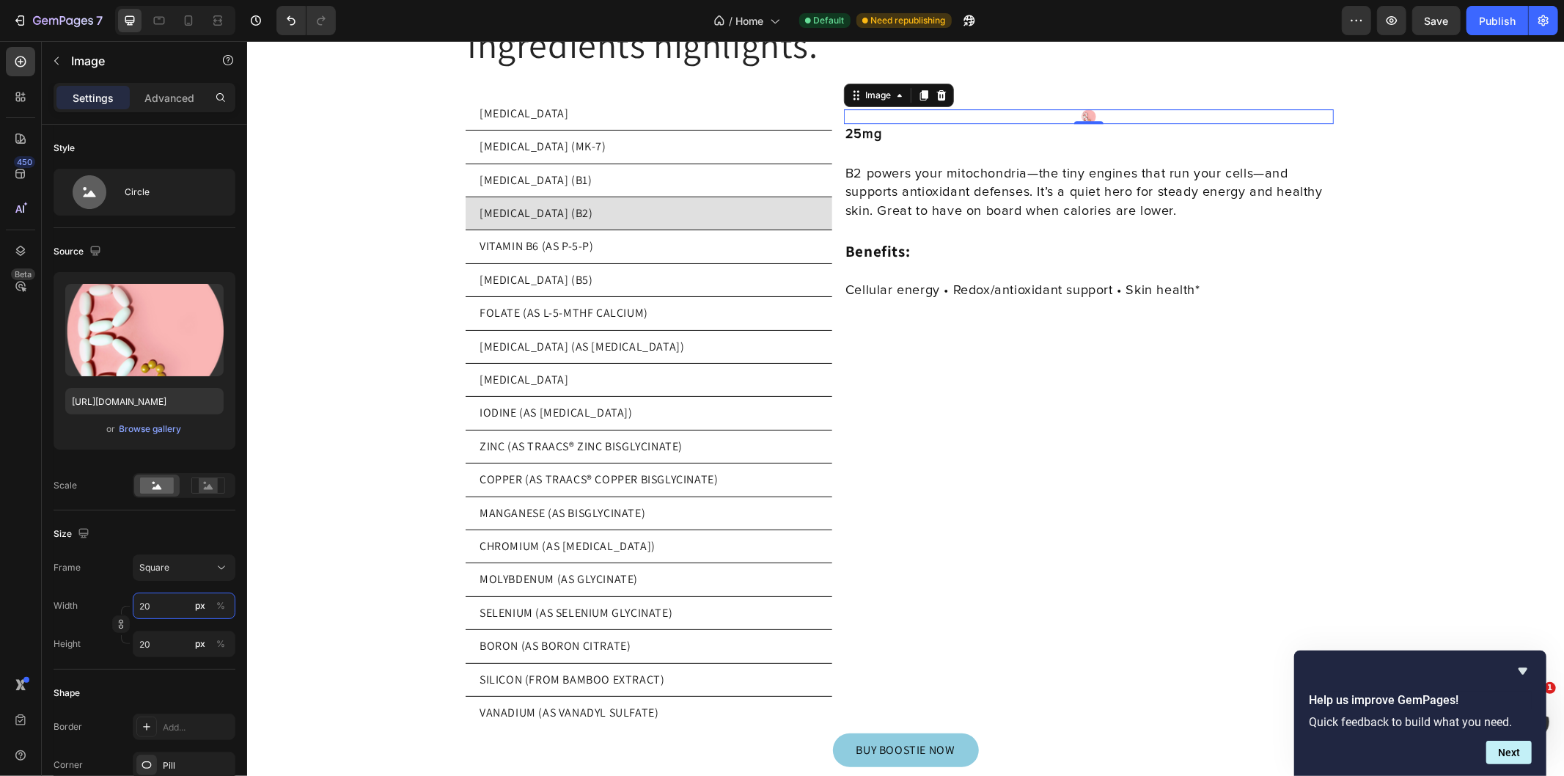
type input "200"
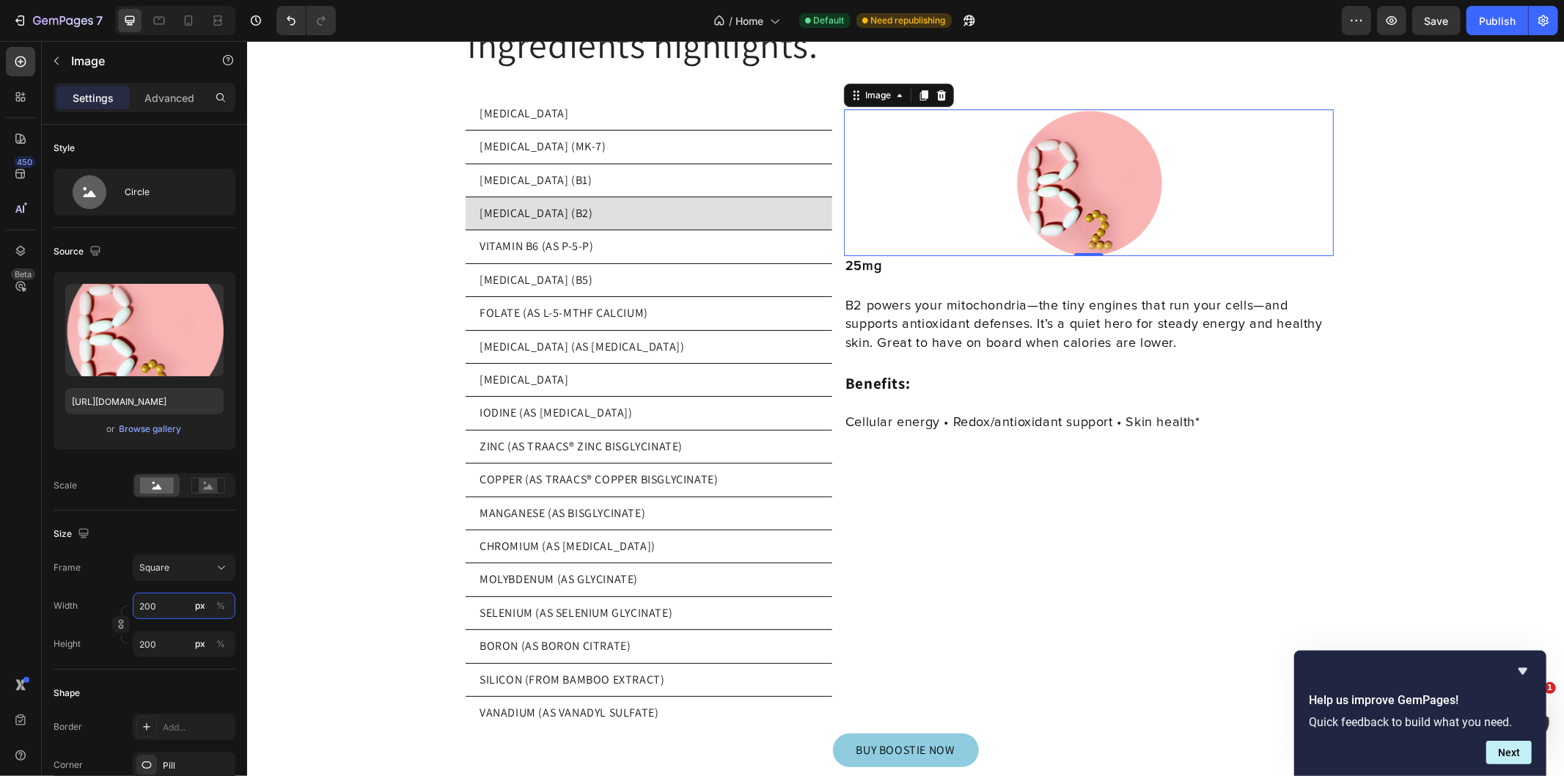
type input "200"
click at [1068, 171] on img at bounding box center [1088, 182] width 147 height 147
click at [649, 235] on li "VITAMIN B6 (AS P-5-P)" at bounding box center [648, 245] width 367 height 33
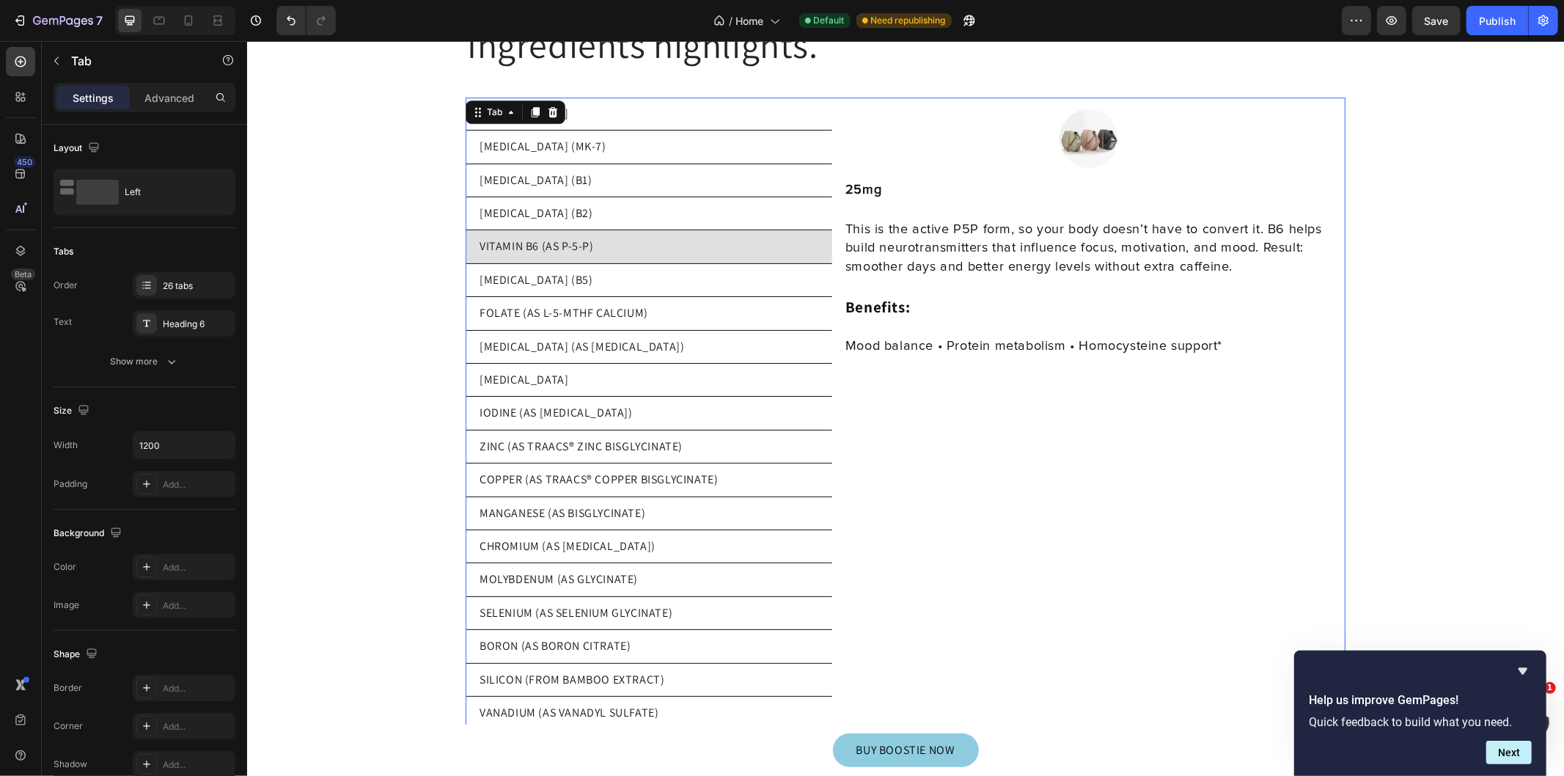
click at [657, 200] on li "[MEDICAL_DATA] (B2)" at bounding box center [648, 212] width 367 height 33
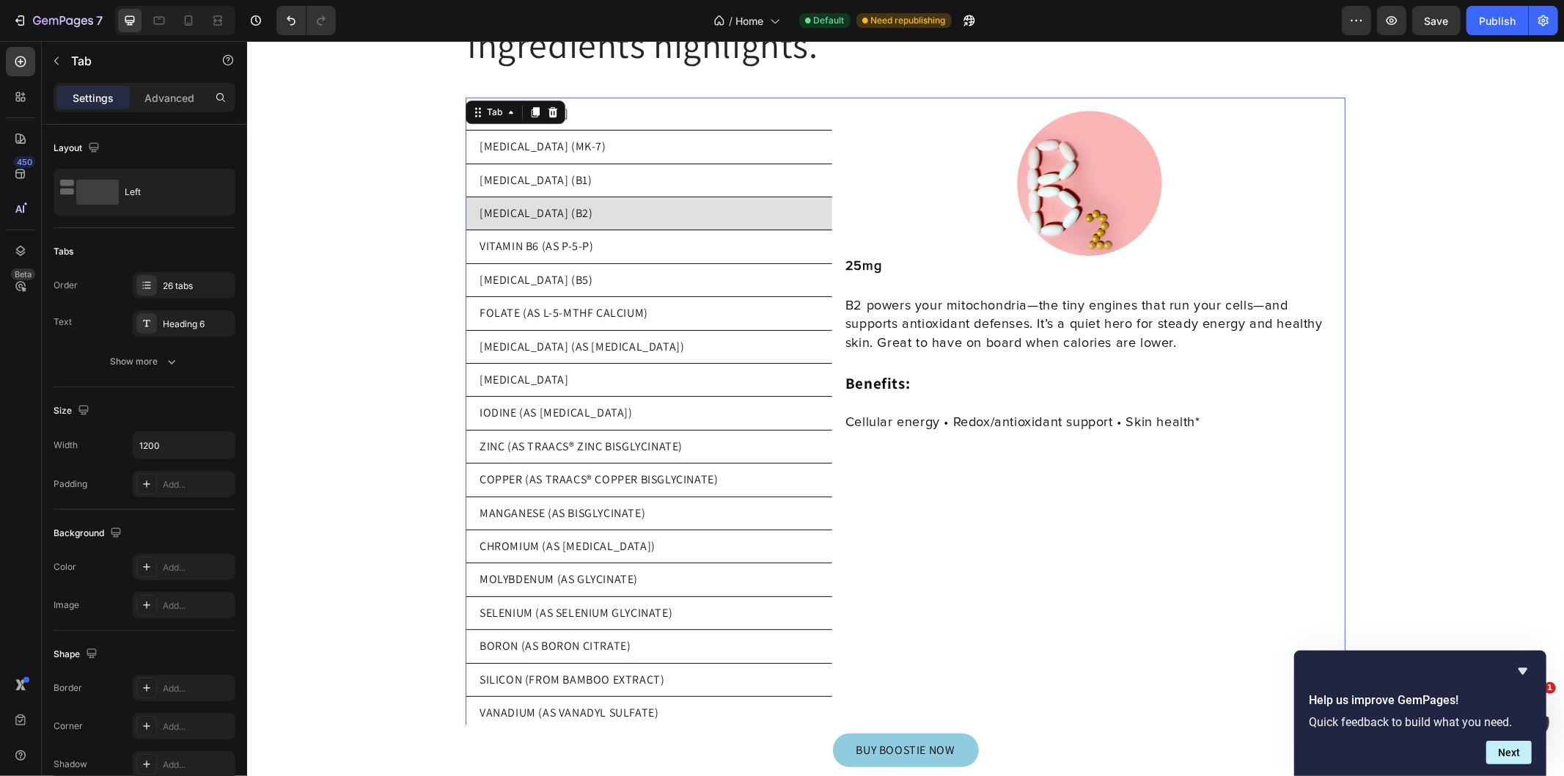
click at [655, 235] on li "VITAMIN B6 (AS P-5-P)" at bounding box center [648, 245] width 367 height 33
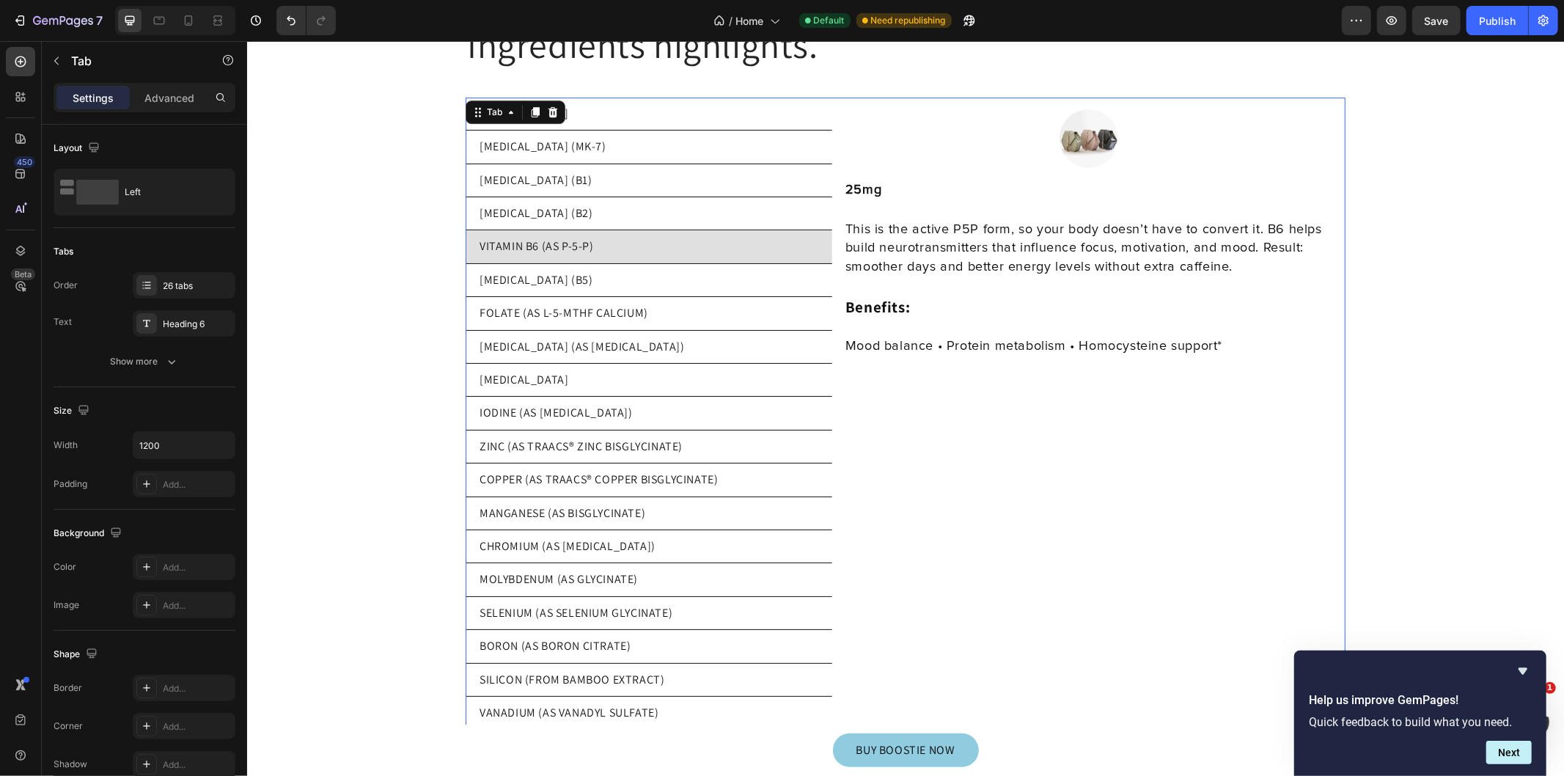
click at [661, 213] on li "[MEDICAL_DATA] (B2)" at bounding box center [648, 212] width 367 height 33
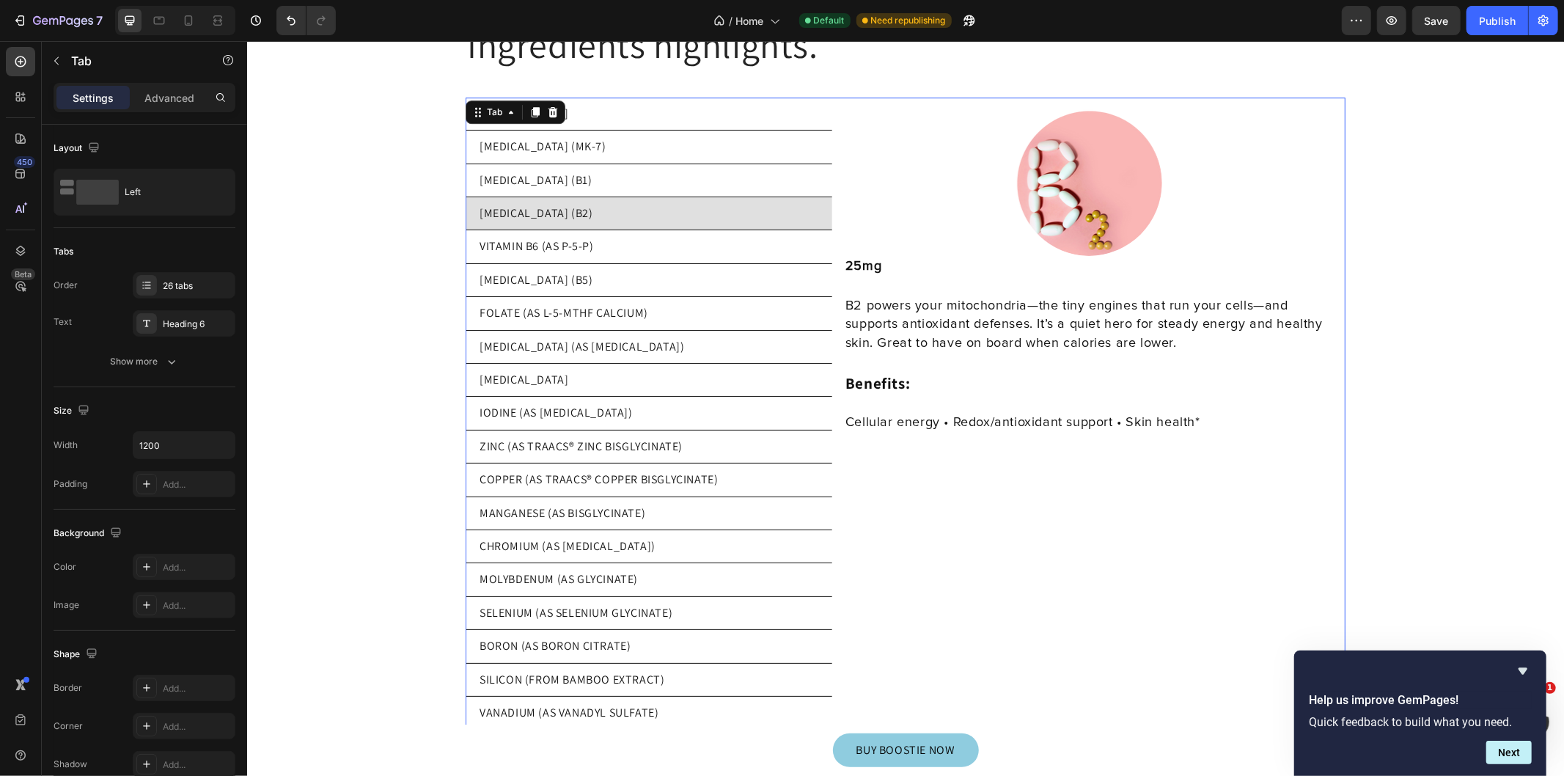
click at [646, 240] on li "VITAMIN B6 (AS P-5-P)" at bounding box center [648, 245] width 367 height 33
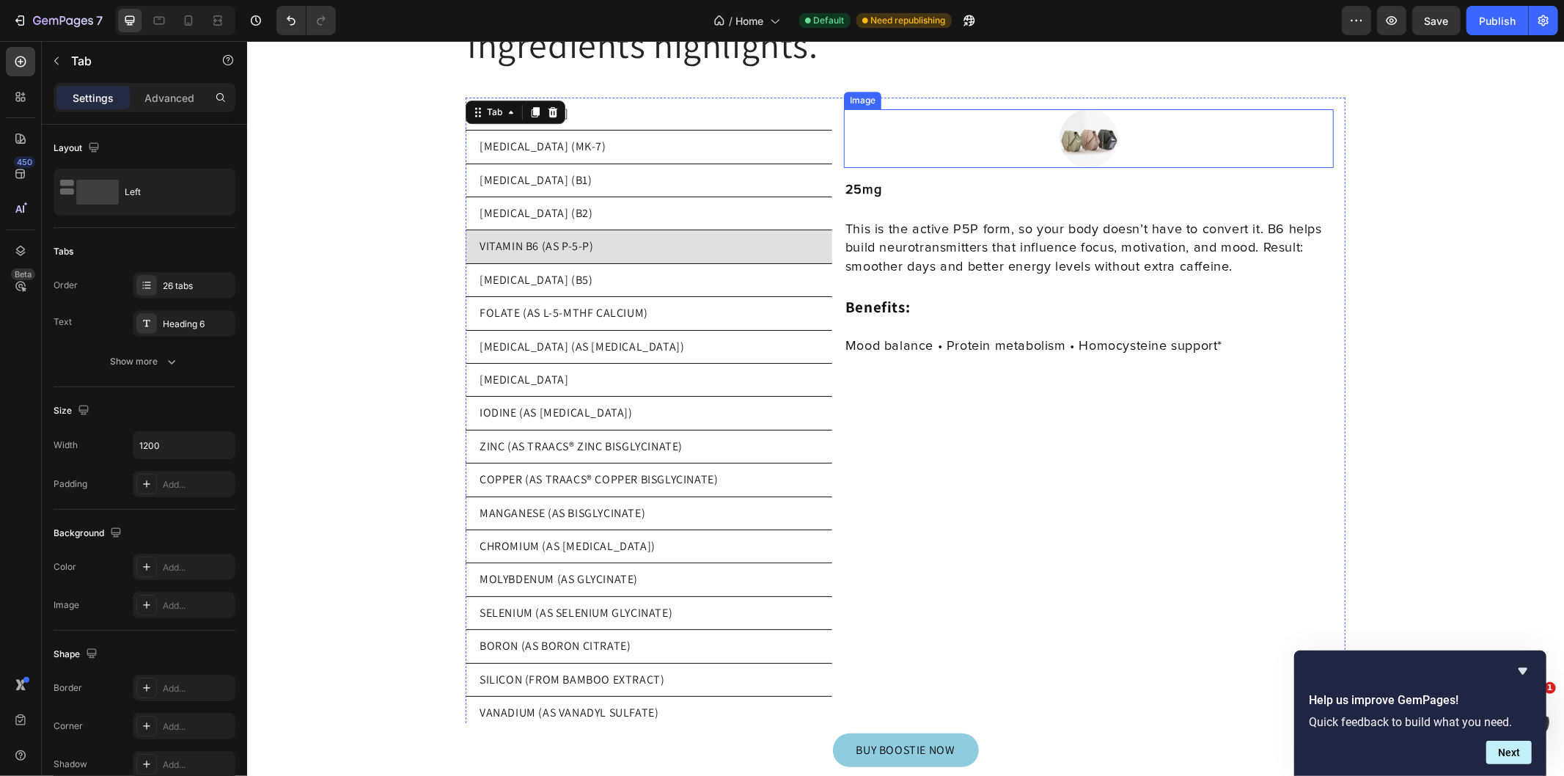
click at [1086, 126] on img at bounding box center [1088, 138] width 59 height 59
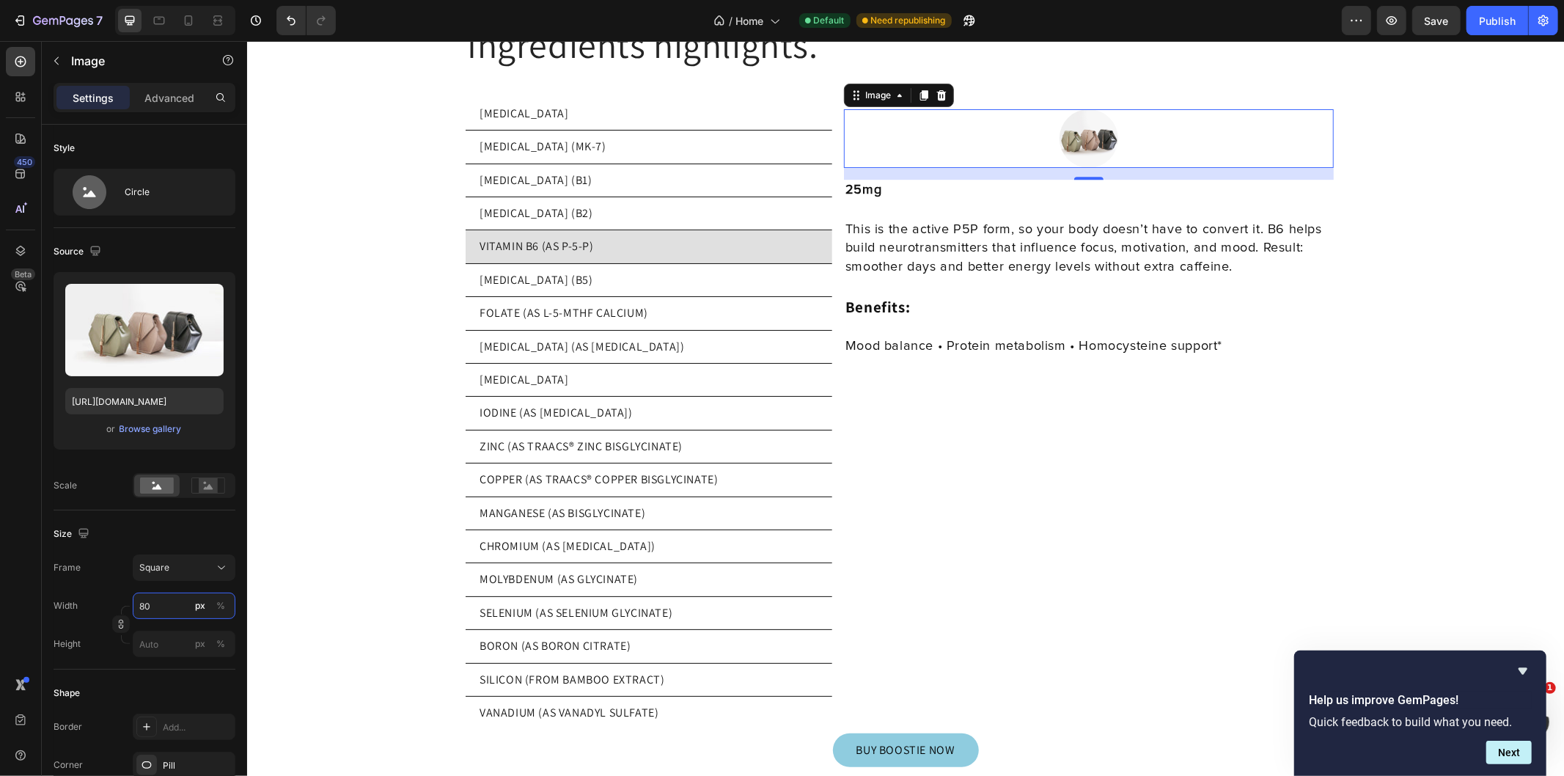
type input "2"
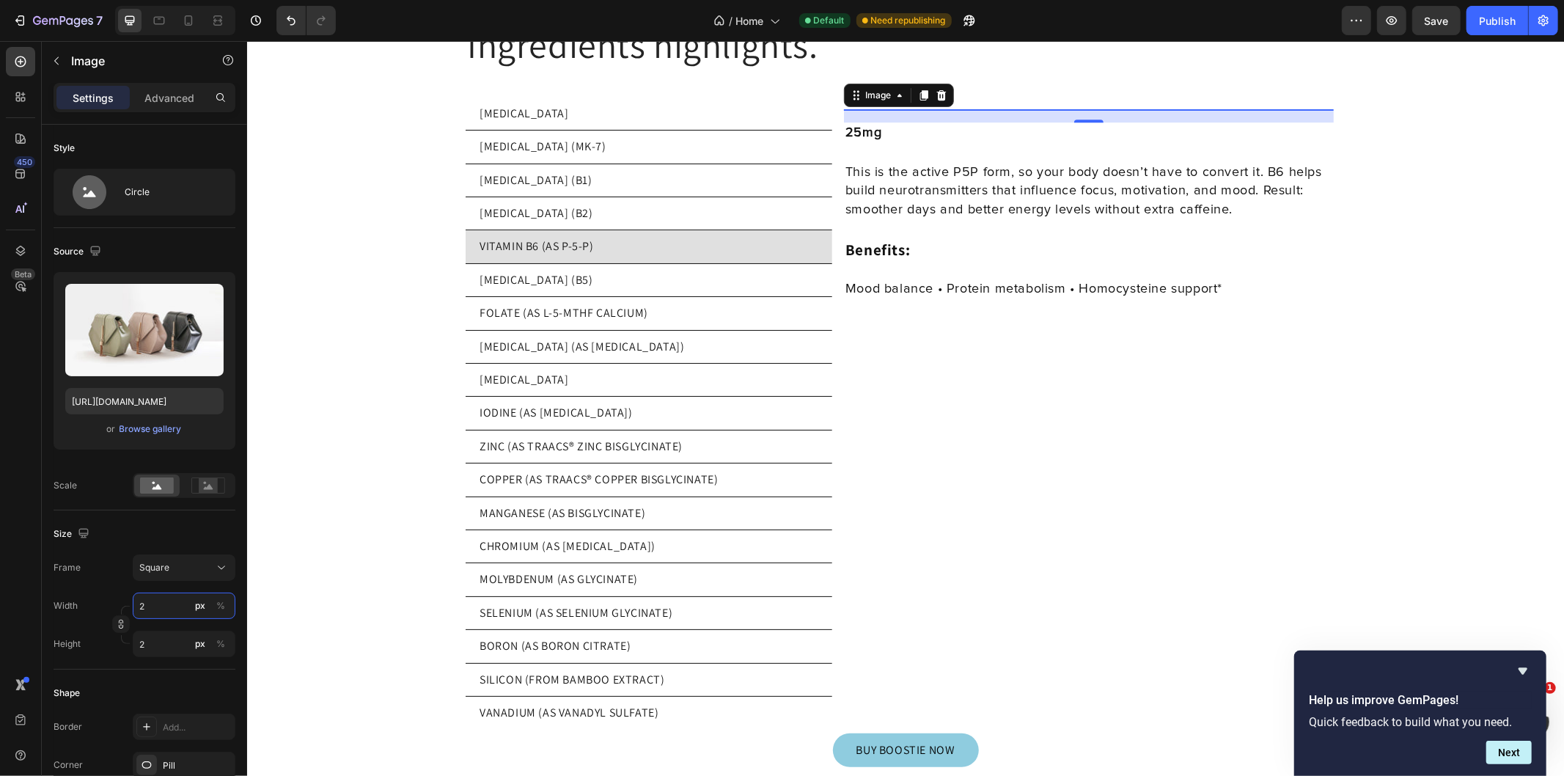
type input "20"
type input "200"
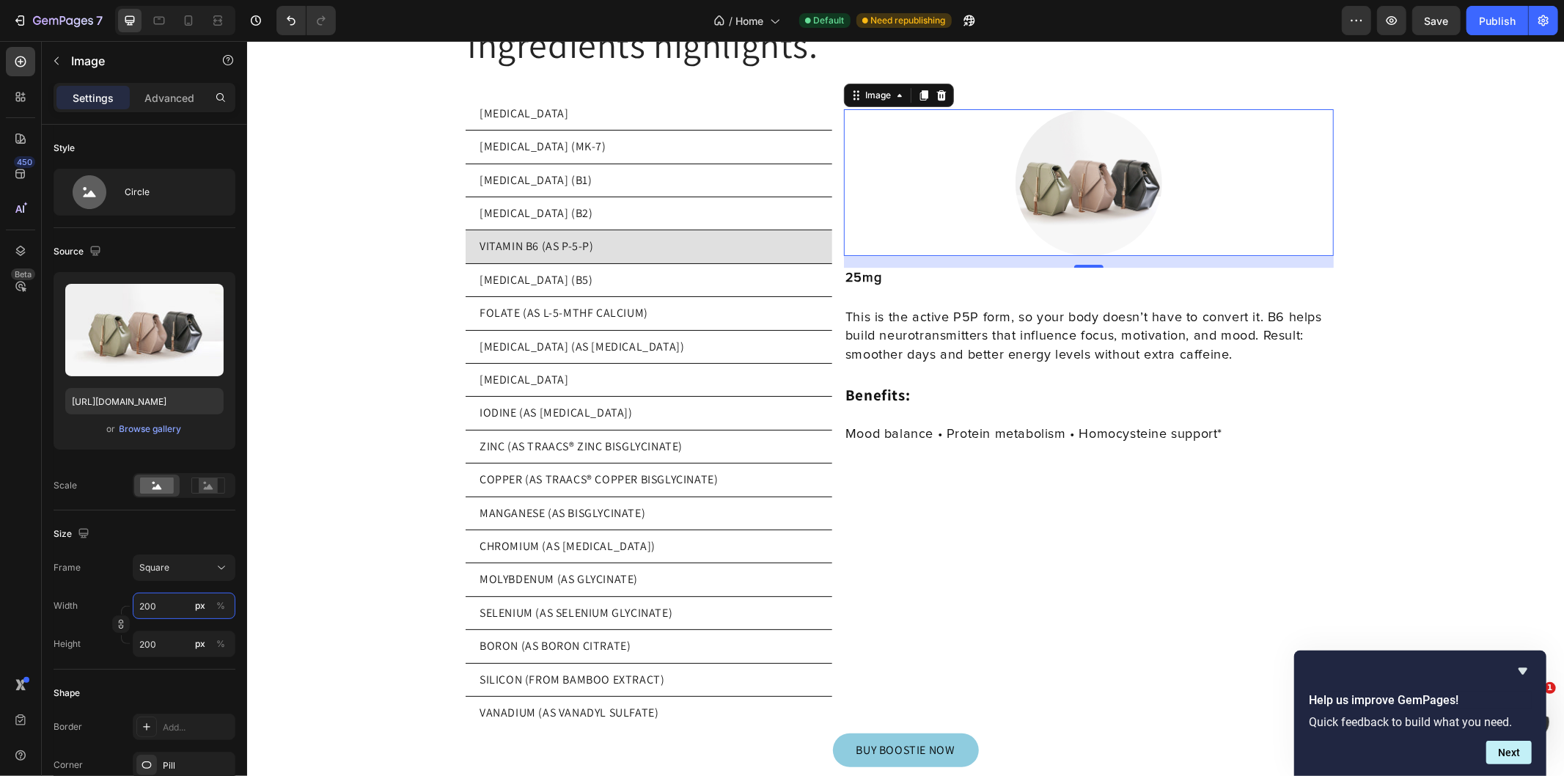
type input "200"
click at [141, 353] on input "file" at bounding box center [144, 354] width 101 height 25
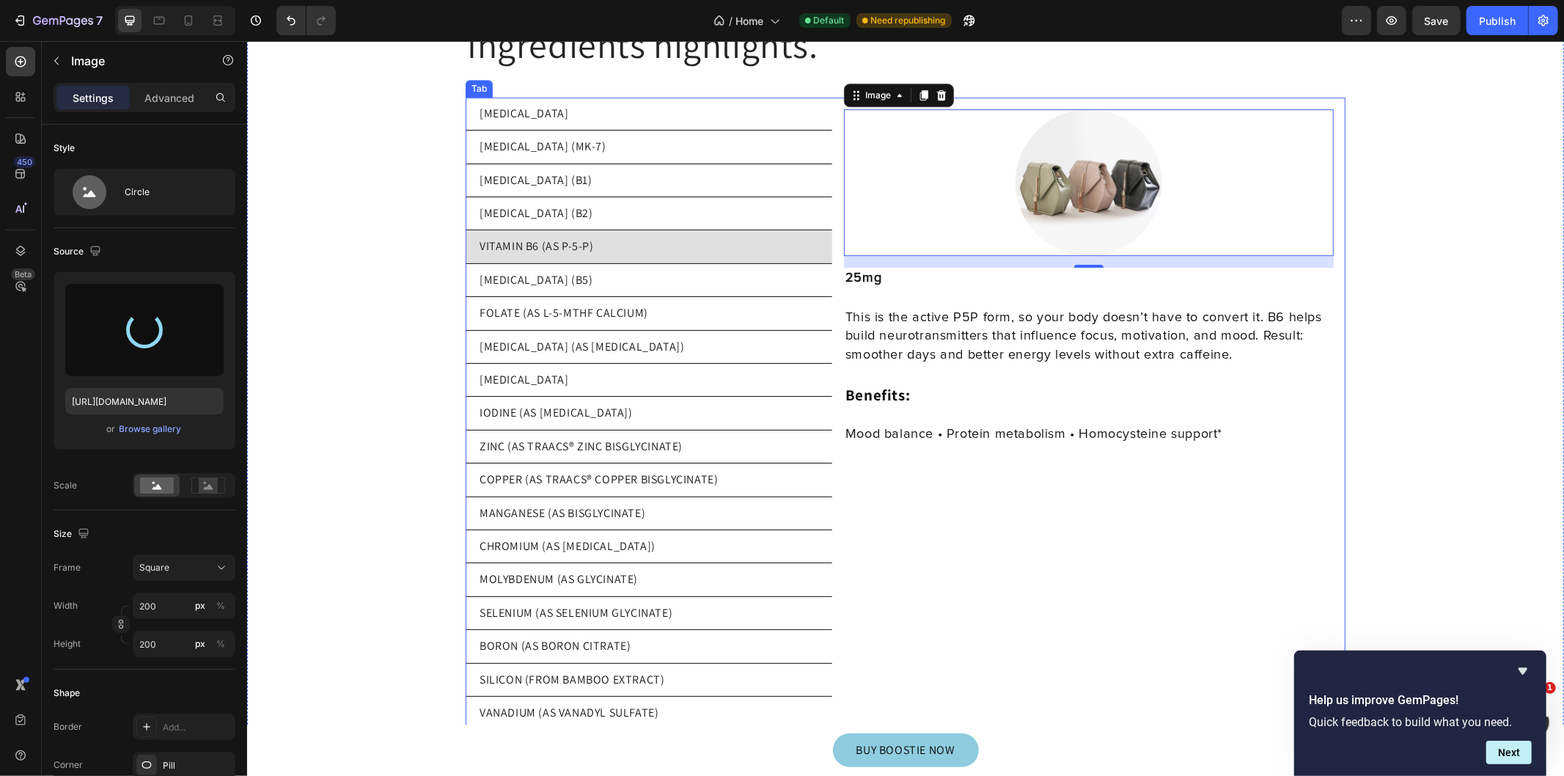
type input "https://cdn.shopify.com/s/files/1/0769/5804/0303/files/gempages_579775665239229…"
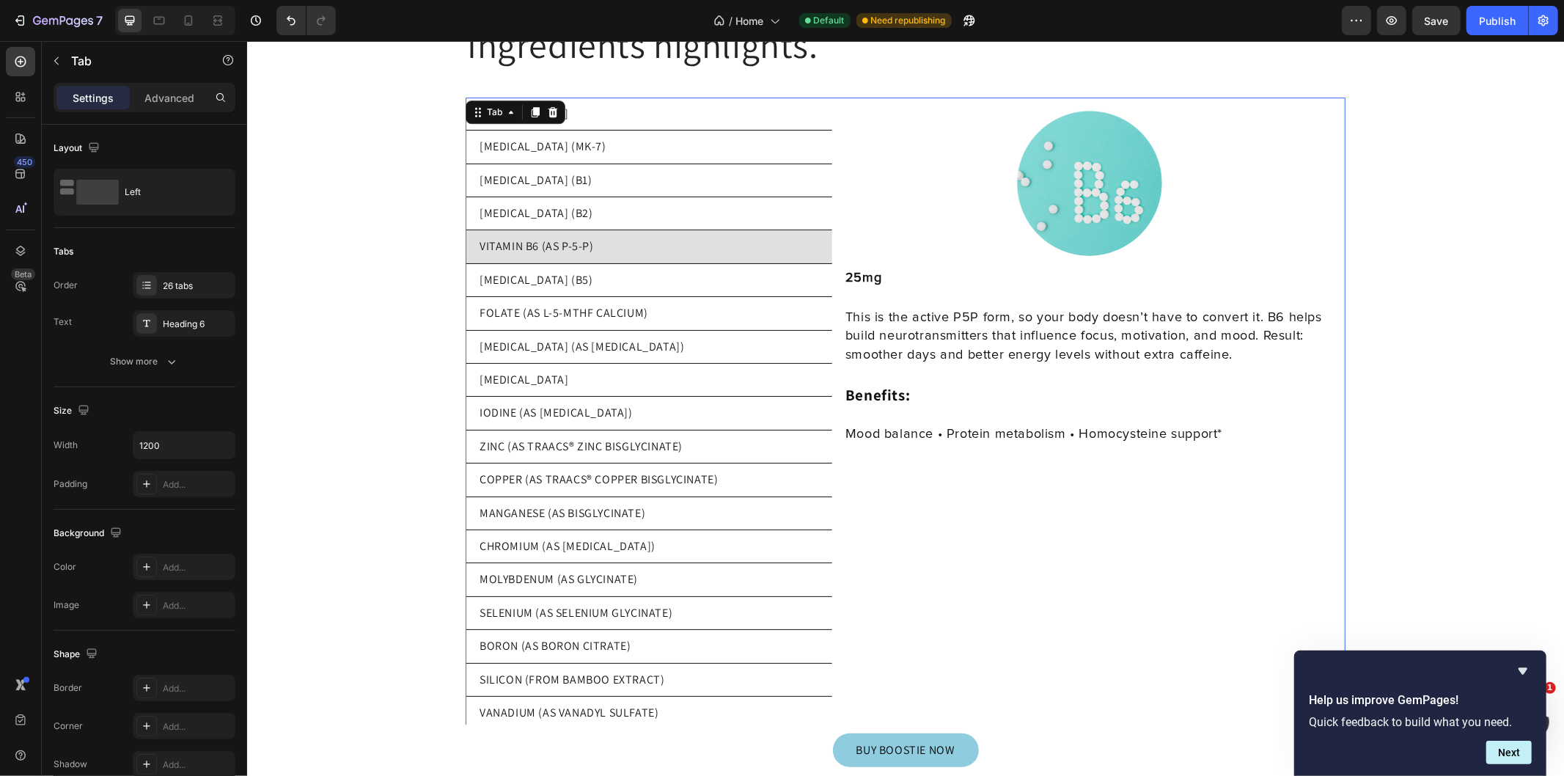
click at [648, 268] on li "[MEDICAL_DATA] (B5)" at bounding box center [648, 279] width 367 height 33
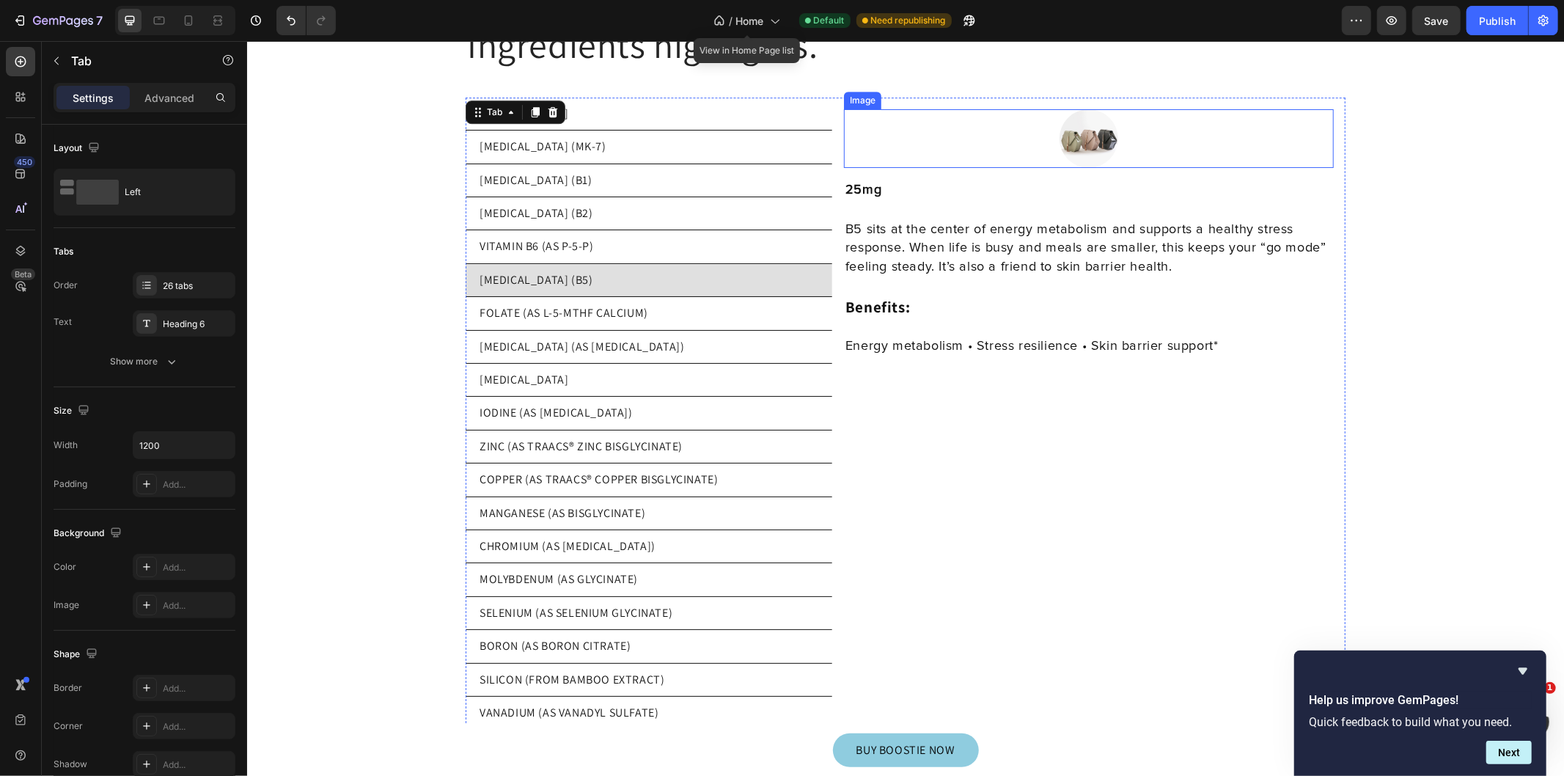
click at [1100, 132] on img at bounding box center [1088, 138] width 59 height 59
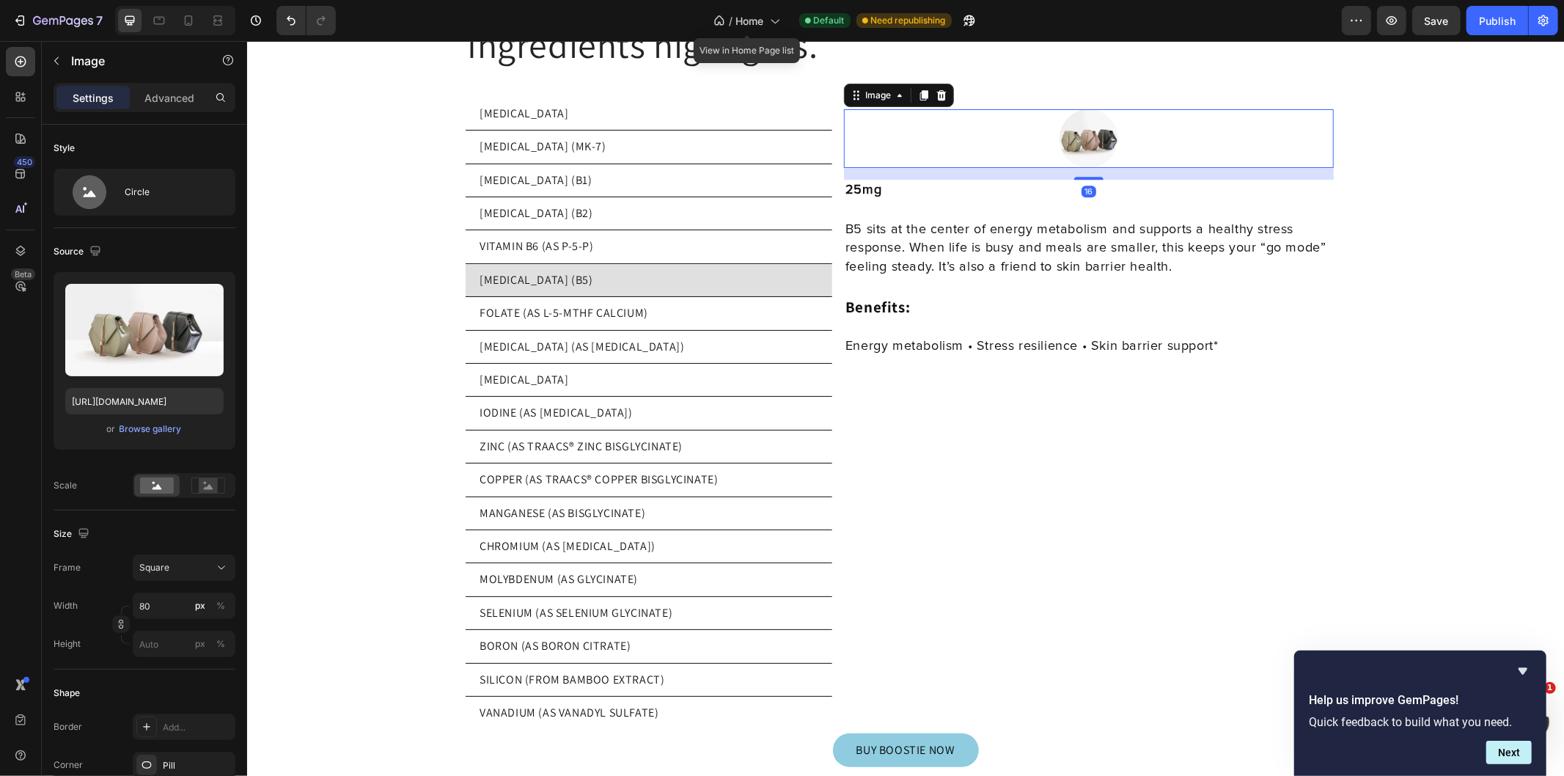
click at [166, 356] on input "file" at bounding box center [144, 354] width 101 height 25
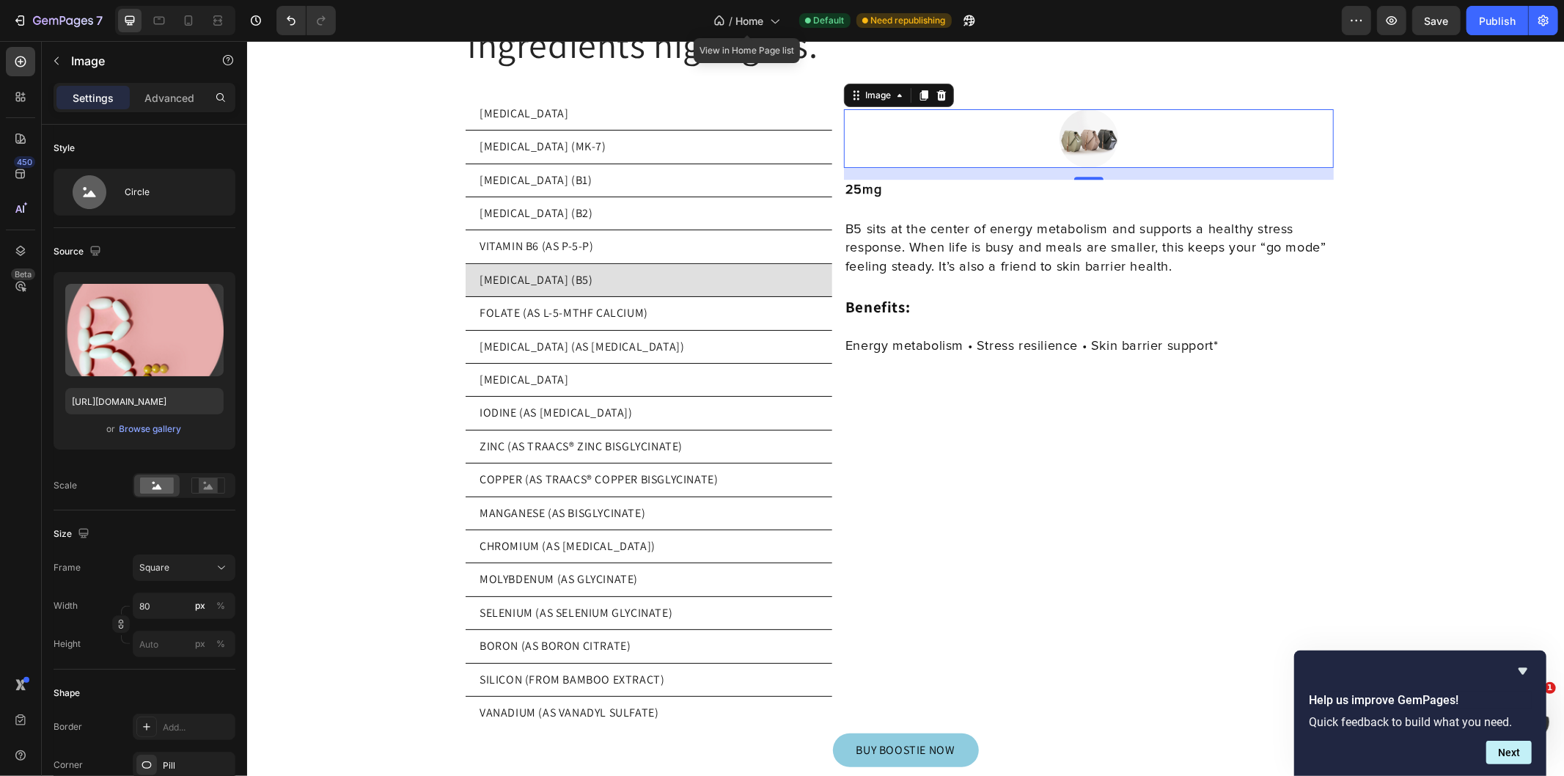
type input "https://cdn.shopify.com/s/files/1/0769/5804/0303/files/gempages_579775665239229…"
click at [169, 608] on input "80" at bounding box center [184, 605] width 103 height 26
type input "2"
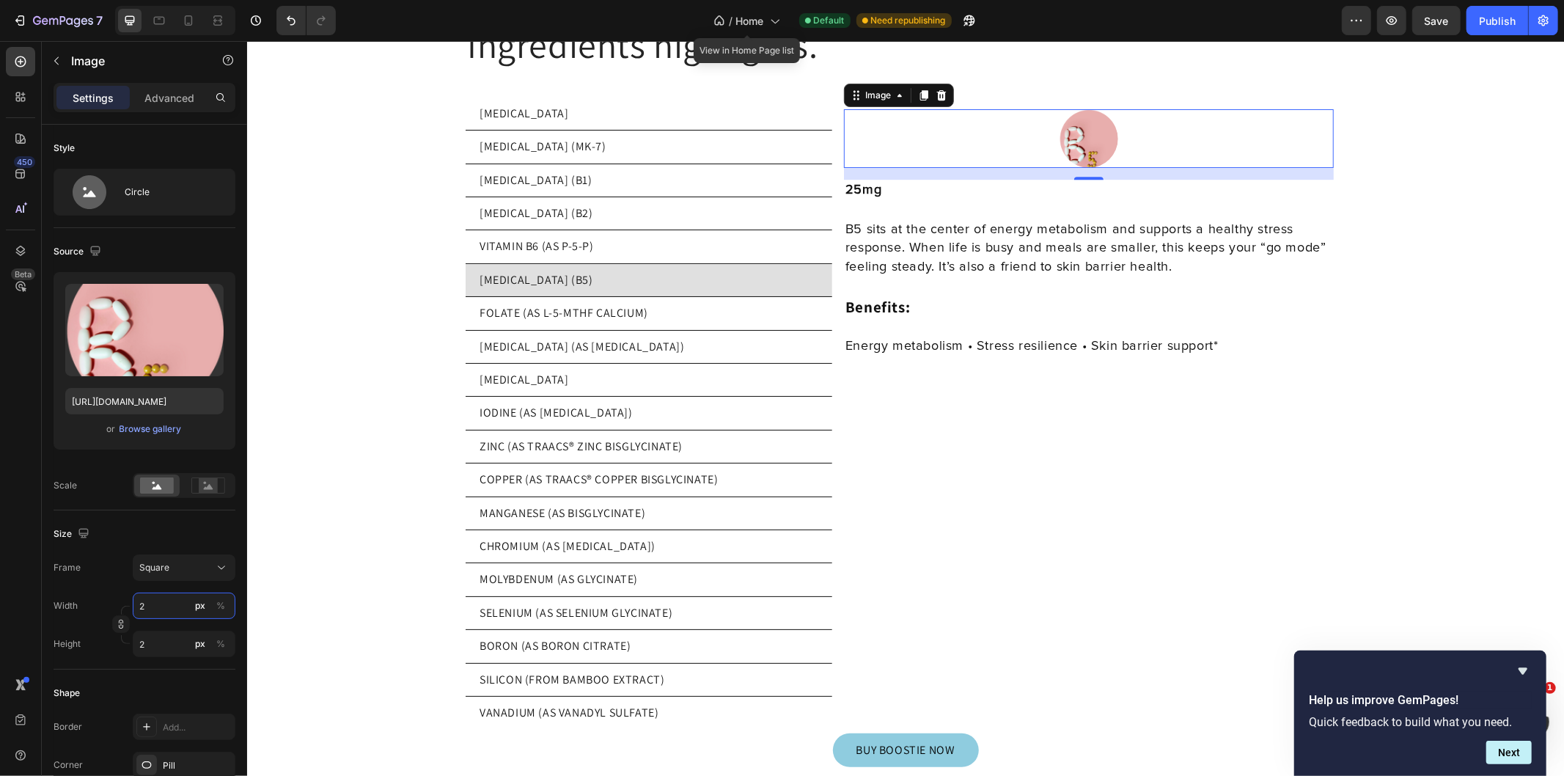
type input "20"
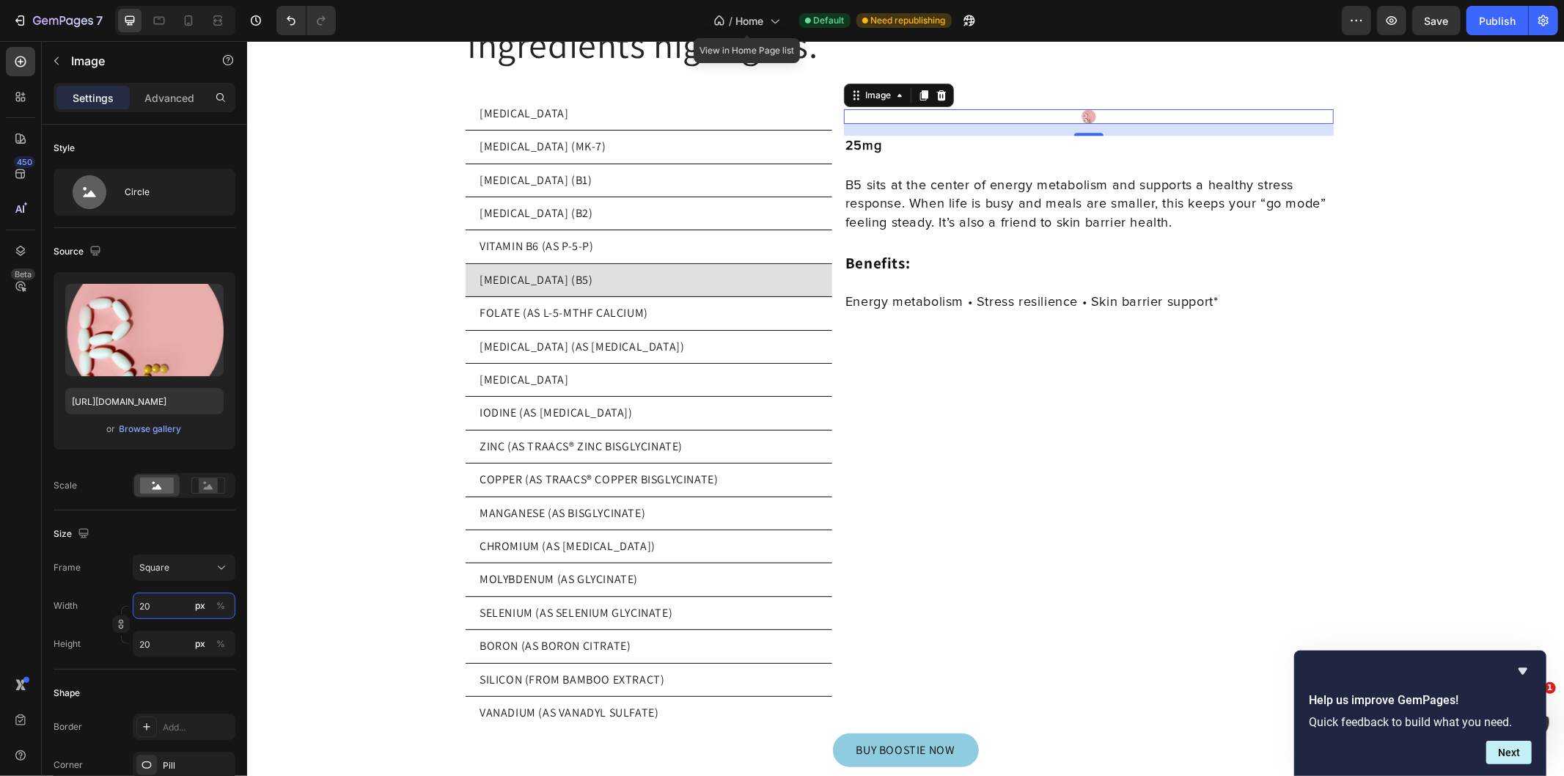
type input "200"
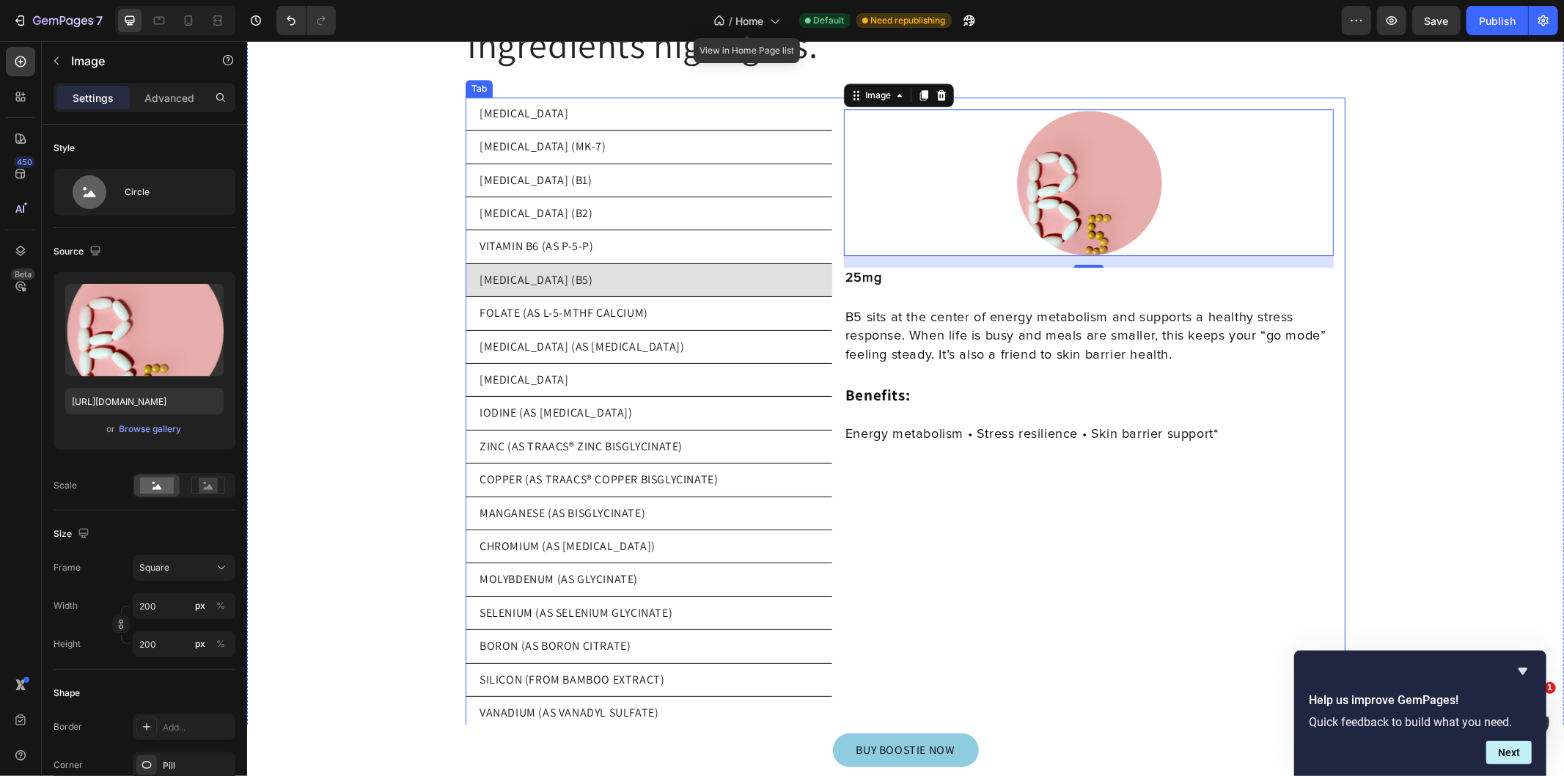
click at [685, 263] on li "[MEDICAL_DATA] (B5)" at bounding box center [648, 279] width 367 height 33
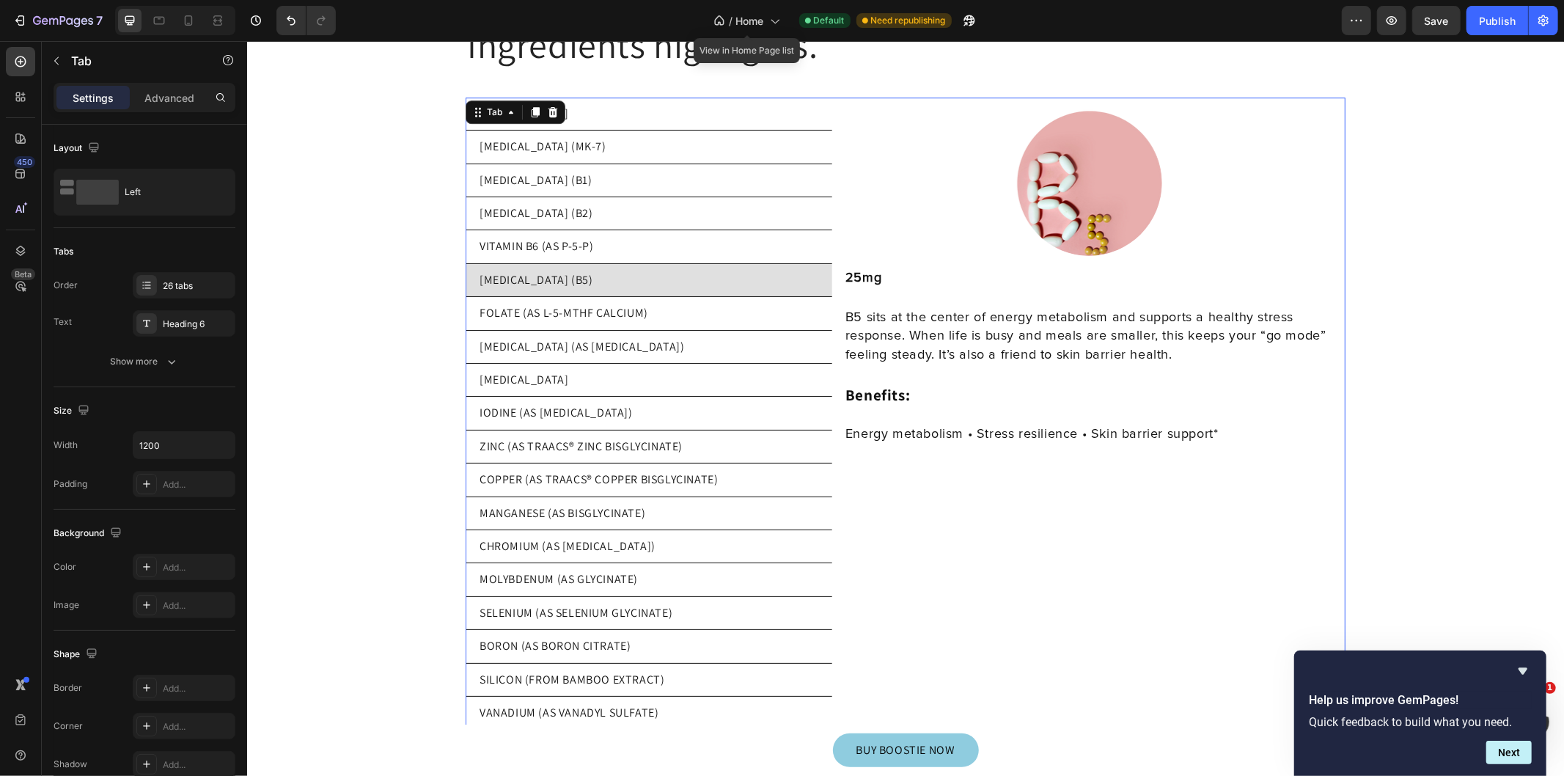
click at [678, 232] on li "VITAMIN B6 (AS P-5-P)" at bounding box center [648, 245] width 367 height 33
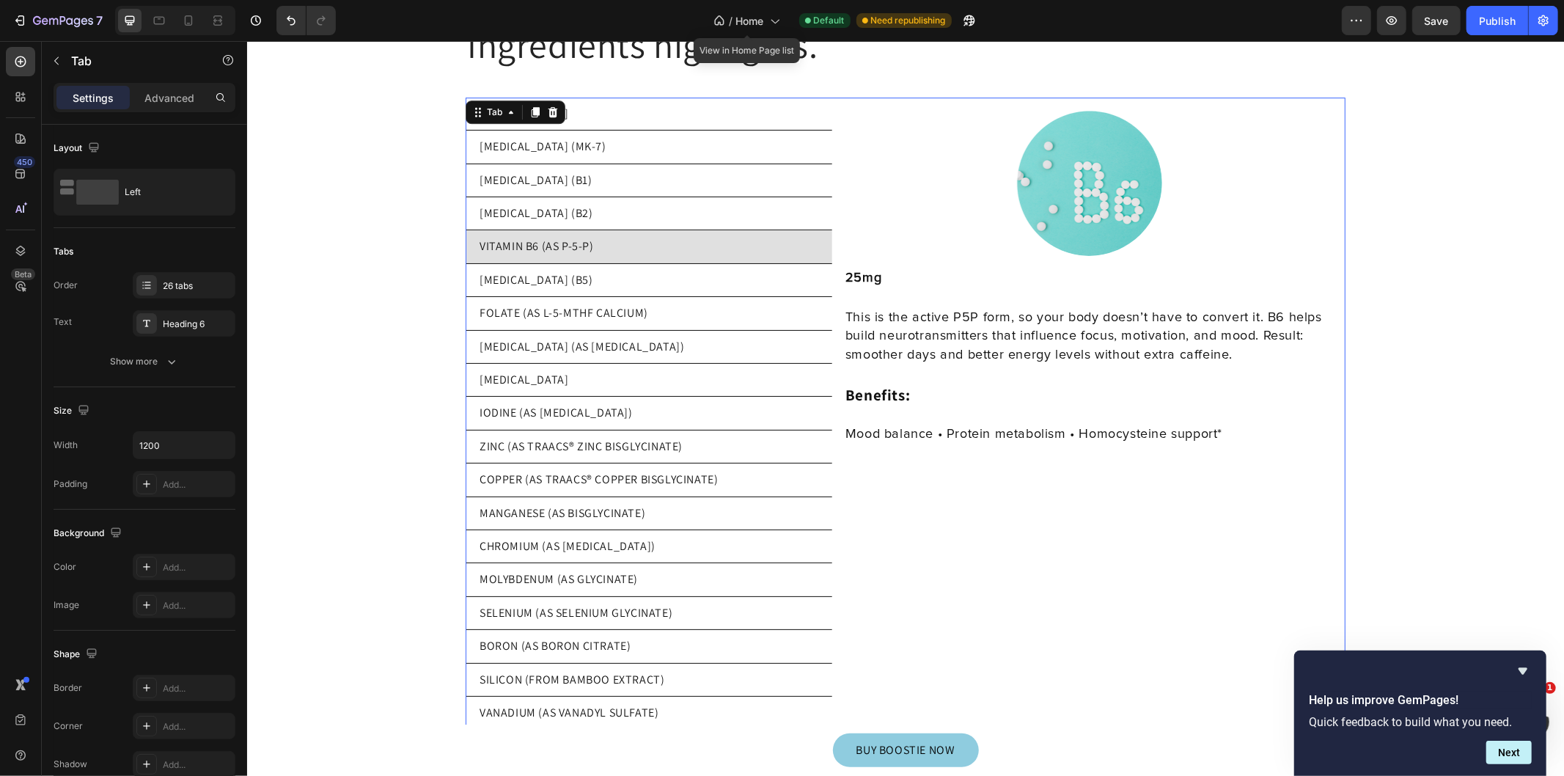
click at [669, 269] on li "[MEDICAL_DATA] (B5)" at bounding box center [648, 279] width 367 height 33
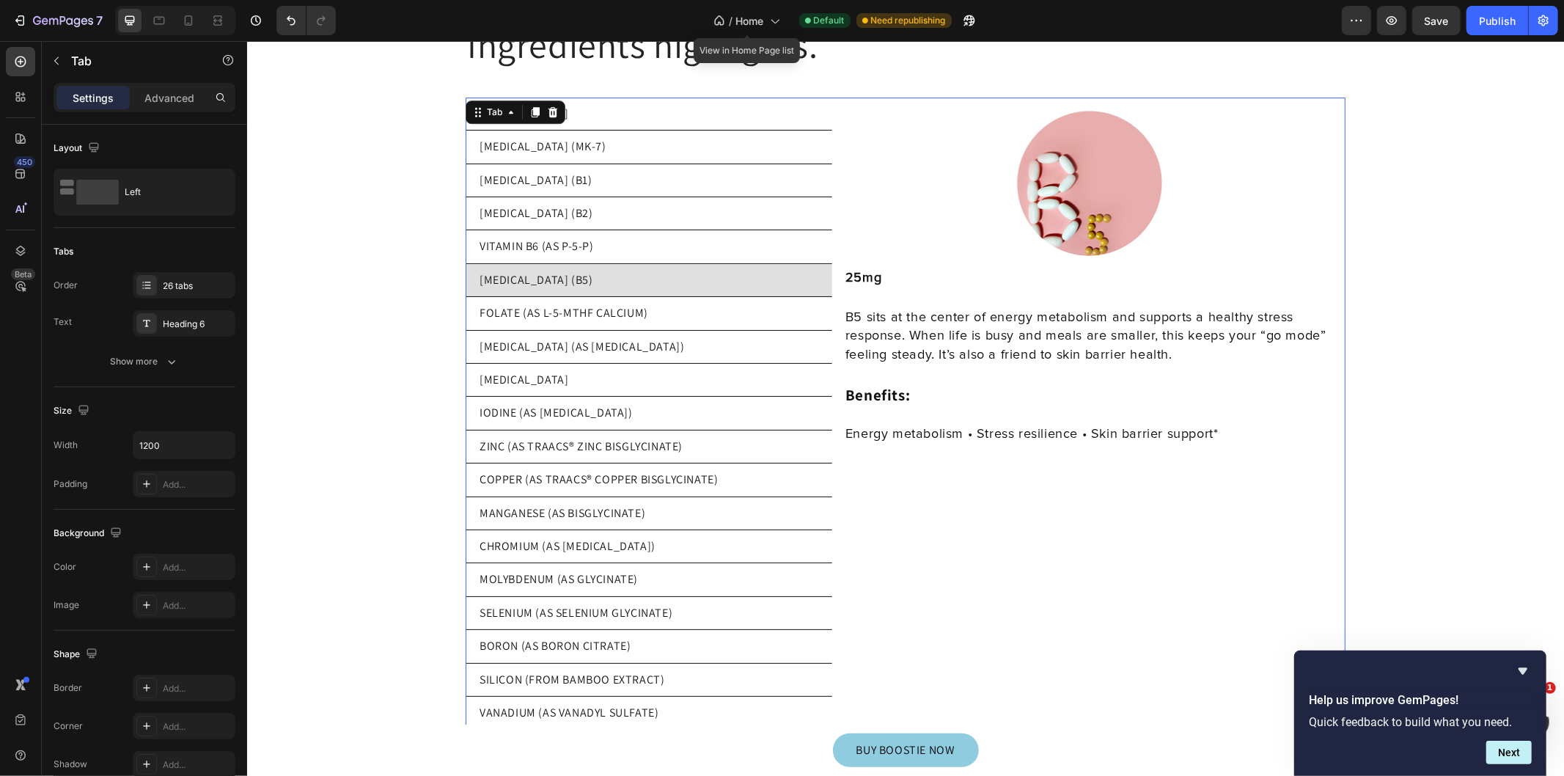
click at [650, 304] on li "FOLATE (AS L-5-MTHF CALCIUM)" at bounding box center [648, 312] width 367 height 33
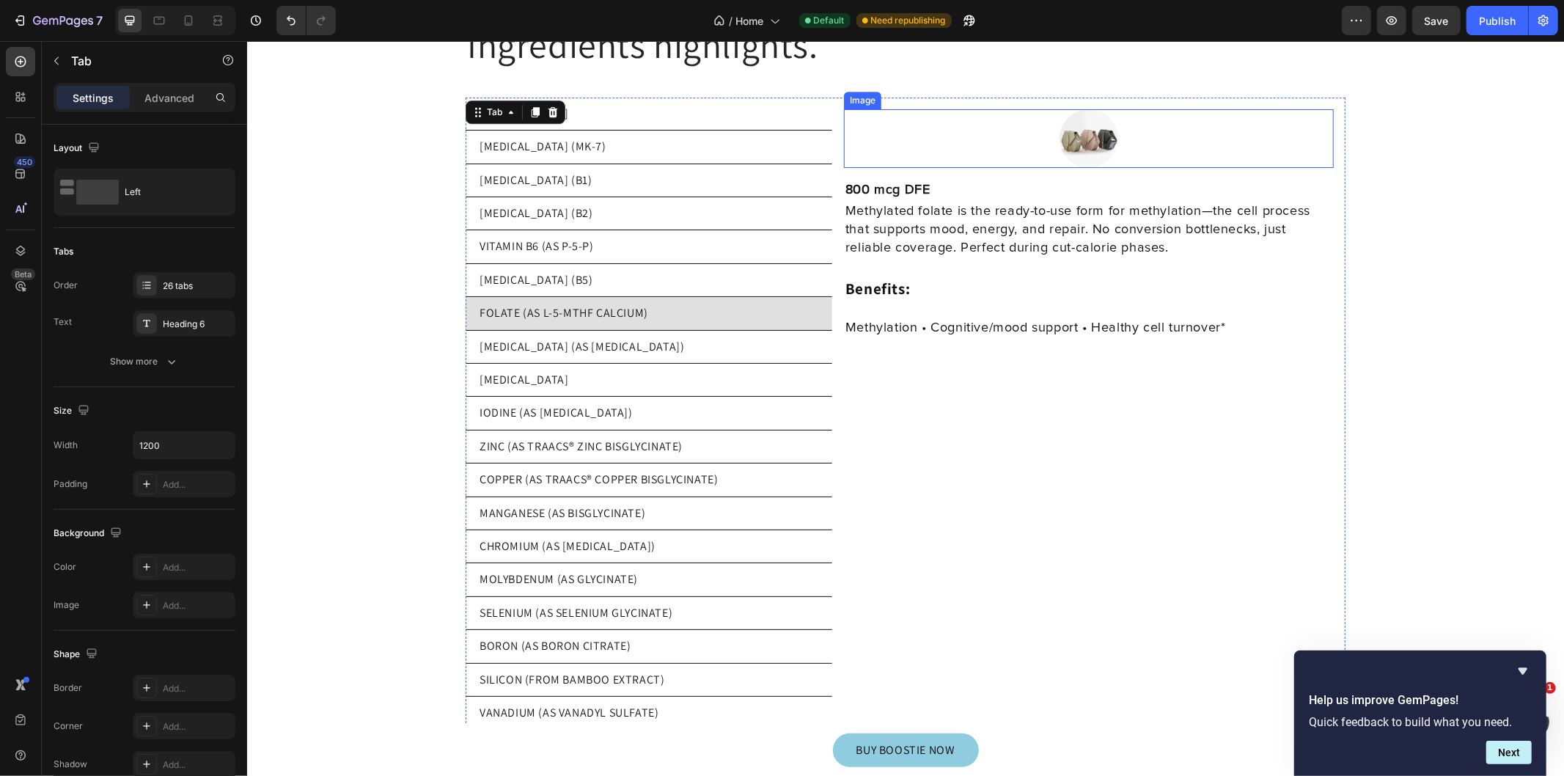
click at [1089, 122] on img at bounding box center [1088, 138] width 59 height 59
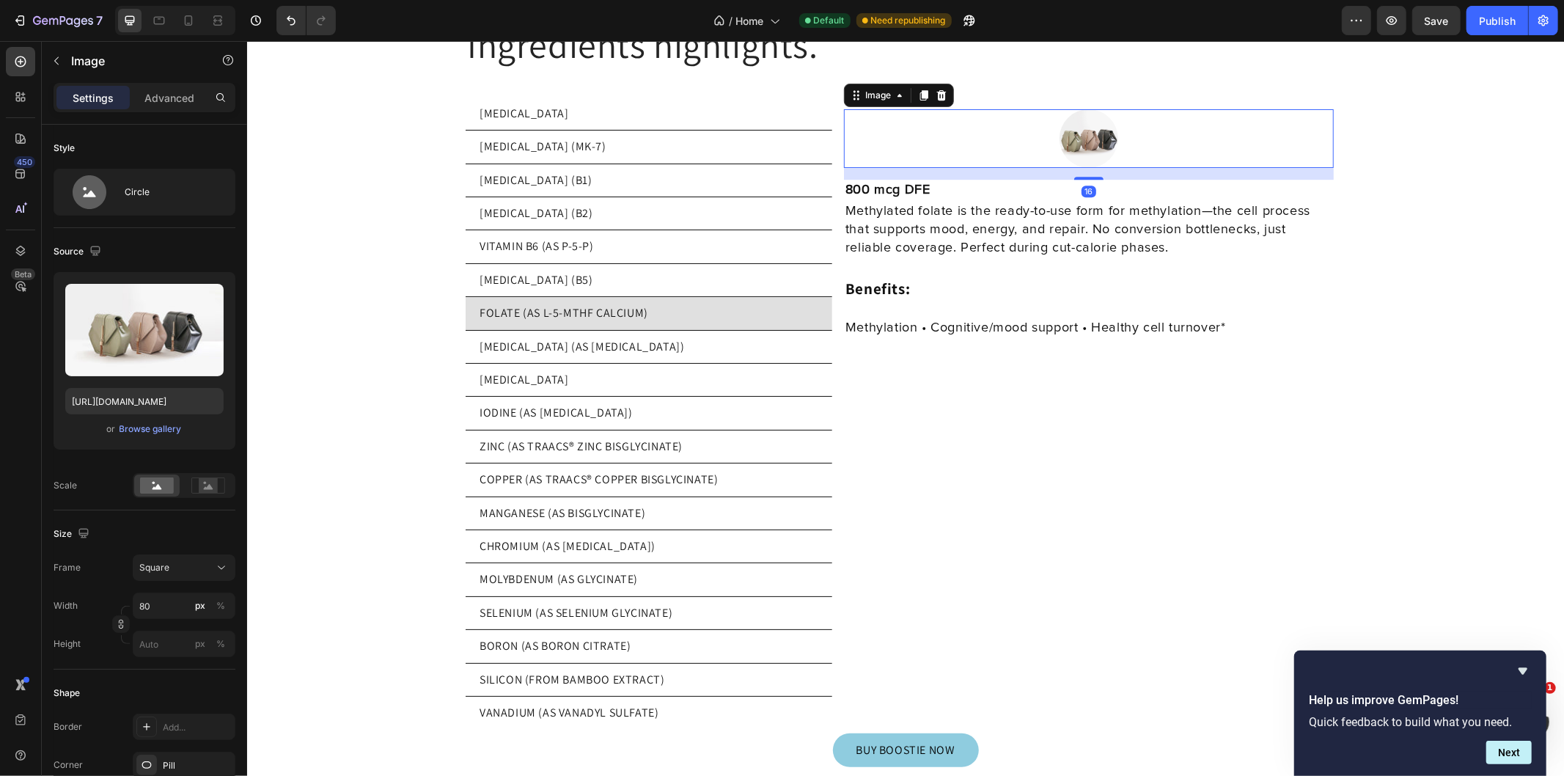
click at [152, 361] on input "file" at bounding box center [144, 354] width 101 height 25
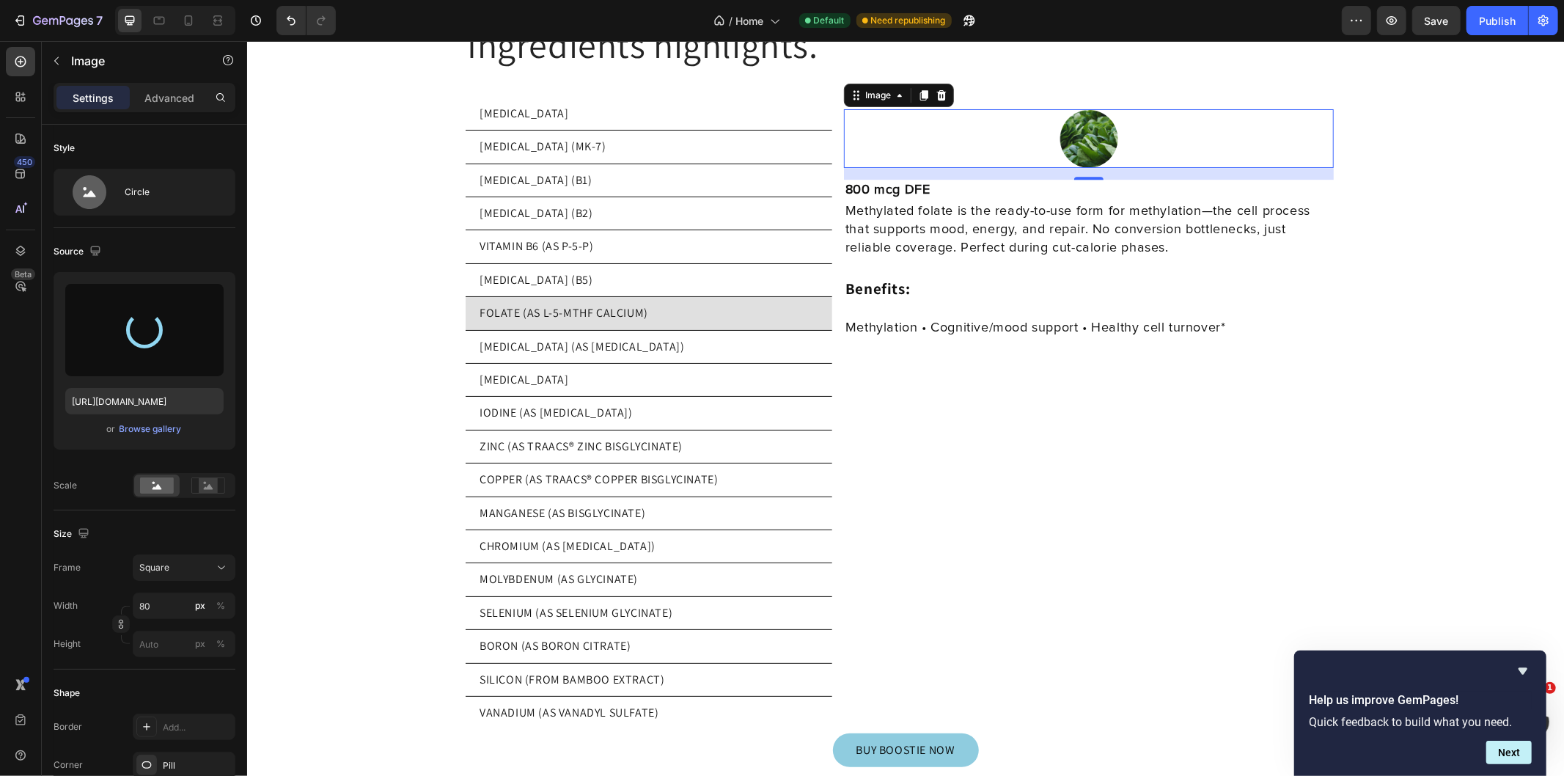
type input "https://cdn.shopify.com/s/files/1/0769/5804/0303/files/gempages_579775665239229…"
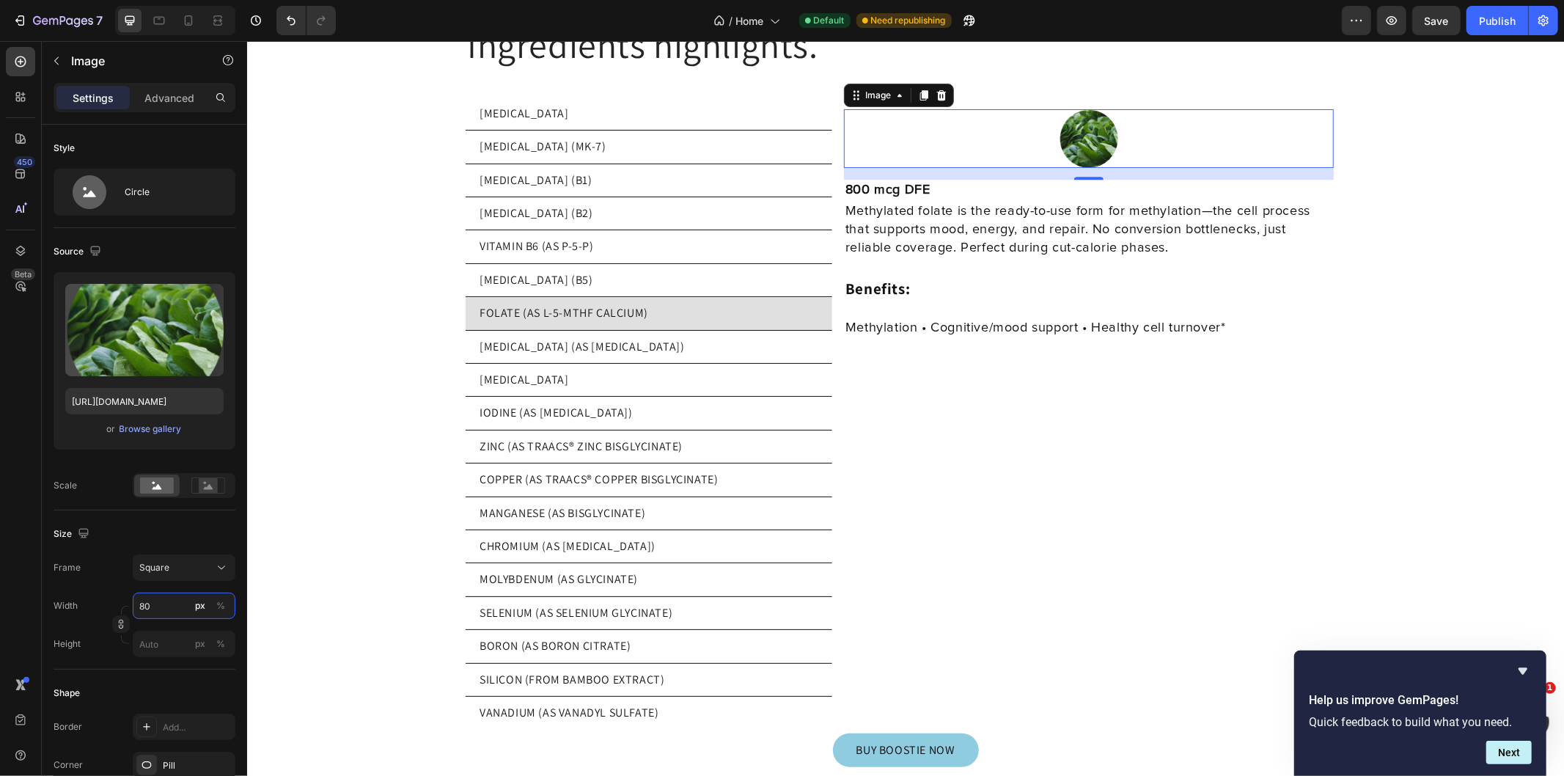
click at [160, 606] on input "80" at bounding box center [184, 605] width 103 height 26
type input "2"
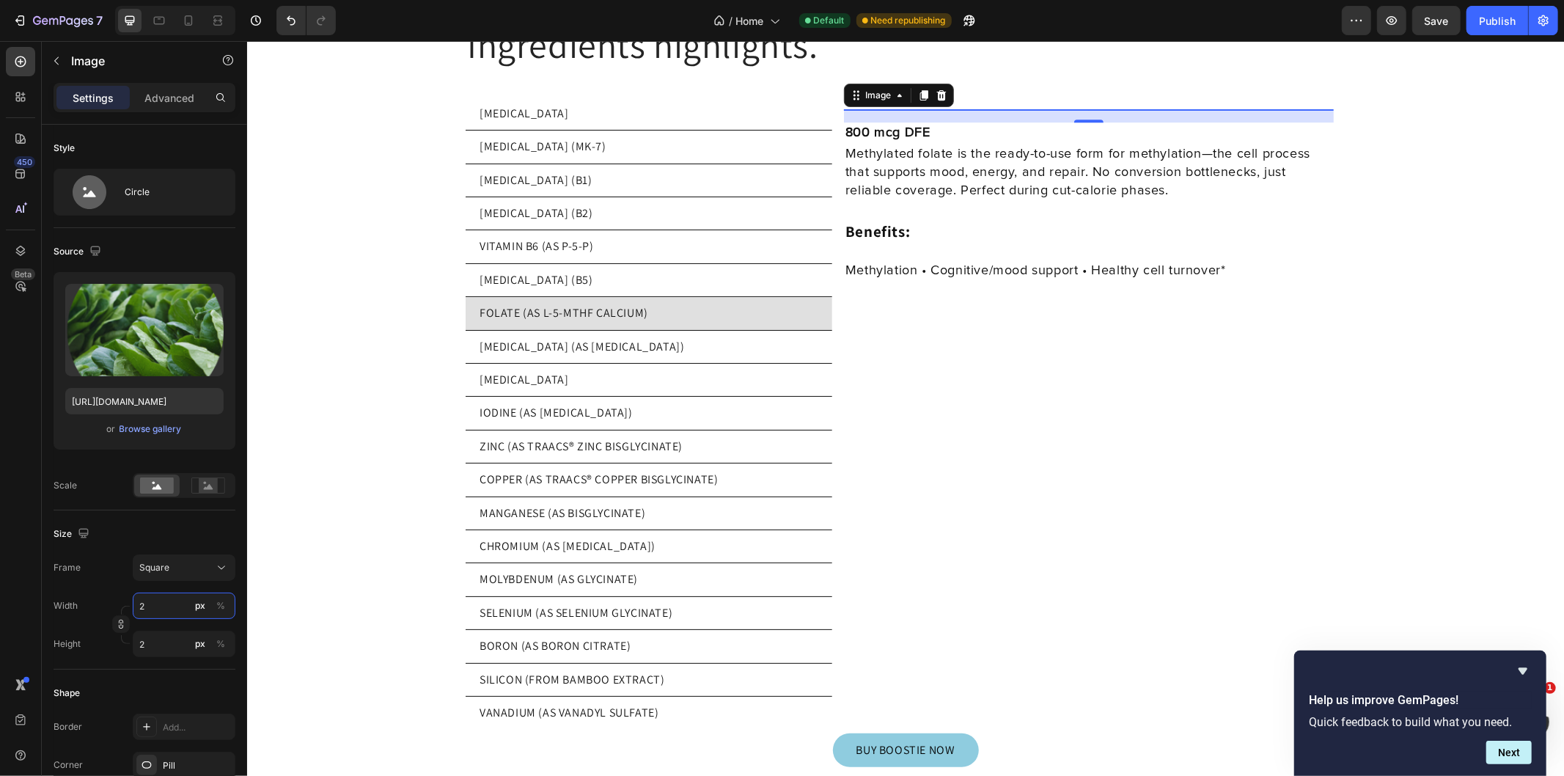
type input "20"
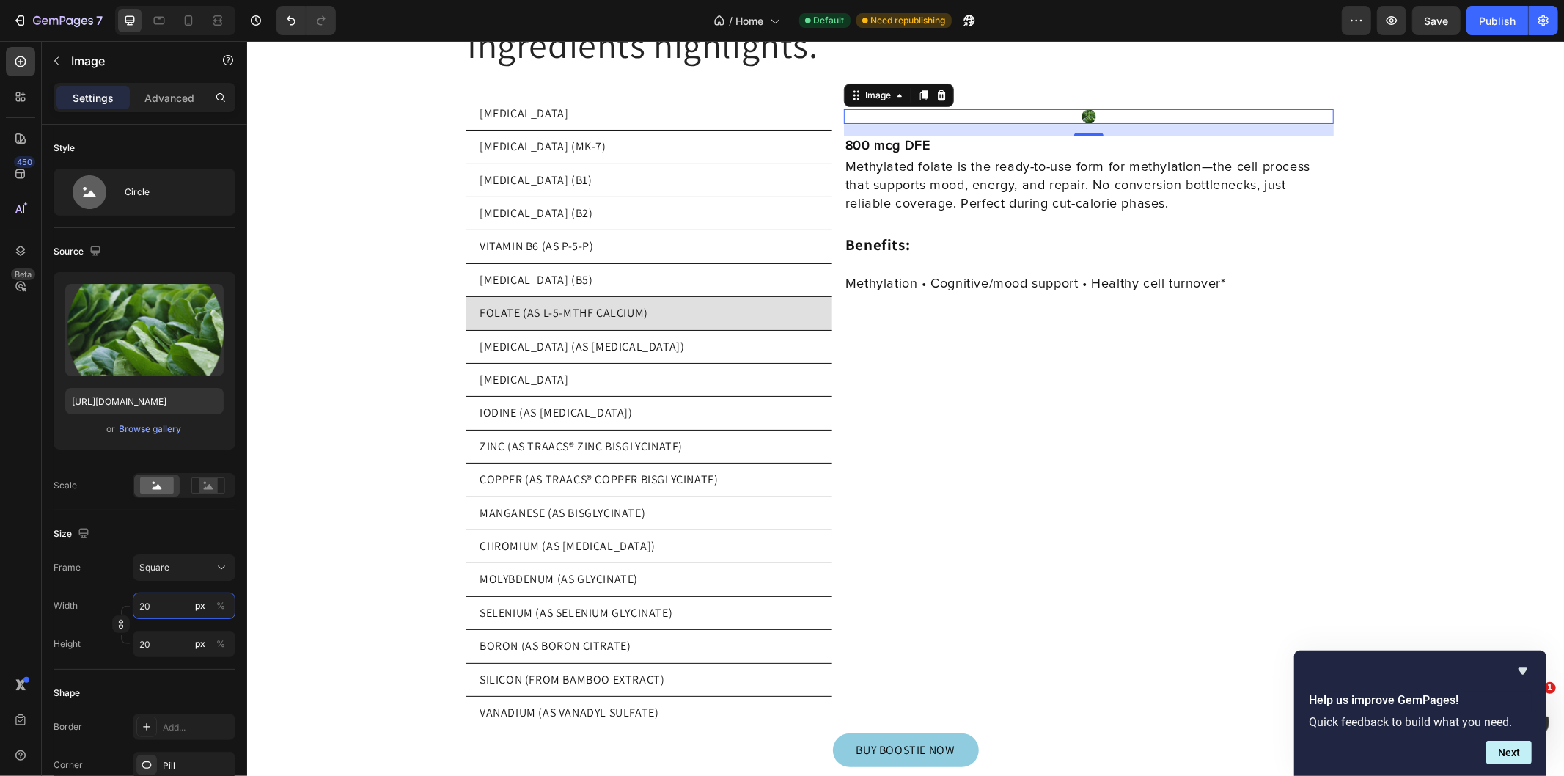
type input "200"
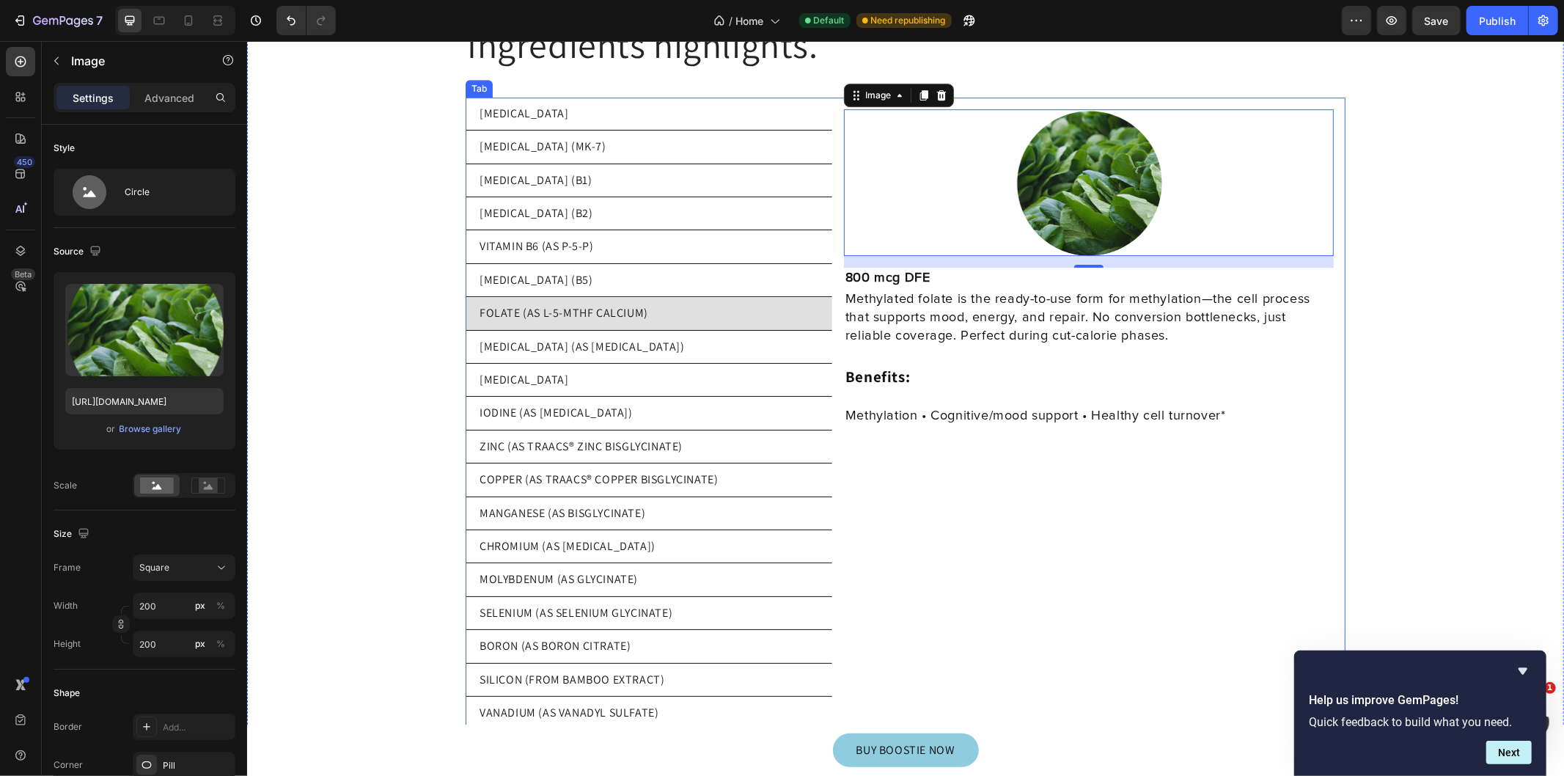
click at [657, 304] on li "FOLATE (AS L-5-MTHF CALCIUM)" at bounding box center [648, 312] width 367 height 33
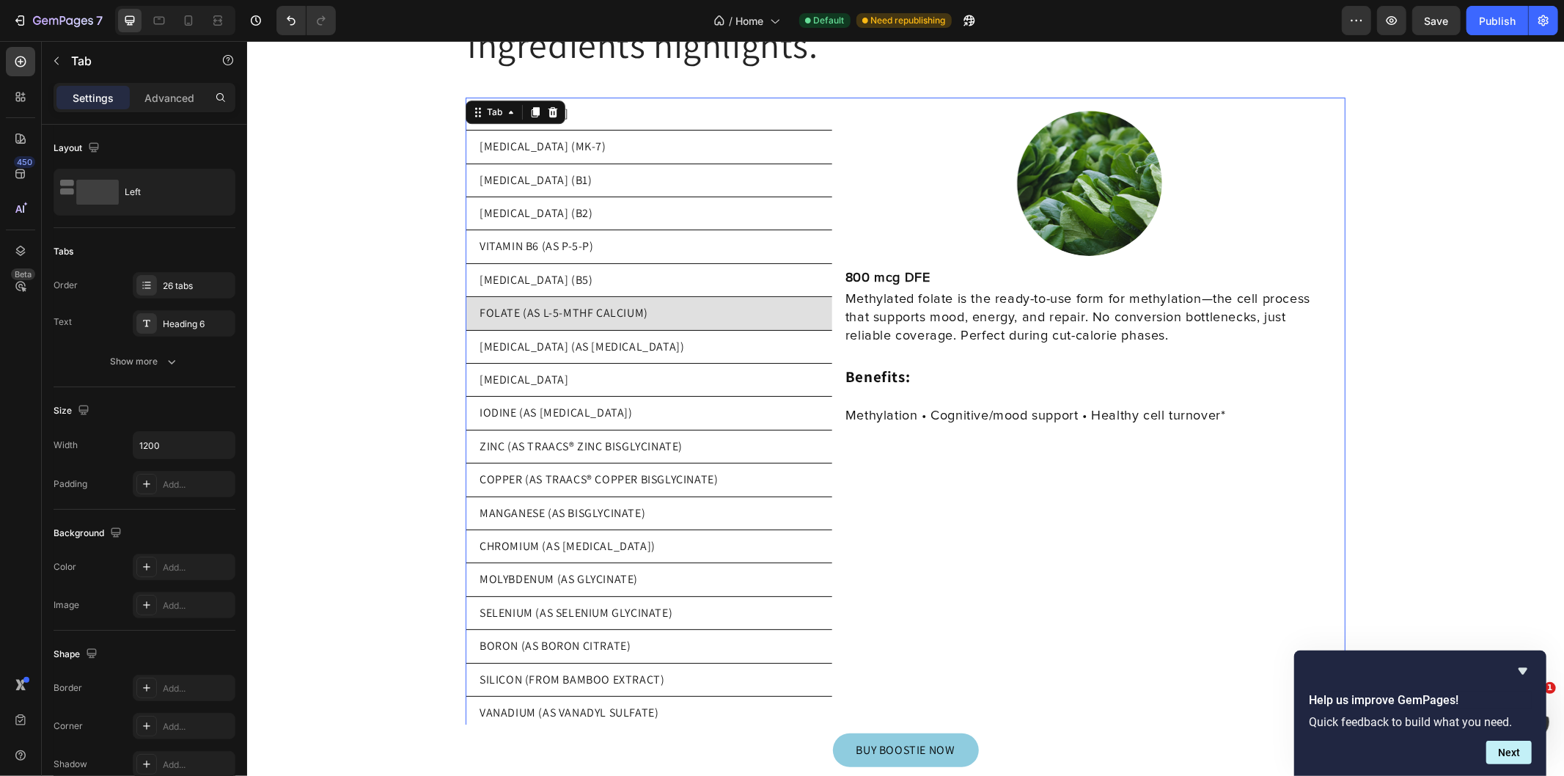
click at [652, 330] on li "[MEDICAL_DATA] (AS [MEDICAL_DATA])" at bounding box center [648, 346] width 367 height 33
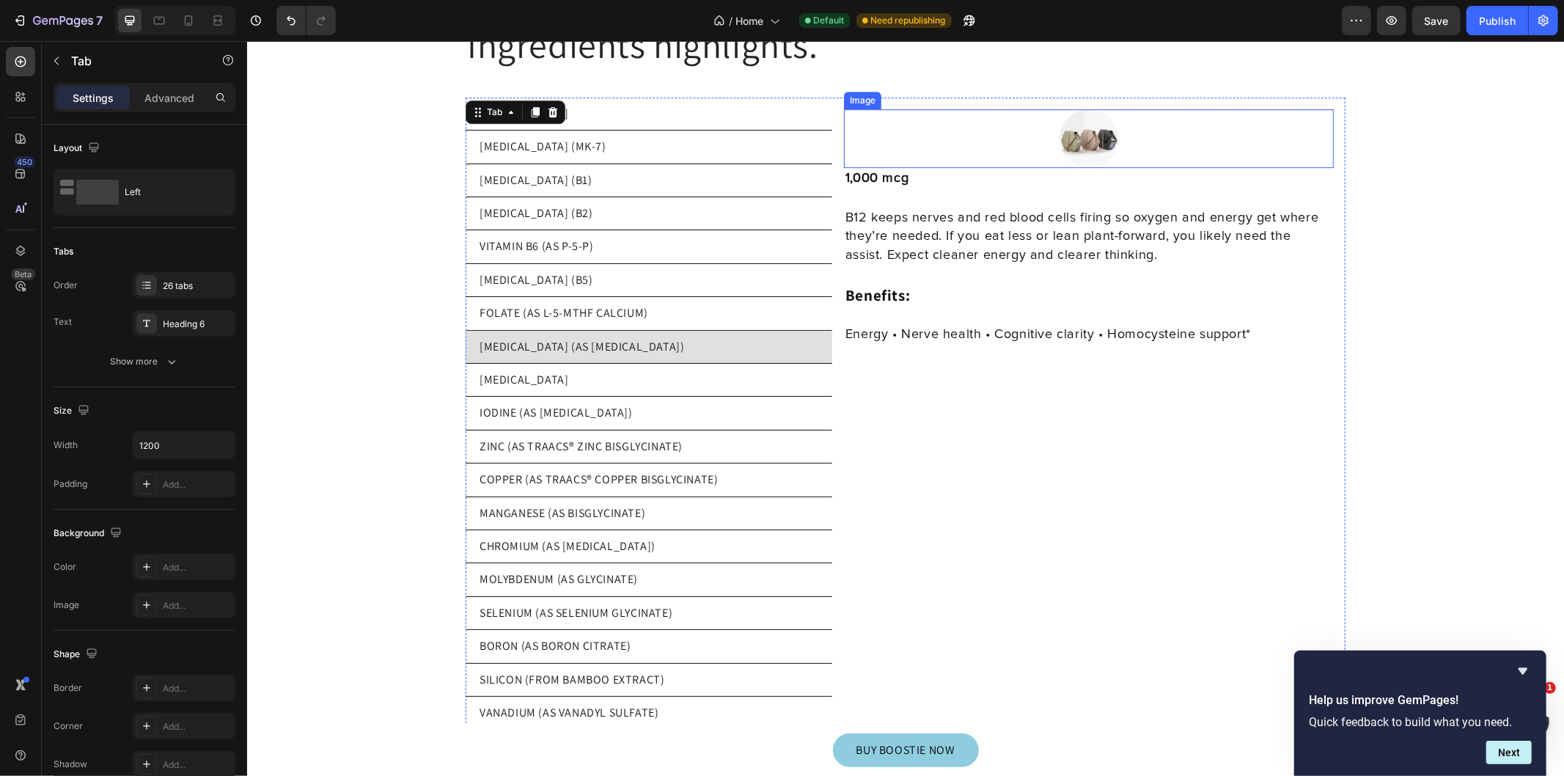
click at [1073, 126] on img at bounding box center [1088, 138] width 59 height 59
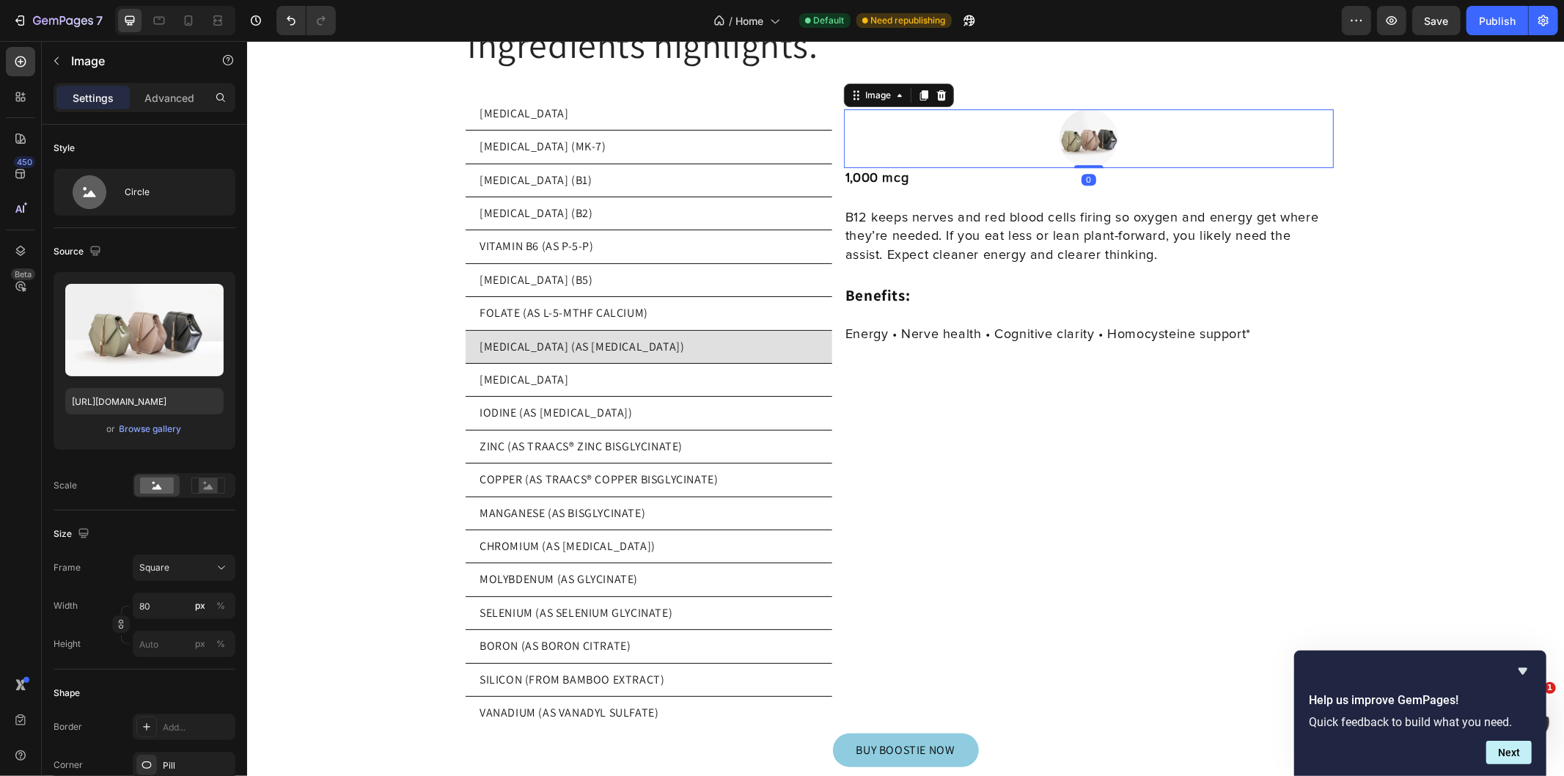
click at [141, 430] on div "Browse gallery" at bounding box center [150, 428] width 62 height 13
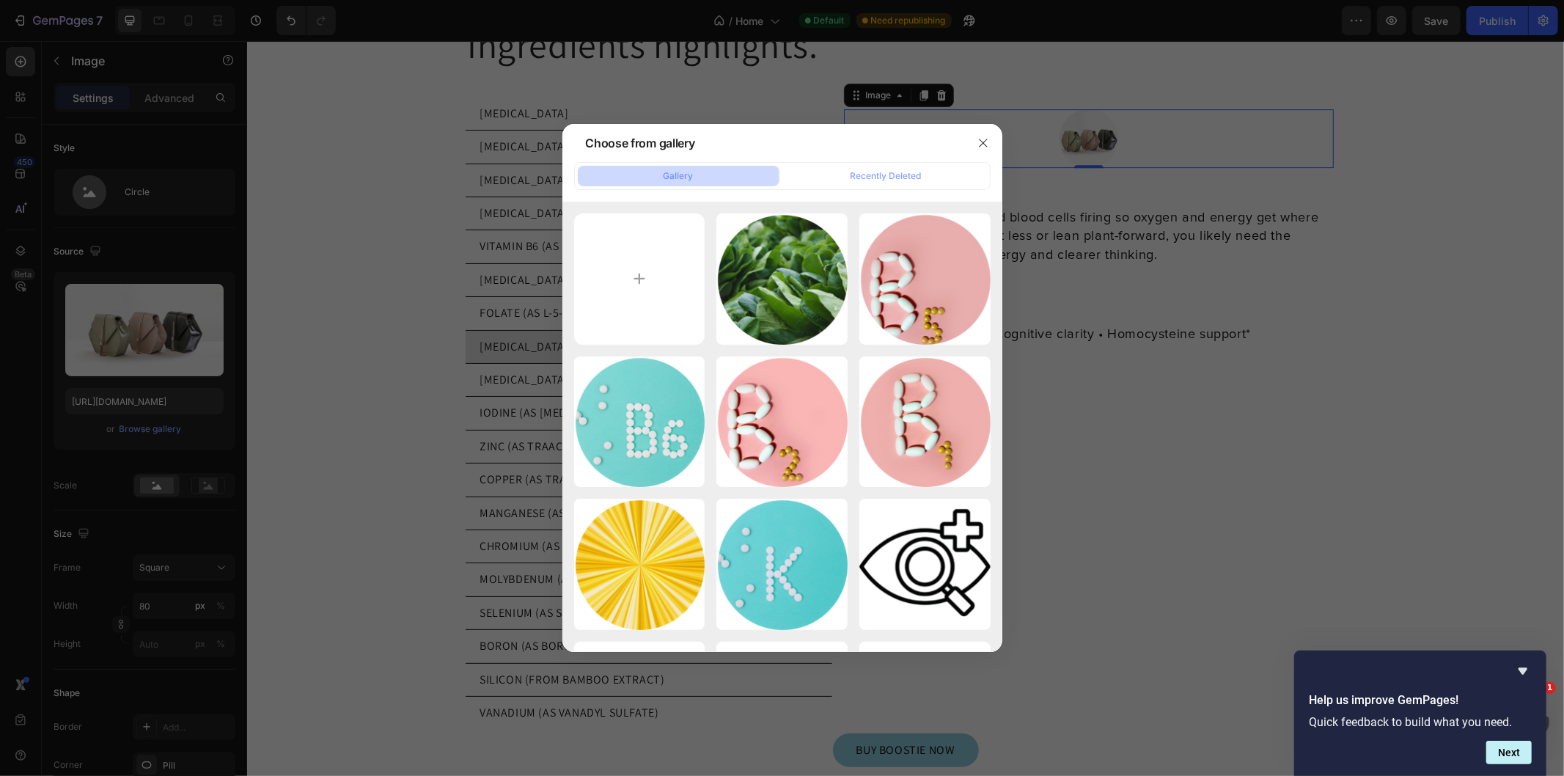
click at [986, 137] on icon "button" at bounding box center [983, 143] width 12 height 12
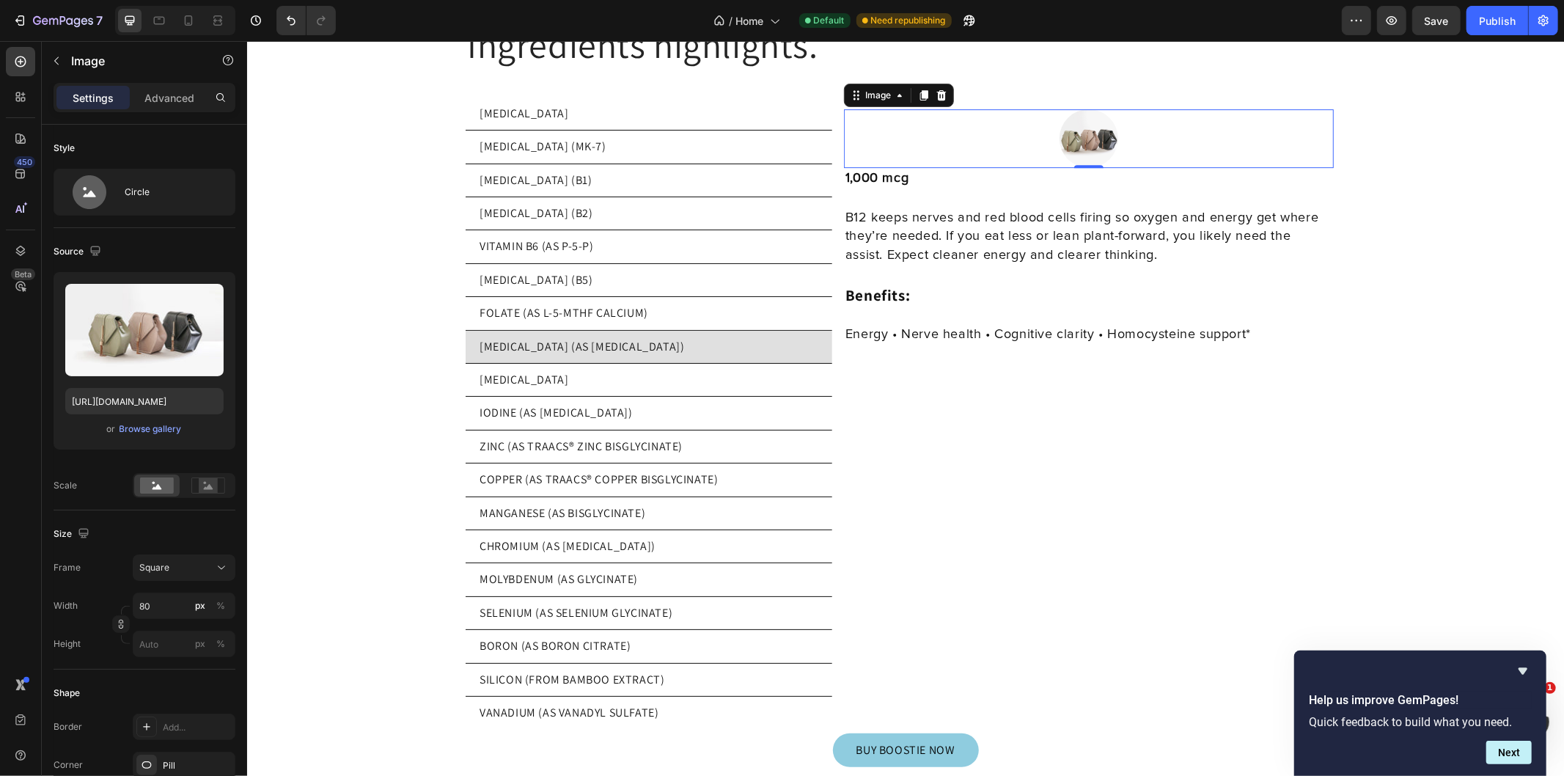
click at [158, 343] on input "file" at bounding box center [144, 354] width 101 height 25
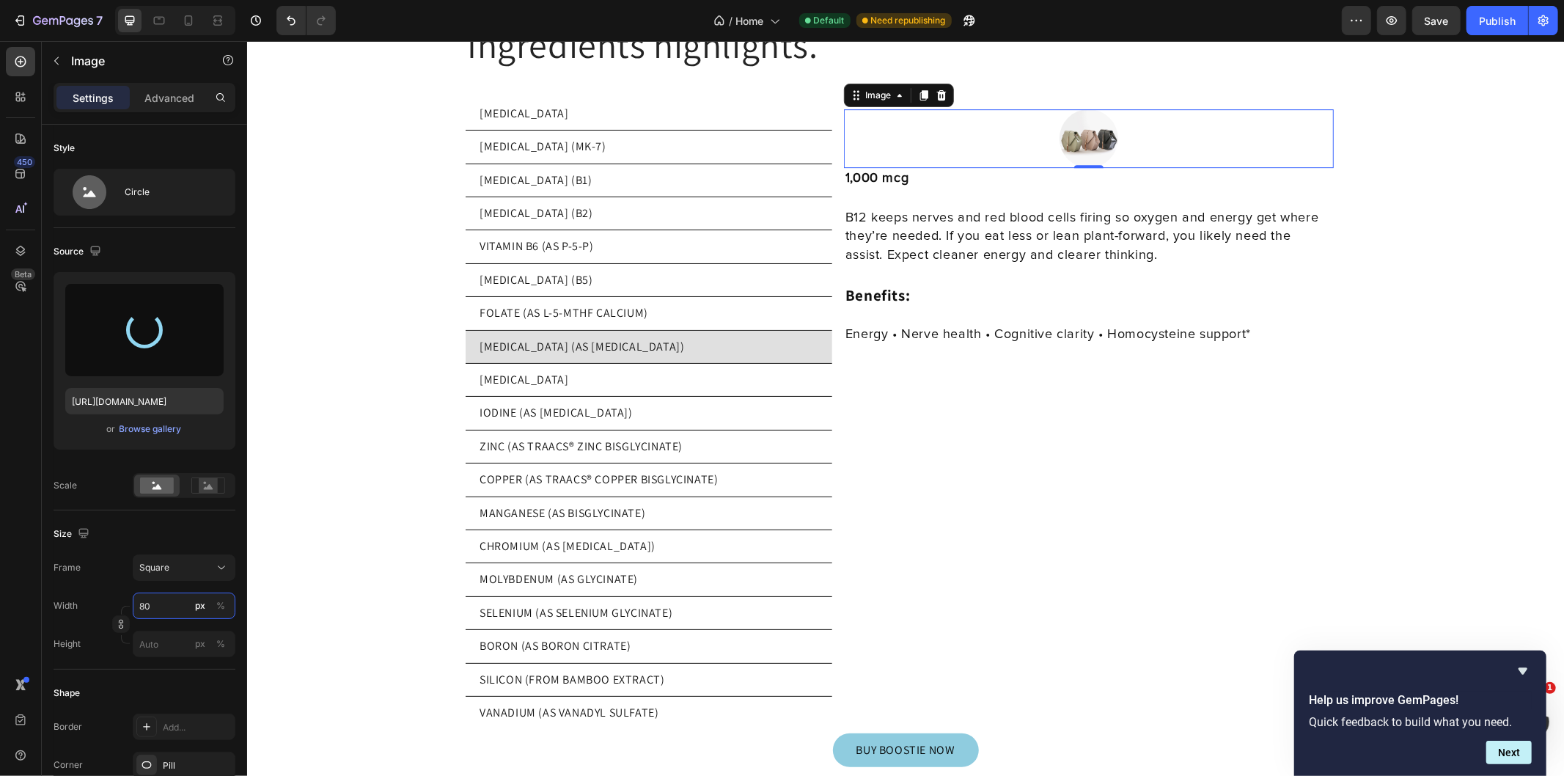
click at [160, 602] on input "80" at bounding box center [184, 605] width 103 height 26
type input "2"
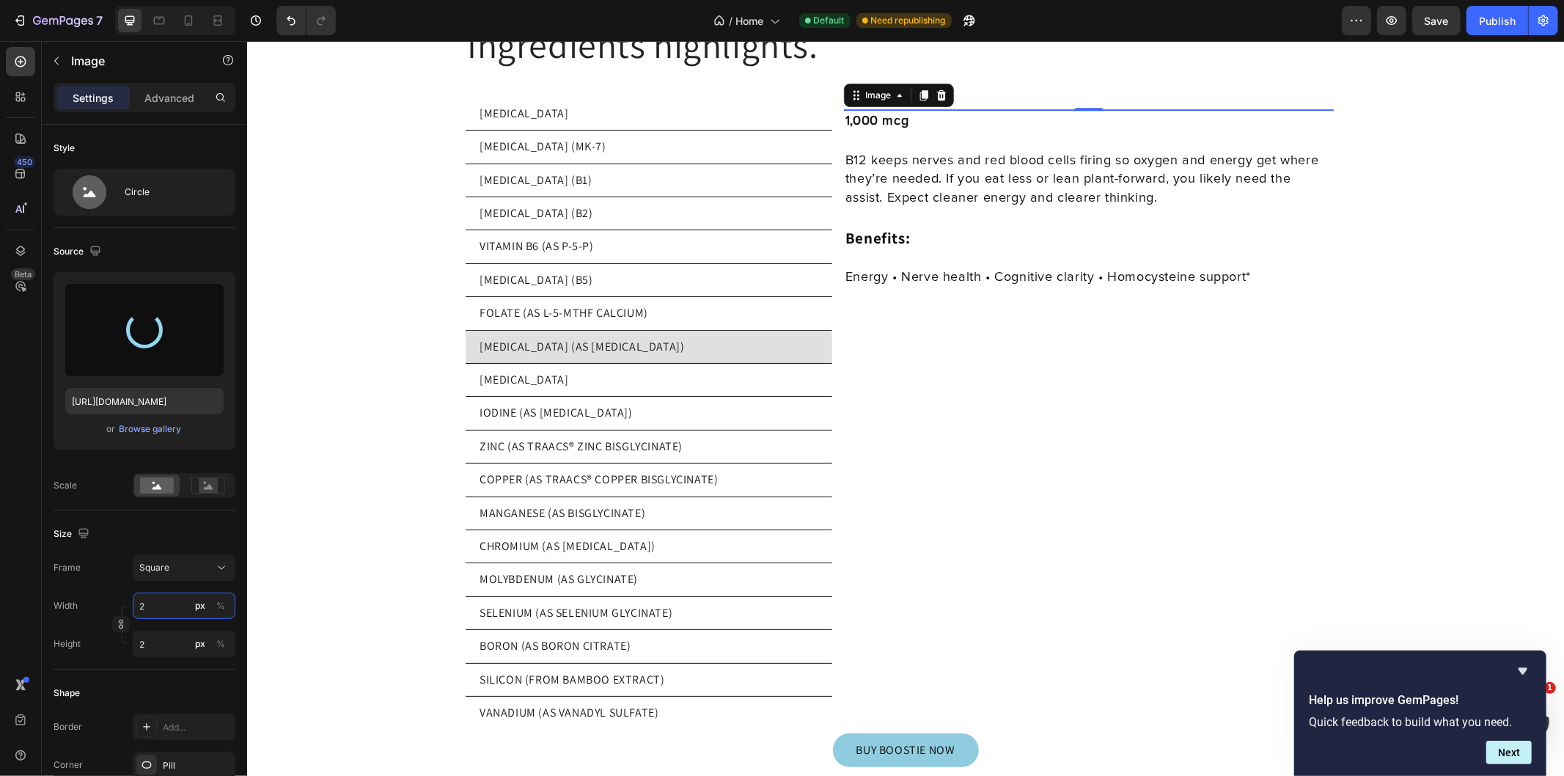
type input "20"
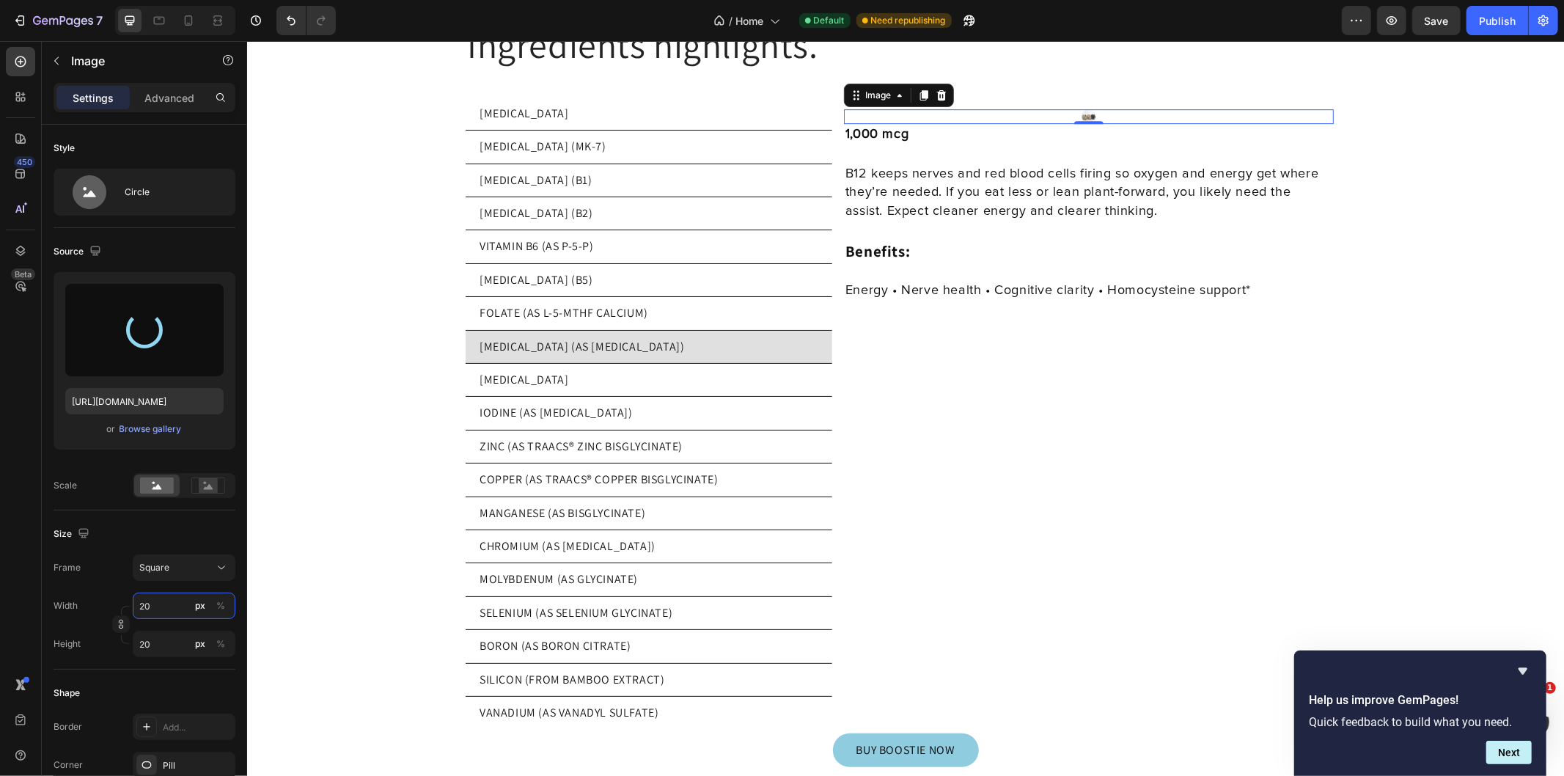
type input "200"
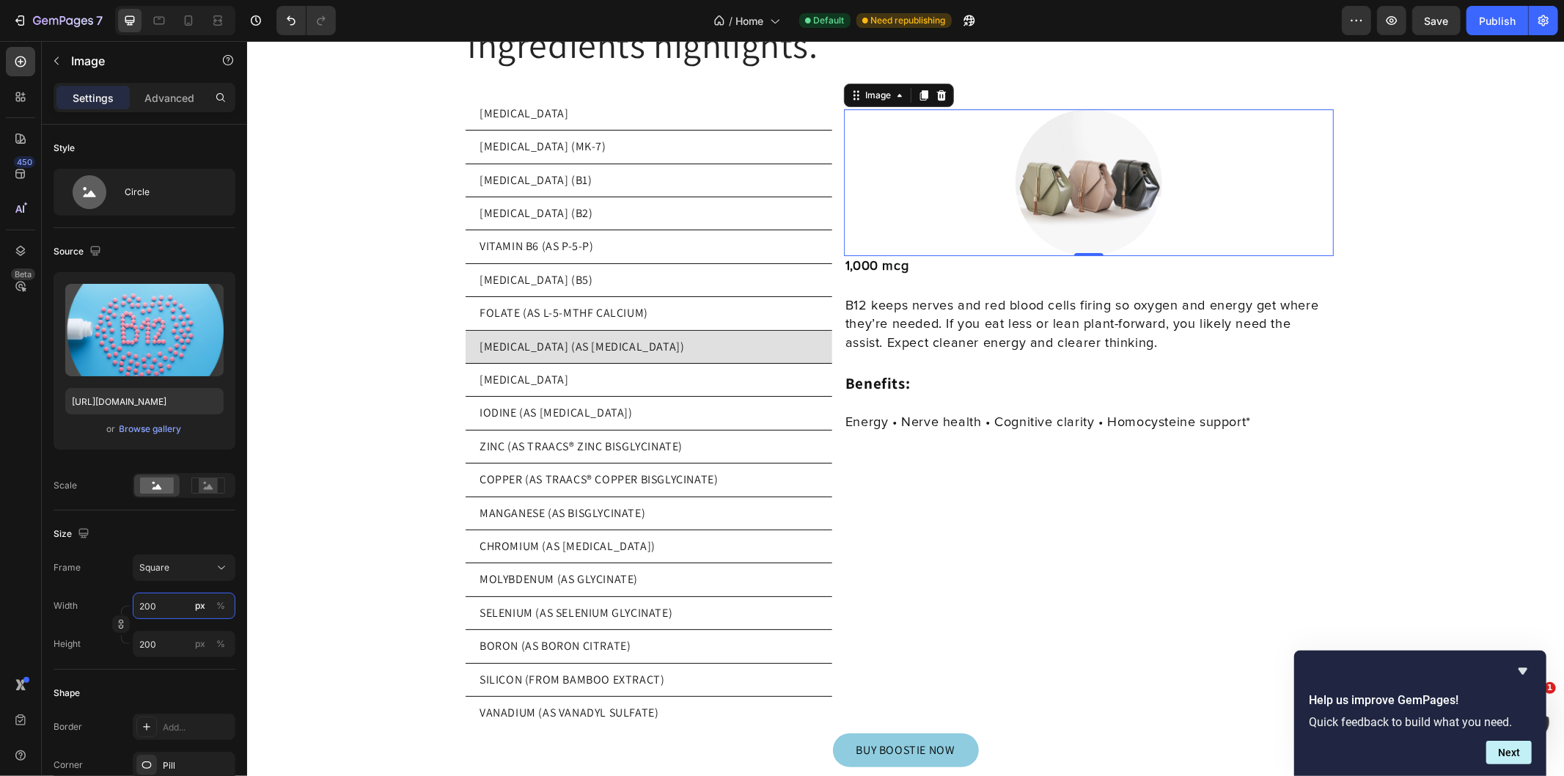
type input "80"
type input "https://cdn.shopify.com/s/files/1/0769/5804/0303/files/gempages_579775665239229…"
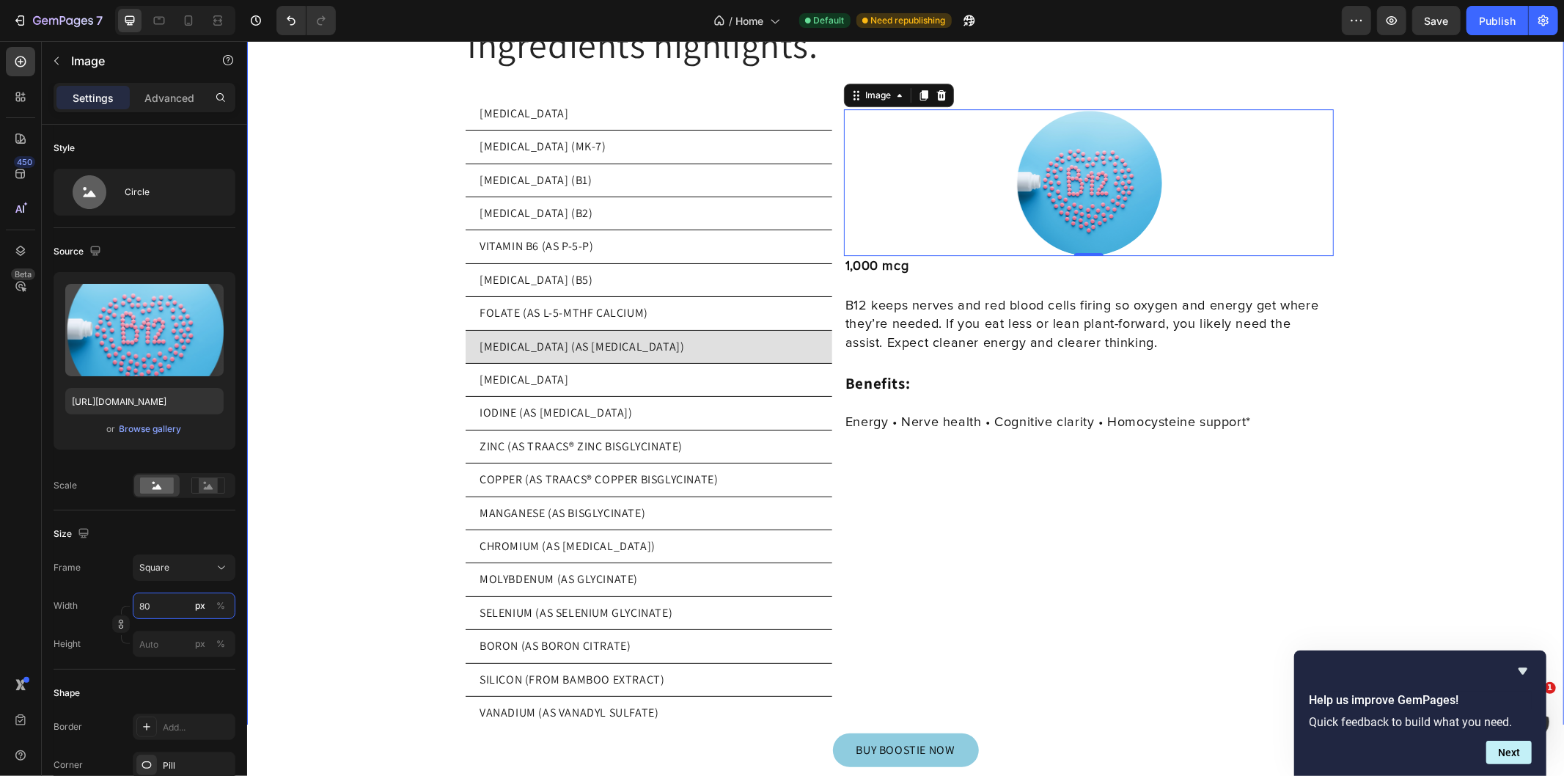
type input "200"
click at [1185, 190] on div at bounding box center [1088, 182] width 490 height 147
click at [644, 301] on li "FOLATE (AS L-5-MTHF CALCIUM)" at bounding box center [648, 312] width 367 height 33
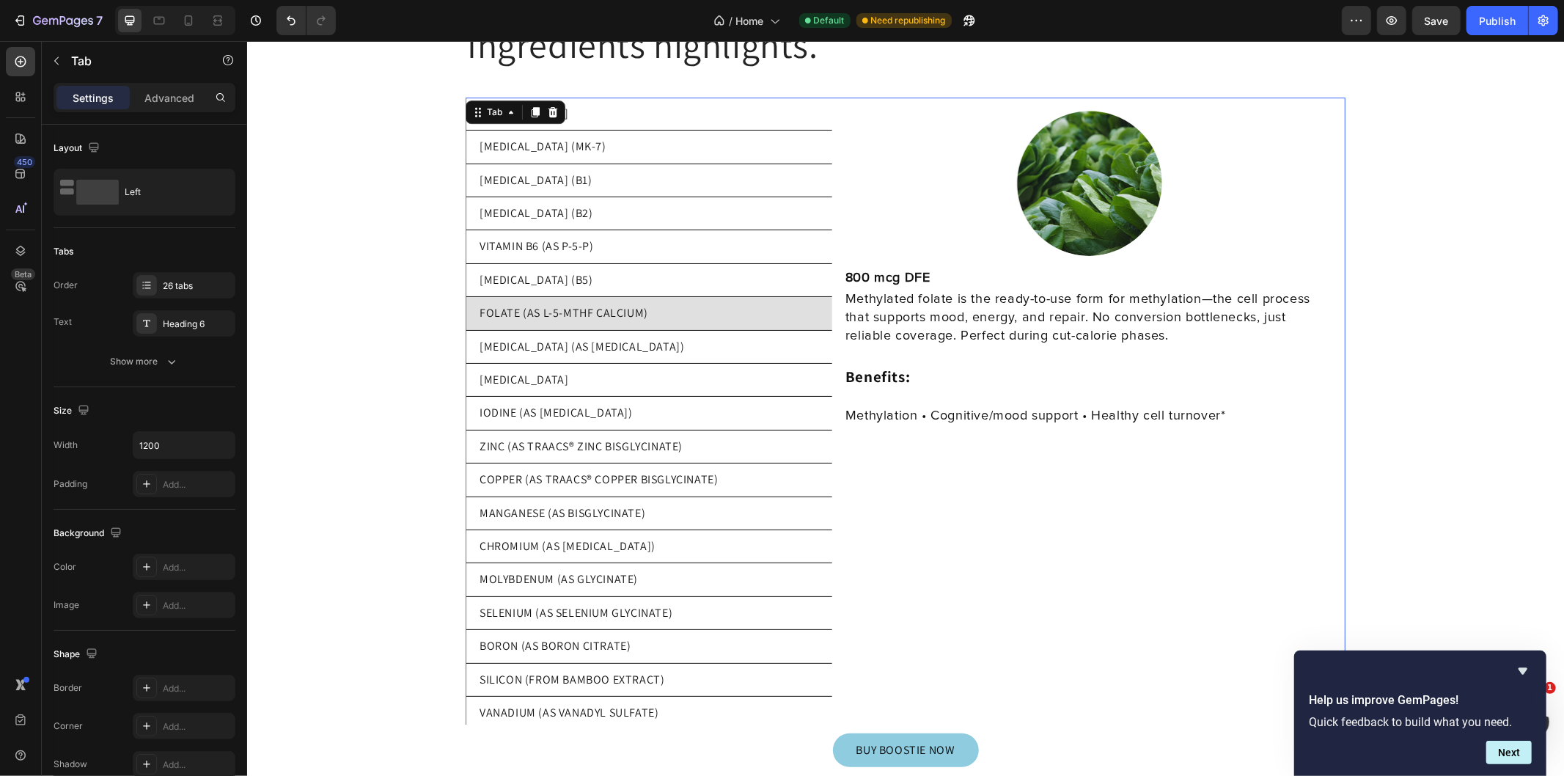
click at [635, 330] on li "[MEDICAL_DATA] (AS [MEDICAL_DATA])" at bounding box center [648, 346] width 367 height 33
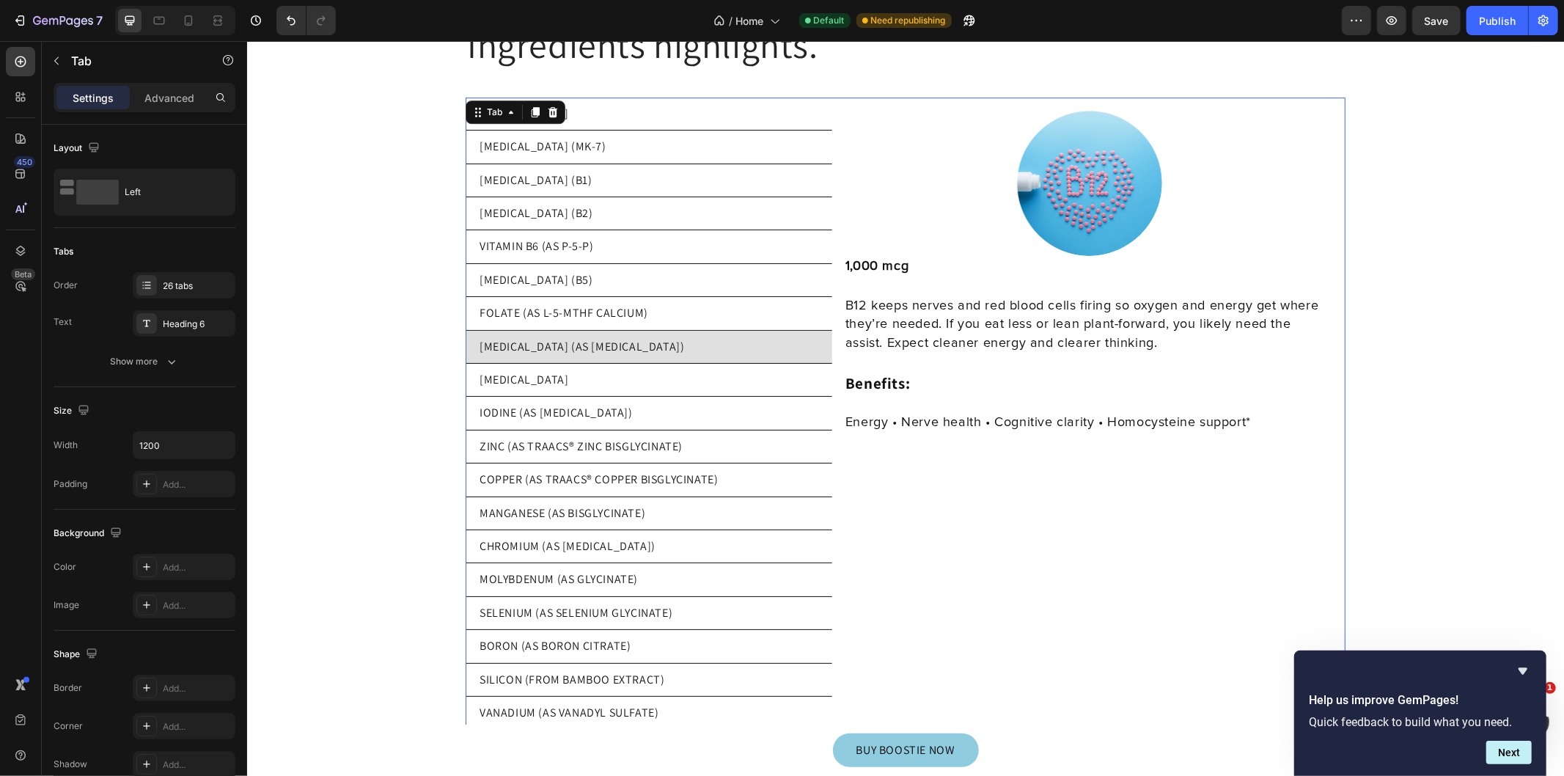
click at [596, 363] on li "[MEDICAL_DATA]" at bounding box center [648, 379] width 367 height 33
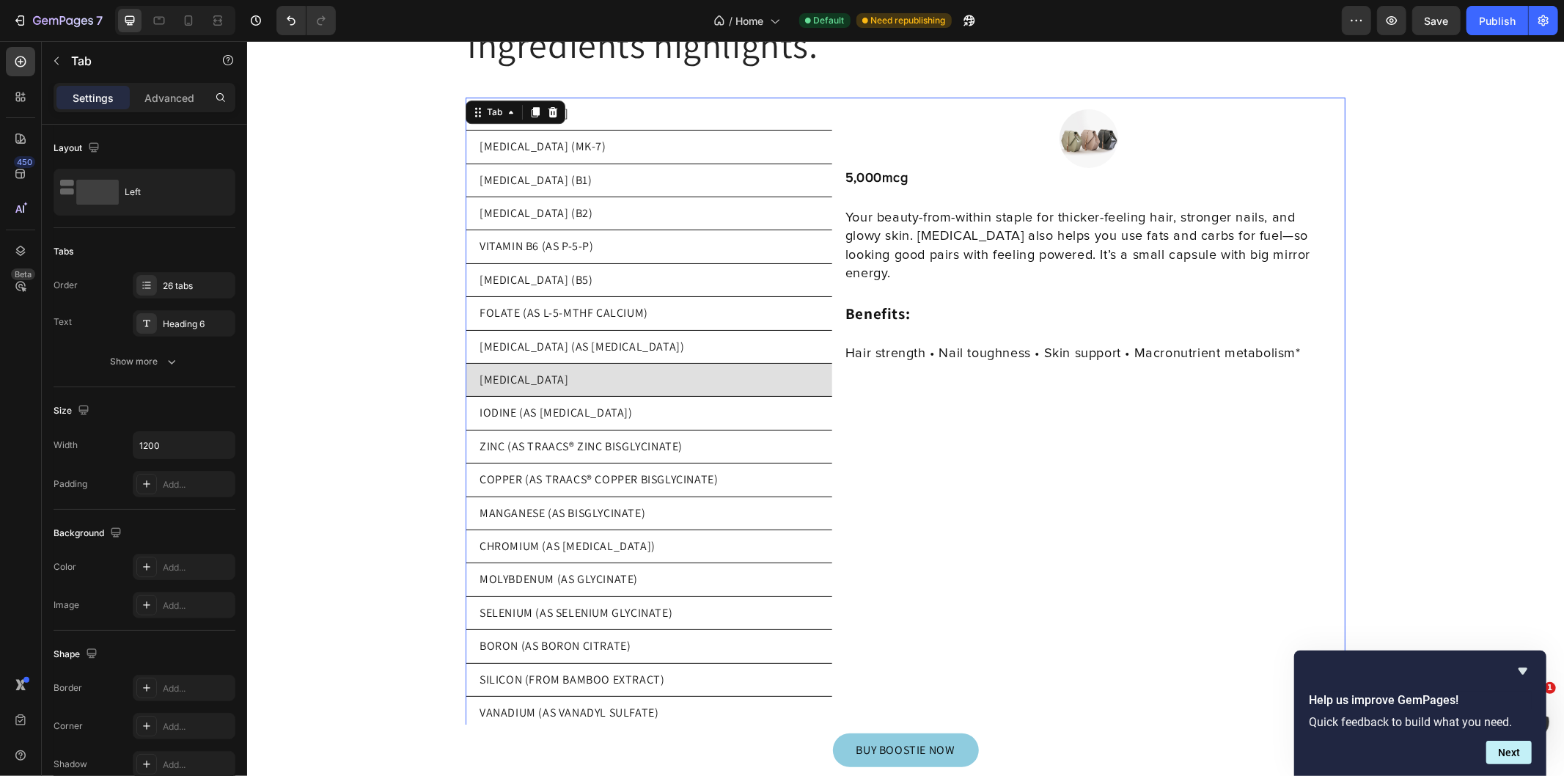
click at [661, 363] on li "[MEDICAL_DATA]" at bounding box center [648, 379] width 367 height 33
click at [1117, 125] on div at bounding box center [1088, 138] width 490 height 59
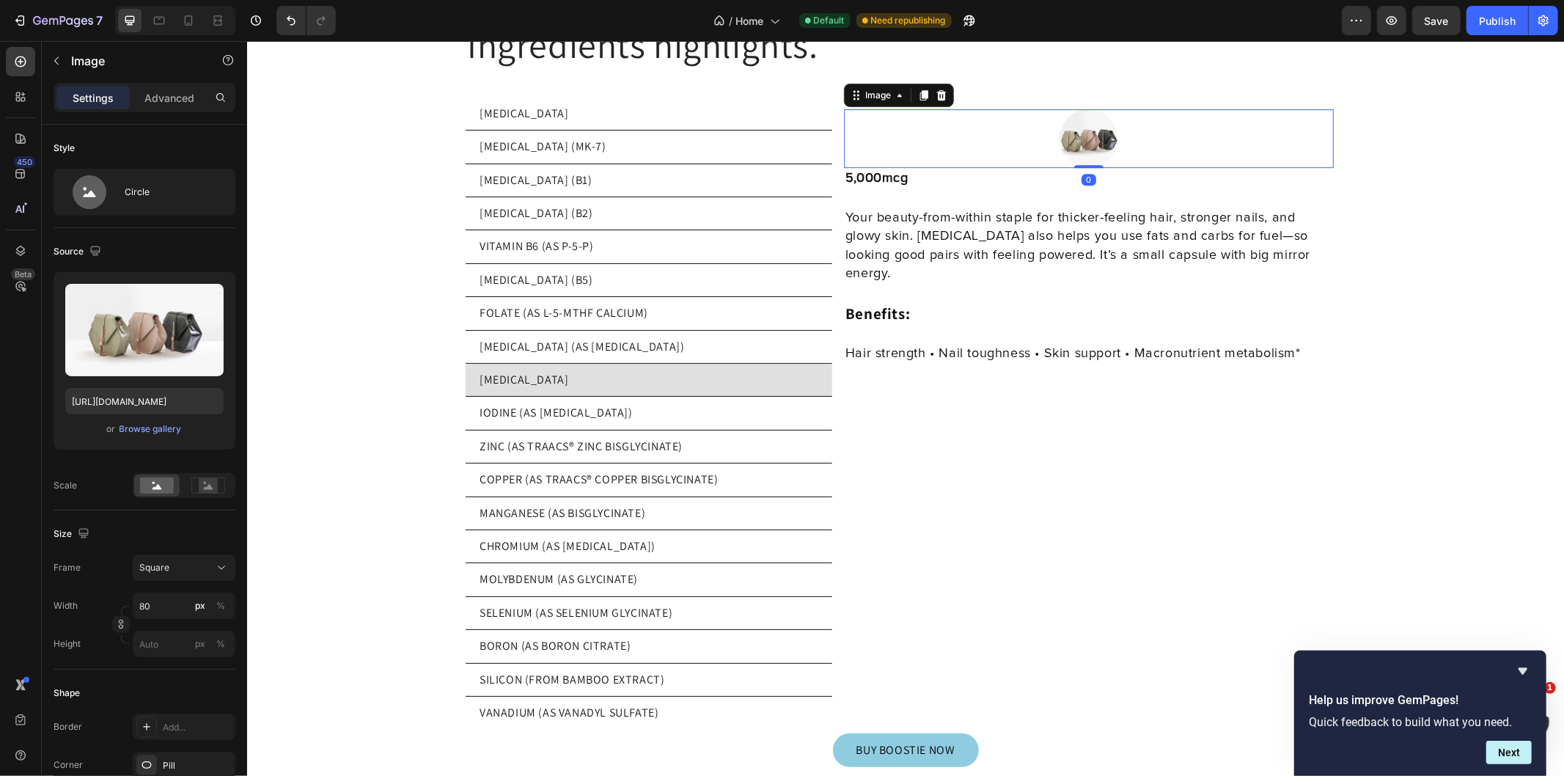
click at [143, 350] on input "file" at bounding box center [144, 354] width 101 height 25
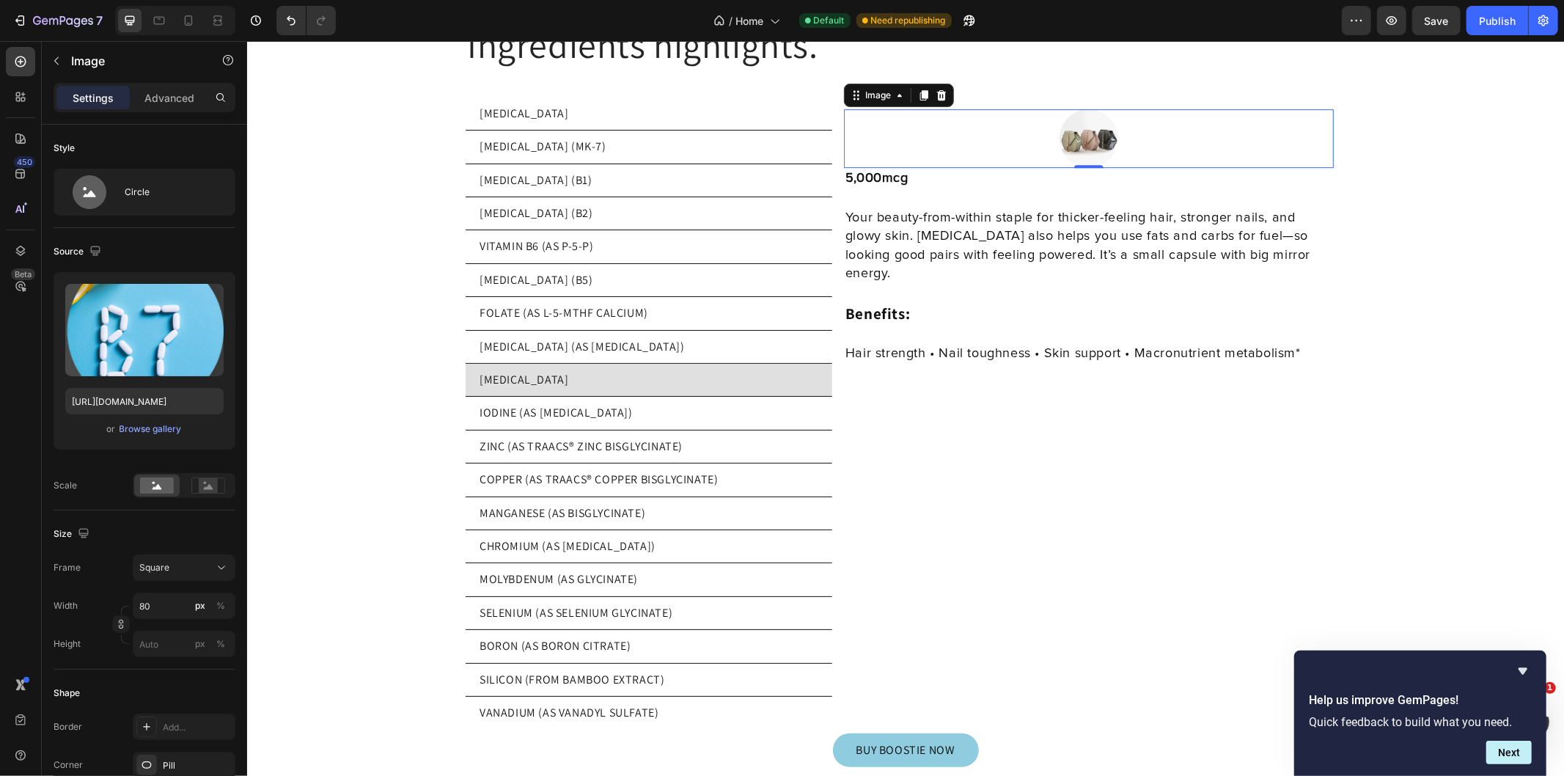
type input "https://cdn.shopify.com/s/files/1/0769/5804/0303/files/gempages_579775665239229…"
click at [149, 604] on input "80" at bounding box center [184, 605] width 103 height 26
type input "2"
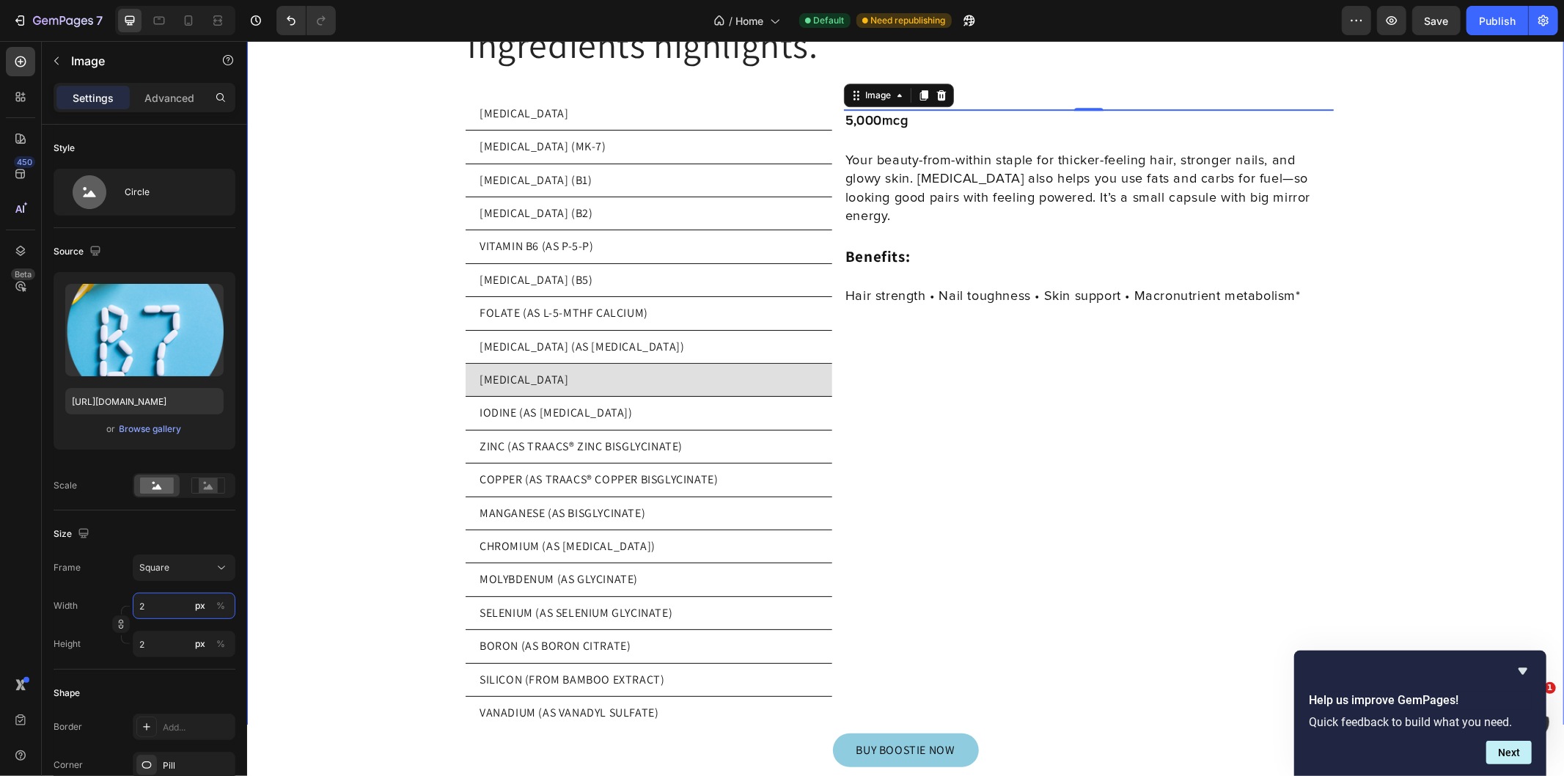
type input "20"
type input "200"
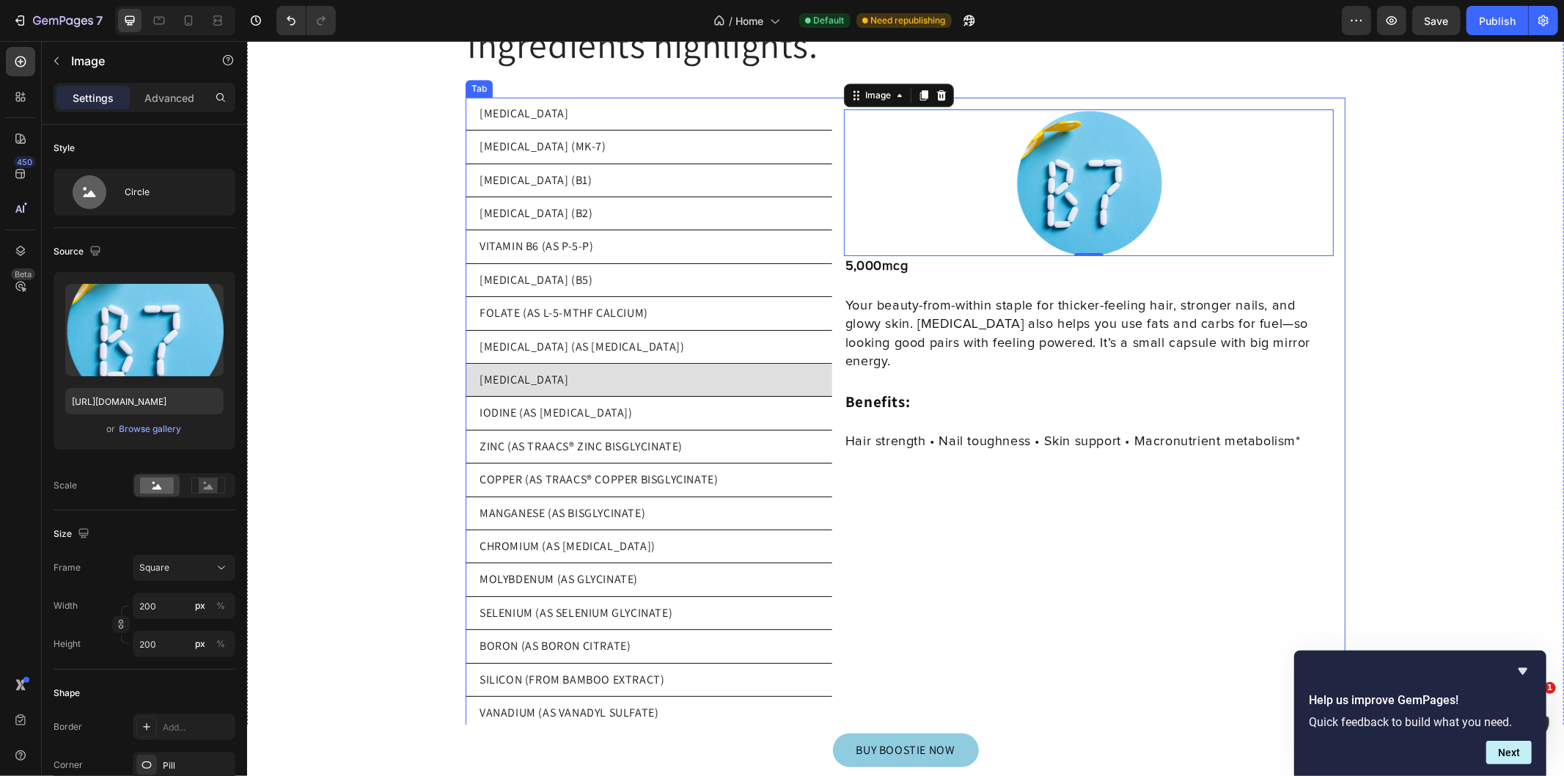
click at [681, 330] on li "[MEDICAL_DATA] (AS [MEDICAL_DATA])" at bounding box center [648, 346] width 367 height 33
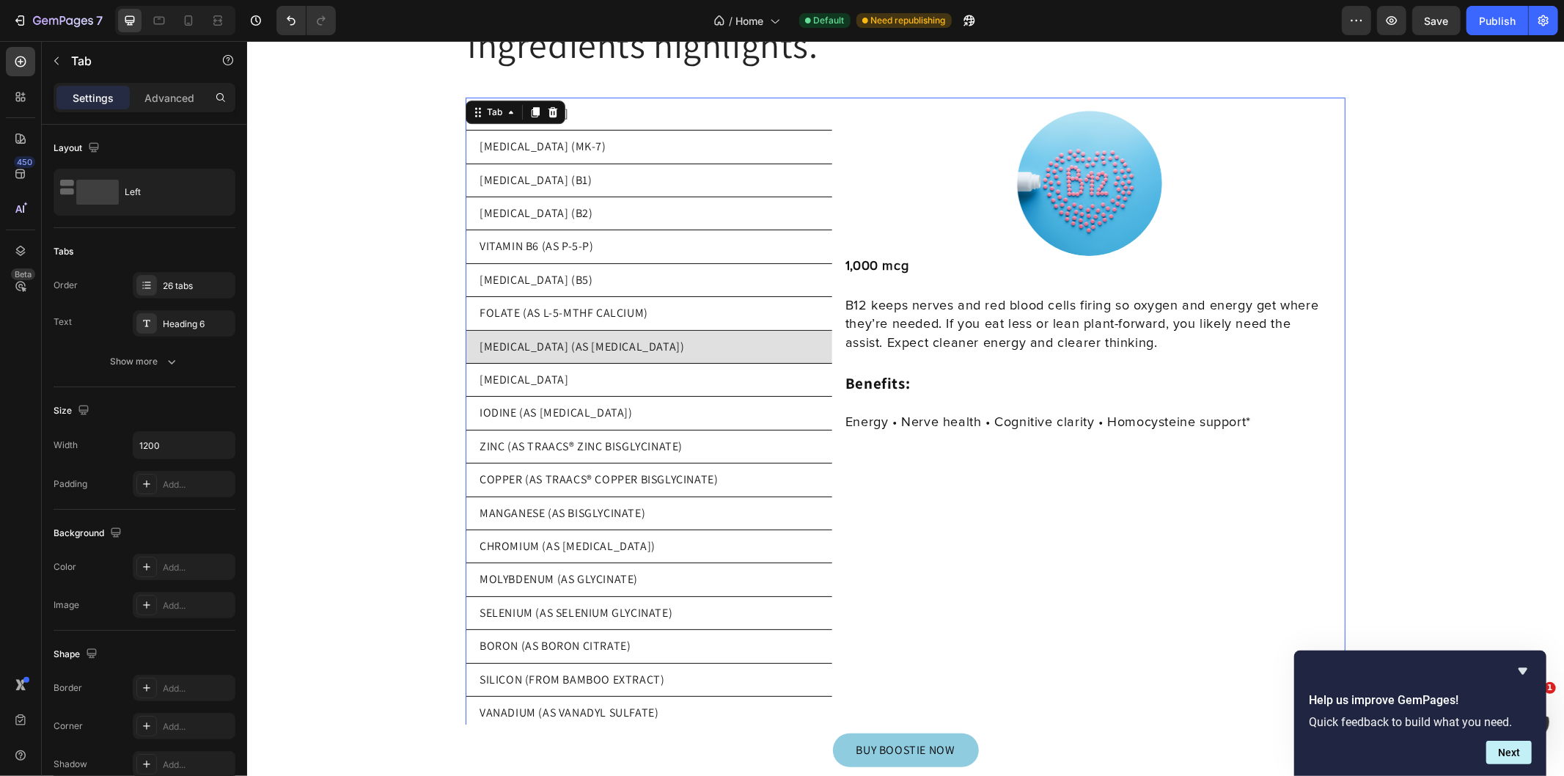
click at [671, 305] on li "FOLATE (AS L-5-MTHF CALCIUM)" at bounding box center [648, 312] width 367 height 33
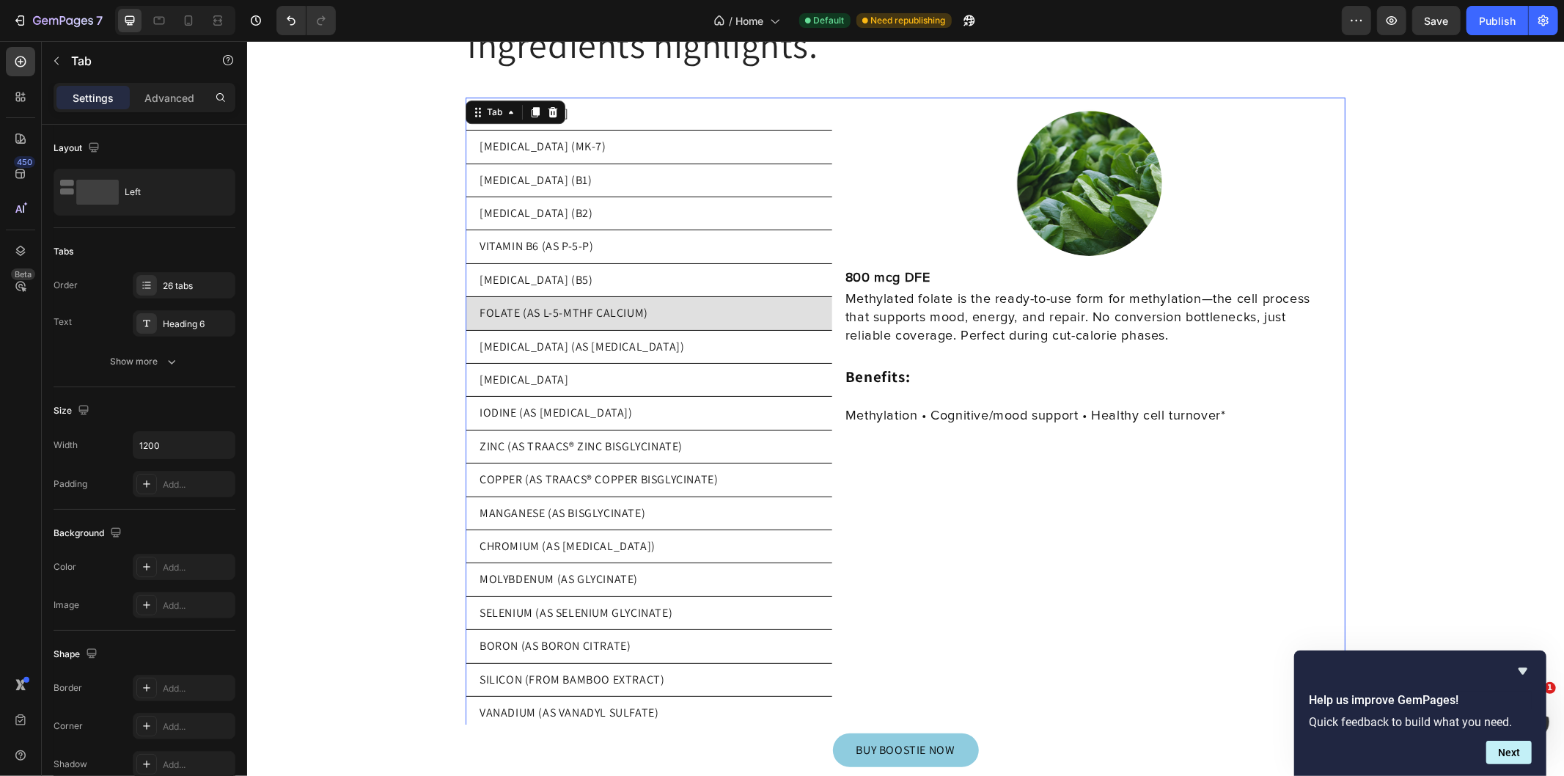
click at [647, 371] on li "[MEDICAL_DATA]" at bounding box center [648, 379] width 367 height 33
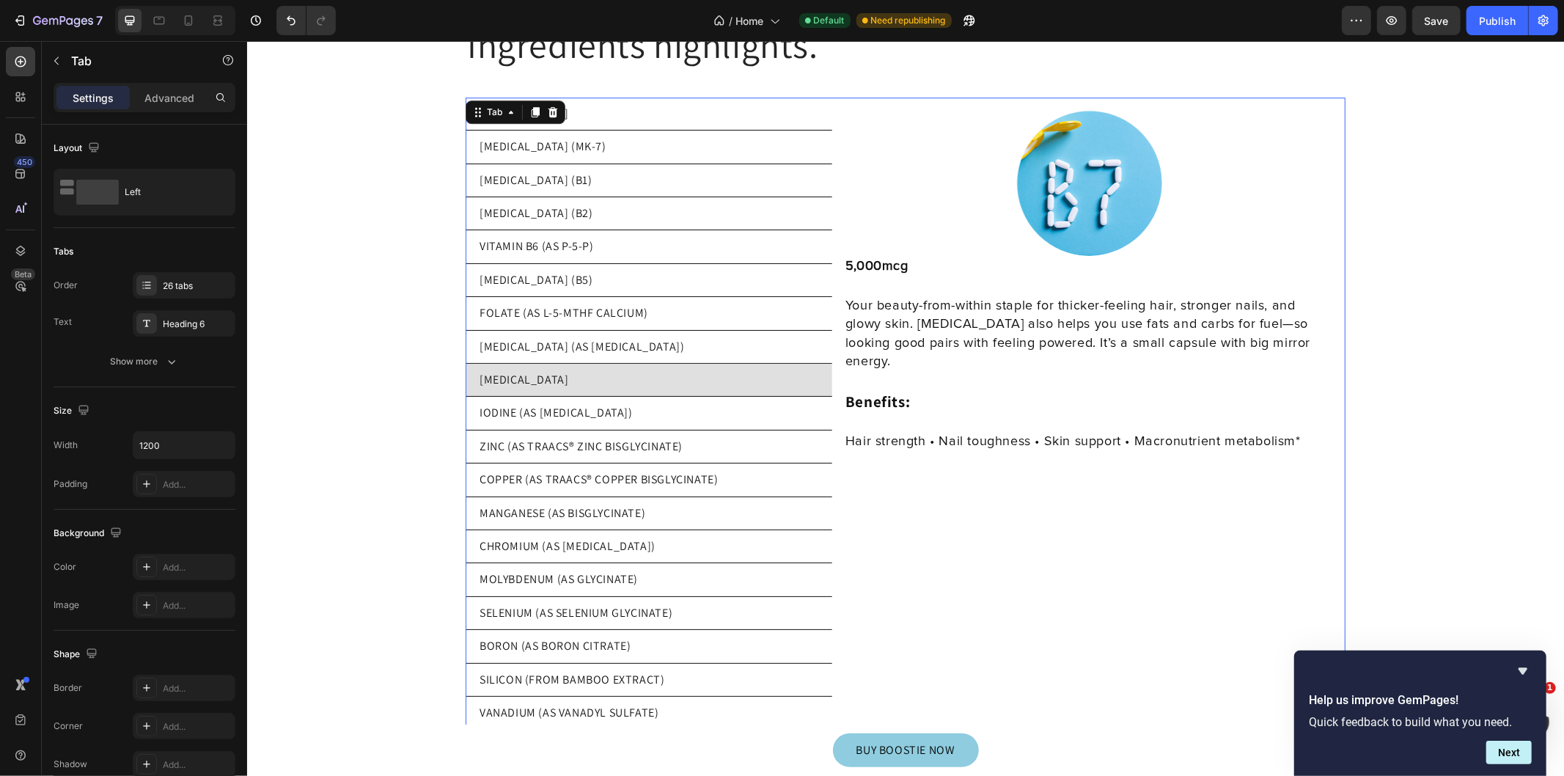
click at [641, 400] on li "IODINE (AS [MEDICAL_DATA])" at bounding box center [648, 412] width 367 height 33
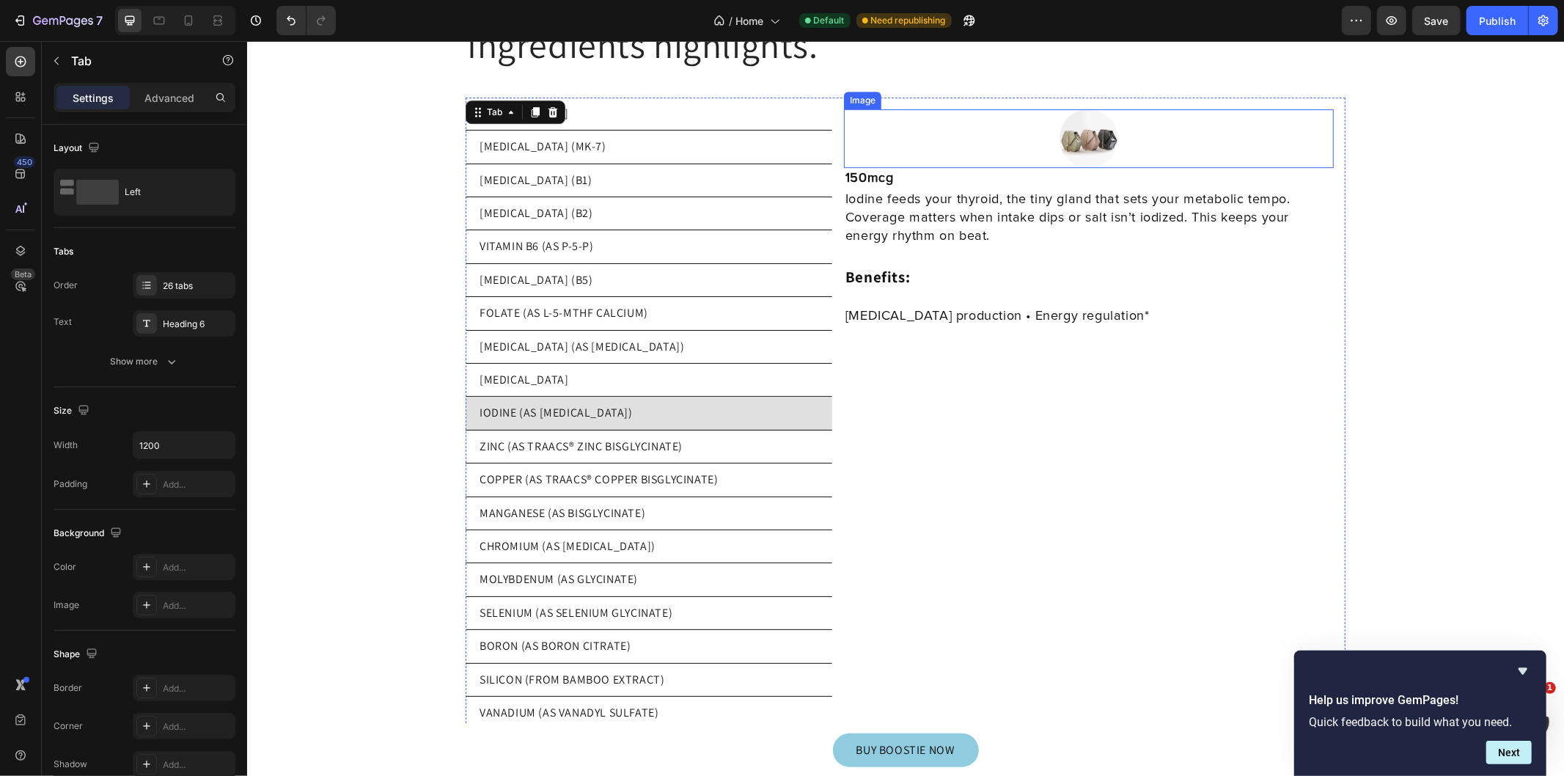
click at [1092, 128] on img at bounding box center [1088, 138] width 59 height 59
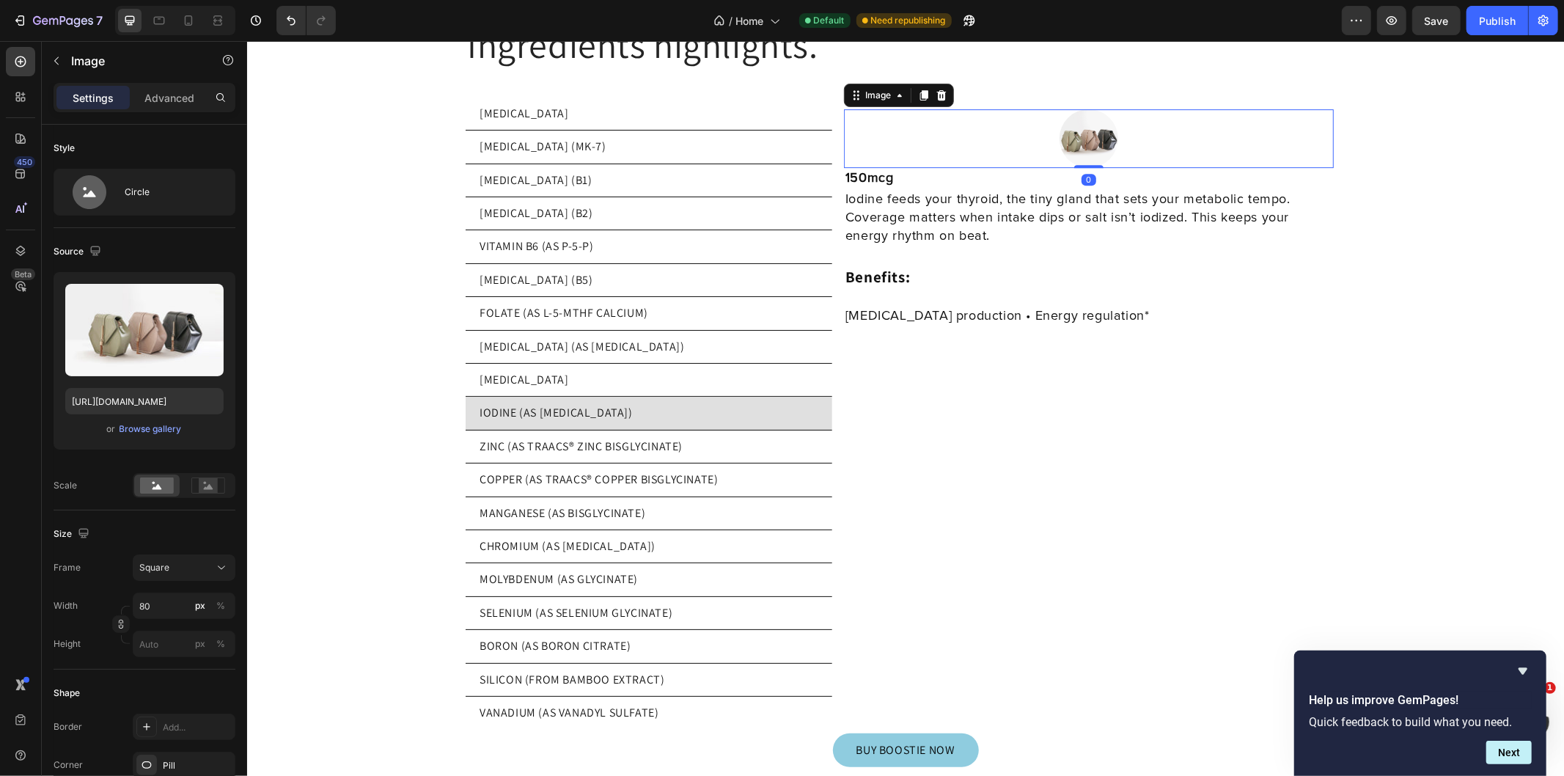
click at [151, 355] on input "file" at bounding box center [144, 354] width 101 height 25
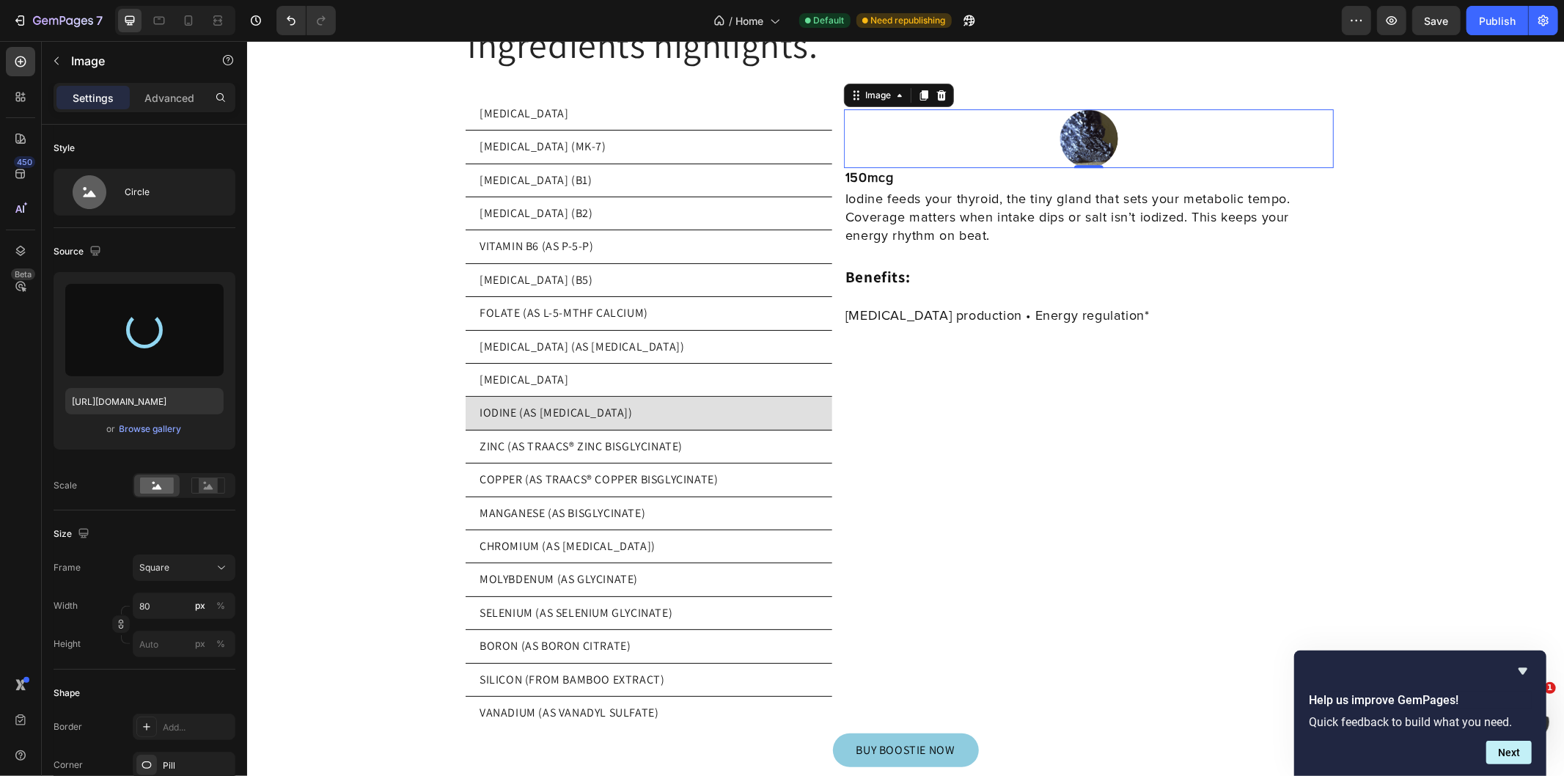
type input "https://cdn.shopify.com/s/files/1/0769/5804/0303/files/gempages_579775665239229…"
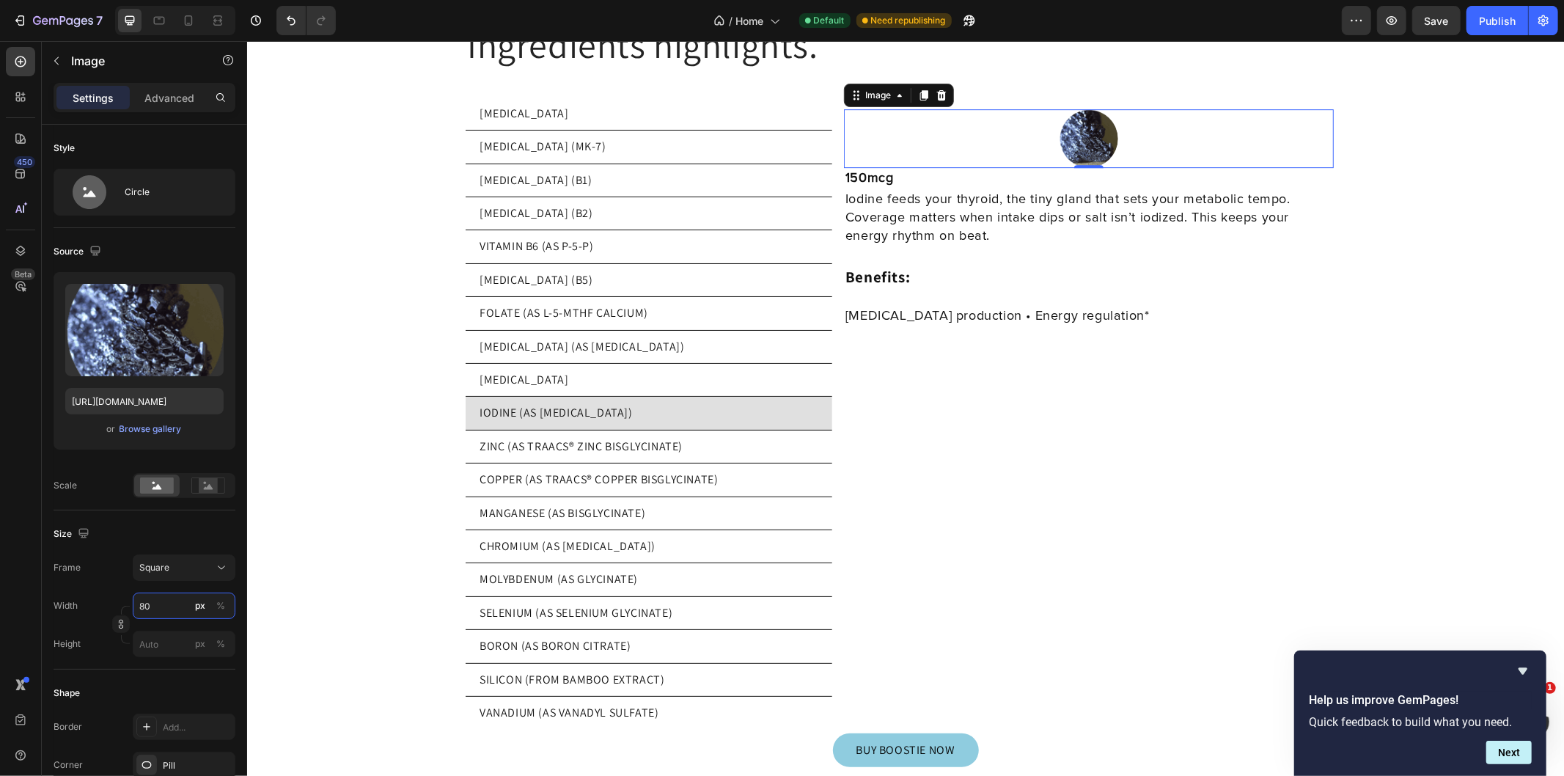
click at [172, 611] on input "80" at bounding box center [184, 605] width 103 height 26
type input "2"
type input "20"
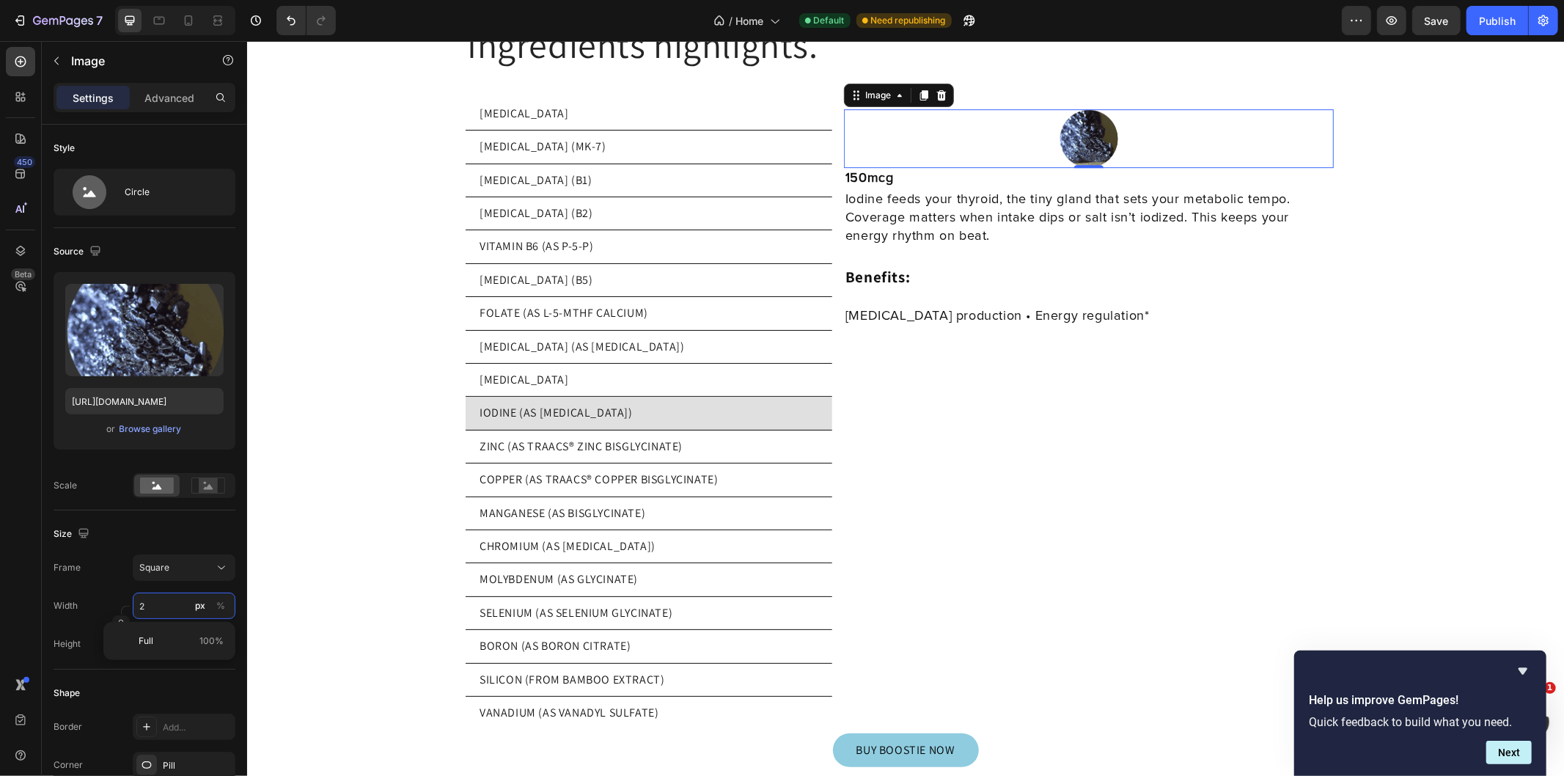
type input "20"
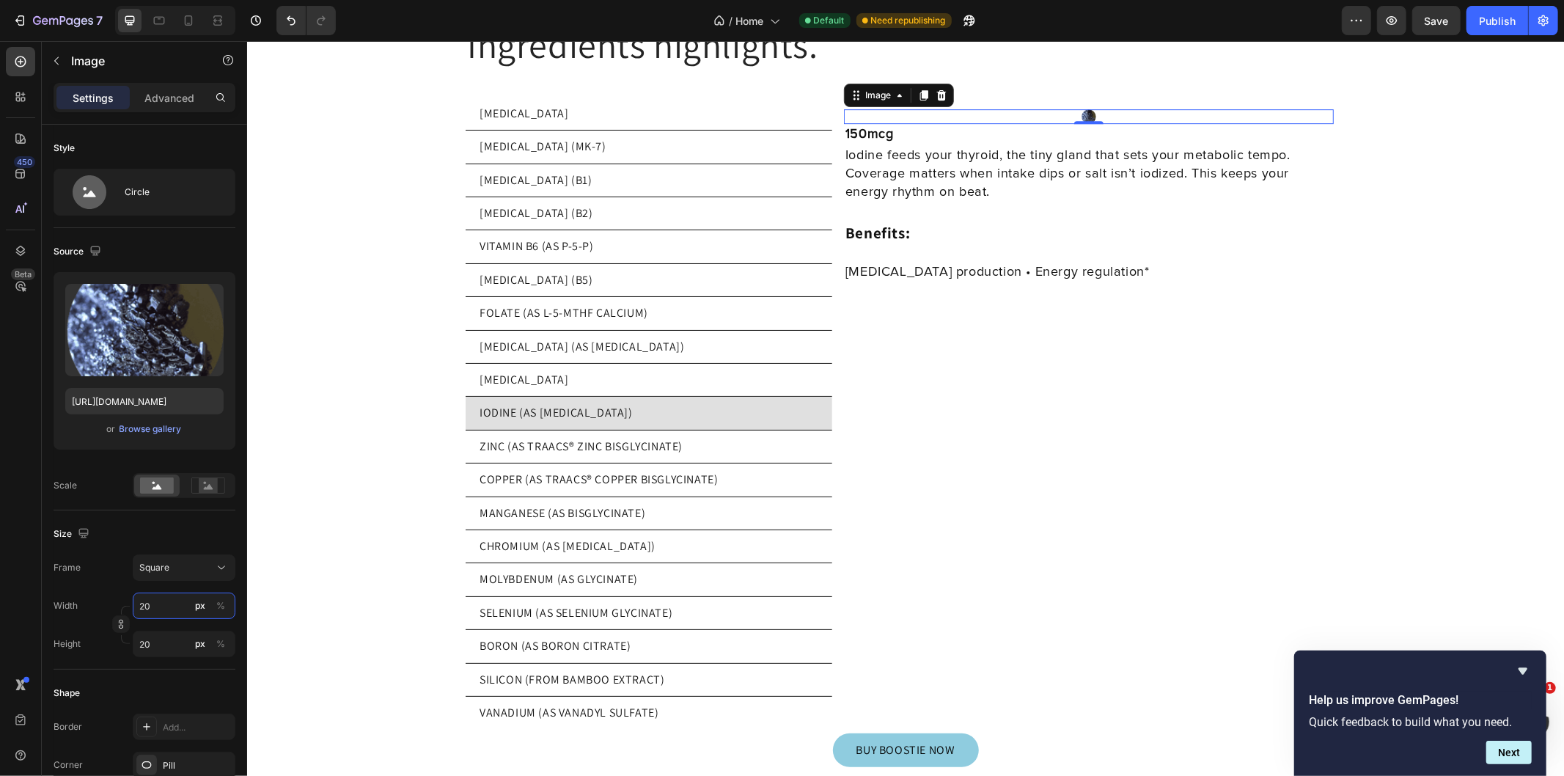
type input "200"
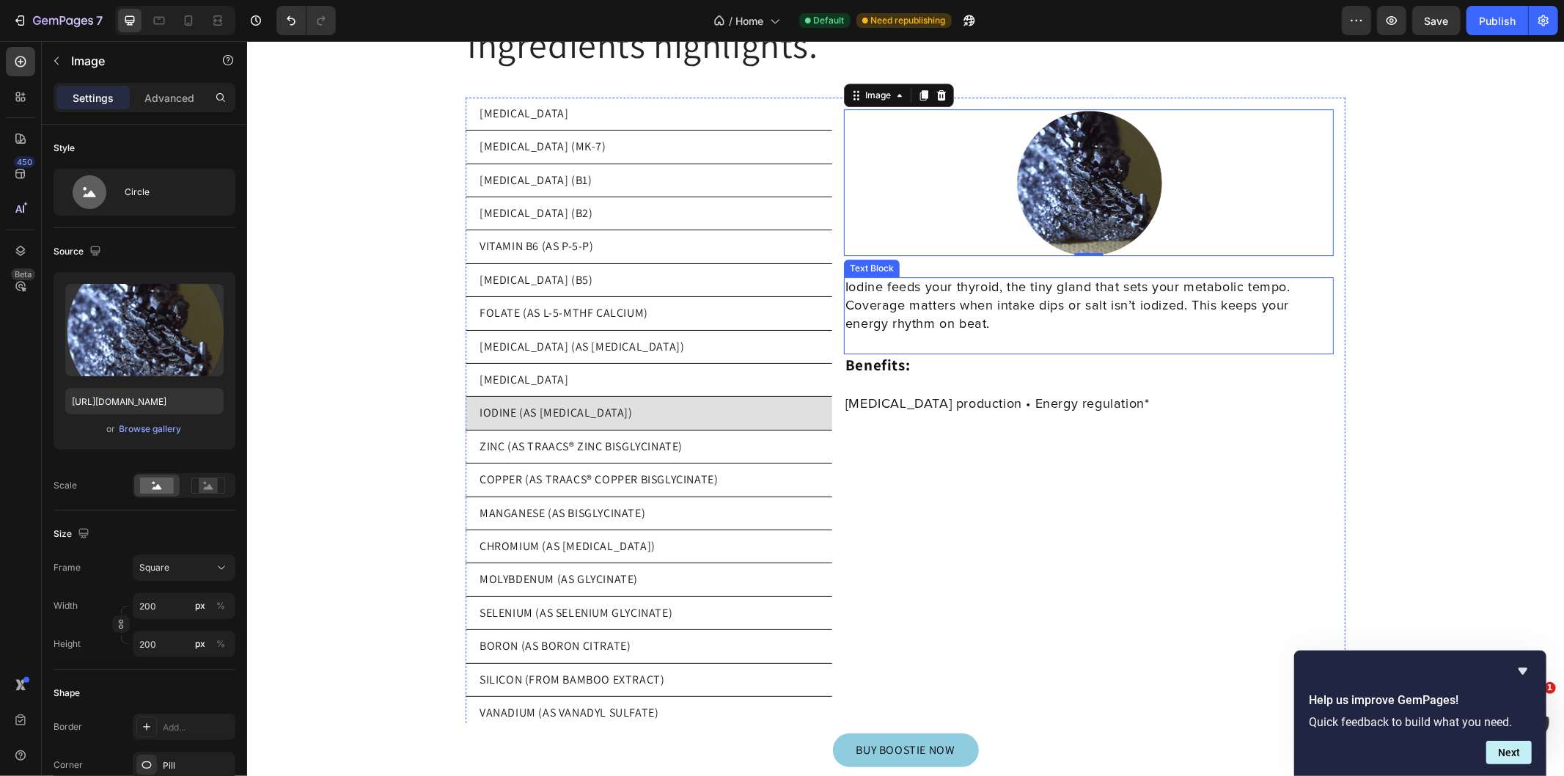
click at [872, 278] on p "Iodine feeds your thyroid, the tiny gland that sets your metabolic tempo. Cover…" at bounding box center [1088, 306] width 487 height 56
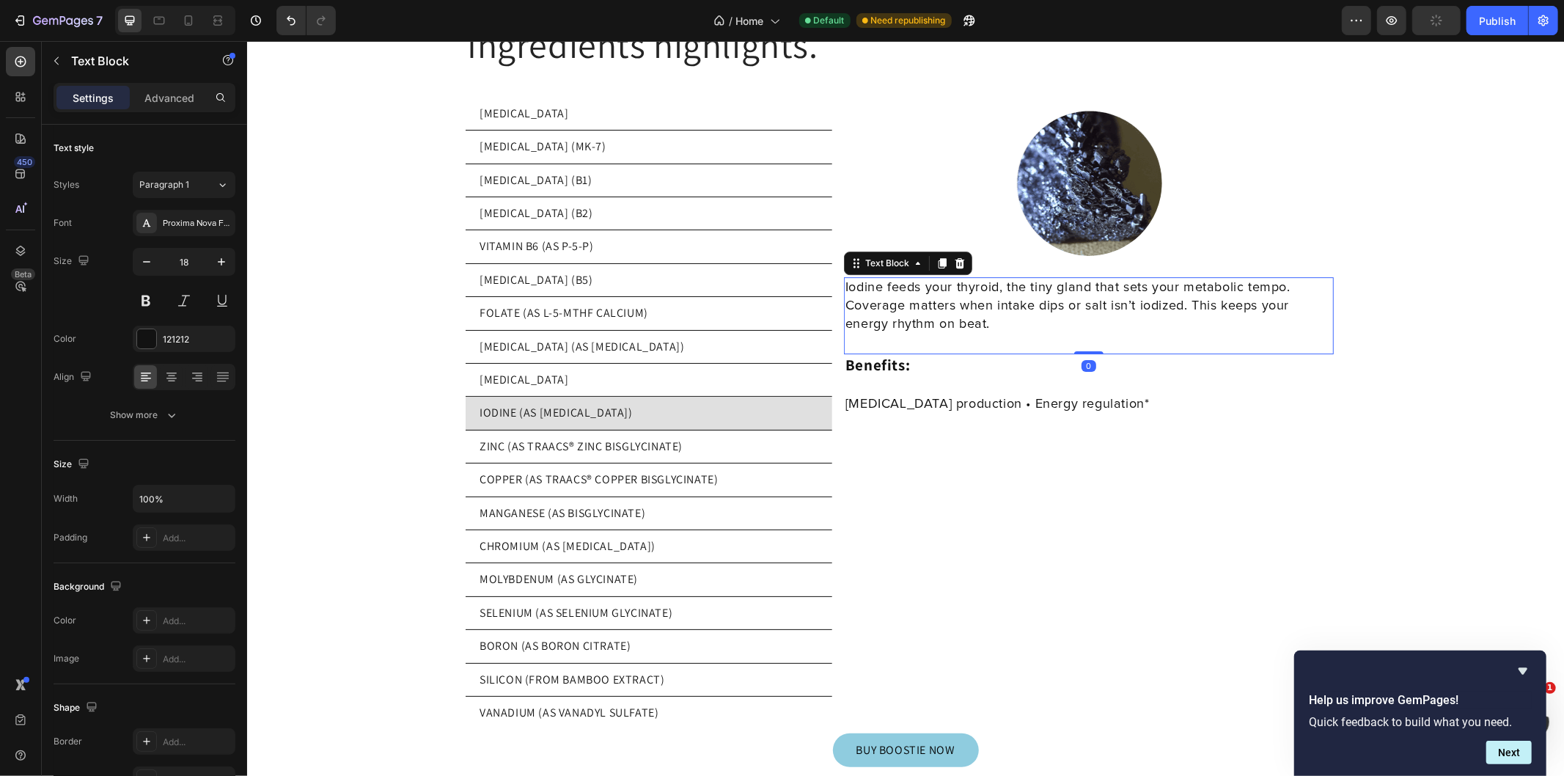
click at [878, 278] on p "Iodine feeds your thyroid, the tiny gland that sets your metabolic tempo. Cover…" at bounding box center [1088, 306] width 487 height 56
click at [1215, 295] on p "Iodine, an essential mineral, feeds your thyroid, the tiny gland that sets your…" at bounding box center [1088, 306] width 487 height 56
click at [1098, 294] on p "Iodine, an essential mineral, feeds your thyroid, the tiny gland that sets your…" at bounding box center [1088, 306] width 487 height 56
click at [1206, 291] on p "Iodine, an essential mineral, feeds your thyroid, the tiny gland that sets your…" at bounding box center [1088, 306] width 487 height 56
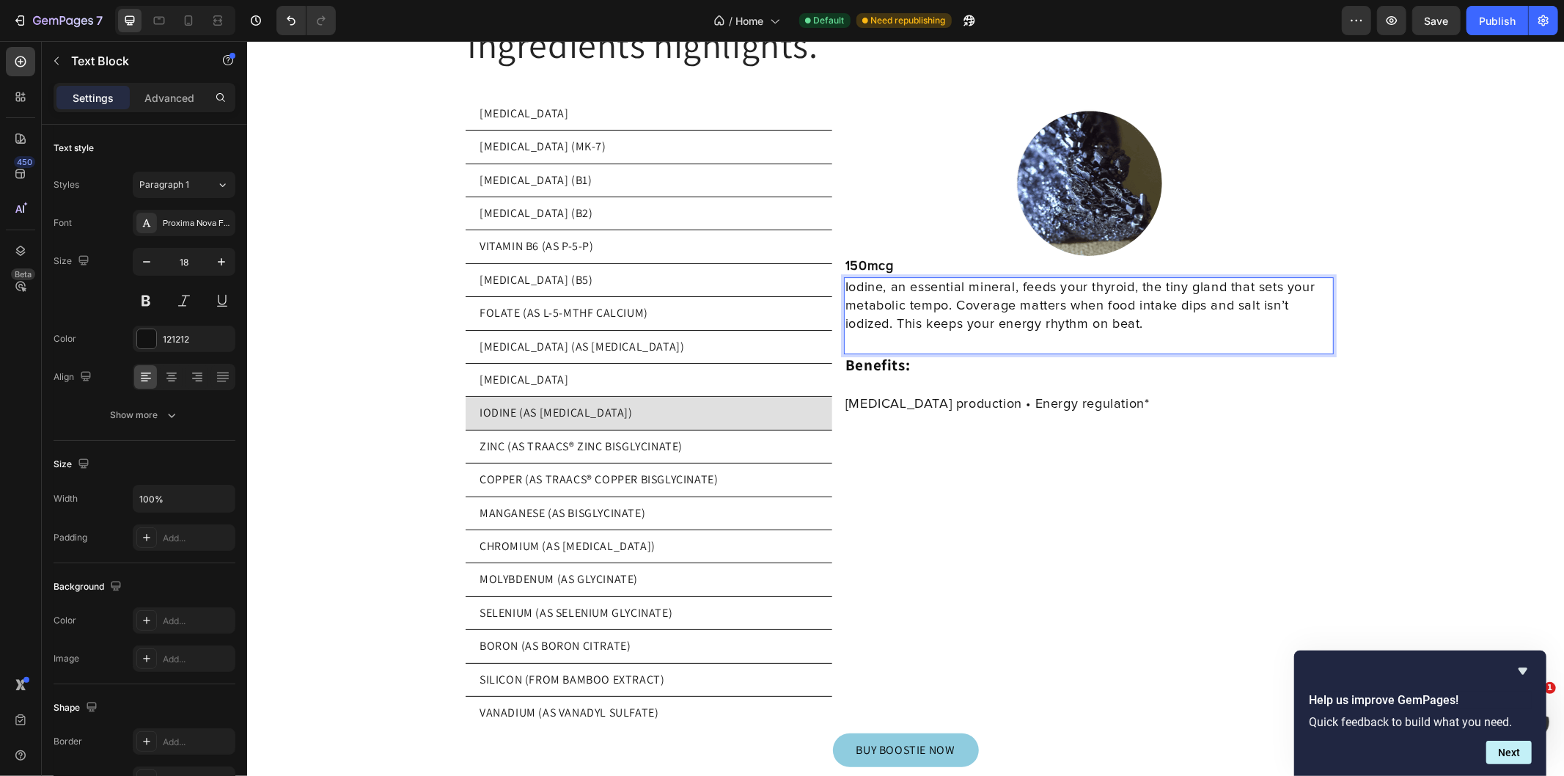
click at [1204, 284] on p "Iodine, an essential mineral, feeds your thyroid, the tiny gland that sets your…" at bounding box center [1088, 306] width 487 height 56
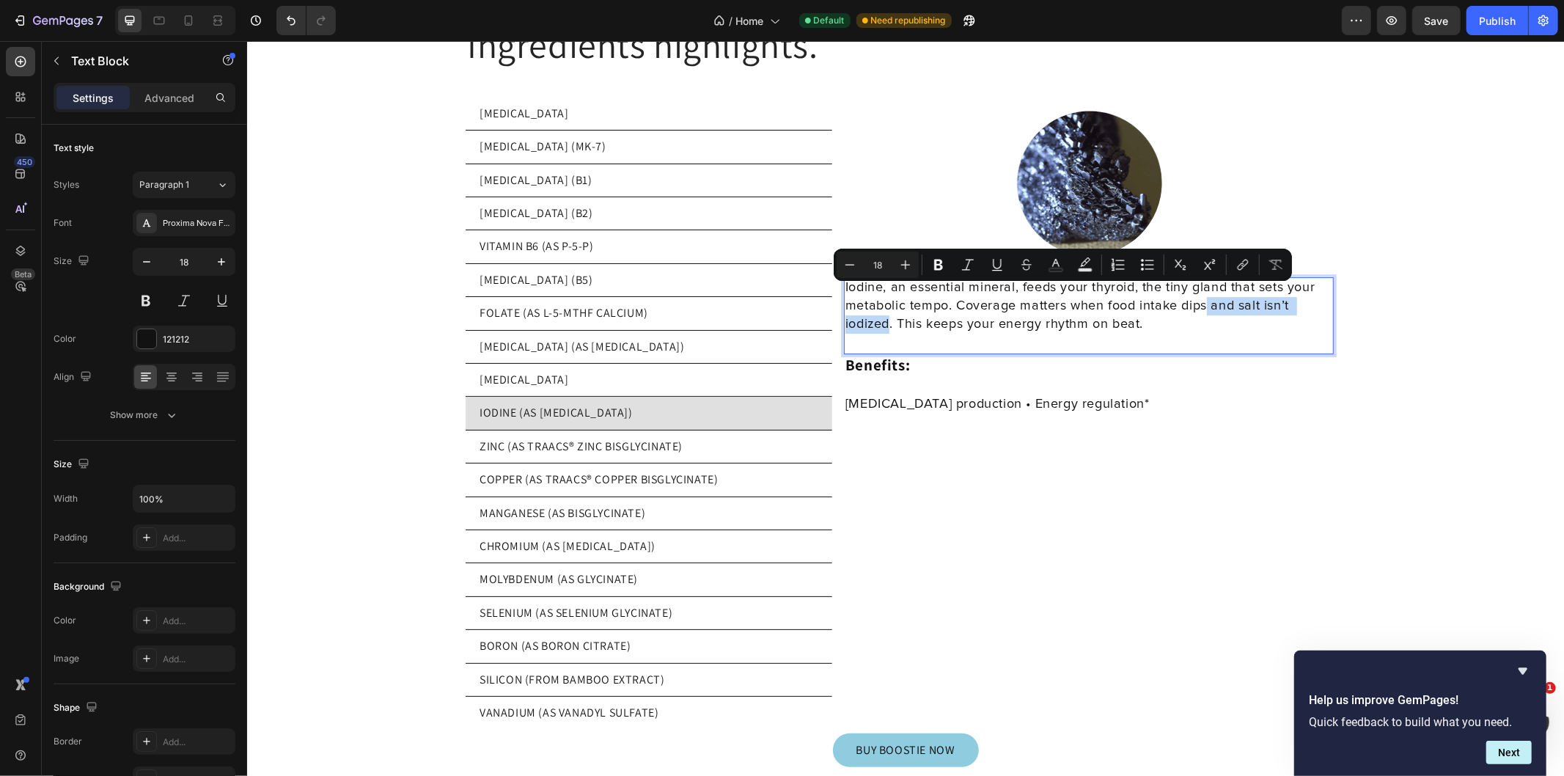
drag, startPoint x: 1198, startPoint y: 289, endPoint x: 882, endPoint y: 310, distance: 316.7
click at [882, 310] on p "Iodine, an essential mineral, feeds your thyroid, the tiny gland that sets your…" at bounding box center [1088, 306] width 487 height 56
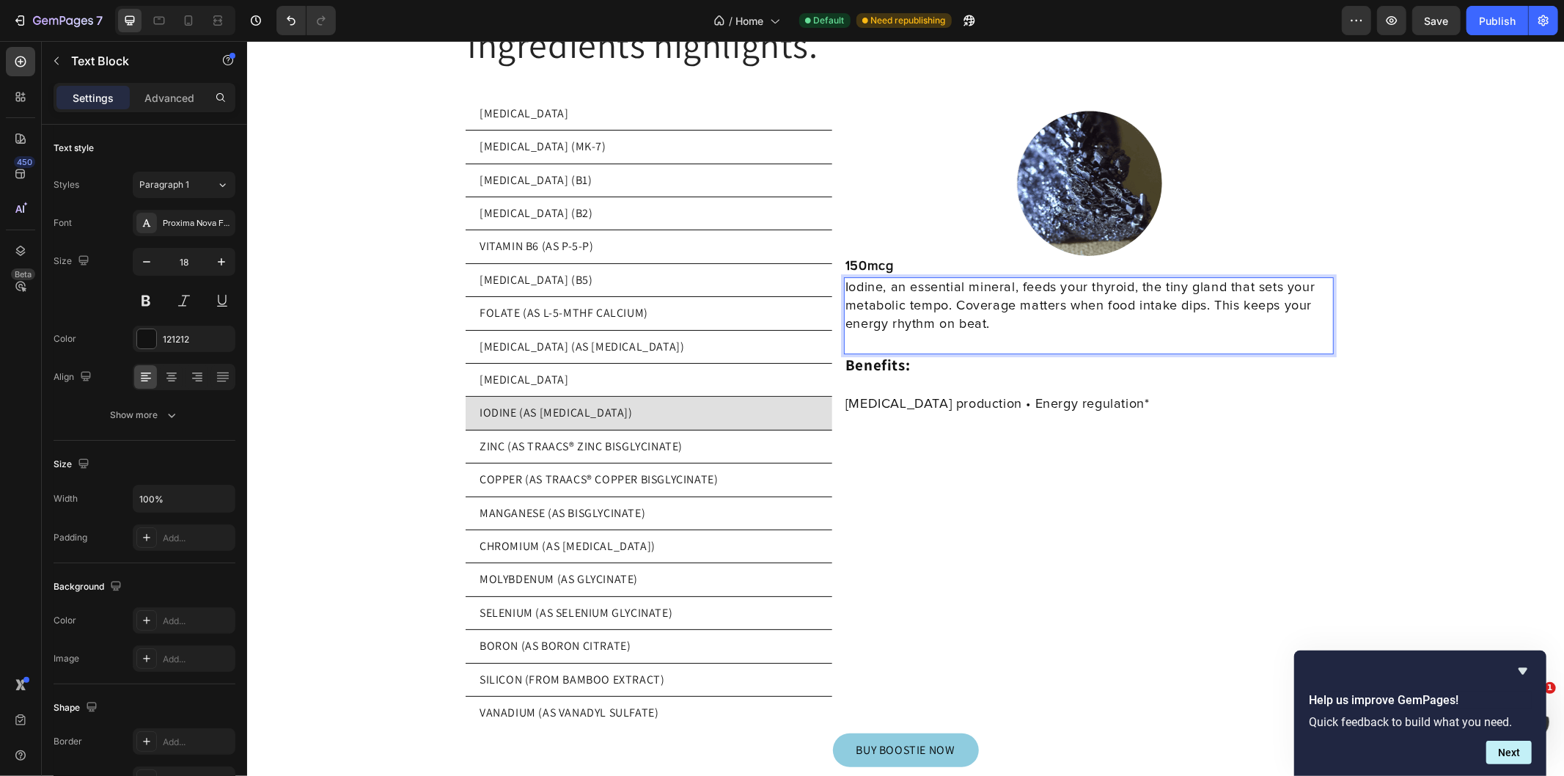
click at [1062, 293] on p "Iodine, an essential mineral, feeds your thyroid, the tiny gland that sets your…" at bounding box center [1088, 306] width 487 height 56
click at [647, 405] on li "IODINE (AS [MEDICAL_DATA])" at bounding box center [648, 412] width 367 height 33
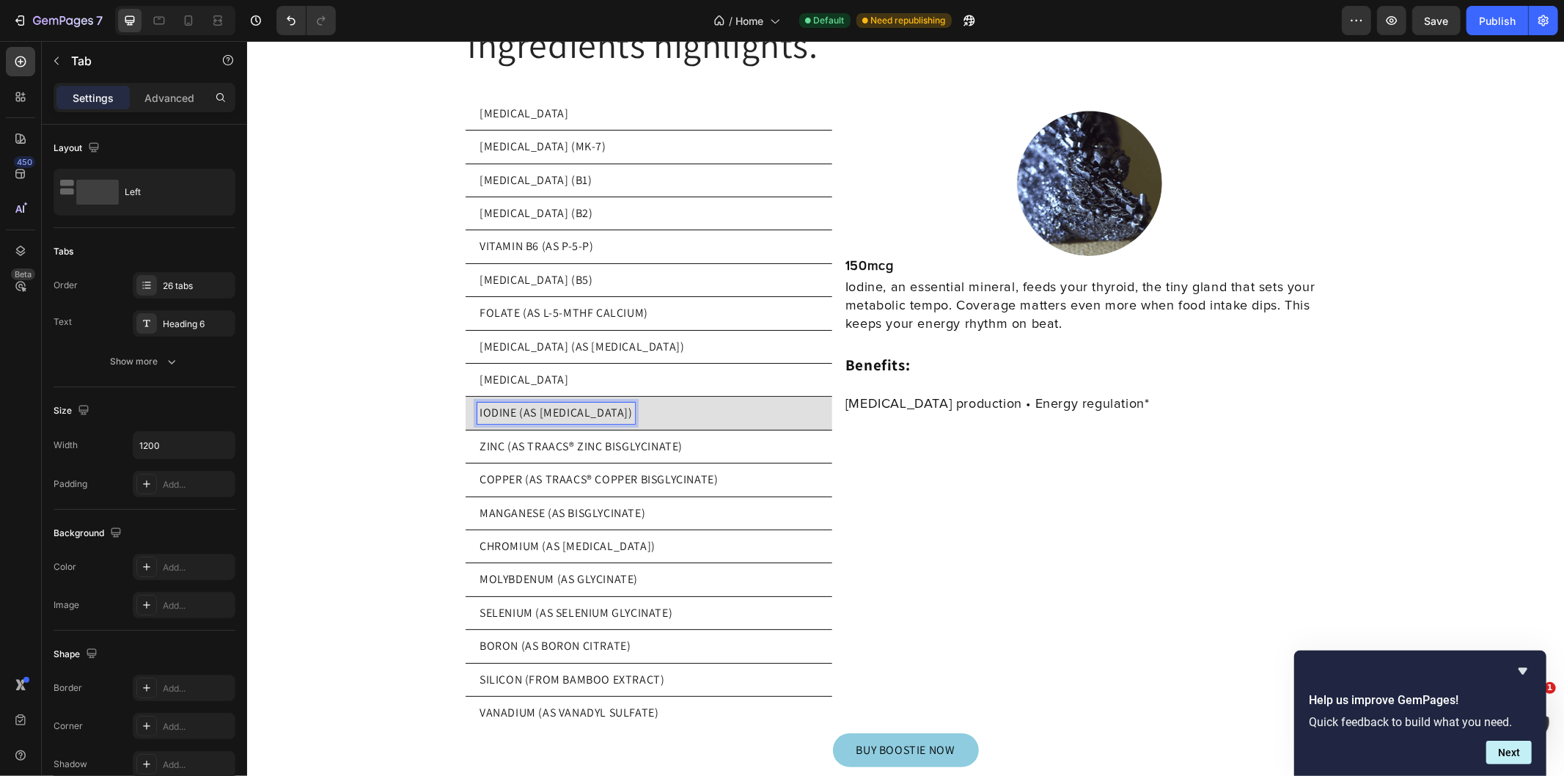
click at [611, 406] on p "IODINE (AS [MEDICAL_DATA])" at bounding box center [555, 412] width 153 height 16
click at [625, 438] on p "ZINC (AS TRAACS® ZINC BISGLYCINATE)" at bounding box center [580, 446] width 203 height 16
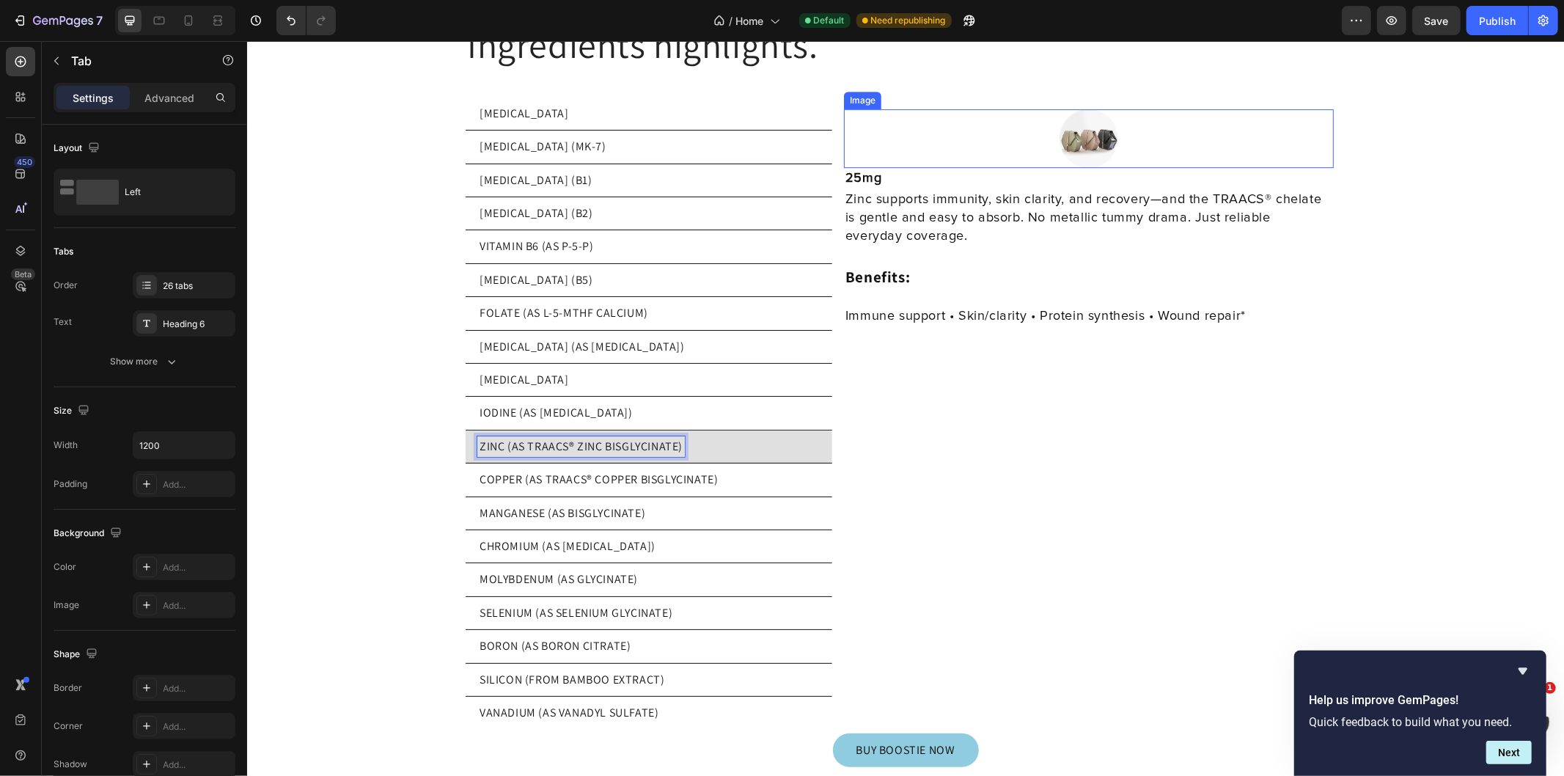
click at [1073, 109] on img at bounding box center [1088, 138] width 59 height 59
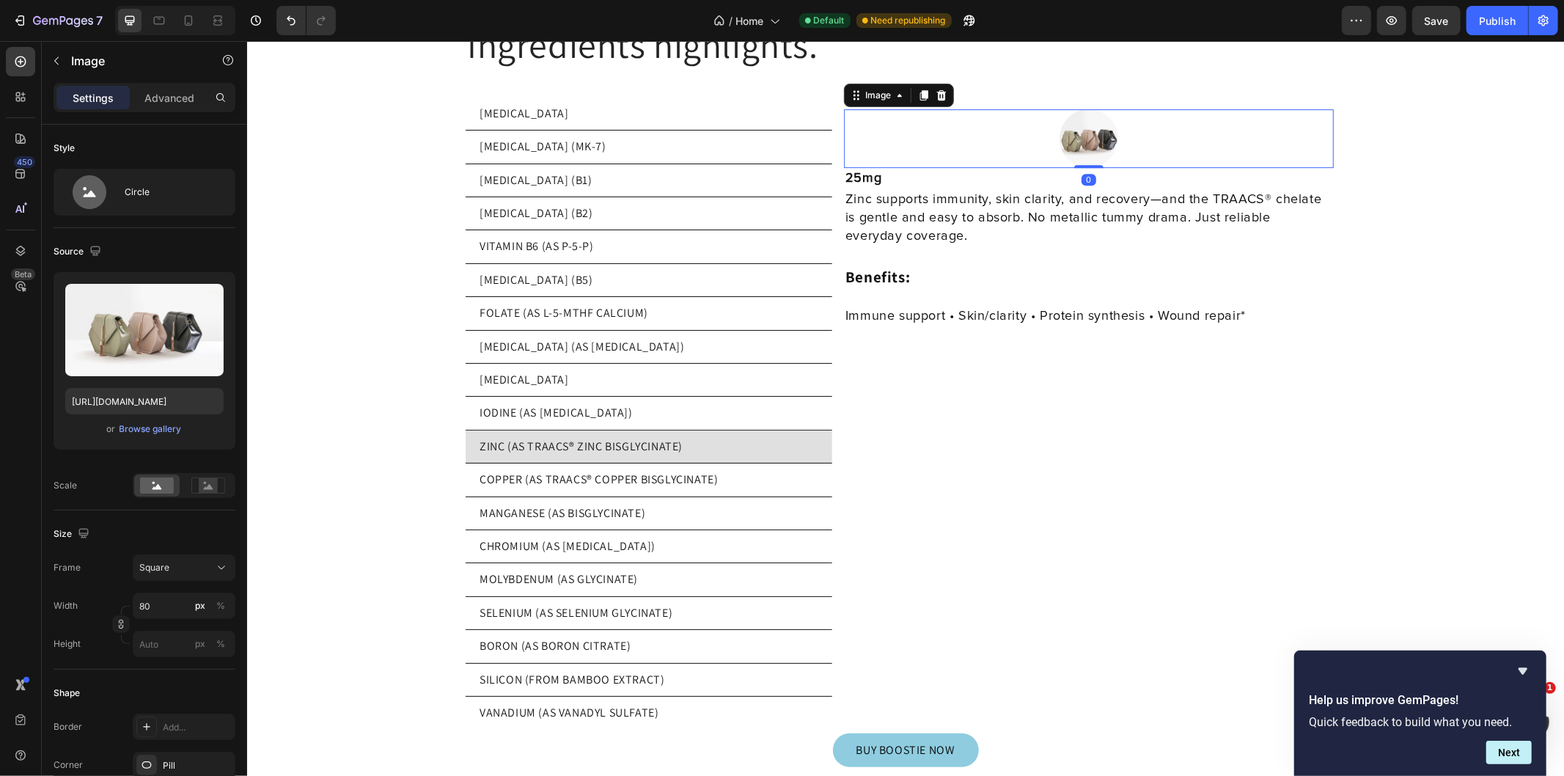
click at [150, 346] on input "file" at bounding box center [144, 354] width 101 height 25
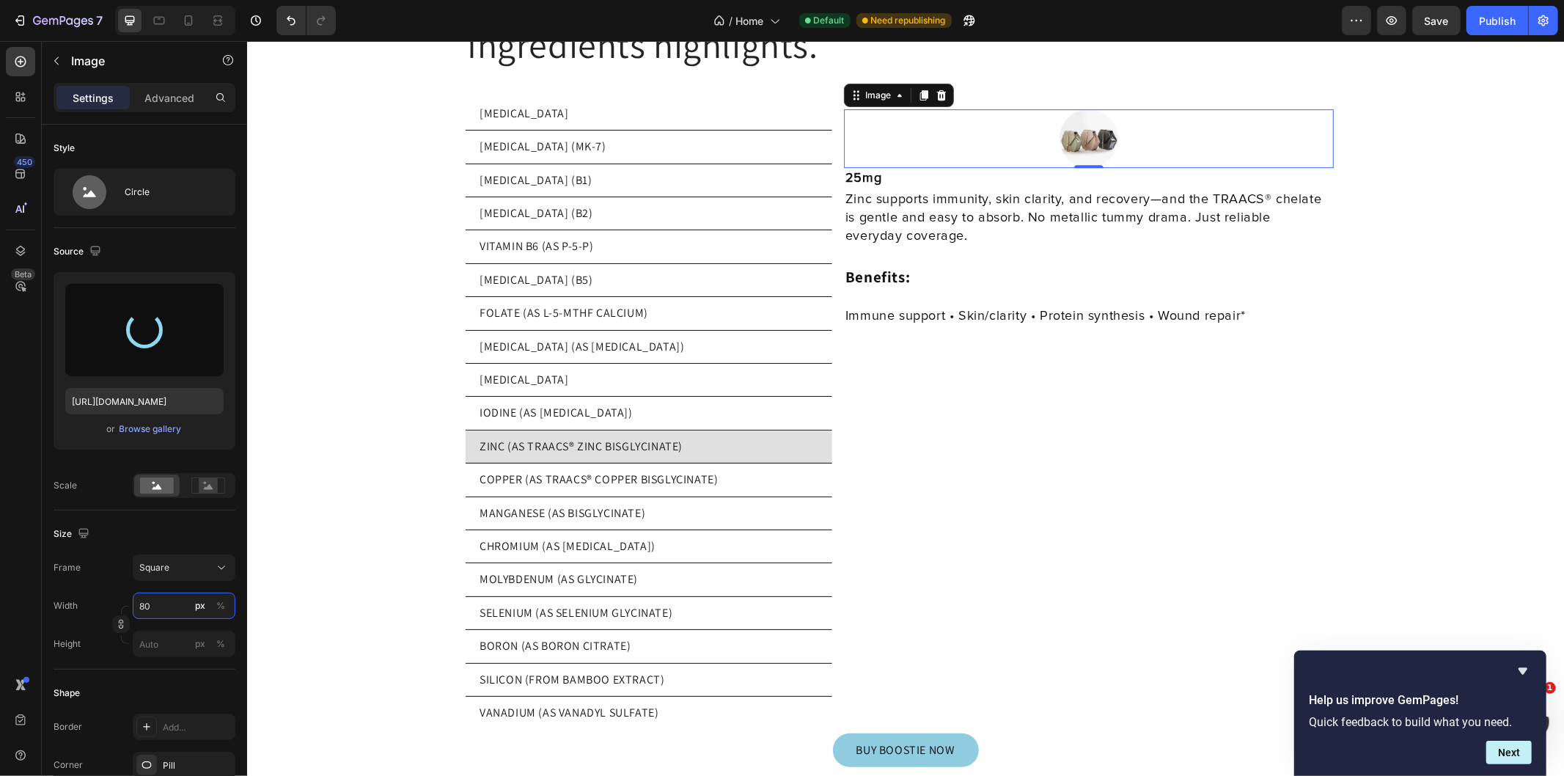
click at [179, 614] on input "80" at bounding box center [184, 605] width 103 height 26
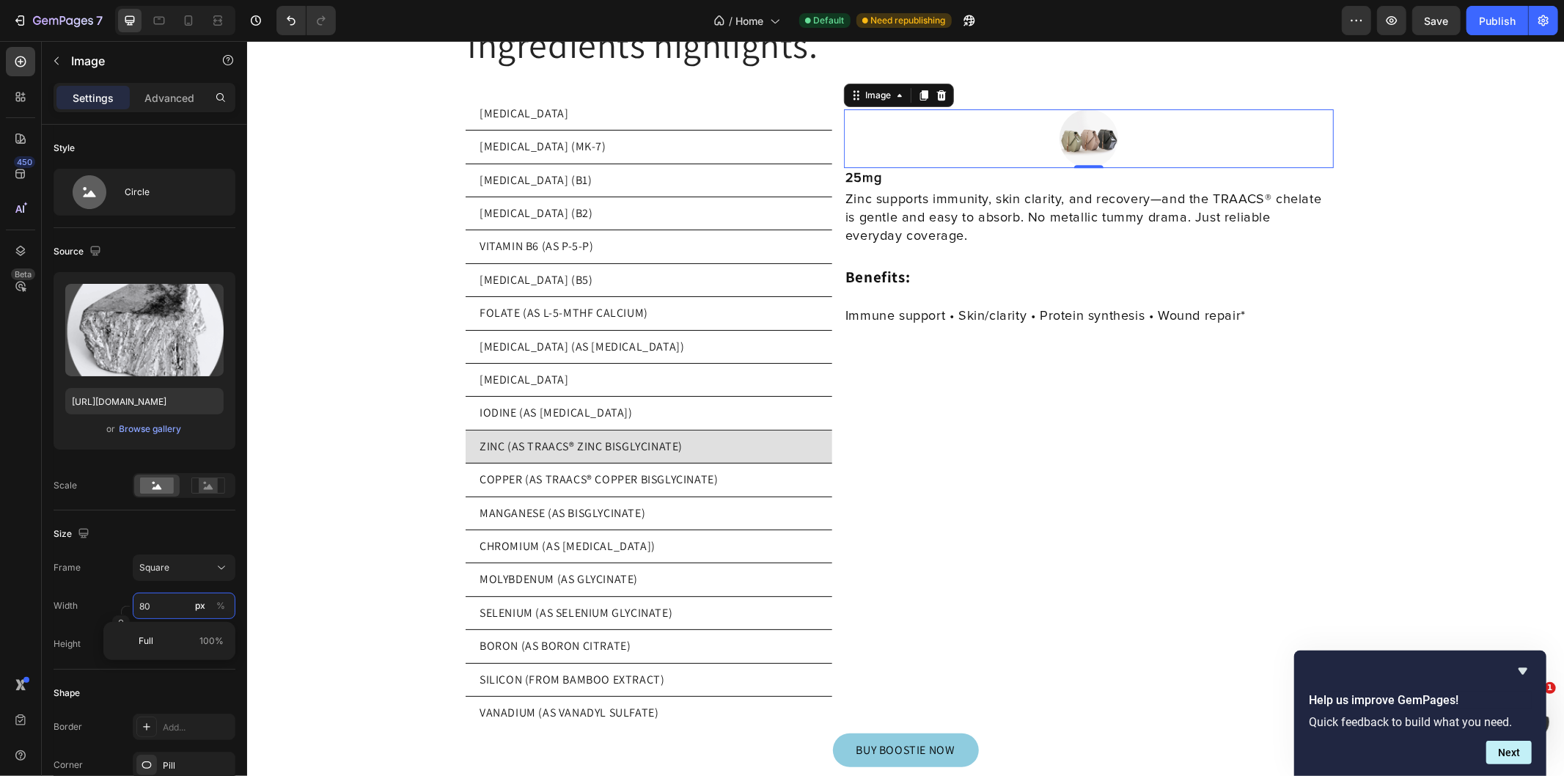
type input "https://cdn.shopify.com/s/files/1/0769/5804/0303/files/gempages_579775665239229…"
type input "2"
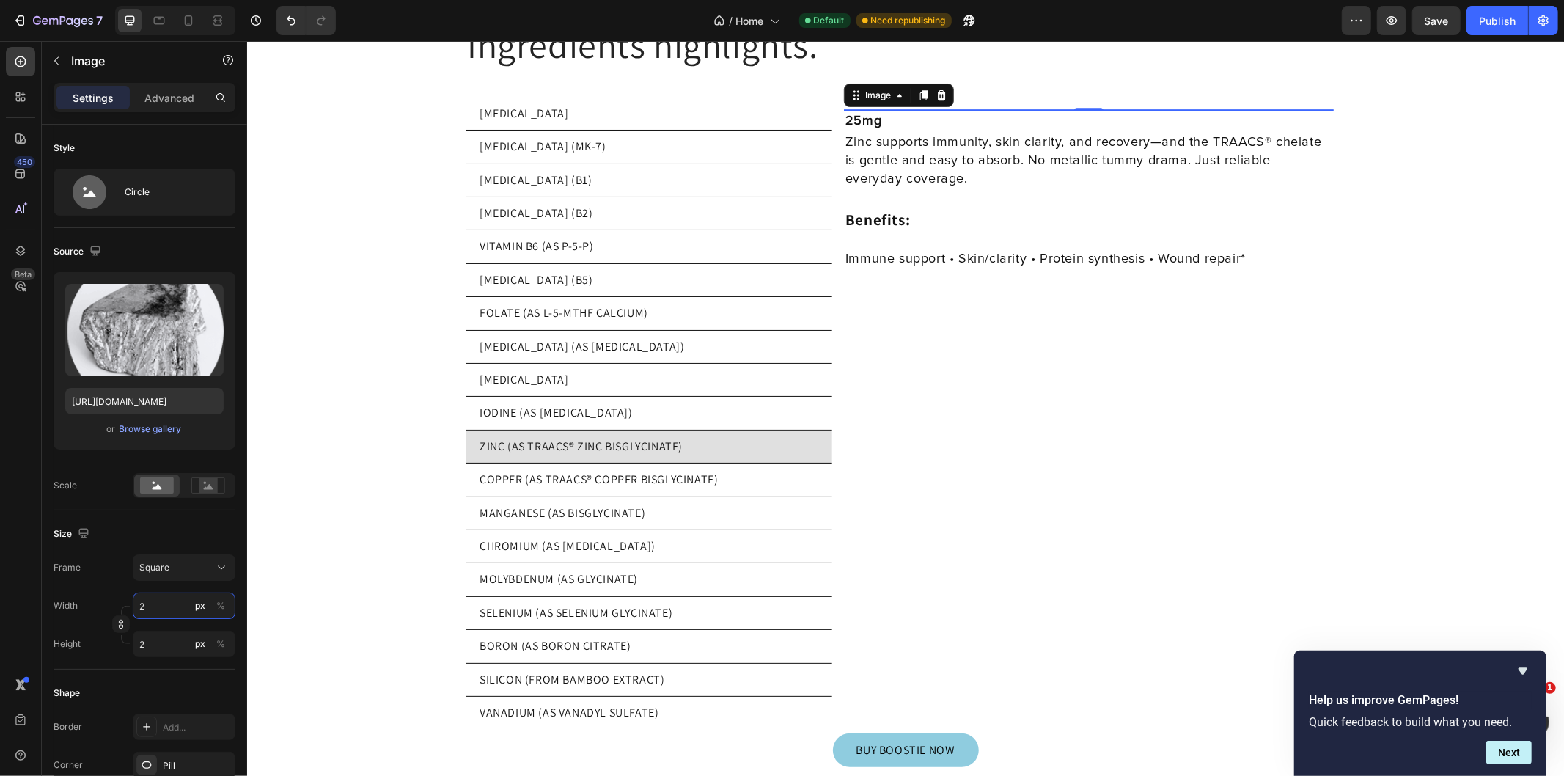
type input "20"
type input "200"
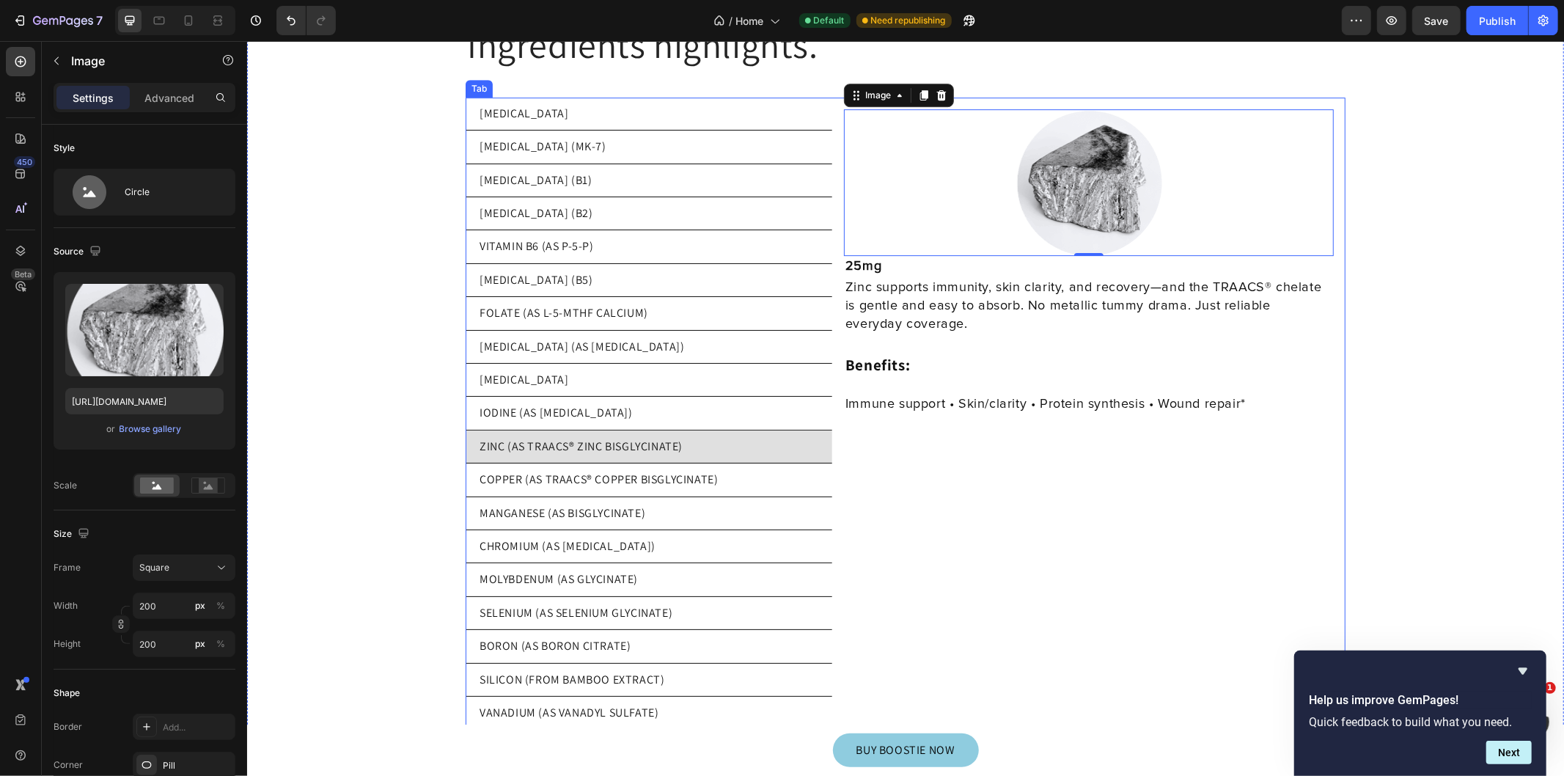
click at [720, 430] on li "ZINC (AS TRAACS® ZINC BISGLYCINATE)" at bounding box center [648, 446] width 367 height 33
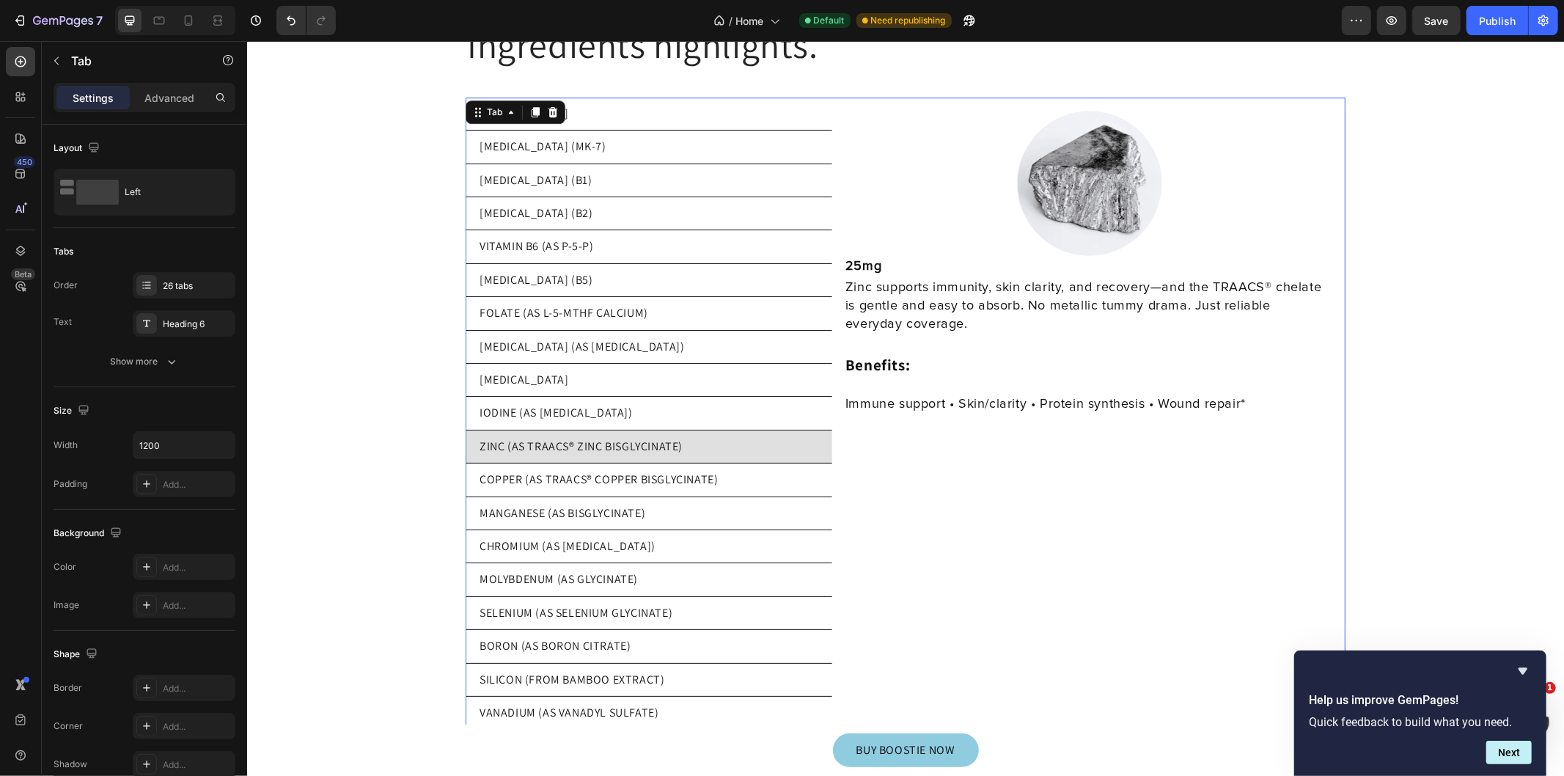
click at [719, 463] on li "COPPER (AS TRAACS® COPPER BISGLYCINATE)" at bounding box center [648, 479] width 367 height 33
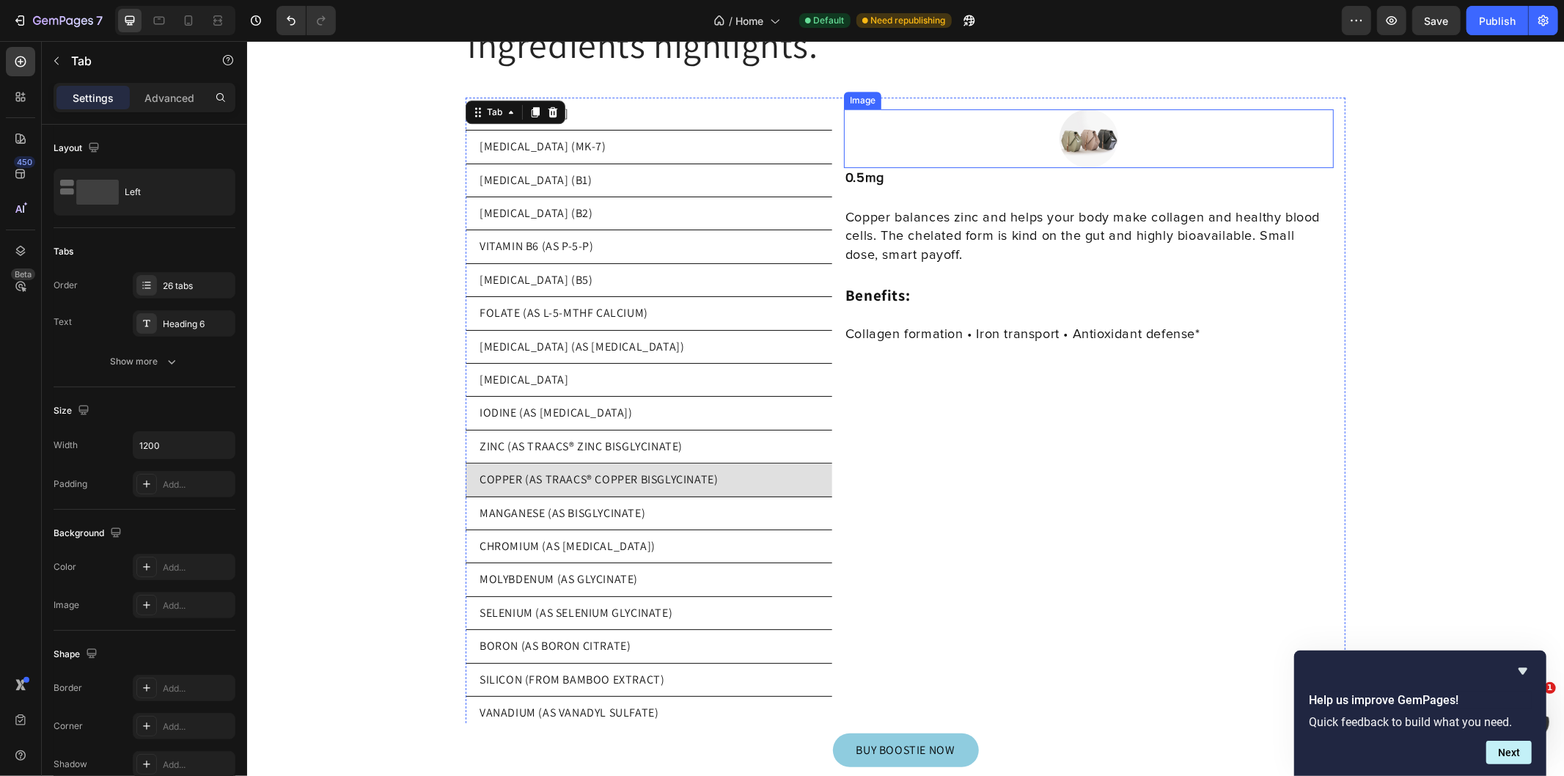
click at [1086, 136] on img at bounding box center [1088, 138] width 59 height 59
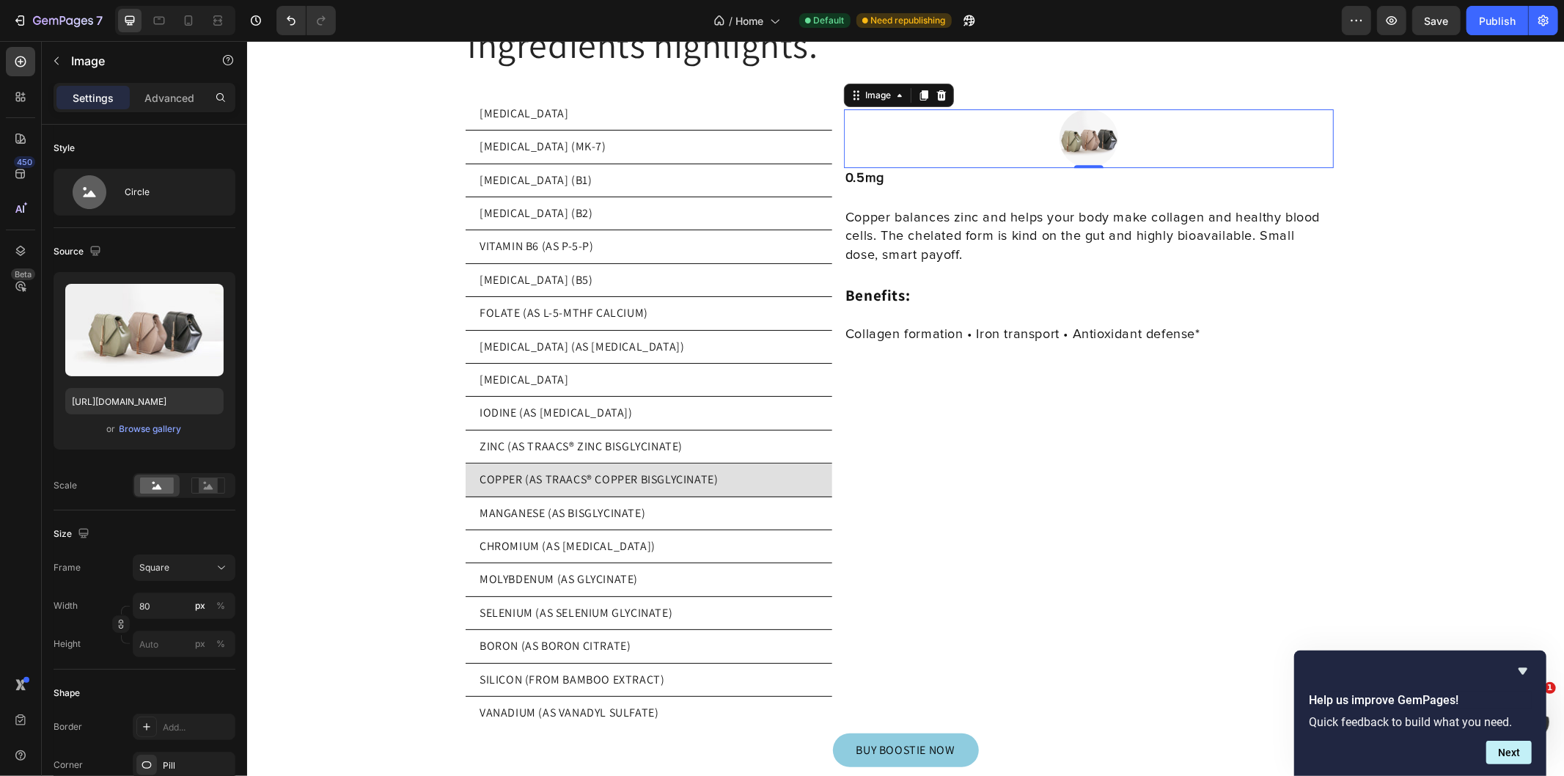
click at [164, 358] on input "file" at bounding box center [144, 354] width 101 height 25
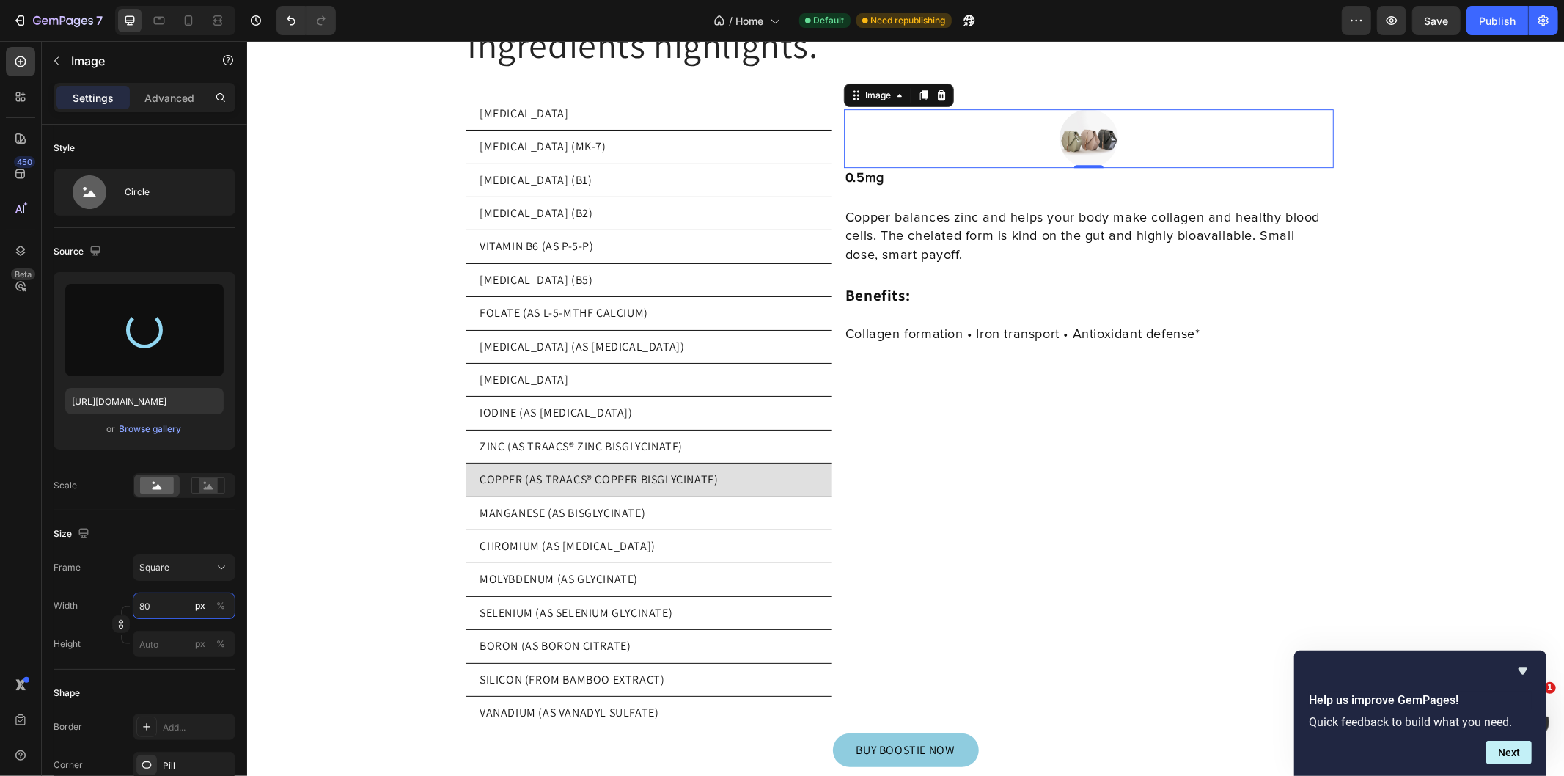
click at [166, 608] on input "80" at bounding box center [184, 605] width 103 height 26
type input "2"
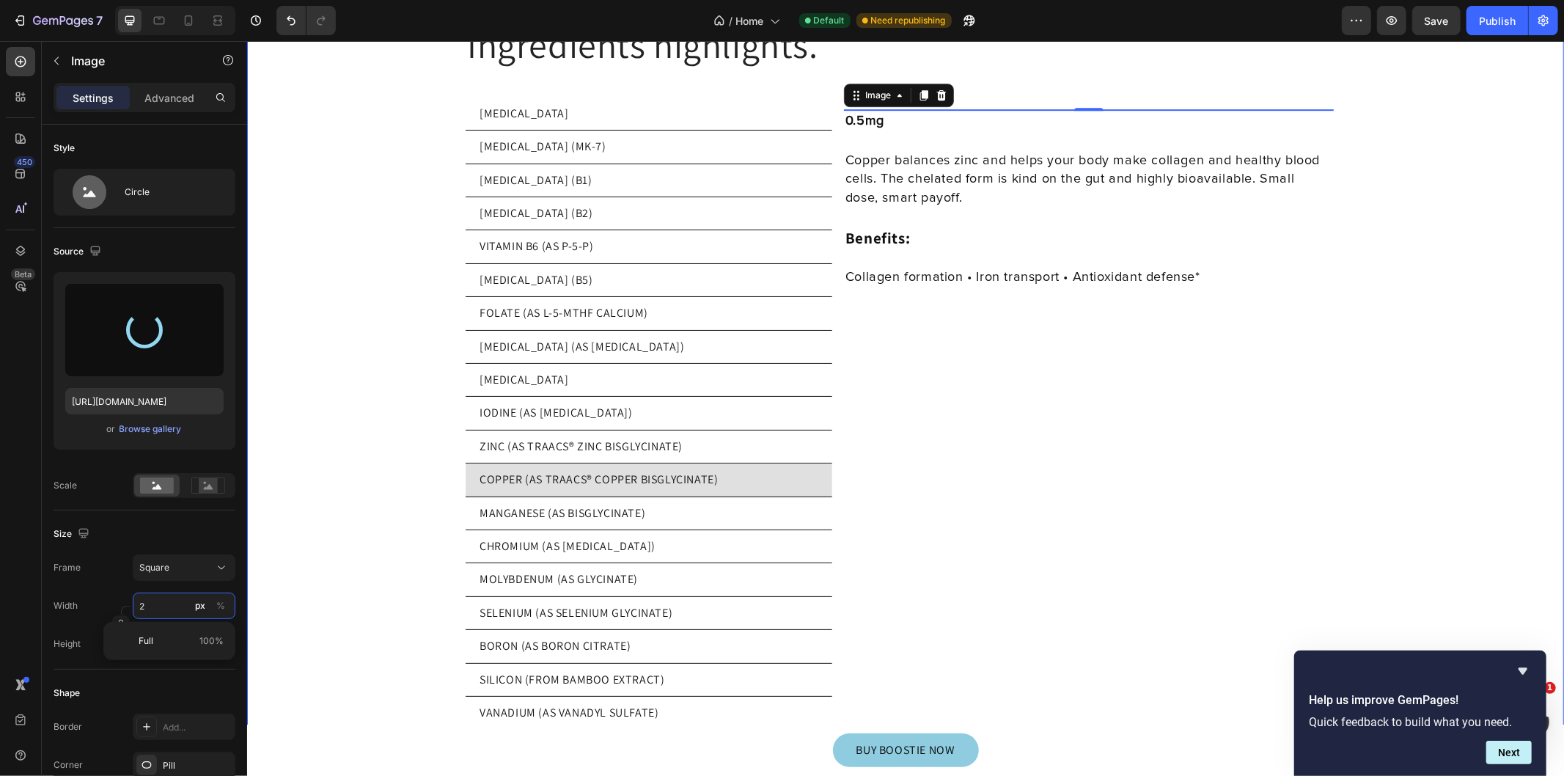
type input "20"
type input "200"
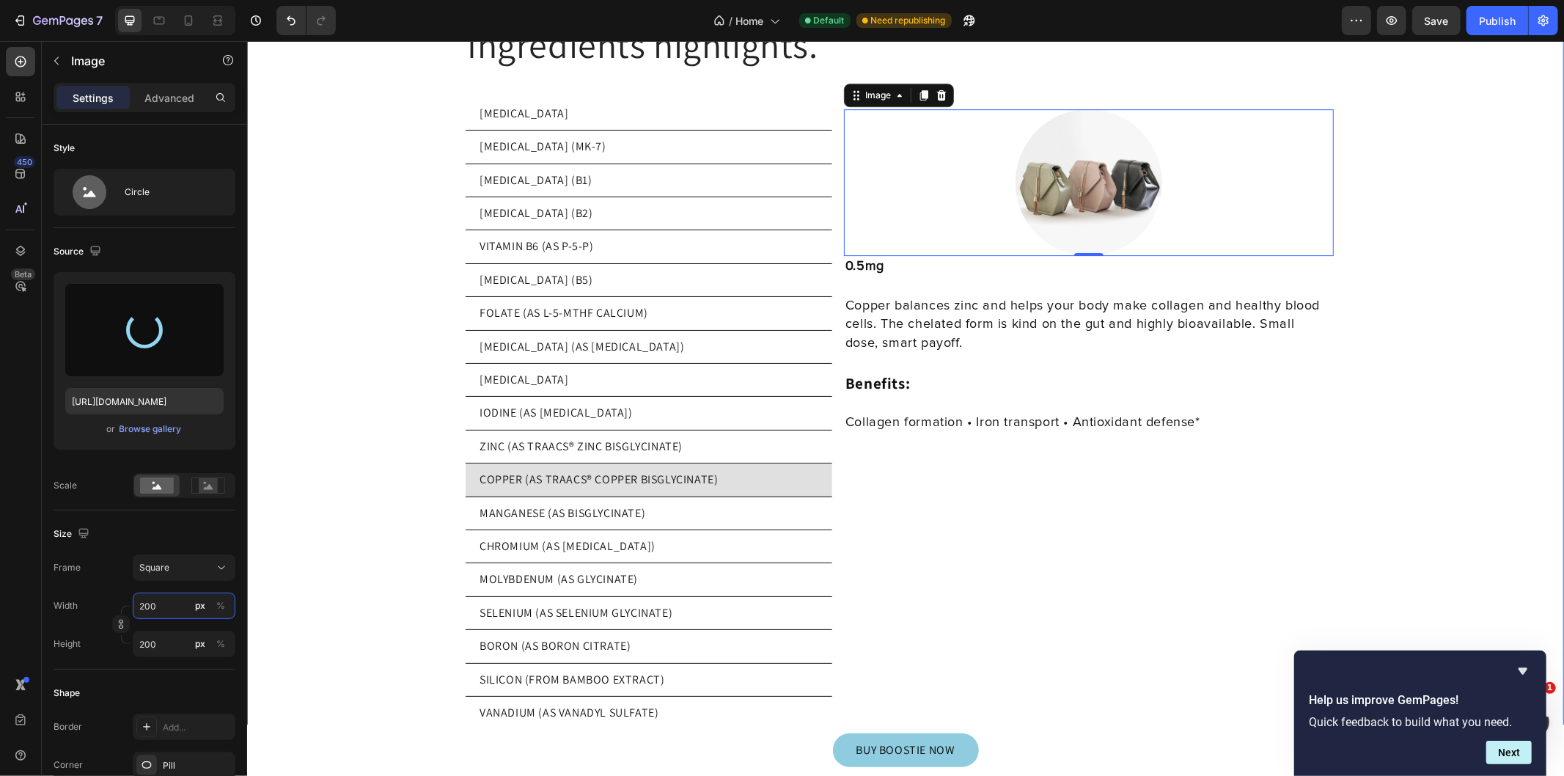
type input "80"
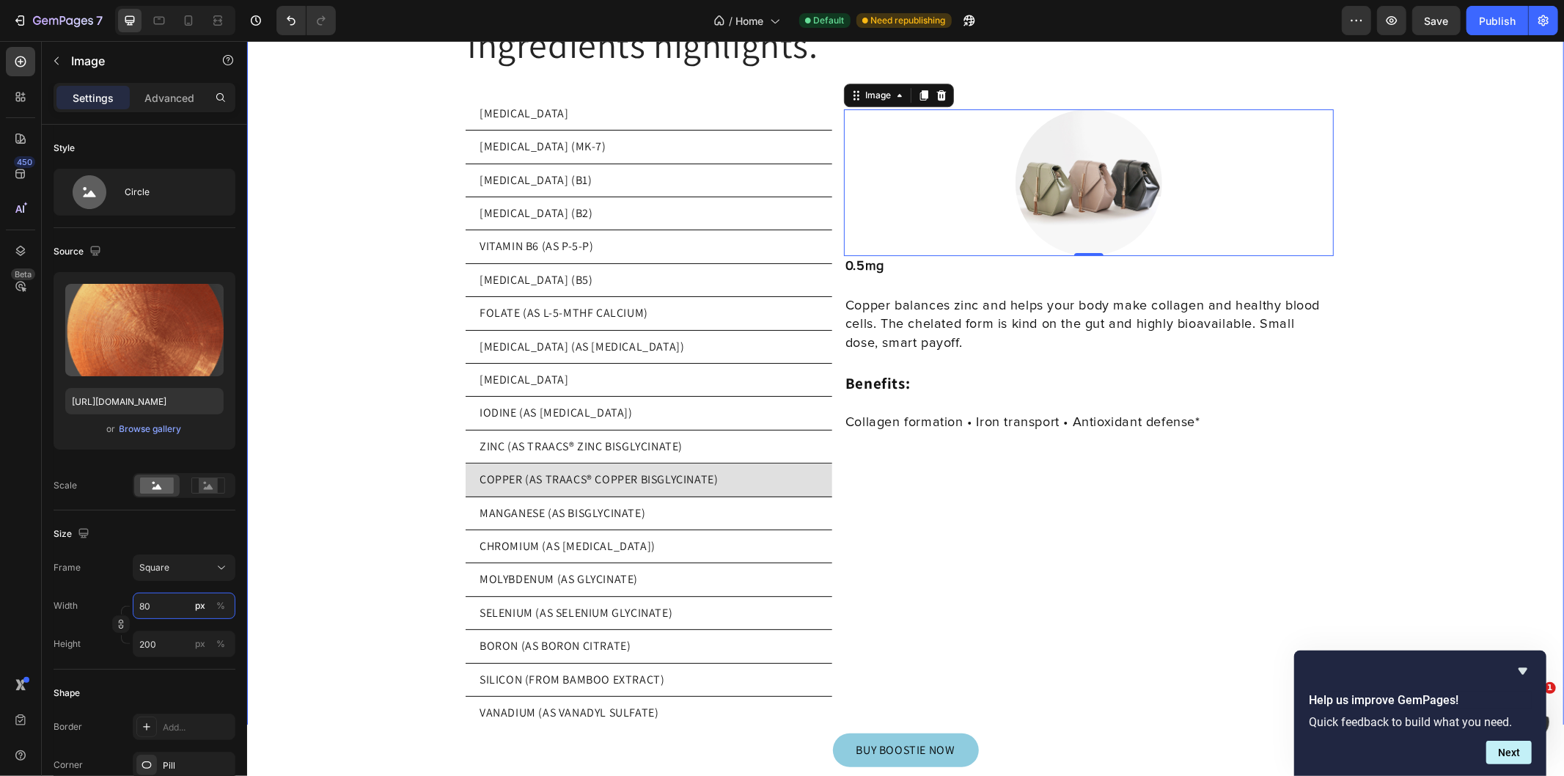
type input "https://cdn.shopify.com/s/files/1/0769/5804/0303/files/gempages_579775665239229…"
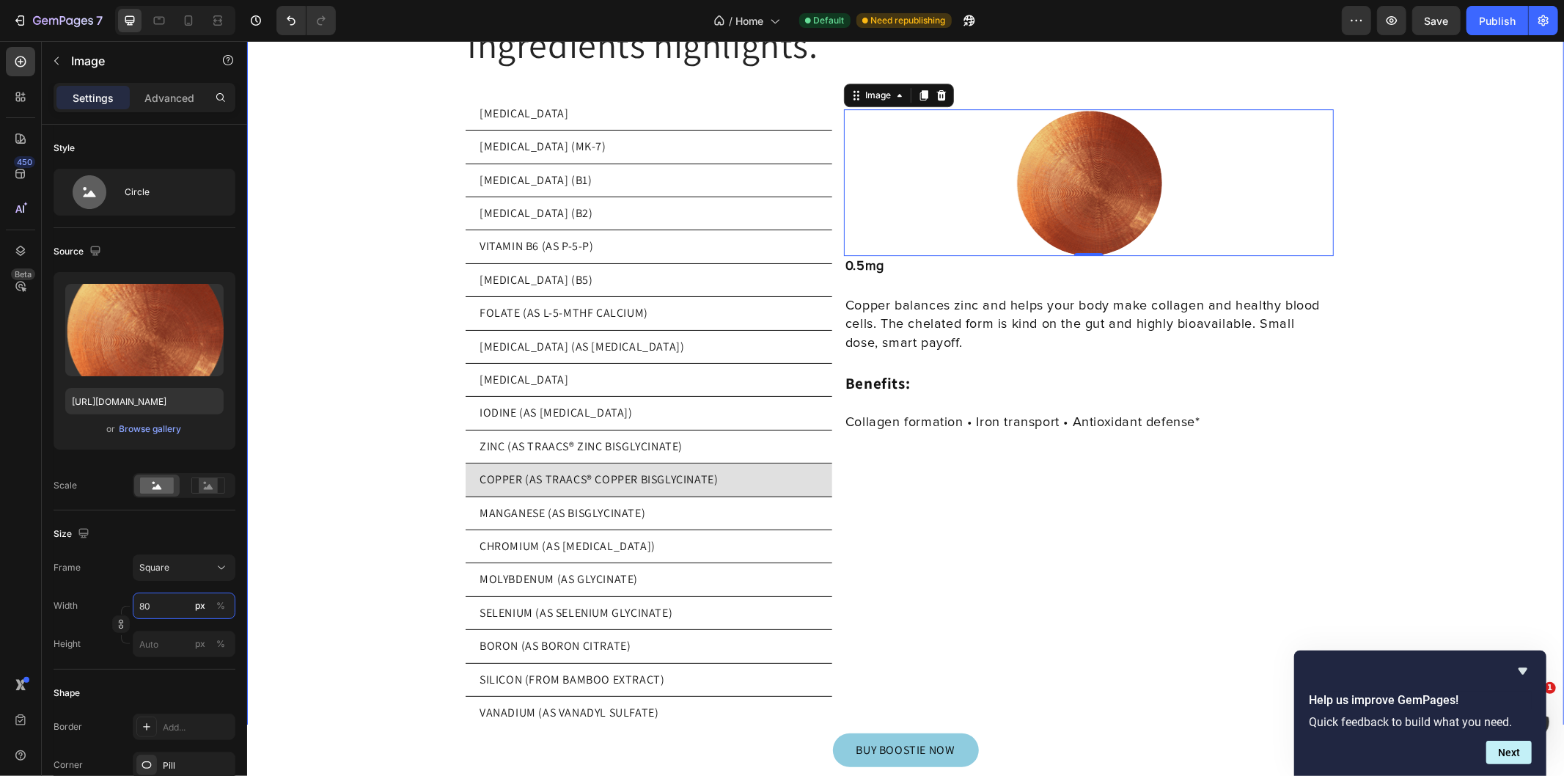
type input "200"
click at [633, 450] on li "ZINC (AS TRAACS® ZINC BISGLYCINATE)" at bounding box center [648, 446] width 367 height 33
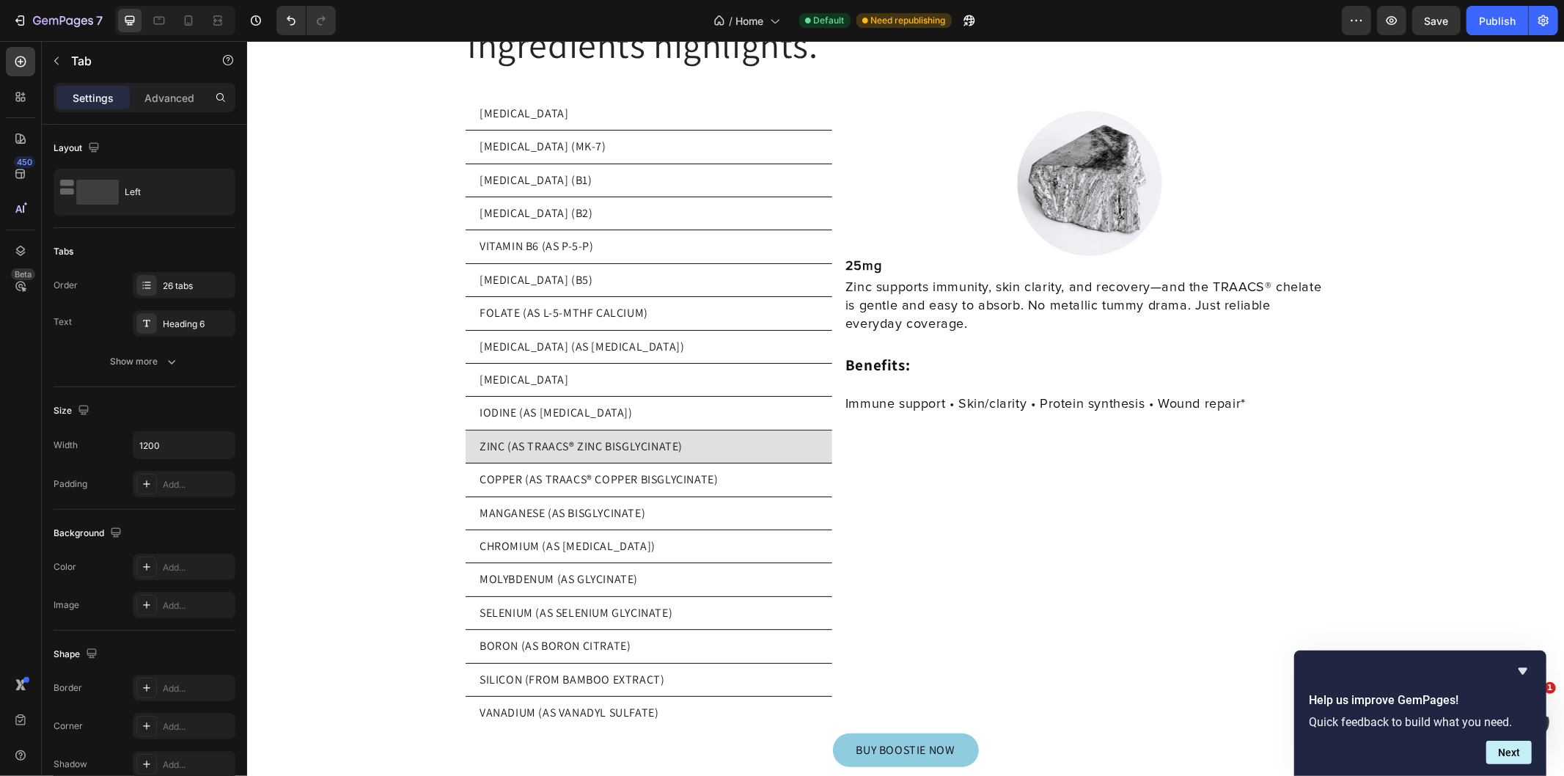
click at [465, 466] on li "COPPER (AS TRAACS® COPPER BISGLYCINATE)" at bounding box center [648, 479] width 367 height 33
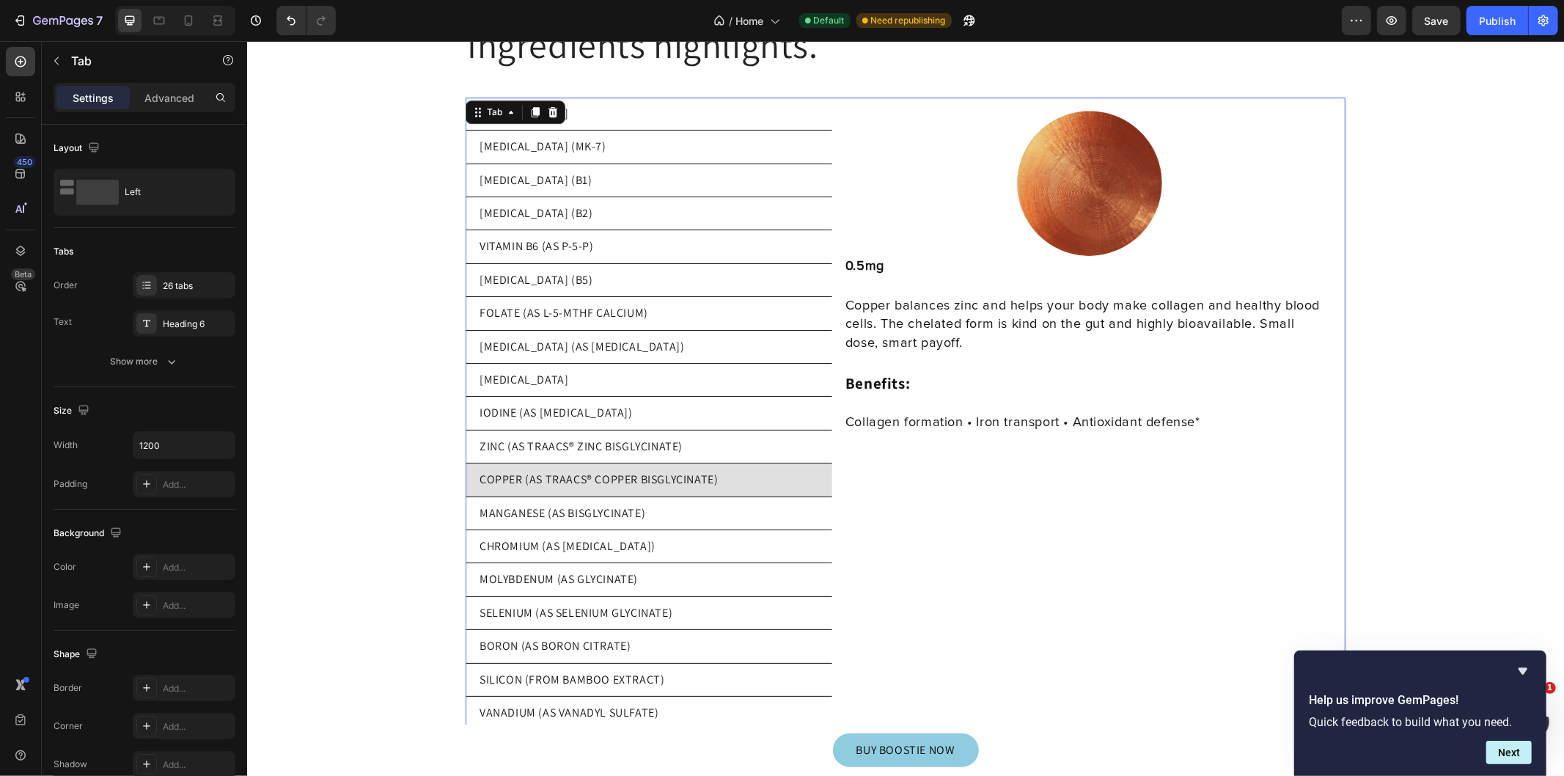
click at [580, 504] on p "MANGANESE (AS BISGLYCINATE)" at bounding box center [562, 512] width 166 height 16
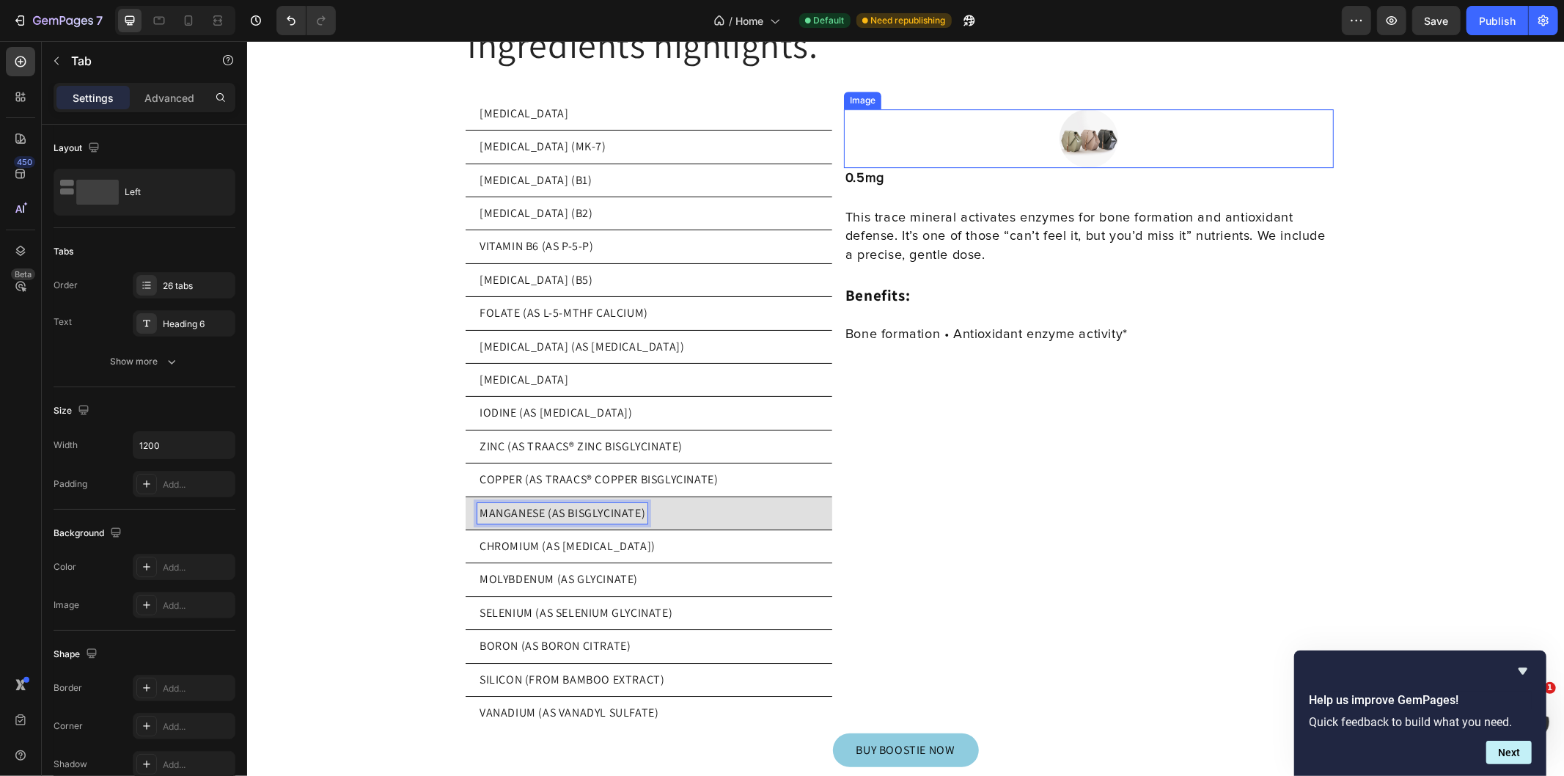
click at [1091, 139] on img at bounding box center [1088, 138] width 59 height 59
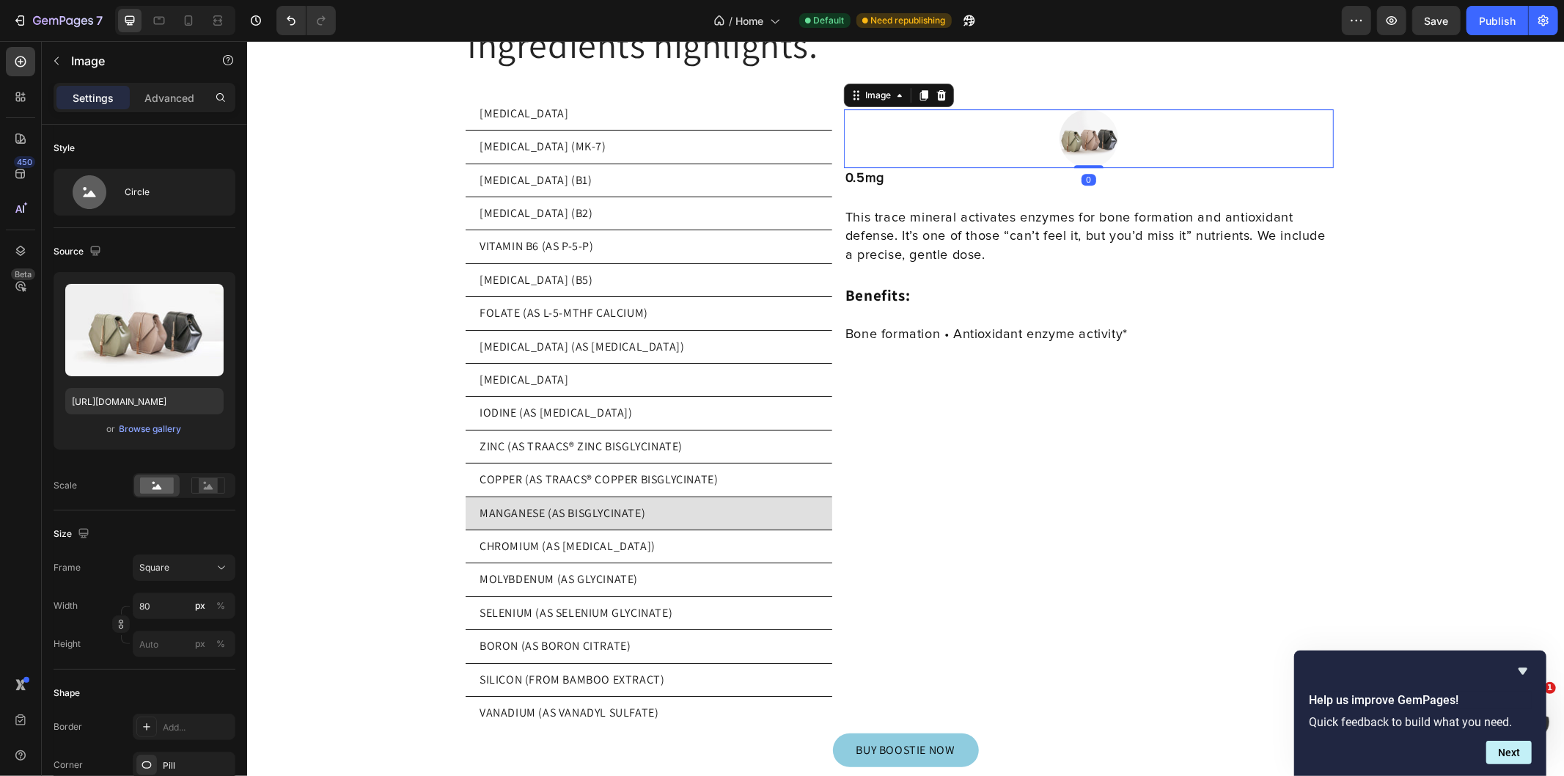
click at [157, 362] on input "file" at bounding box center [144, 354] width 101 height 25
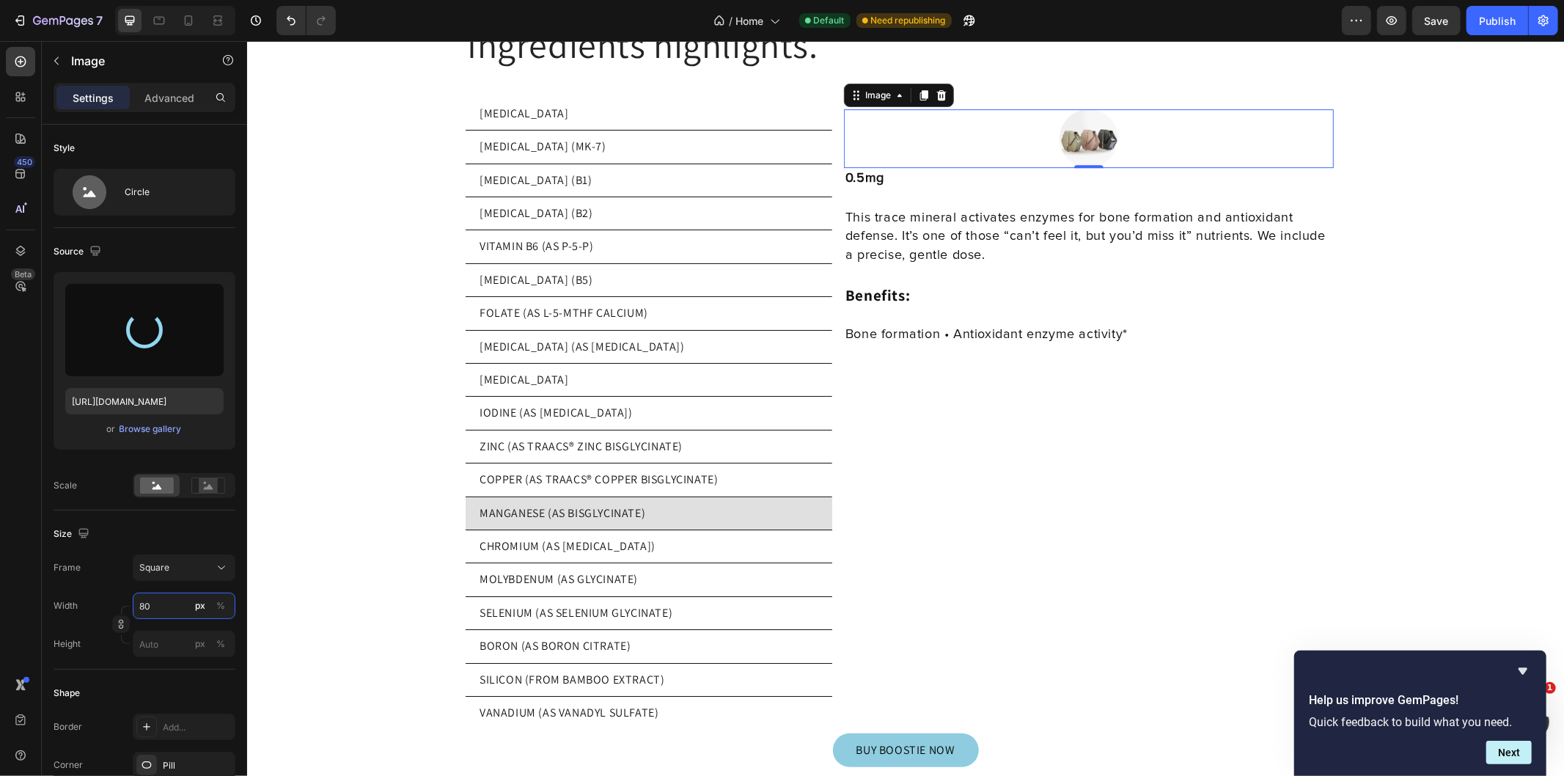
click at [159, 617] on input "80" at bounding box center [184, 605] width 103 height 26
type input "2"
type input "20"
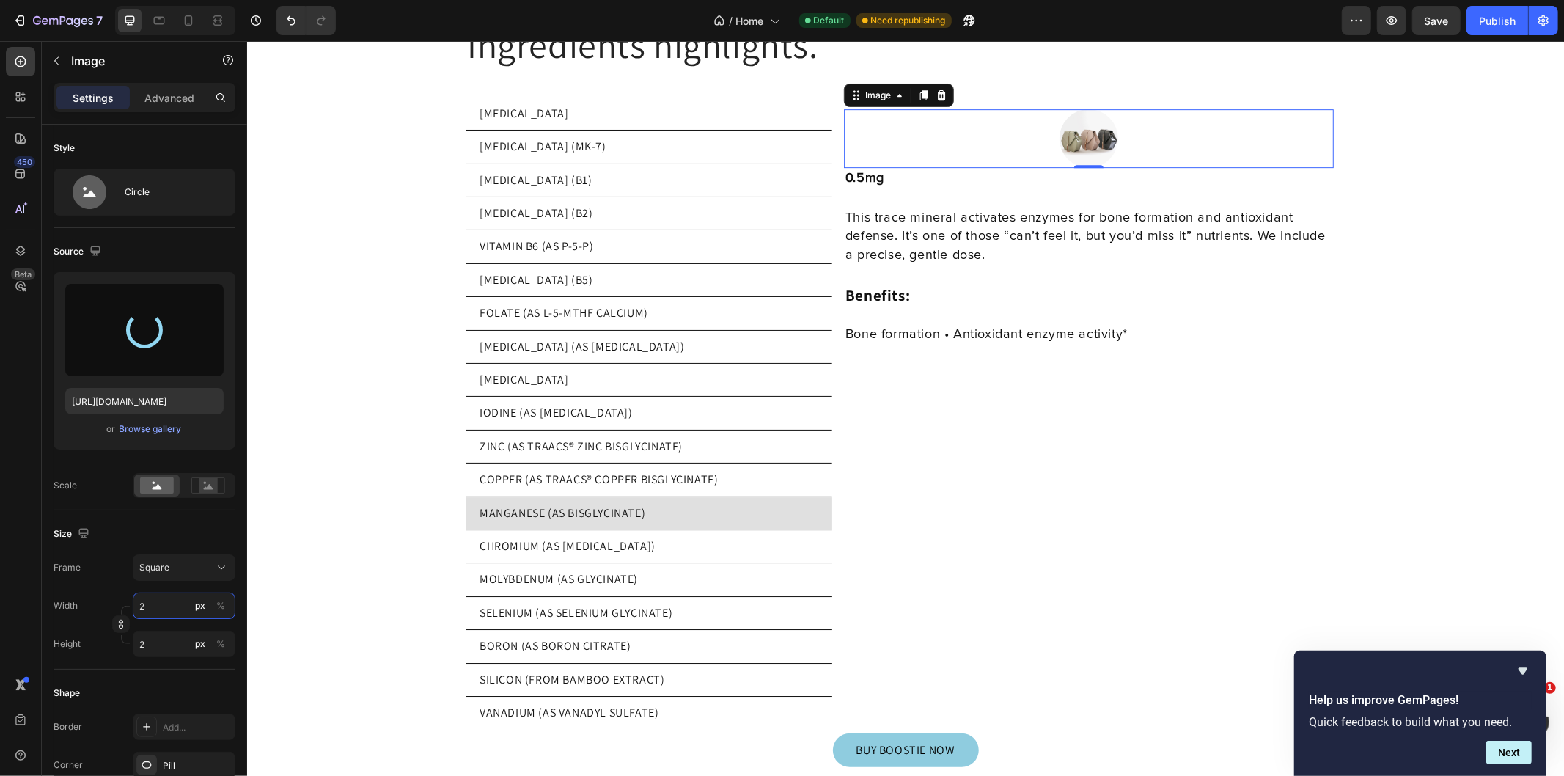
type input "20"
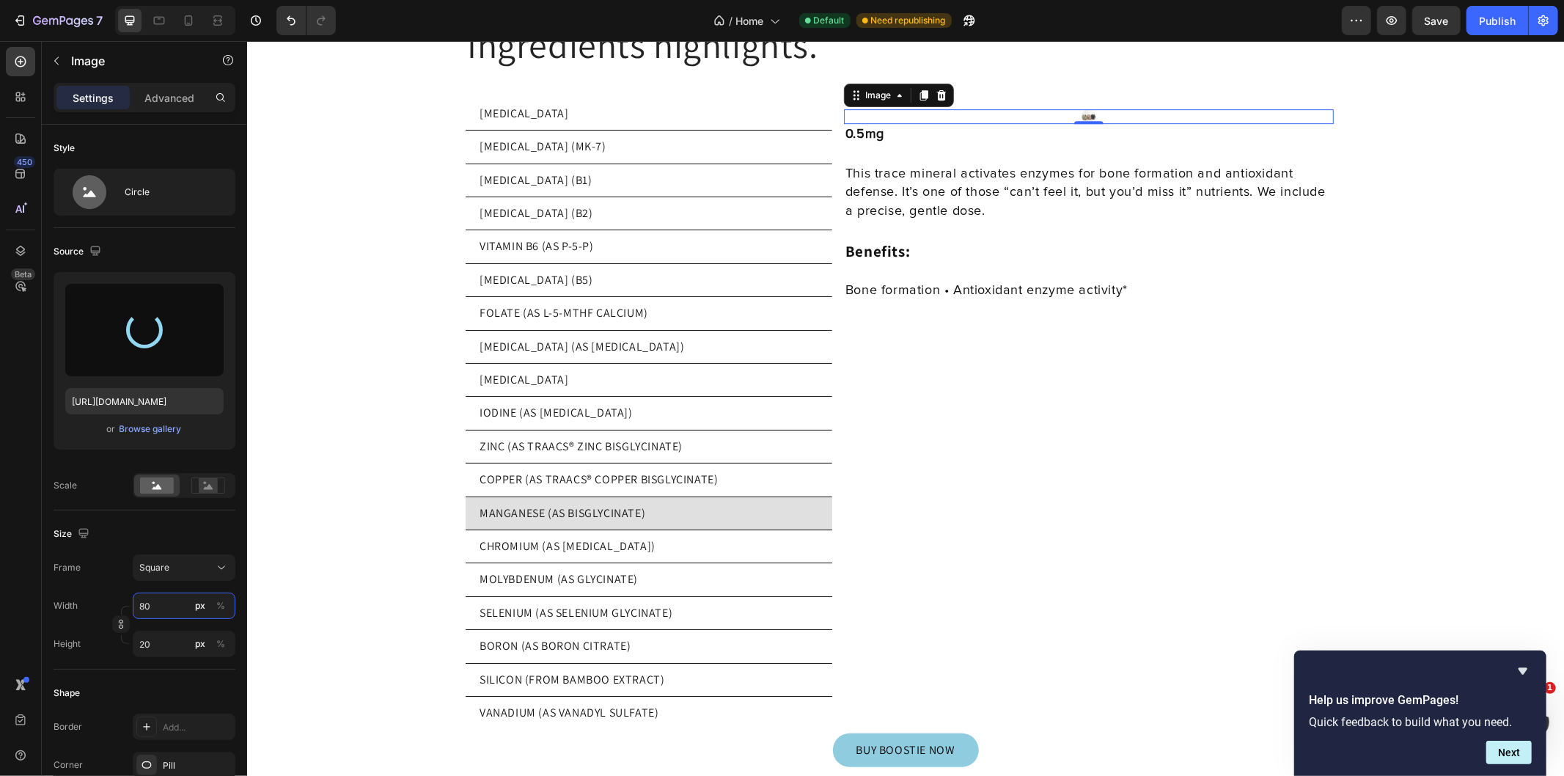
type input "800"
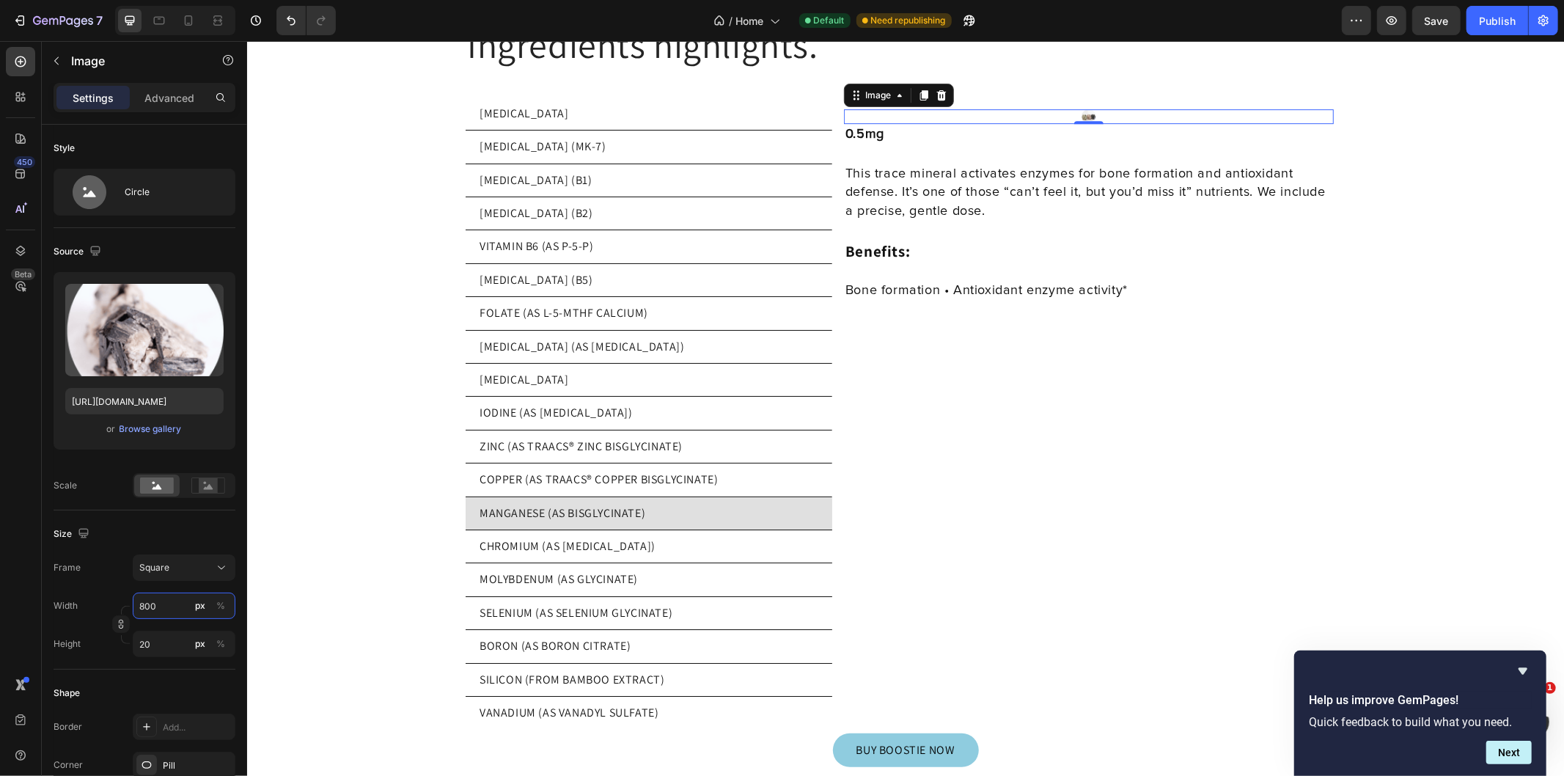
type input "800"
type input "https://cdn.shopify.com/s/files/1/0769/5804/0303/files/gempages_579775665239229…"
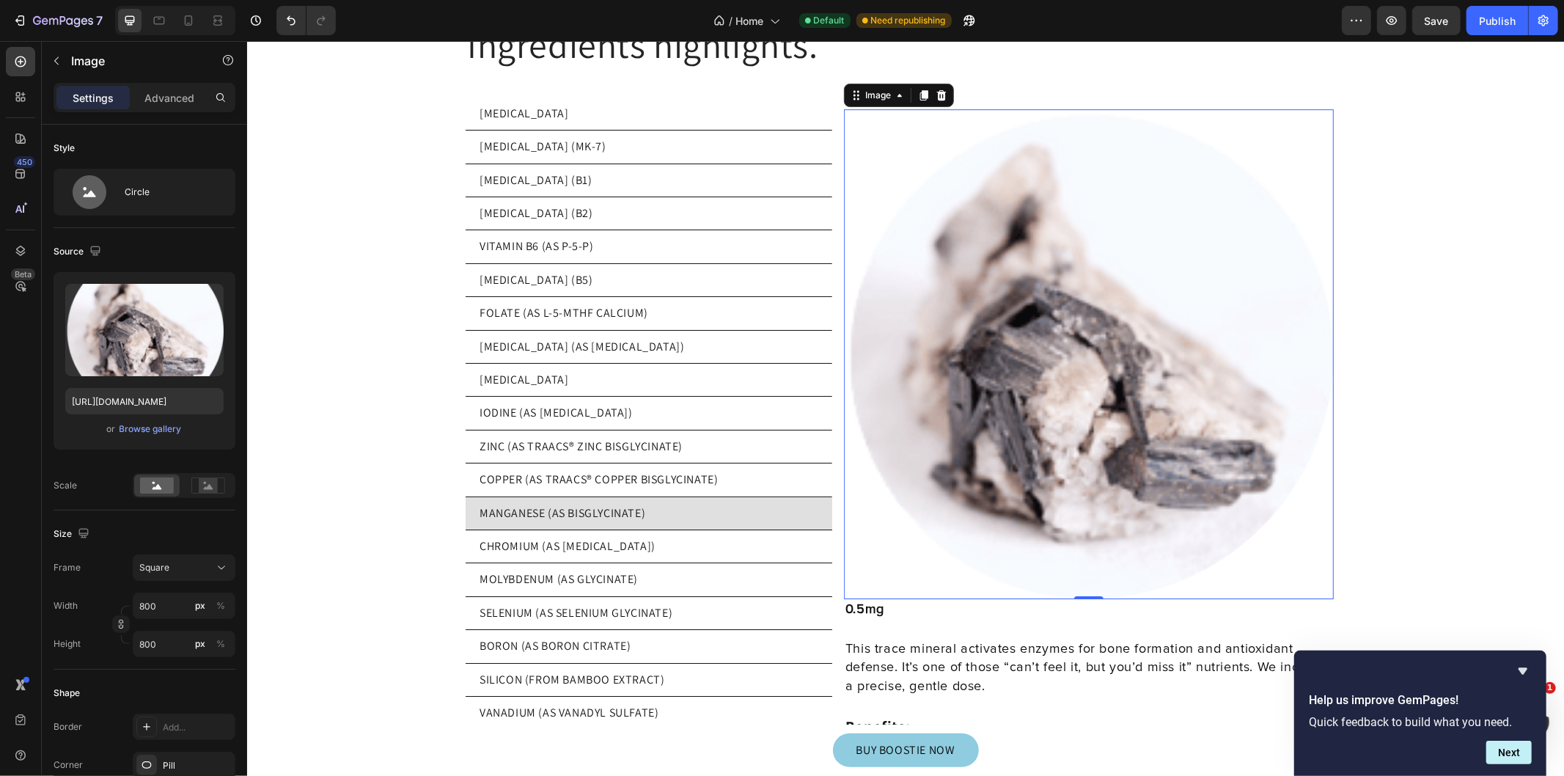
click at [1125, 345] on img at bounding box center [1088, 354] width 490 height 490
click at [166, 603] on input "800" at bounding box center [184, 605] width 103 height 26
click at [1251, 441] on img at bounding box center [1088, 354] width 490 height 490
click at [166, 596] on input "800" at bounding box center [184, 605] width 103 height 26
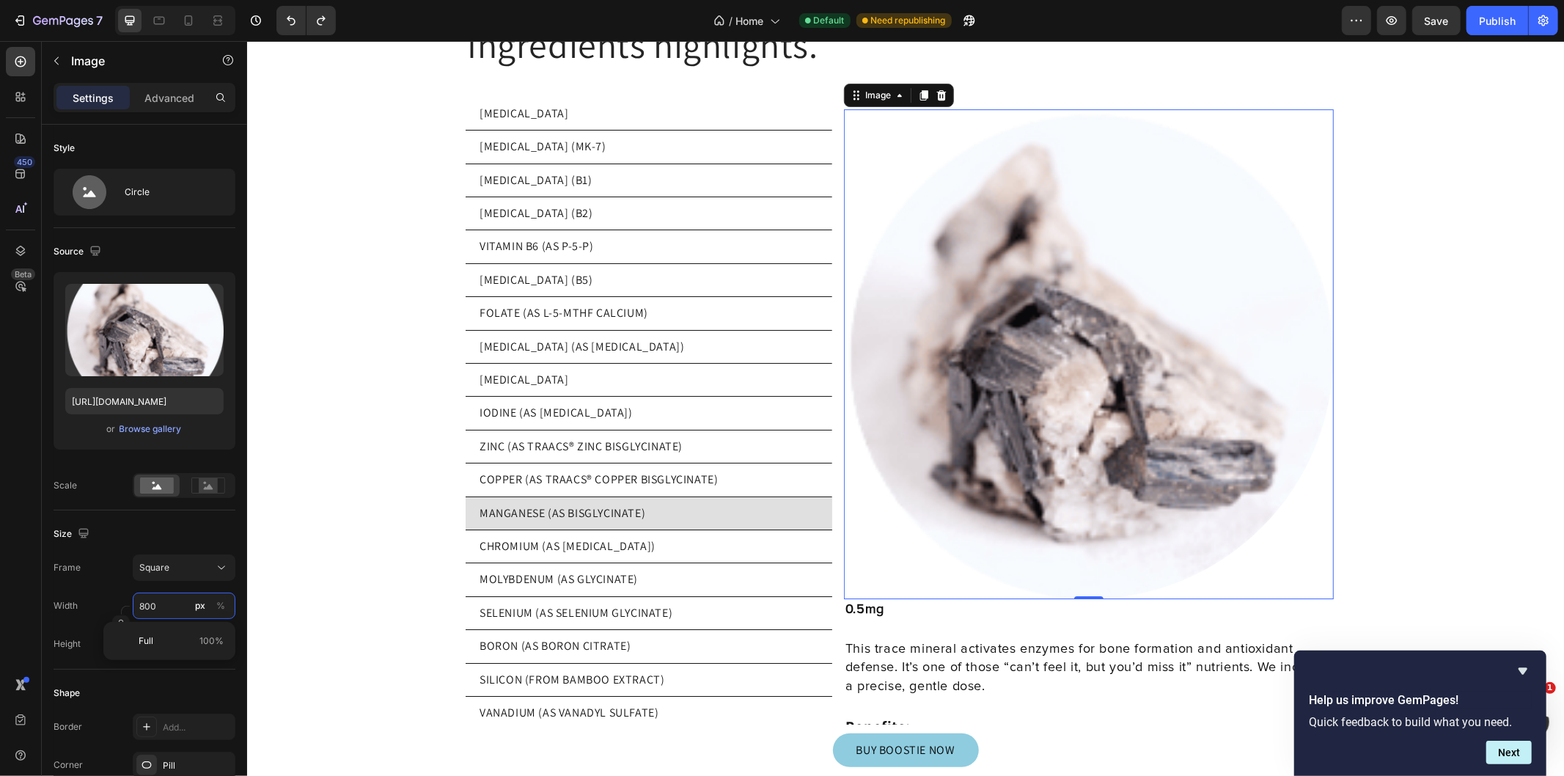
type input "2"
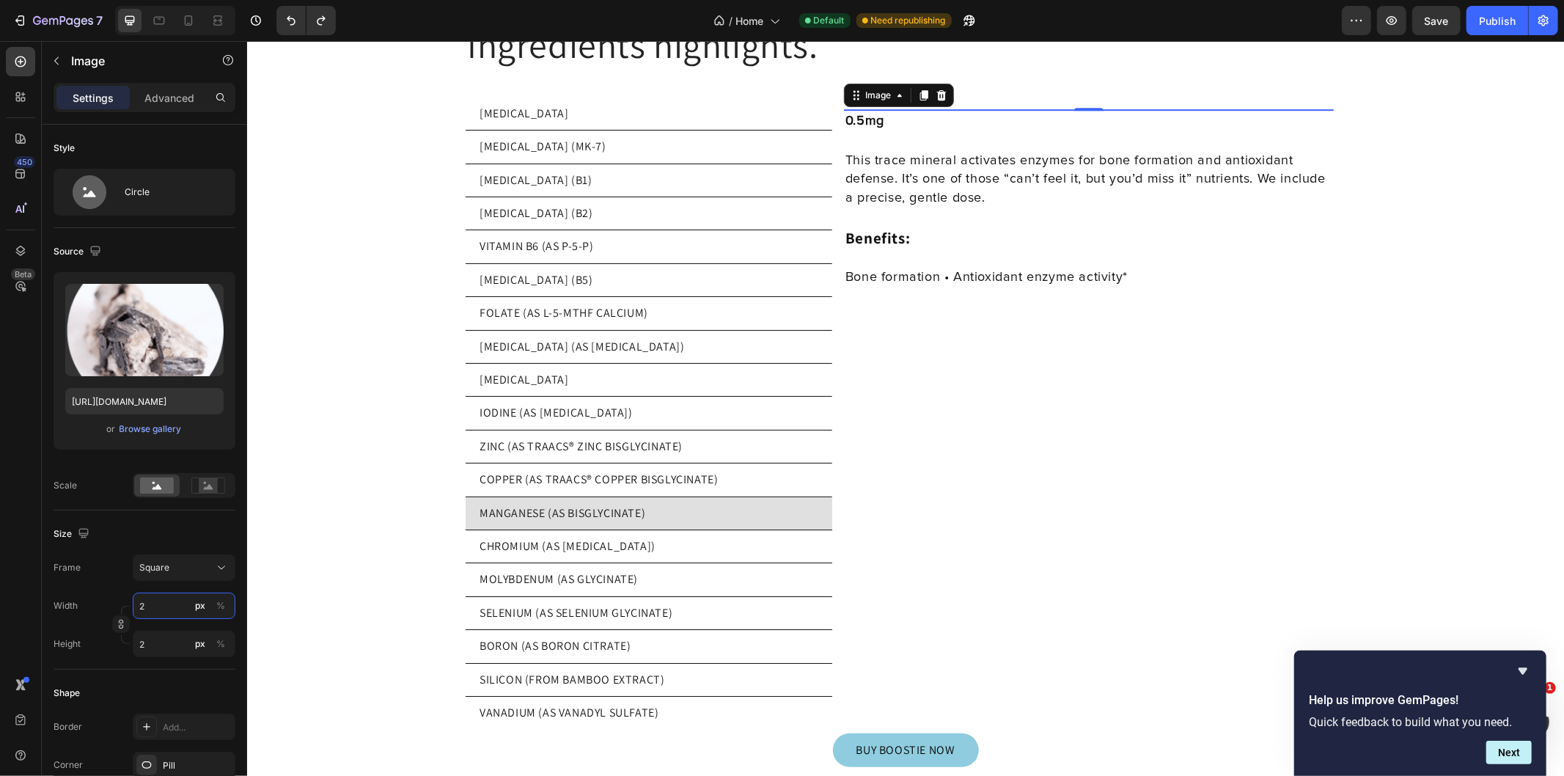
type input "20"
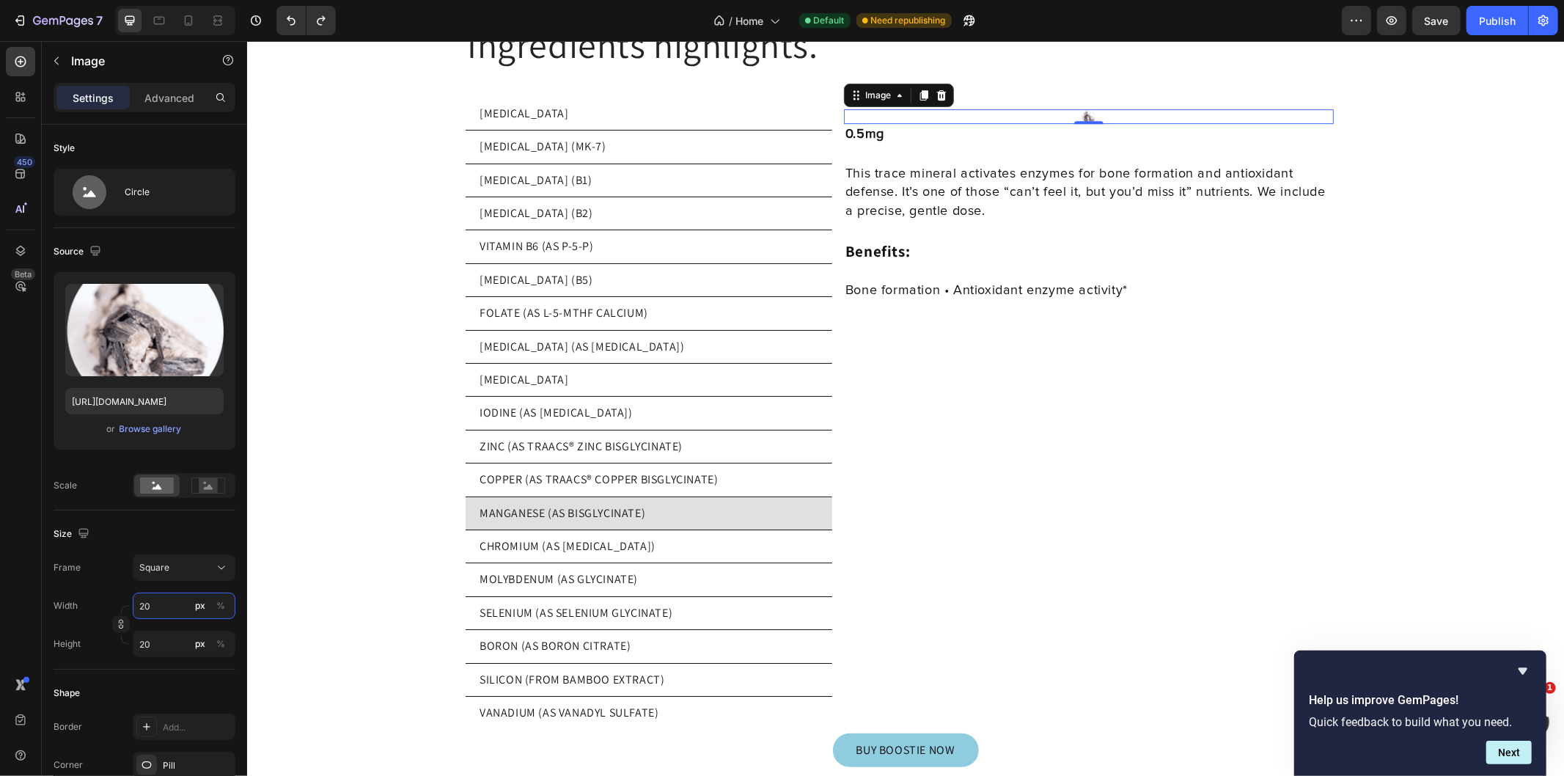
type input "200"
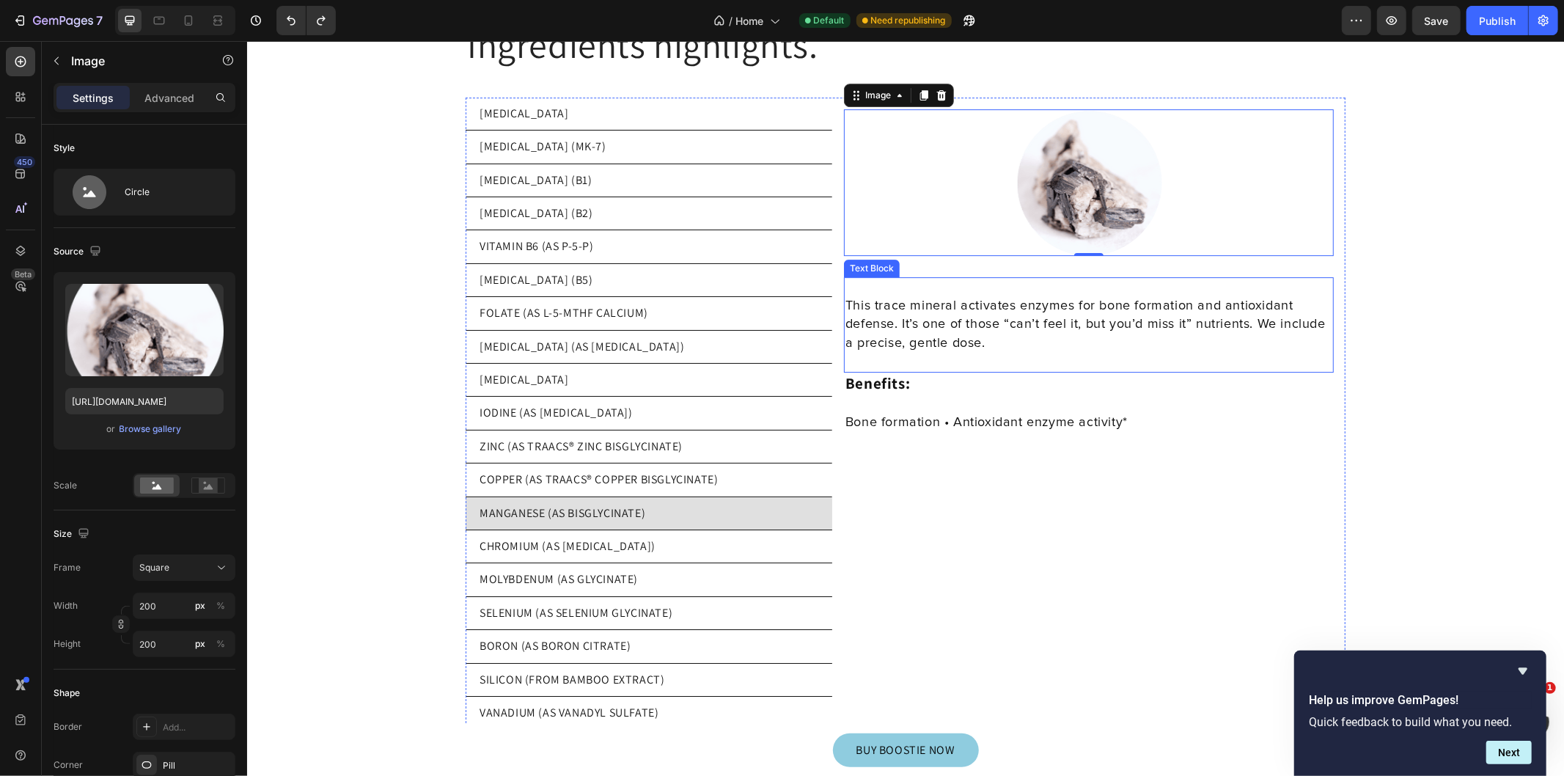
click at [1140, 296] on p "This trace mineral activates enzymes for bone formation and antioxidant defense…" at bounding box center [1088, 324] width 487 height 56
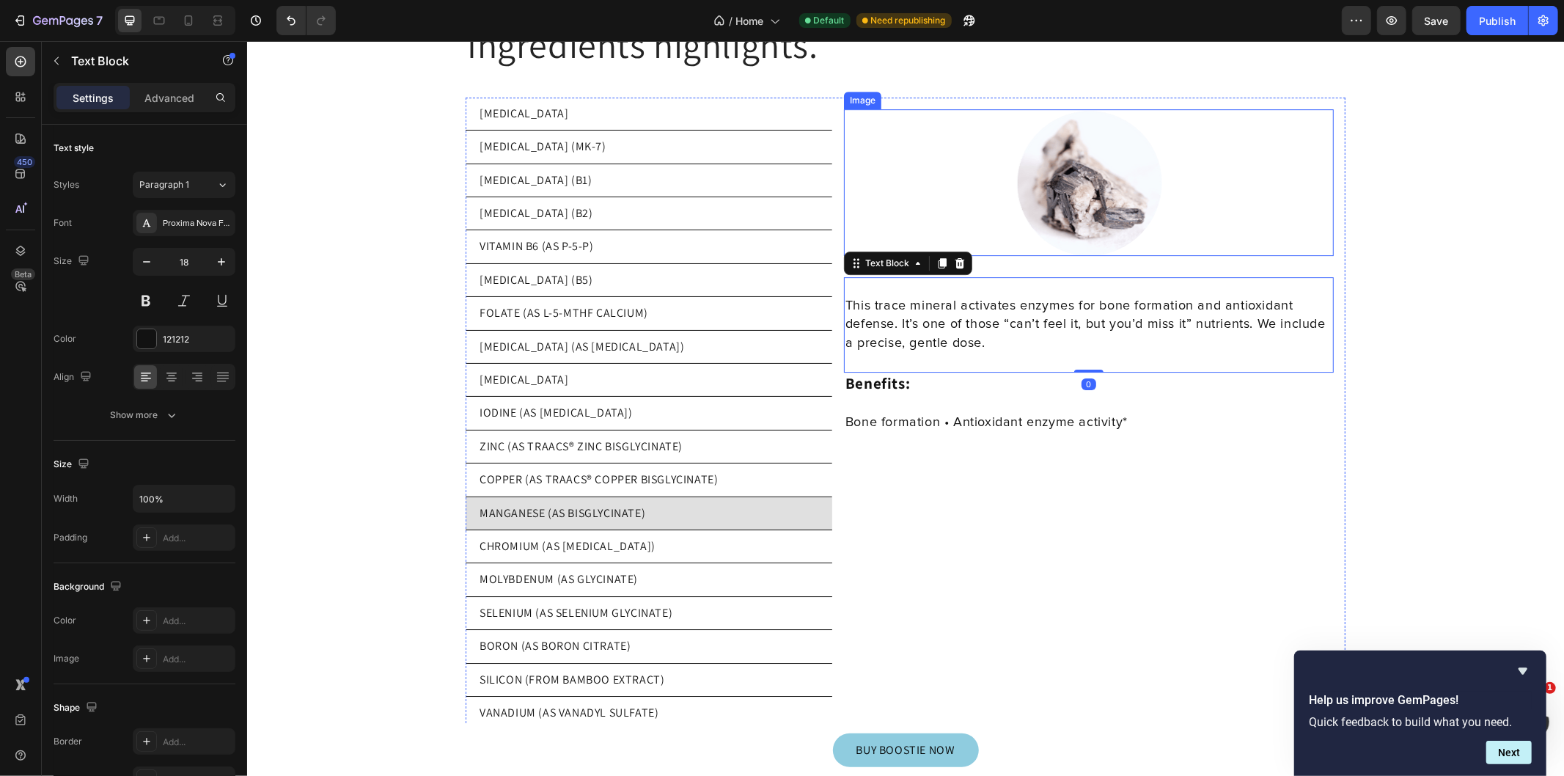
click at [1075, 197] on img at bounding box center [1088, 182] width 147 height 147
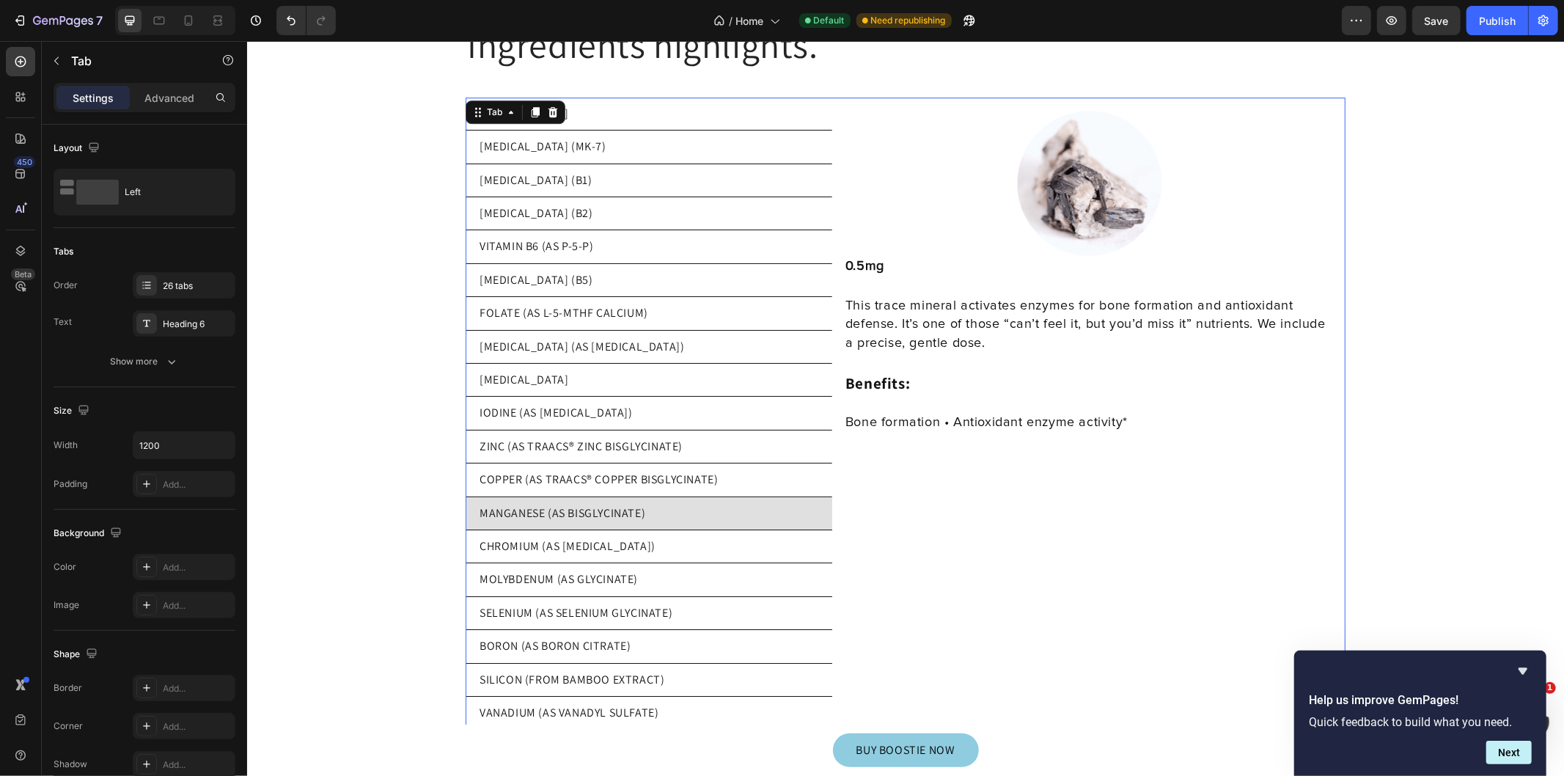
click at [650, 471] on p "COPPER (AS TRAACS® COPPER BISGLYCINATE)" at bounding box center [598, 479] width 238 height 16
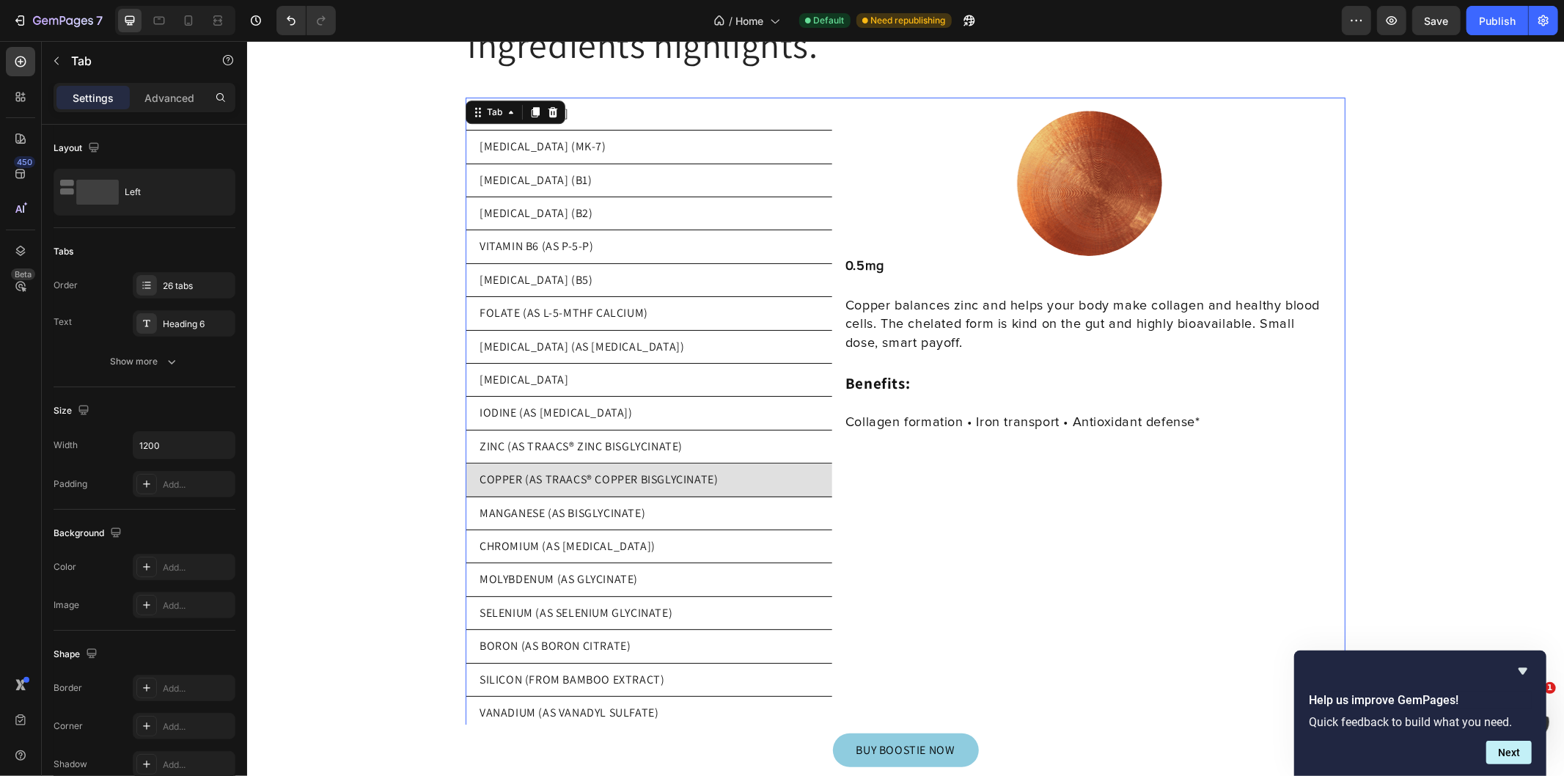
click at [642, 501] on li "MANGANESE (AS BISGLYCINATE)" at bounding box center [648, 512] width 367 height 33
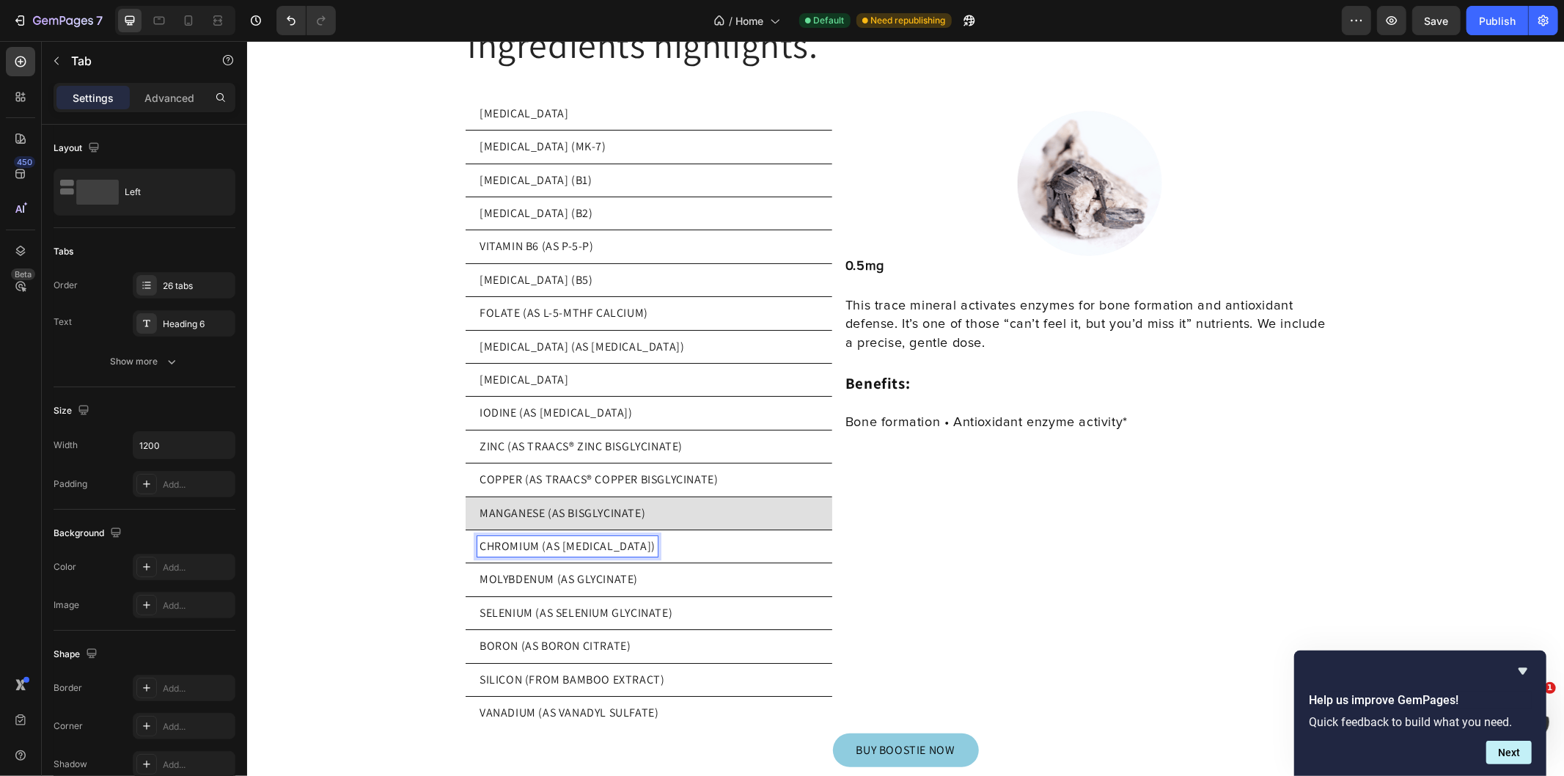
click at [559, 537] on p "CHROMIUM (AS [MEDICAL_DATA])" at bounding box center [567, 545] width 176 height 16
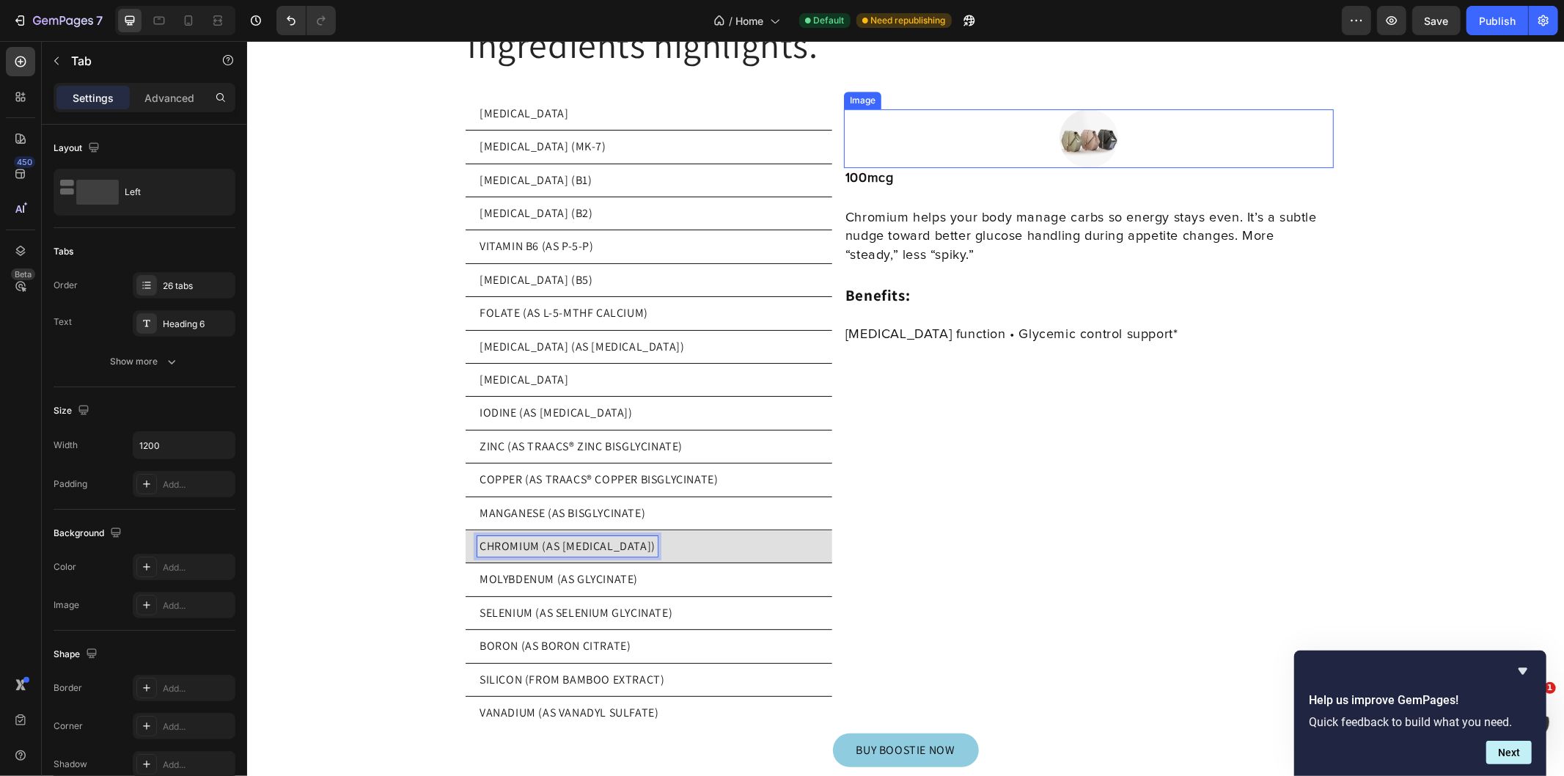
click at [1066, 133] on img at bounding box center [1088, 138] width 59 height 59
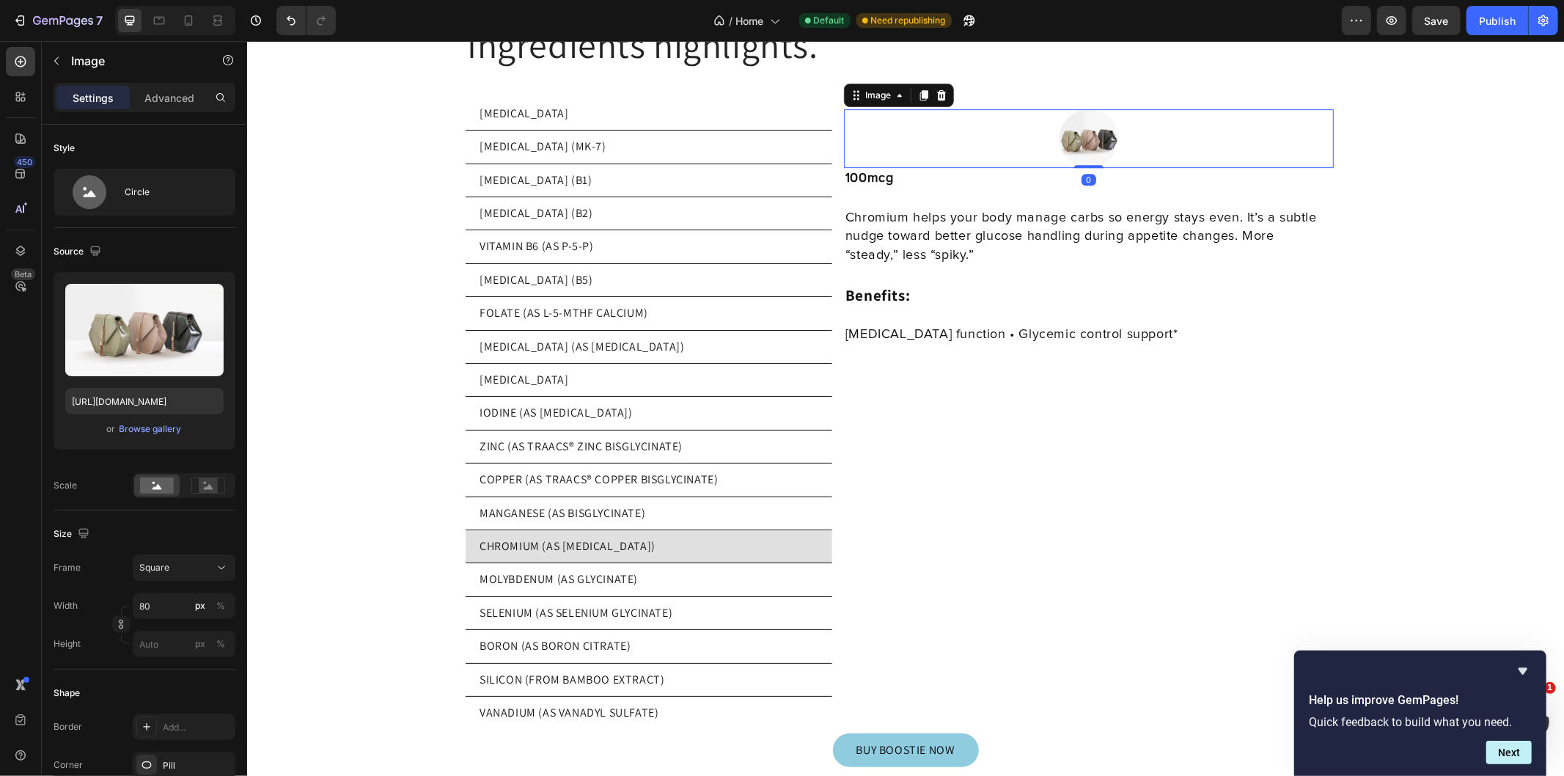
click at [163, 357] on input "file" at bounding box center [144, 354] width 101 height 25
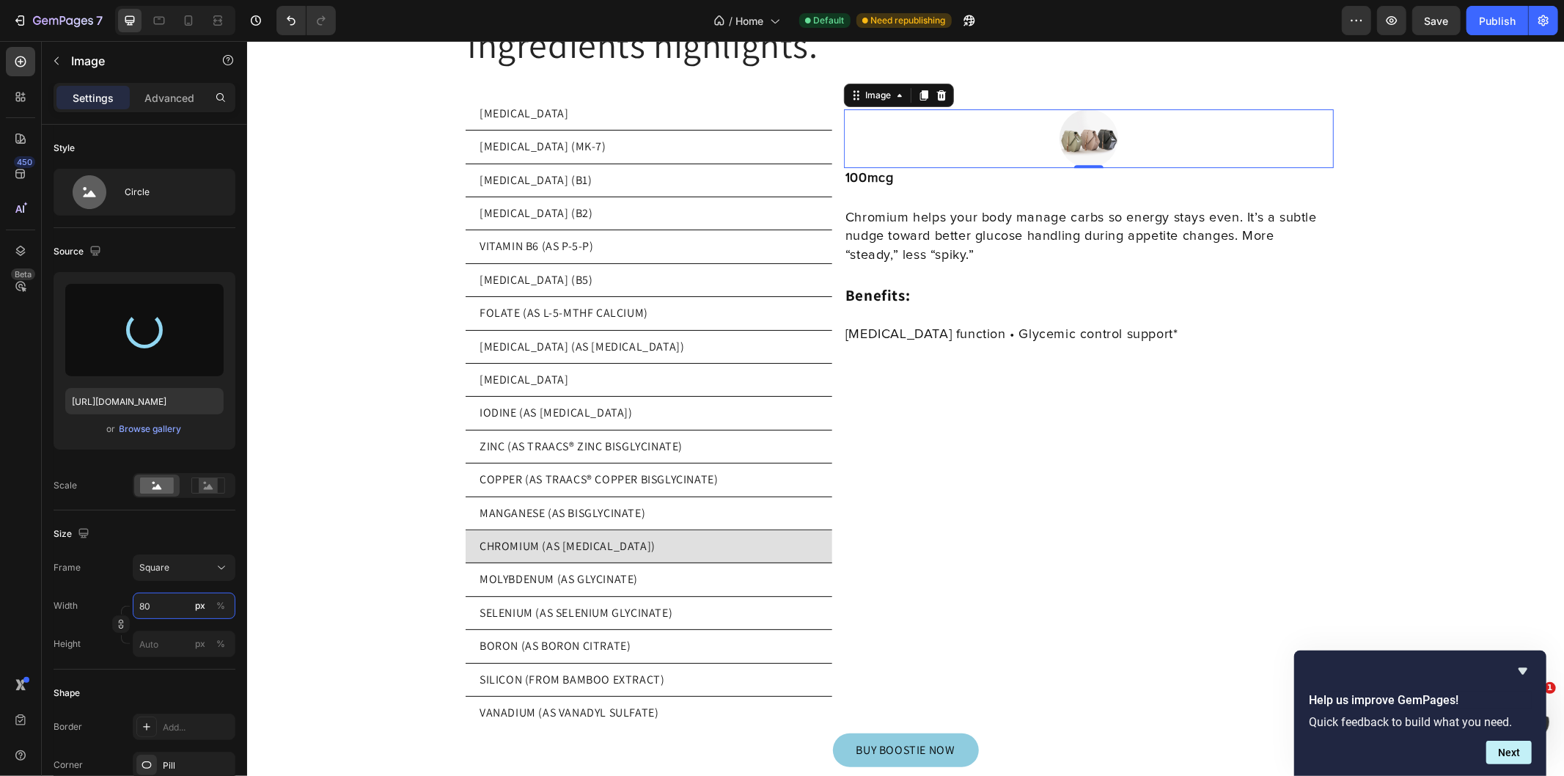
click at [161, 603] on input "80" at bounding box center [184, 605] width 103 height 26
type input "2"
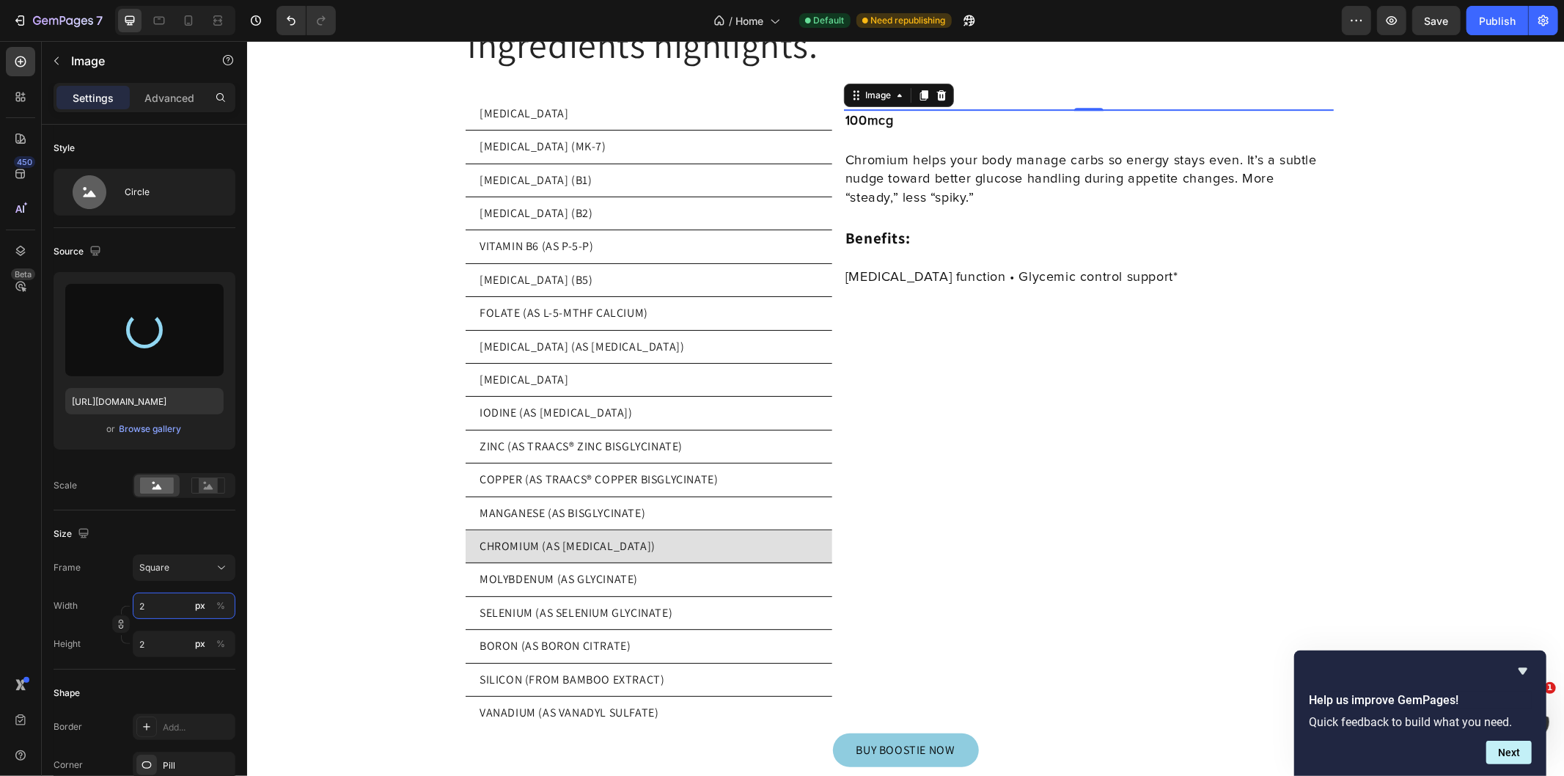
type input "20"
type input "800"
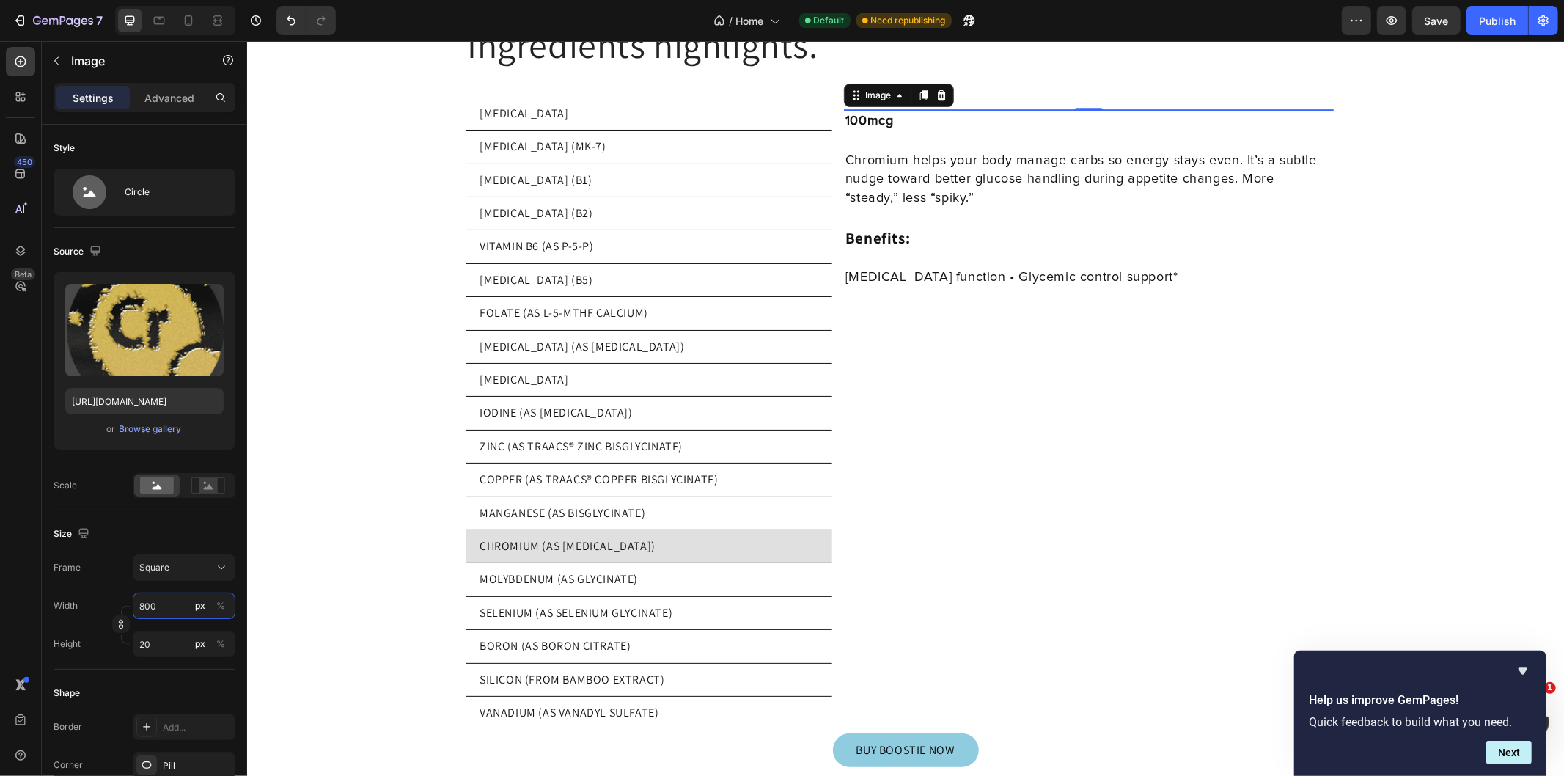
type input "800"
type input "https://cdn.shopify.com/s/files/1/0769/5804/0303/files/gempages_579775665239229…"
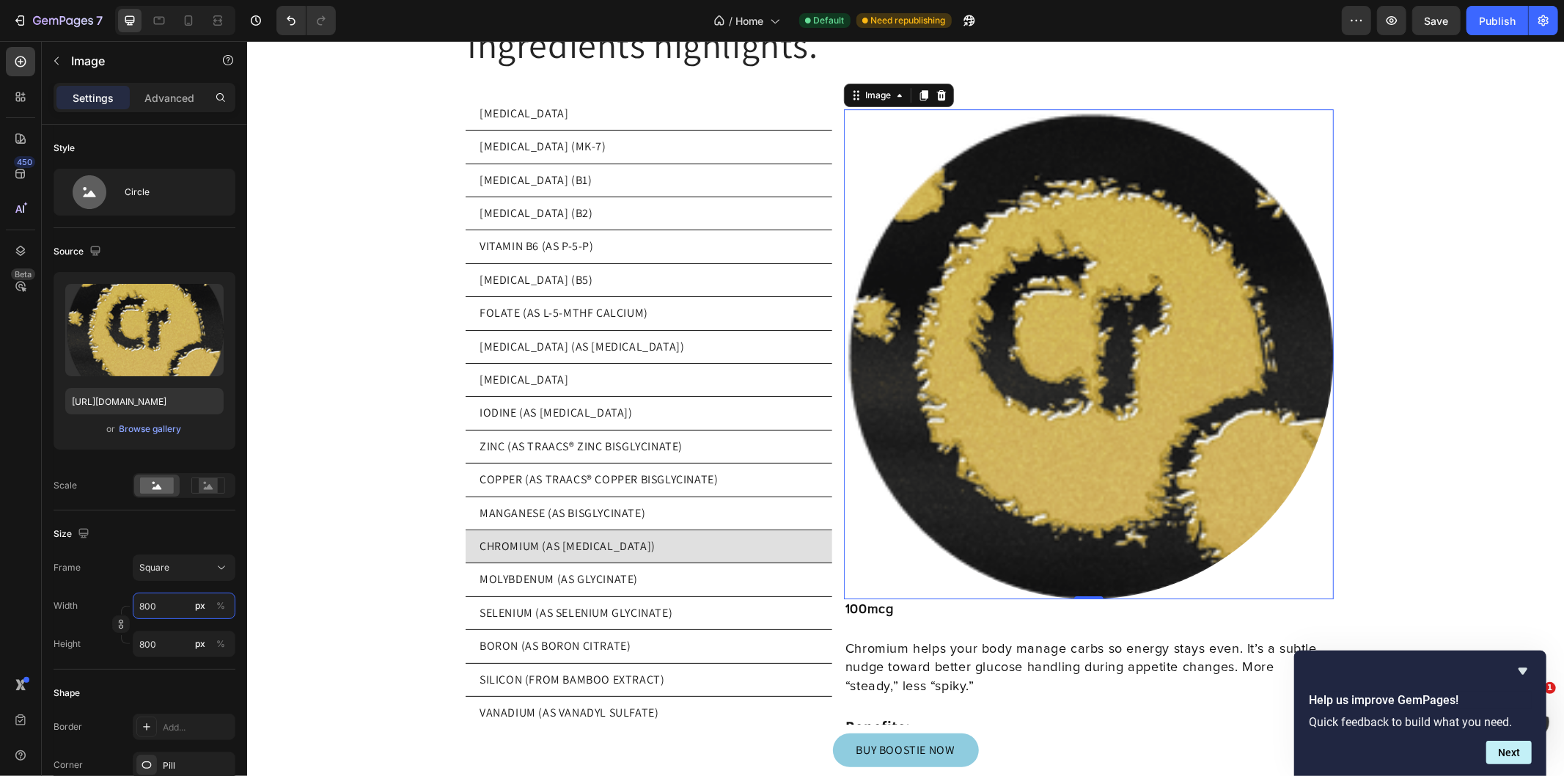
drag, startPoint x: 169, startPoint y: 603, endPoint x: 78, endPoint y: 609, distance: 90.4
click at [78, 609] on div "Width 800 px %" at bounding box center [145, 605] width 182 height 26
type input "2"
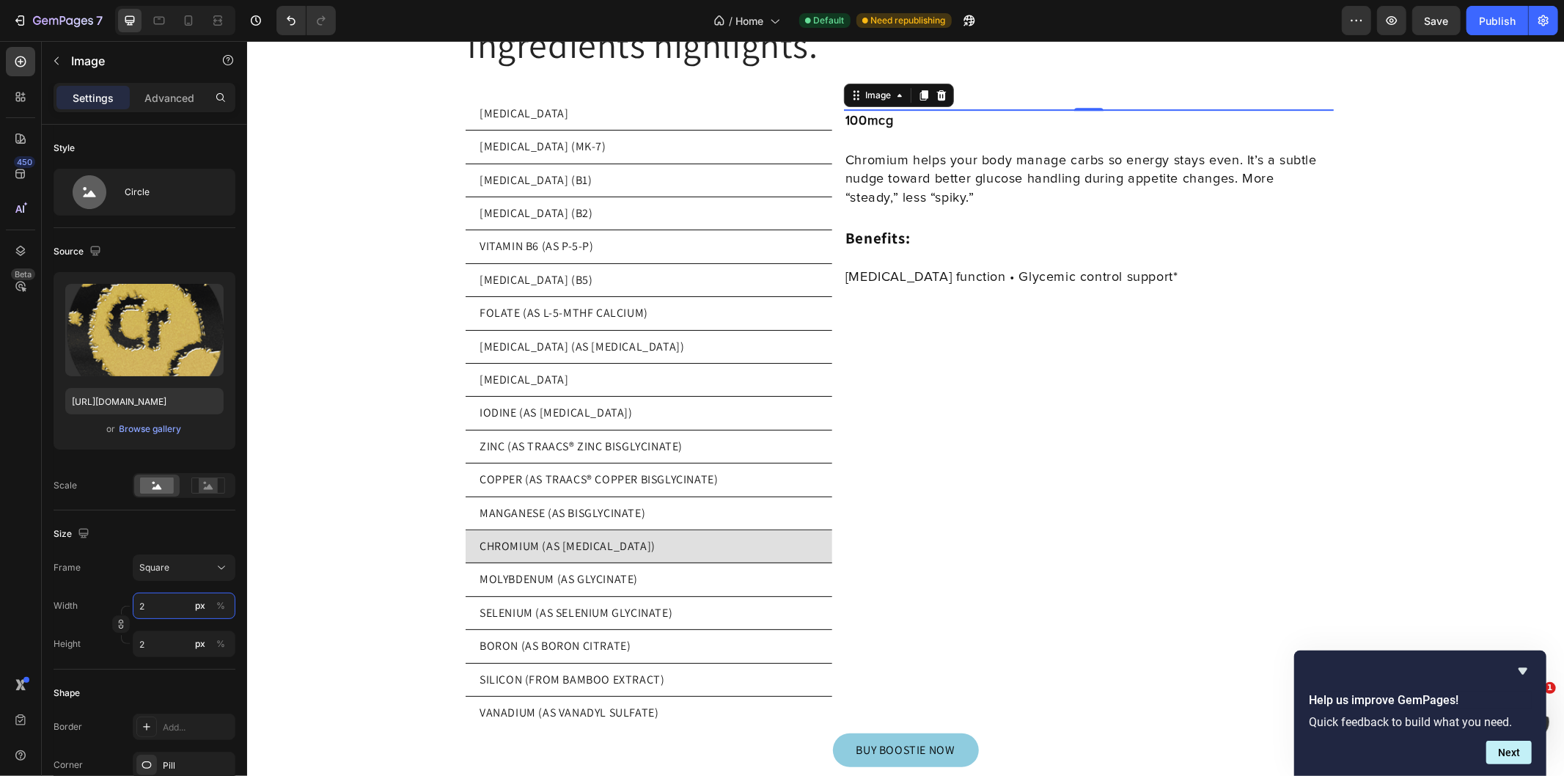
type input "20"
type input "200"
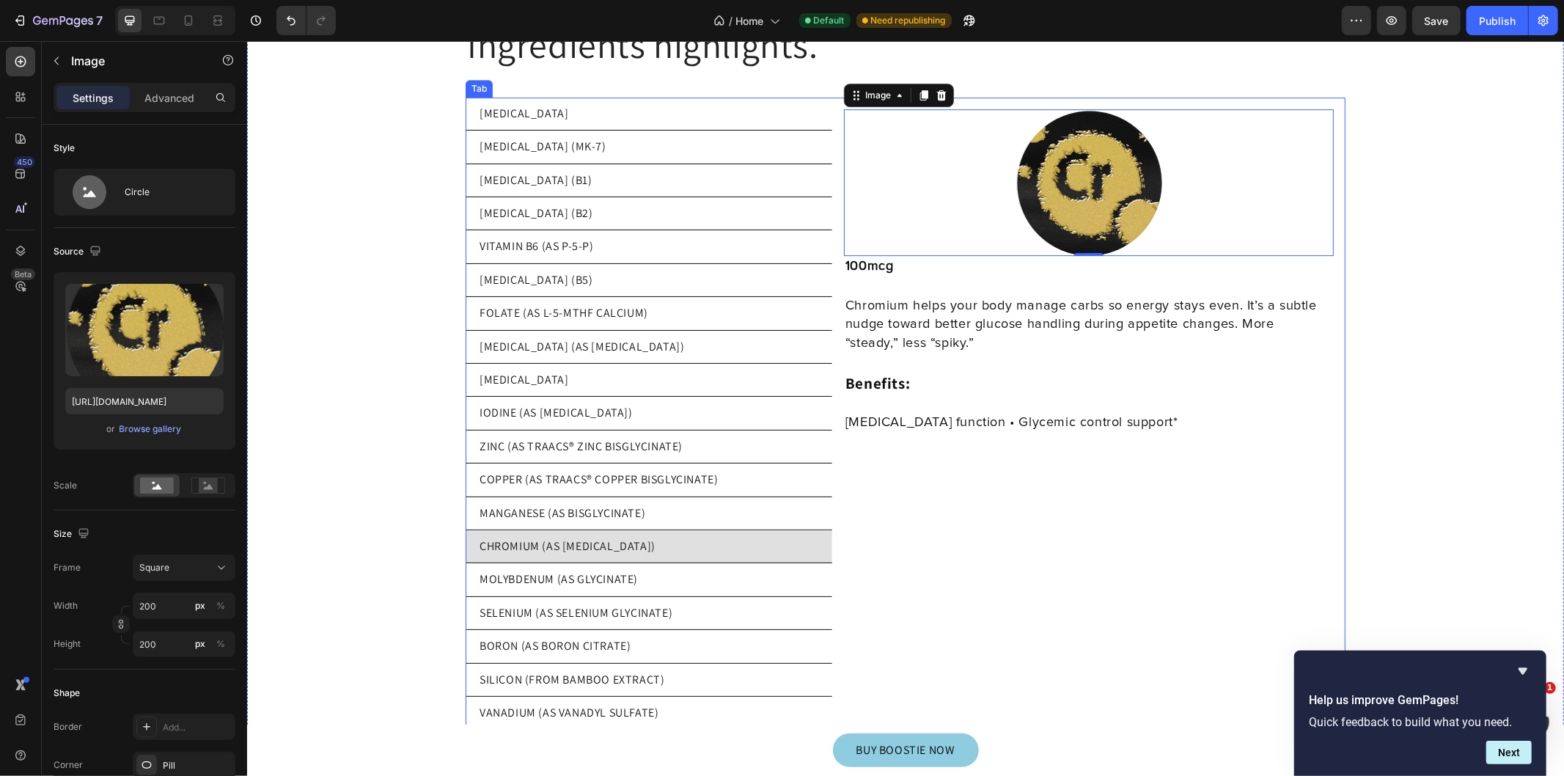
click at [625, 504] on p "MANGANESE (AS BISGLYCINATE)" at bounding box center [562, 512] width 166 height 16
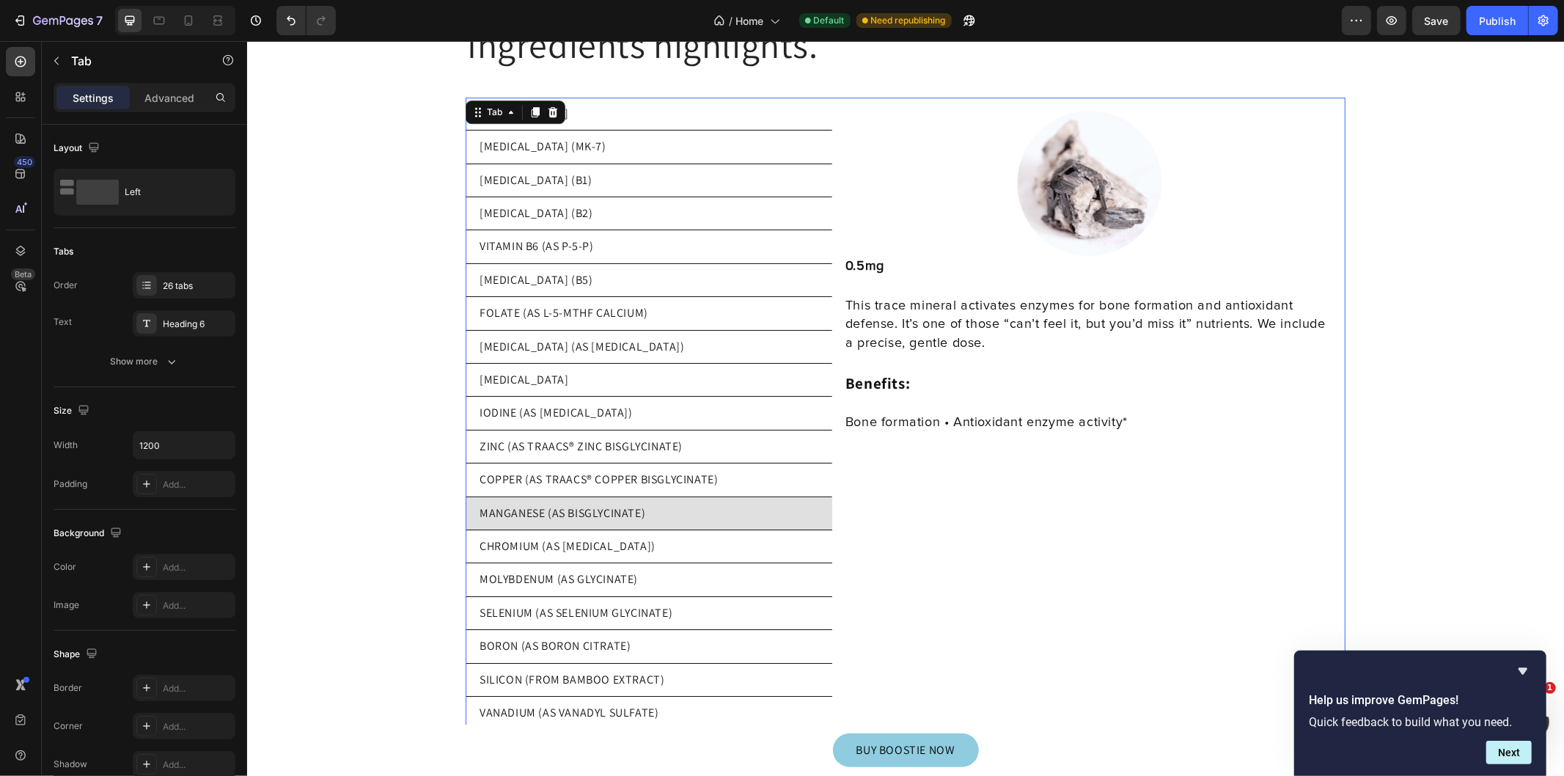
click at [626, 535] on div "CHROMIUM (AS [MEDICAL_DATA])" at bounding box center [567, 545] width 180 height 21
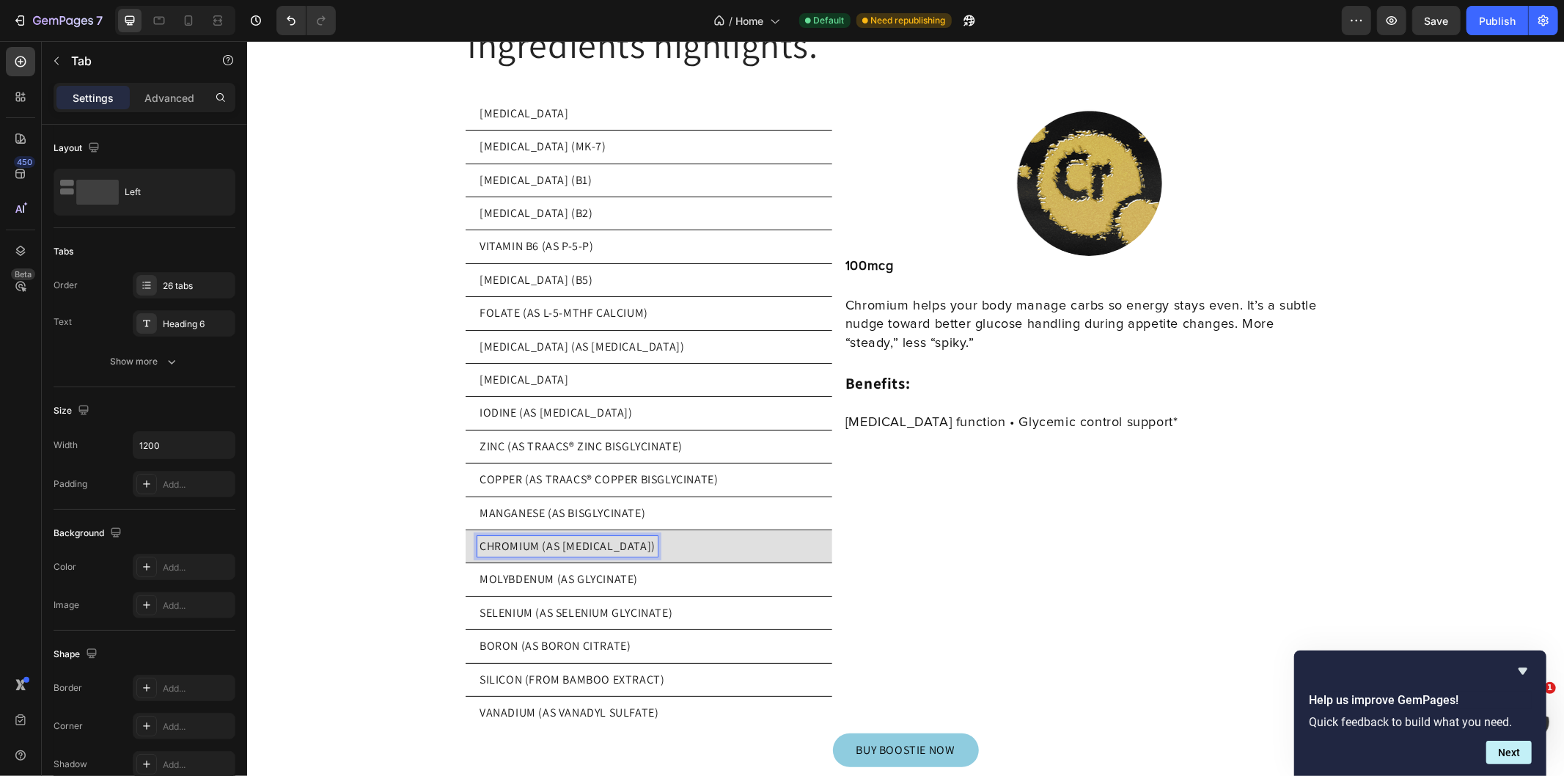
click at [592, 570] on p "MOLYBDENUM (AS GLYCINATE)" at bounding box center [558, 578] width 158 height 16
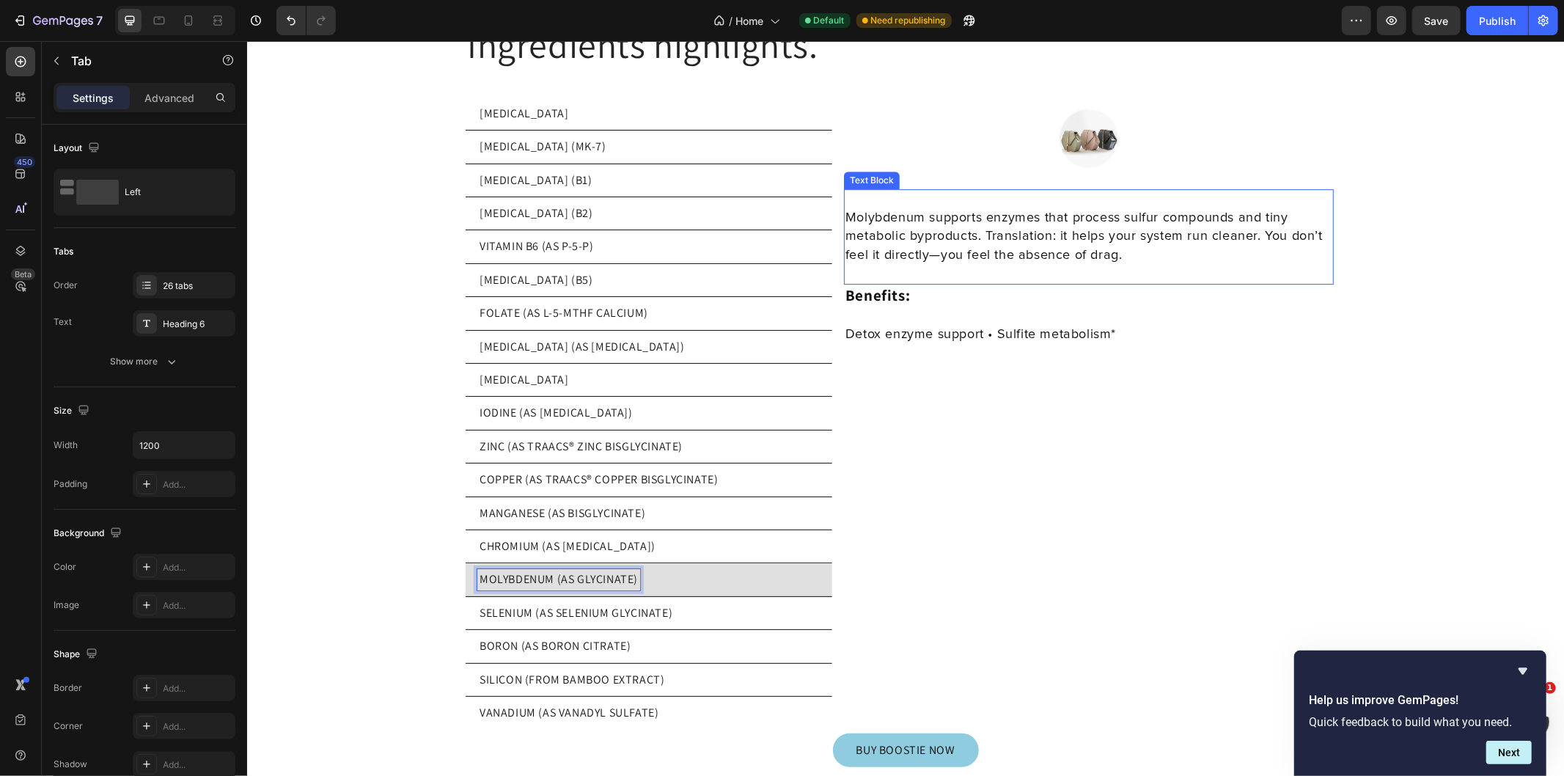
click at [1106, 219] on p "Molybdenum supports enzymes that process sulfur compounds and tiny metabolic by…" at bounding box center [1088, 236] width 487 height 56
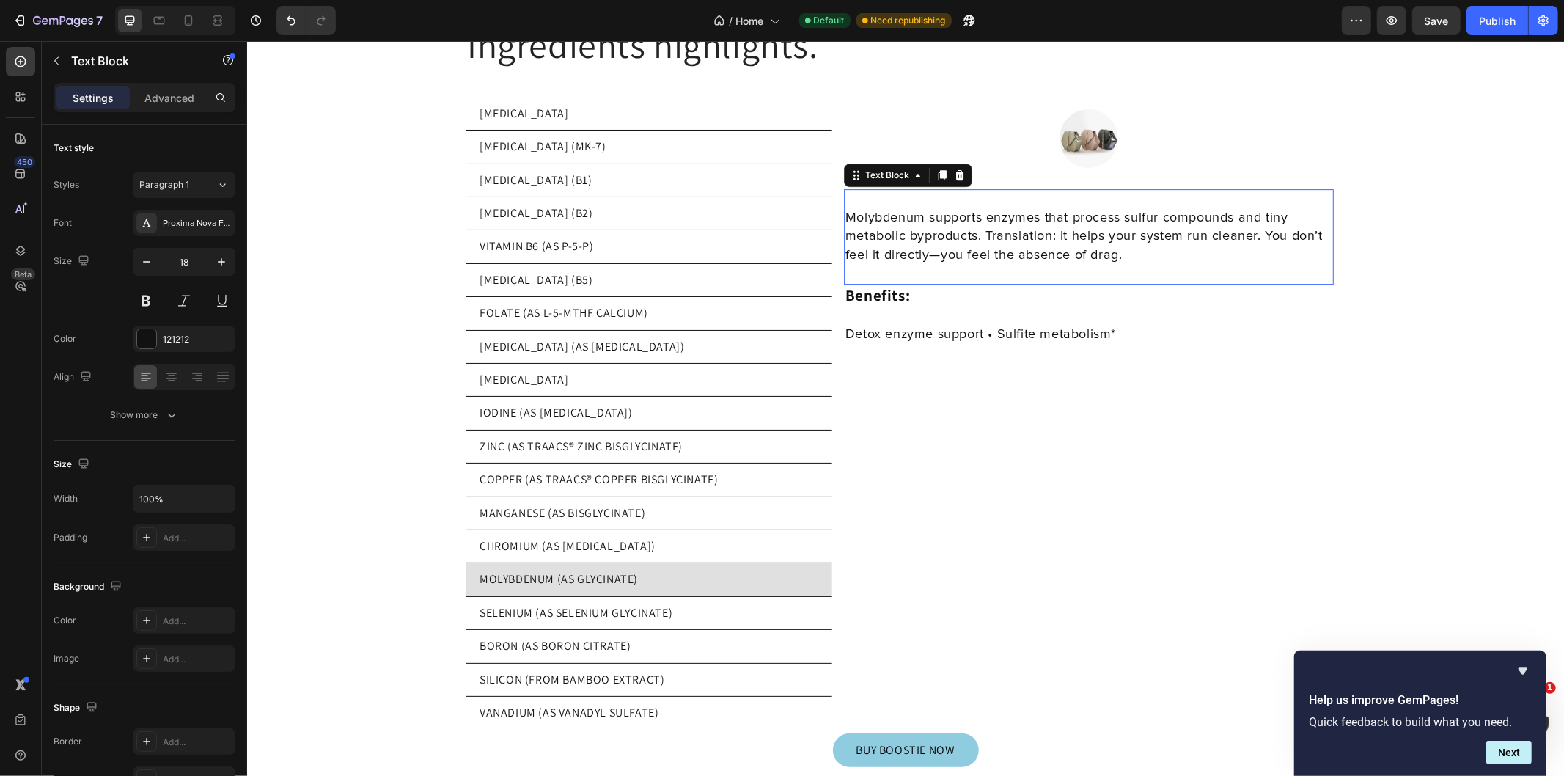
click at [1106, 219] on p "Molybdenum supports enzymes that process sulfur compounds and tiny metabolic by…" at bounding box center [1088, 236] width 487 height 56
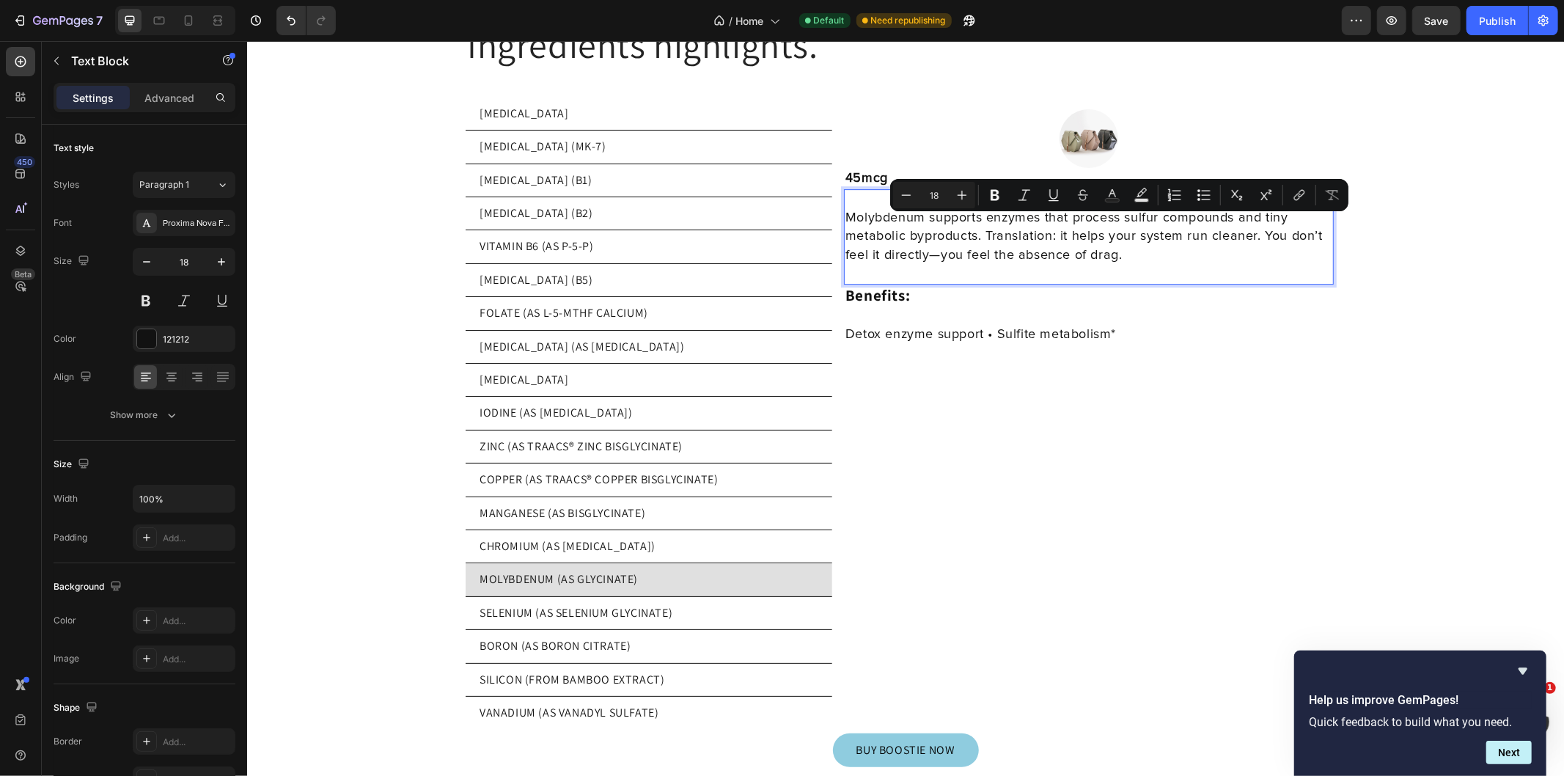
click at [1260, 213] on p "Molybdenum supports enzymes that process sulfur compounds and tiny metabolic by…" at bounding box center [1088, 236] width 487 height 56
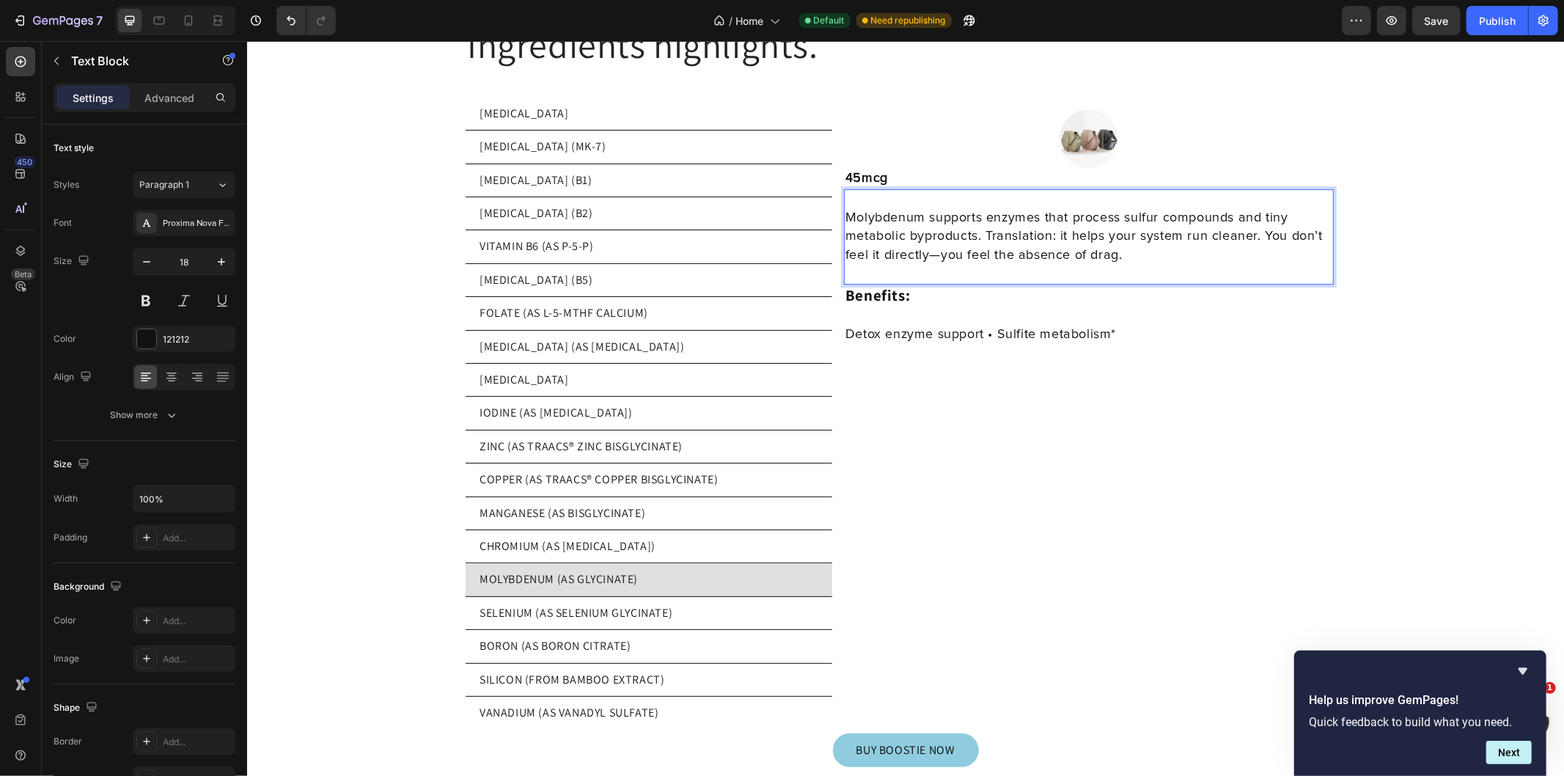
click at [930, 243] on p "Molybdenum supports enzymes that process sulfur compounds and tiny metabolic by…" at bounding box center [1088, 236] width 487 height 56
click at [1256, 220] on p "Molybdenum supports enzymes that process sulfur compounds and tiny metabolic by…" at bounding box center [1088, 236] width 487 height 56
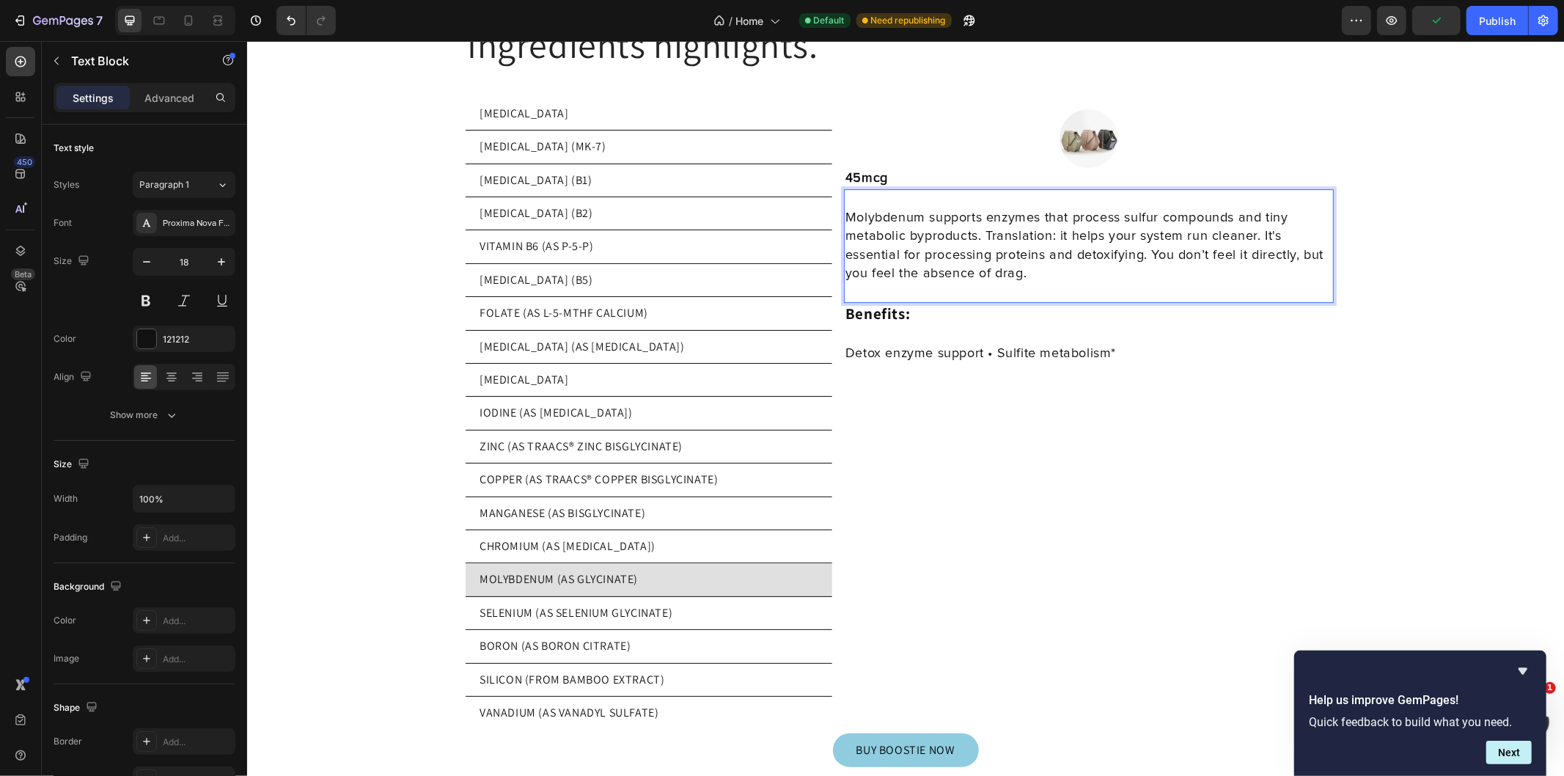
click at [1089, 254] on p "Molybdenum supports enzymes that process sulfur compounds and tiny metabolic by…" at bounding box center [1088, 245] width 487 height 74
click at [1082, 147] on img at bounding box center [1088, 138] width 59 height 59
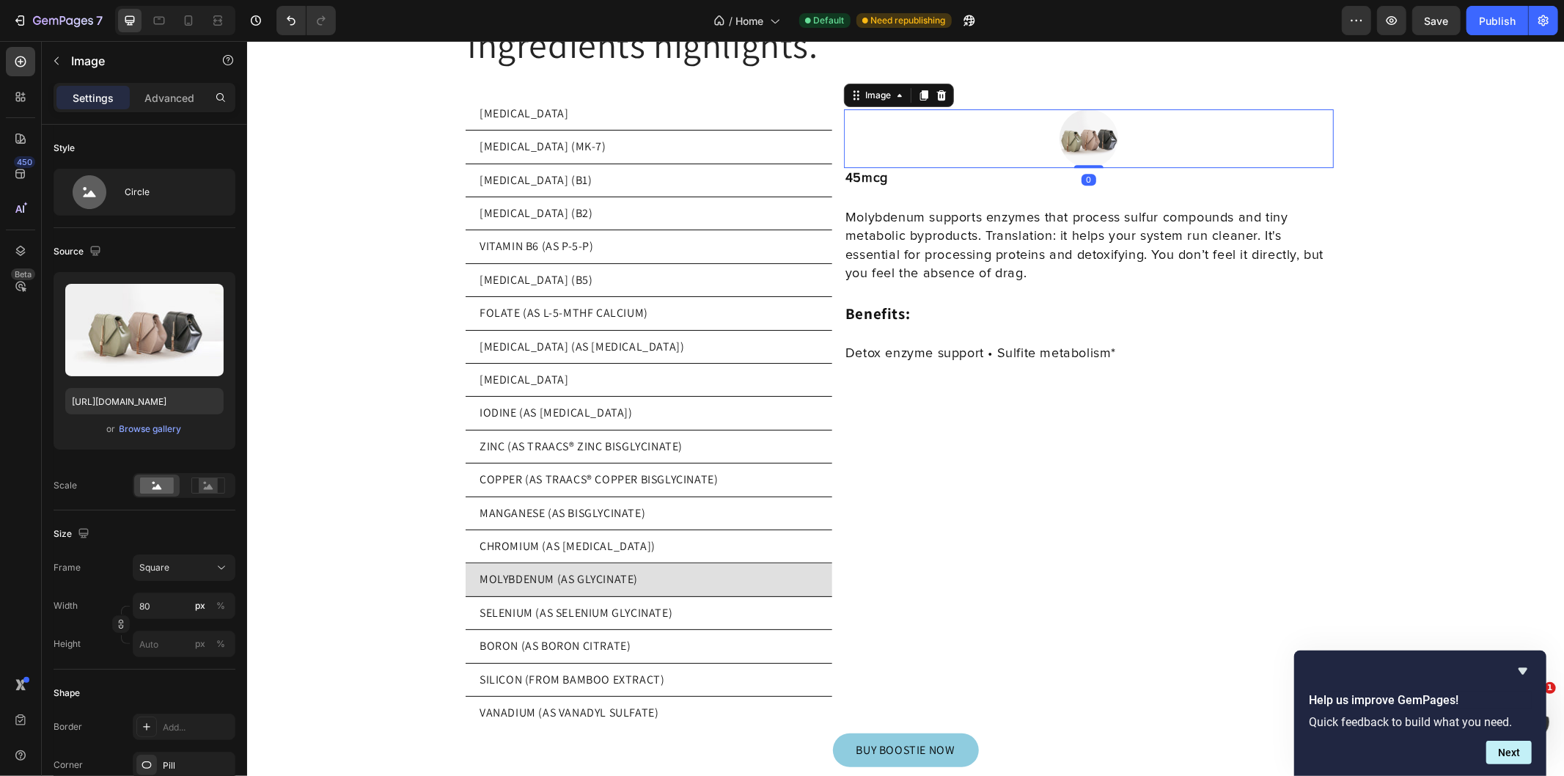
click at [166, 350] on input "file" at bounding box center [144, 354] width 101 height 25
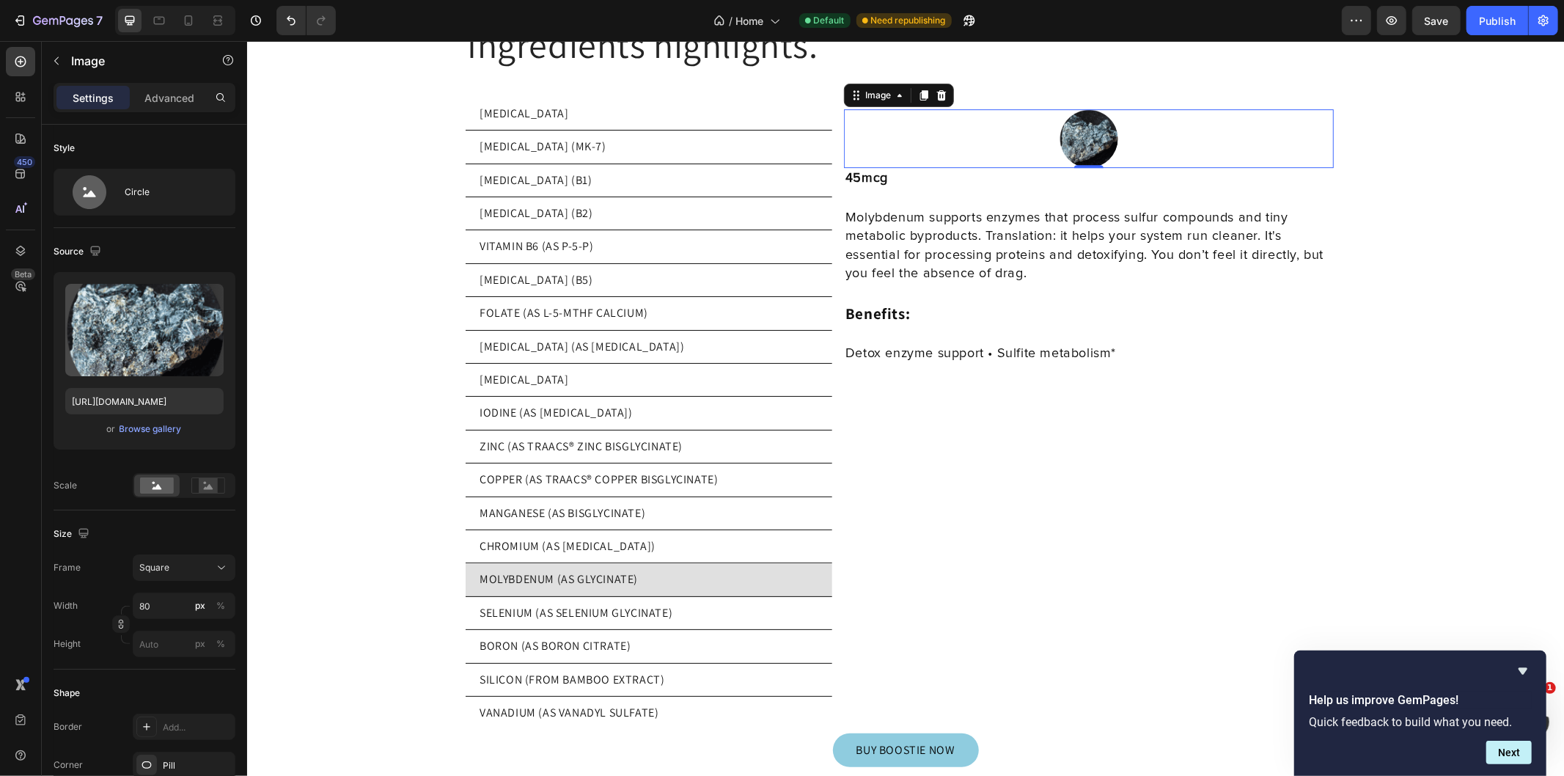
type input "https://cdn.shopify.com/s/files/1/0769/5804/0303/files/gempages_579775665239229…"
click at [166, 605] on input "80" at bounding box center [184, 605] width 103 height 26
type input "2"
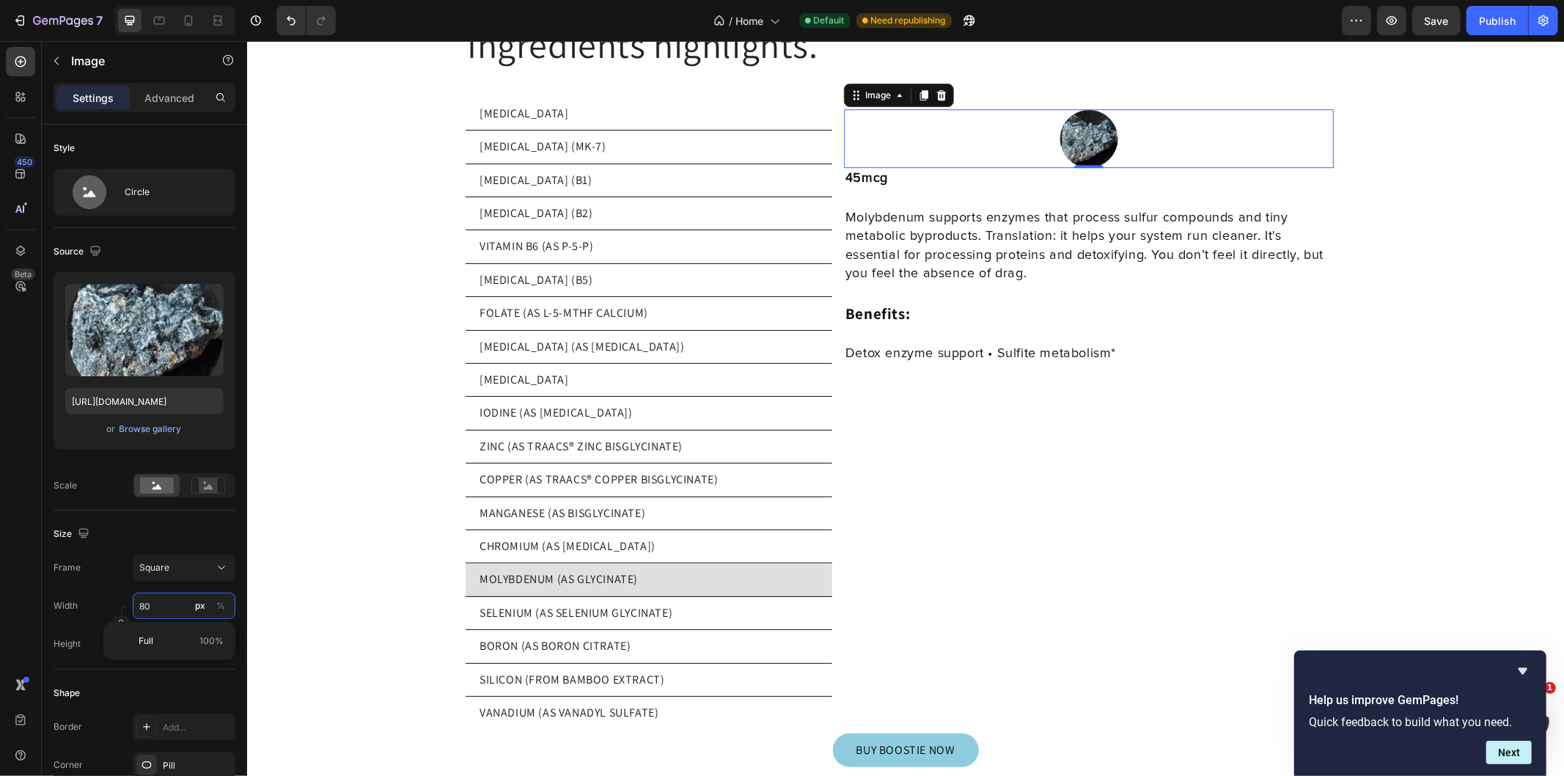
type input "2"
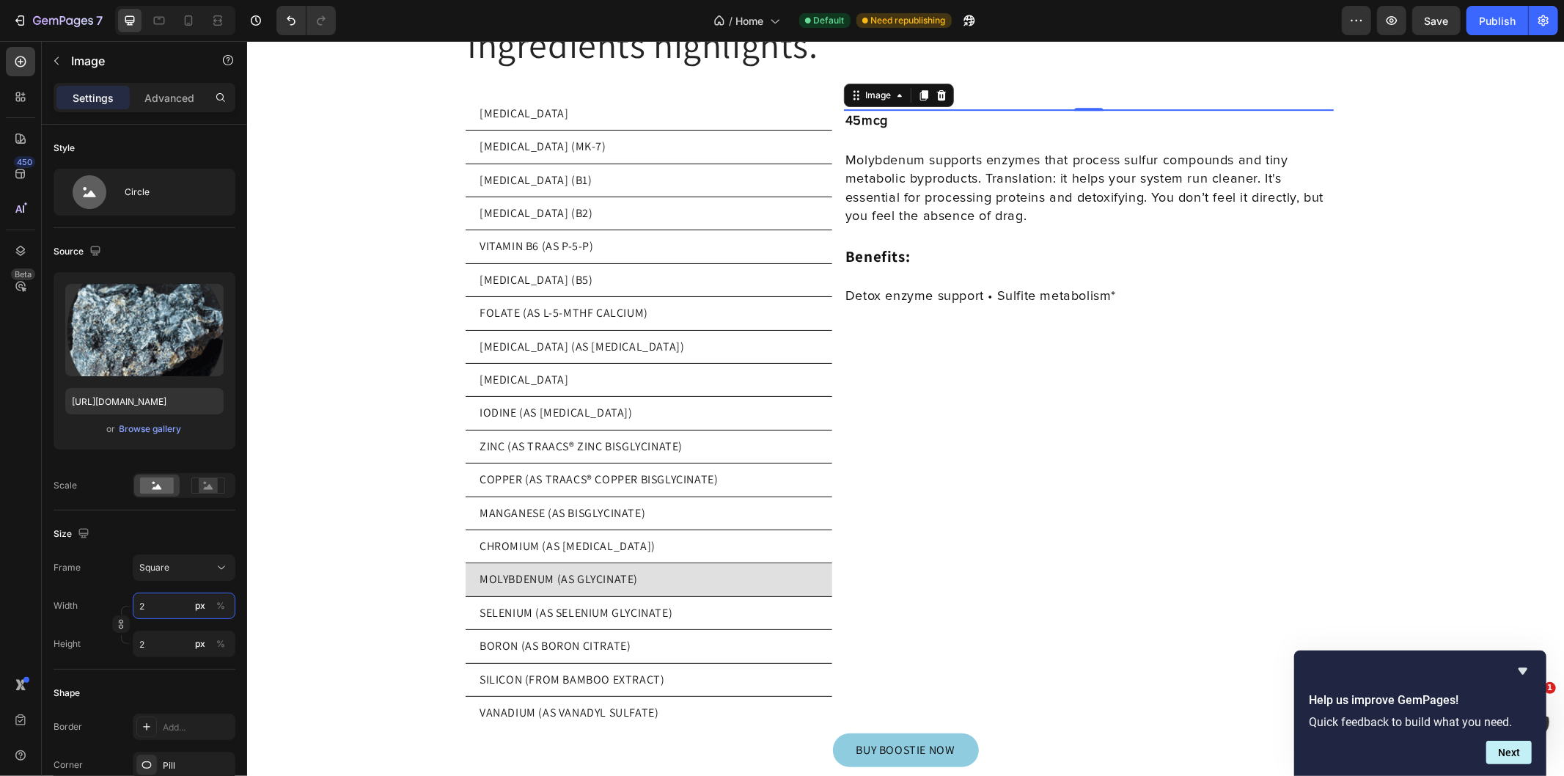
type input "20"
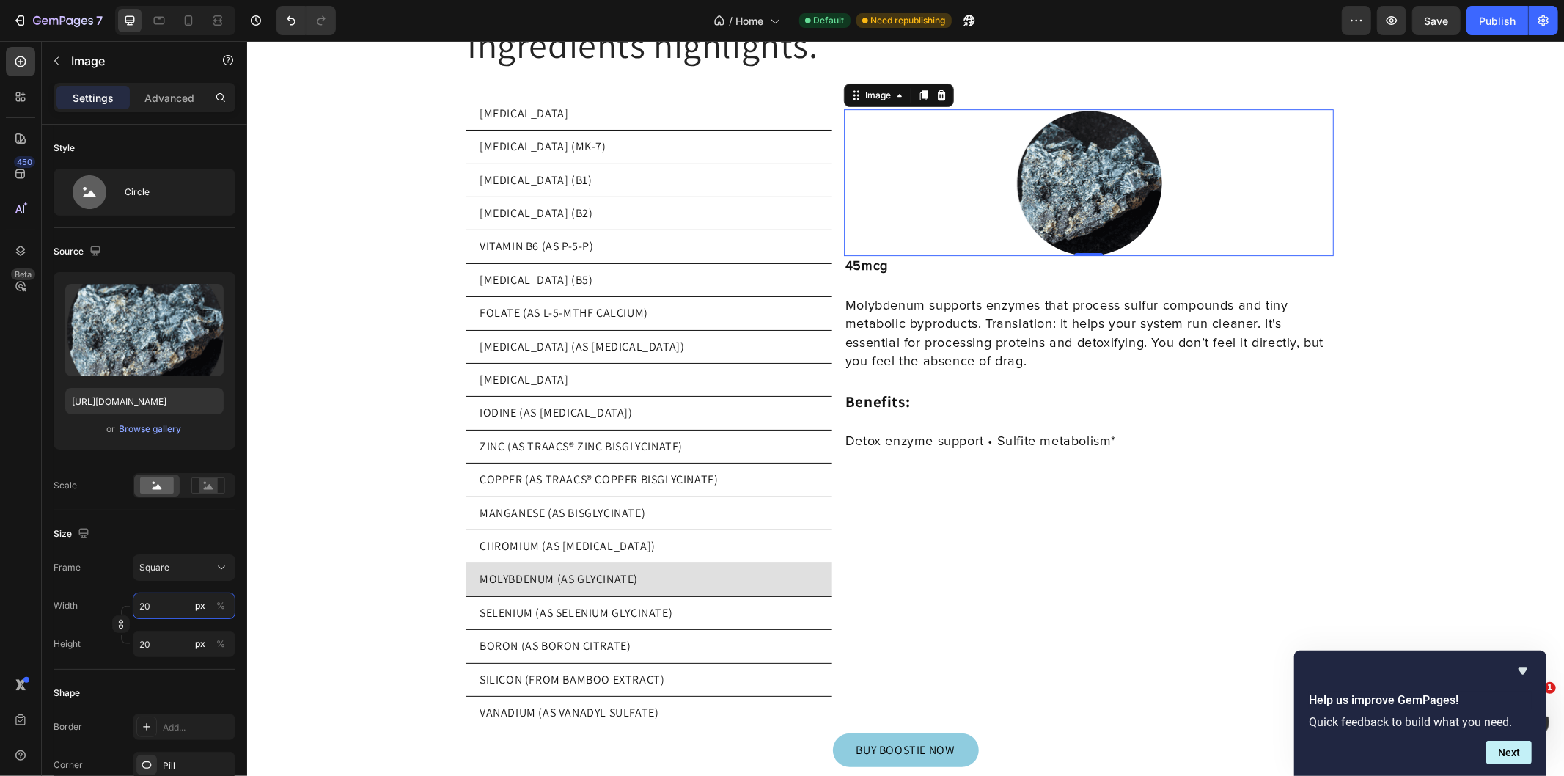
type input "200"
click at [1161, 180] on div at bounding box center [1088, 182] width 490 height 147
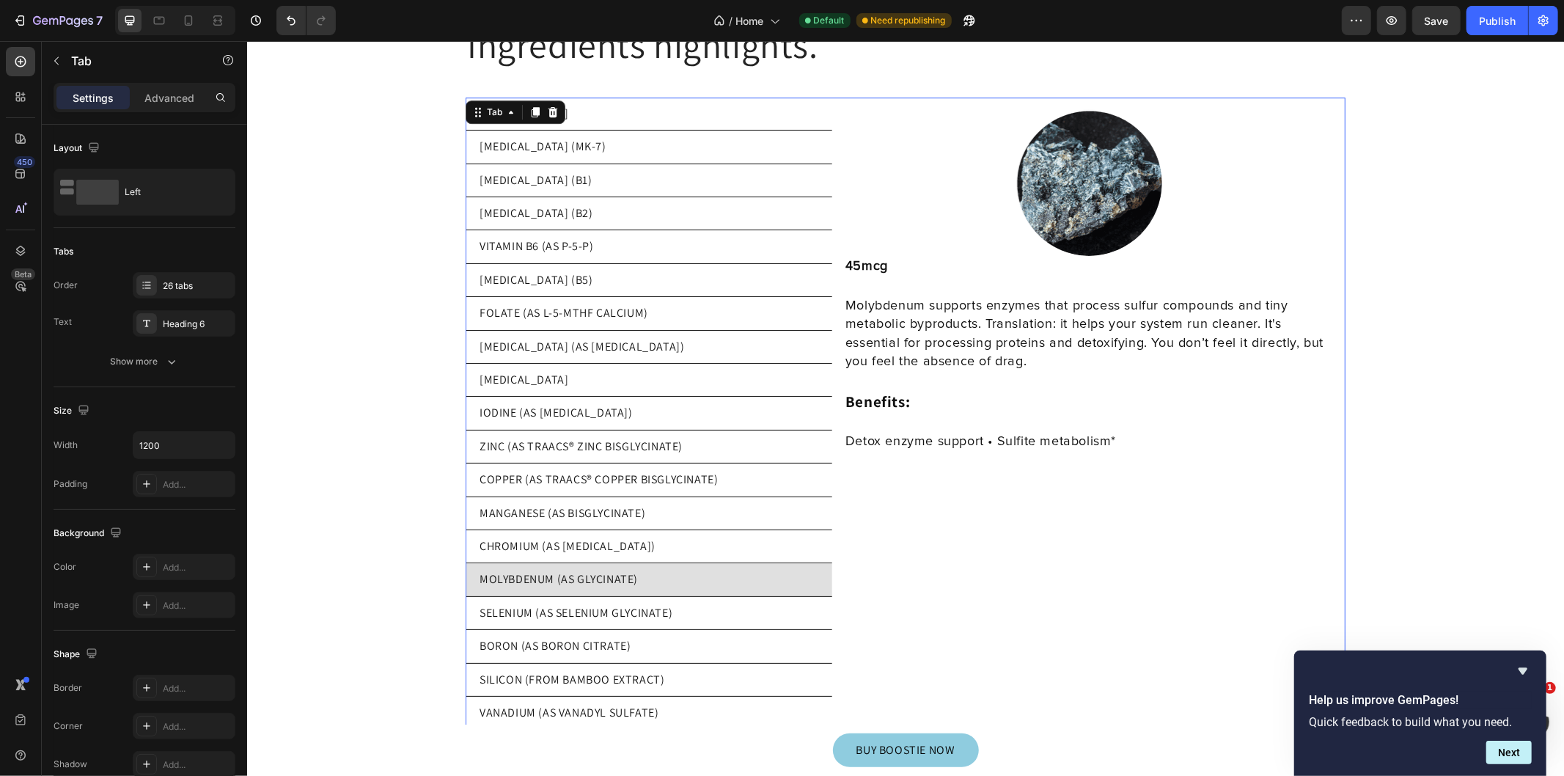
click at [627, 570] on p "MOLYBDENUM (AS GLYCINATE)" at bounding box center [558, 578] width 158 height 16
click at [602, 576] on p "MOLYBDENUM (AS GLYCINATE)" at bounding box center [558, 578] width 158 height 16
click at [586, 537] on p "CHROMIUM (AS [MEDICAL_DATA])" at bounding box center [567, 545] width 176 height 16
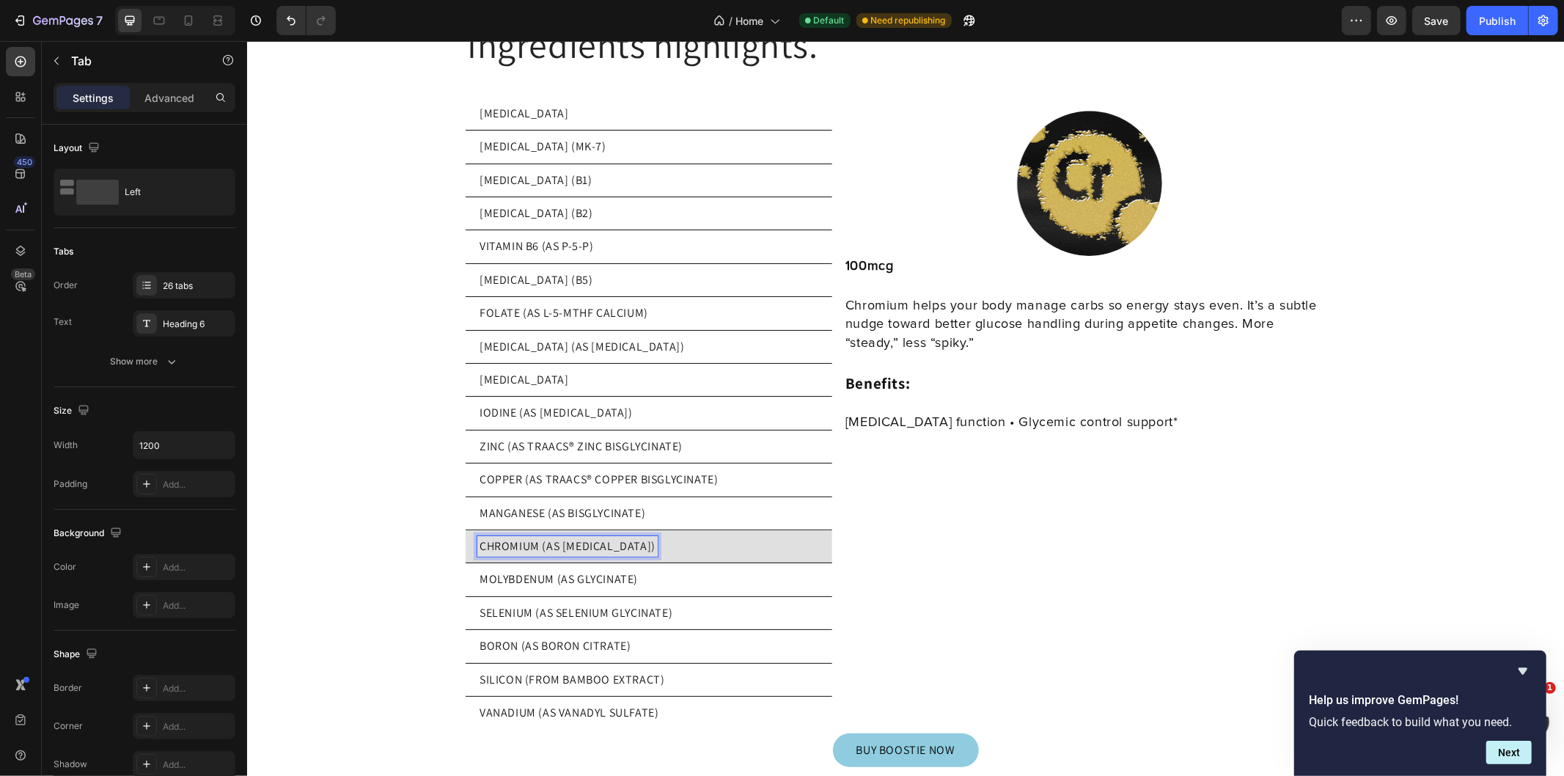
click at [591, 484] on li "COPPER (AS TRAACS® COPPER BISGLYCINATE)" at bounding box center [648, 479] width 367 height 33
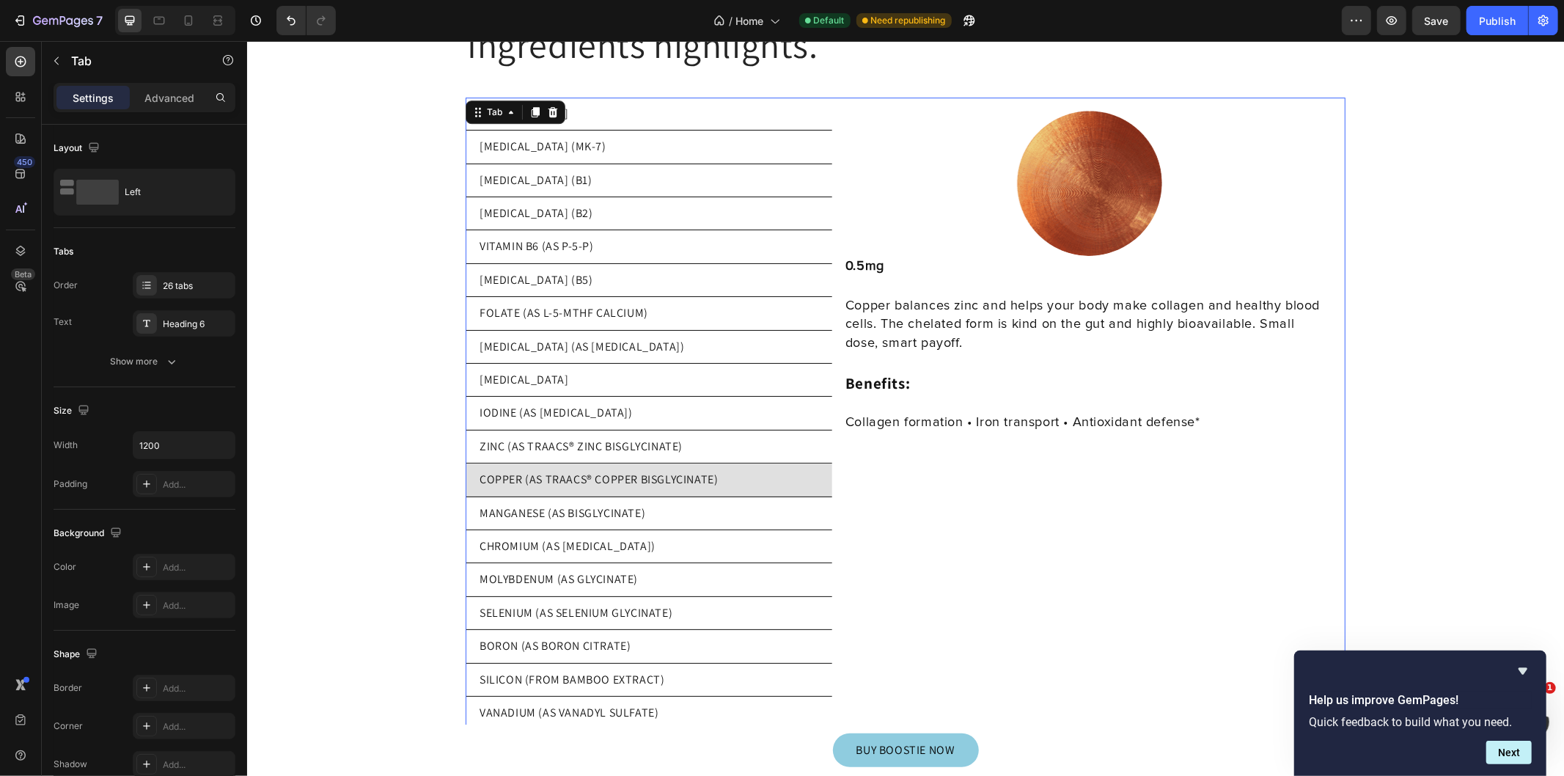
click at [591, 504] on p "MANGANESE (AS BISGLYCINATE)" at bounding box center [562, 512] width 166 height 16
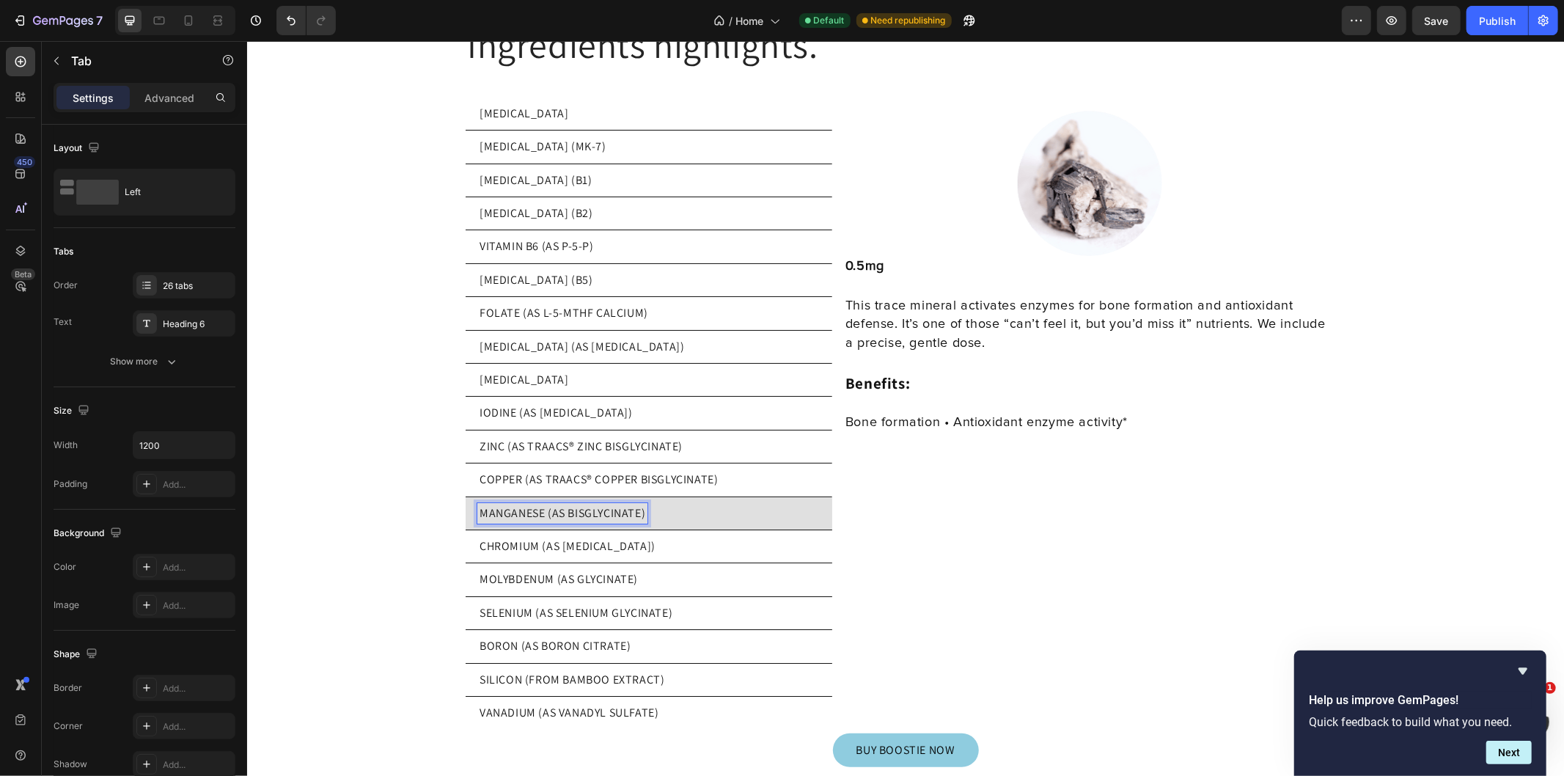
click at [597, 537] on p "CHROMIUM (AS [MEDICAL_DATA])" at bounding box center [567, 545] width 176 height 16
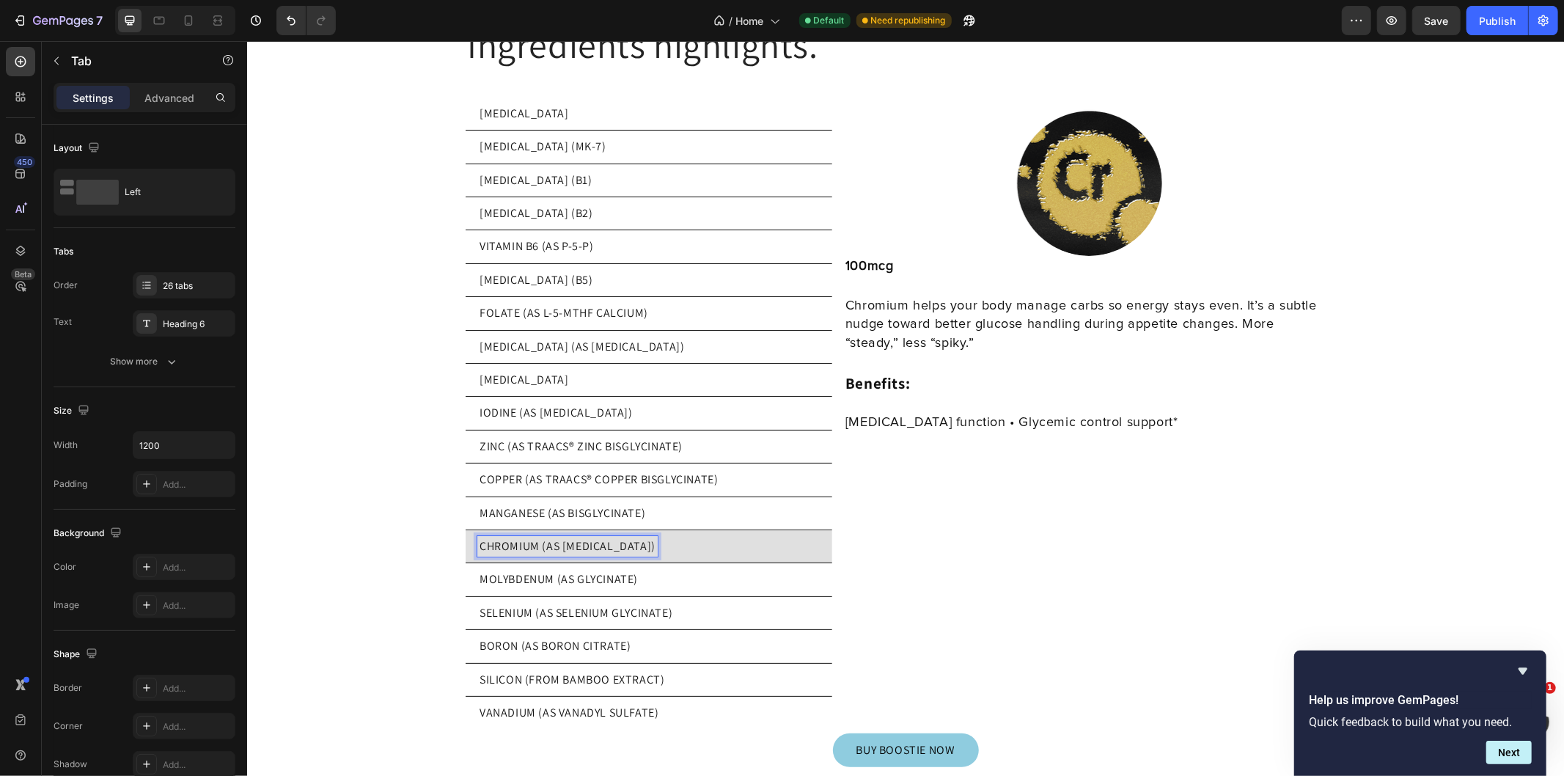
click at [597, 573] on p "MOLYBDENUM (AS GLYCINATE)" at bounding box center [558, 578] width 158 height 16
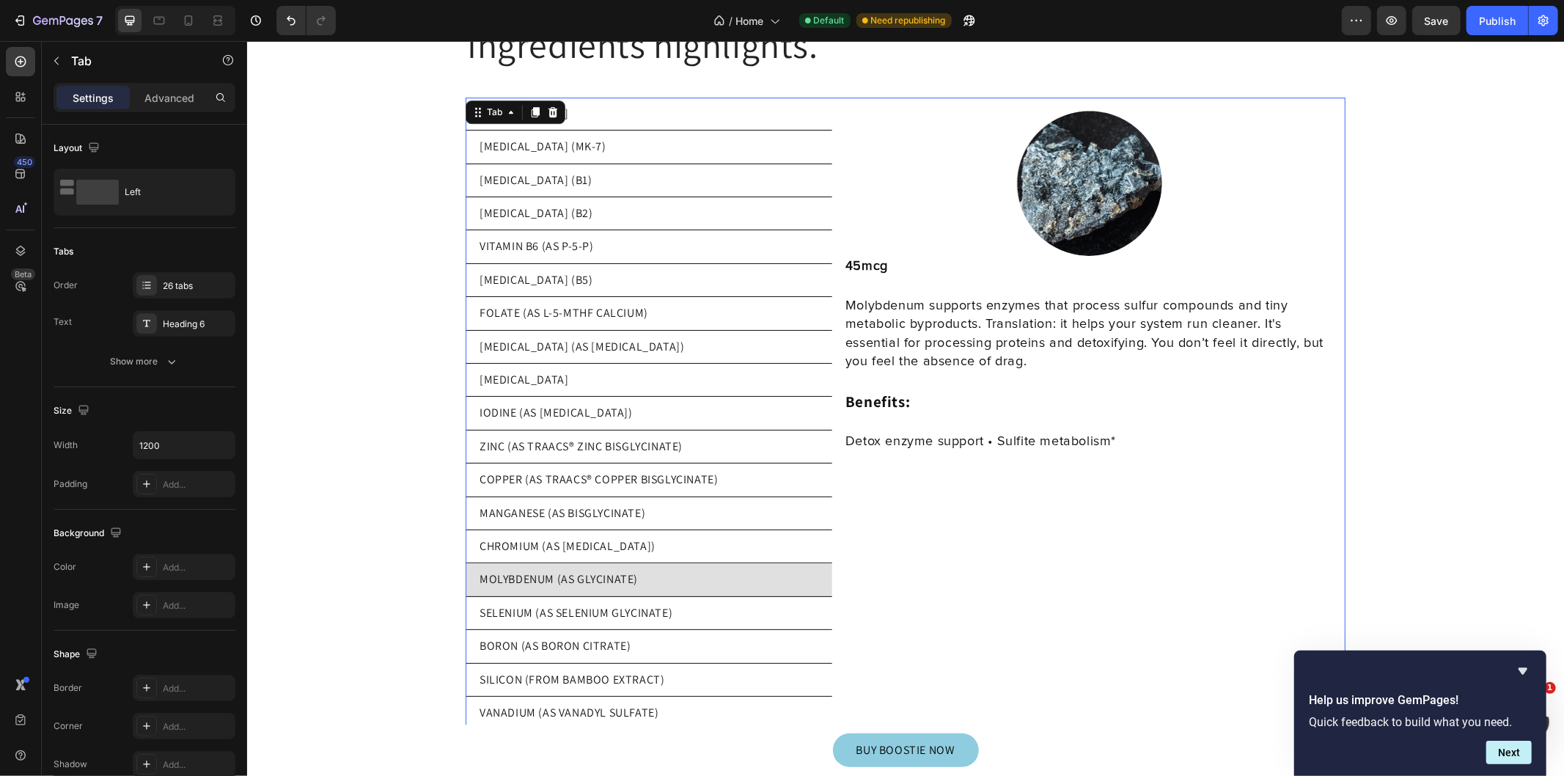
click at [595, 617] on li "SELENIUM (AS SELENIUM GLYCINATE)" at bounding box center [648, 612] width 367 height 33
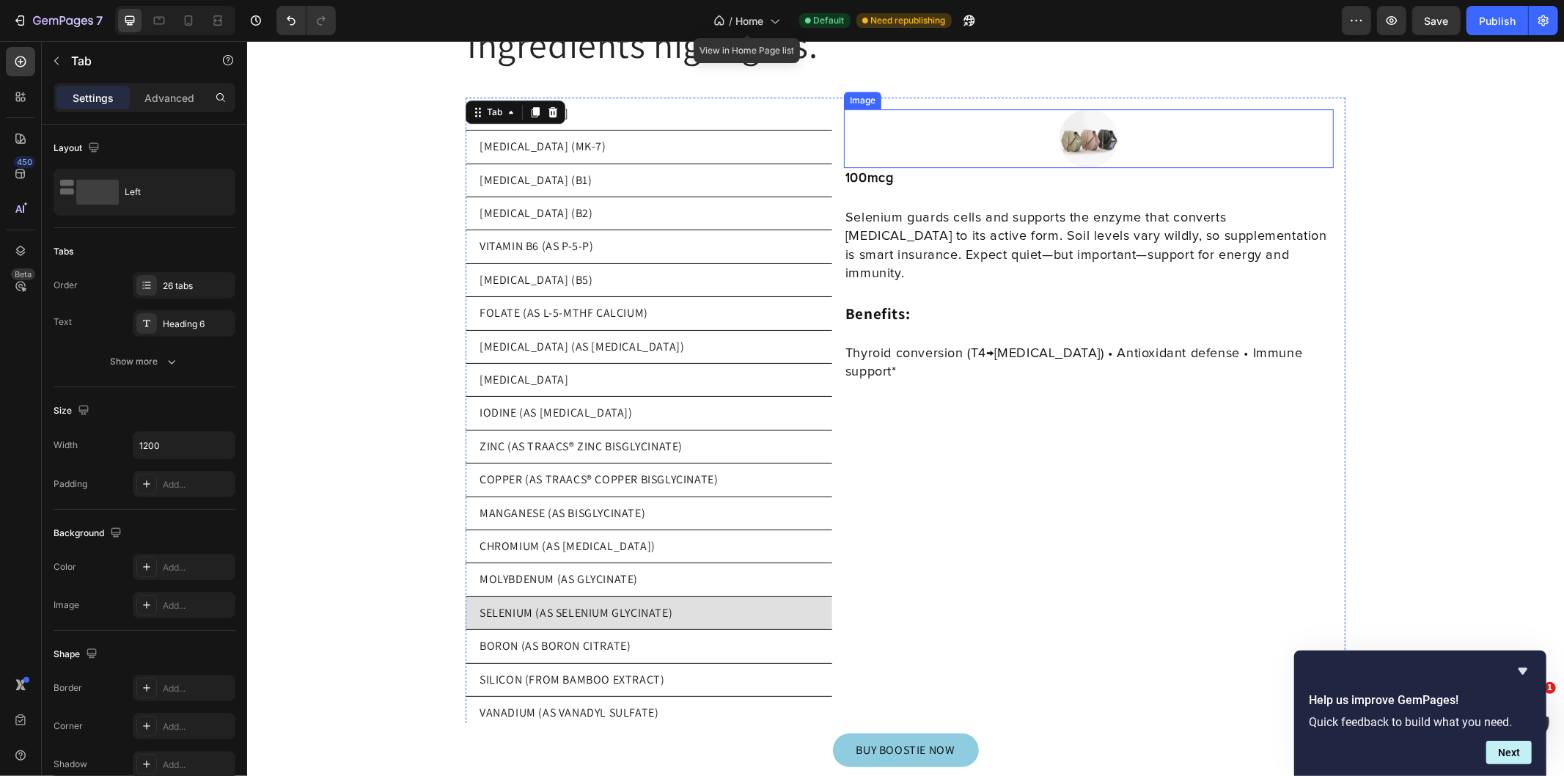
click at [1081, 120] on img at bounding box center [1088, 138] width 59 height 59
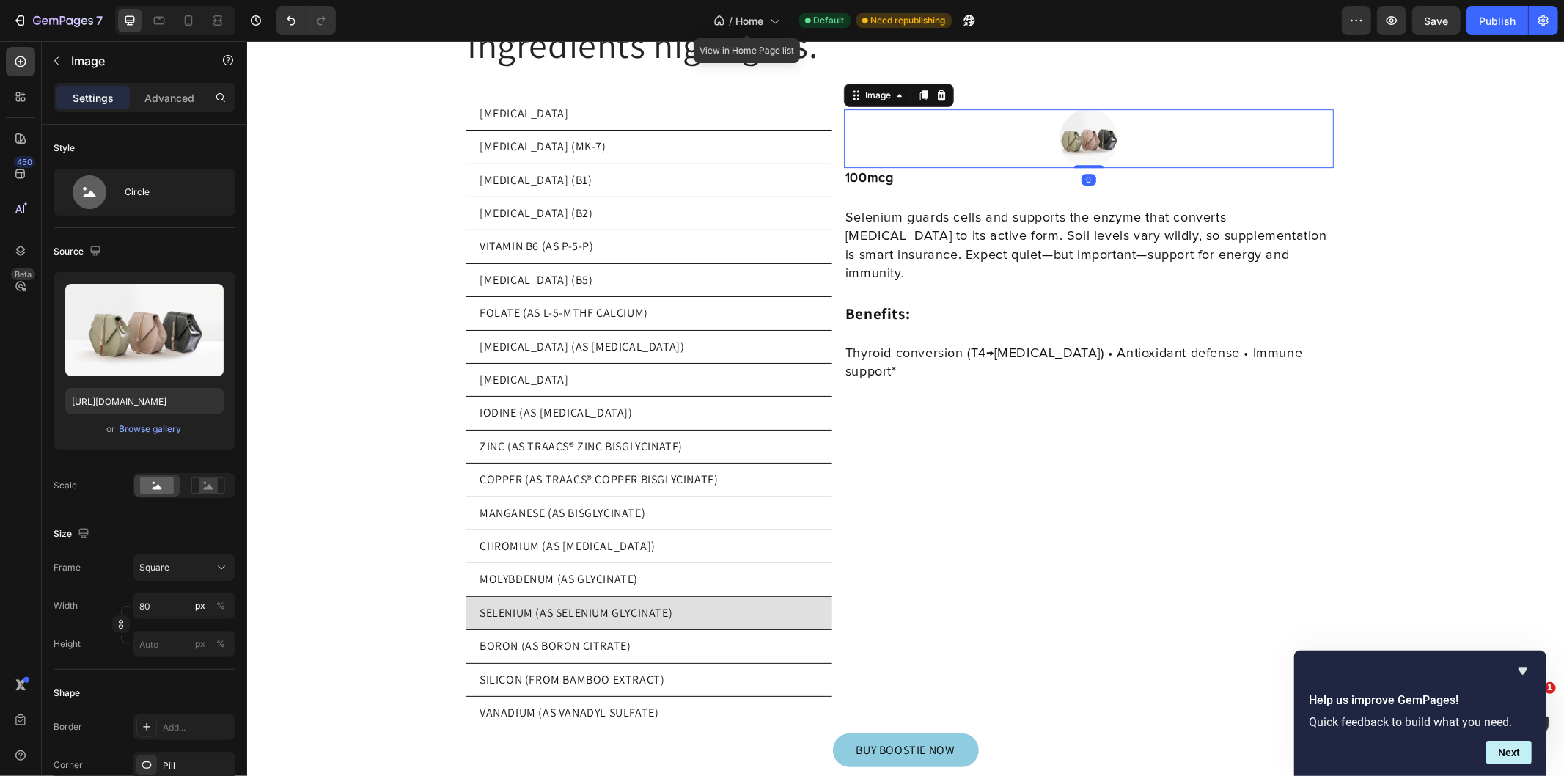
click at [130, 355] on input "file" at bounding box center [144, 354] width 101 height 25
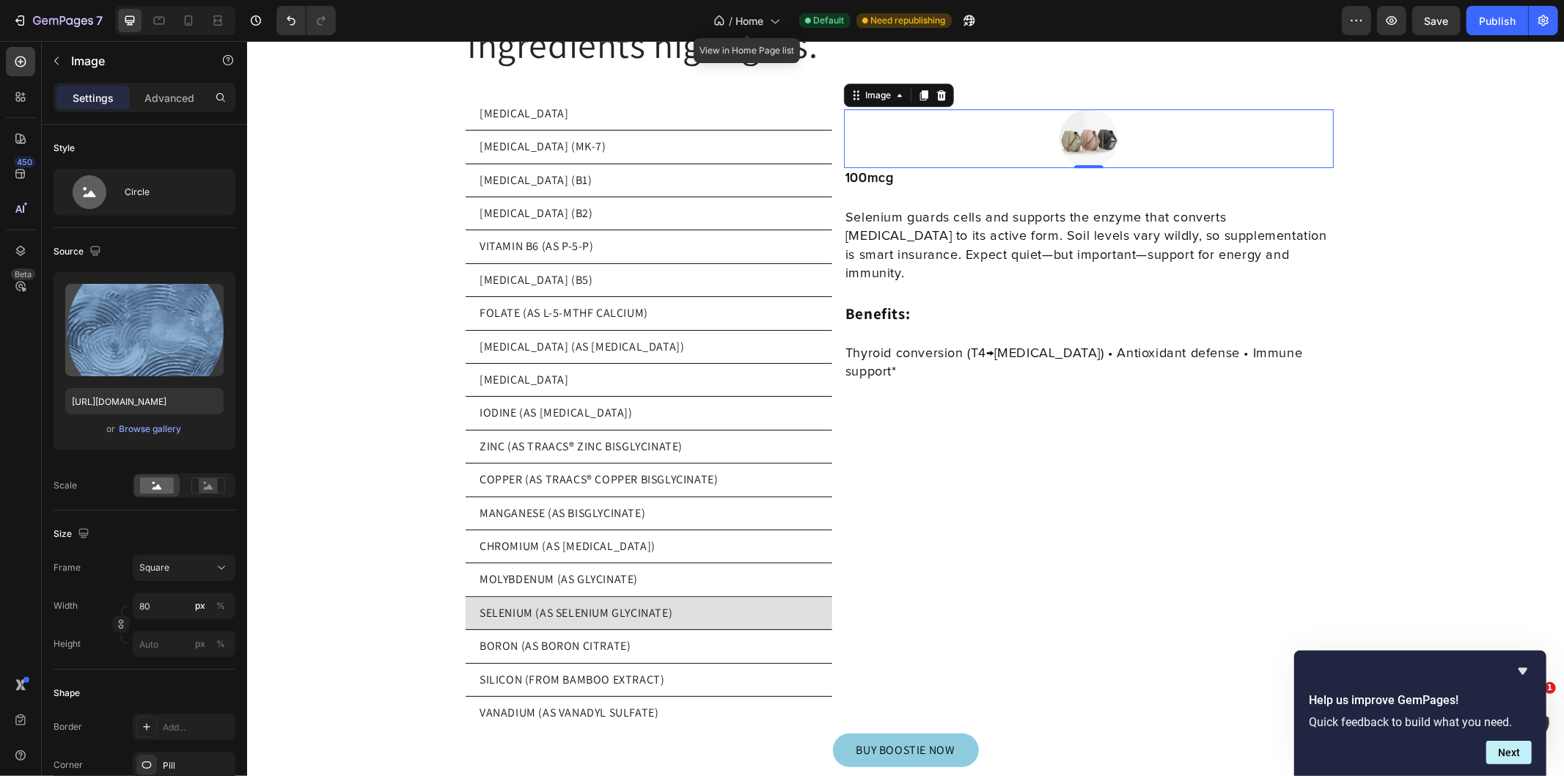
type input "https://cdn.shopify.com/s/files/1/0769/5804/0303/files/gempages_579775665239229…"
type input "2"
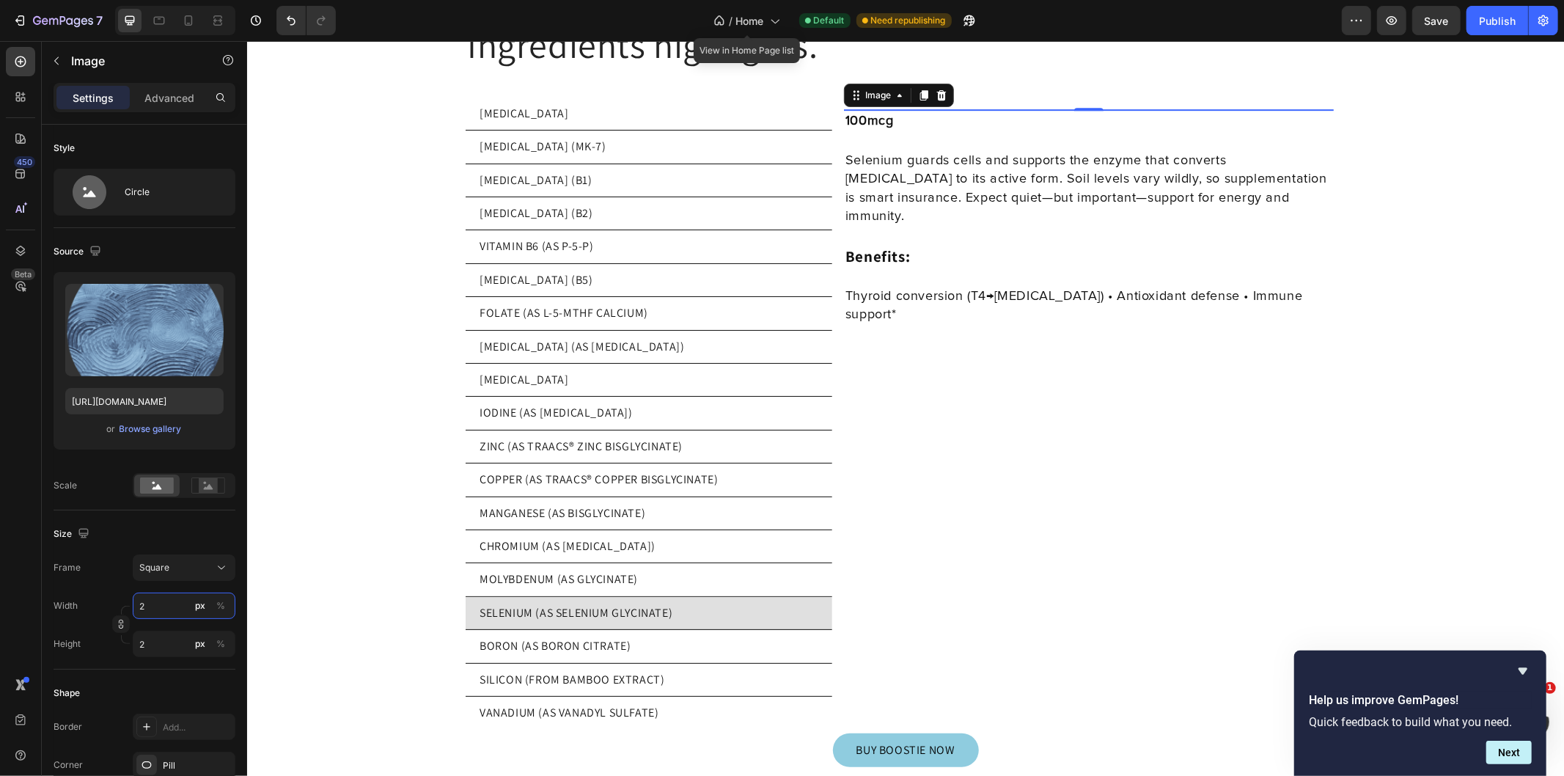
type input "20"
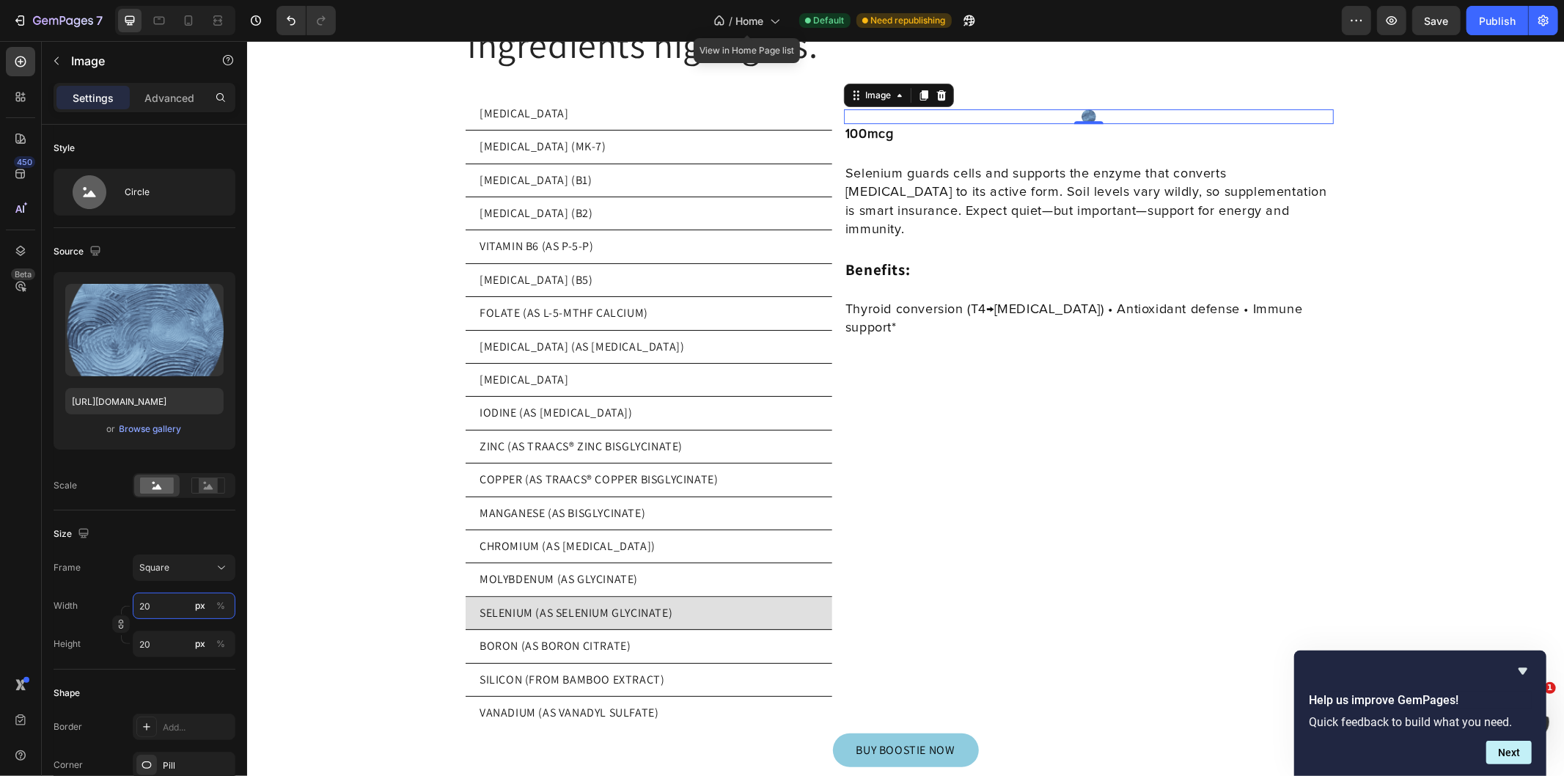
type input "200"
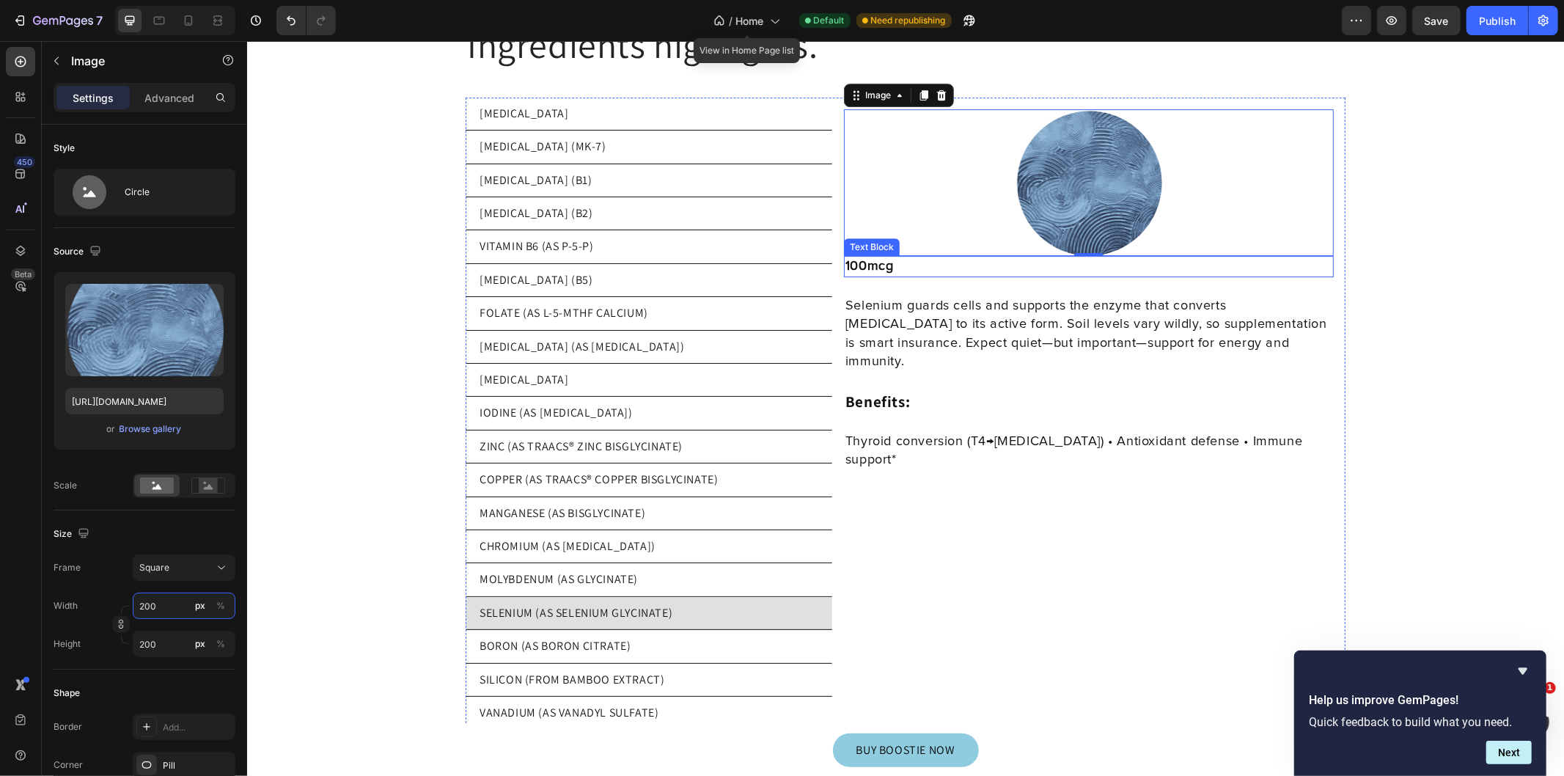
type input "200"
click at [1114, 177] on img at bounding box center [1088, 182] width 147 height 147
click at [587, 570] on p "MOLYBDENUM (AS GLYCINATE)" at bounding box center [558, 578] width 158 height 16
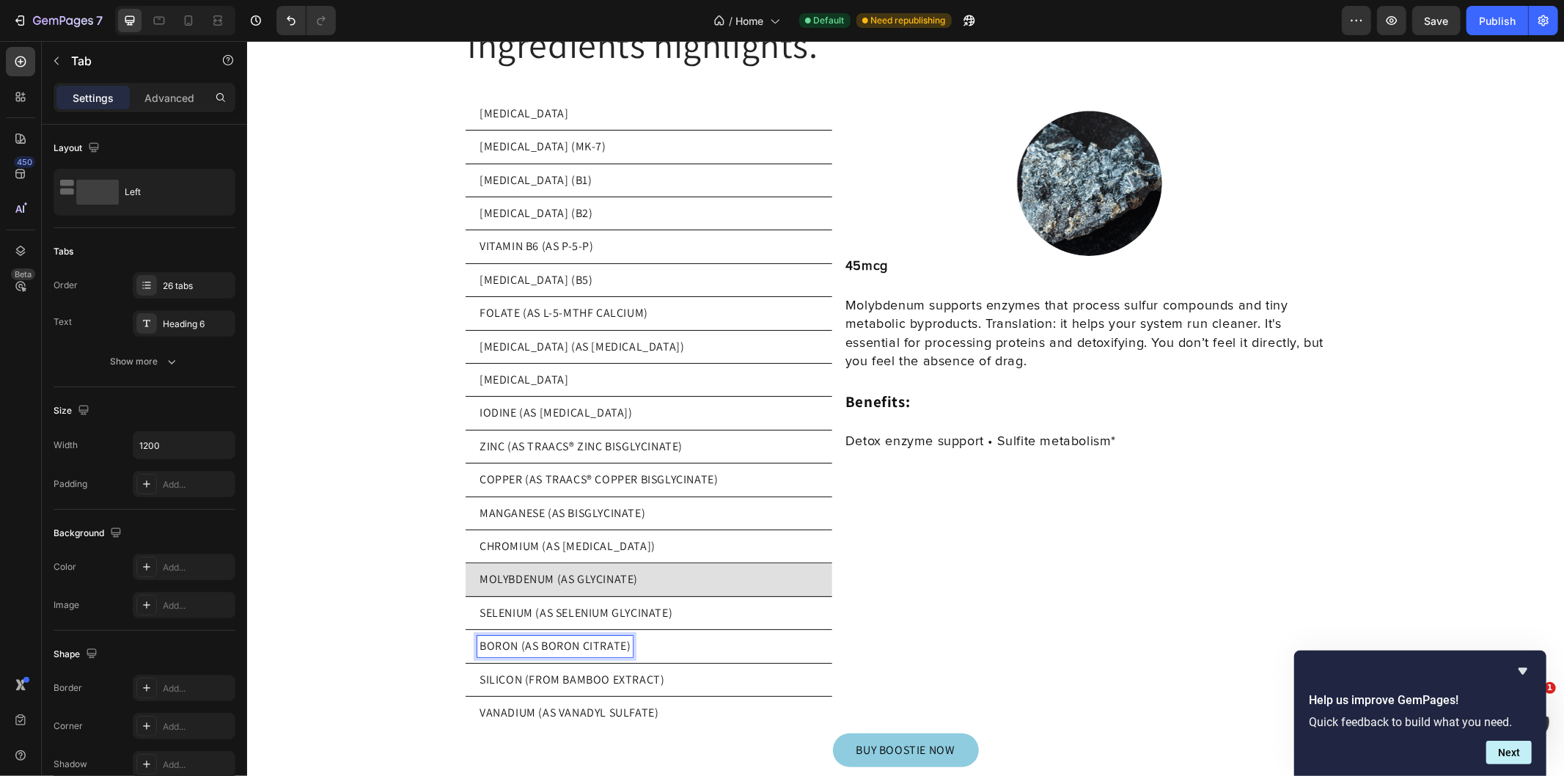
click at [658, 634] on li "BORON (AS BORON CITRATE)" at bounding box center [648, 645] width 367 height 33
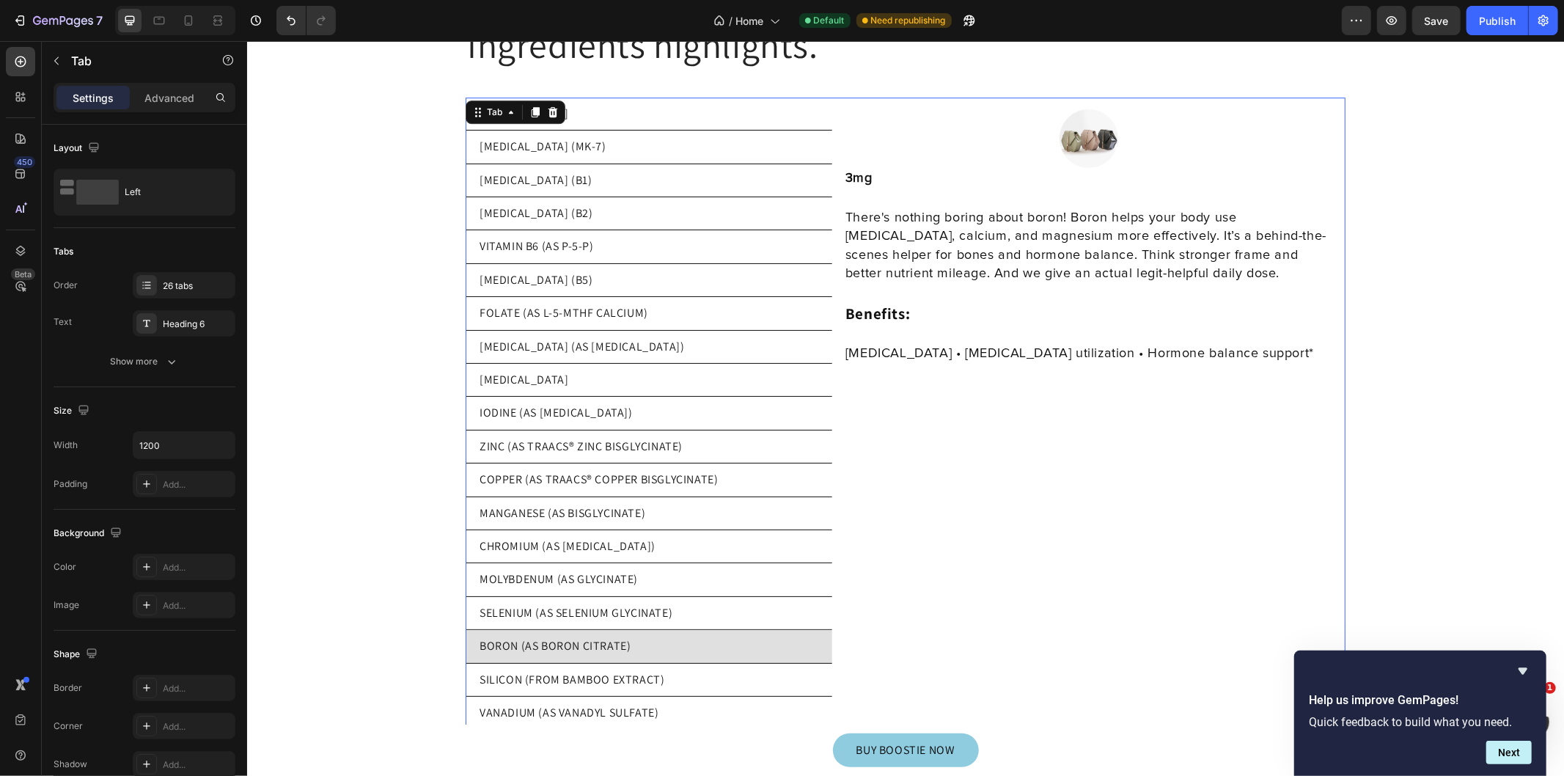
click at [700, 644] on li "BORON (AS BORON CITRATE)" at bounding box center [648, 645] width 367 height 33
click at [1084, 120] on img at bounding box center [1088, 138] width 59 height 59
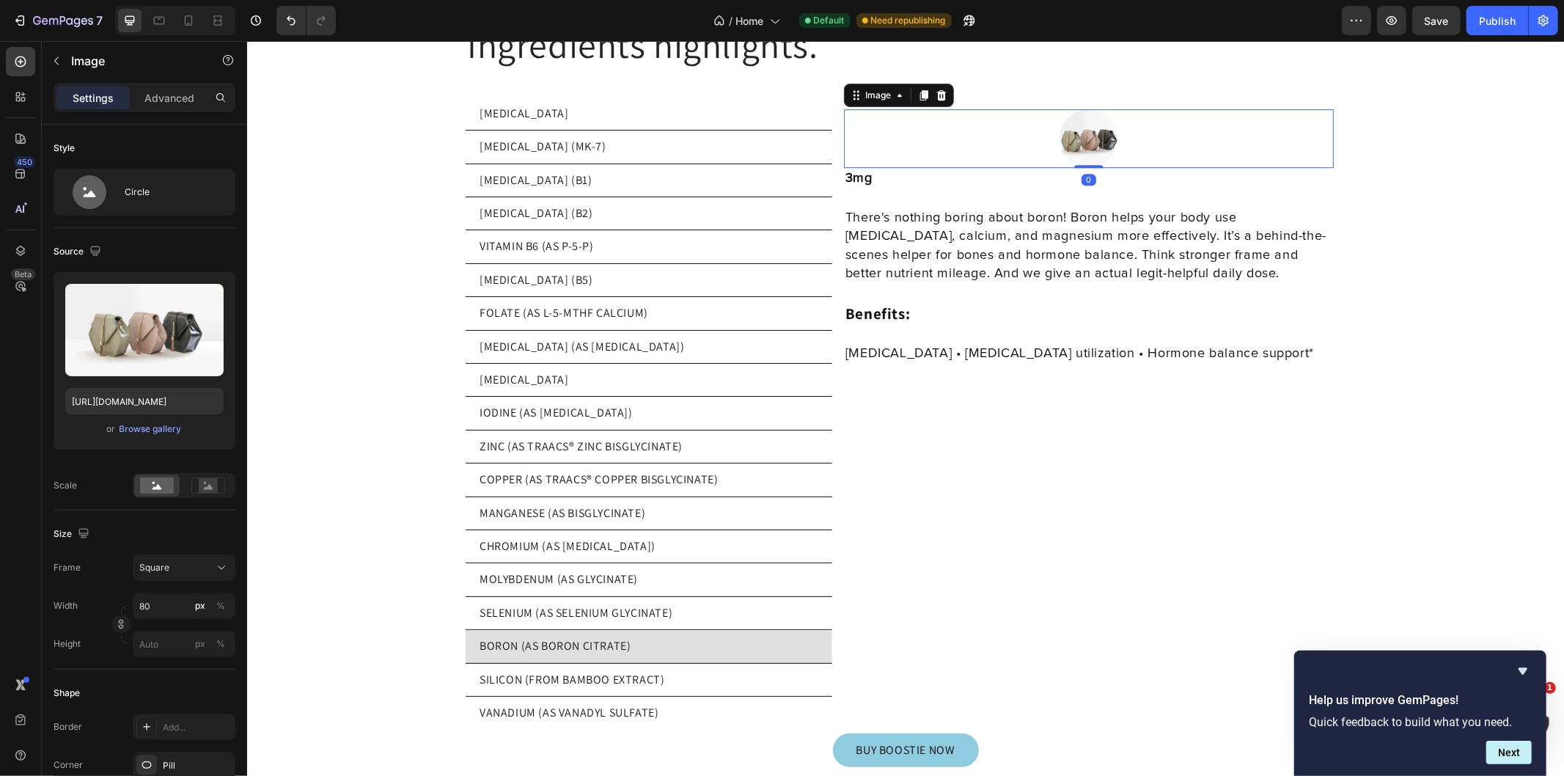
click at [107, 348] on input "file" at bounding box center [144, 354] width 101 height 25
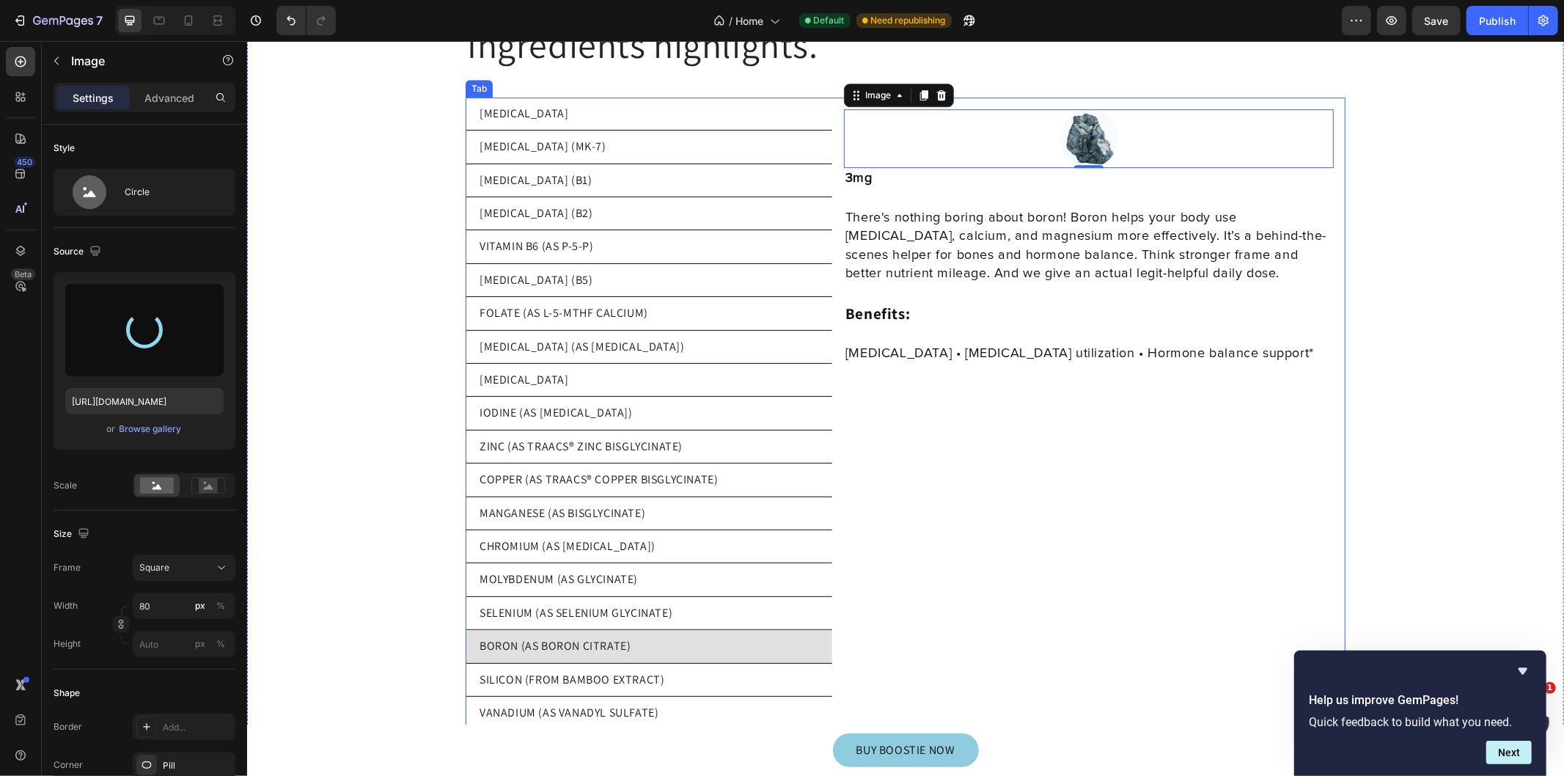
type input "https://cdn.shopify.com/s/files/1/0769/5804/0303/files/gempages_579775665239229…"
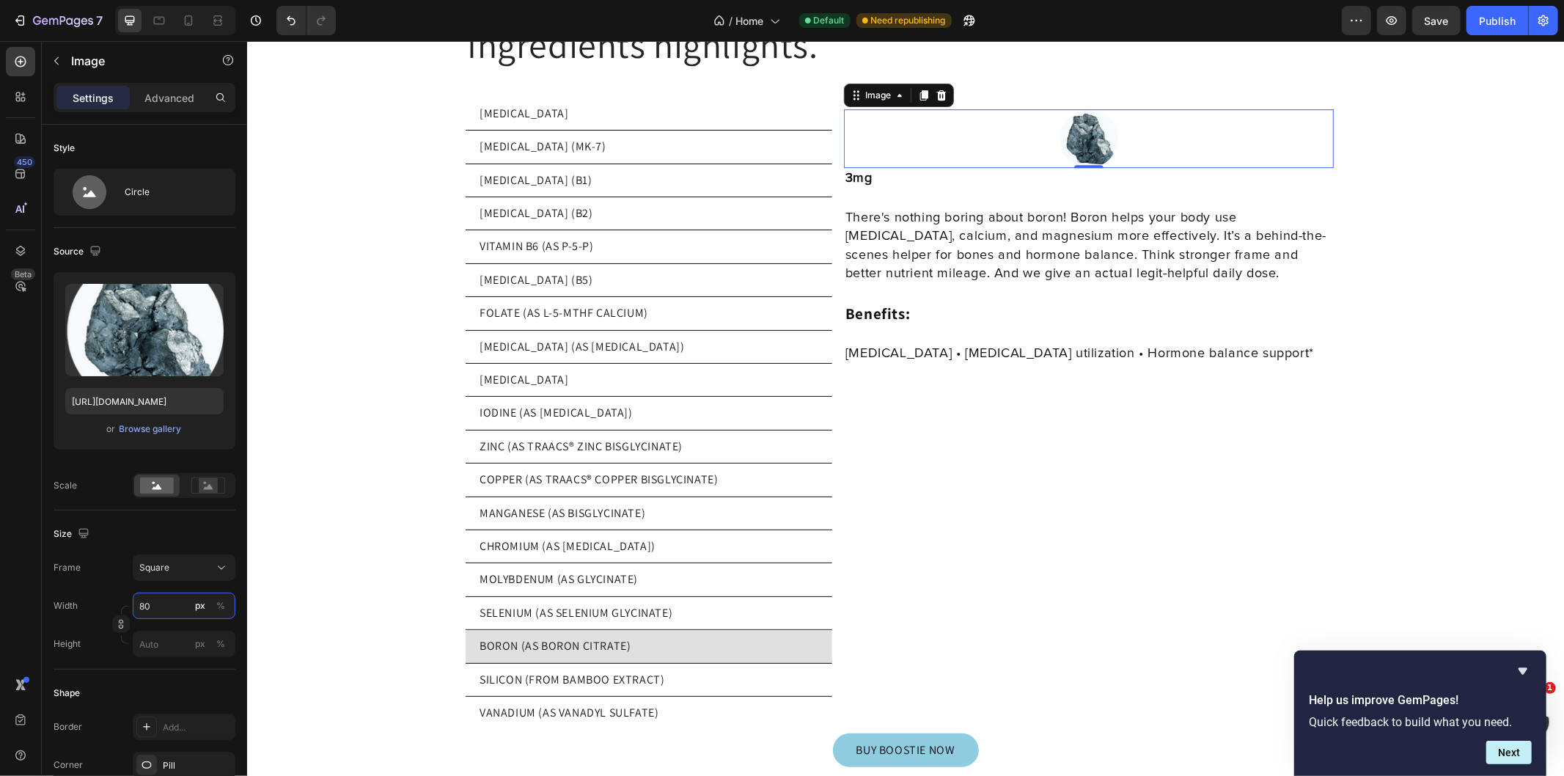
click at [163, 610] on input "80" at bounding box center [184, 605] width 103 height 26
type input "2"
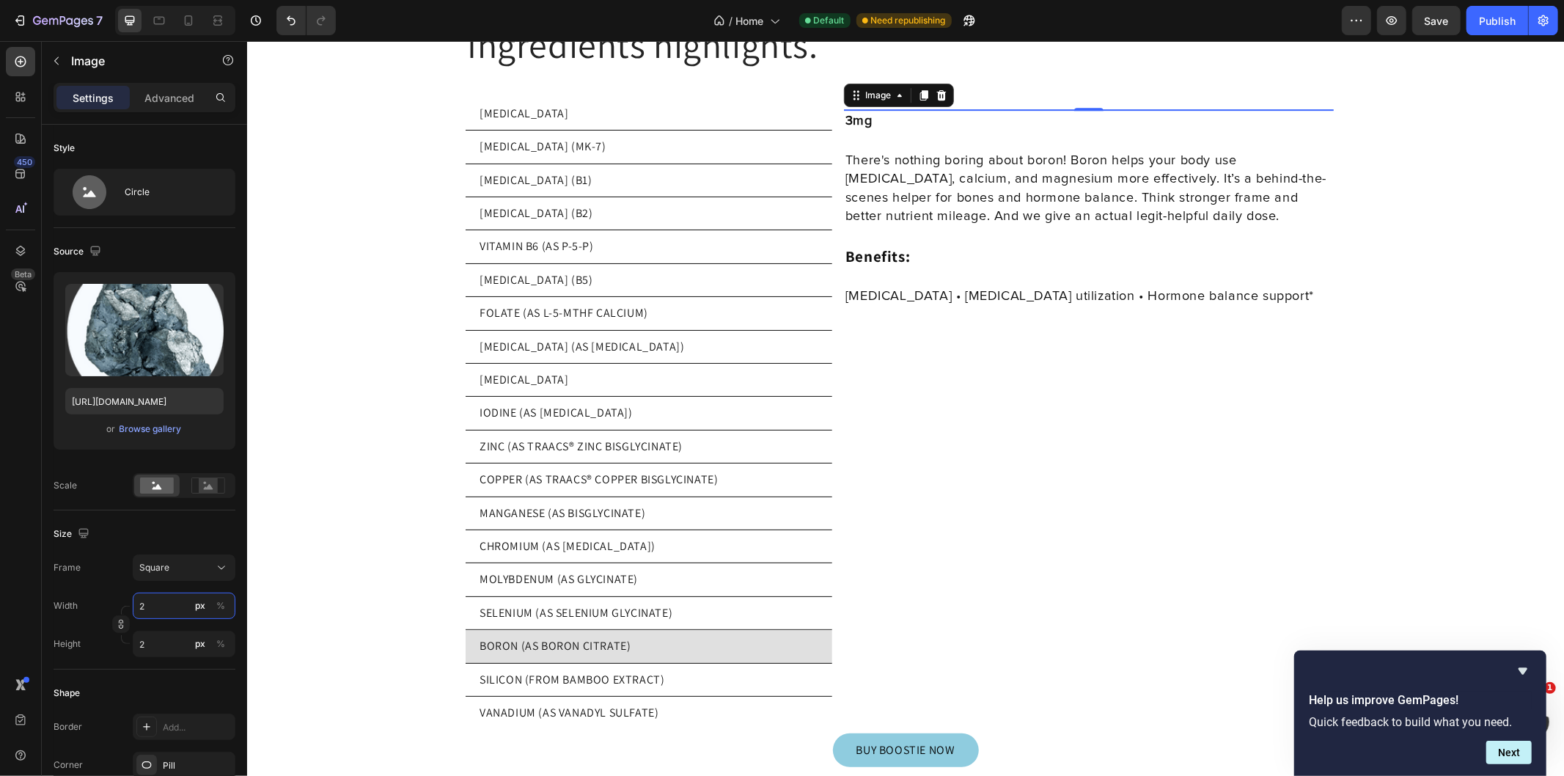
type input "20"
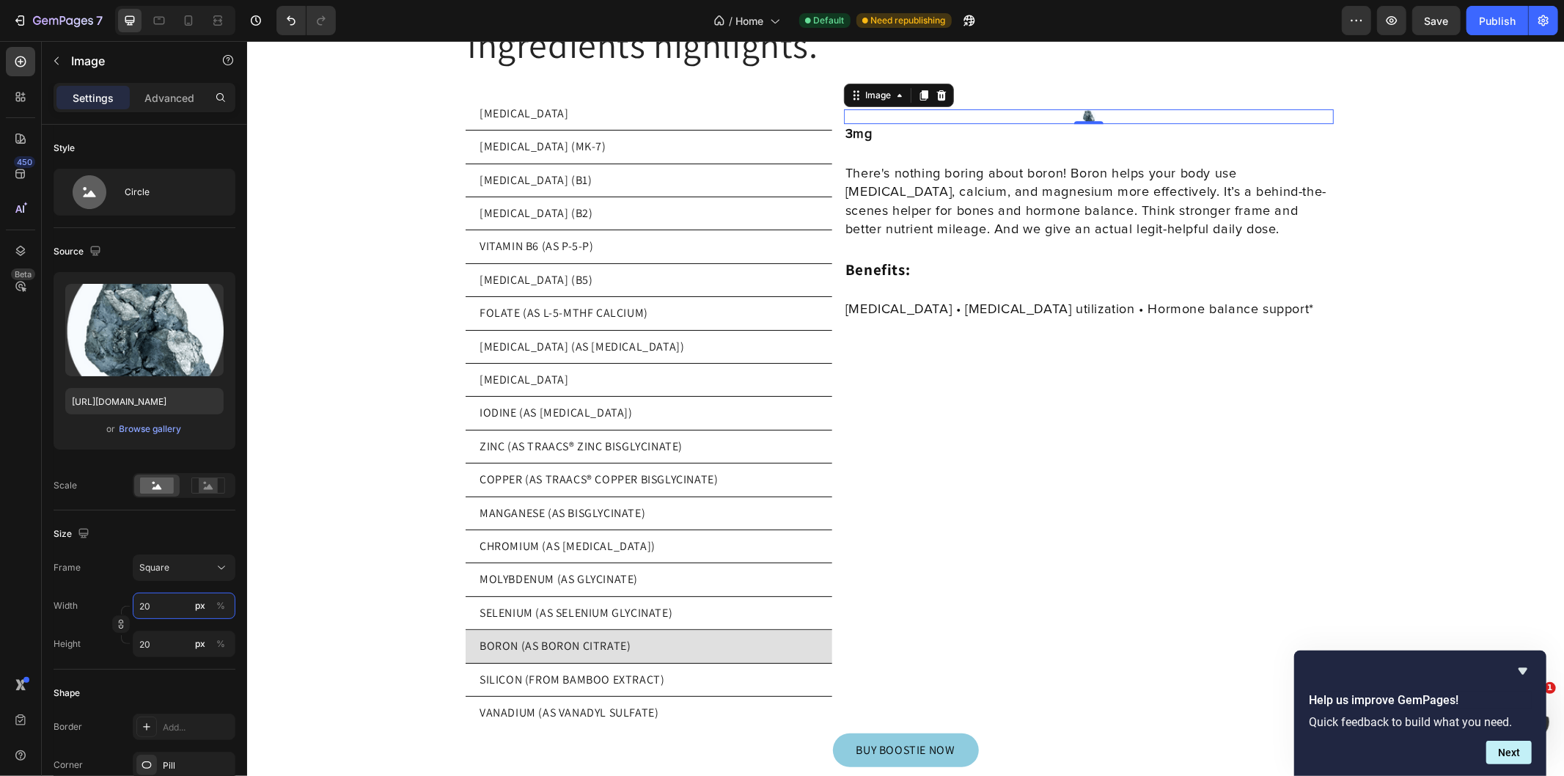
type input "200"
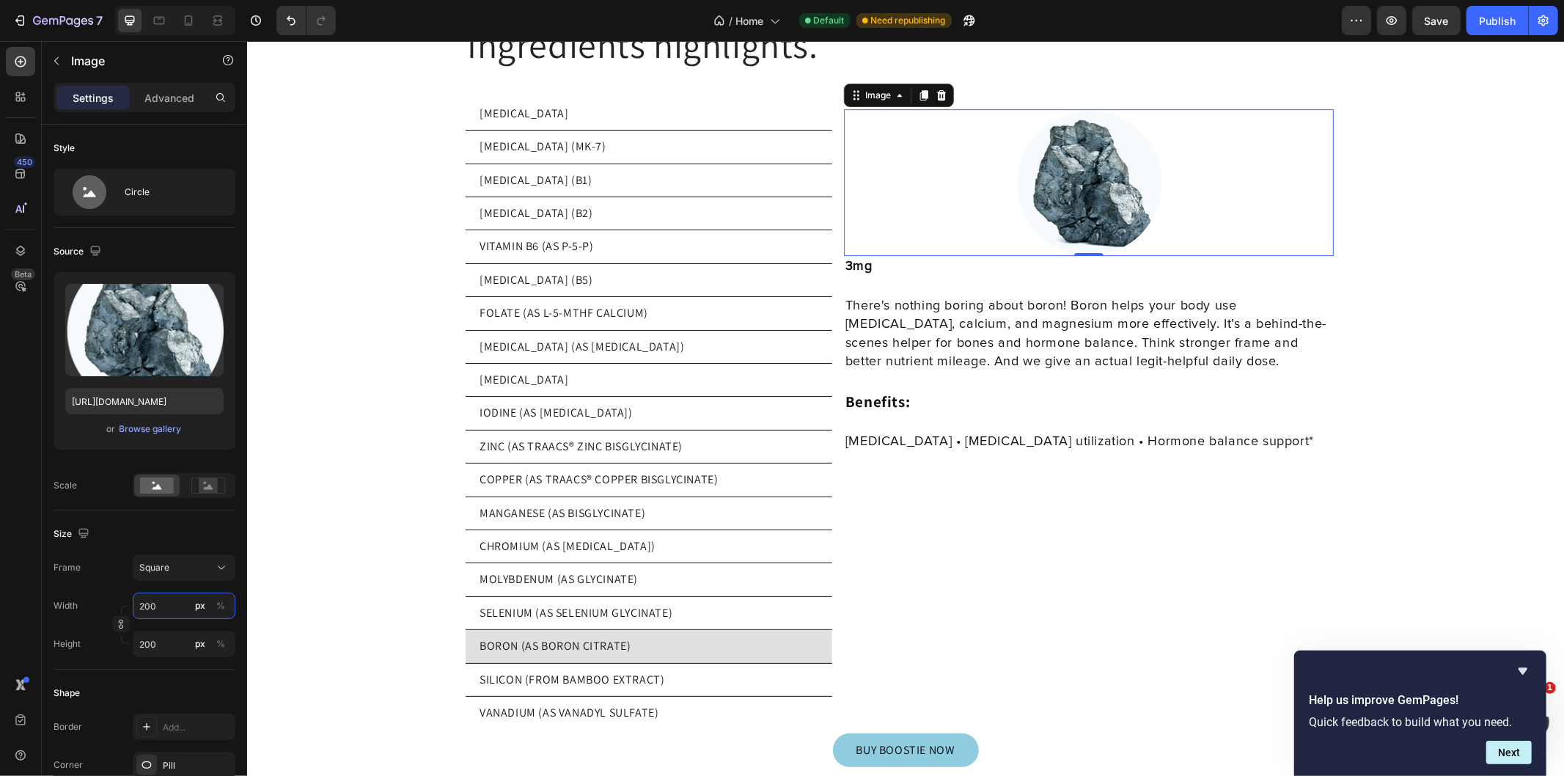
type input "200"
click at [1088, 178] on img at bounding box center [1088, 182] width 147 height 147
click at [578, 671] on p "SILICON (FROM BAMBOO EXTRACT)" at bounding box center [571, 679] width 185 height 16
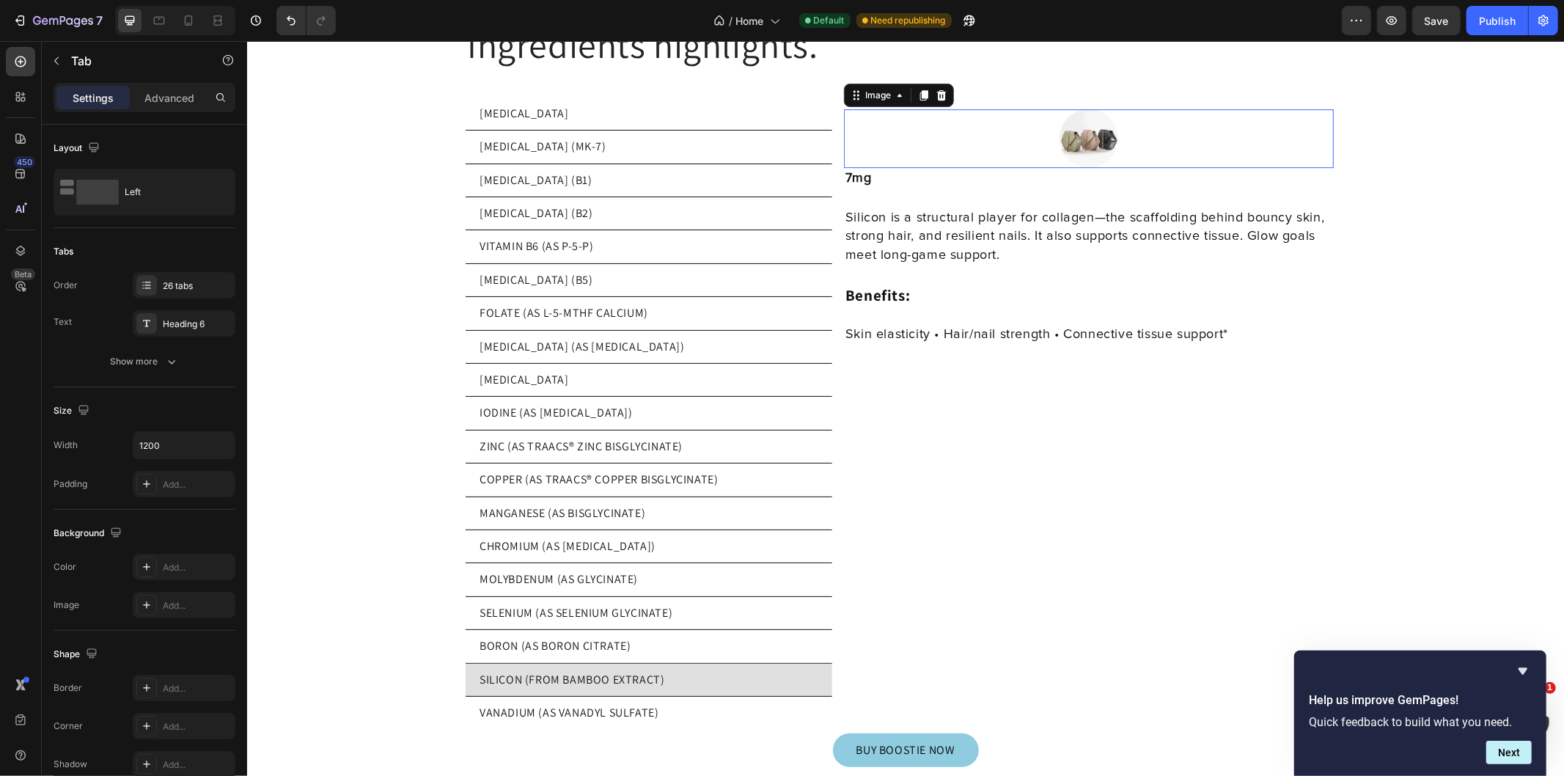
click at [1073, 135] on img at bounding box center [1088, 138] width 59 height 59
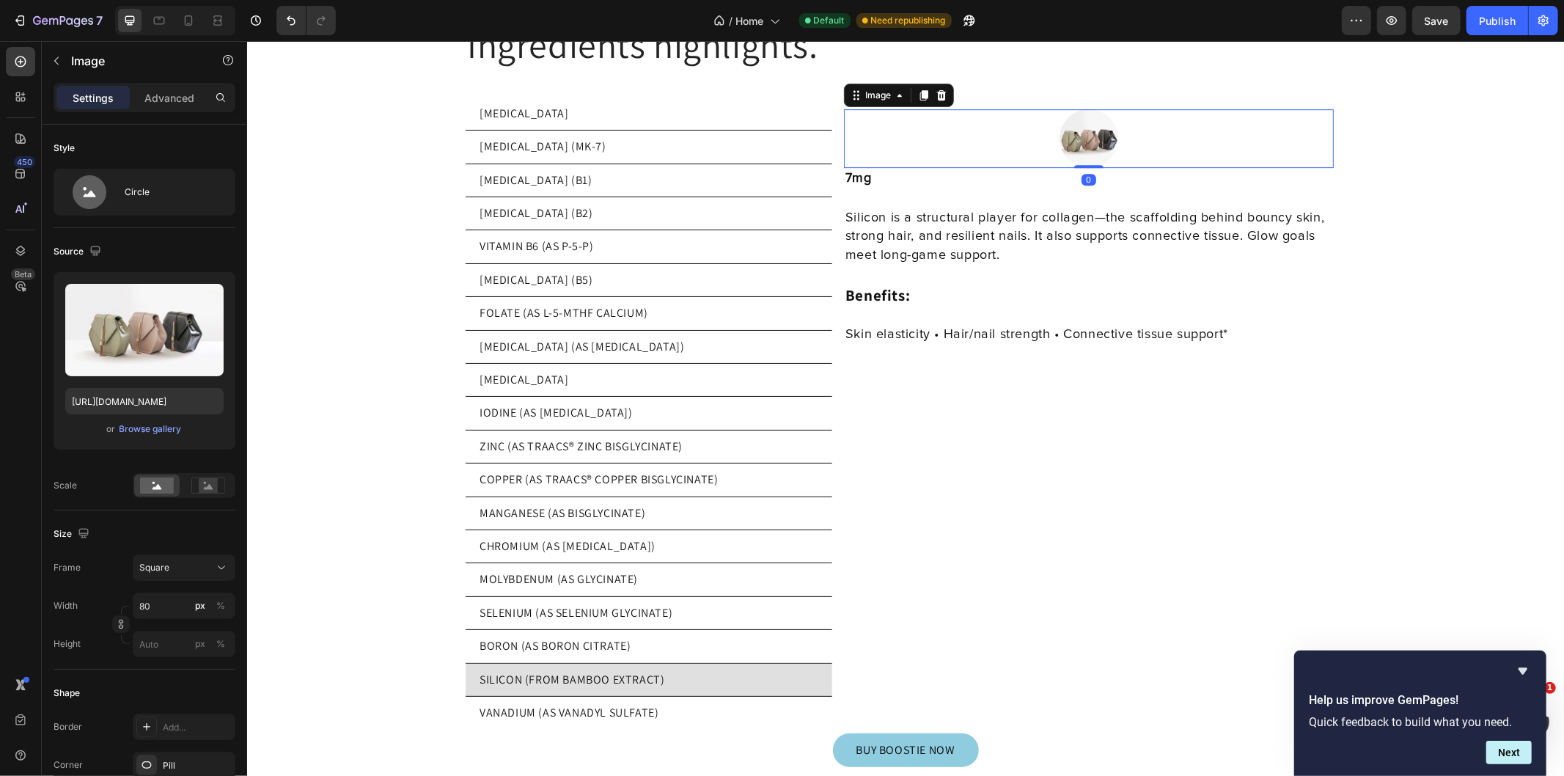
click at [130, 364] on input "file" at bounding box center [144, 354] width 101 height 25
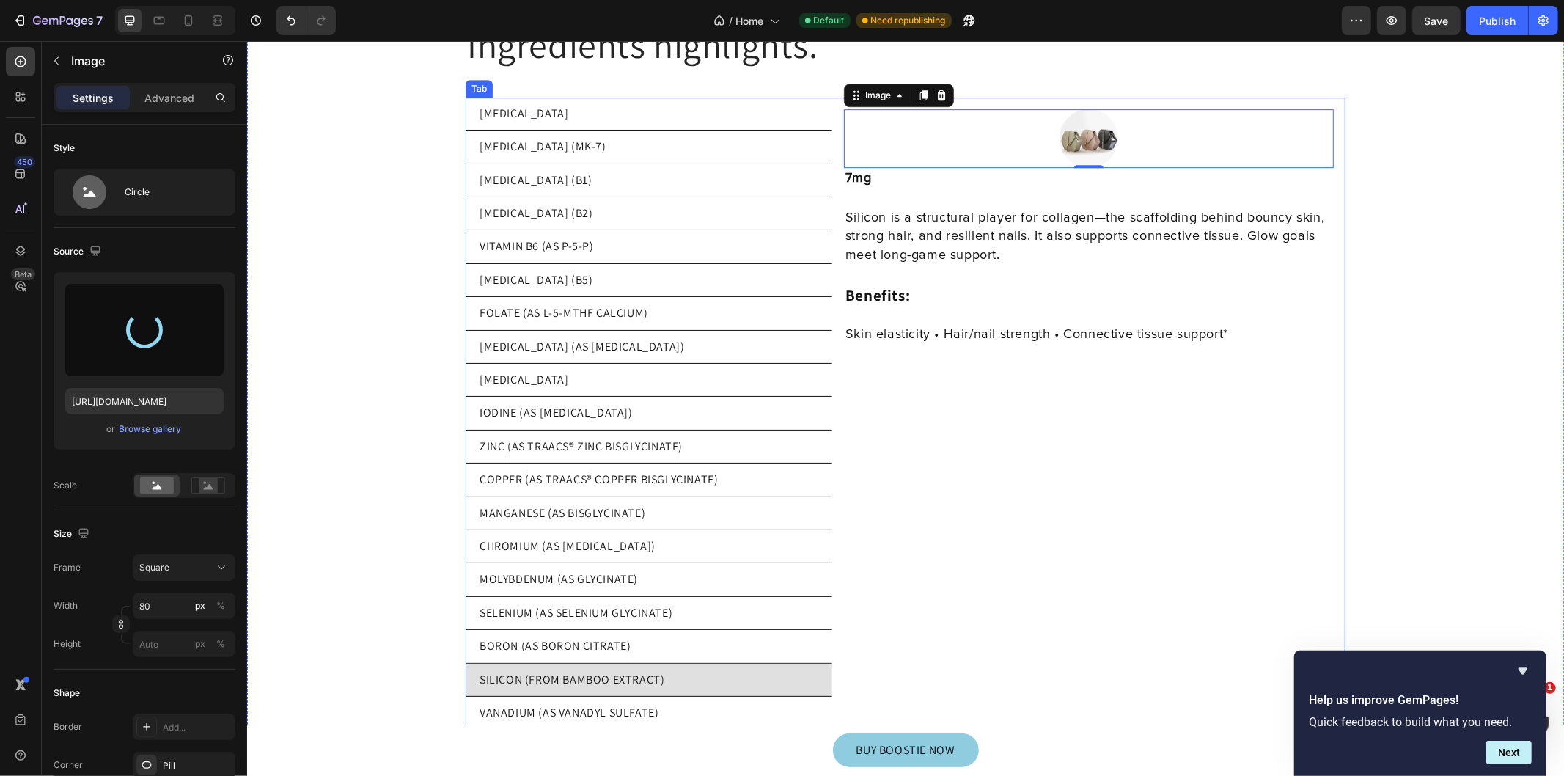
type input "https://cdn.shopify.com/s/files/1/0769/5804/0303/files/gempages_579775665239229…"
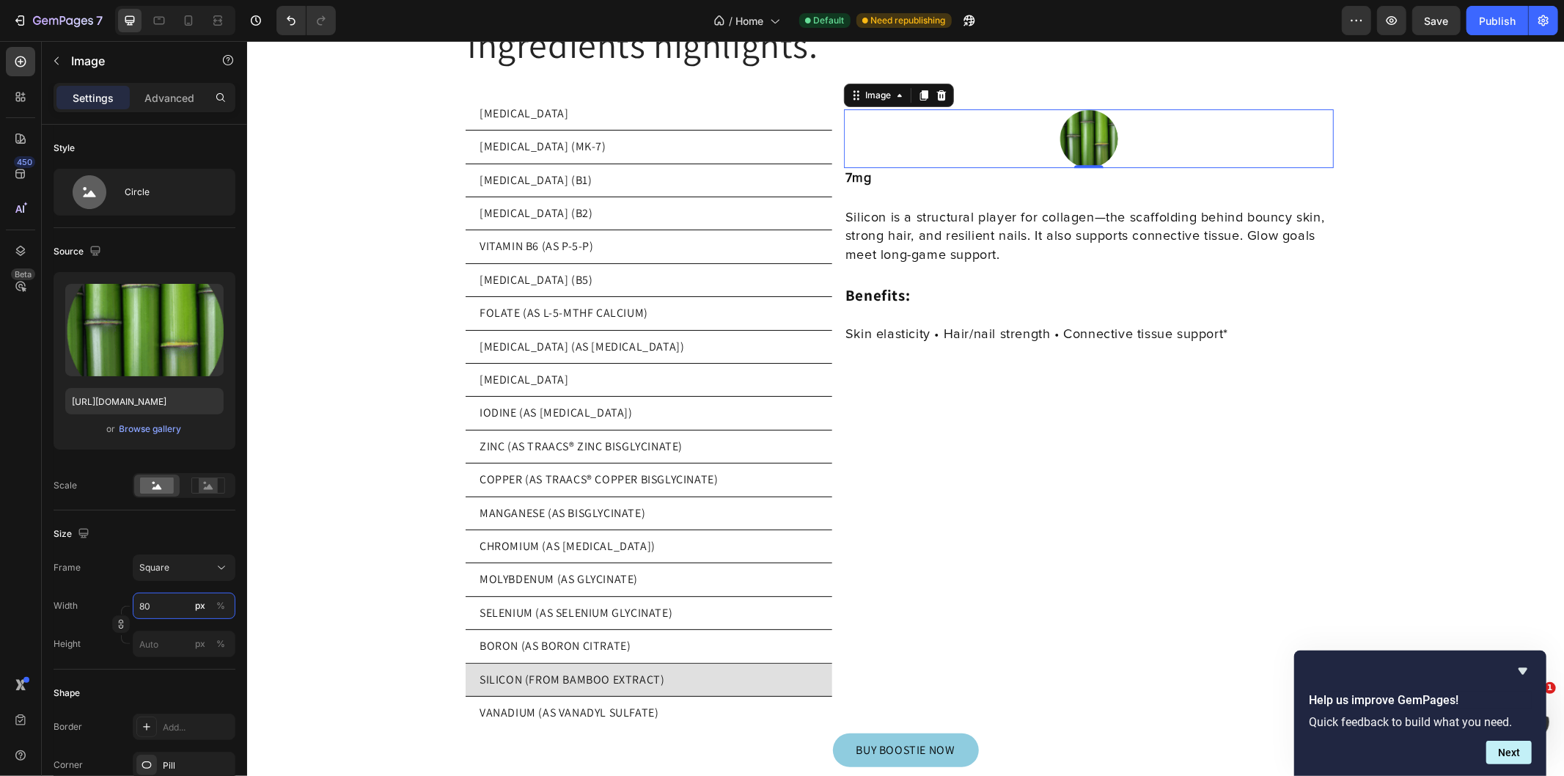
click at [160, 602] on input "80" at bounding box center [184, 605] width 103 height 26
type input "2"
type input "20"
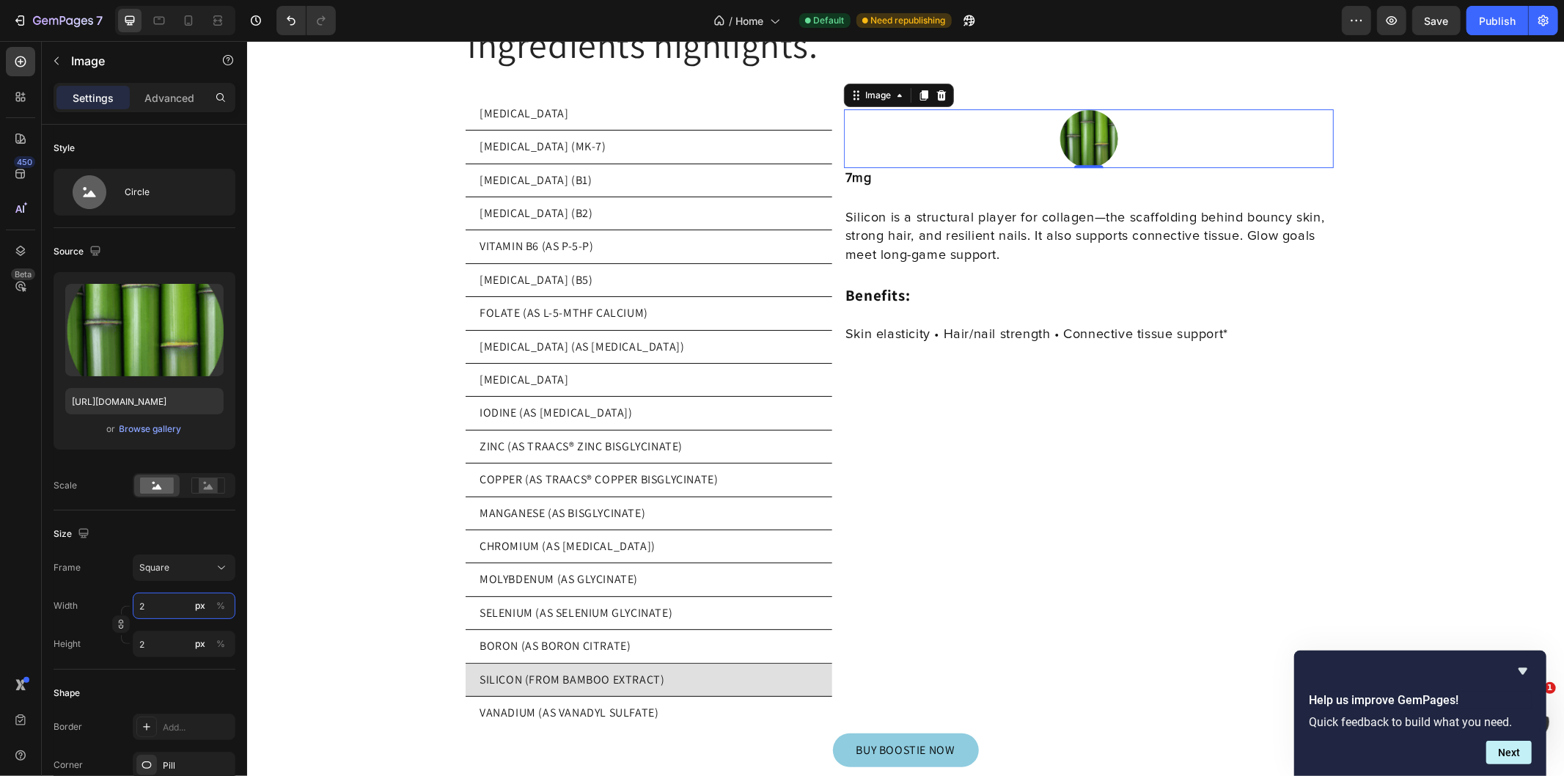
type input "20"
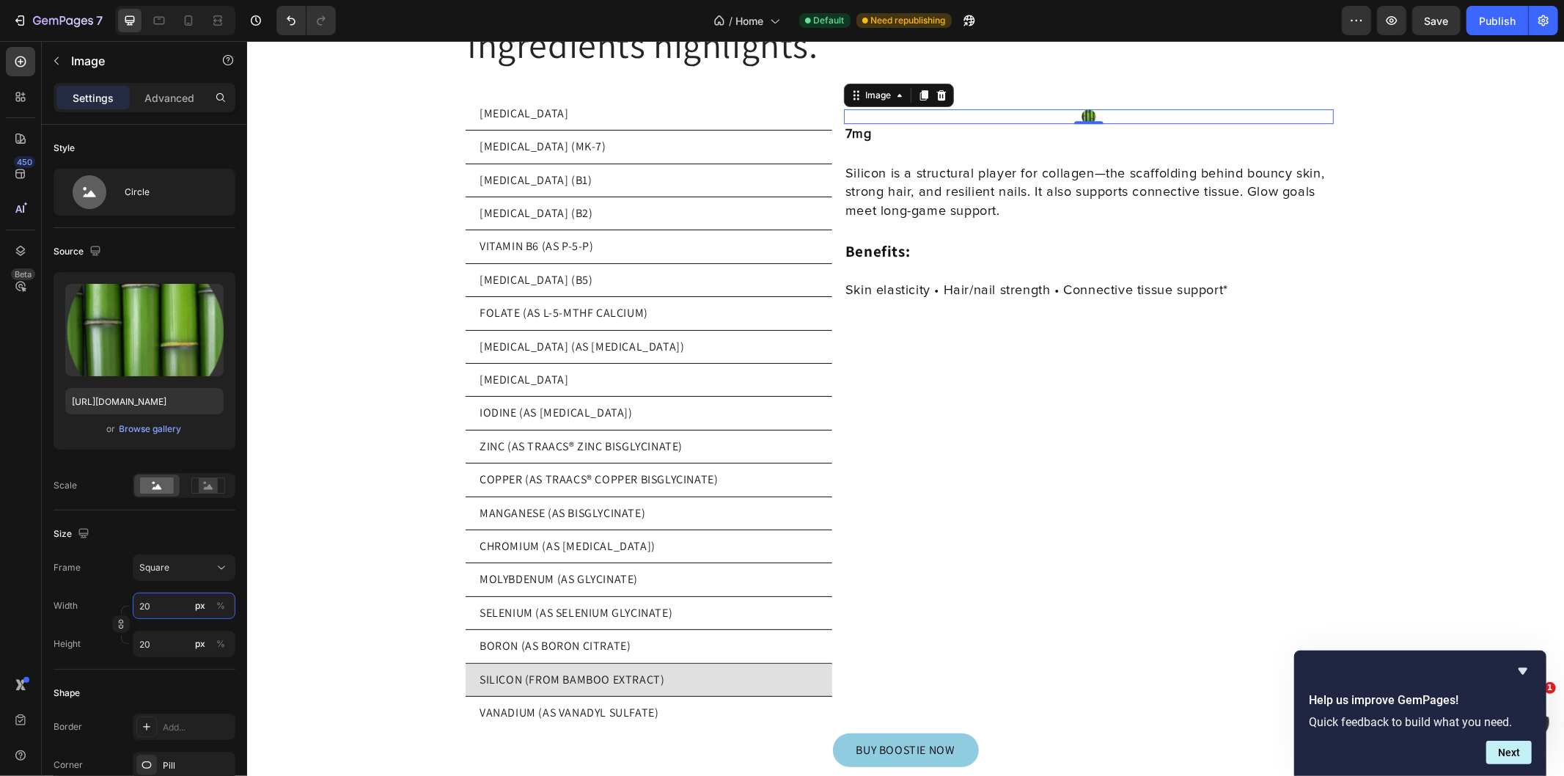
type input "200"
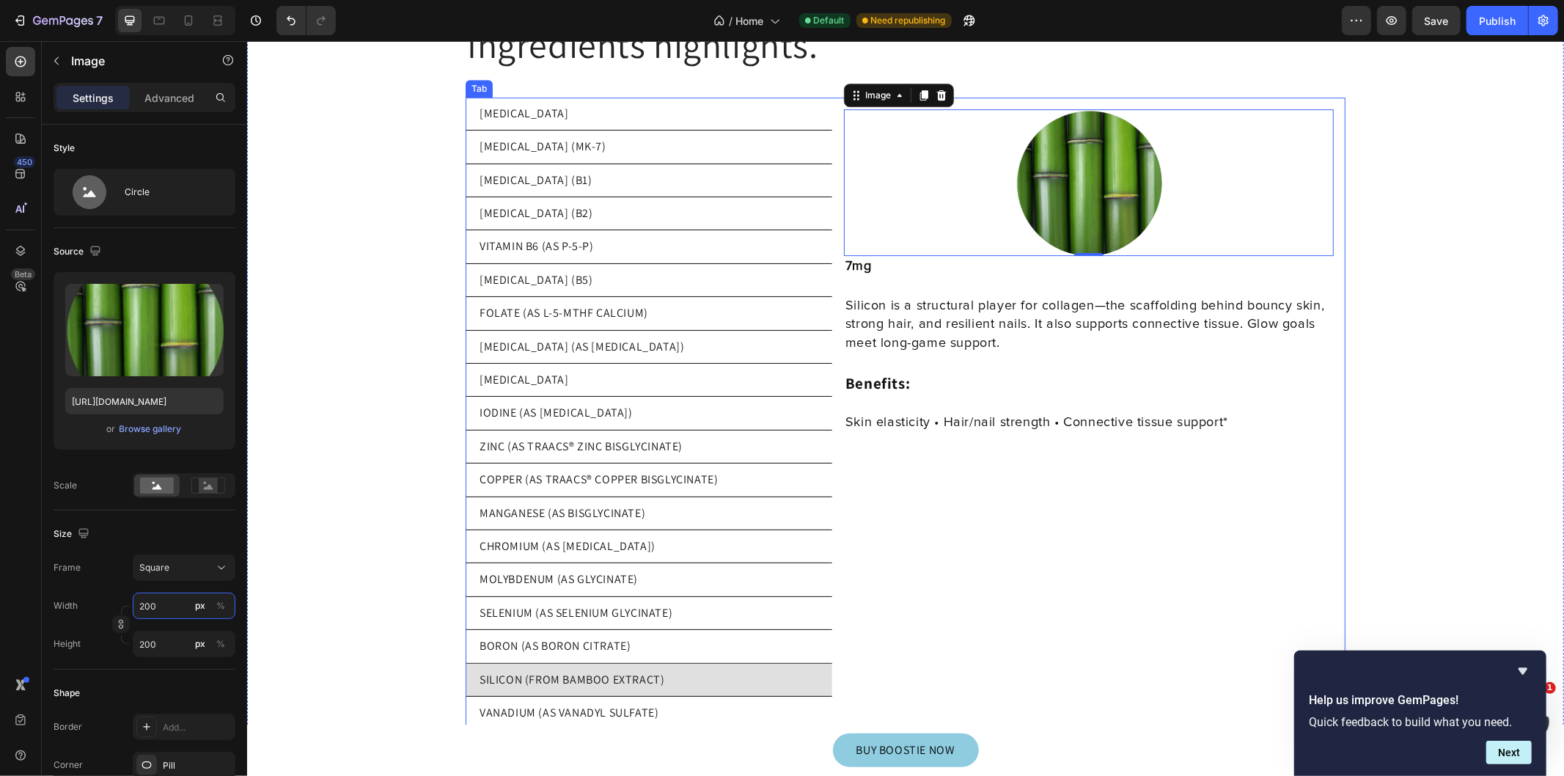
scroll to position [13336, 0]
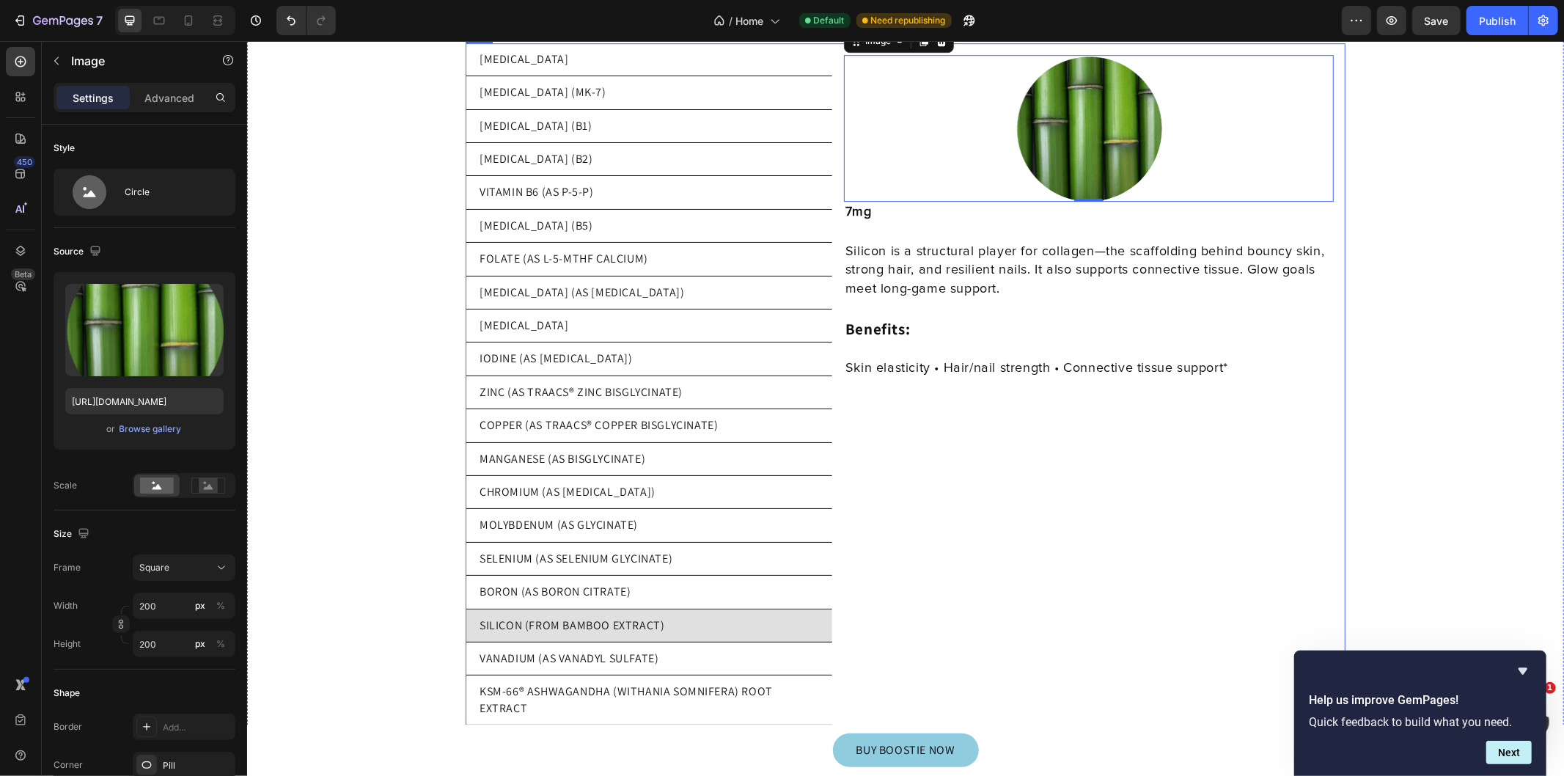
click at [614, 652] on p "VANADIUM (AS VANADYL SULFATE)" at bounding box center [568, 658] width 179 height 16
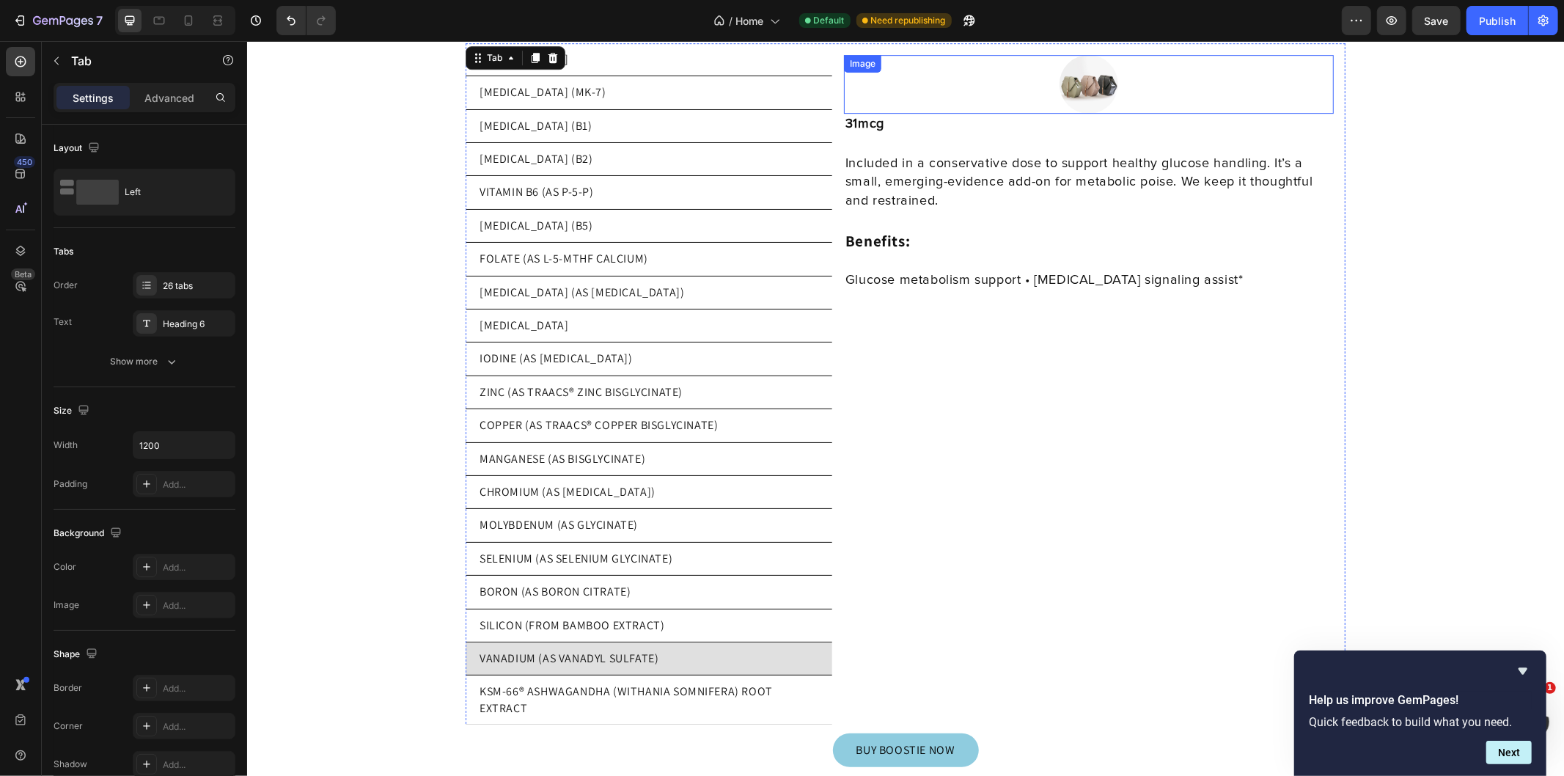
click at [1096, 86] on img at bounding box center [1088, 83] width 59 height 59
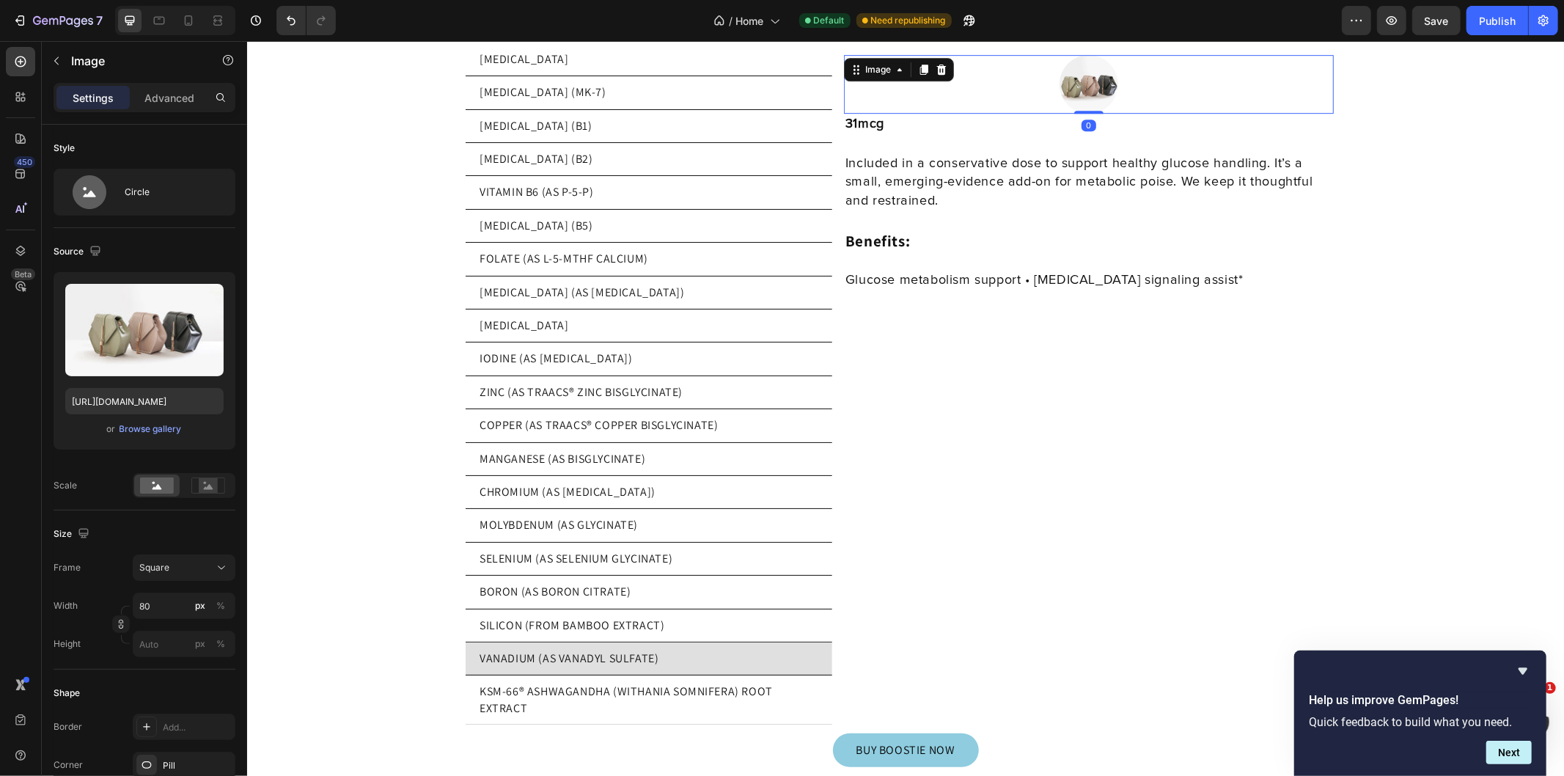
click at [129, 348] on input "file" at bounding box center [144, 354] width 101 height 25
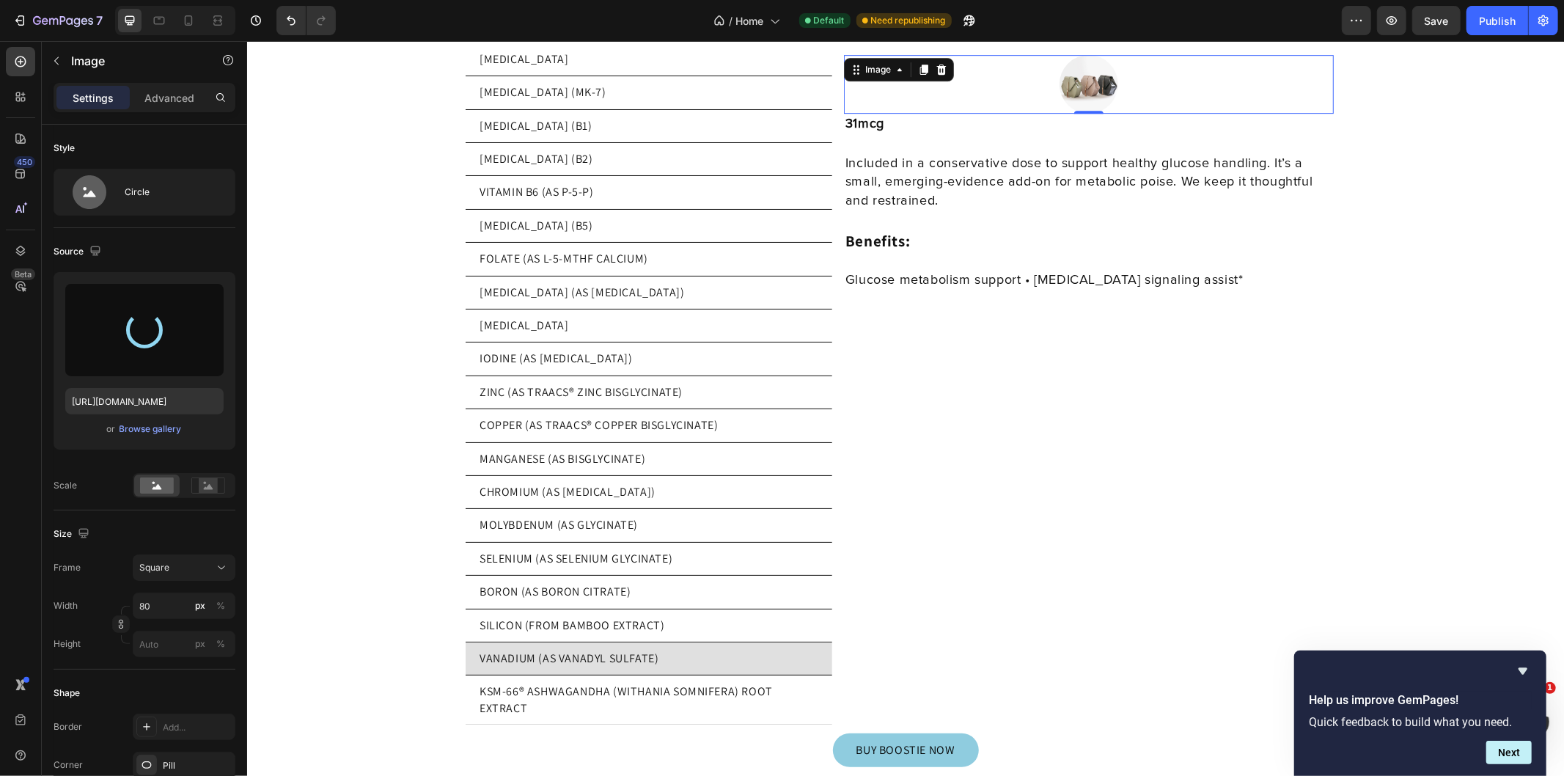
type input "https://cdn.shopify.com/s/files/1/0769/5804/0303/files/gempages_579775665239229…"
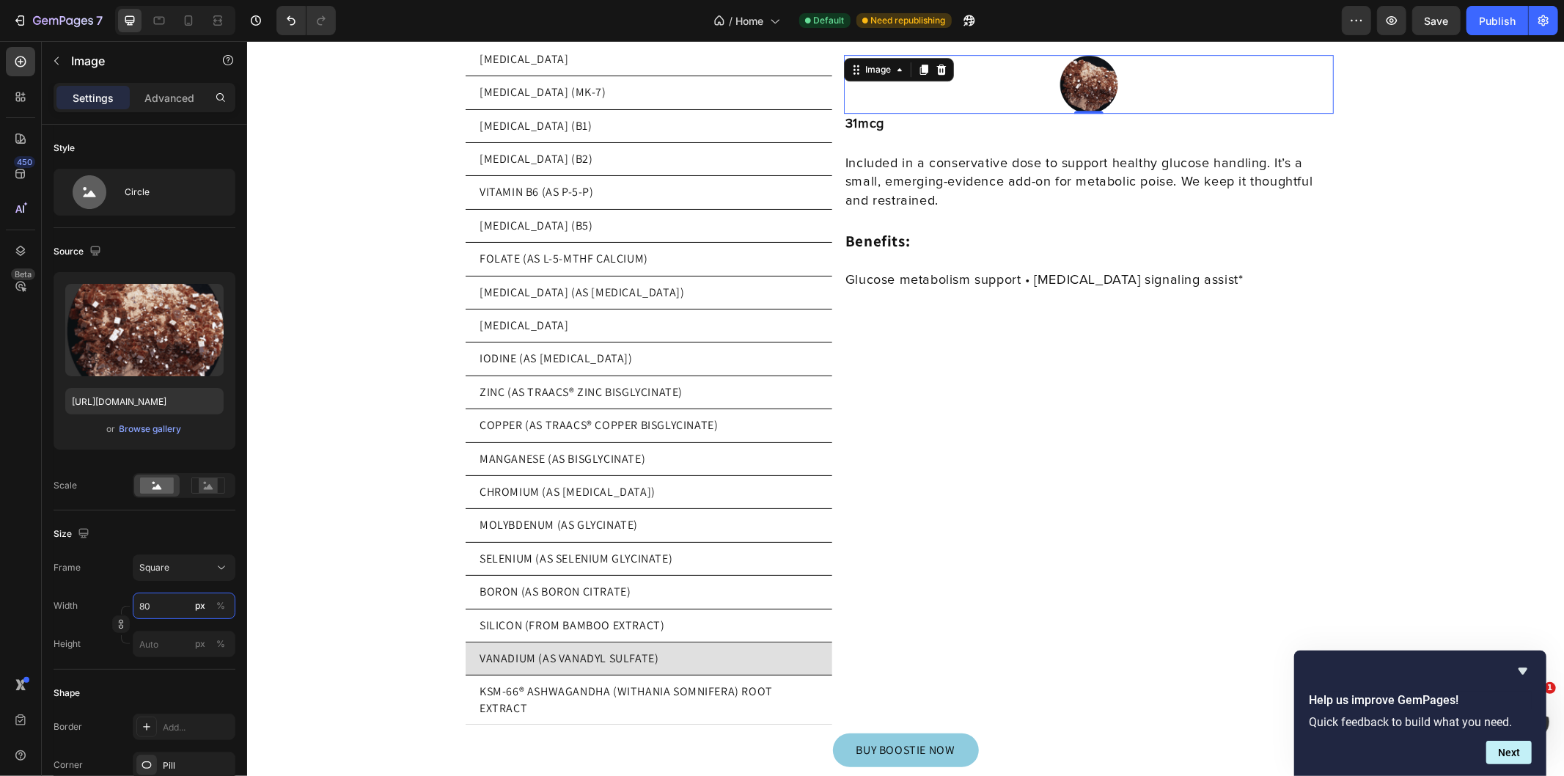
click at [166, 612] on input "80" at bounding box center [184, 605] width 103 height 26
type input "2"
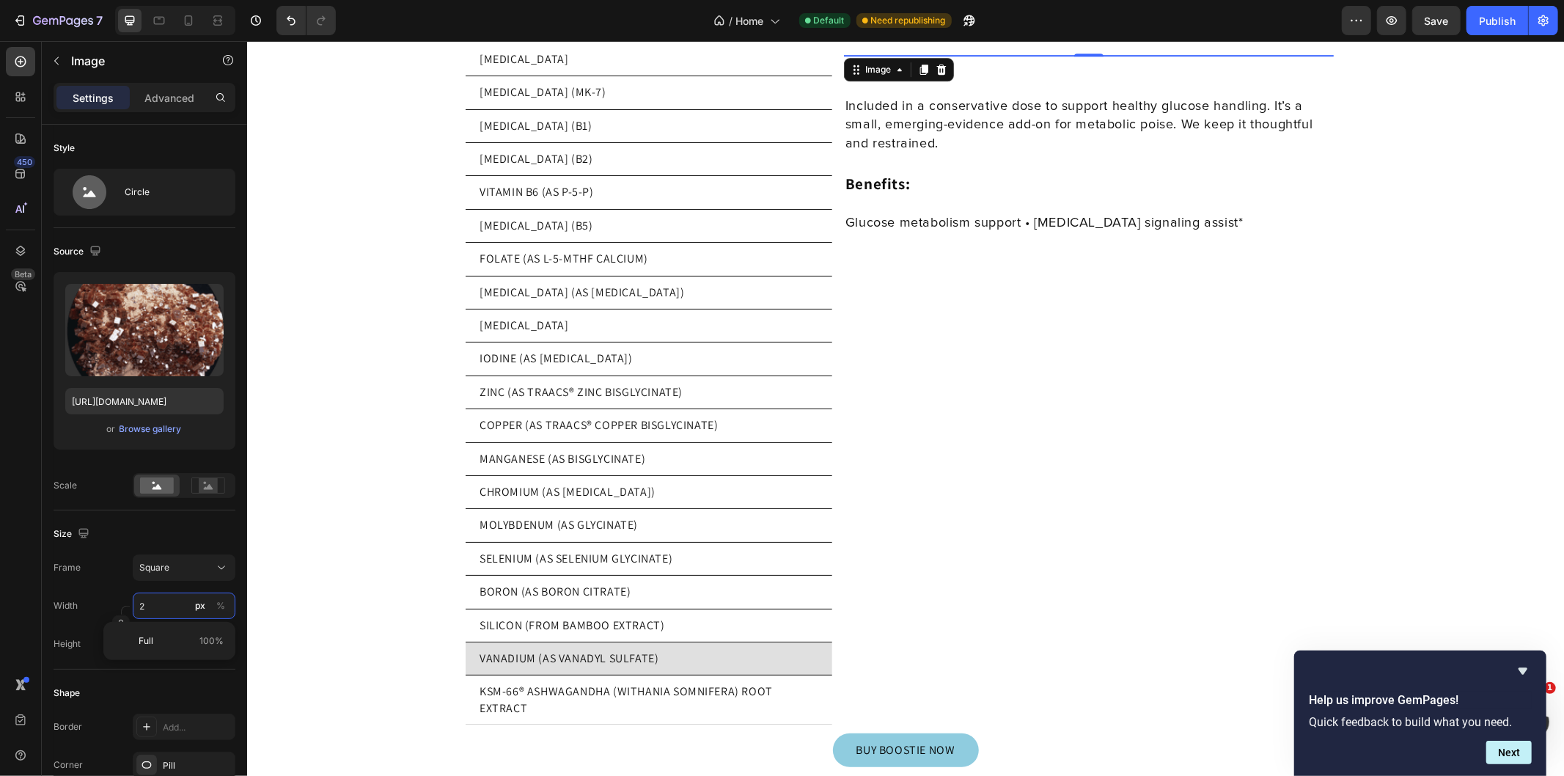
type input "20"
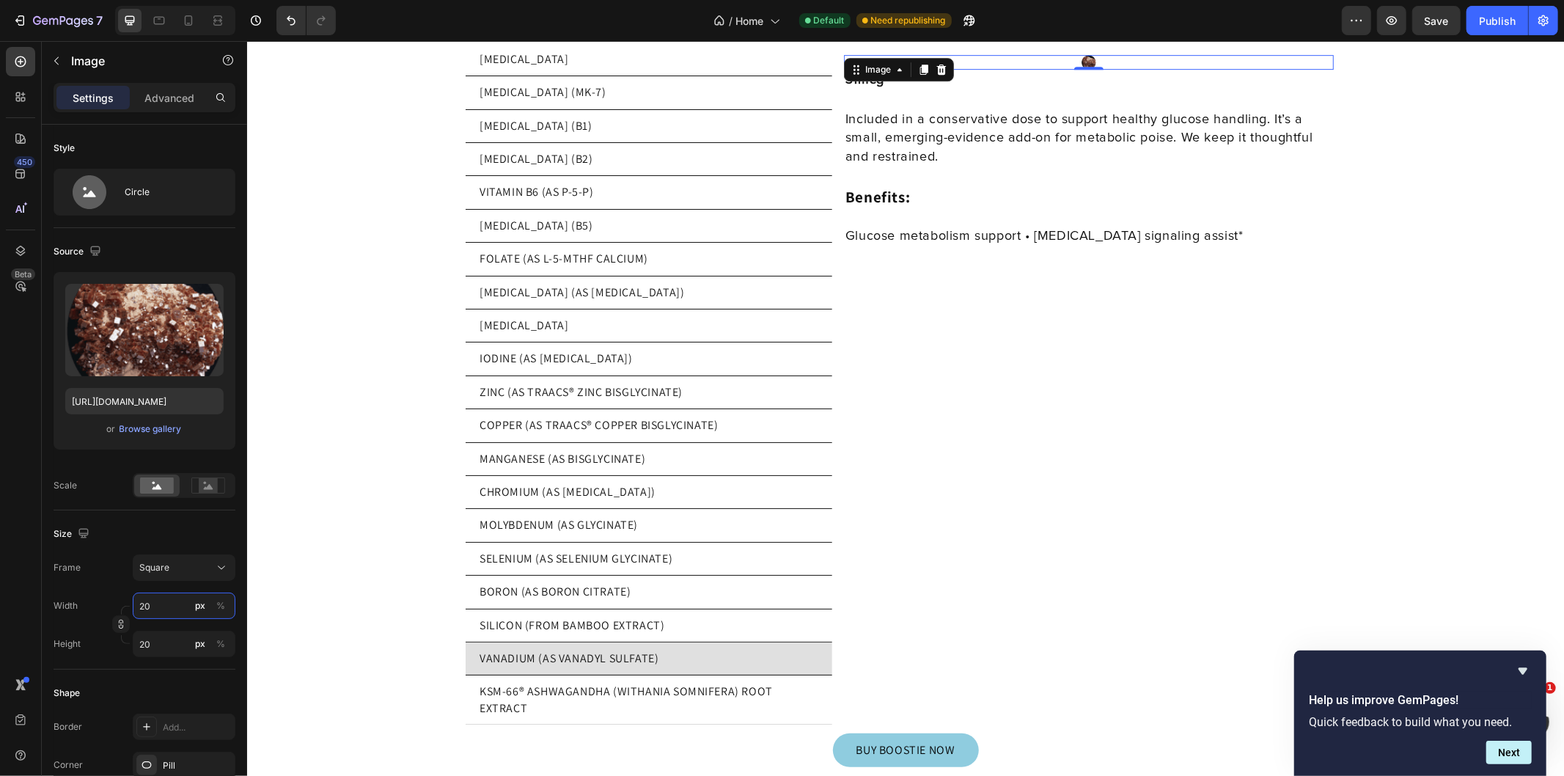
type input "200"
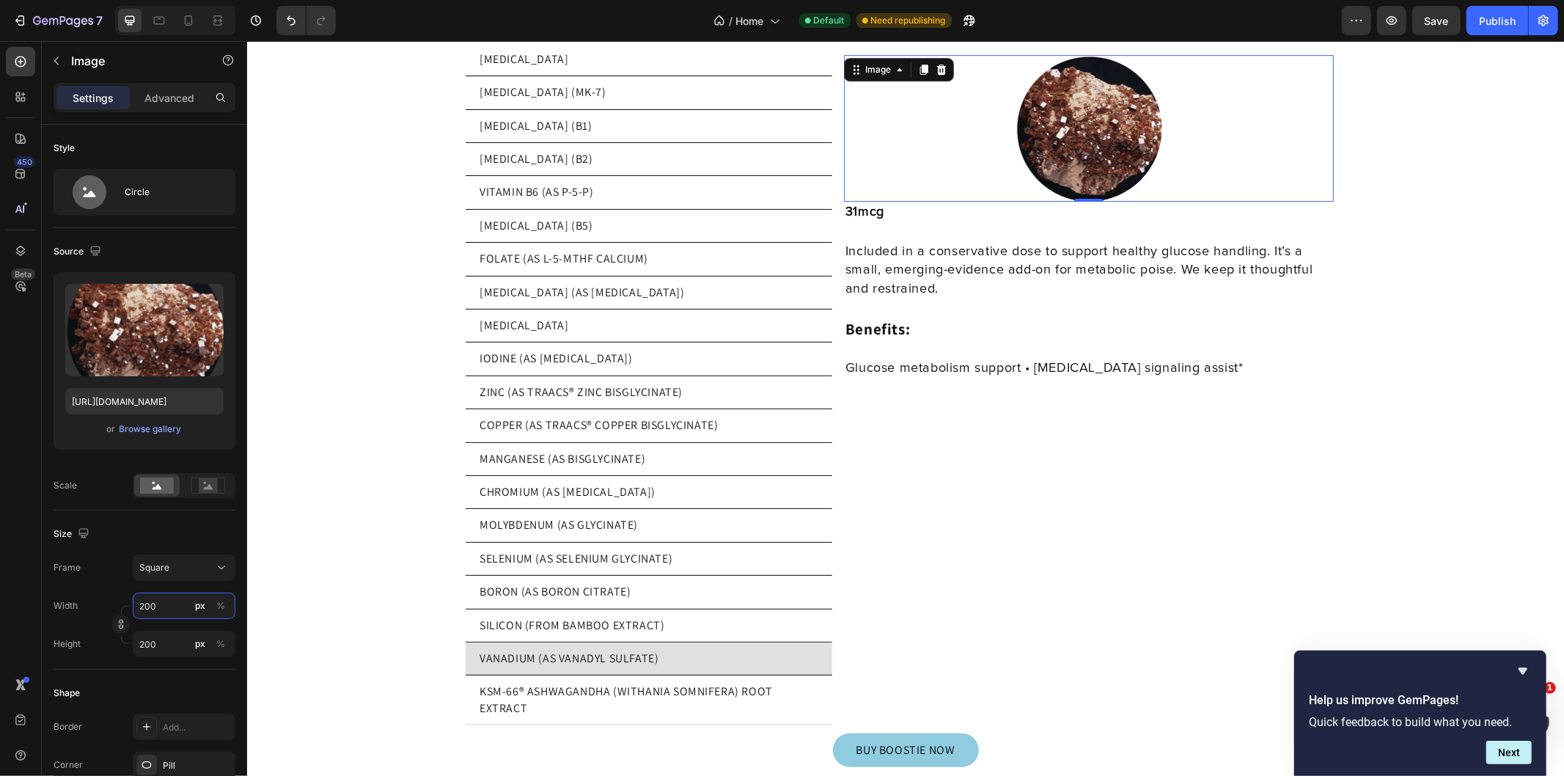
type input "200"
click at [1146, 92] on img at bounding box center [1088, 127] width 147 height 147
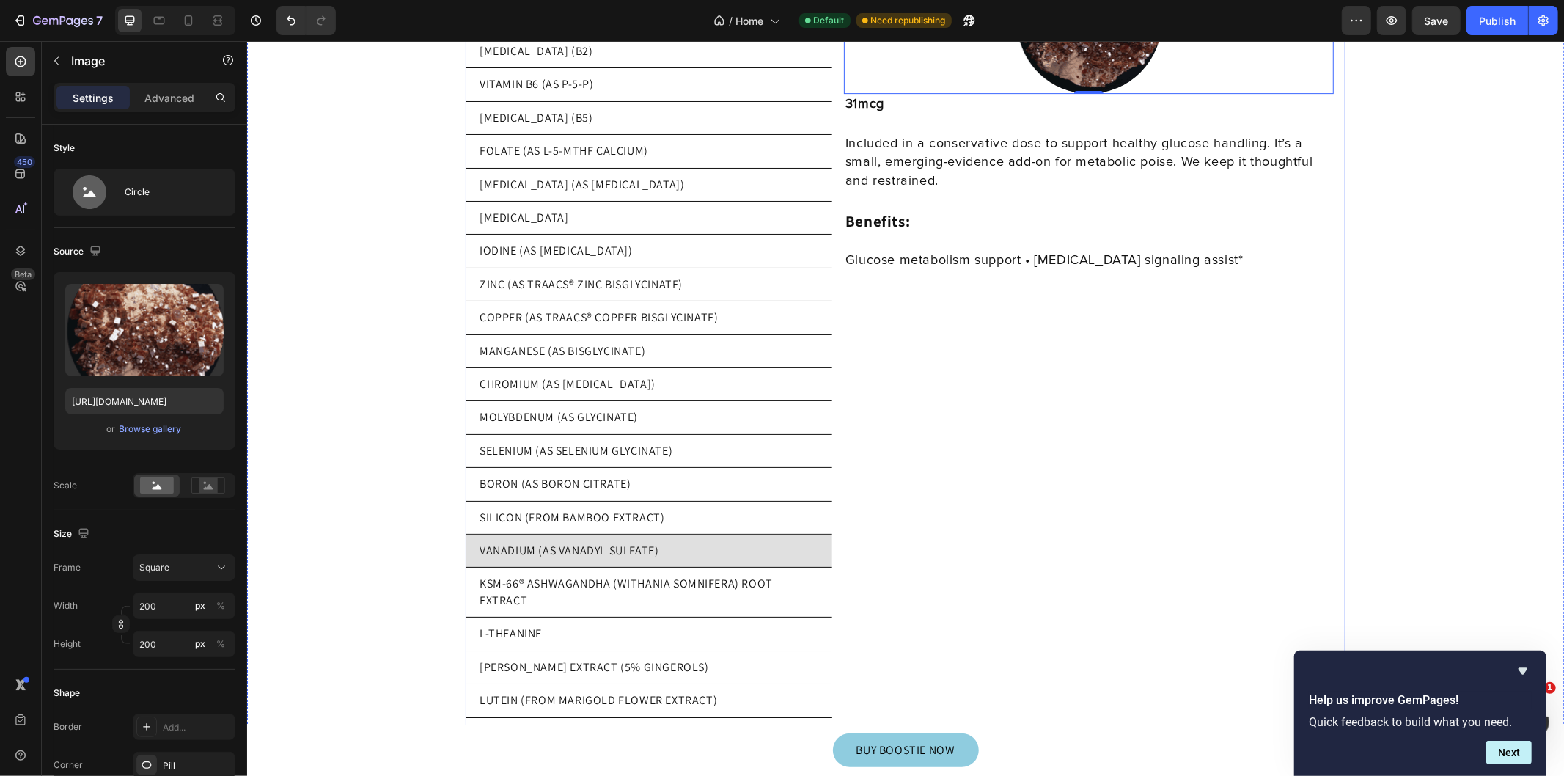
scroll to position [13446, 0]
click at [672, 573] on p "KSM-66® ASHWAGANDHA (WITHANIA SOMNIFERA) ROOT EXTRACT" at bounding box center [648, 589] width 339 height 33
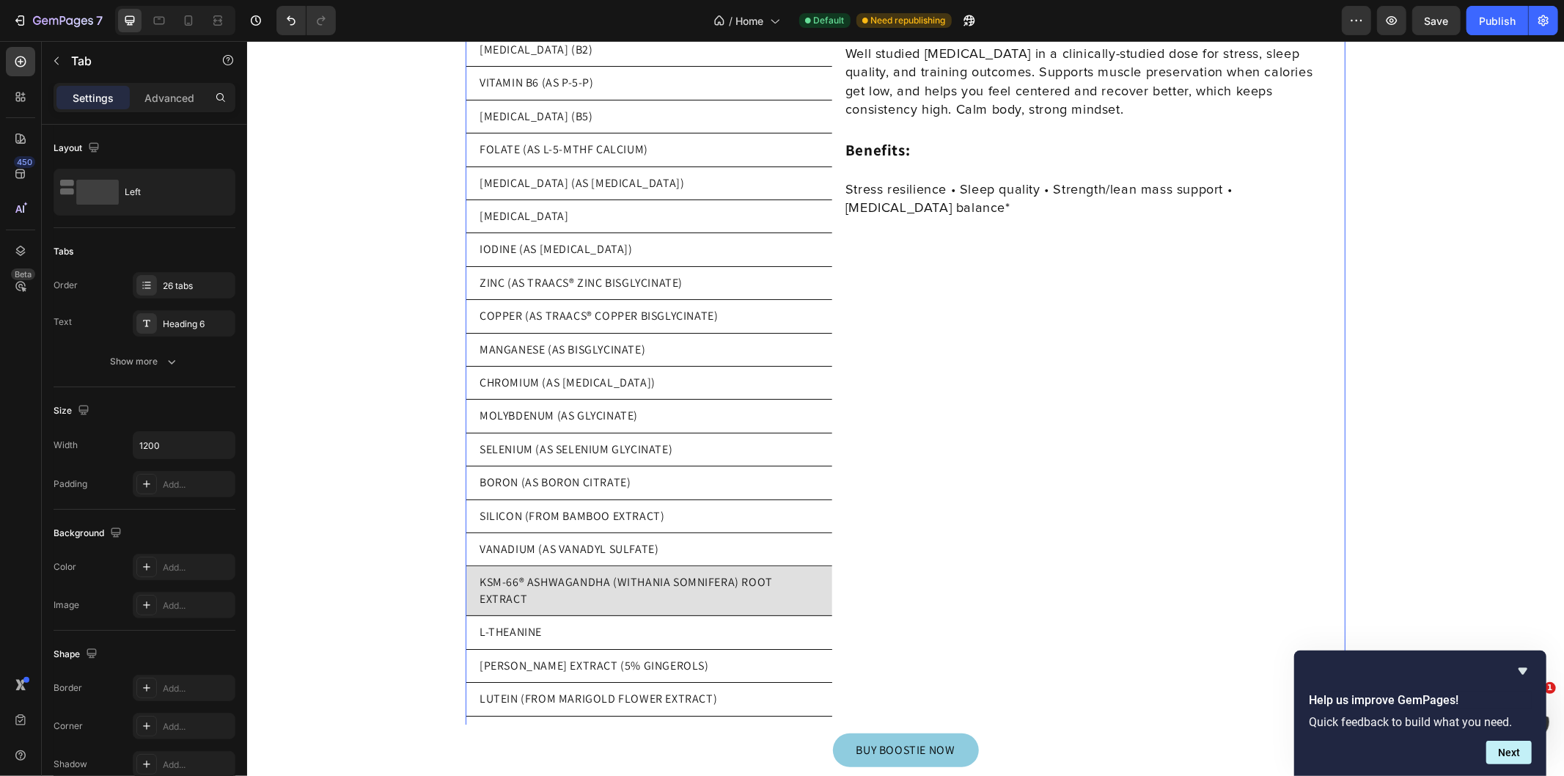
scroll to position [13336, 0]
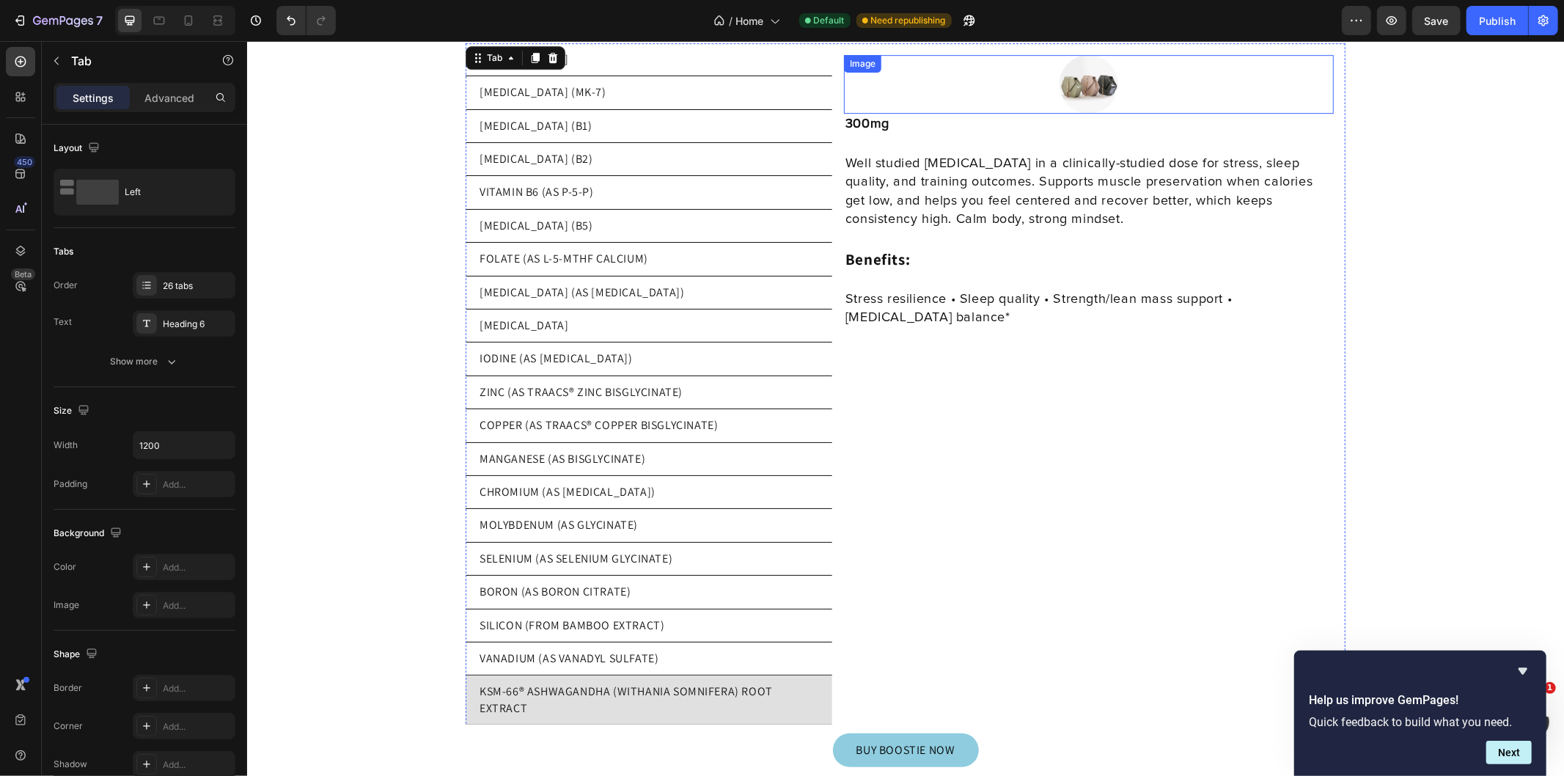
click at [1090, 73] on img at bounding box center [1088, 83] width 59 height 59
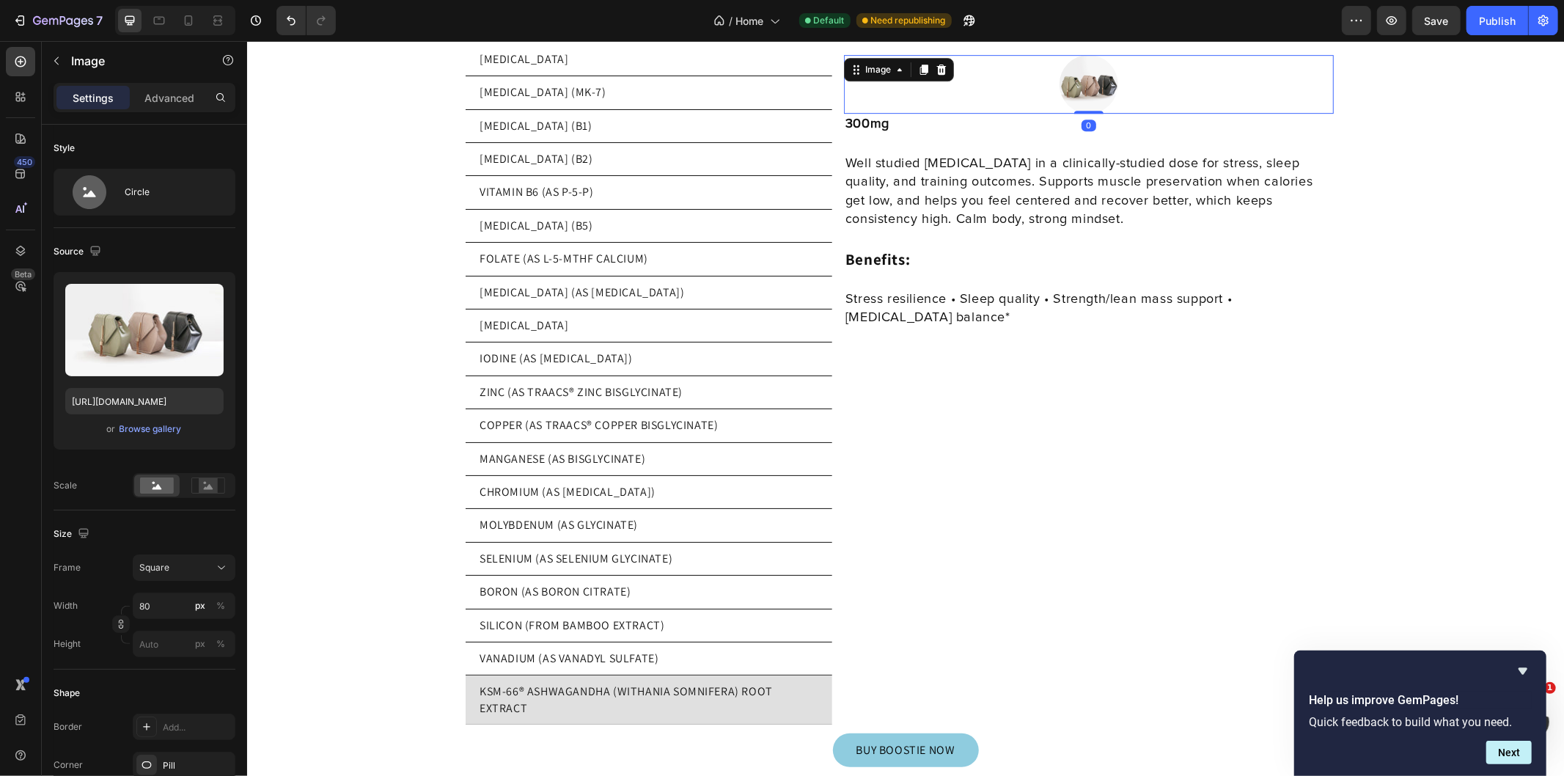
click at [178, 359] on input "file" at bounding box center [144, 354] width 101 height 25
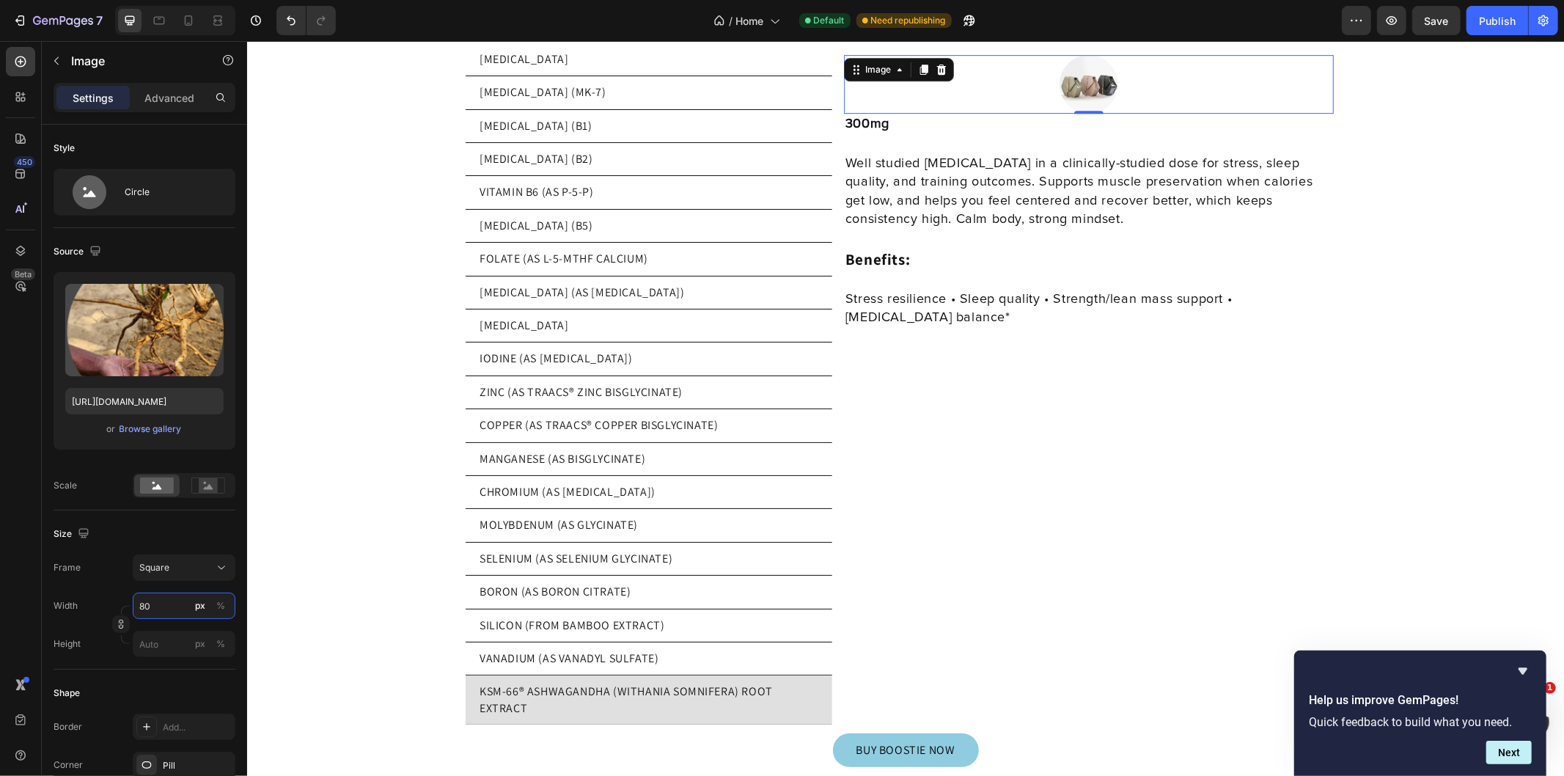
type input "https://cdn.shopify.com/s/files/1/0769/5804/0303/files/gempages_579775665239229…"
click at [164, 605] on input "80" at bounding box center [184, 605] width 103 height 26
click at [166, 605] on input "80" at bounding box center [184, 605] width 103 height 26
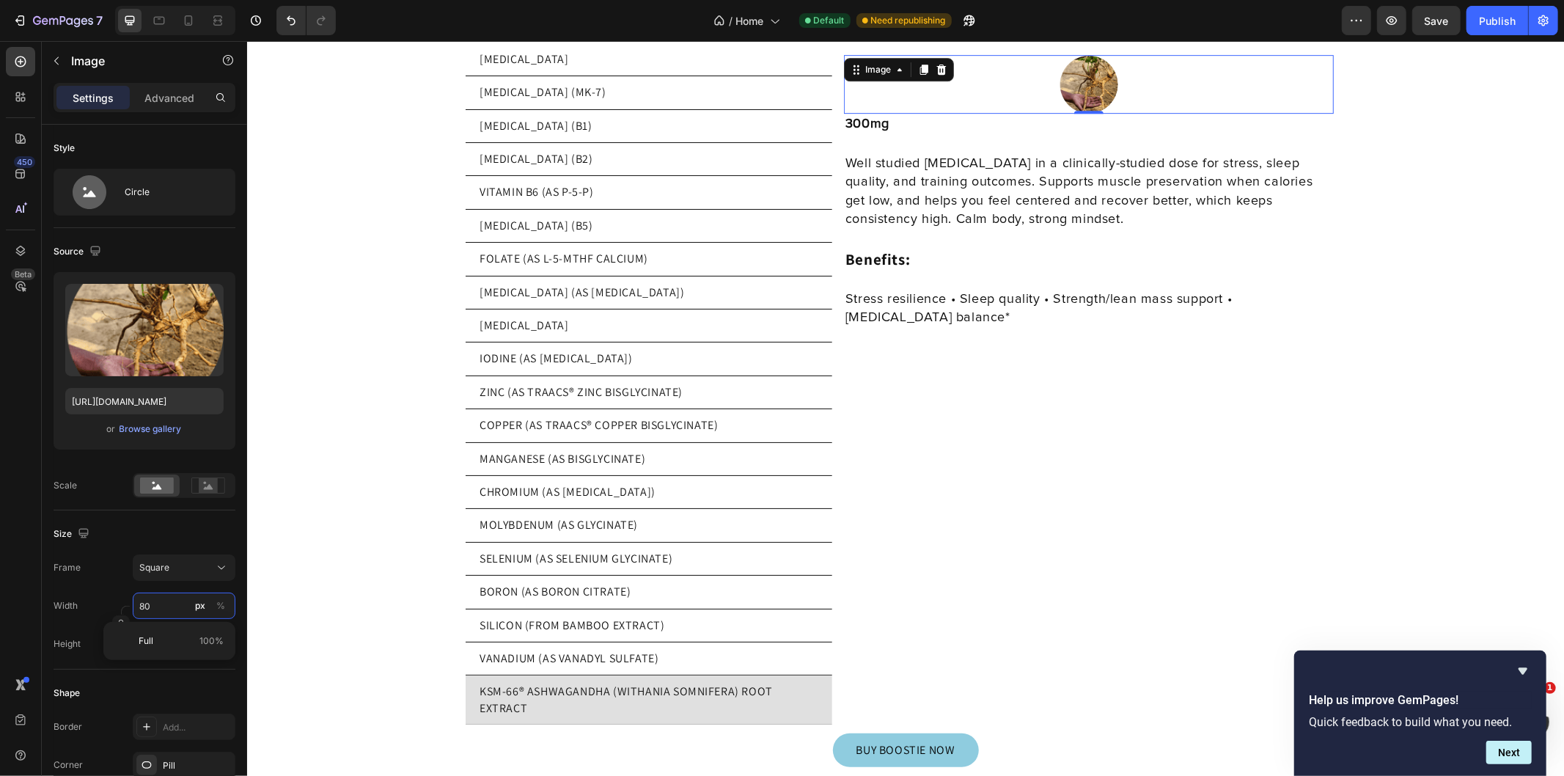
type input "2"
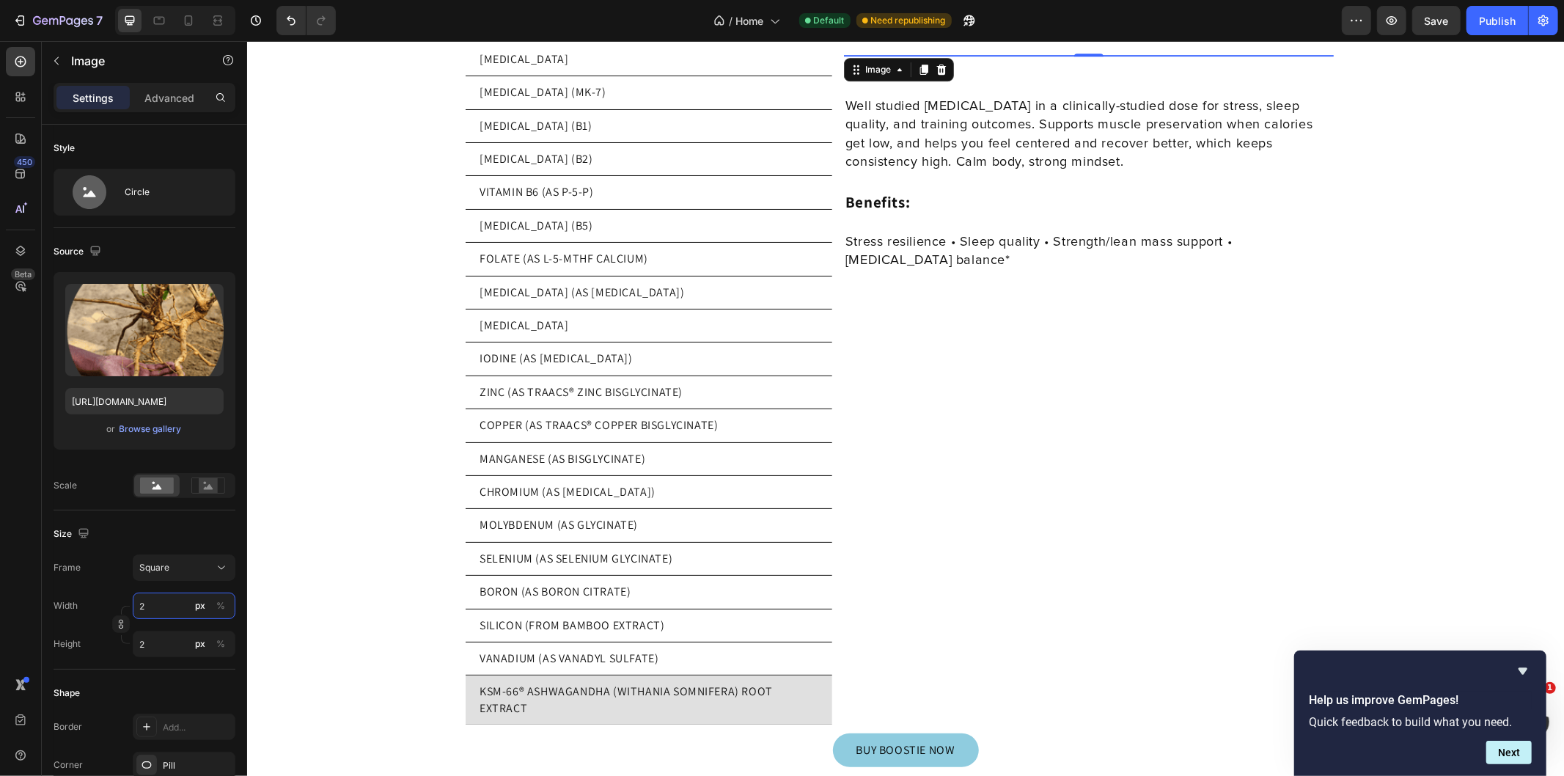
type input "20"
type input "200"
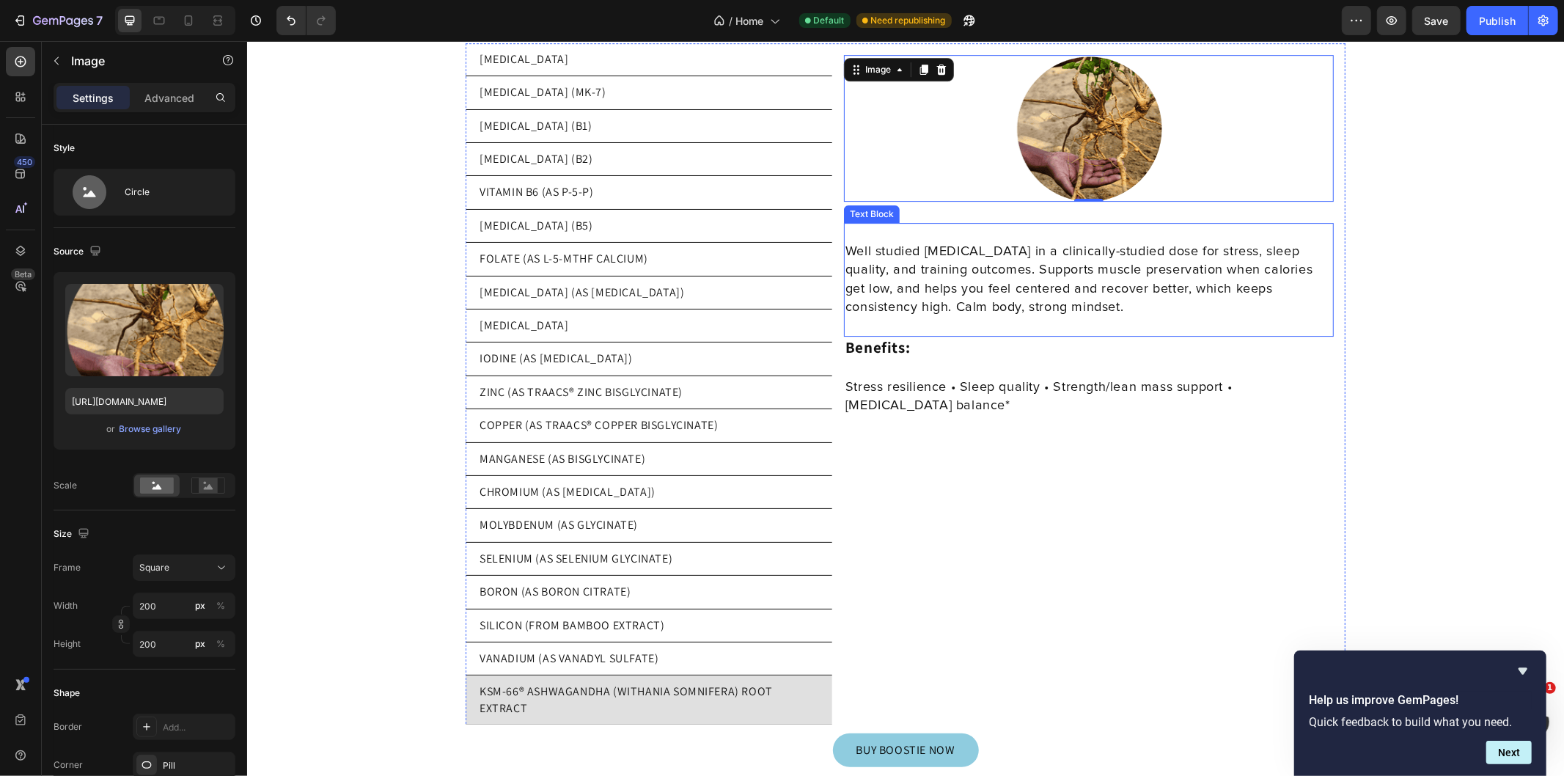
click at [869, 242] on p "Well studied [MEDICAL_DATA] in a clinically-studied dose for stress, sleep qual…" at bounding box center [1088, 279] width 487 height 74
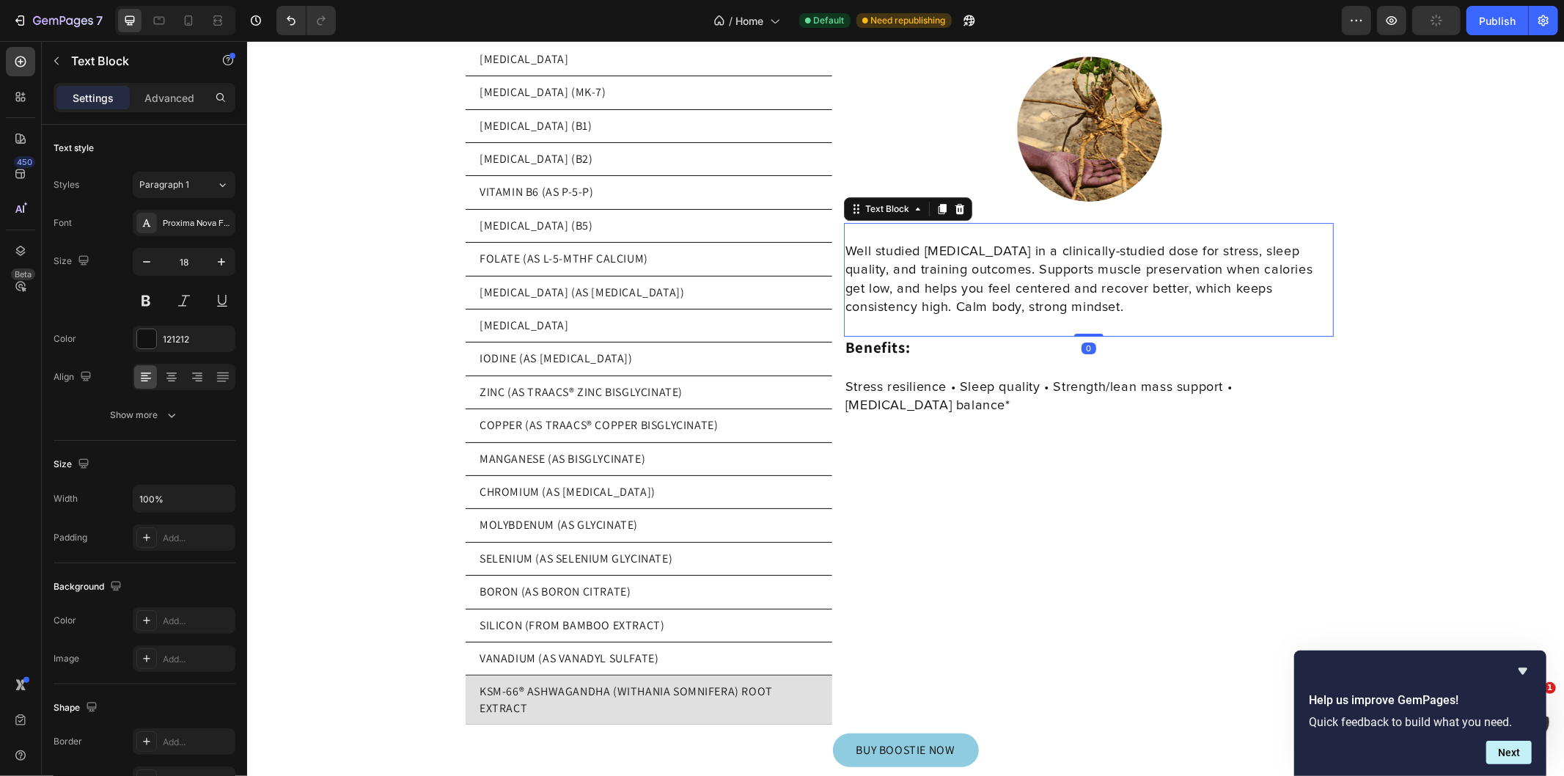
click at [847, 243] on p "Well studied [MEDICAL_DATA] in a clinically-studied dose for stress, sleep qual…" at bounding box center [1088, 279] width 487 height 74
click at [987, 242] on p "We provide this well-studied adaptogen in a clinically-studied dose for stress,…" at bounding box center [1088, 279] width 487 height 74
click at [1032, 263] on p "We provide this thorougly researched adaptogen in a clinically-studied dose for…" at bounding box center [1088, 279] width 487 height 74
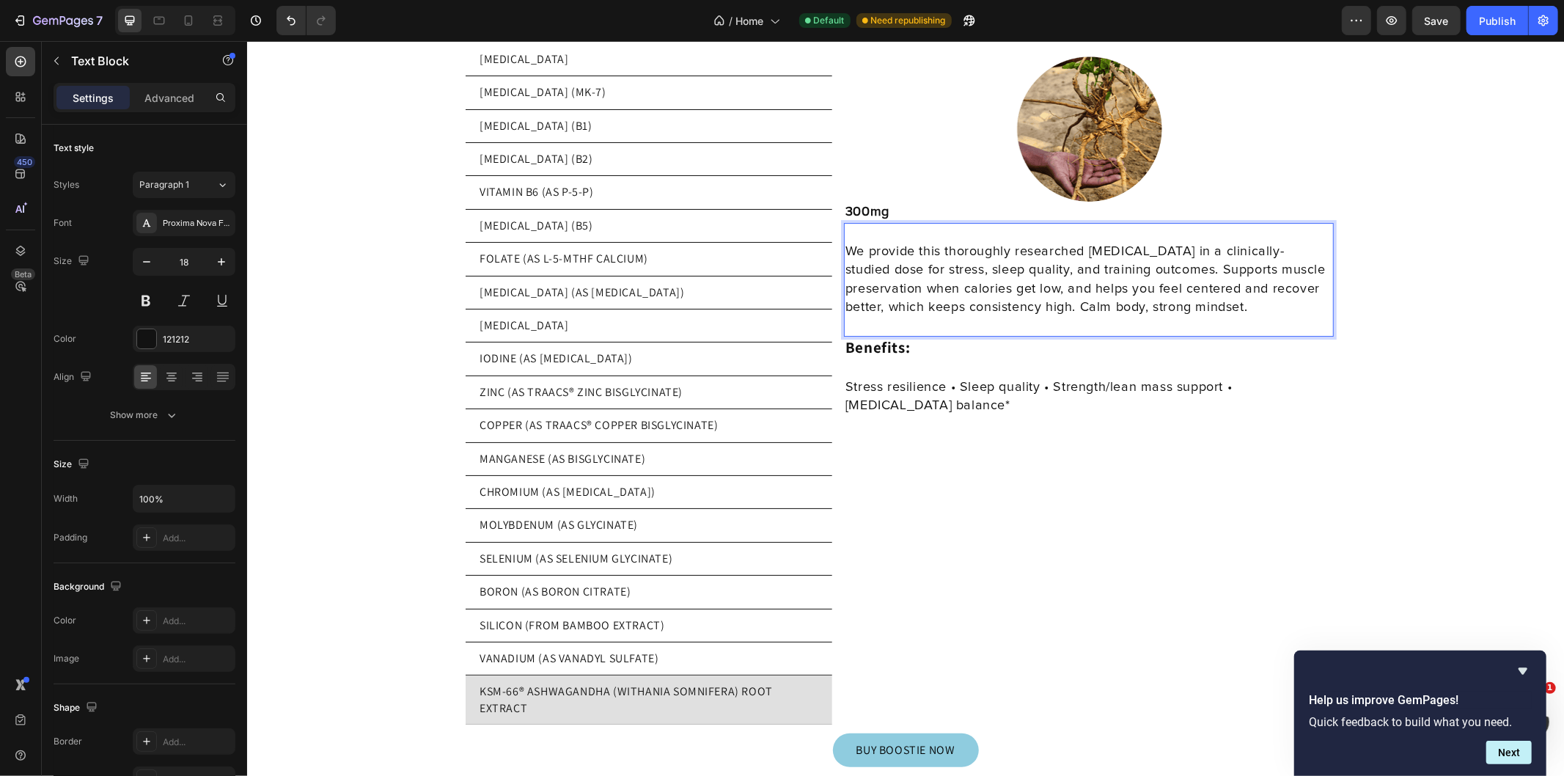
click at [1145, 242] on p "We provide this thoroughly researched adaptogen in a clinically-studied dose fo…" at bounding box center [1088, 279] width 487 height 74
click at [1251, 273] on p "We provide this thoroughly researched adaptogenic root in a clinically-studied …" at bounding box center [1088, 279] width 487 height 74
click at [1183, 242] on p "We provide this thoroughly researched adaptogenic root in a clinically-studied …" at bounding box center [1088, 279] width 487 height 74
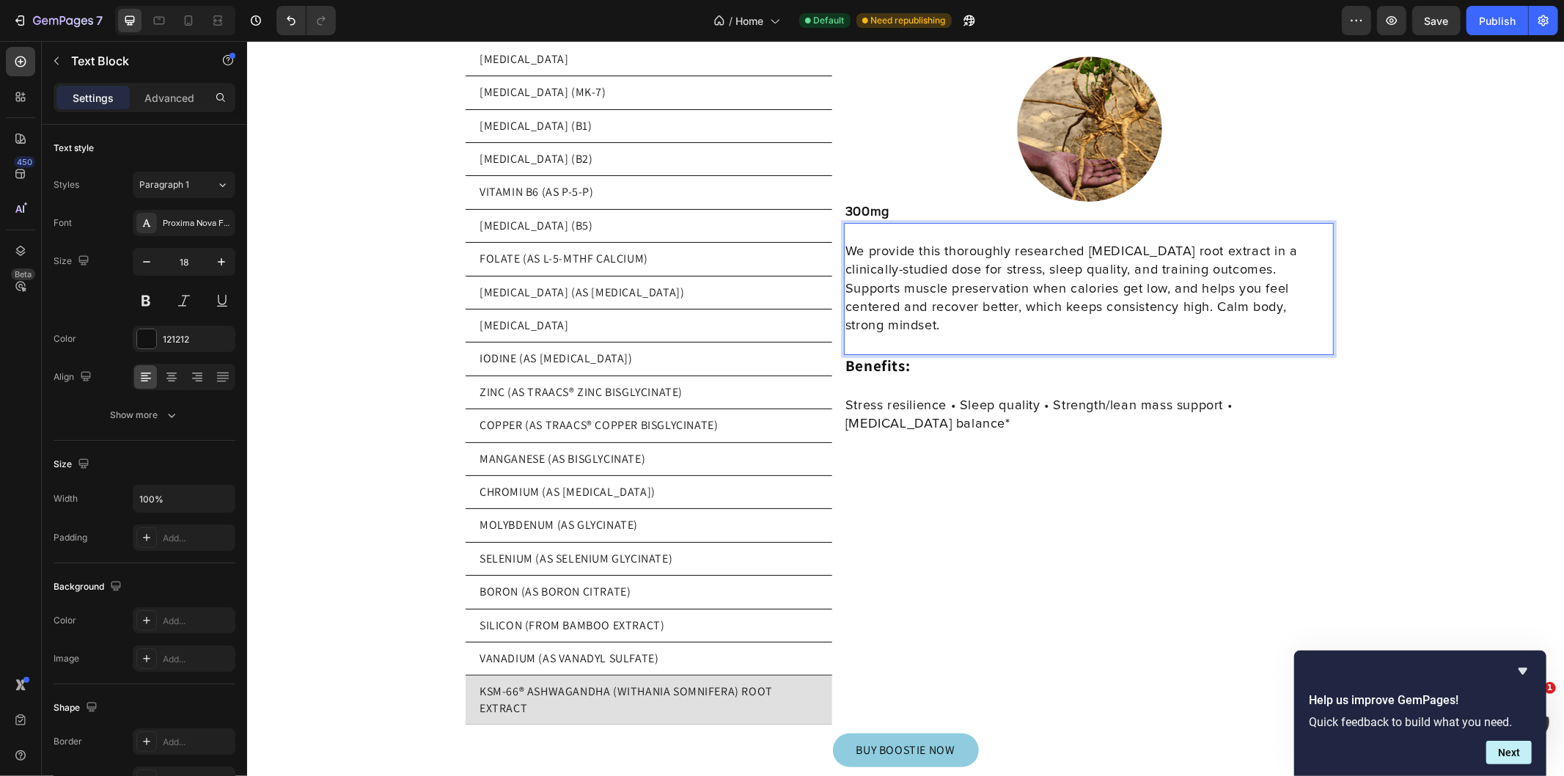
click at [1260, 260] on p "We provide this thoroughly researched adaptogenic root extract in a clinically-…" at bounding box center [1088, 288] width 487 height 92
drag, startPoint x: 936, startPoint y: 238, endPoint x: 840, endPoint y: 237, distance: 96.0
click at [845, 242] on p "We provide this thoroughly researched adaptogenic root extract in a clinically-…" at bounding box center [1088, 288] width 487 height 92
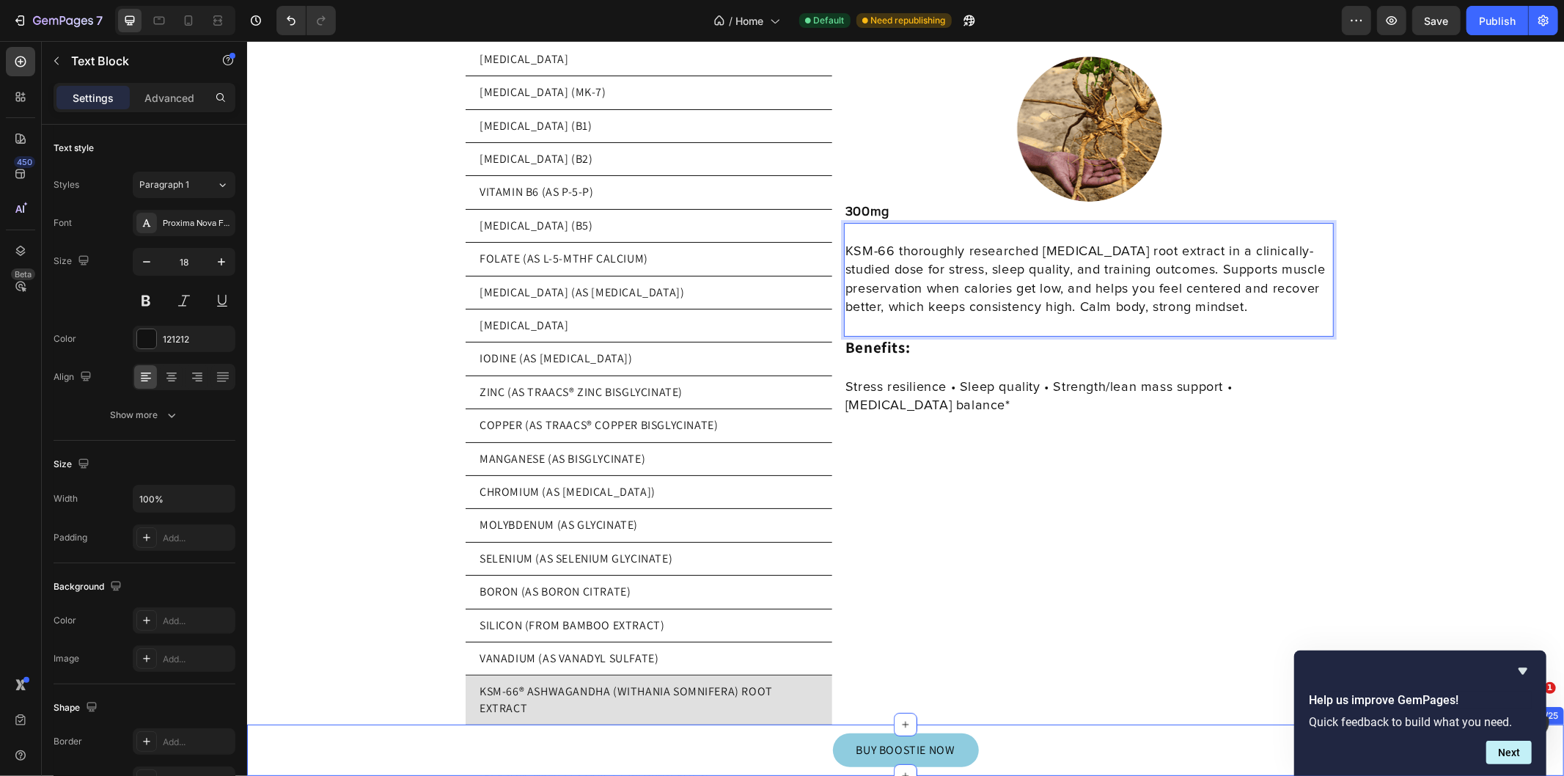
click at [523, 694] on p "KSM-66® ASHWAGANDHA (WITHANIA SOMNIFERA) ROOT EXTRACT" at bounding box center [648, 699] width 339 height 33
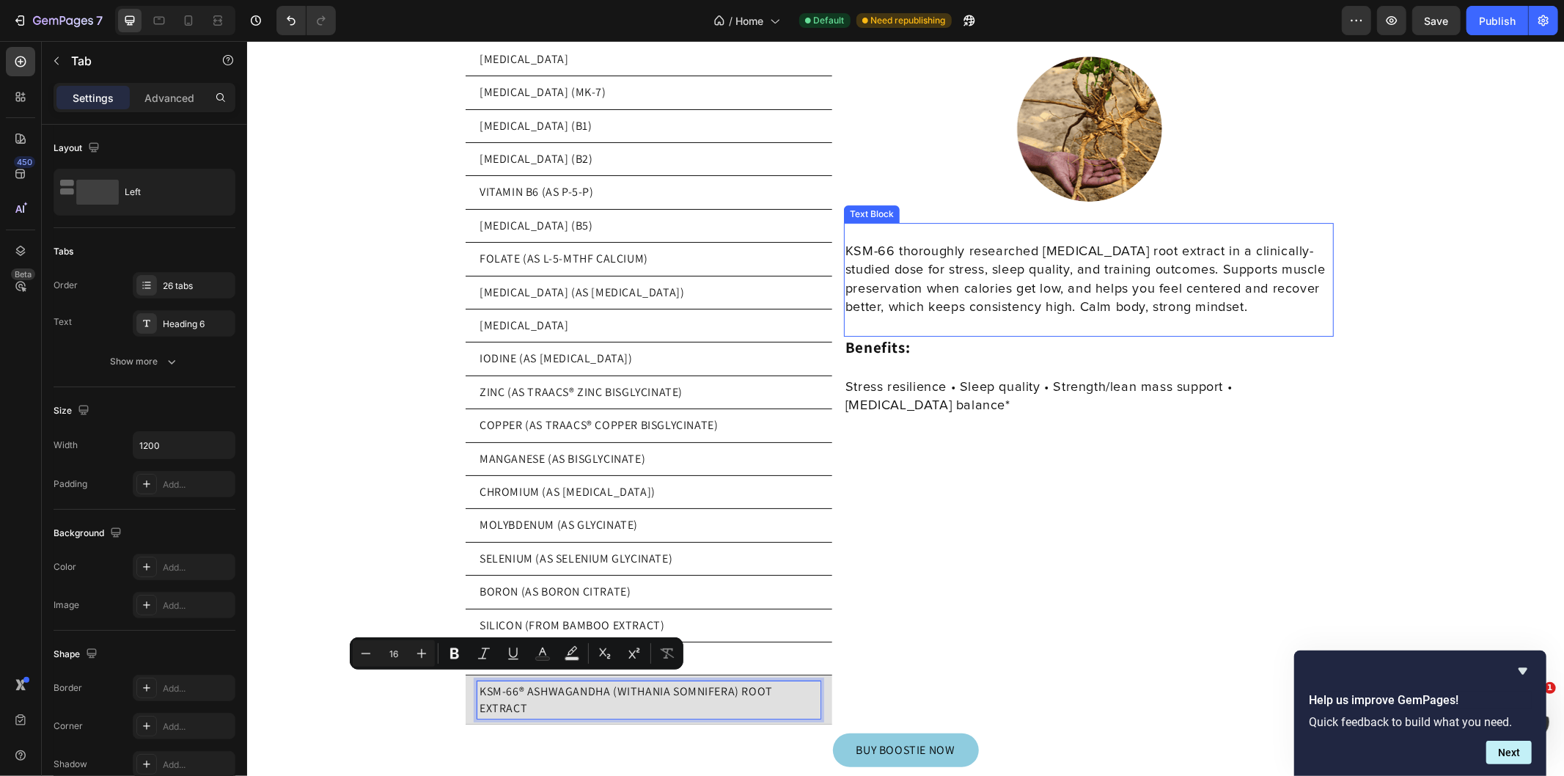
click at [859, 242] on p "KSM-66 thoroughly researched adaptogenic root extract in a clinically-studied d…" at bounding box center [1088, 279] width 487 height 74
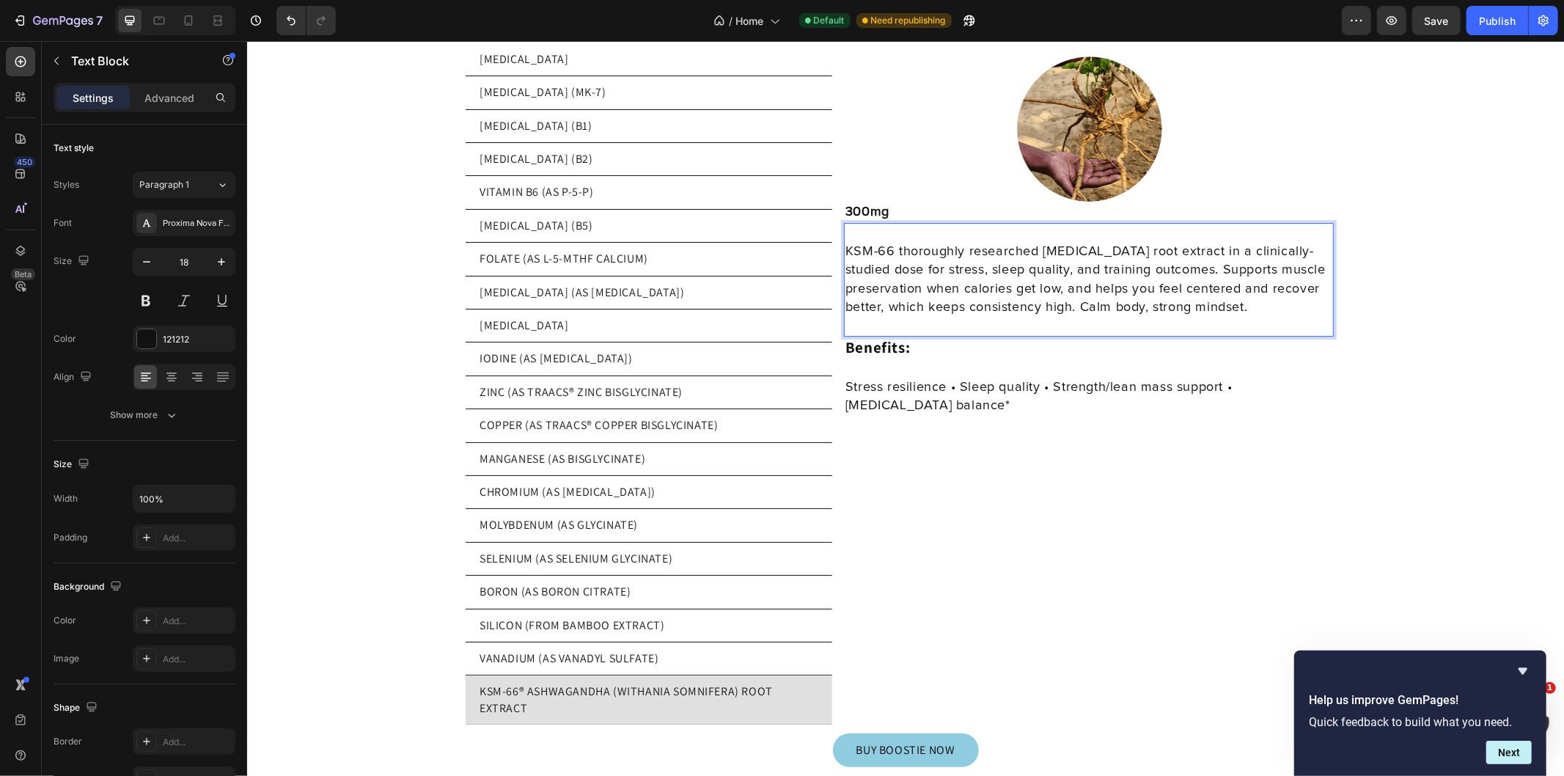
click at [885, 242] on p "KSM-66 thoroughly researched adaptogenic root extract in a clinically-studied d…" at bounding box center [1088, 279] width 487 height 74
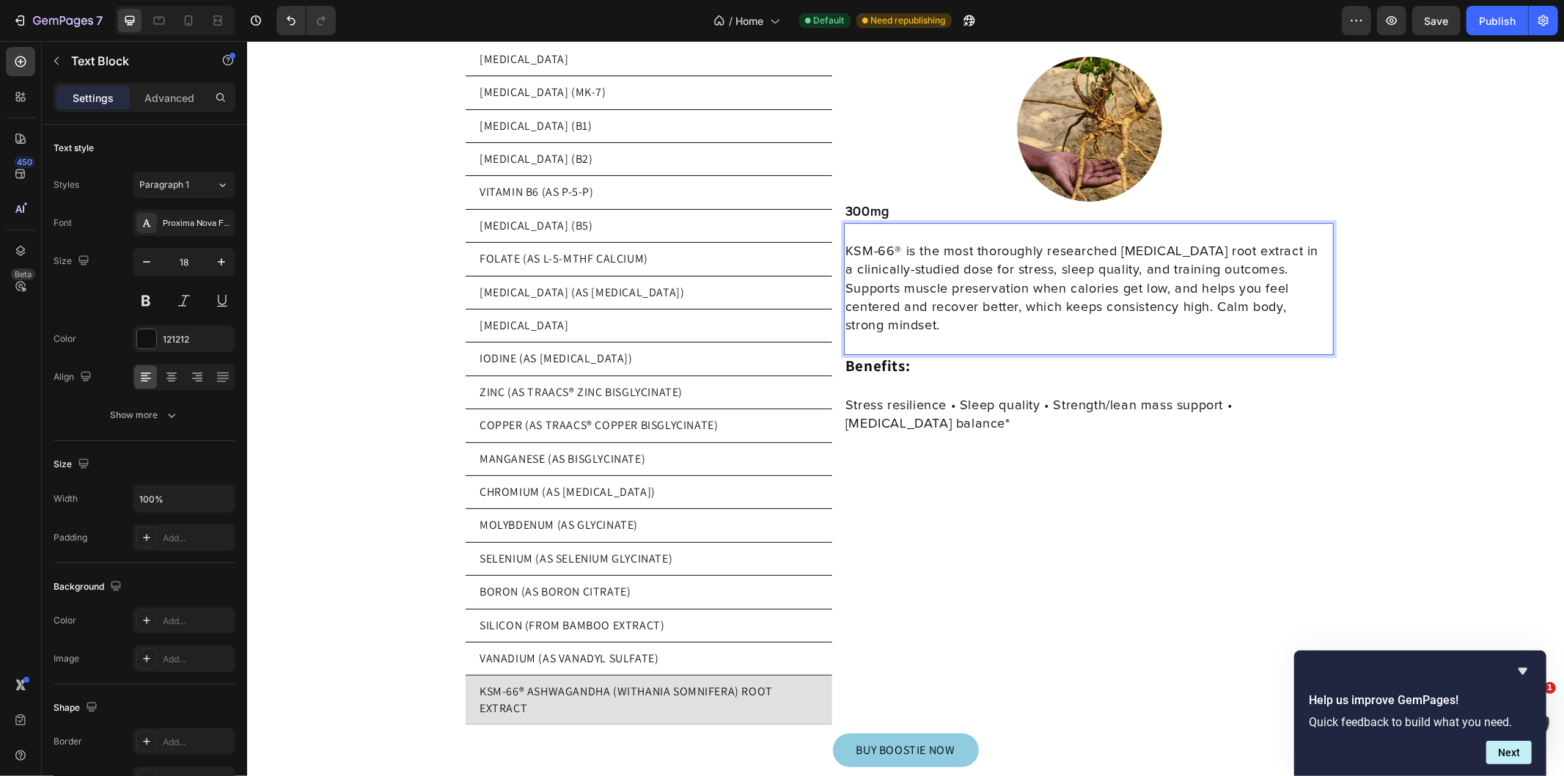
click at [1111, 242] on p "KSM-66® is the most thoroughly researched adaptogenic root extract in a clinica…" at bounding box center [1088, 288] width 487 height 92
click at [878, 257] on p "KSM-66® is the most thoroughly researched form of this adaptogenic root extract…" at bounding box center [1088, 288] width 487 height 92
click at [968, 281] on p "KSM-66® is the most thoroughly researched form of this adaptogenic root extract…" at bounding box center [1088, 288] width 487 height 92
click at [1181, 297] on p "KSM-66® is the most thoroughly researched form of this adaptogenic root extract…" at bounding box center [1088, 288] width 487 height 92
click at [1130, 309] on p "KSM-66® is the most thoroughly researched form of this adaptogenic root extract…" at bounding box center [1088, 288] width 487 height 92
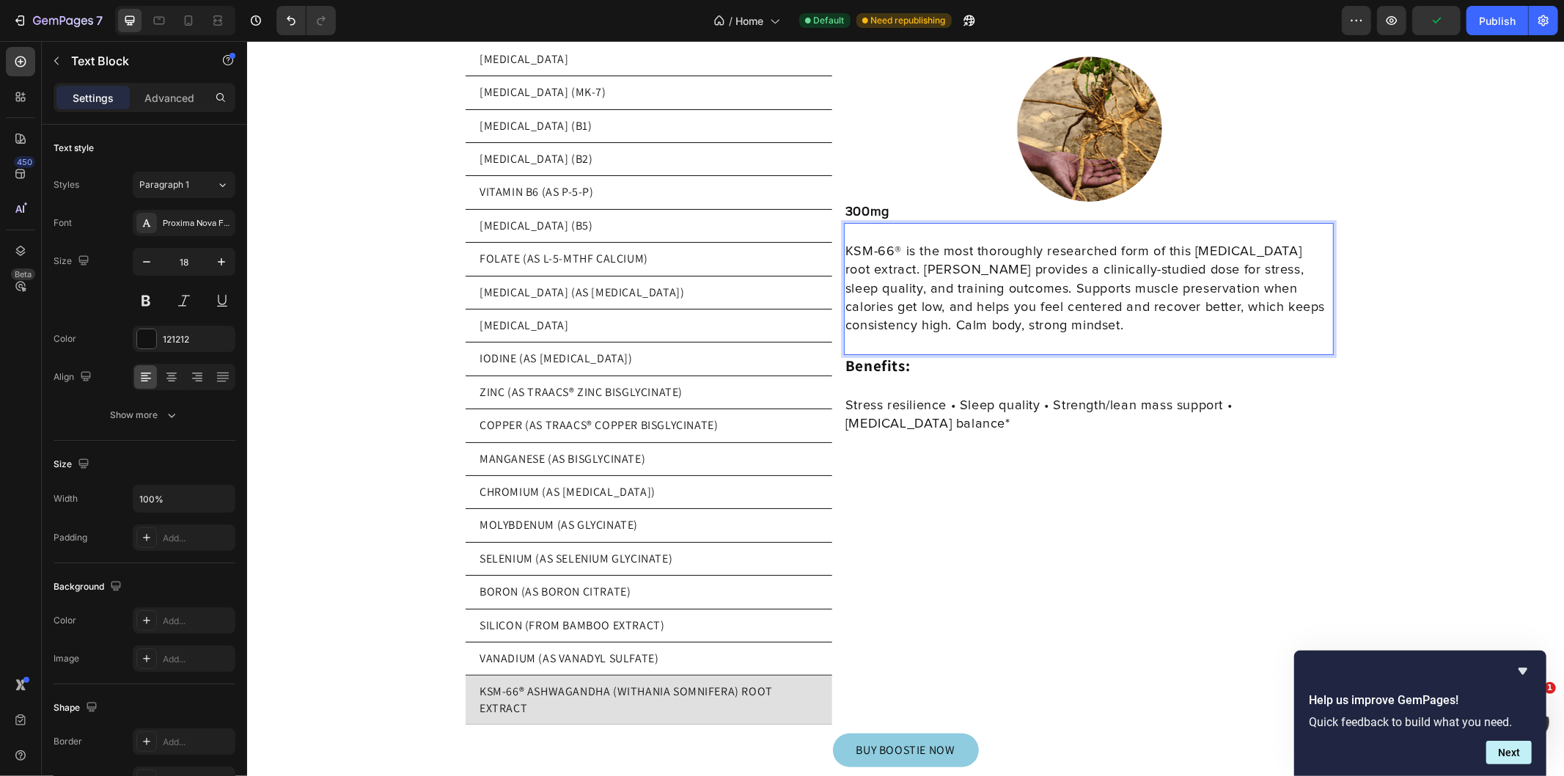
click at [885, 274] on p "KSM-66® is the most thoroughly researched form of this adaptogenic root extract…" at bounding box center [1088, 288] width 487 height 92
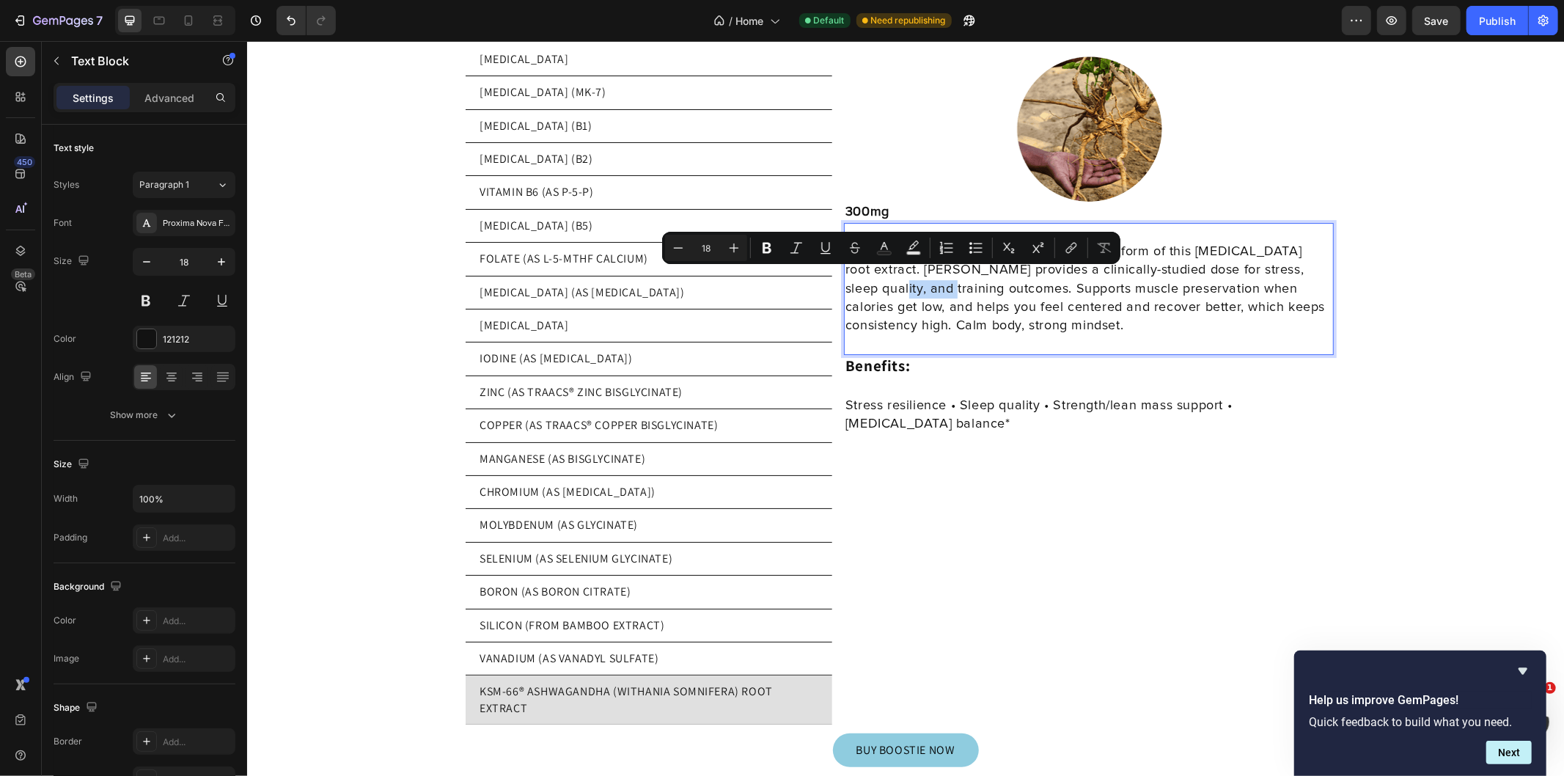
click at [907, 282] on p "KSM-66® is the most thoroughly researched form of this adaptogenic root extract…" at bounding box center [1088, 288] width 487 height 92
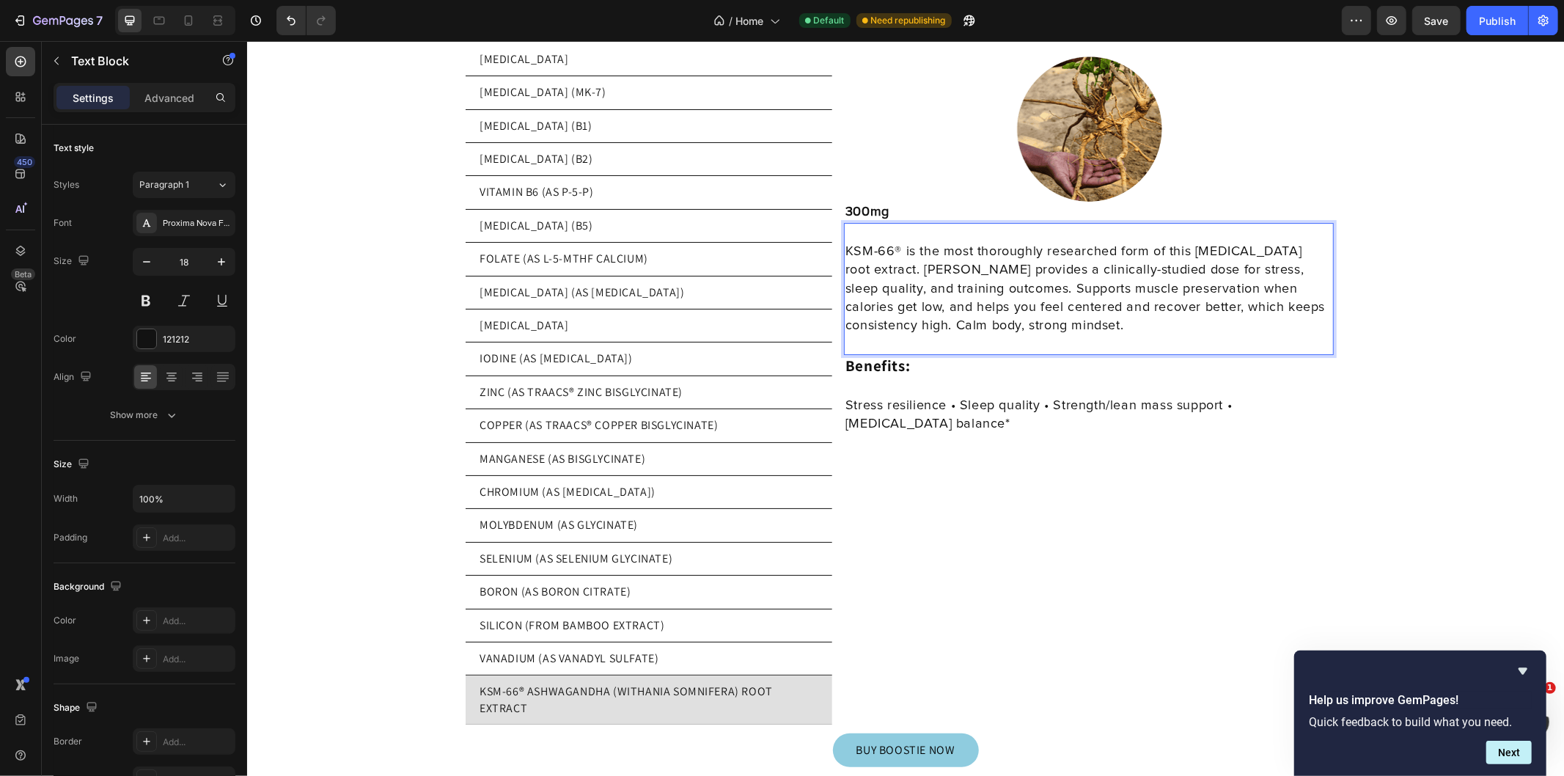
click at [860, 276] on p "KSM-66® is the most thoroughly researched form of this adaptogenic root extract…" at bounding box center [1088, 288] width 487 height 92
click at [869, 276] on p "KSM-66® is the most thoroughly researched form of this adaptogenic root extract…" at bounding box center [1088, 288] width 487 height 92
click at [862, 278] on p "KSM-66® is the most thoroughly researched form of this adaptogenic root extract…" at bounding box center [1088, 288] width 487 height 92
click at [872, 276] on p "KSM-66® is the most thoroughly researched form of this adaptogenic root extract…" at bounding box center [1088, 288] width 487 height 92
click at [861, 278] on p "KSM-66® is the most thoroughly researched form of this adaptogenic root extract…" at bounding box center [1088, 288] width 487 height 92
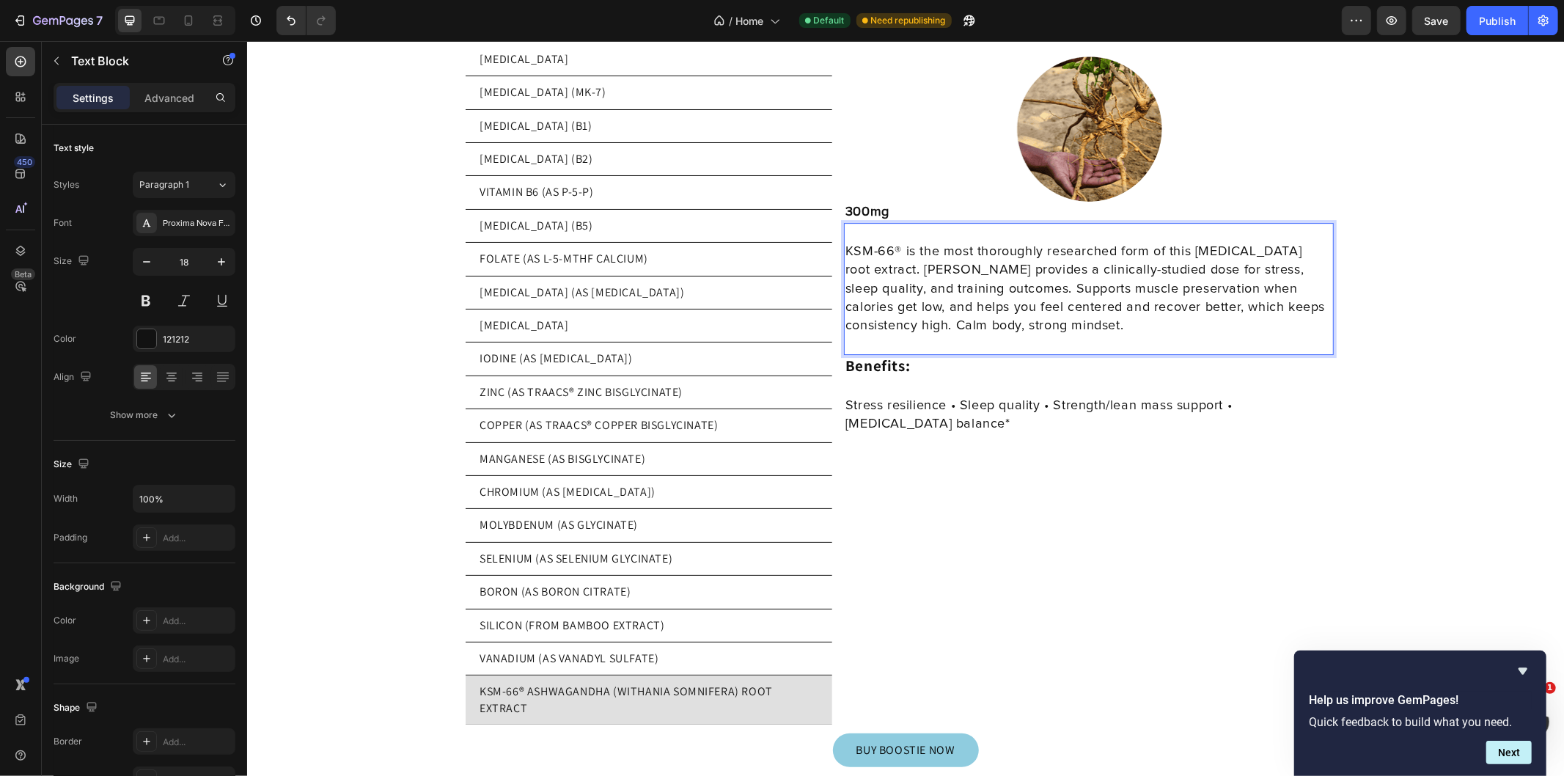
click at [868, 278] on p "KSM-66® is the most thoroughly researched form of this adaptogenic root extract…" at bounding box center [1088, 288] width 487 height 92
click at [863, 278] on p "KSM-66® is the most thoroughly researched form of this adaptogenic root extract…" at bounding box center [1088, 288] width 487 height 92
click at [1169, 309] on p "KSM-66® is the most thoroughly researched form of this adaptogenic root extract…" at bounding box center [1088, 288] width 487 height 92
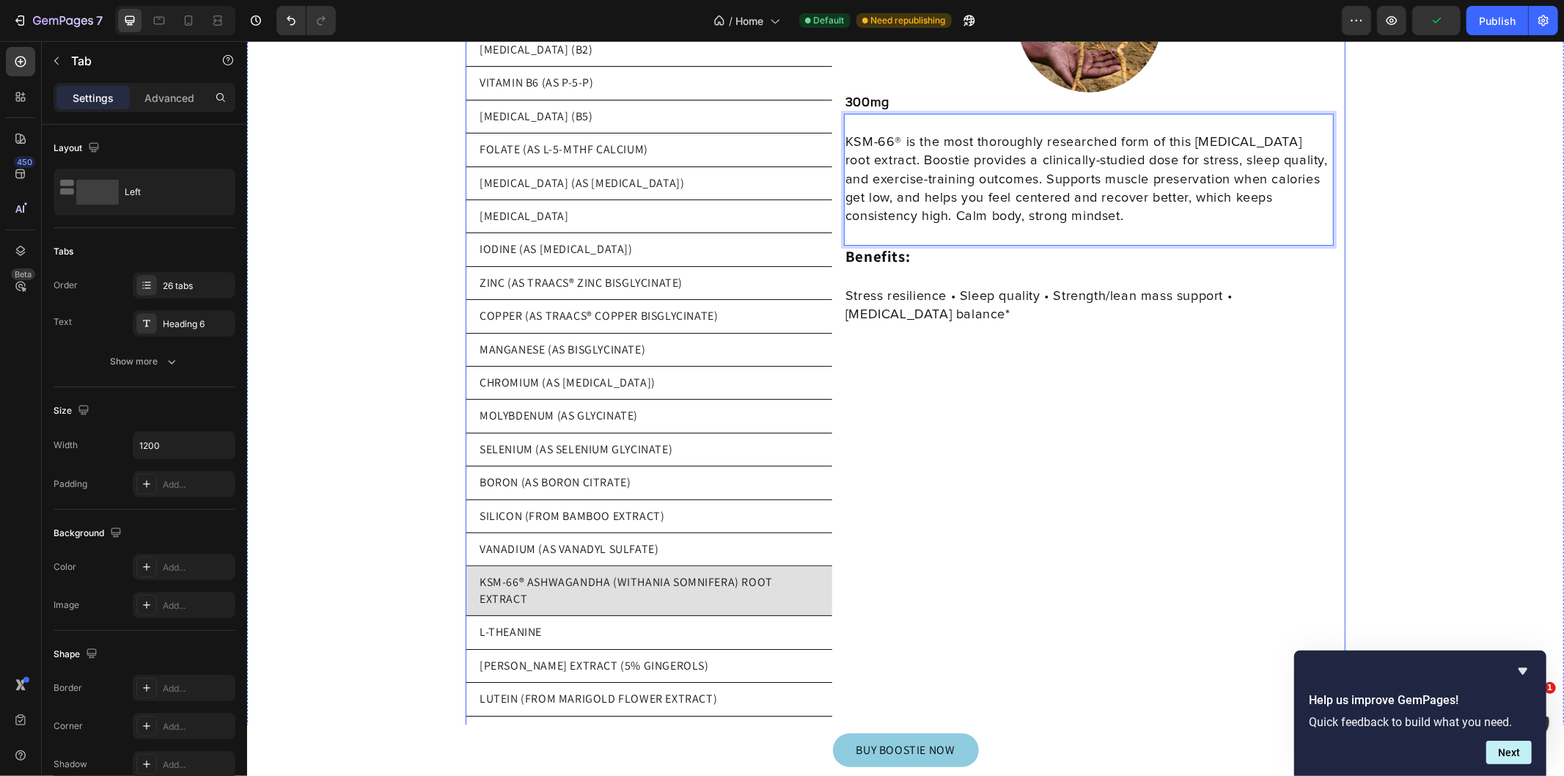
click at [621, 633] on li "L-THEANINE" at bounding box center [648, 631] width 367 height 33
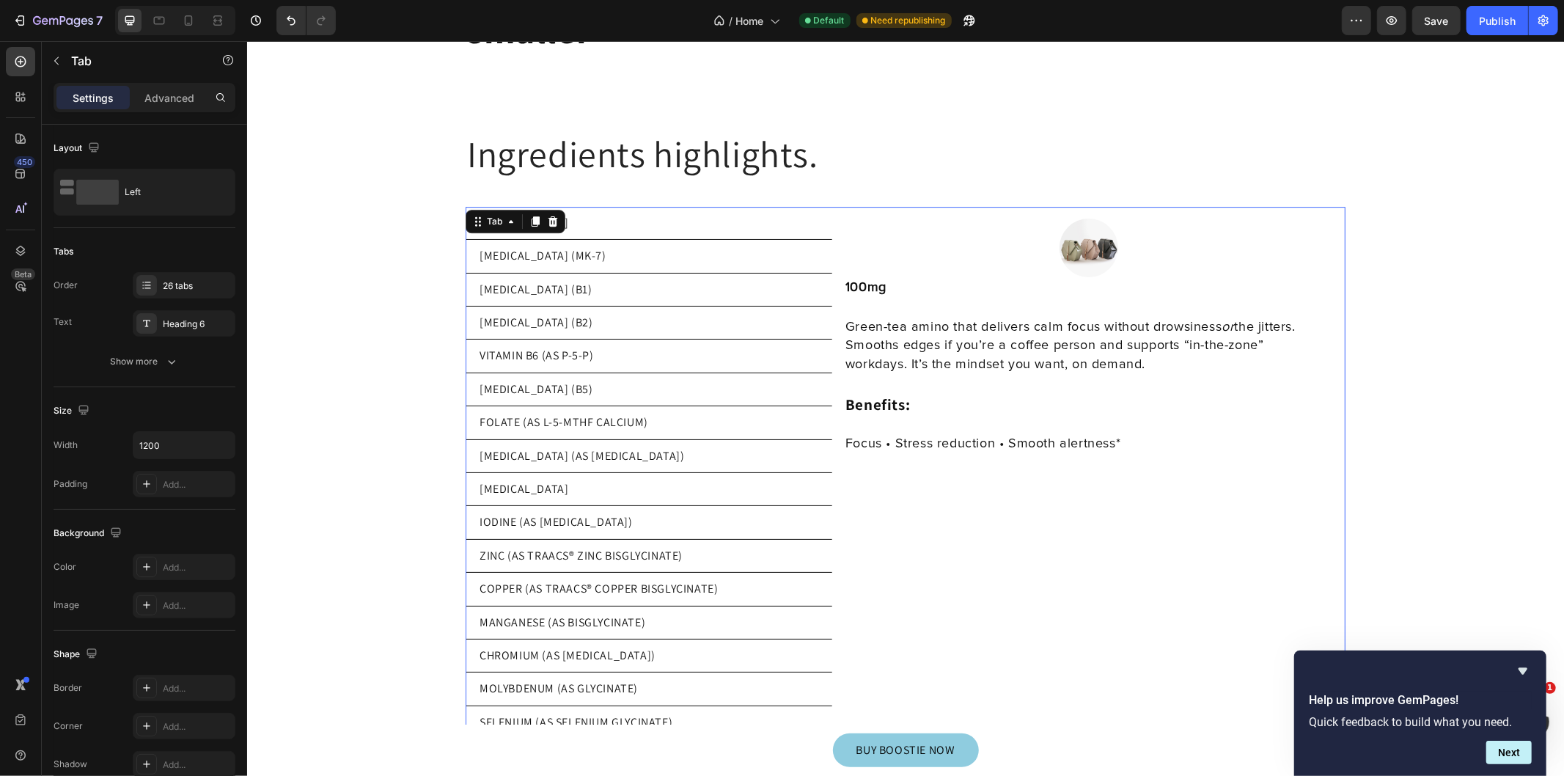
scroll to position [13228, 0]
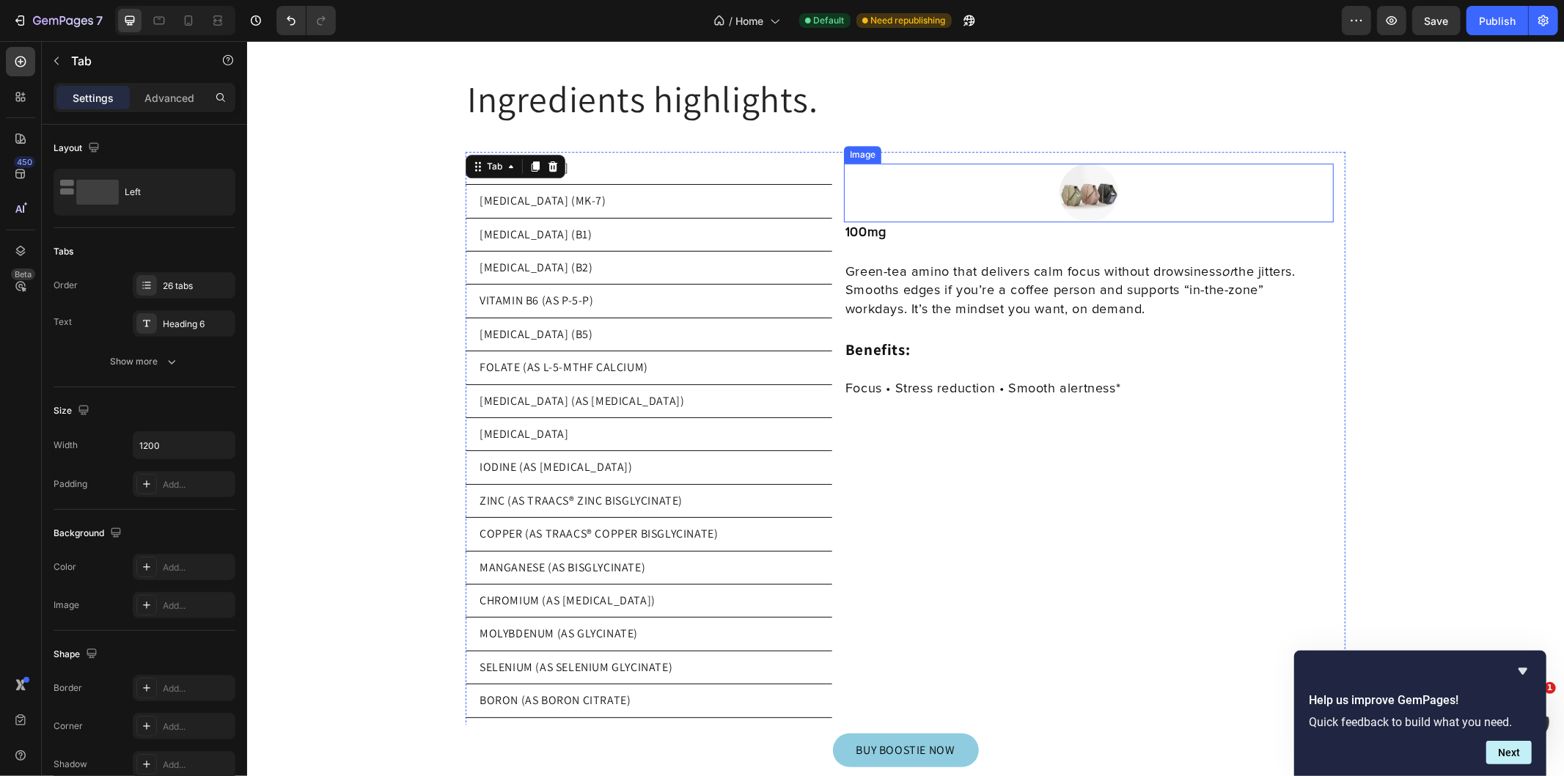
click at [1073, 183] on img at bounding box center [1088, 192] width 59 height 59
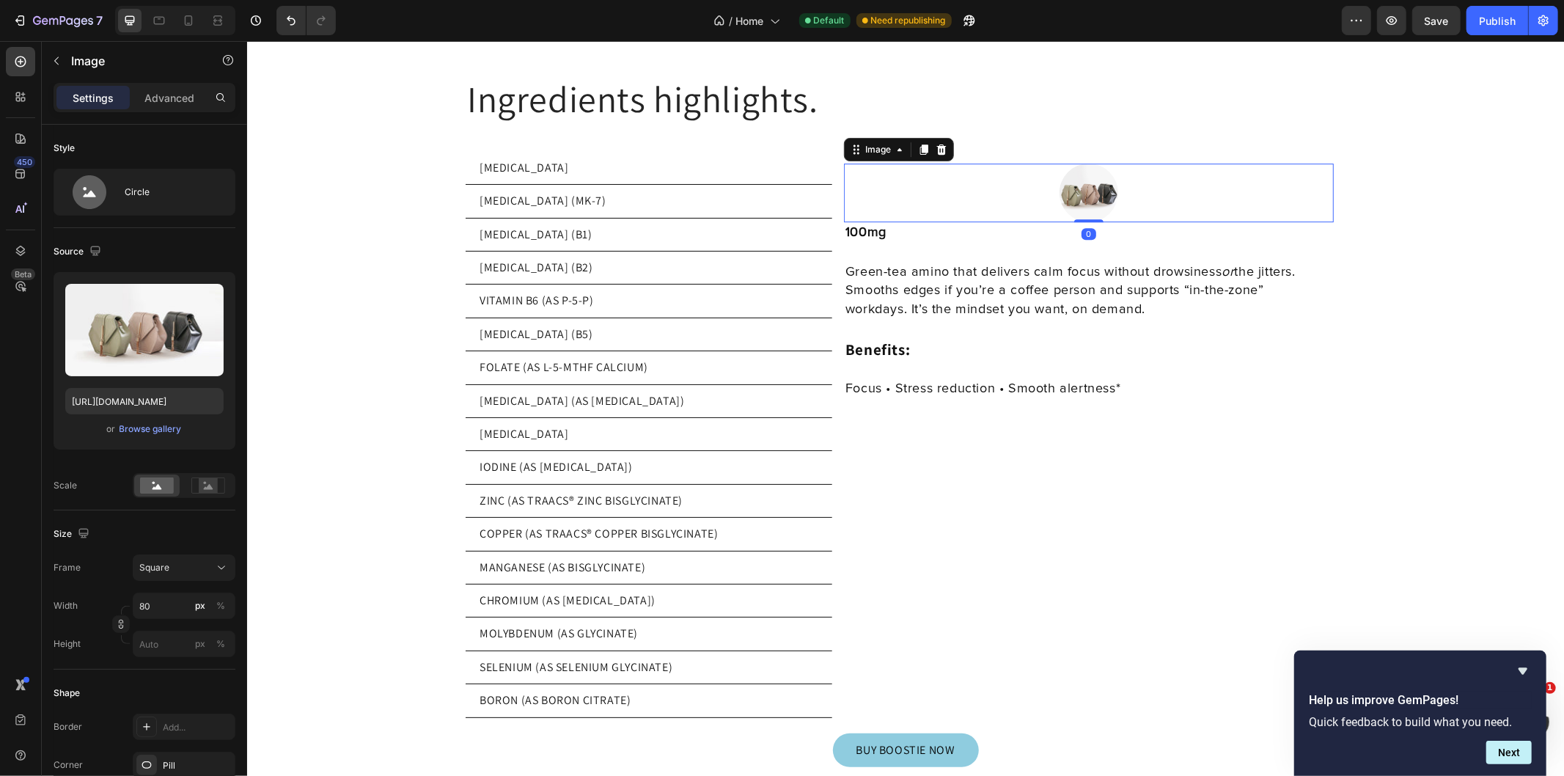
click at [156, 356] on input "file" at bounding box center [144, 354] width 101 height 25
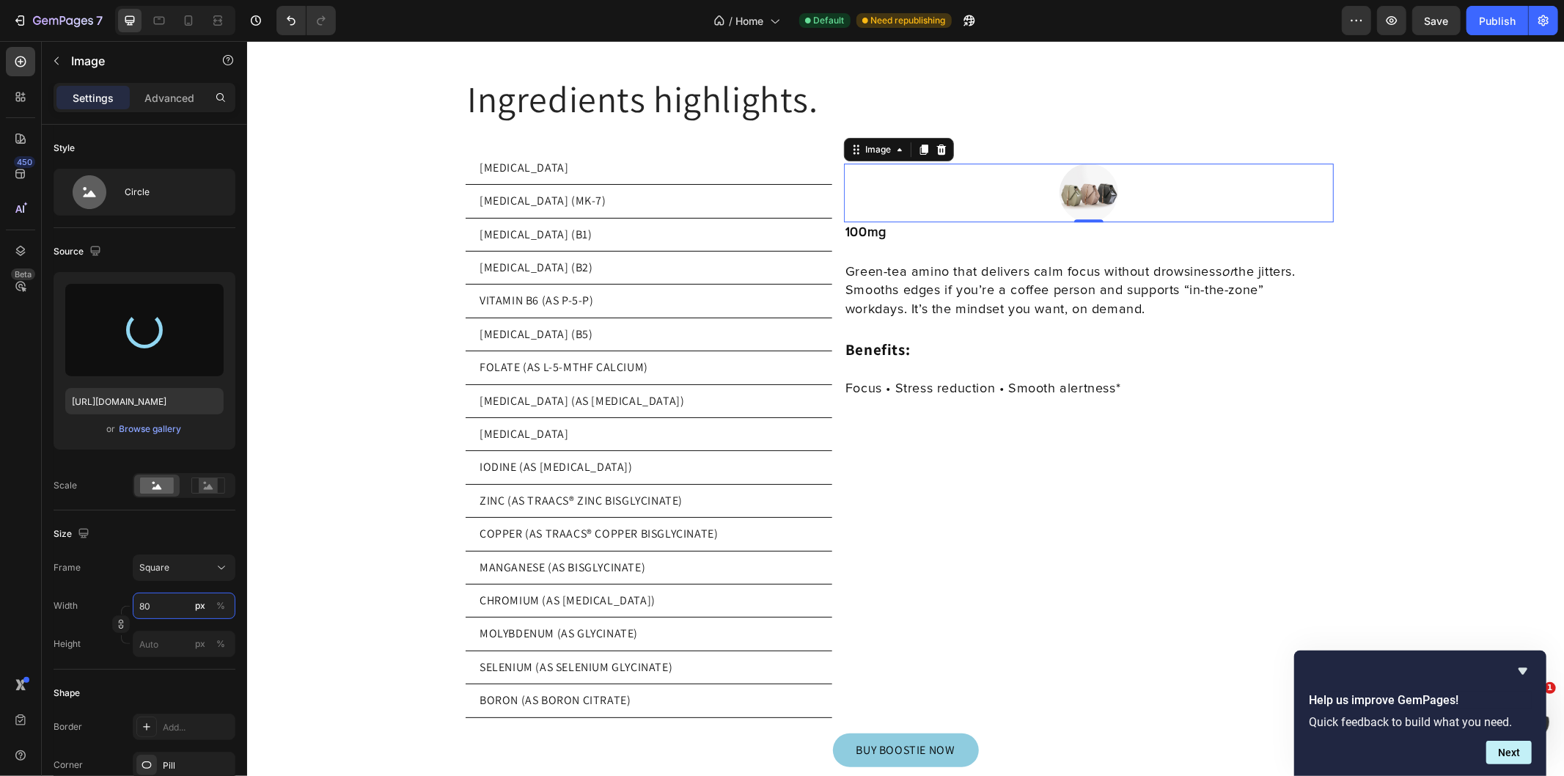
click at [164, 610] on input "80" at bounding box center [184, 605] width 103 height 26
type input "https://cdn.shopify.com/s/files/1/0769/5804/0303/files/gempages_579775665239229…"
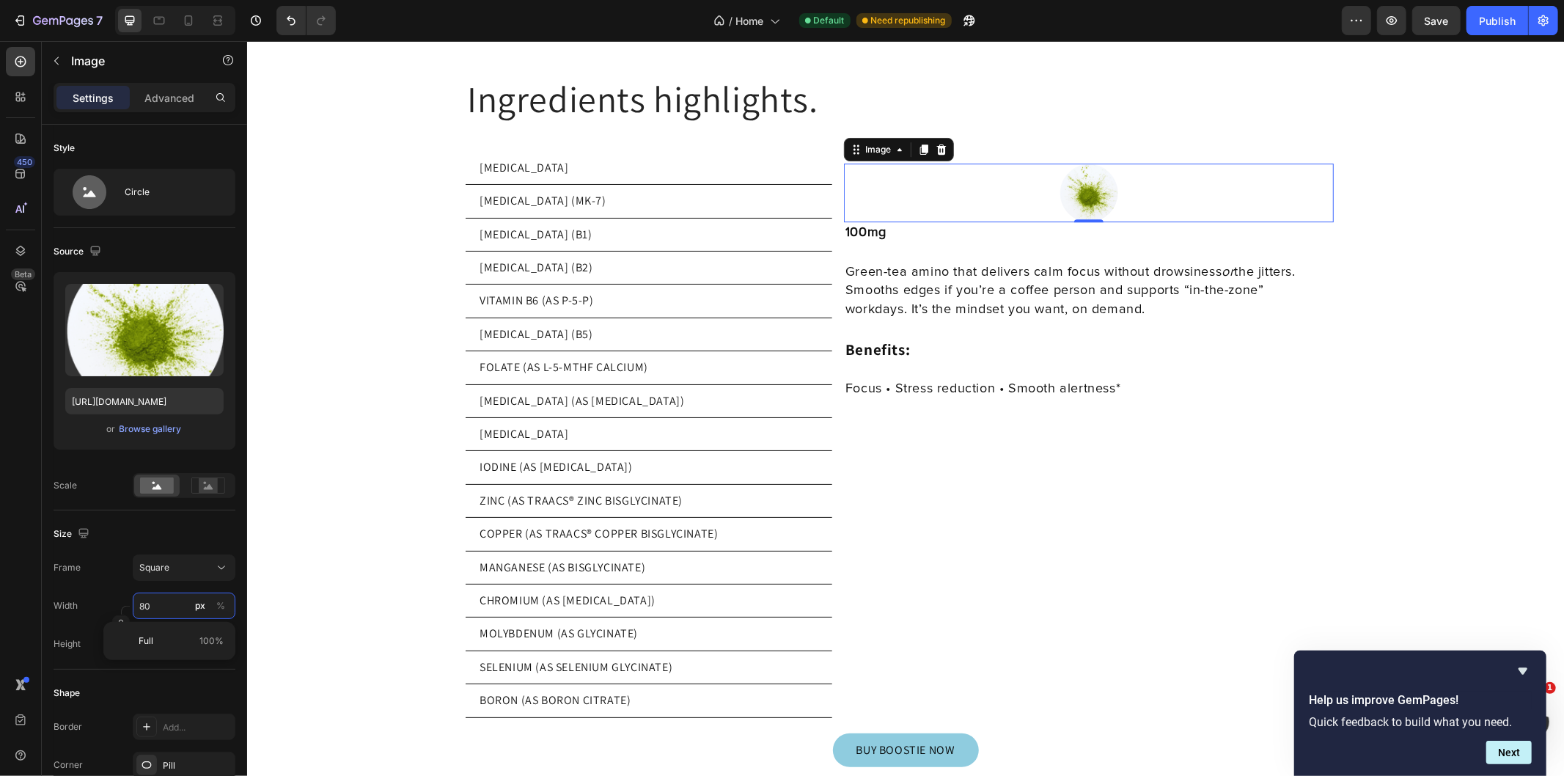
type input "2"
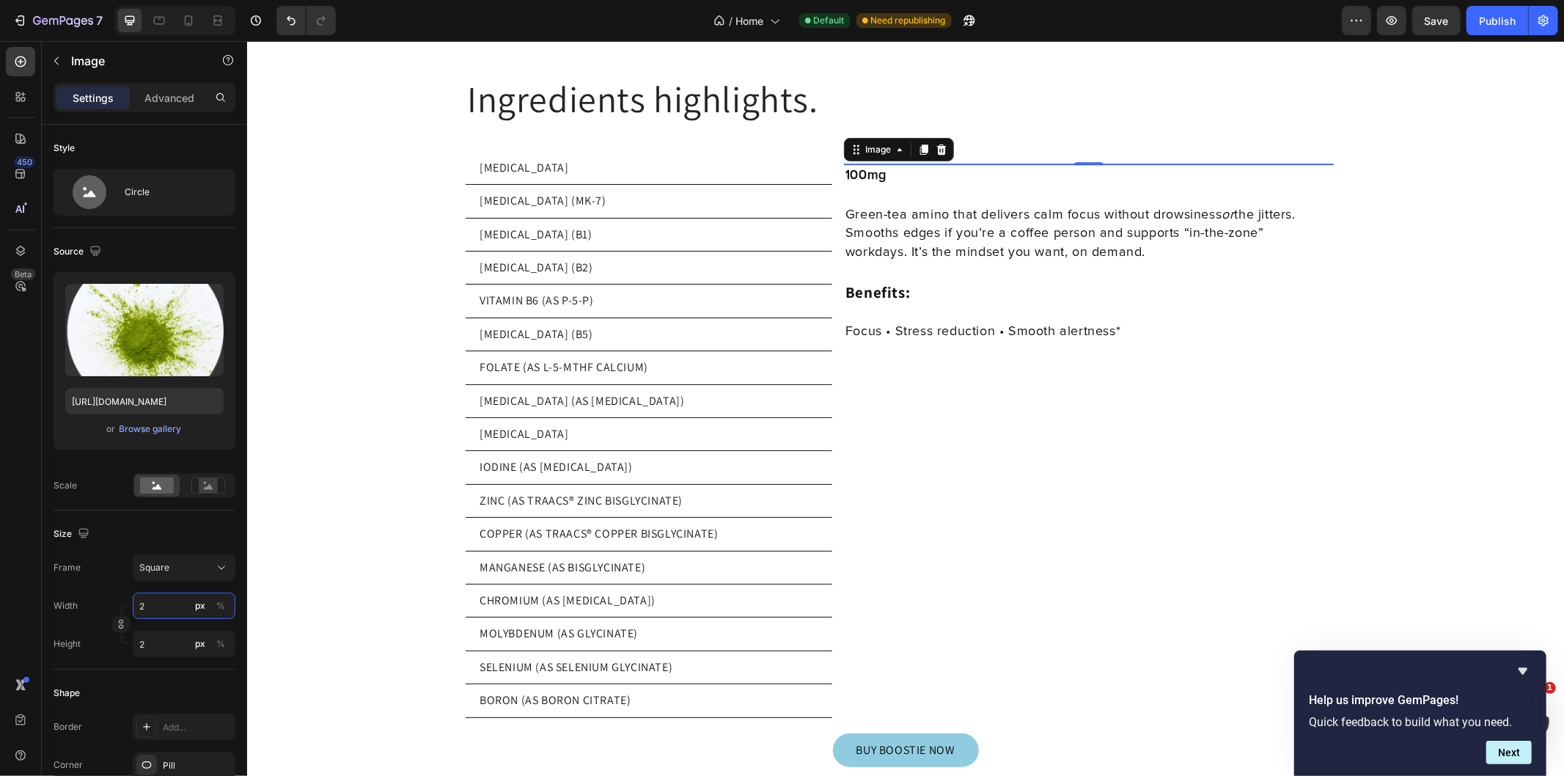
type input "20"
type input "200"
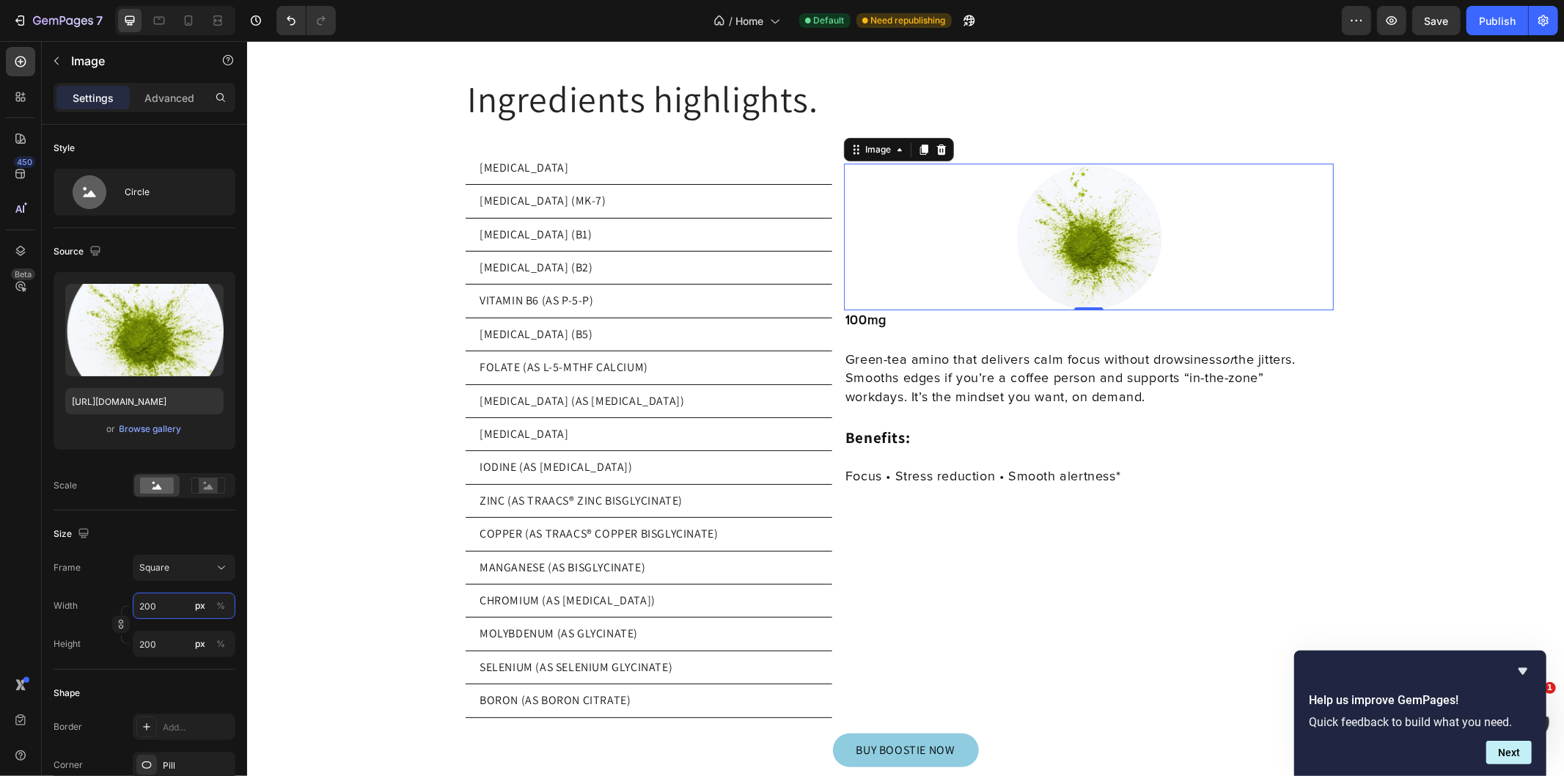
type input "200"
click at [1010, 290] on div at bounding box center [1088, 236] width 490 height 147
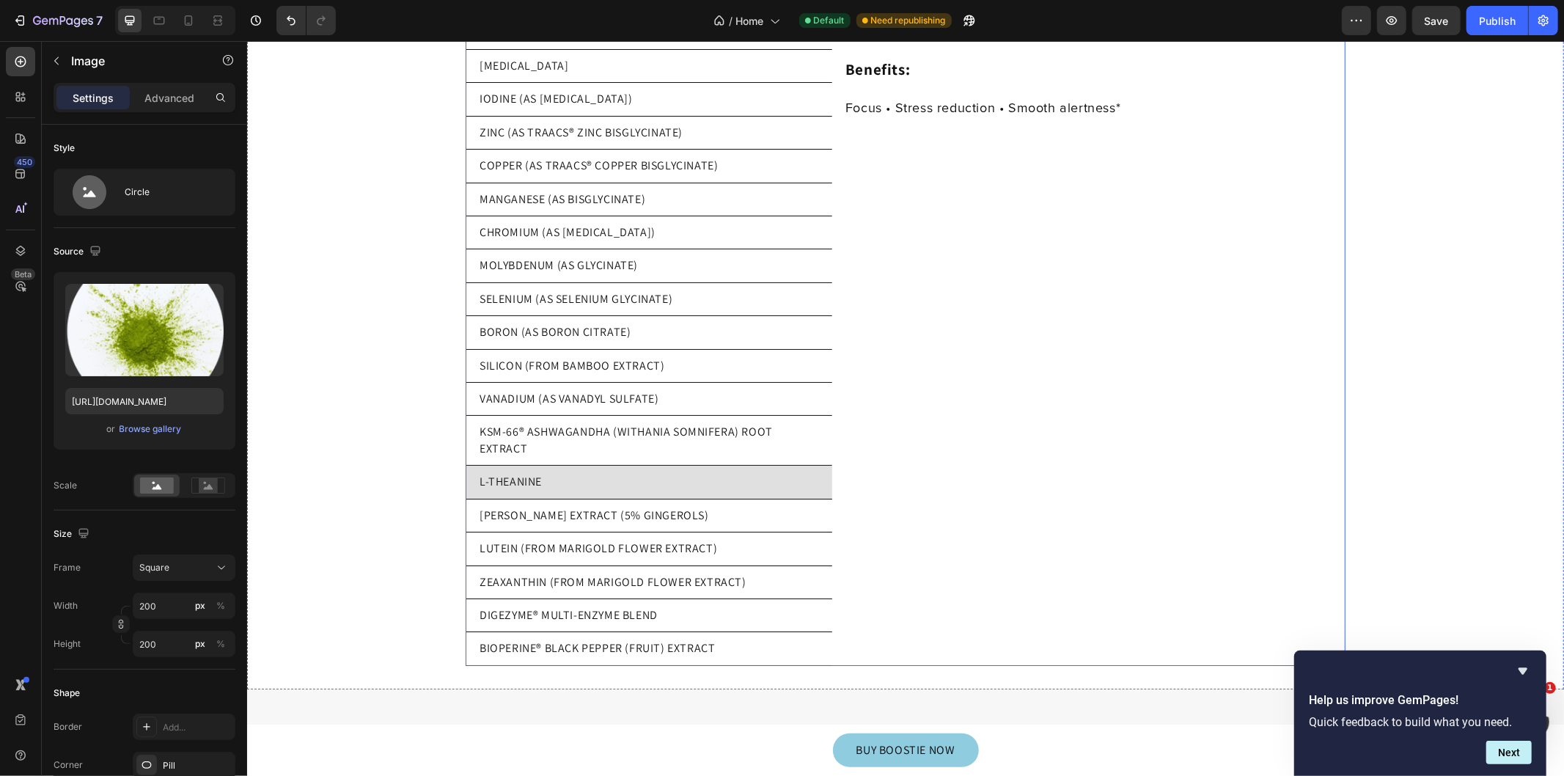
scroll to position [13553, 0]
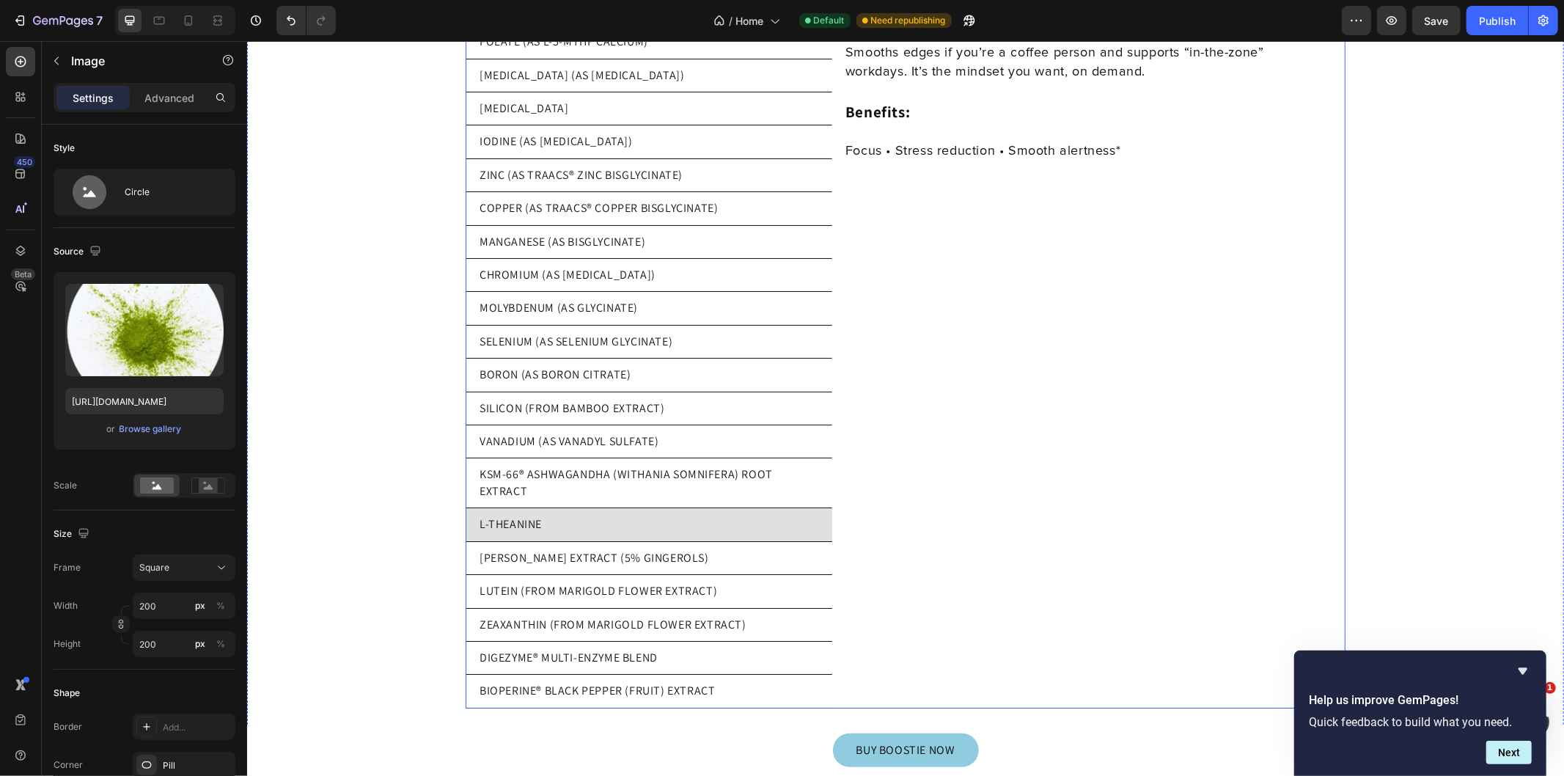
click at [731, 550] on li "[PERSON_NAME] EXTRACT (5% GINGEROLS)" at bounding box center [648, 557] width 367 height 33
